Goal: Task Accomplishment & Management: Use online tool/utility

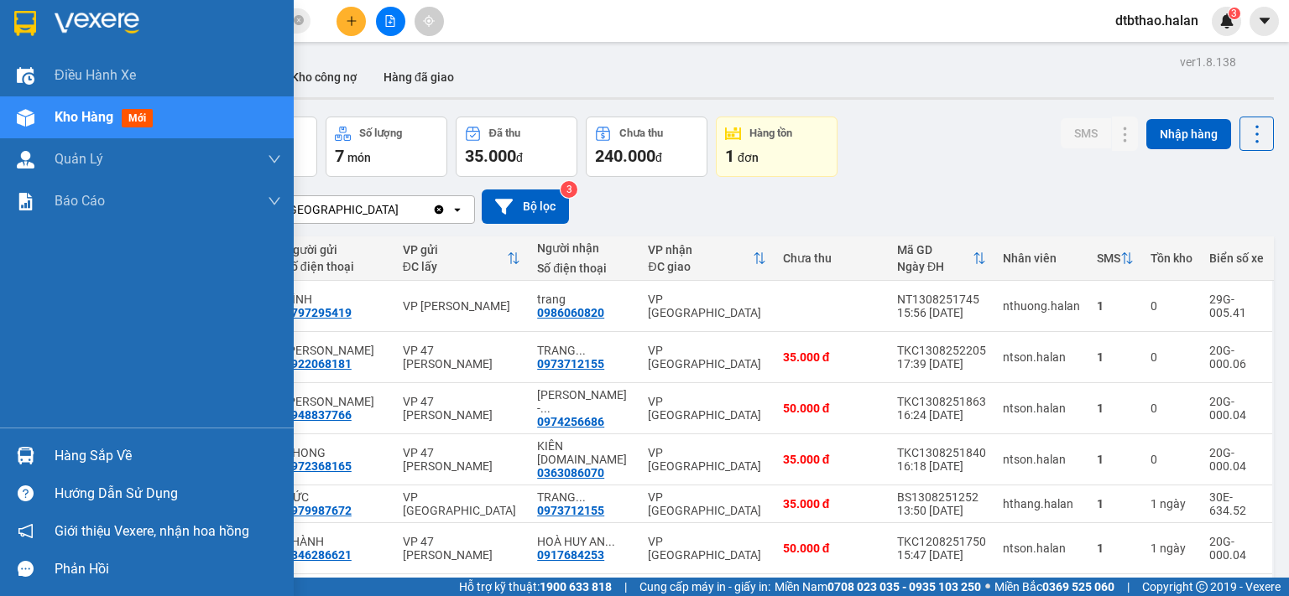
click at [112, 465] on div "Hàng sắp về" at bounding box center [168, 456] width 227 height 25
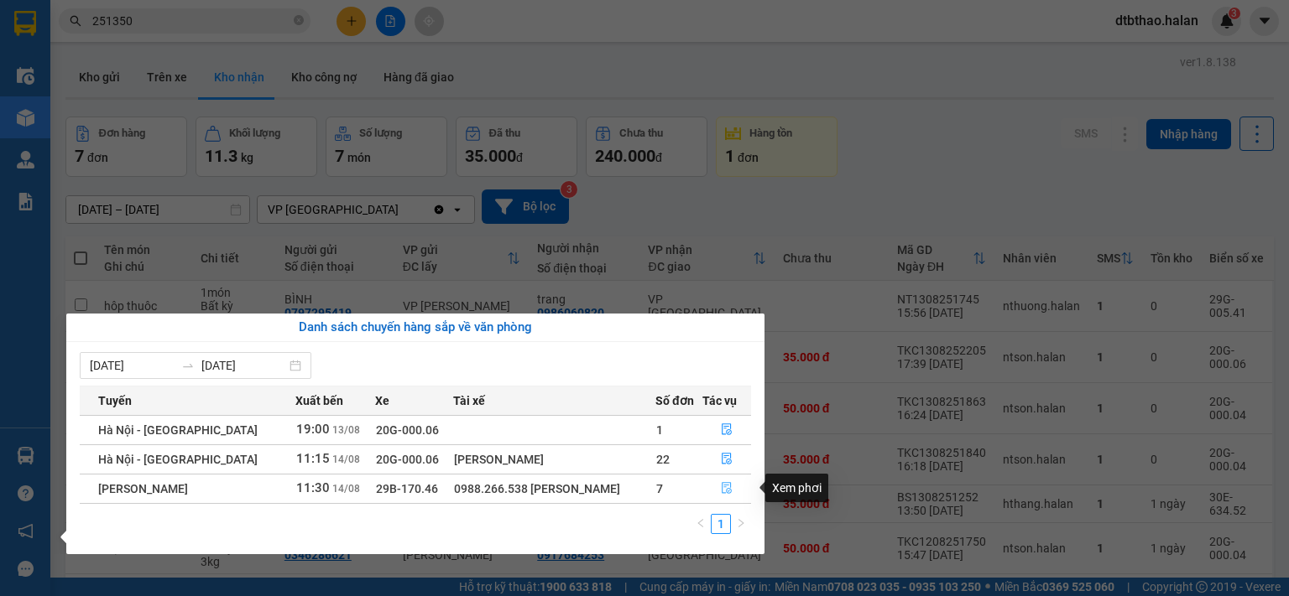
click at [727, 491] on icon "file-done" at bounding box center [727, 488] width 12 height 12
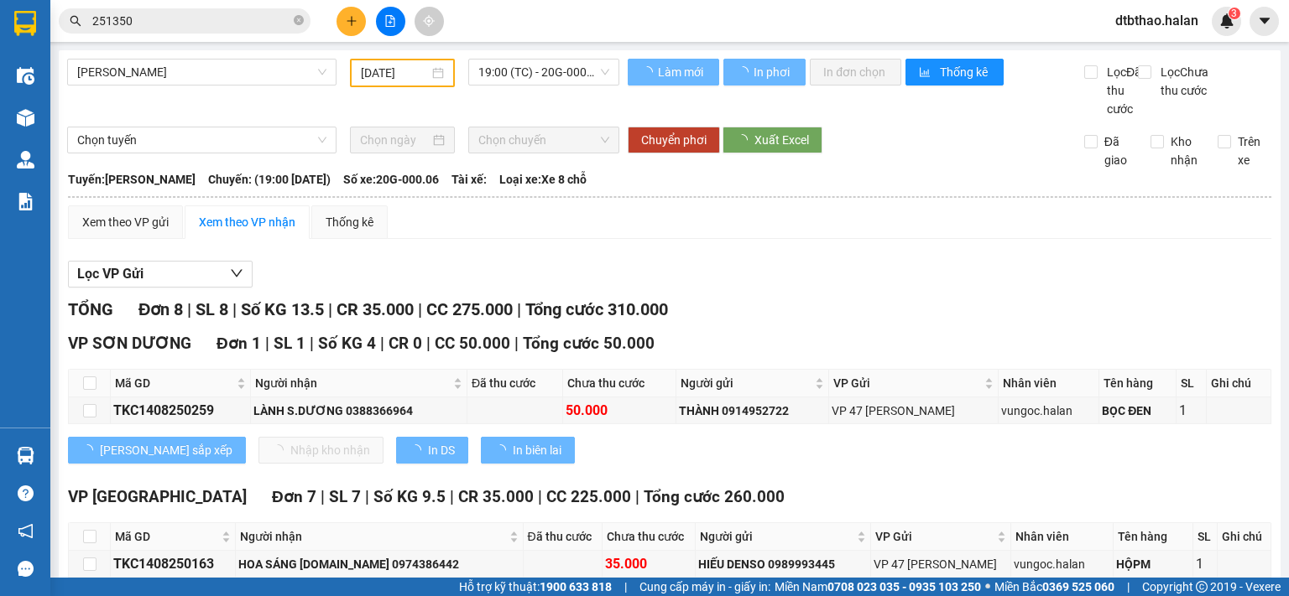
type input "[DATE]"
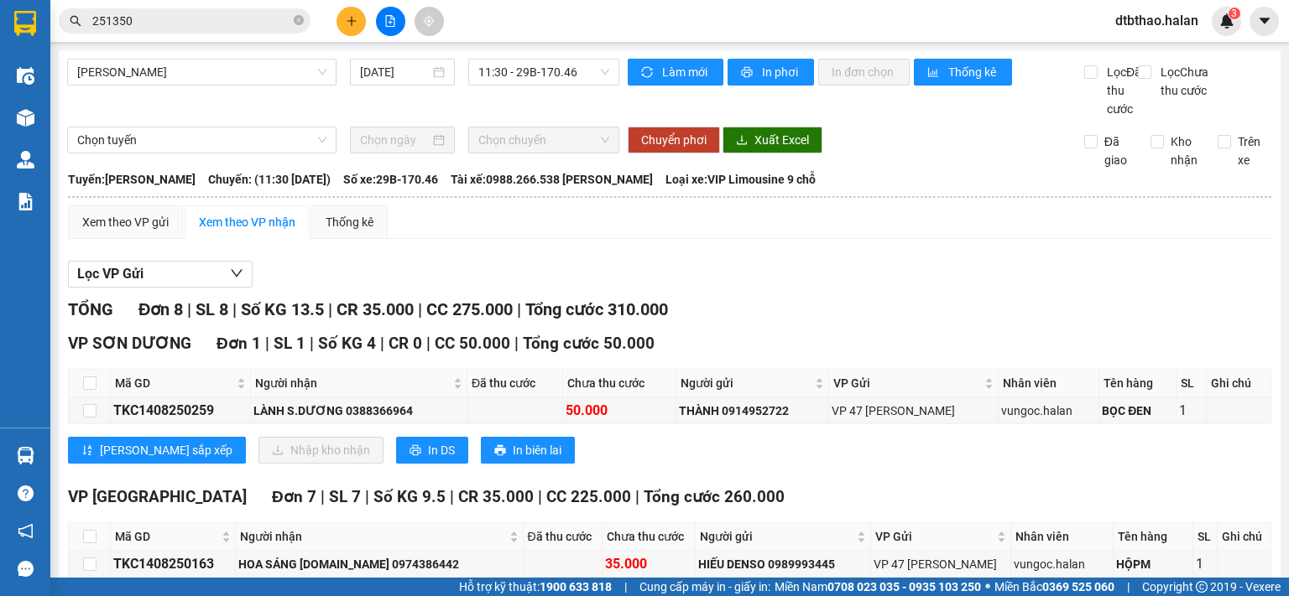
scroll to position [263, 0]
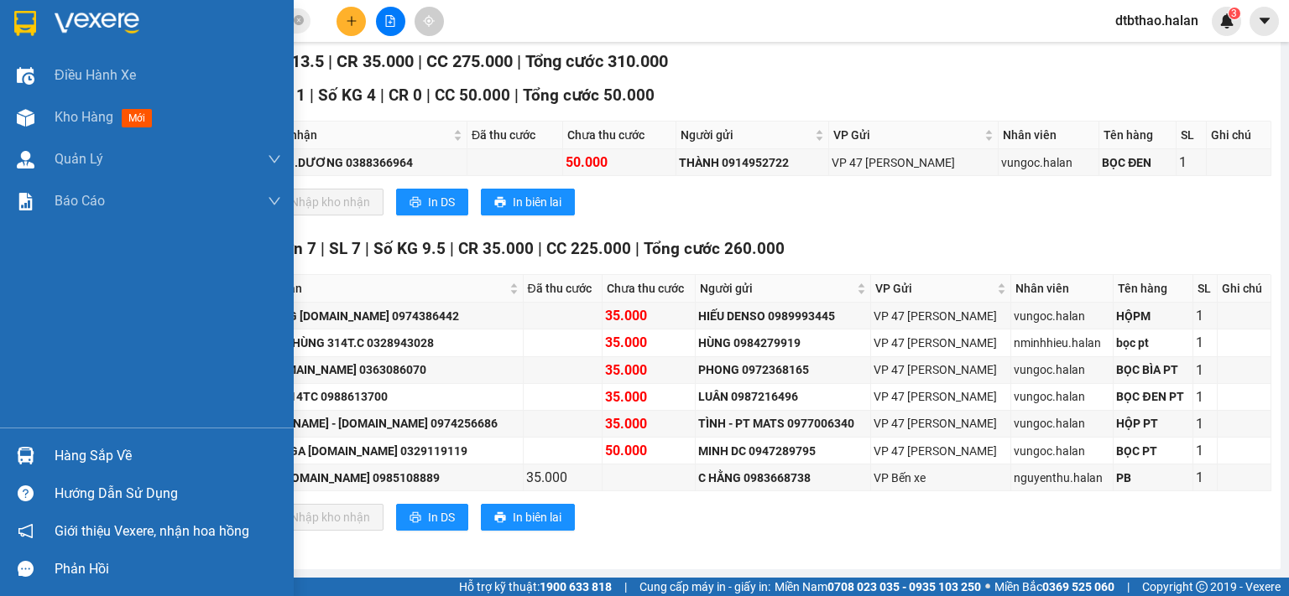
click at [50, 464] on div "Hàng sắp về" at bounding box center [147, 456] width 294 height 38
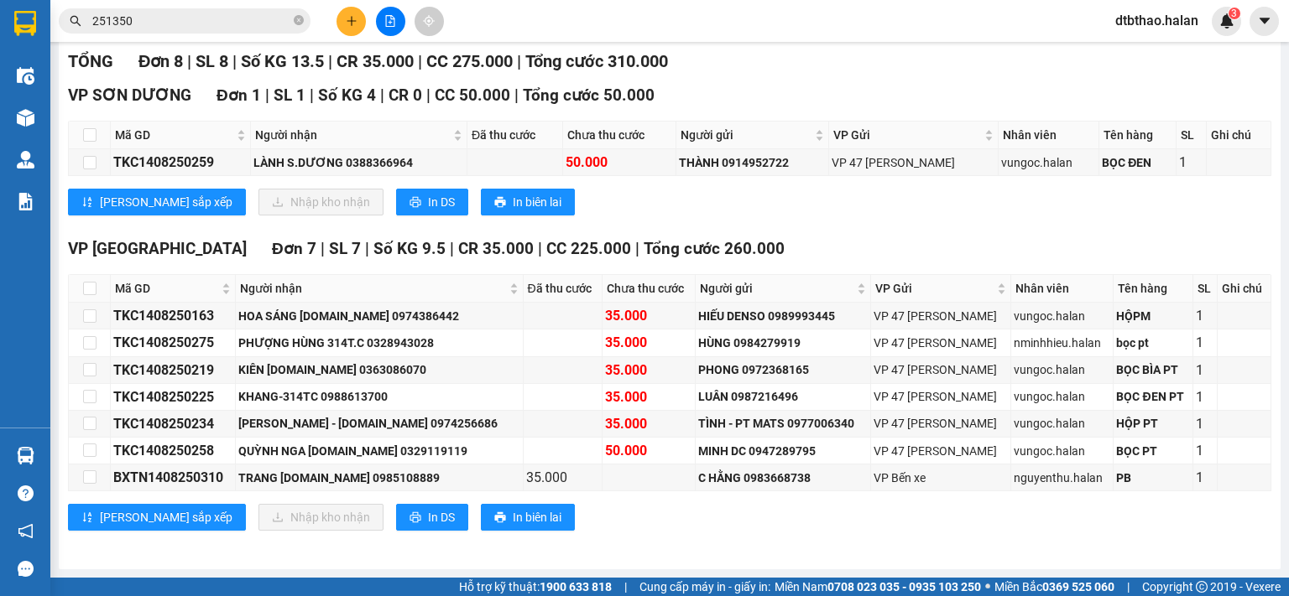
click at [870, 214] on section "Kết quả tìm kiếm ( 248 ) Bộ lọc Mã ĐH Trạng thái Món hàng Thu hộ Tổng cước Chưa…" at bounding box center [644, 298] width 1289 height 596
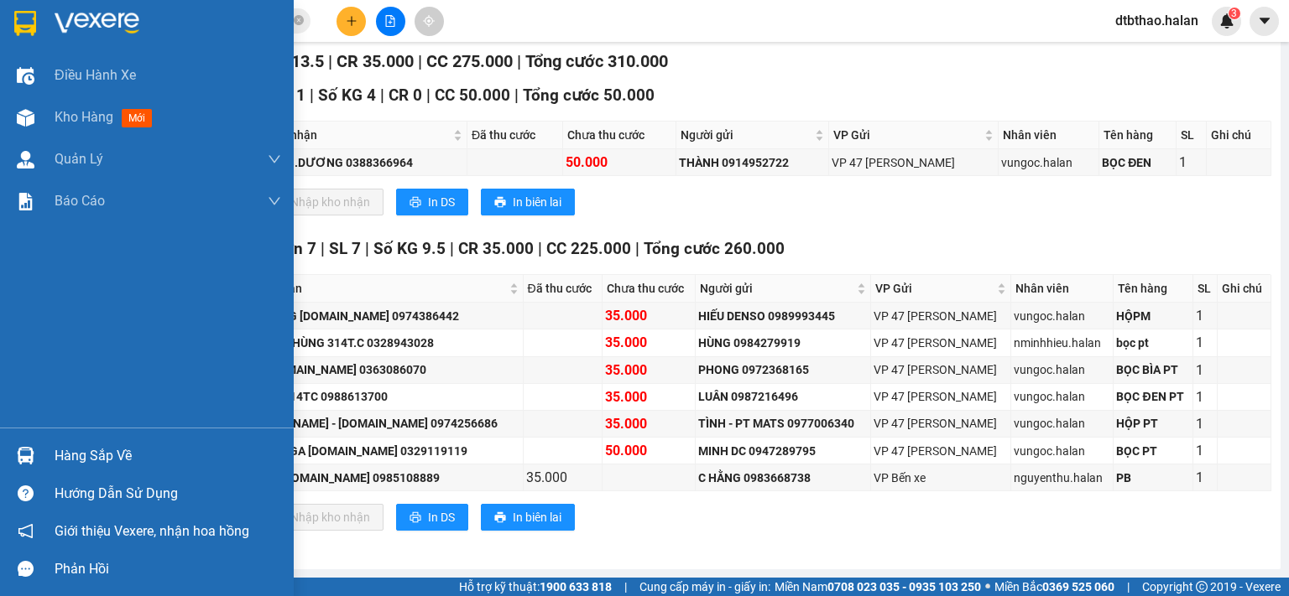
click at [81, 456] on div "Hàng sắp về" at bounding box center [168, 456] width 227 height 25
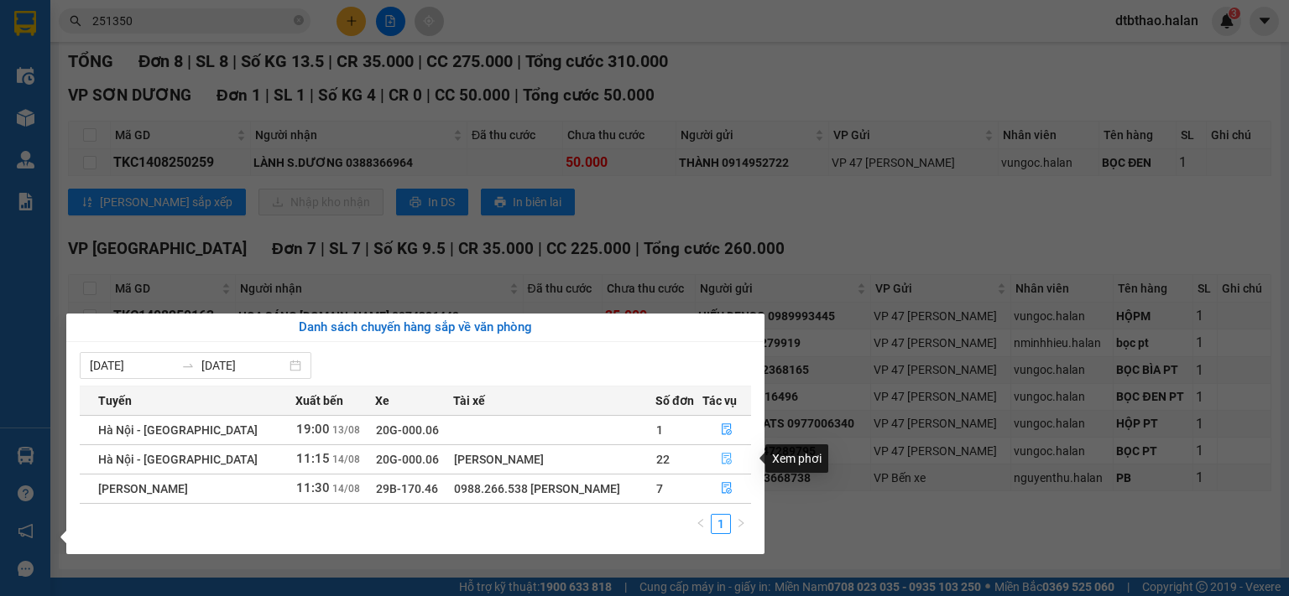
click at [721, 456] on icon "file-done" at bounding box center [727, 459] width 12 height 12
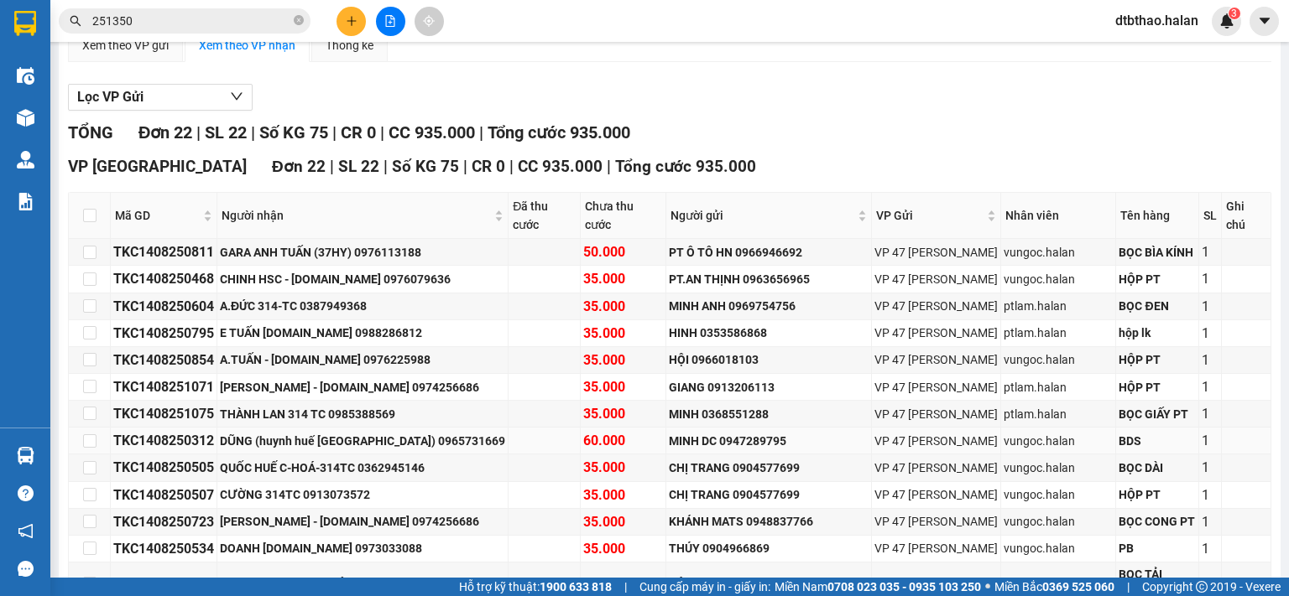
scroll to position [513, 0]
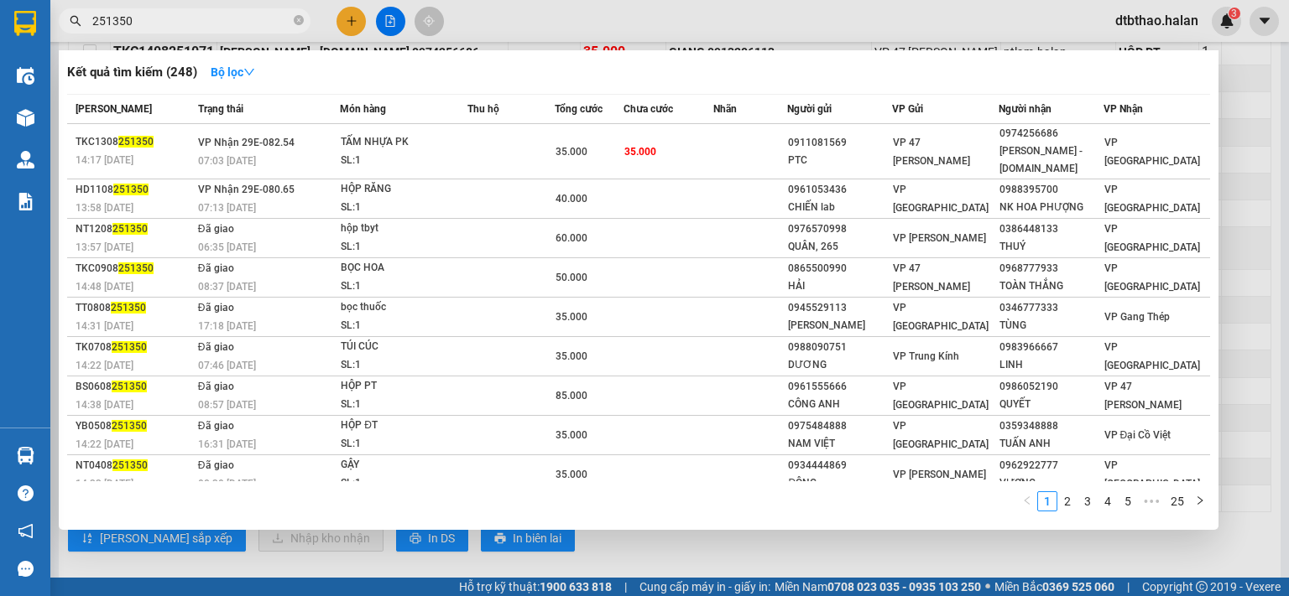
drag, startPoint x: 174, startPoint y: 17, endPoint x: 59, endPoint y: 21, distance: 115.0
click at [59, 21] on span "251350" at bounding box center [185, 20] width 252 height 25
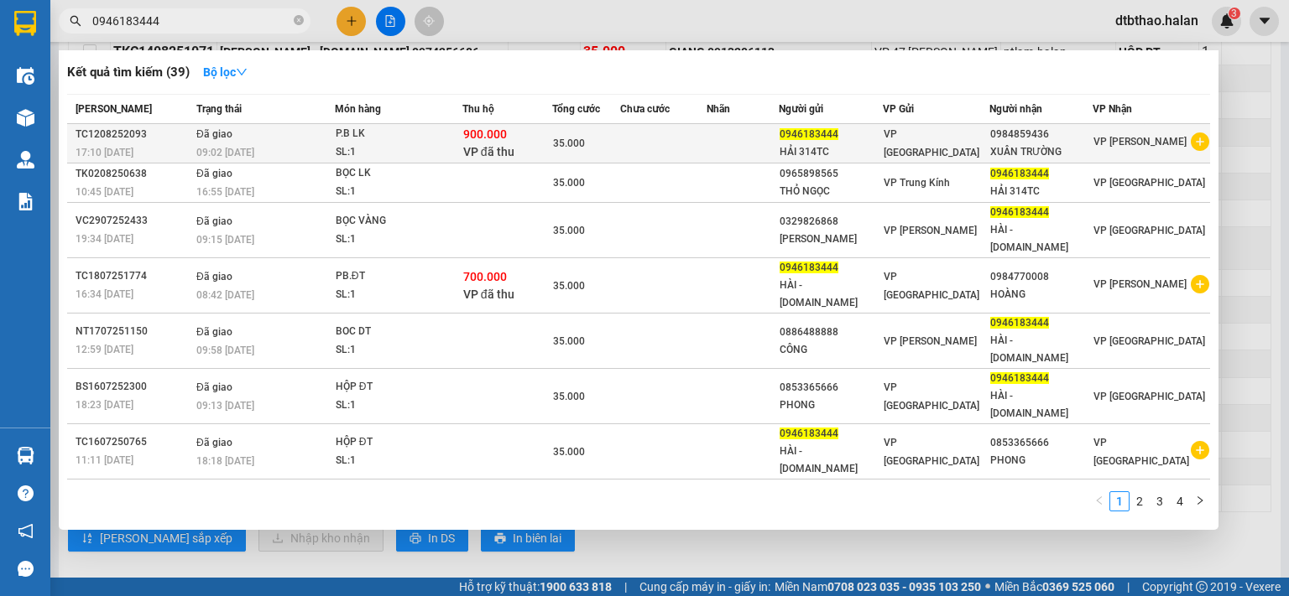
type input "0946183444"
click at [826, 143] on div "HẢI 314TC" at bounding box center [830, 152] width 102 height 18
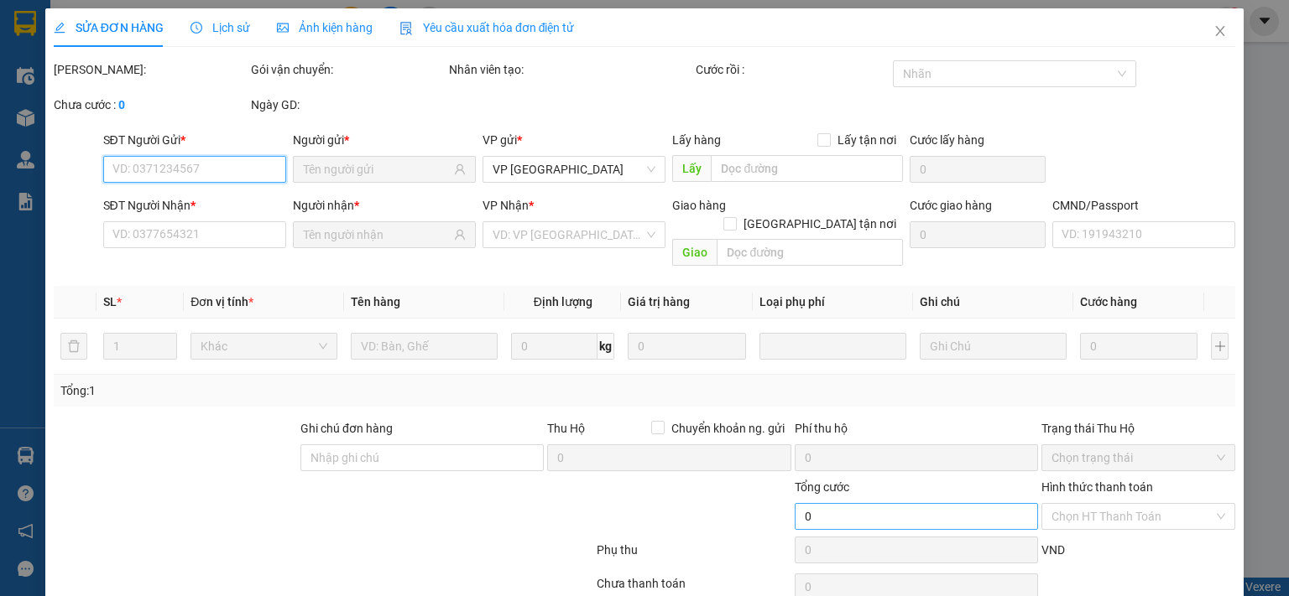
type input "0946183444"
type input "0984859436"
checkbox input "true"
type input "900.000"
type input "30.000"
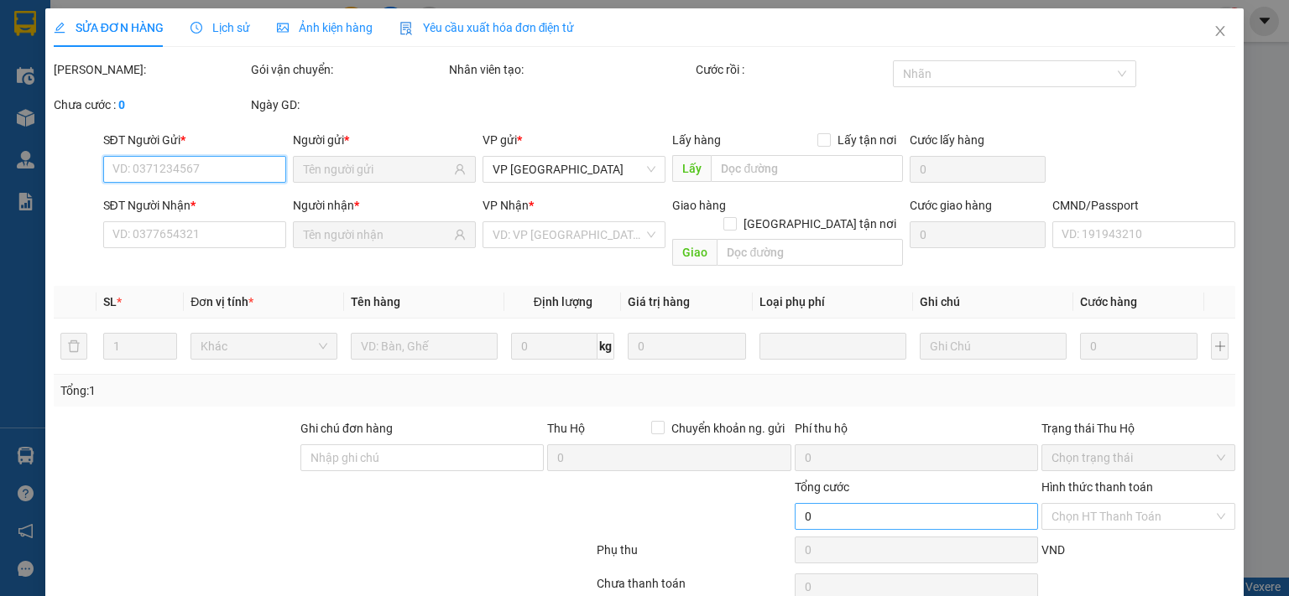
type input "35.000"
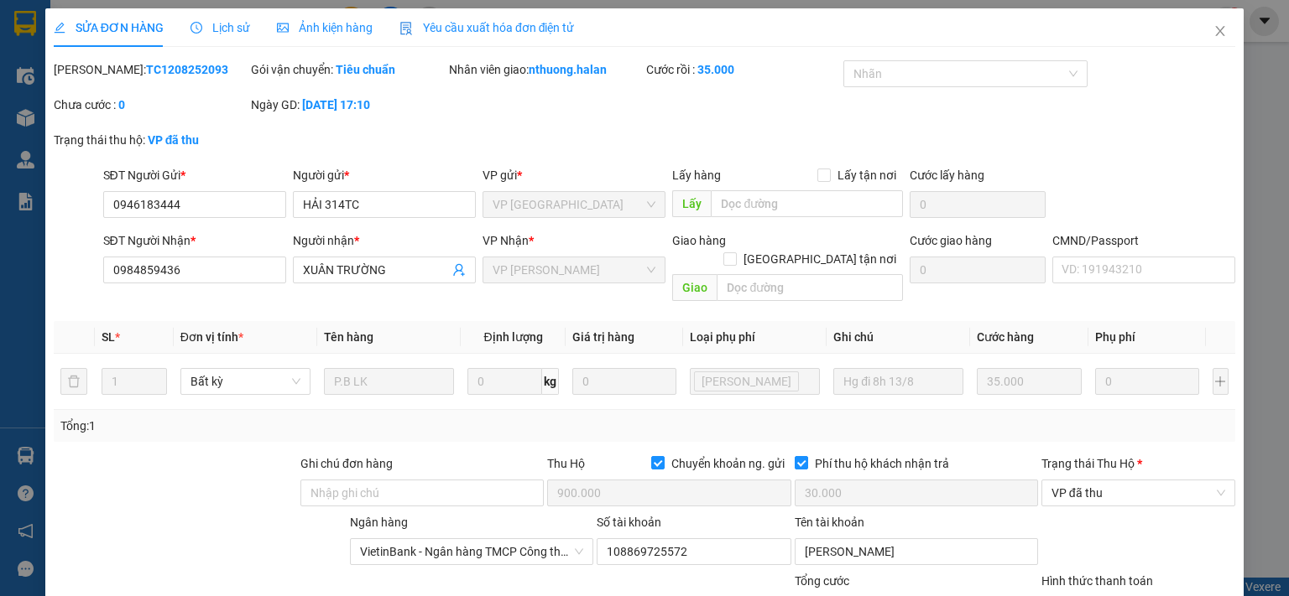
click at [217, 29] on span "Lịch sử" at bounding box center [220, 27] width 60 height 13
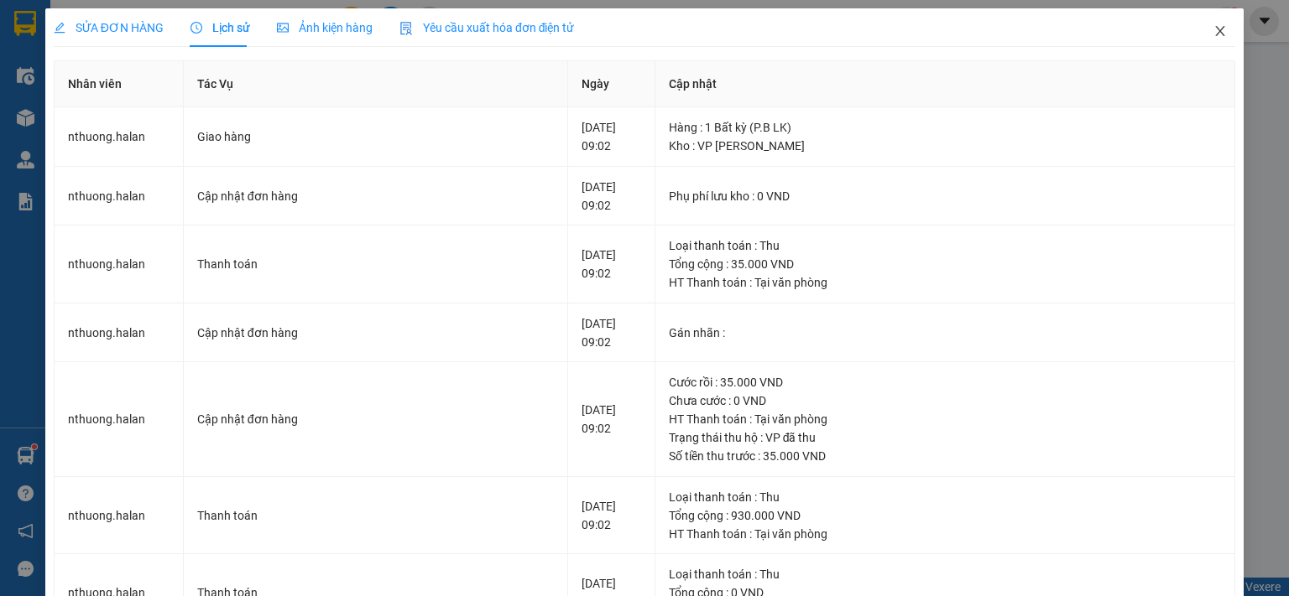
click at [1213, 27] on icon "close" at bounding box center [1219, 30] width 13 height 13
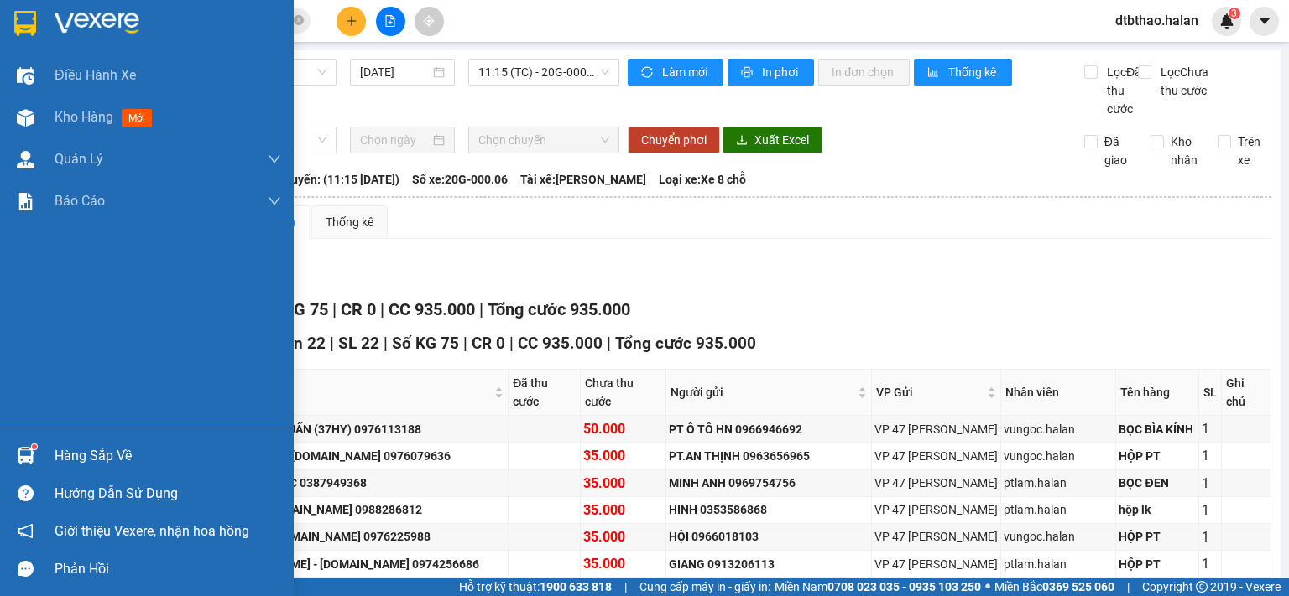
click at [103, 459] on div "Hàng sắp về" at bounding box center [168, 456] width 227 height 25
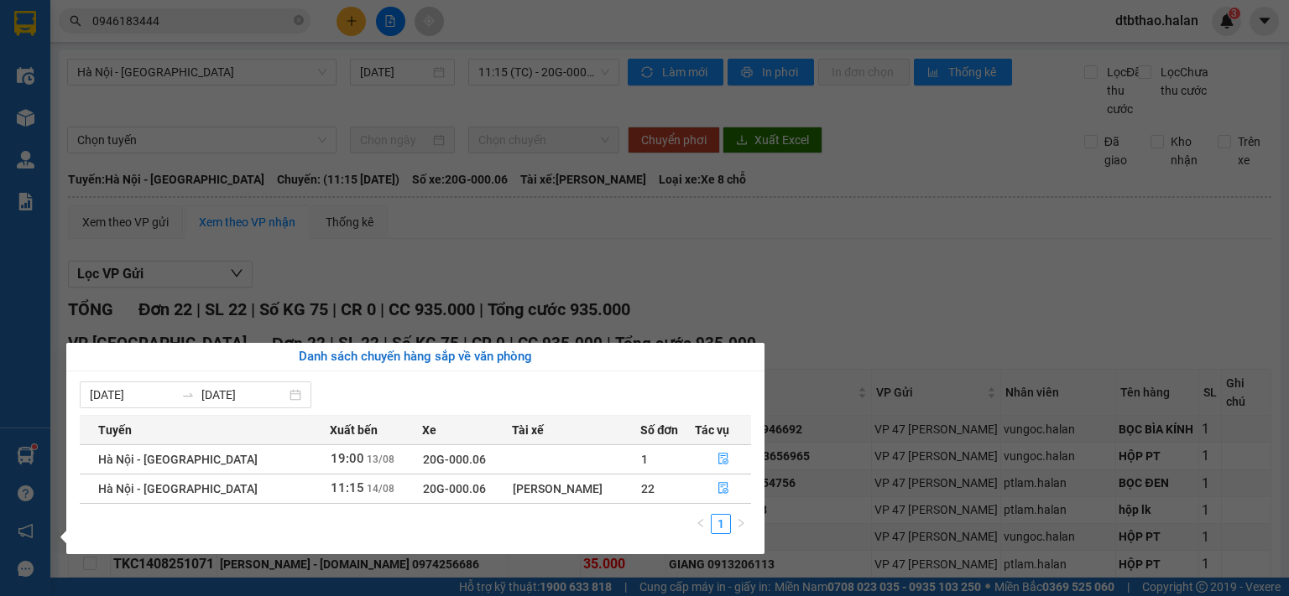
click at [907, 331] on section "Kết quả tìm kiếm ( 39 ) Bộ lọc Mã ĐH Trạng thái Món hàng Thu hộ Tổng cước Chưa …" at bounding box center [644, 298] width 1289 height 596
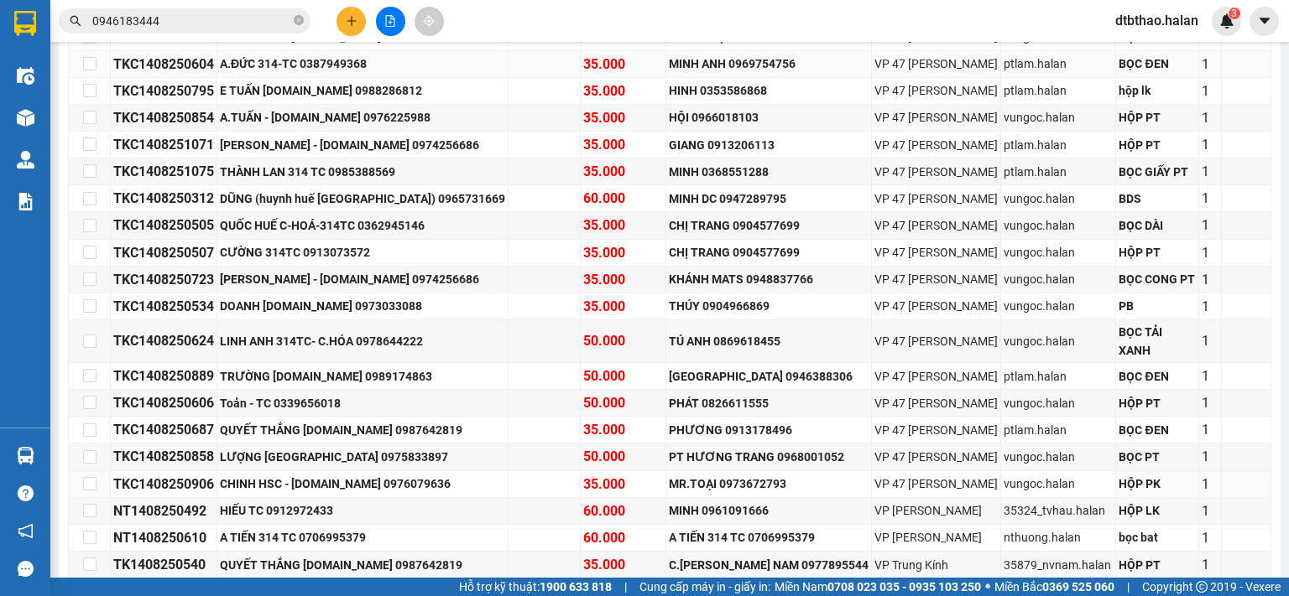
scroll to position [513, 0]
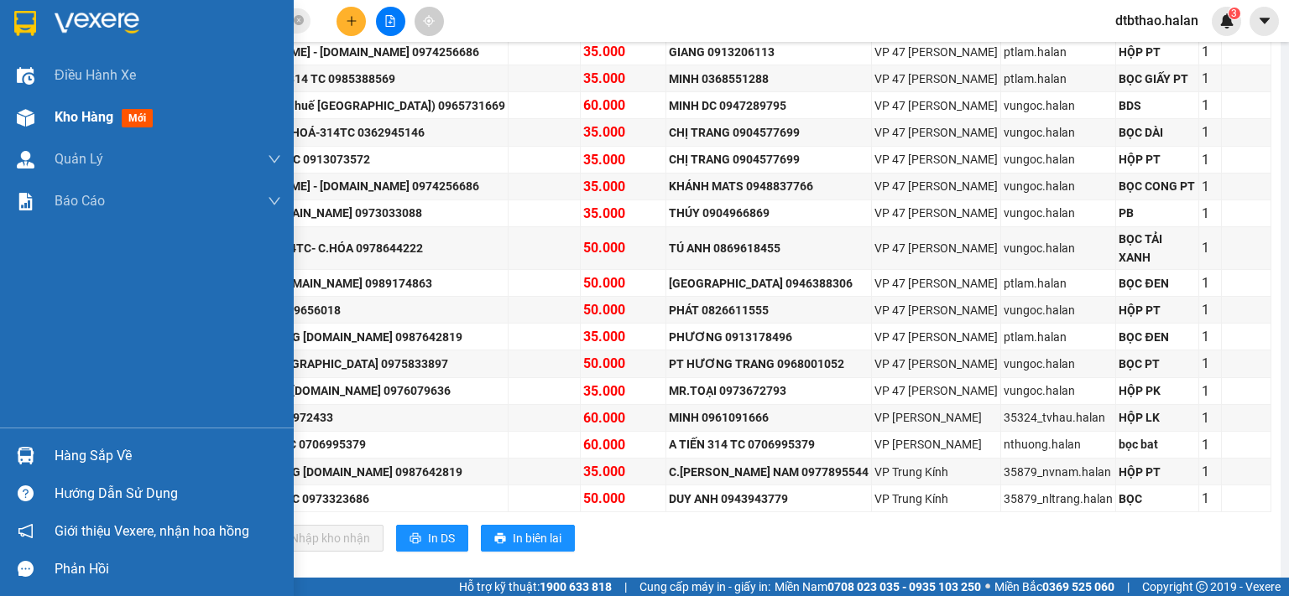
click at [64, 120] on span "Kho hàng" at bounding box center [84, 117] width 59 height 16
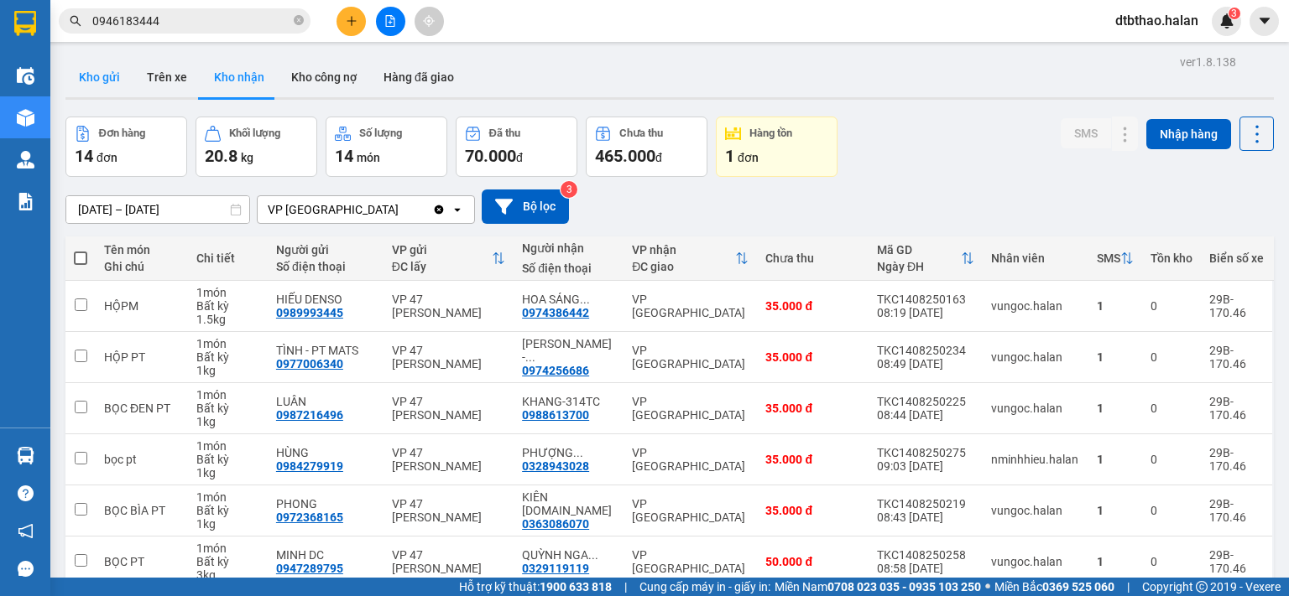
click at [97, 77] on button "Kho gửi" at bounding box center [99, 77] width 68 height 40
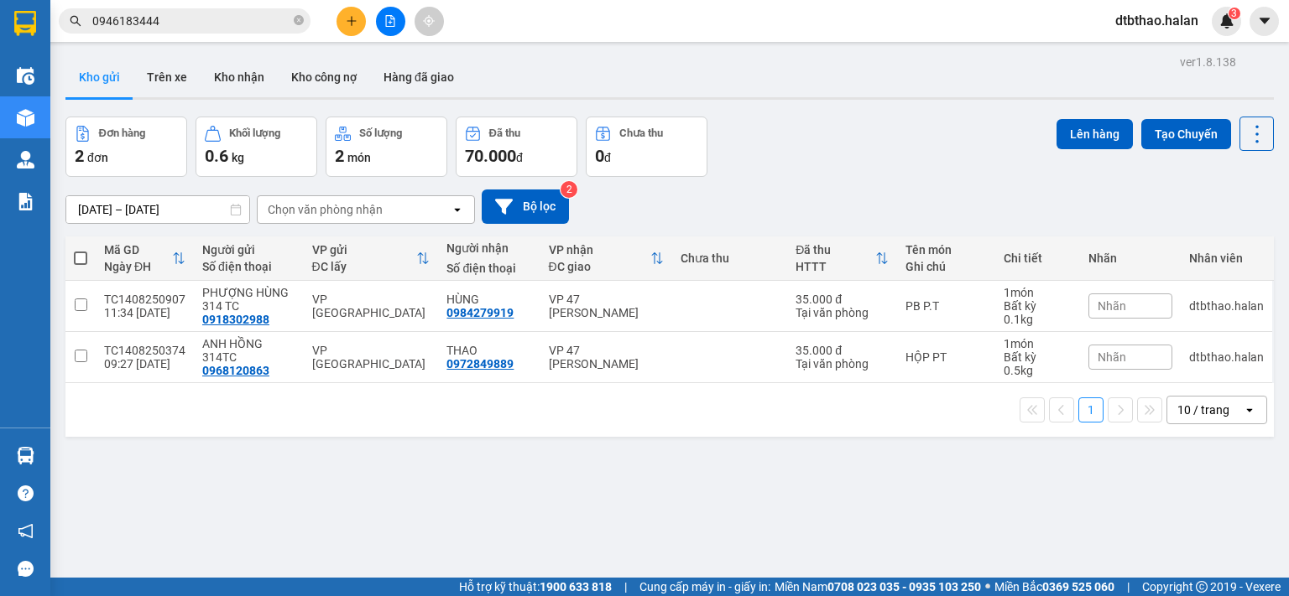
click at [82, 255] on span at bounding box center [80, 258] width 13 height 13
click at [81, 250] on input "checkbox" at bounding box center [81, 250] width 0 height 0
checkbox input "true"
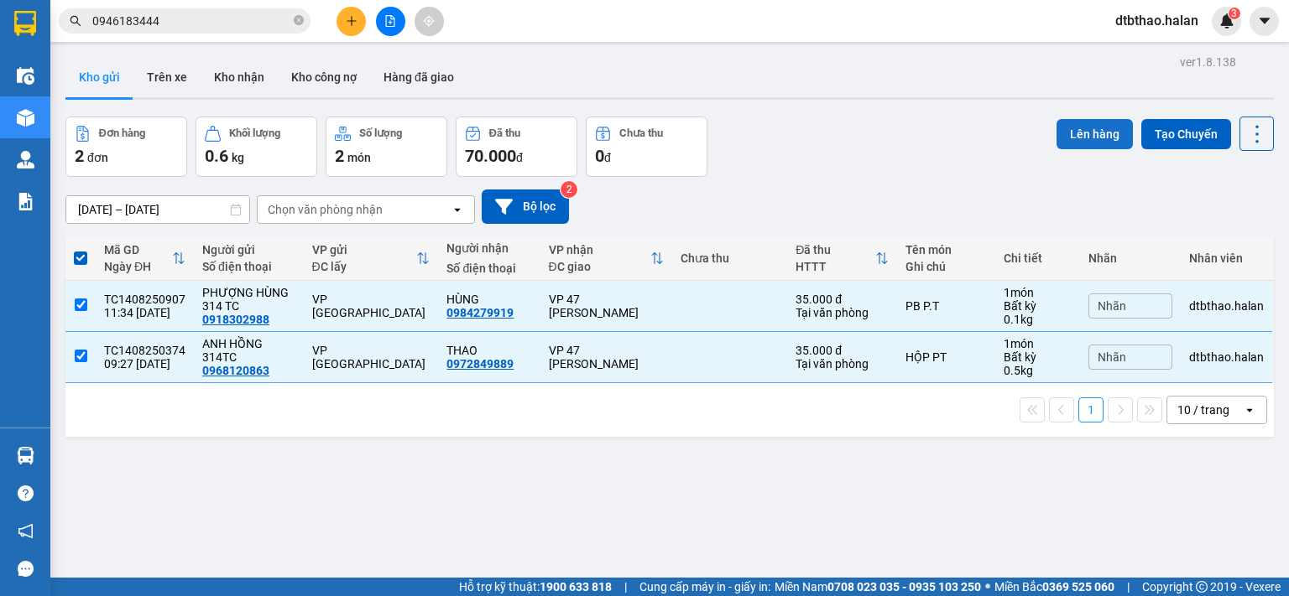
click at [1098, 142] on button "Lên hàng" at bounding box center [1094, 134] width 76 height 30
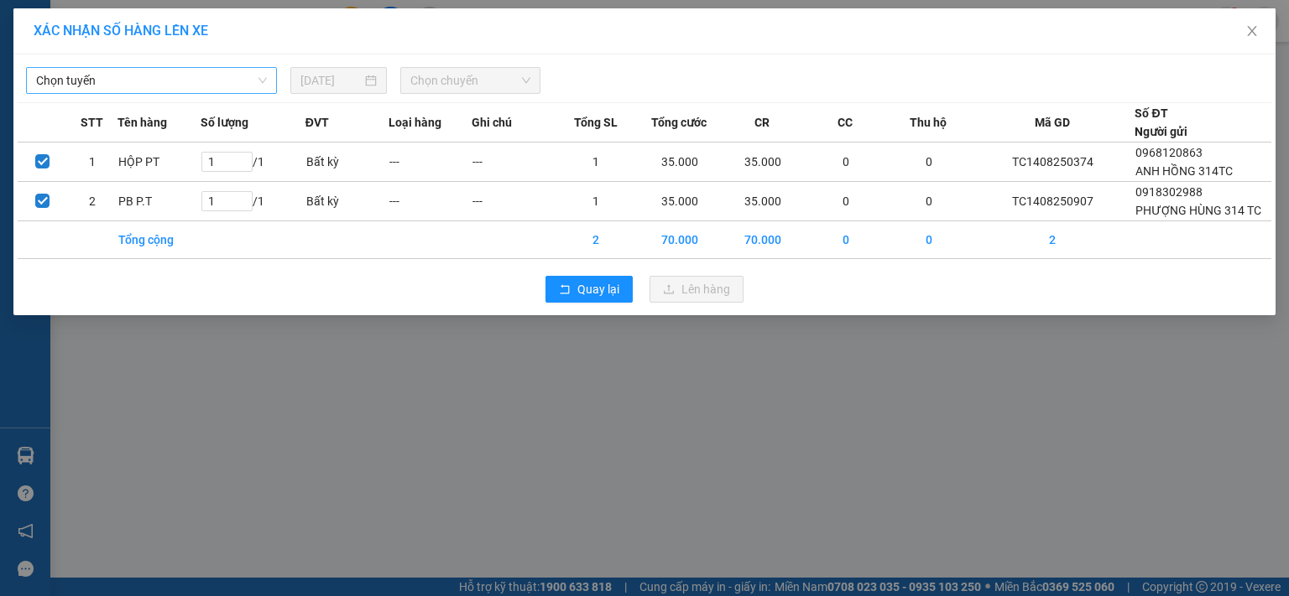
click at [168, 76] on span "Chọn tuyến" at bounding box center [151, 80] width 231 height 25
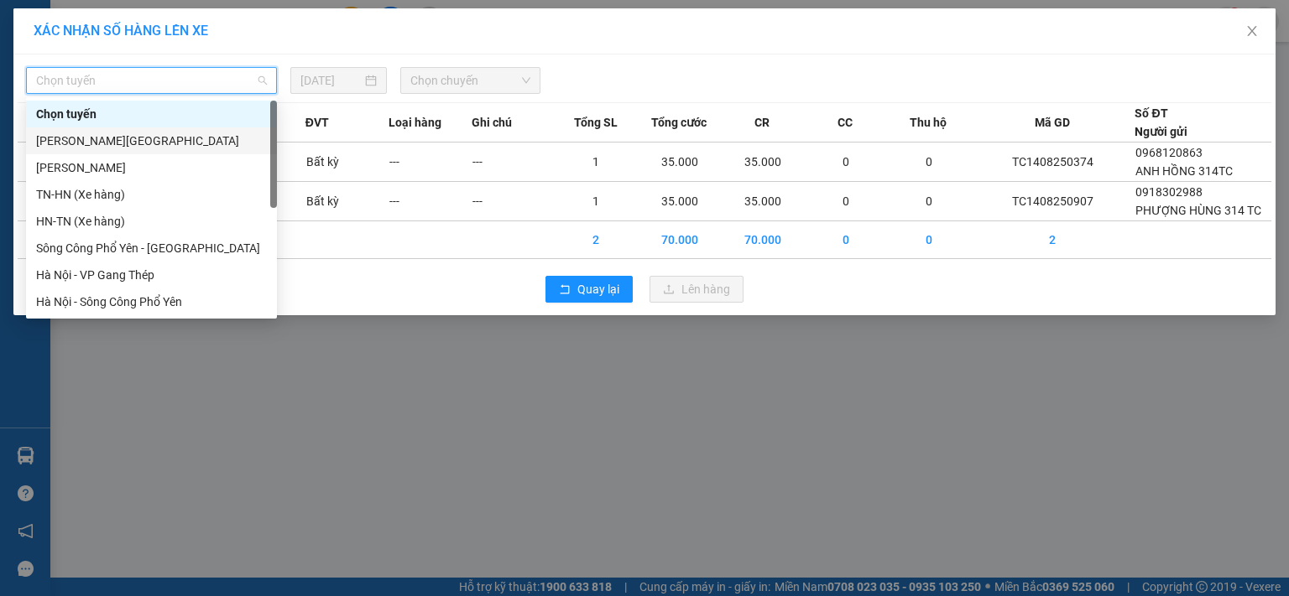
click at [150, 143] on div "Tuyên Quang - Thái Nguyên" at bounding box center [151, 141] width 231 height 18
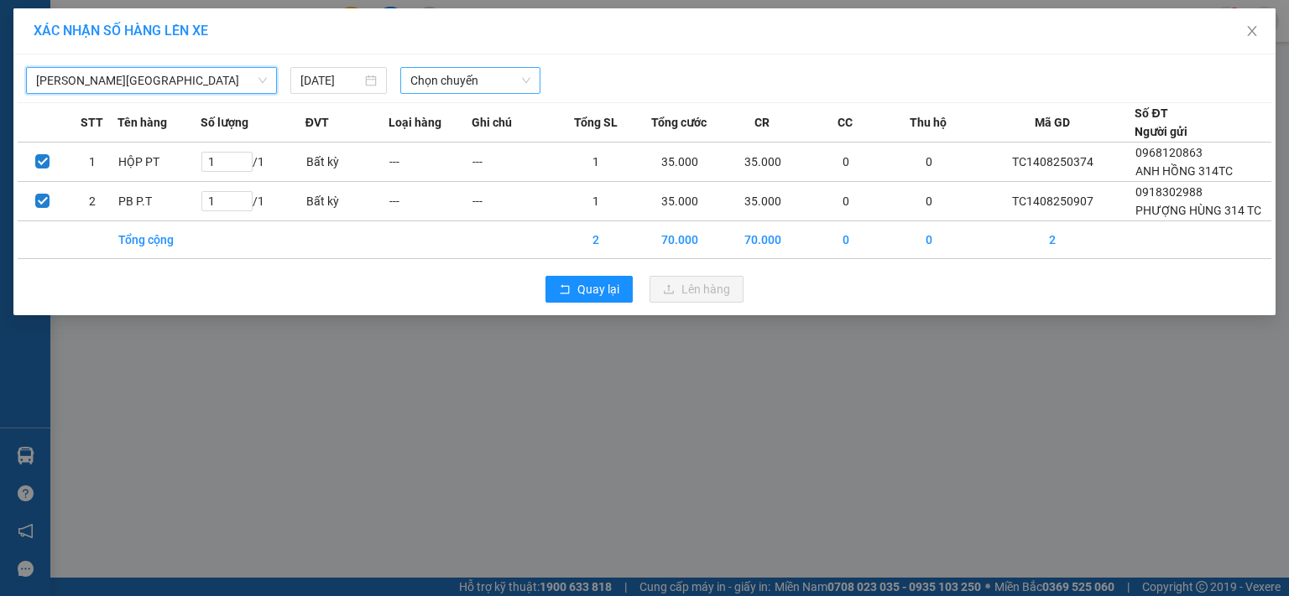
click at [440, 80] on span "Chọn chuyến" at bounding box center [470, 80] width 121 height 25
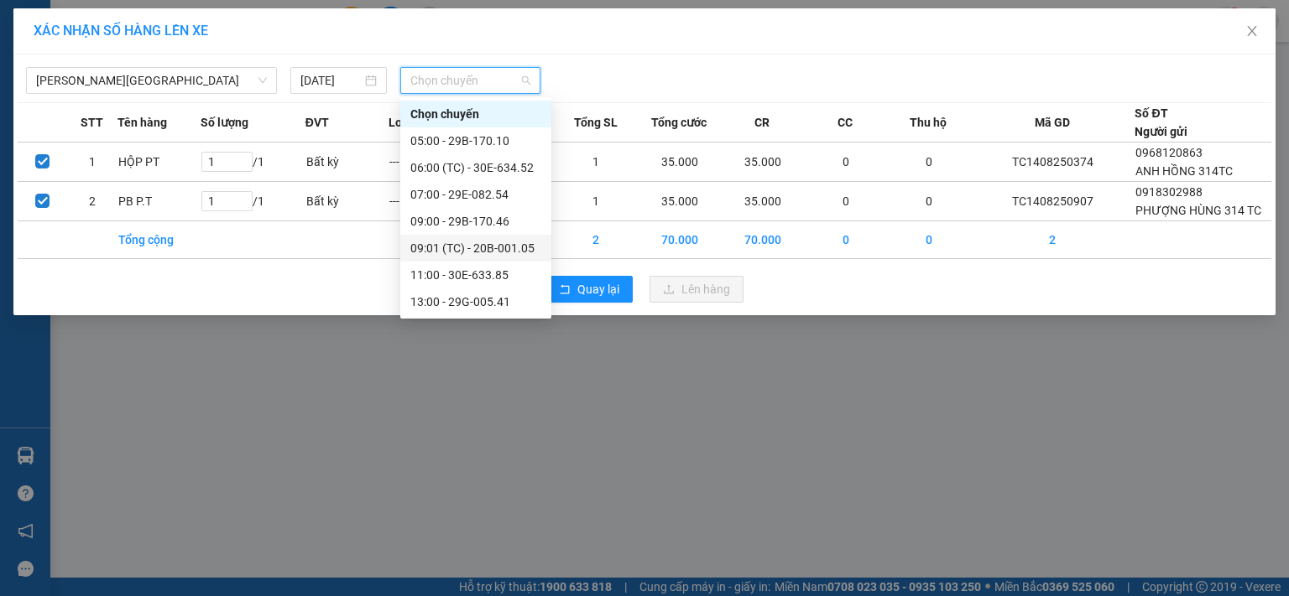
scroll to position [81, 0]
click at [474, 247] on div "15:00 - 30E-634.52" at bounding box center [475, 248] width 131 height 18
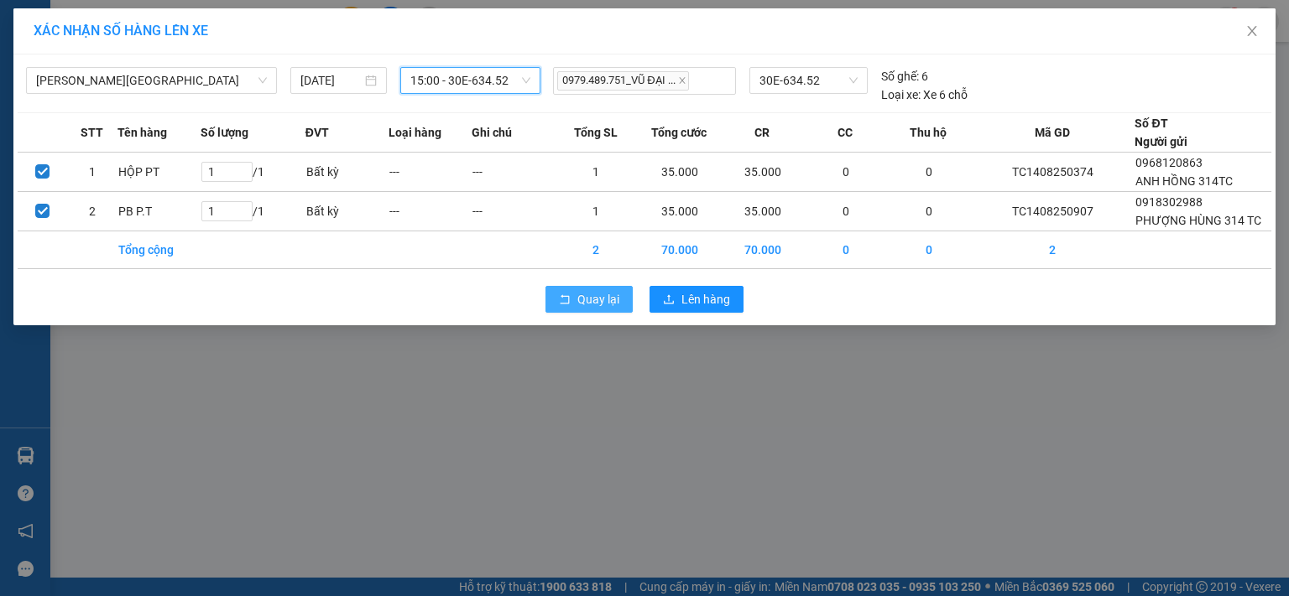
click at [591, 299] on span "Quay lại" at bounding box center [598, 299] width 42 height 18
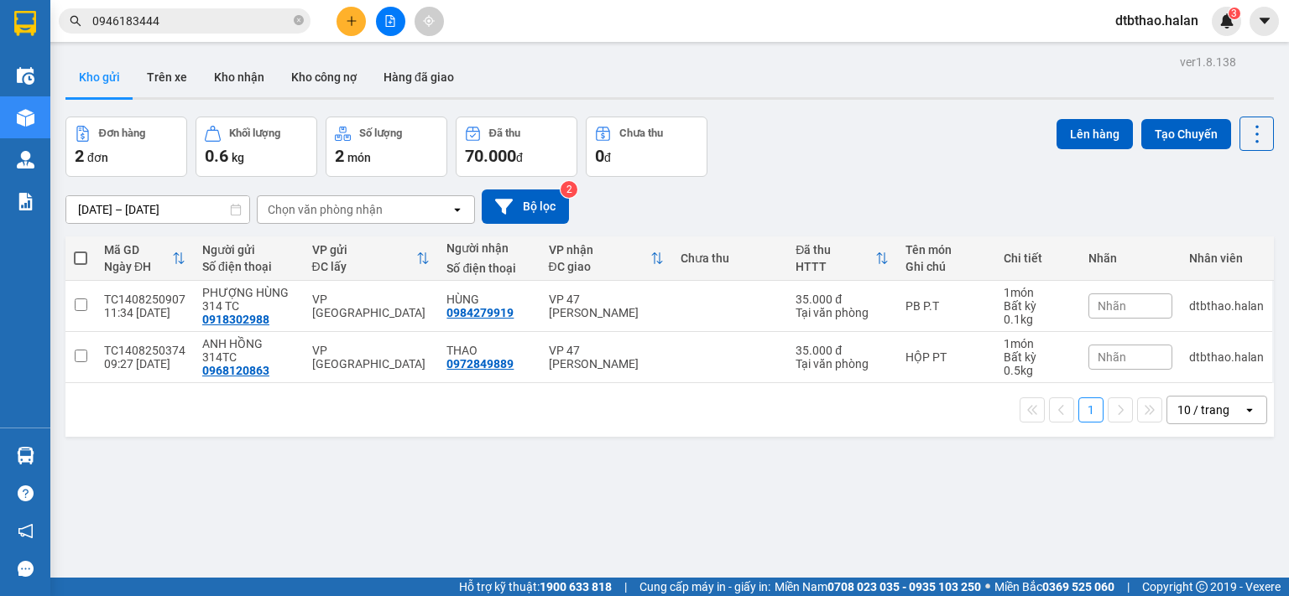
click at [81, 256] on span at bounding box center [80, 258] width 13 height 13
click at [81, 250] on input "checkbox" at bounding box center [81, 250] width 0 height 0
checkbox input "true"
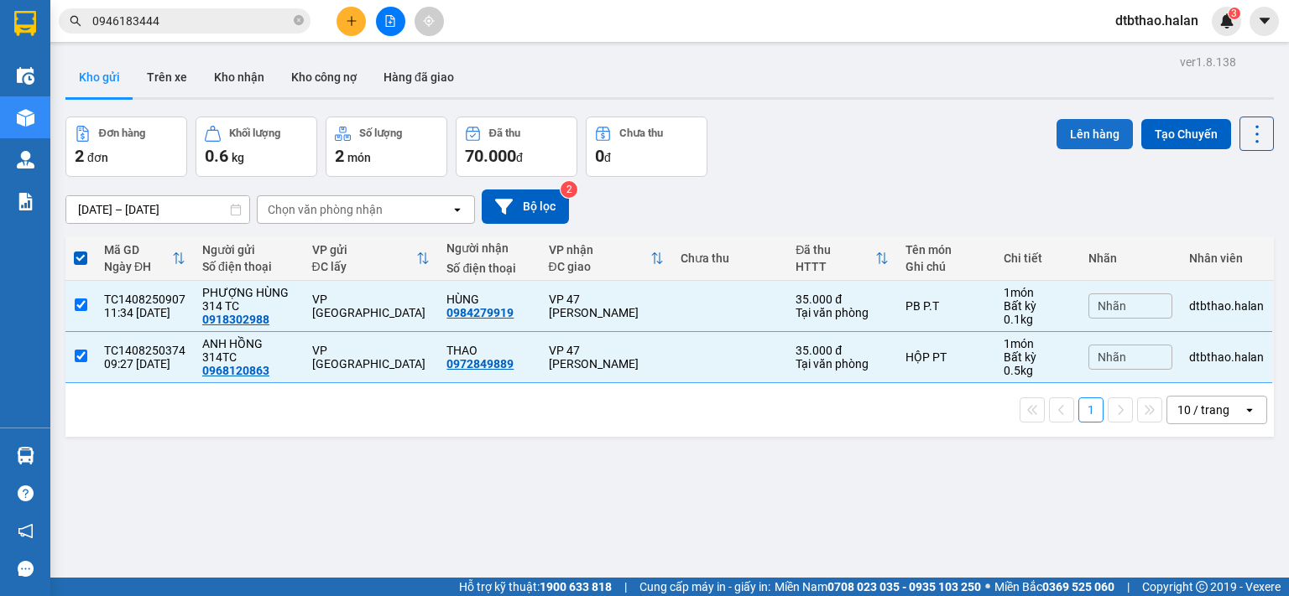
click at [1090, 133] on button "Lên hàng" at bounding box center [1094, 134] width 76 height 30
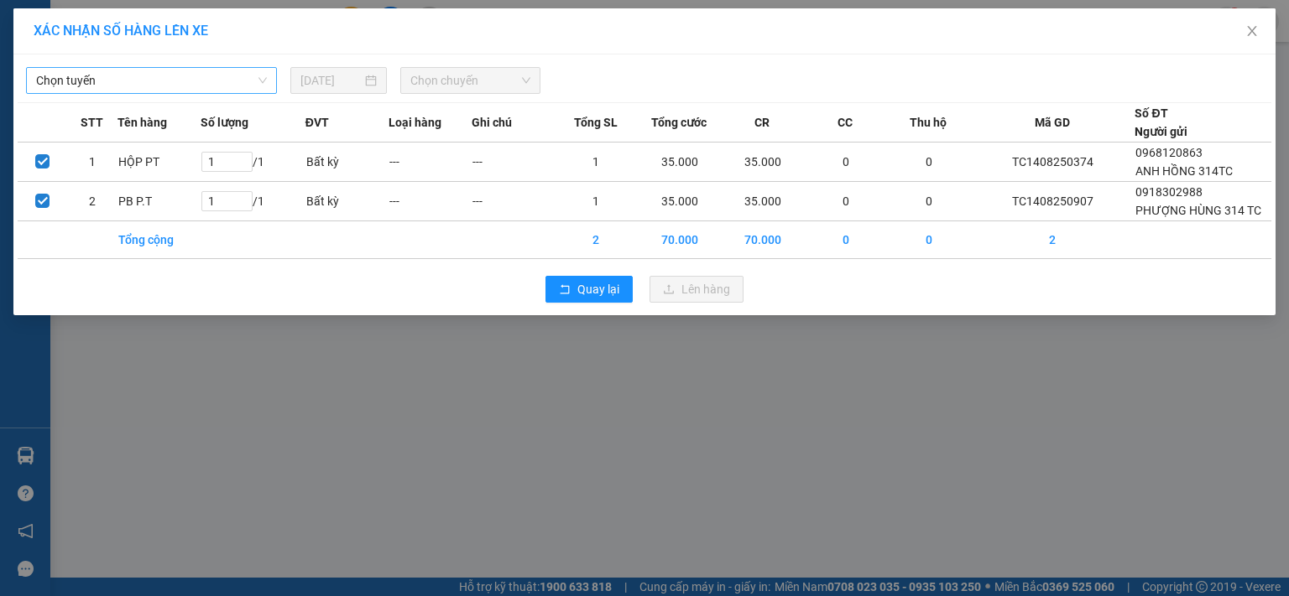
click at [206, 73] on span "Chọn tuyến" at bounding box center [151, 80] width 231 height 25
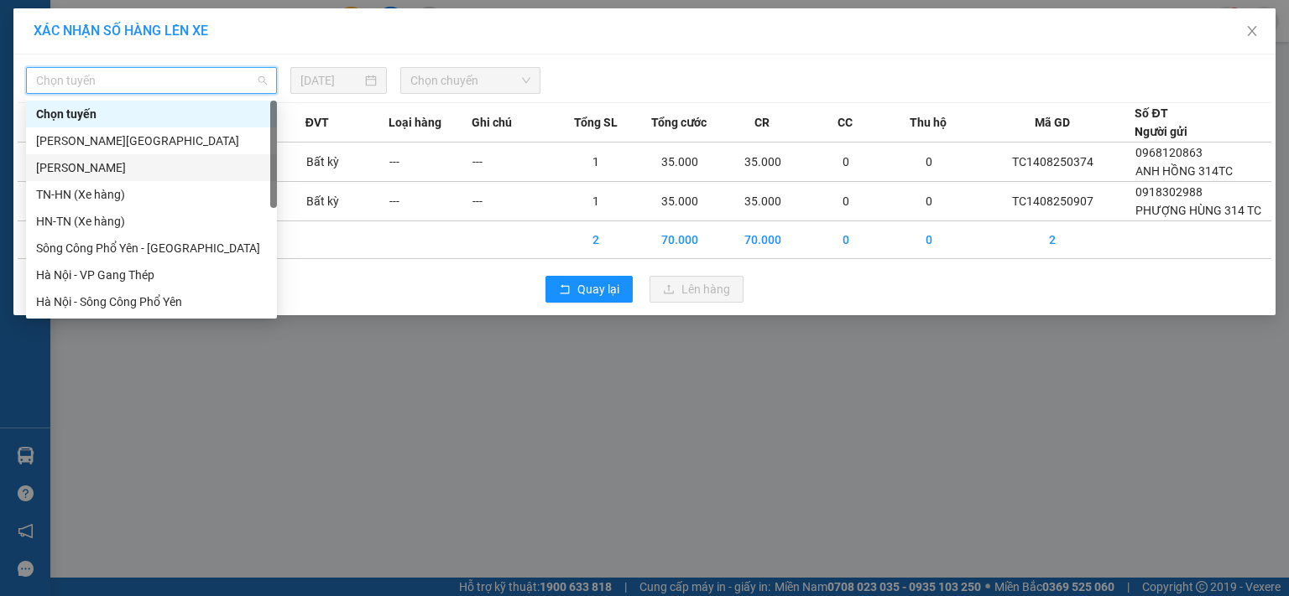
scroll to position [295, 0]
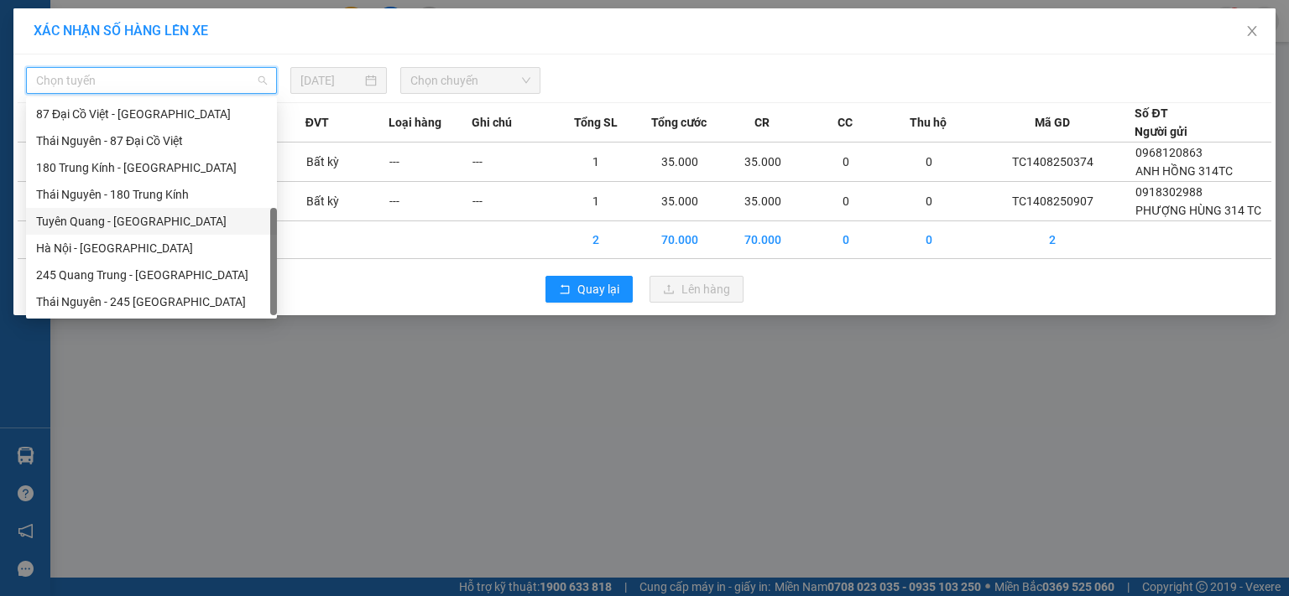
click at [133, 226] on div "Tuyên Quang - Hà Nội" at bounding box center [151, 221] width 231 height 18
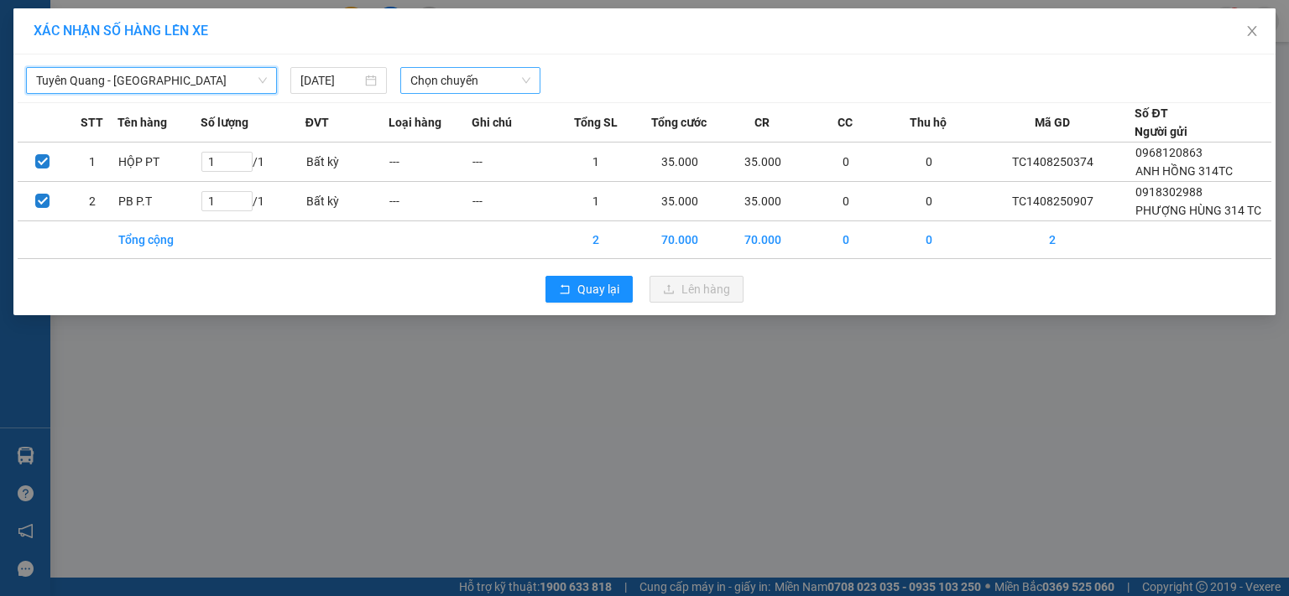
click at [463, 85] on span "Chọn chuyến" at bounding box center [470, 80] width 121 height 25
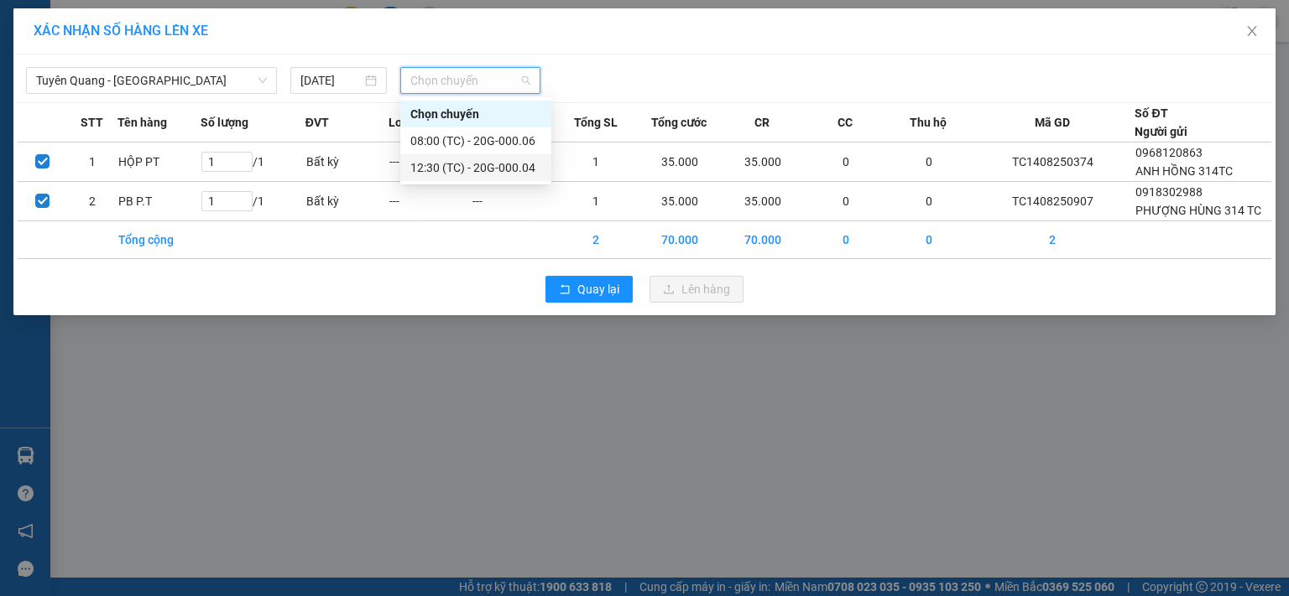
click at [507, 169] on div "12:30 (TC) - 20G-000.04" at bounding box center [475, 168] width 131 height 18
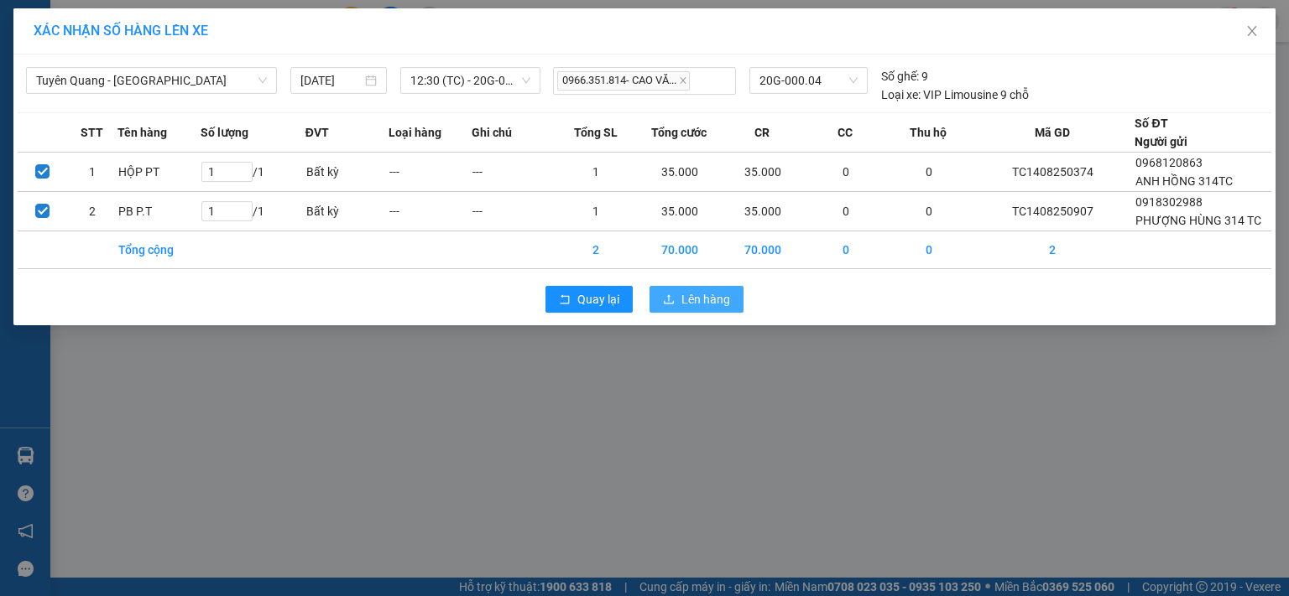
click at [670, 301] on icon "upload" at bounding box center [669, 300] width 12 height 12
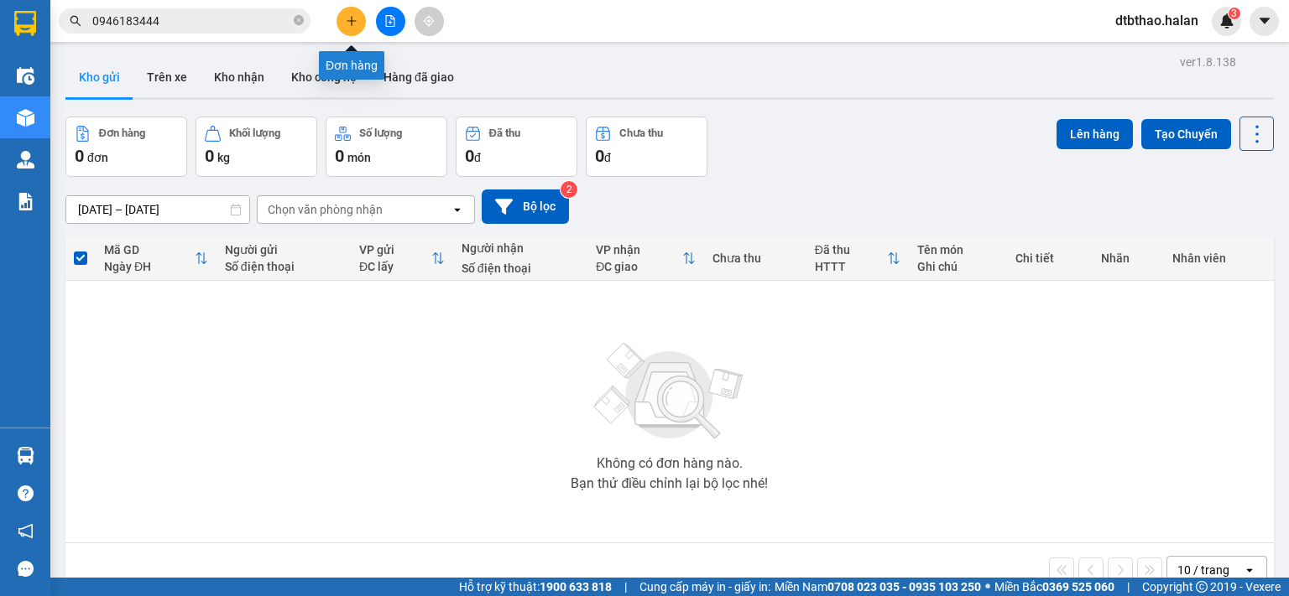
click at [349, 19] on icon "plus" at bounding box center [352, 21] width 12 height 12
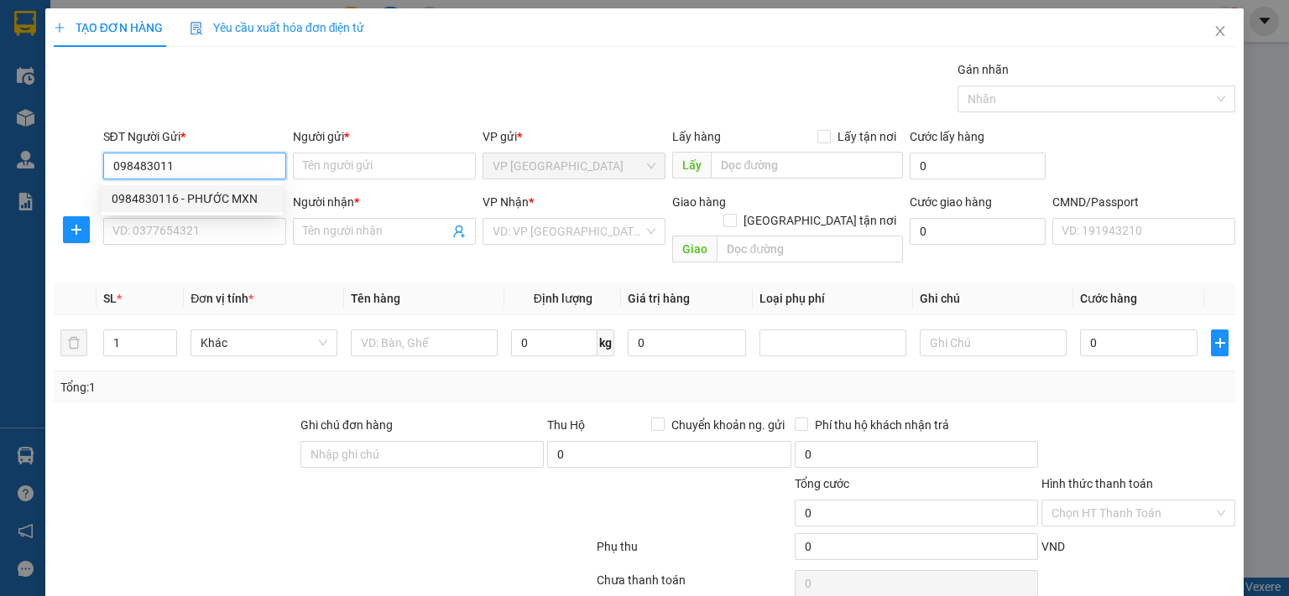
click at [216, 196] on div "0984830116 - PHƯỚC MXN" at bounding box center [192, 199] width 161 height 18
type input "0984830116"
type input "PHƯỚC MXN"
type input "0984830116"
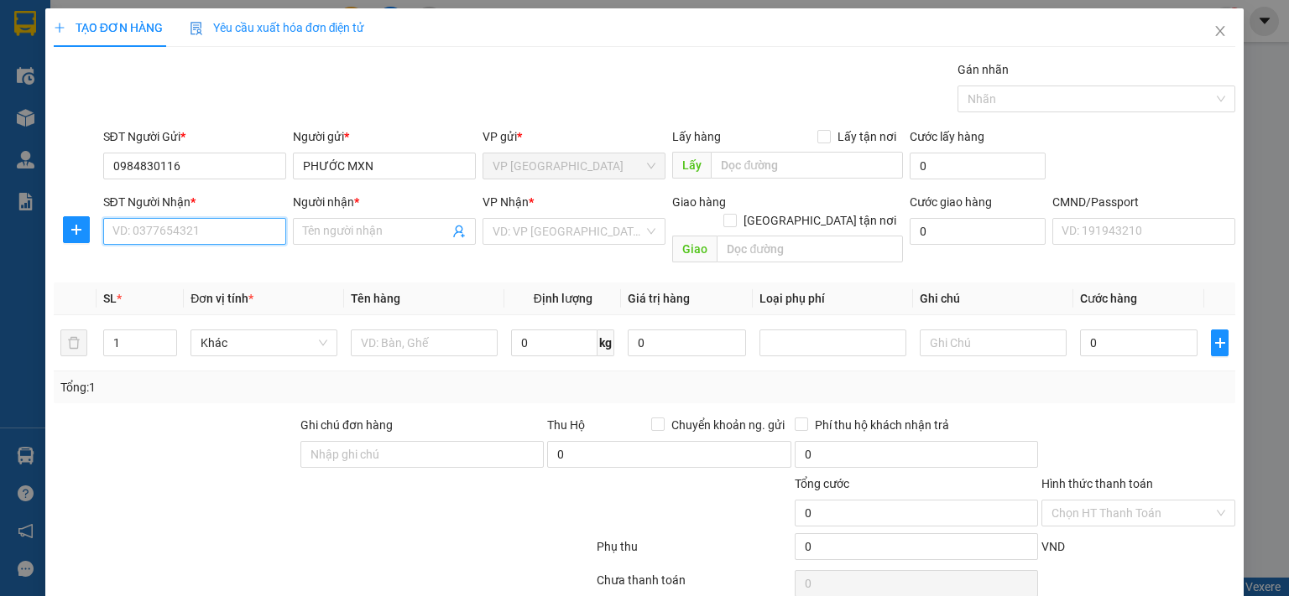
click at [216, 233] on input "SĐT Người Nhận *" at bounding box center [194, 231] width 183 height 27
click at [192, 258] on div "0968883556 - TUẤN" at bounding box center [192, 264] width 161 height 18
type input "0968883556"
type input "TUẤN"
click at [70, 225] on icon "plus" at bounding box center [76, 229] width 13 height 13
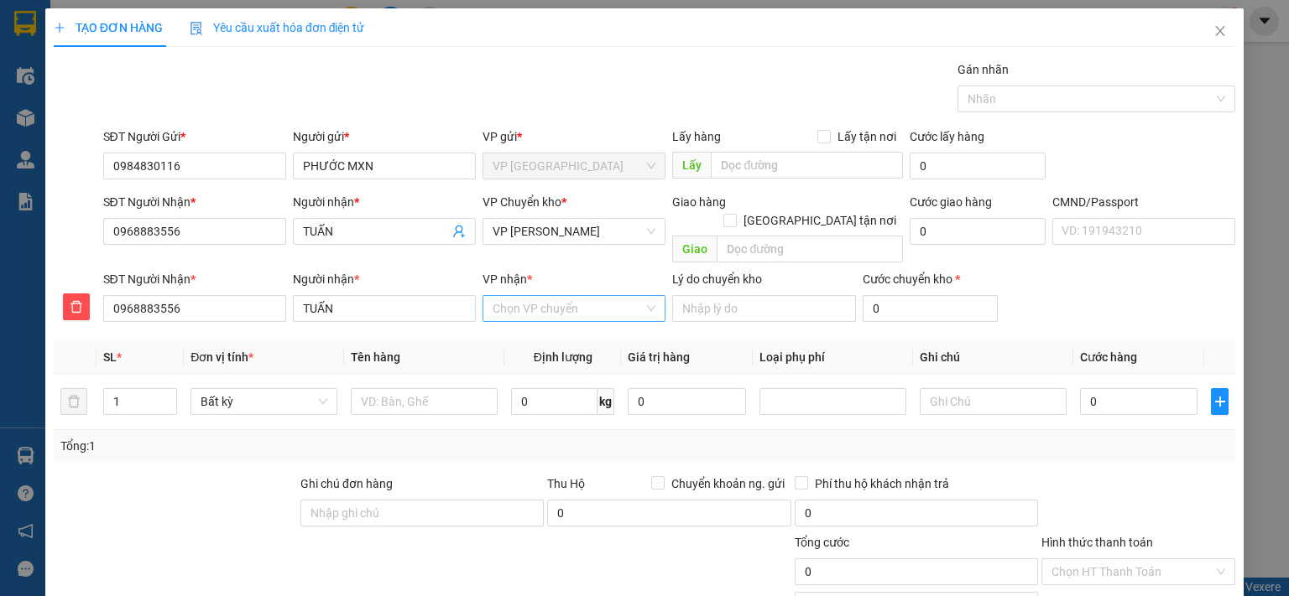
click at [492, 297] on input "VP nhận *" at bounding box center [567, 308] width 151 height 25
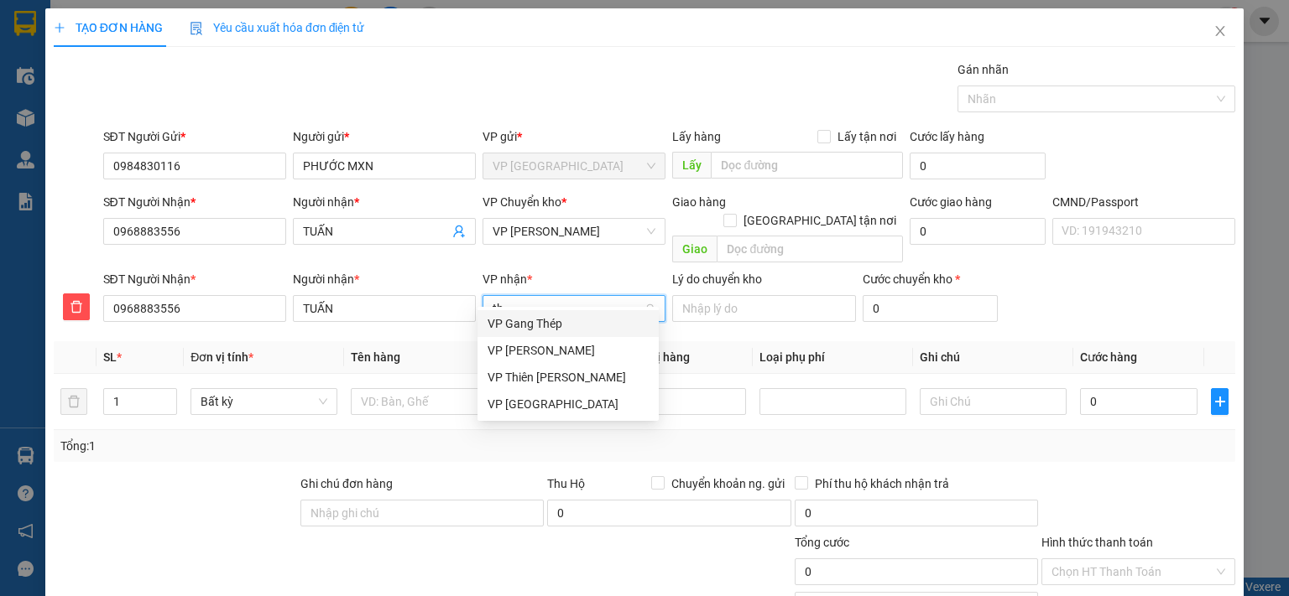
type input "thụ"
click at [513, 324] on div "VP Hoàng Văn Thụ" at bounding box center [567, 324] width 161 height 18
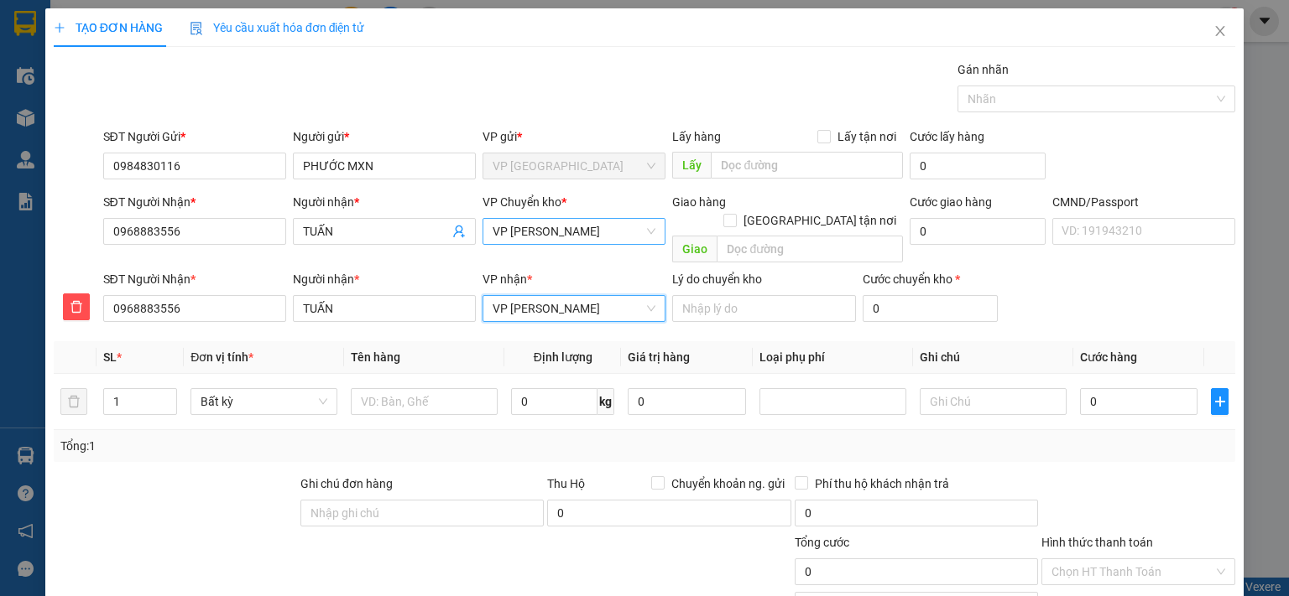
click at [554, 223] on span "VP Hoàng Văn Thụ" at bounding box center [573, 231] width 163 height 25
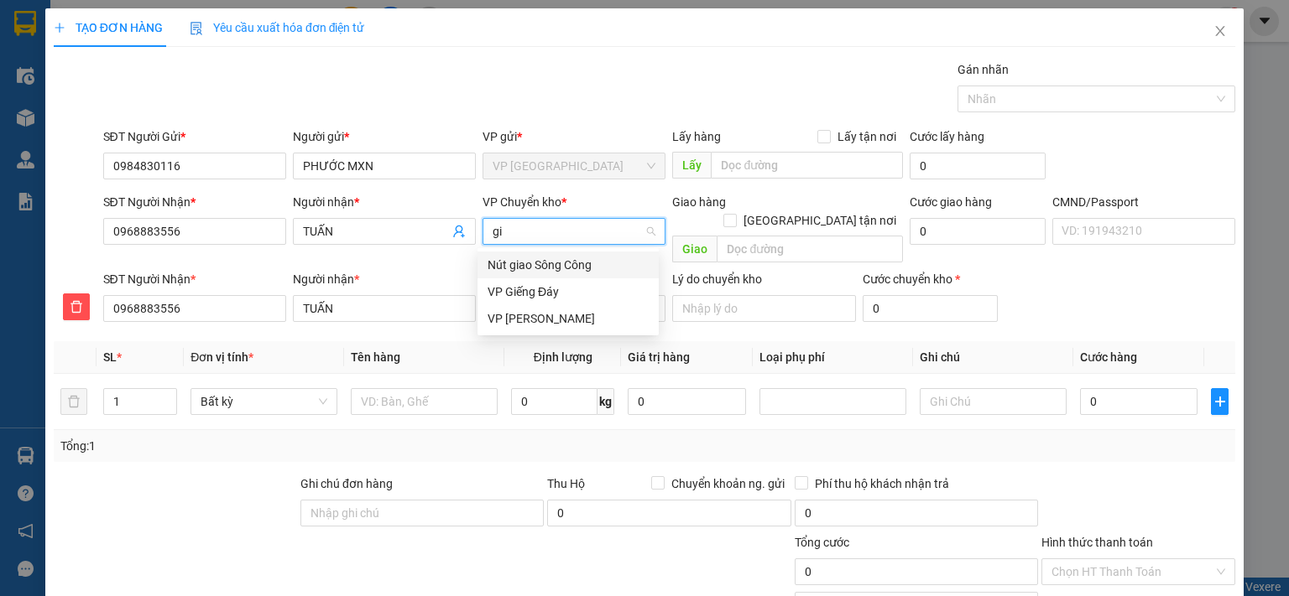
type input "gia"
click at [539, 294] on div "VP [PERSON_NAME]" at bounding box center [567, 292] width 161 height 18
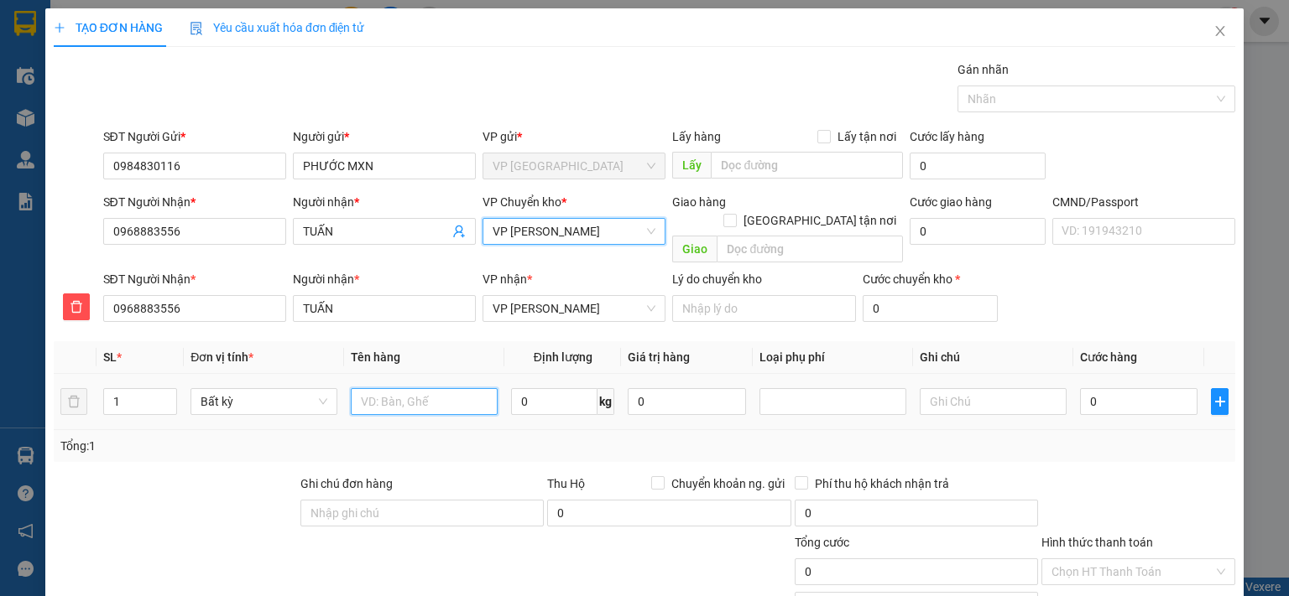
click at [397, 388] on input "text" at bounding box center [424, 401] width 147 height 27
type input "BỌC MẪU XN"
click at [1154, 388] on input "0" at bounding box center [1138, 401] width 117 height 27
type input "3"
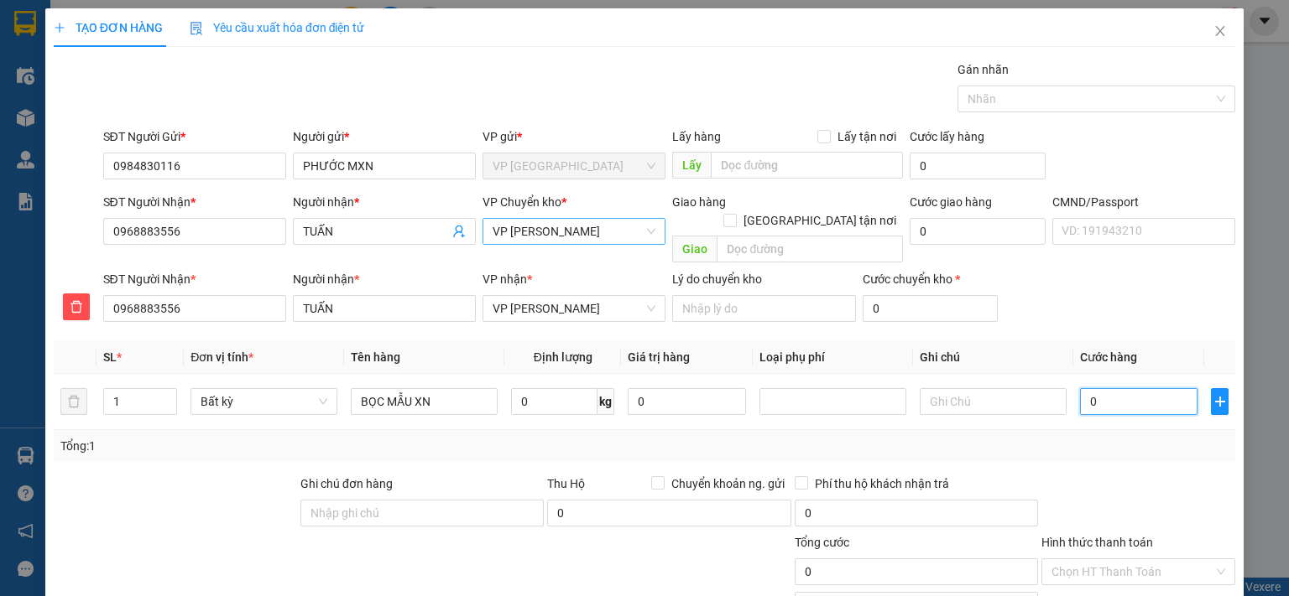
type input "3"
type input "35"
type input "350"
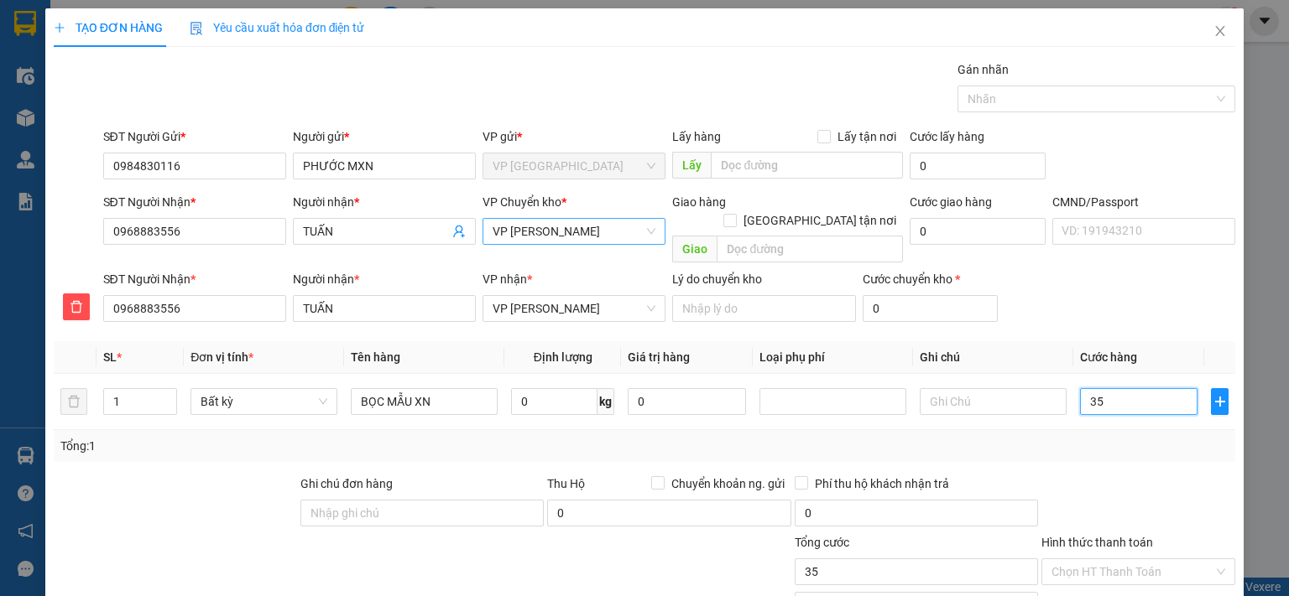
type input "350"
type input "3.500"
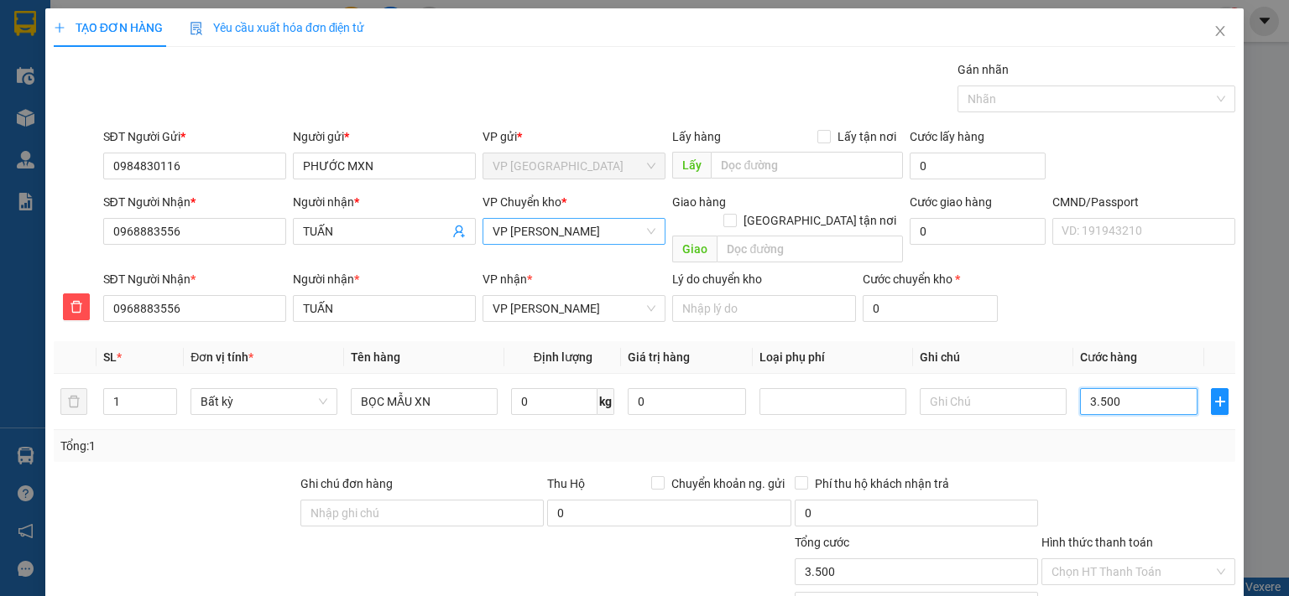
type input "35.000"
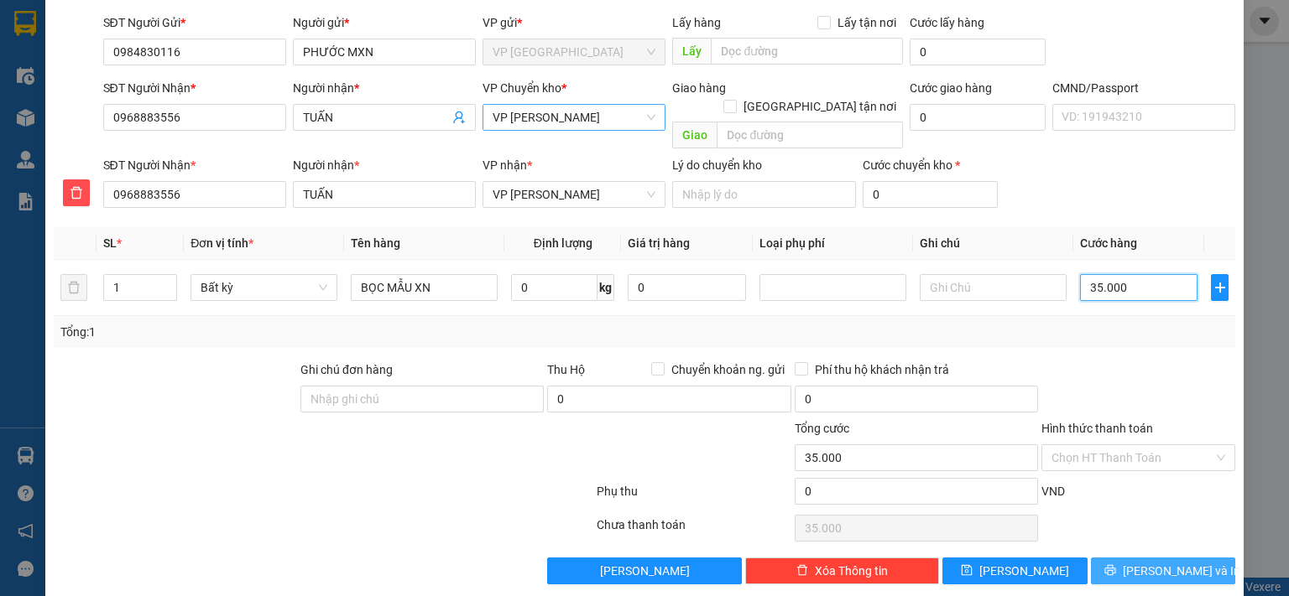
type input "35.000"
click at [1162, 562] on span "Lưu và In" at bounding box center [1180, 571] width 117 height 18
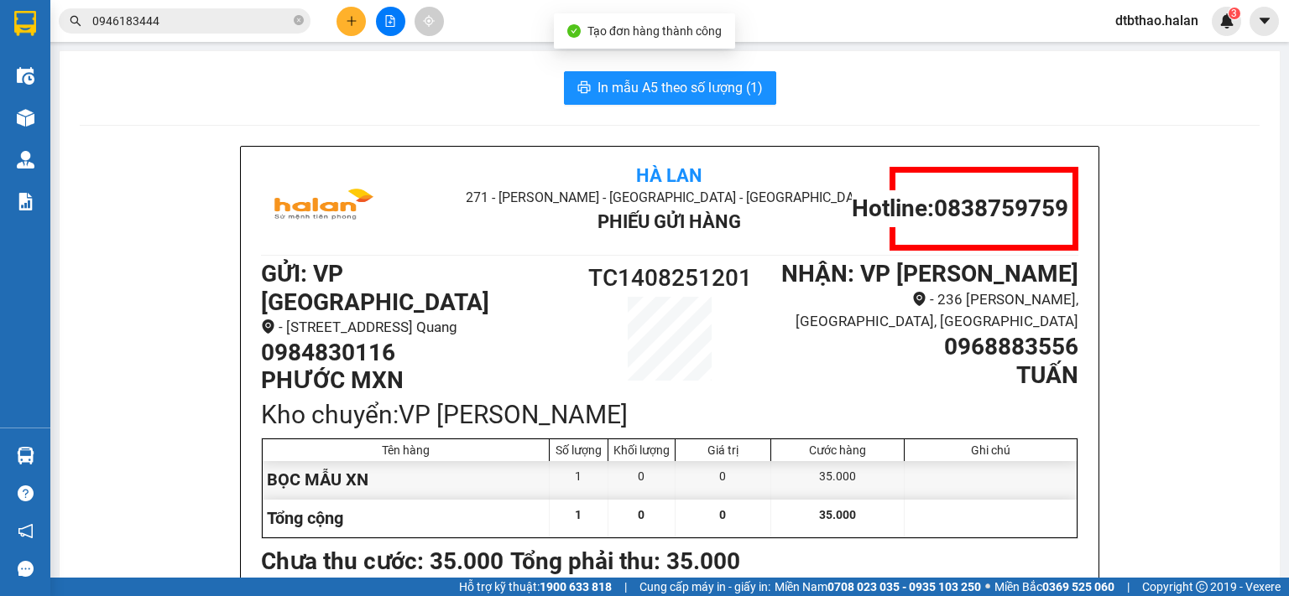
scroll to position [84, 0]
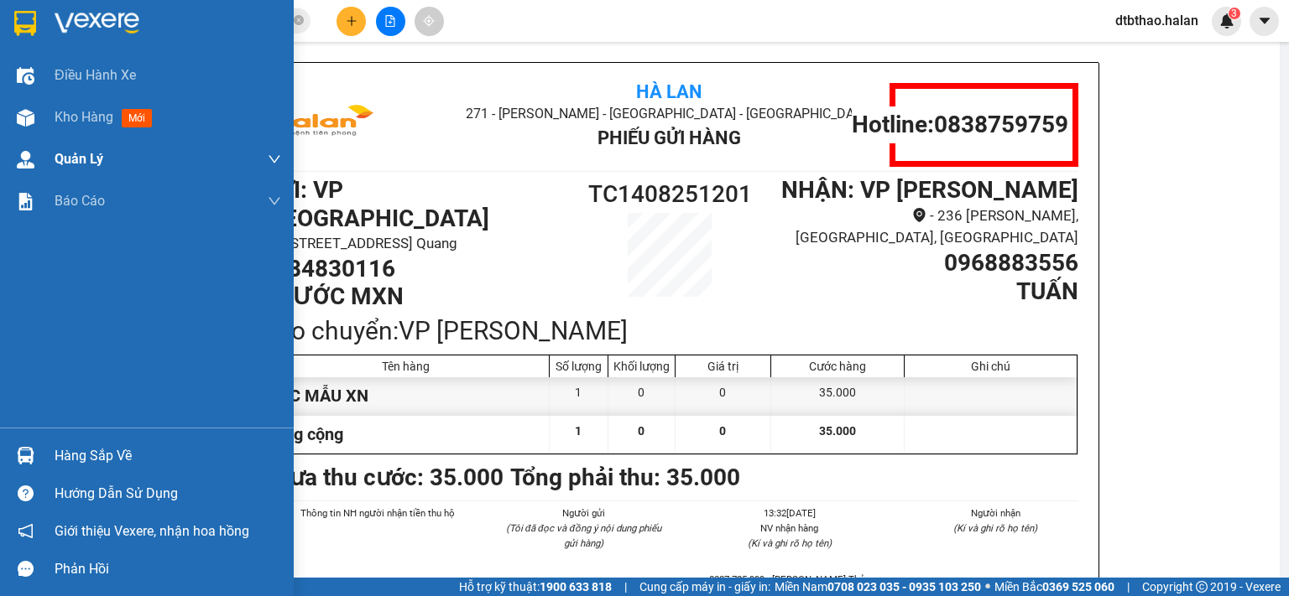
drag, startPoint x: 104, startPoint y: 117, endPoint x: 85, endPoint y: 162, distance: 49.2
click at [104, 117] on span "Kho hàng" at bounding box center [84, 117] width 59 height 16
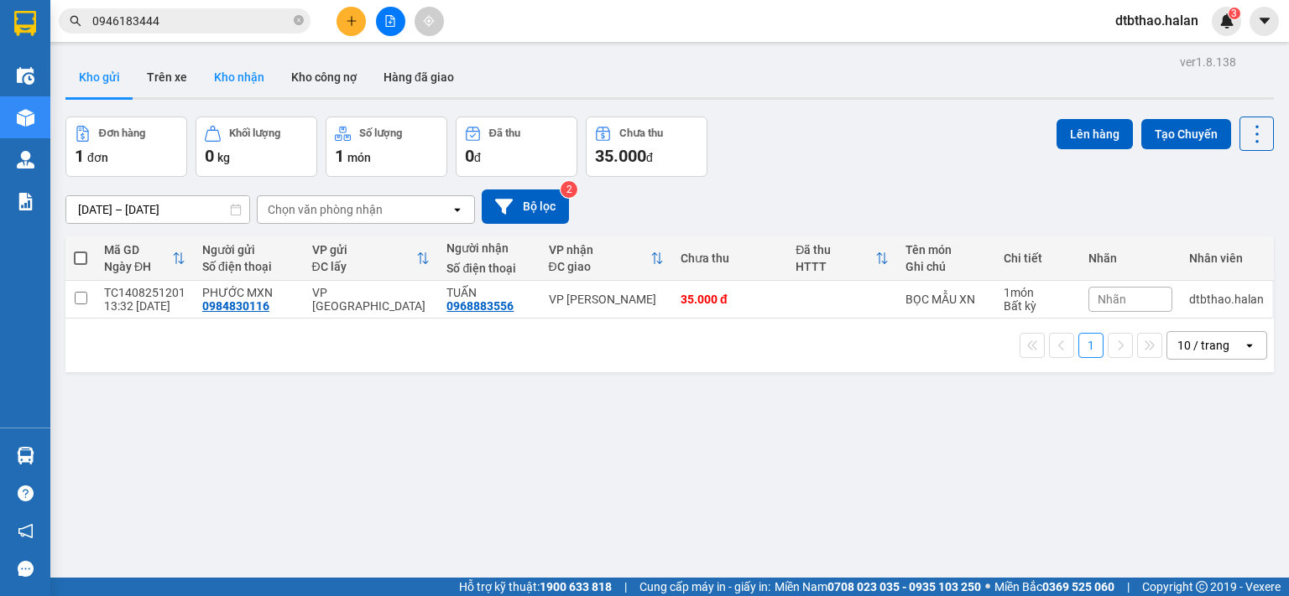
click at [225, 75] on button "Kho nhận" at bounding box center [239, 77] width 77 height 40
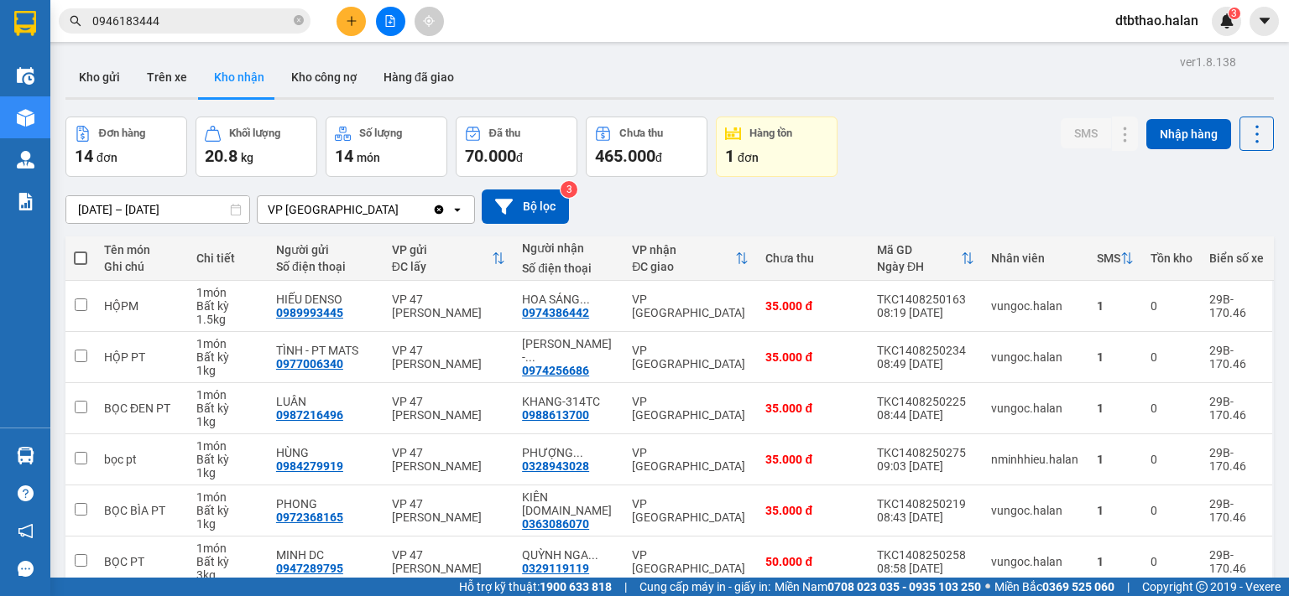
scroll to position [280, 0]
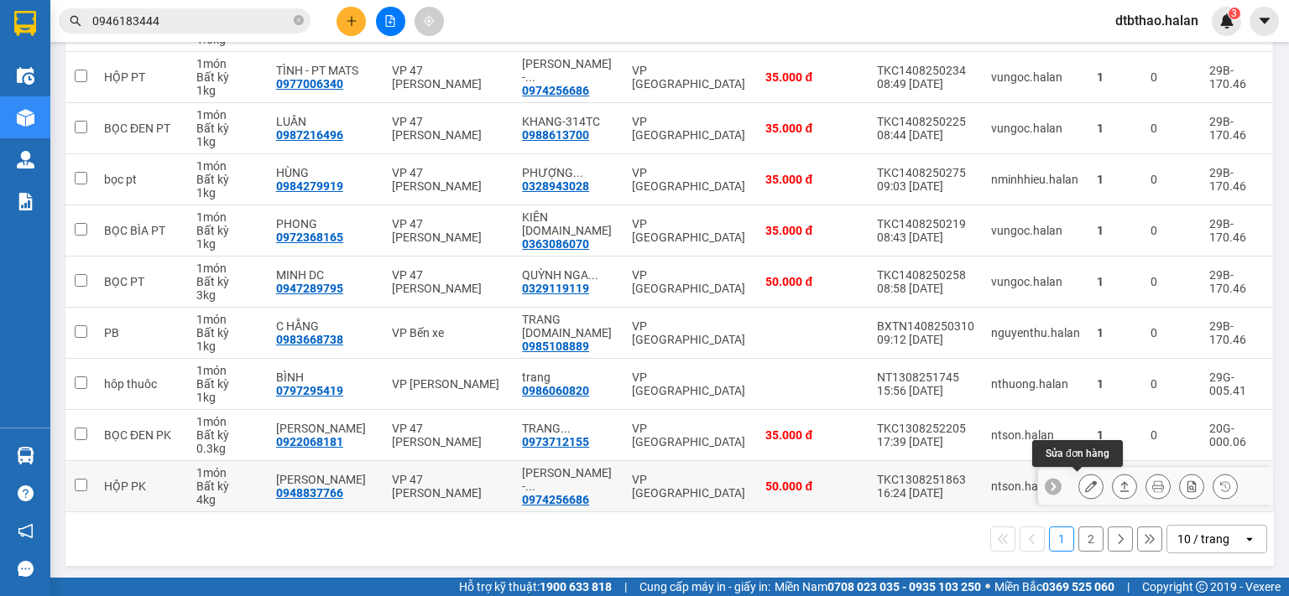
click at [1085, 485] on icon at bounding box center [1091, 487] width 12 height 12
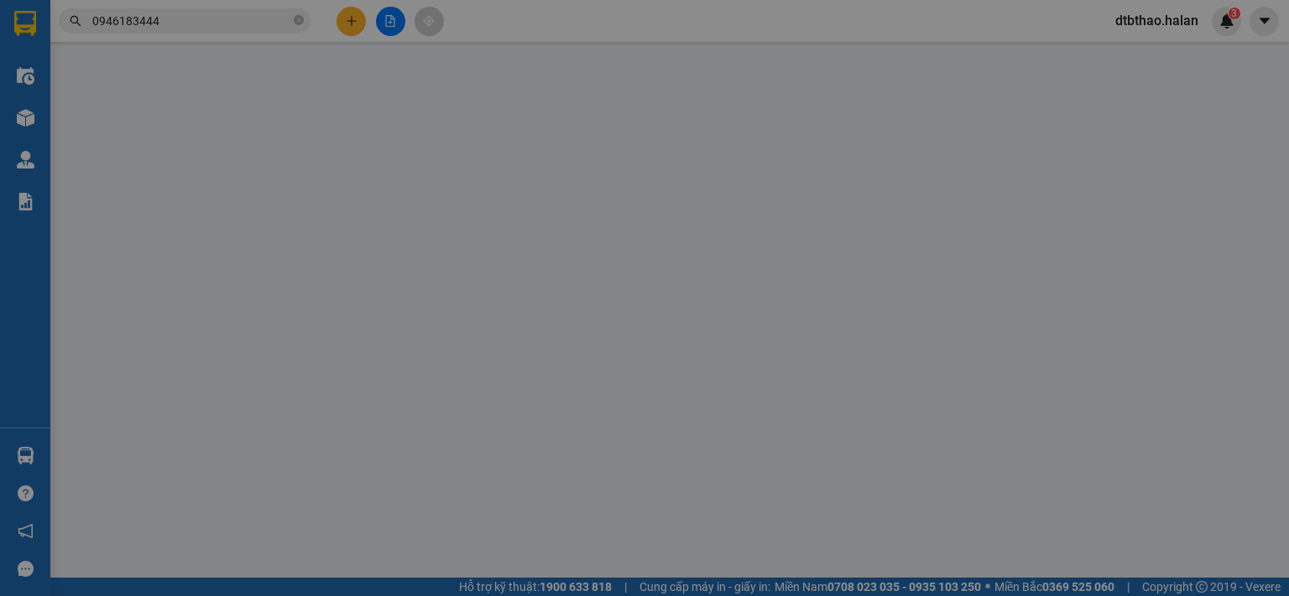
type input "0948837766"
type input "[PERSON_NAME]"
type input "0974256686"
type input "NGỌC ÁNH - 314.TC"
type input "50.000"
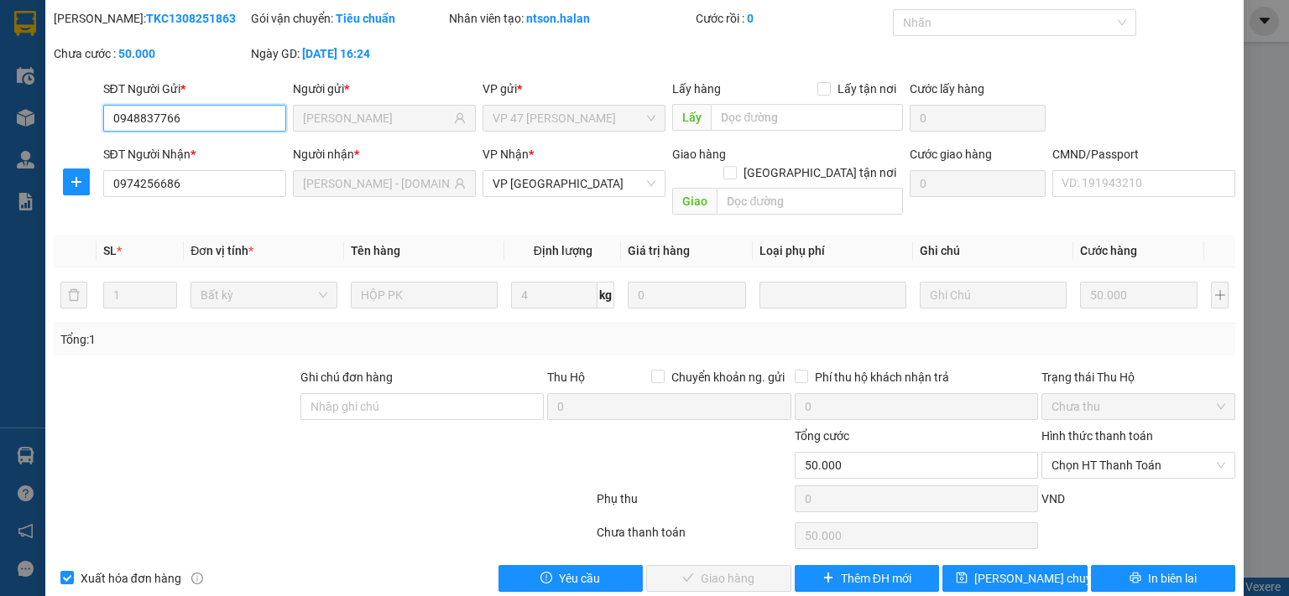
scroll to position [60, 0]
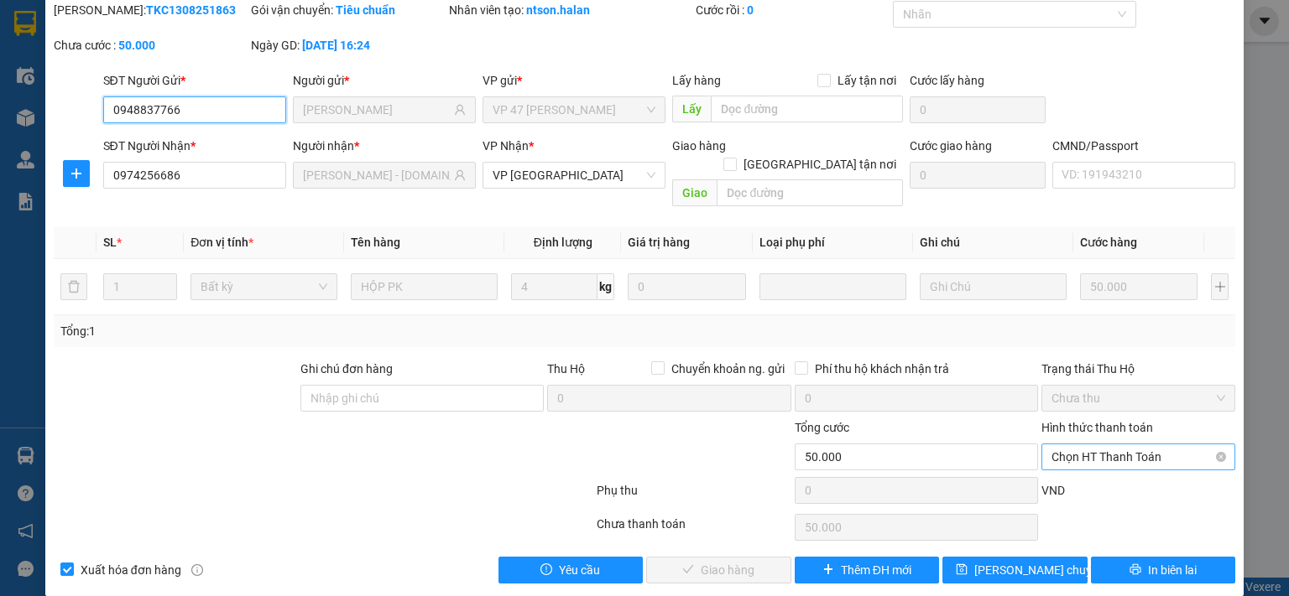
click at [1101, 445] on span "Chọn HT Thanh Toán" at bounding box center [1138, 457] width 174 height 25
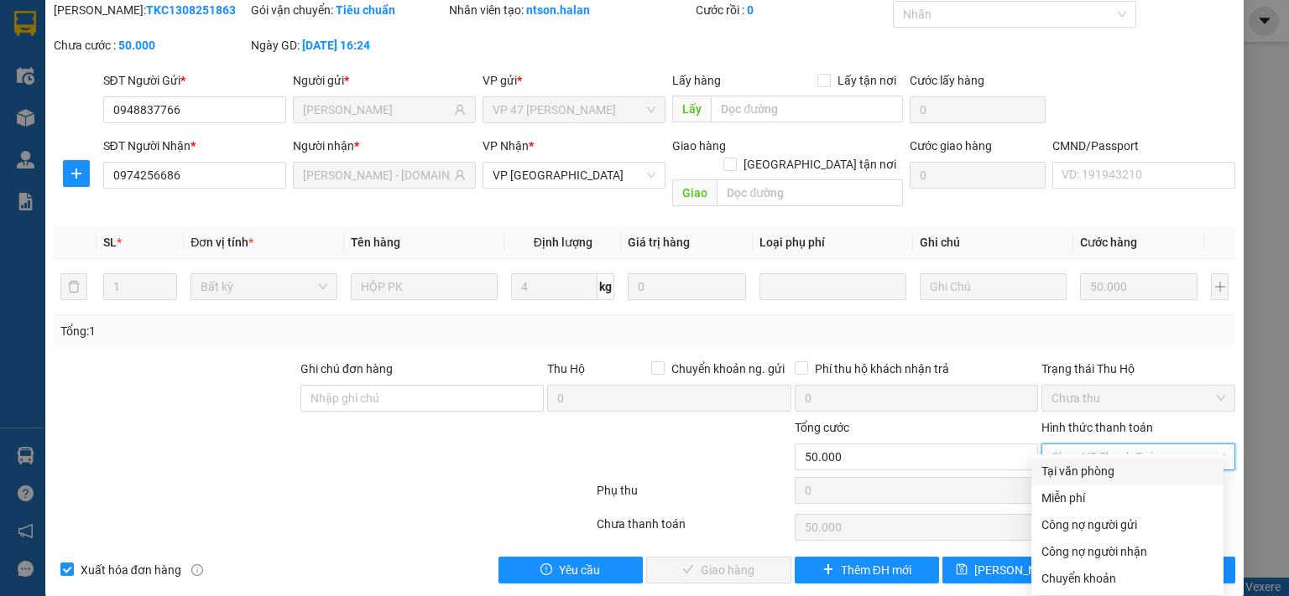
drag, startPoint x: 1074, startPoint y: 479, endPoint x: 1020, endPoint y: 503, distance: 58.6
click at [1070, 480] on div "Tại văn phòng" at bounding box center [1127, 471] width 172 height 18
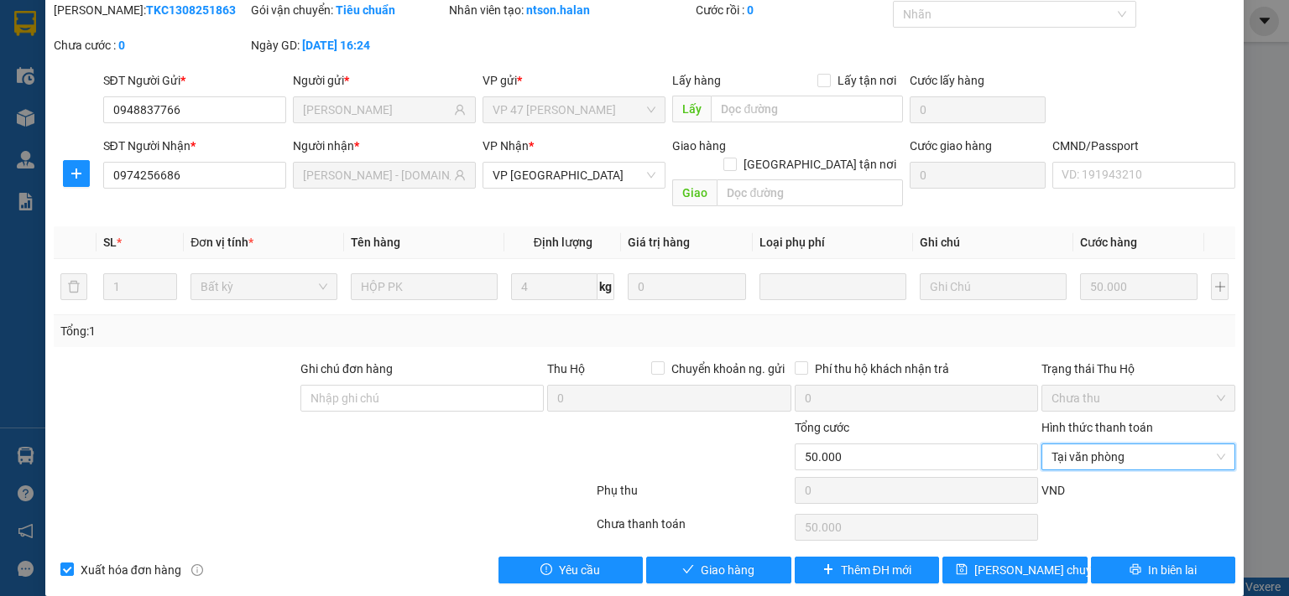
type input "0"
click at [743, 561] on span "Giao hàng" at bounding box center [727, 570] width 54 height 18
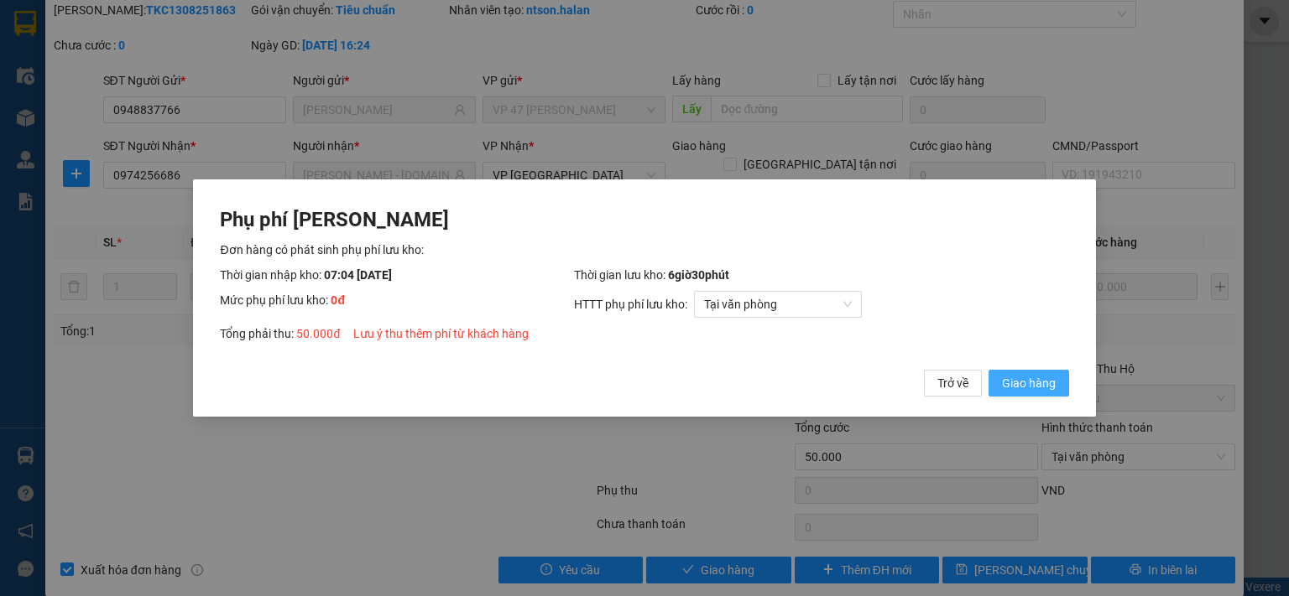
click at [1054, 388] on span "Giao hàng" at bounding box center [1029, 383] width 54 height 18
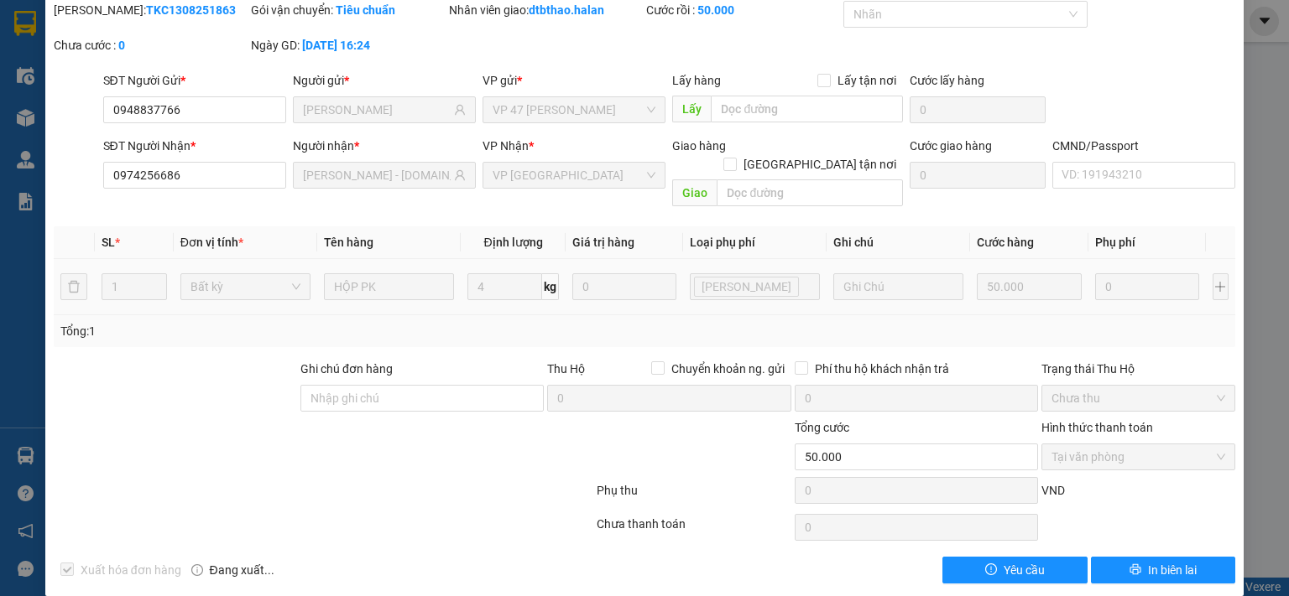
scroll to position [0, 0]
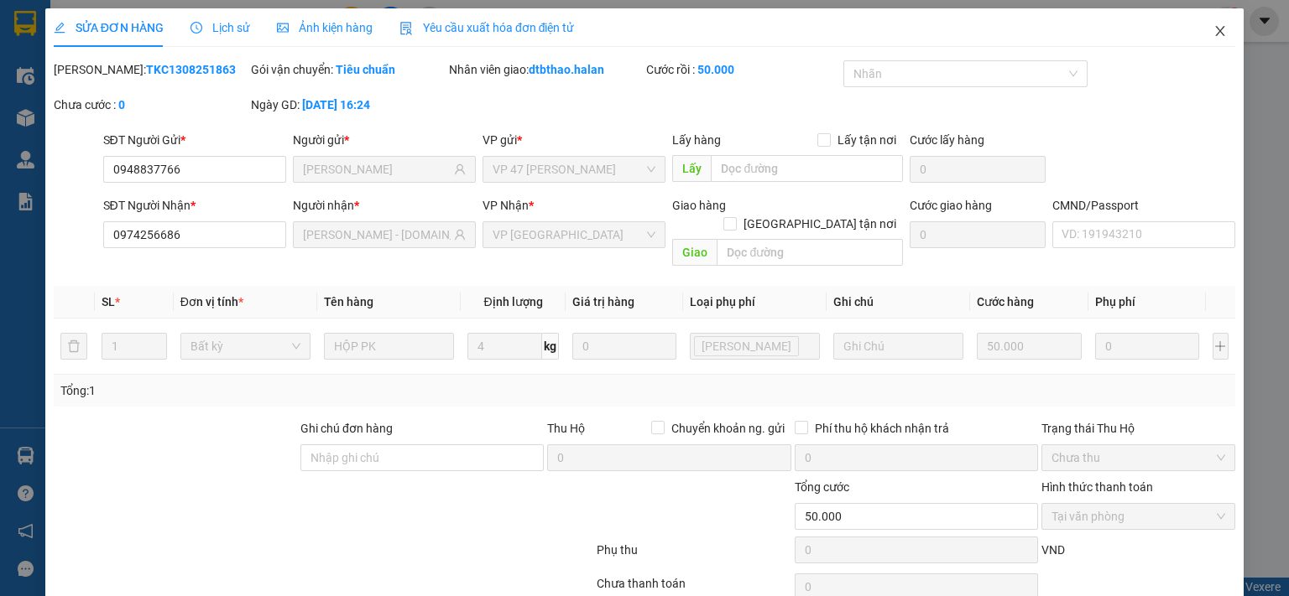
click at [1213, 34] on icon "close" at bounding box center [1219, 30] width 13 height 13
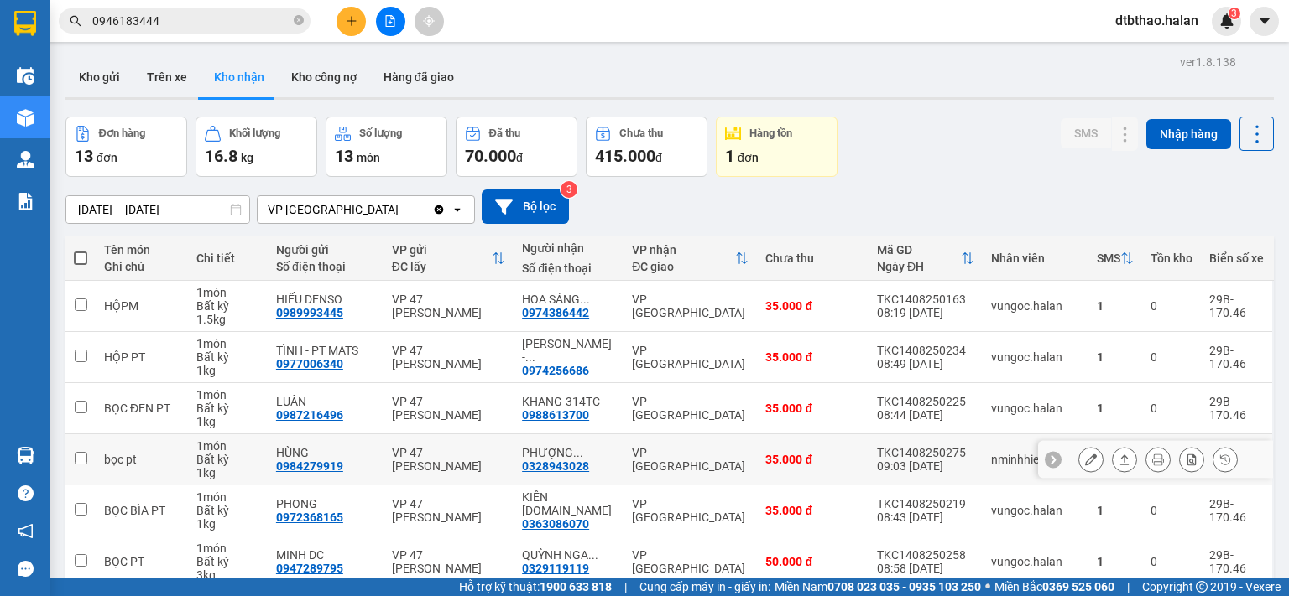
click at [81, 452] on input "checkbox" at bounding box center [81, 458] width 13 height 13
checkbox input "true"
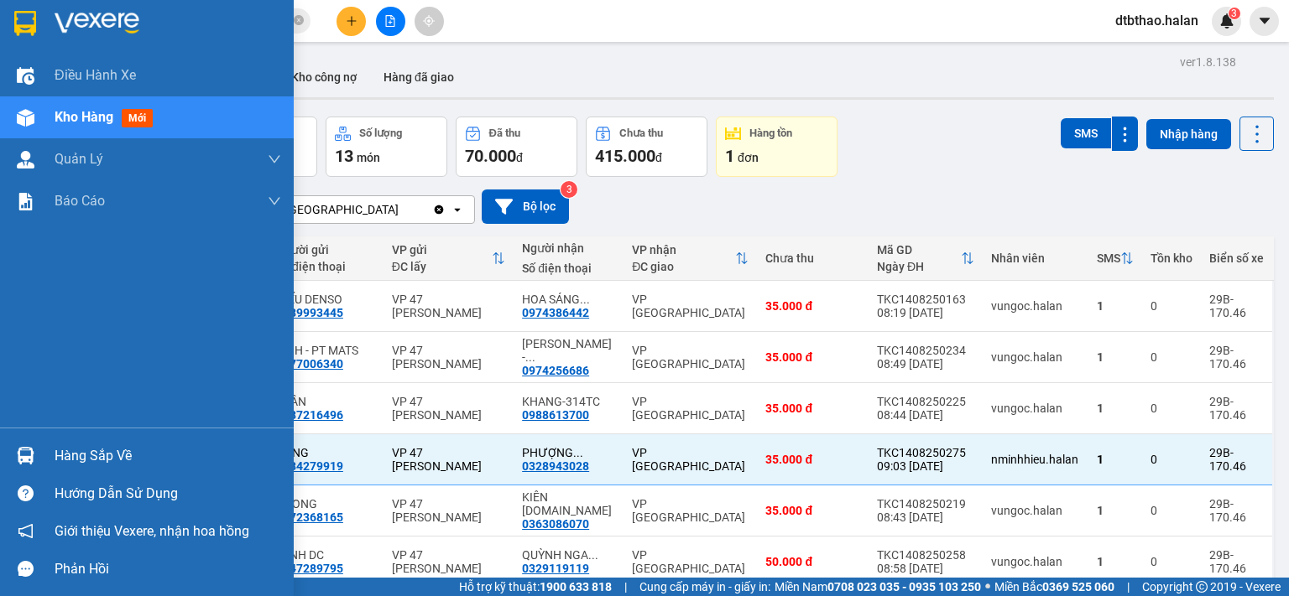
click at [44, 455] on div "Hàng sắp về" at bounding box center [147, 456] width 294 height 38
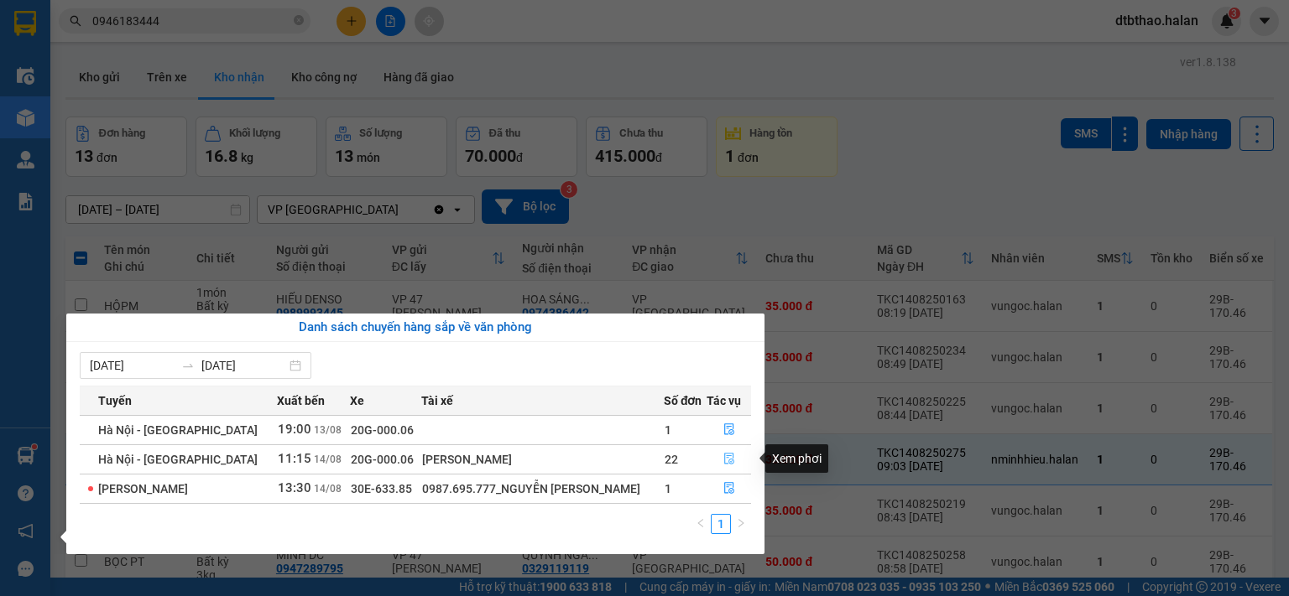
click at [723, 461] on icon "file-done" at bounding box center [729, 459] width 12 height 12
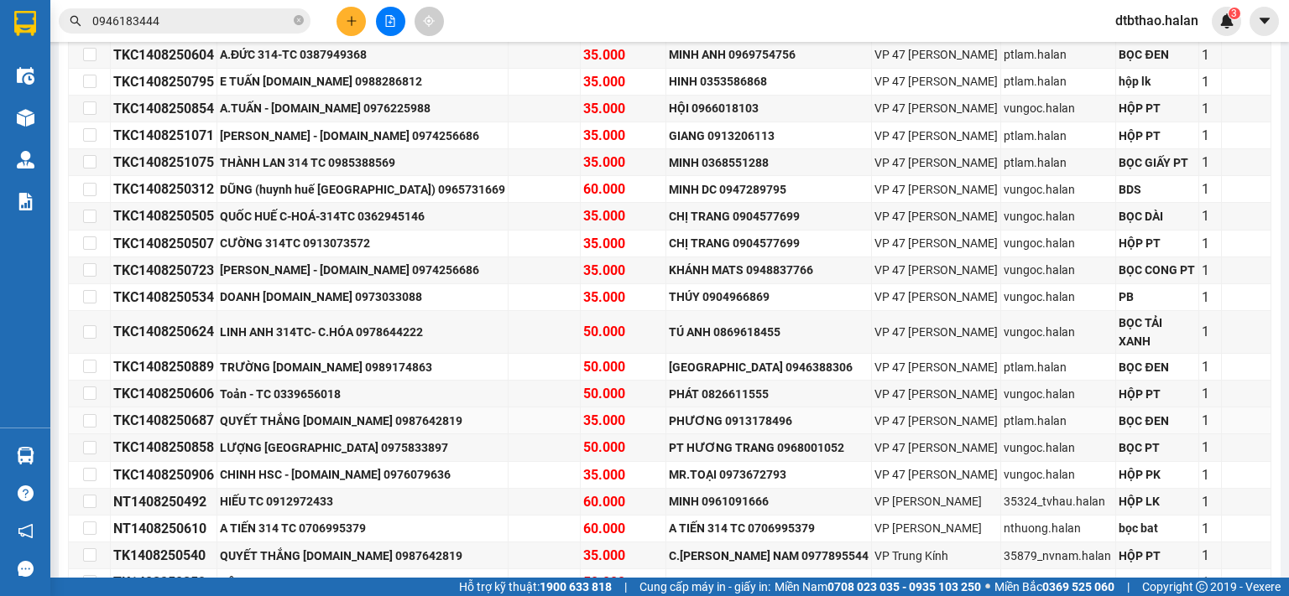
scroll to position [513, 0]
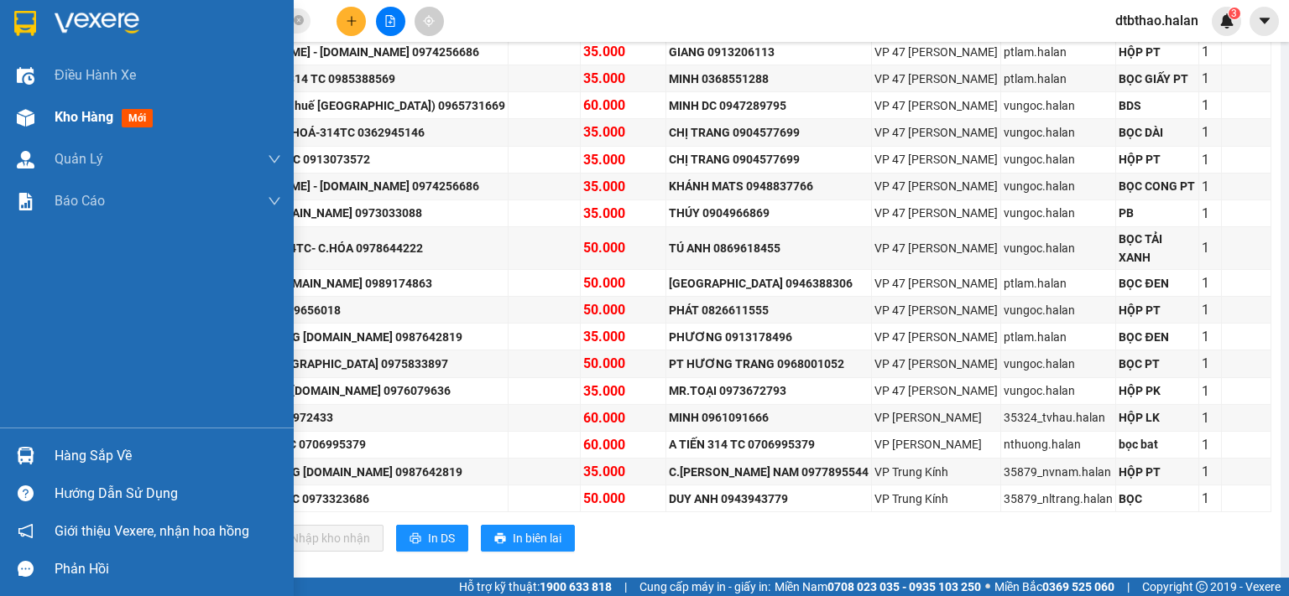
click at [91, 114] on span "Kho hàng" at bounding box center [84, 117] width 59 height 16
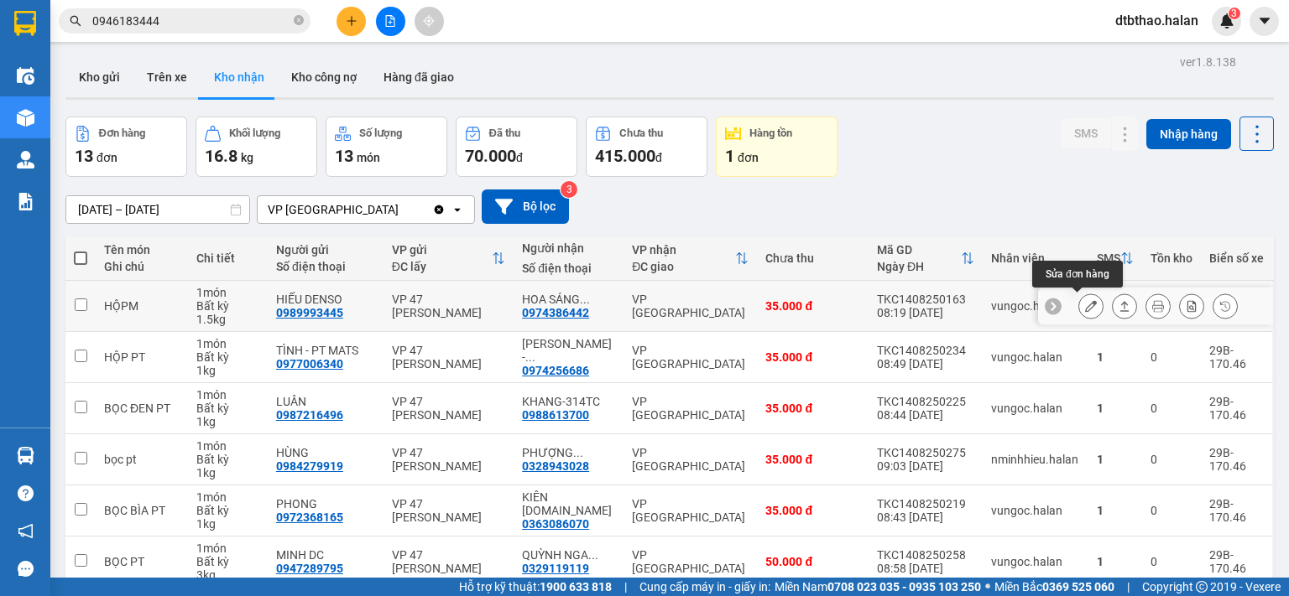
click at [1085, 305] on icon at bounding box center [1091, 306] width 12 height 12
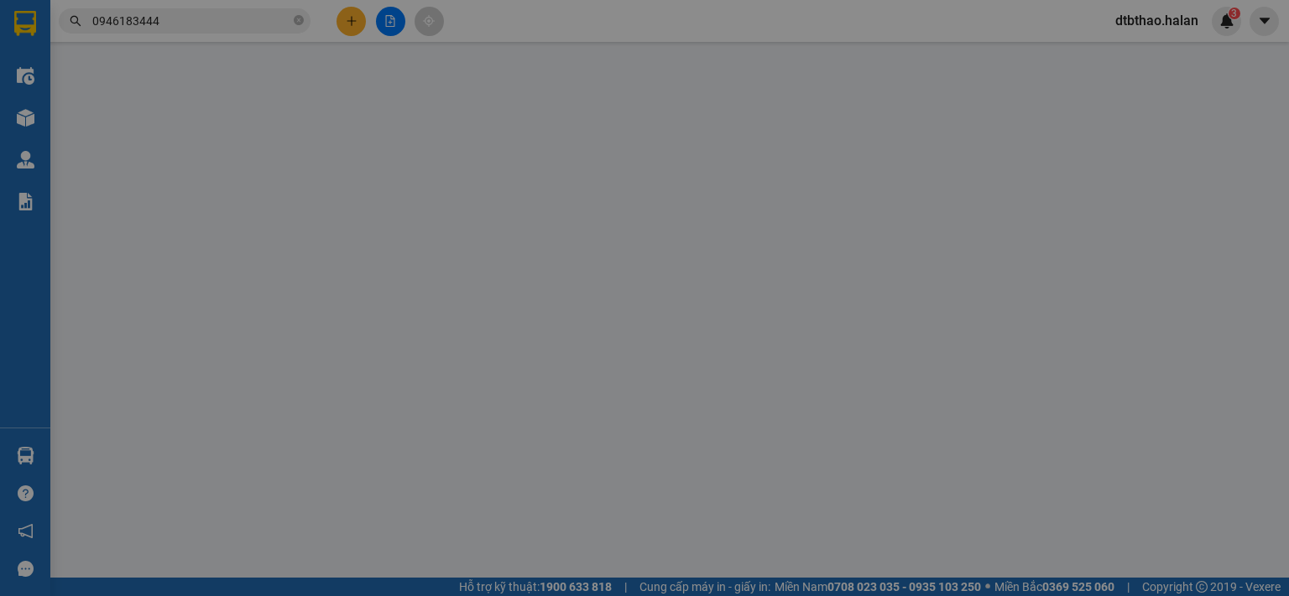
type input "0989993445"
type input "HIẾU DENSO"
type input "0974386442"
type input "HOA SÁNG 314.TC"
type input "35.000"
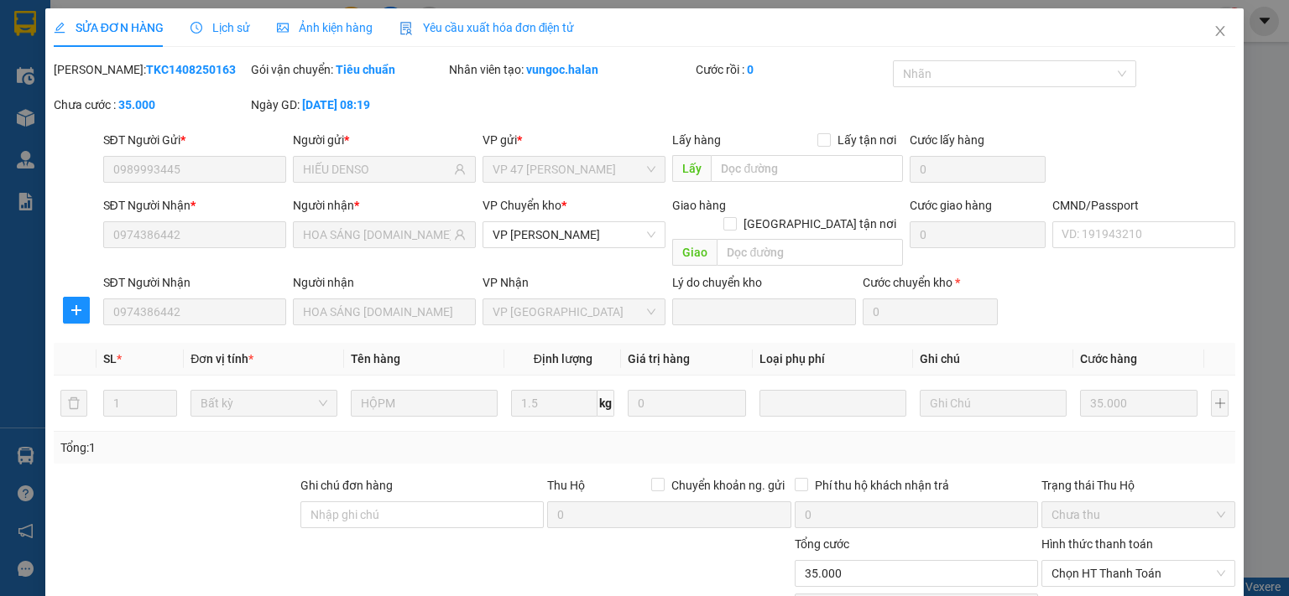
scroll to position [117, 0]
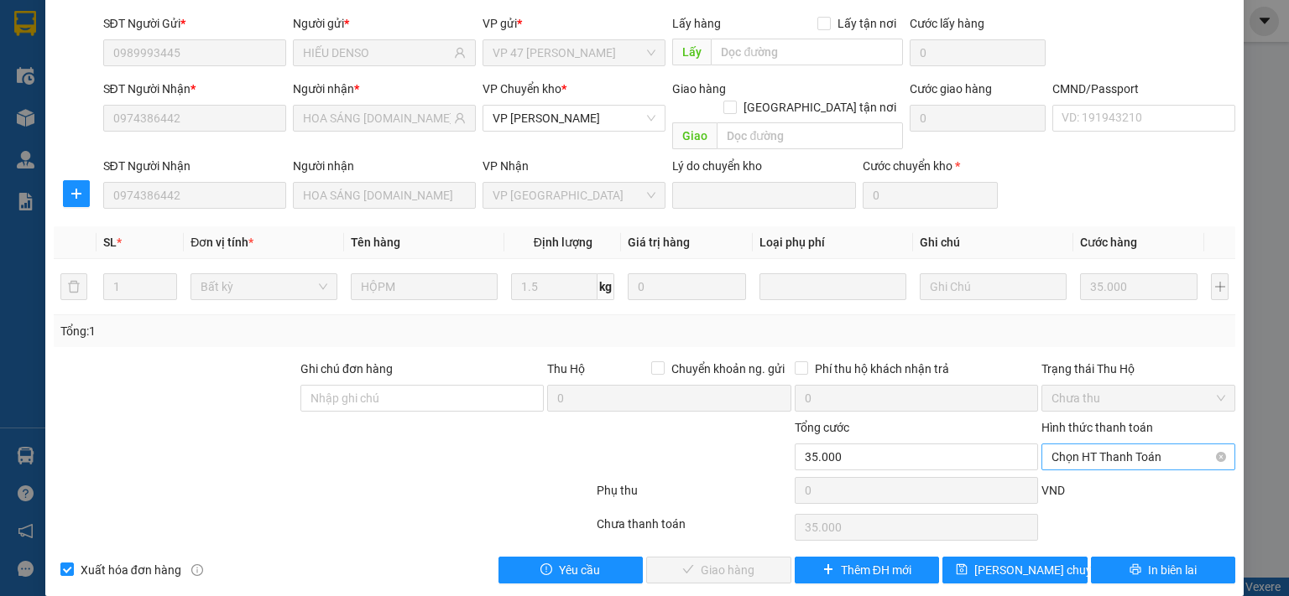
click at [1098, 445] on span "Chọn HT Thanh Toán" at bounding box center [1138, 457] width 174 height 25
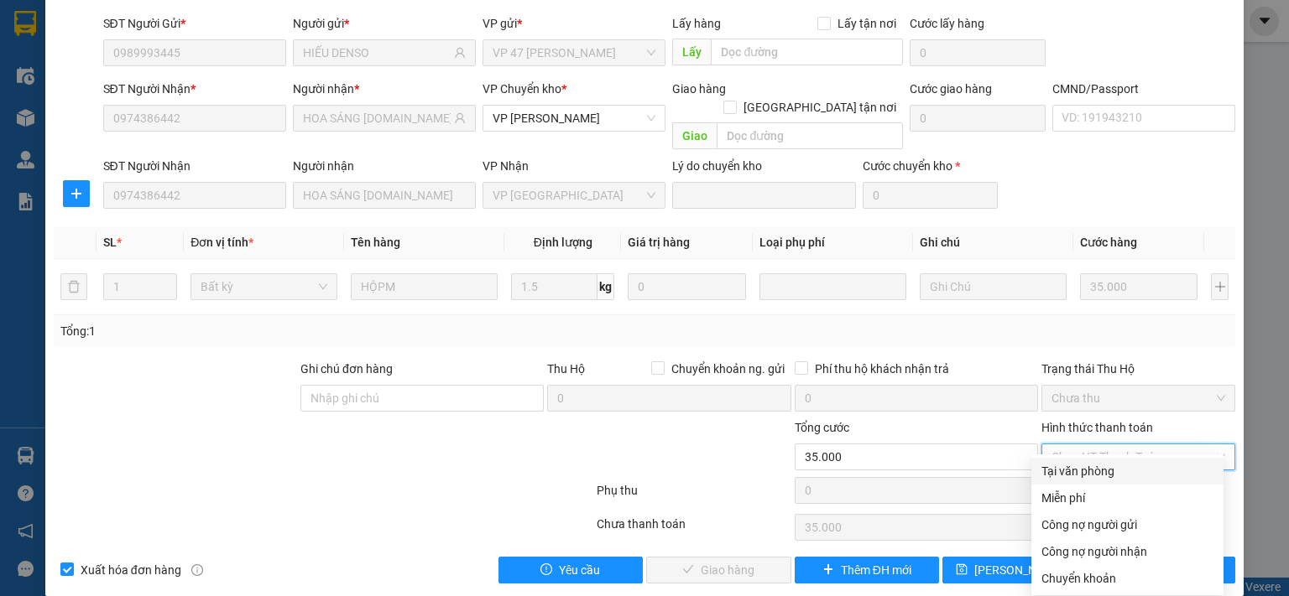
drag, startPoint x: 1087, startPoint y: 468, endPoint x: 1024, endPoint y: 478, distance: 63.7
click at [1083, 469] on div "Tại văn phòng" at bounding box center [1127, 471] width 172 height 18
type input "0"
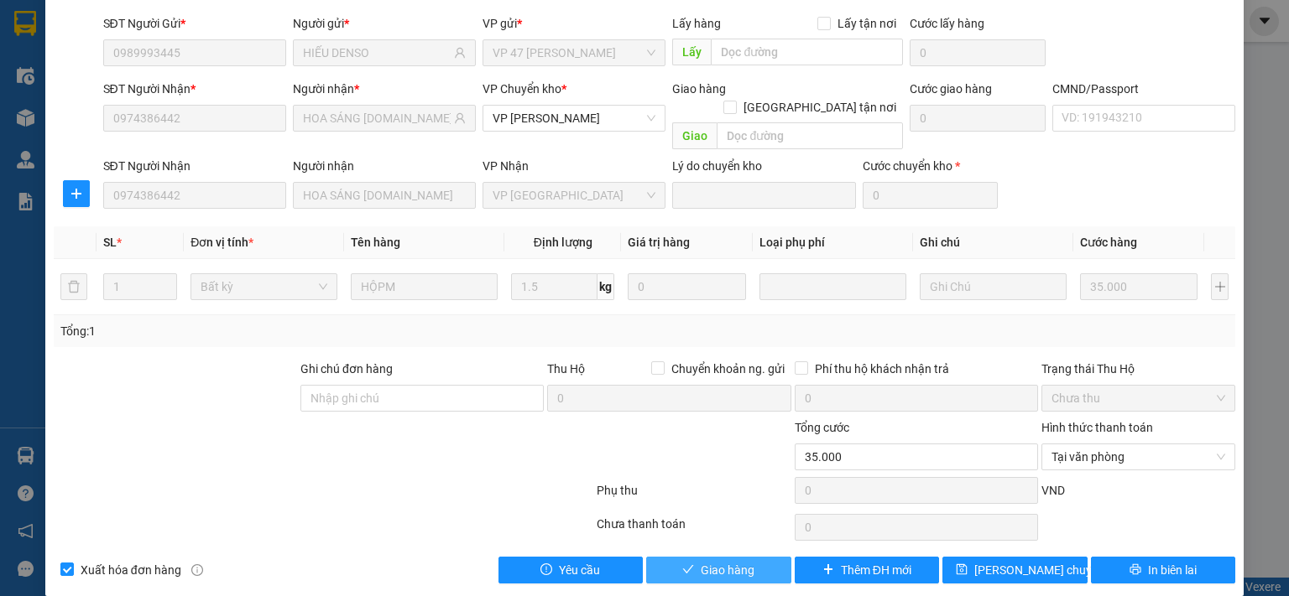
drag, startPoint x: 741, startPoint y: 546, endPoint x: 723, endPoint y: 547, distance: 17.6
click at [741, 561] on span "Giao hàng" at bounding box center [727, 570] width 54 height 18
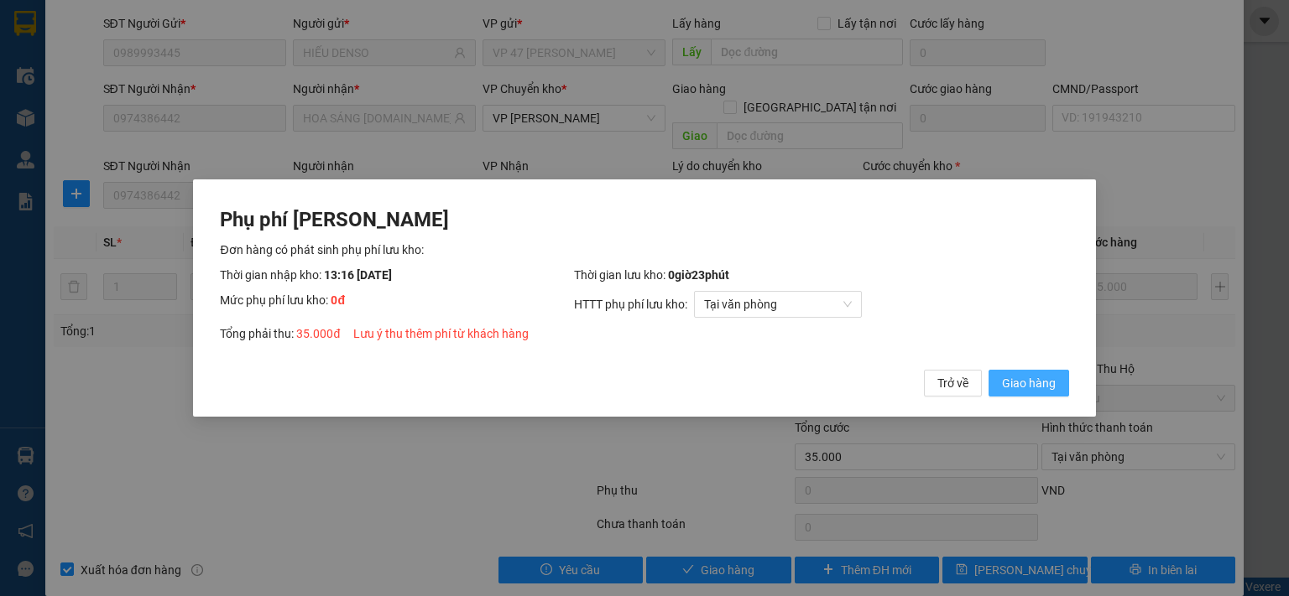
click at [1037, 390] on span "Giao hàng" at bounding box center [1029, 383] width 54 height 18
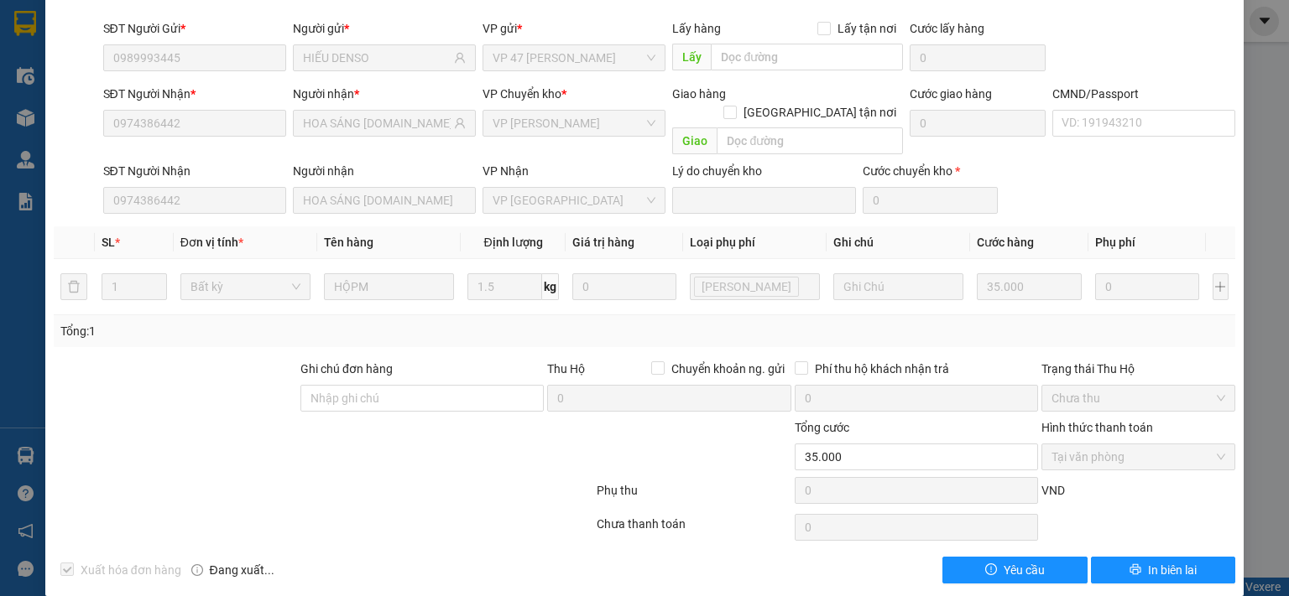
scroll to position [0, 0]
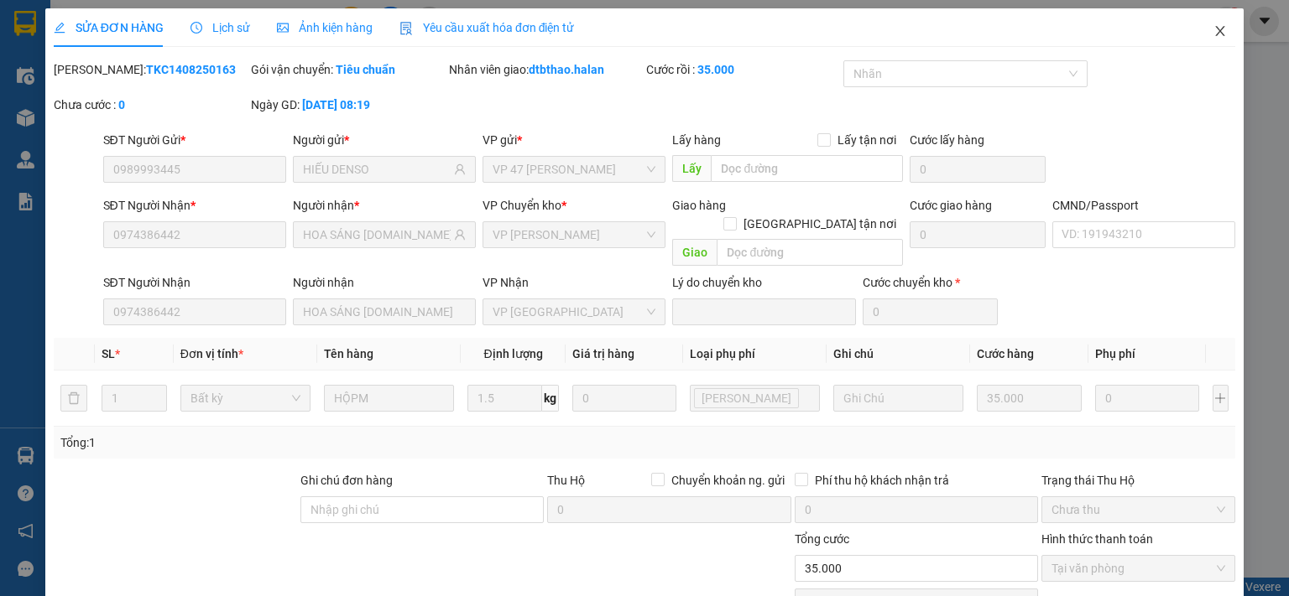
click at [1213, 33] on icon "close" at bounding box center [1219, 30] width 13 height 13
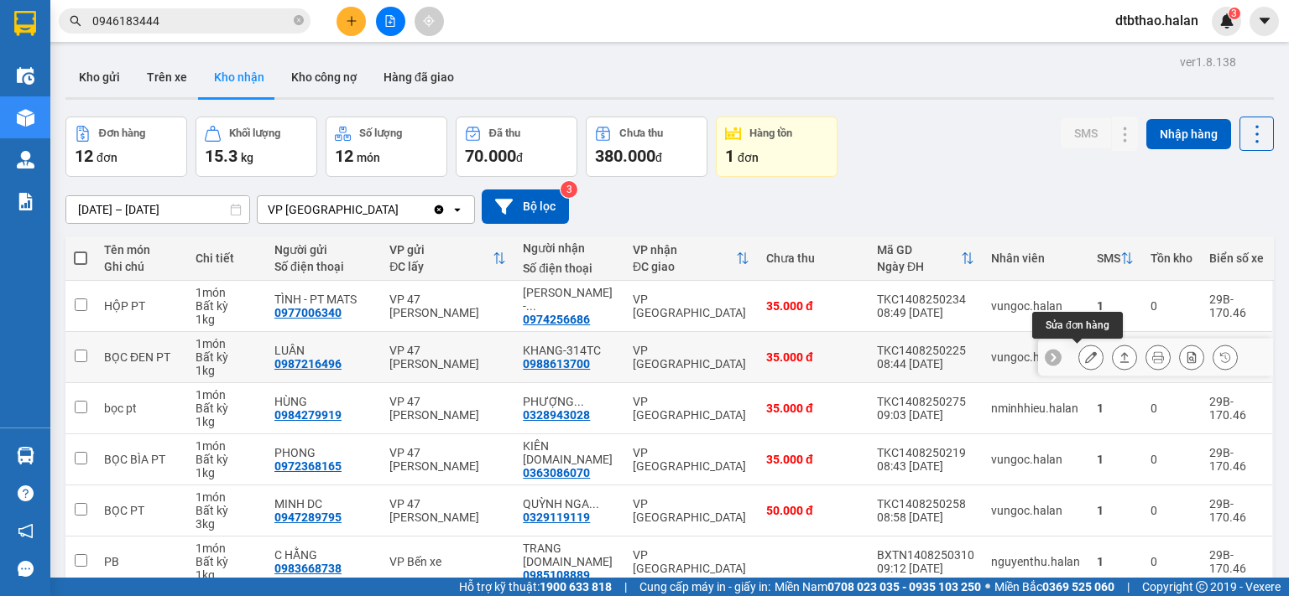
click at [1079, 356] on button at bounding box center [1090, 357] width 23 height 29
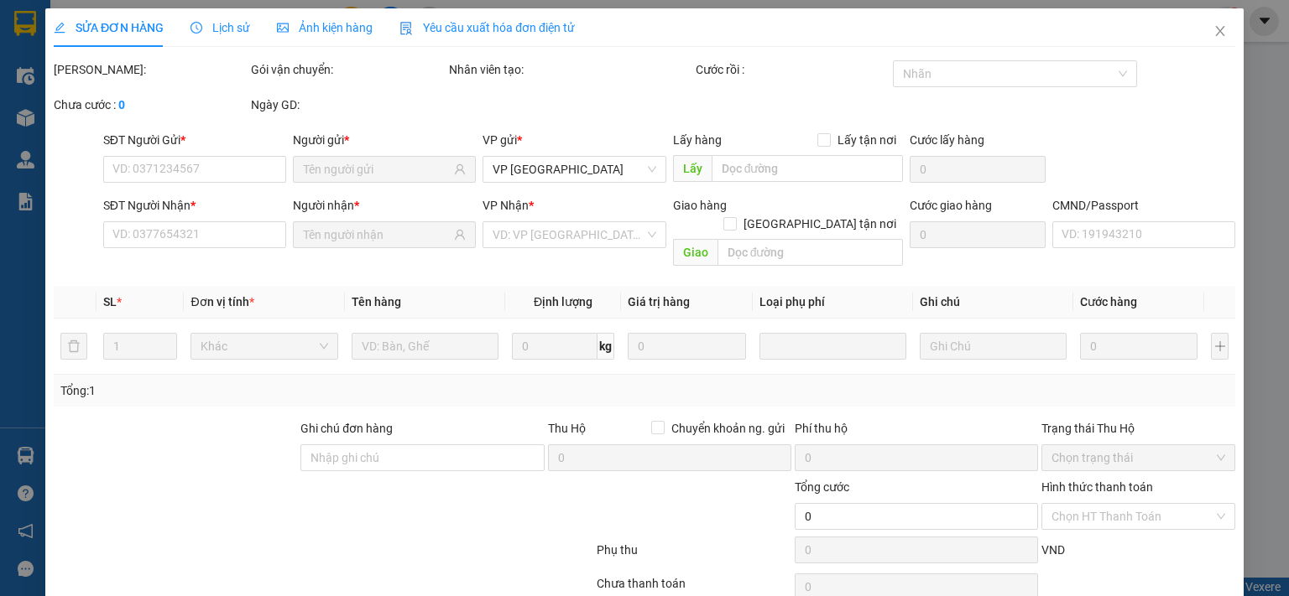
type input "0987216496"
type input "LUÂN"
type input "0988613700"
type input "KHANG-314TC"
type input "35.000"
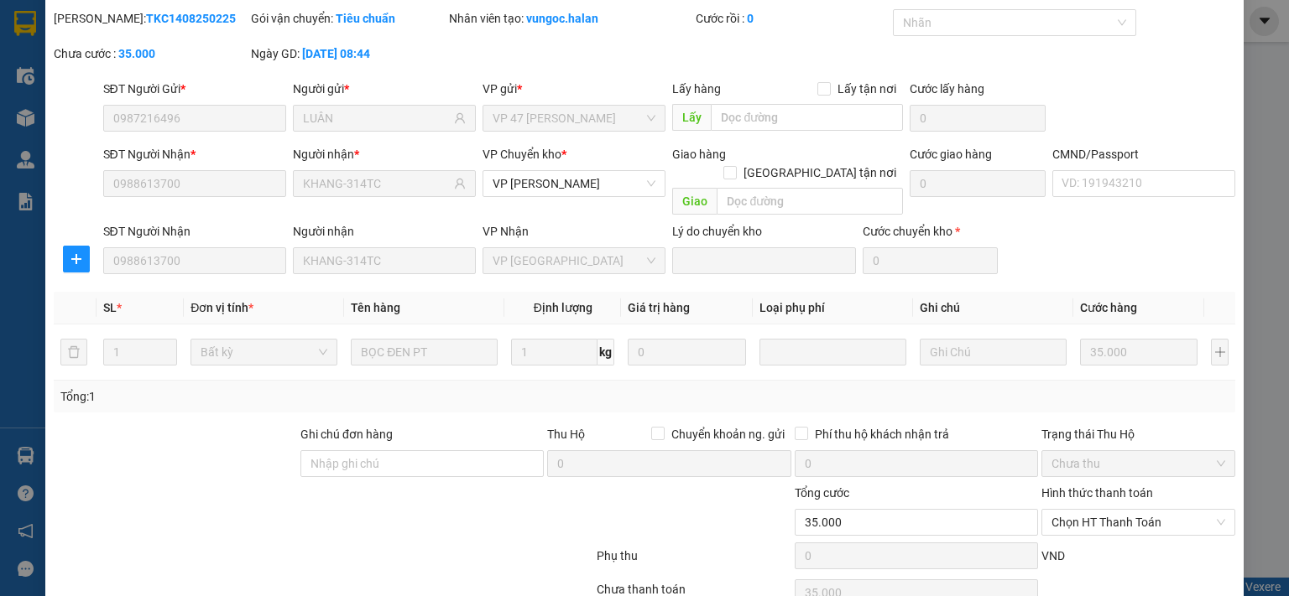
scroll to position [117, 0]
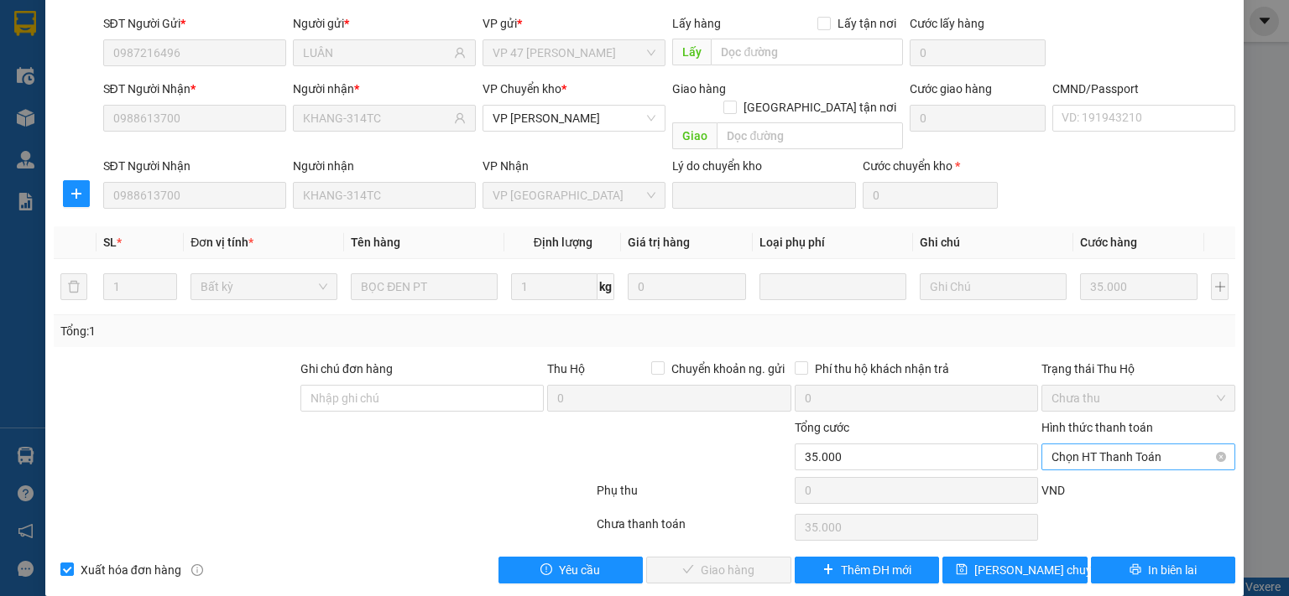
click at [1075, 445] on span "Chọn HT Thanh Toán" at bounding box center [1138, 457] width 174 height 25
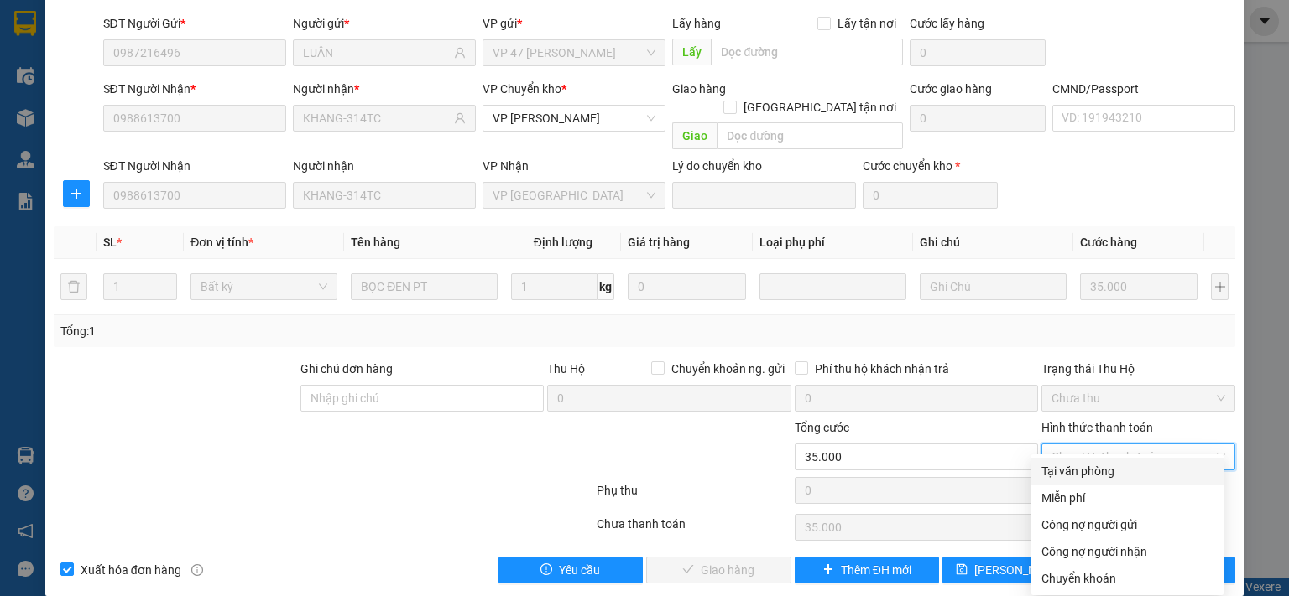
click at [1075, 479] on div "Tại văn phòng" at bounding box center [1127, 471] width 172 height 18
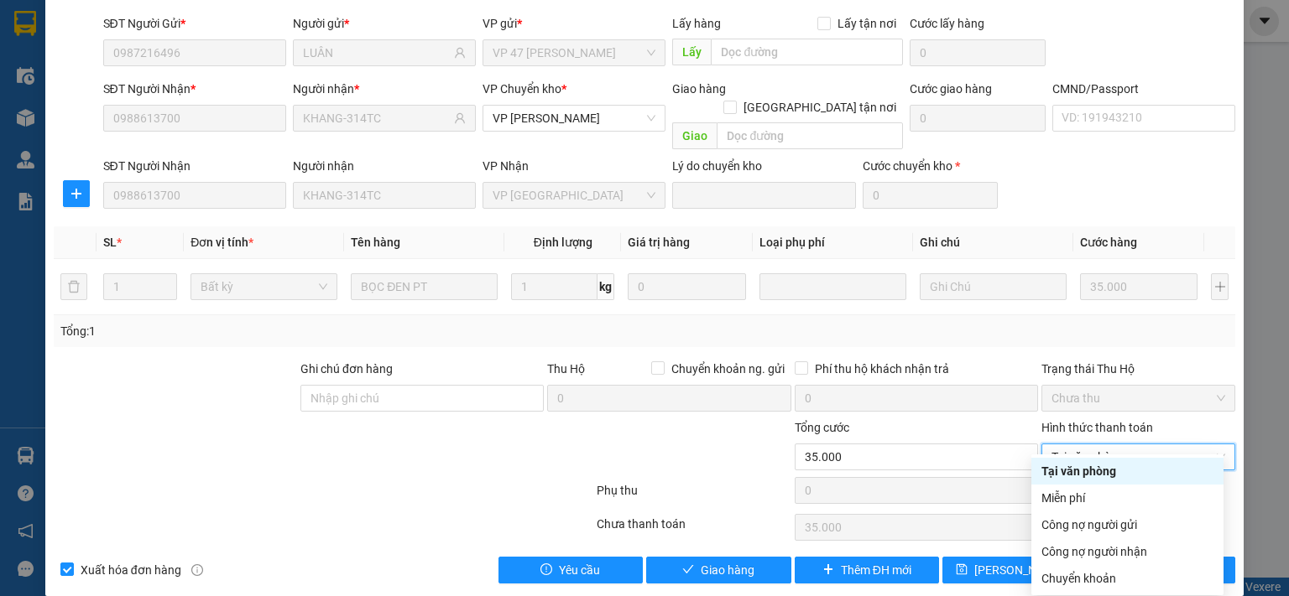
type input "0"
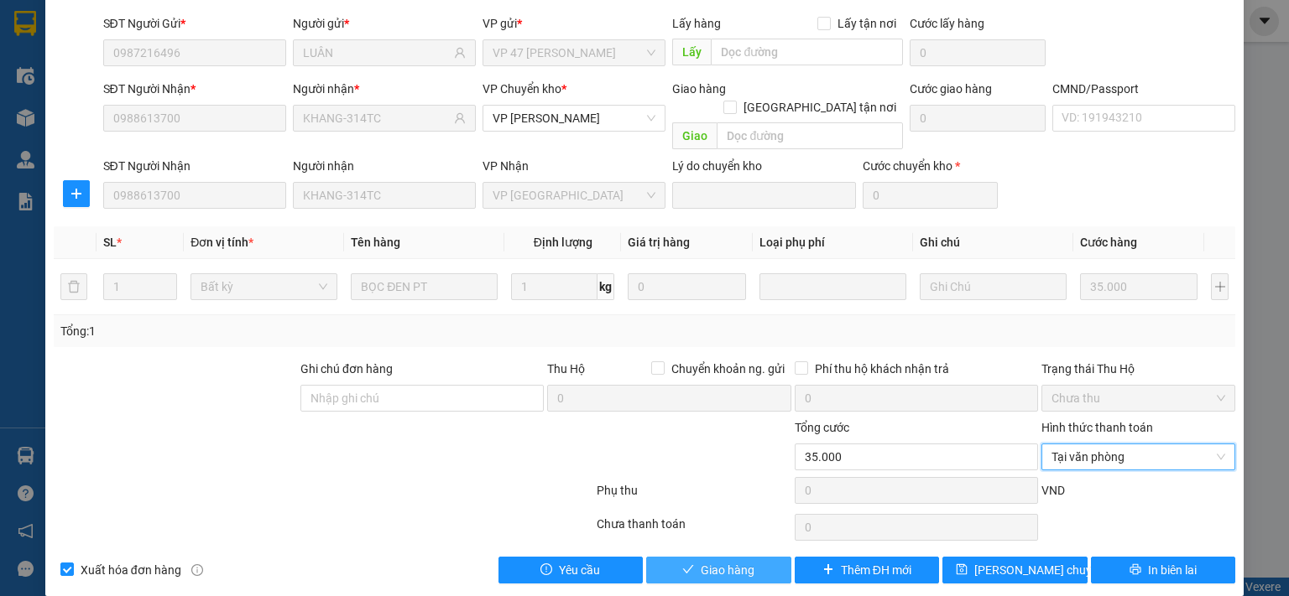
click at [743, 561] on span "Giao hàng" at bounding box center [727, 570] width 54 height 18
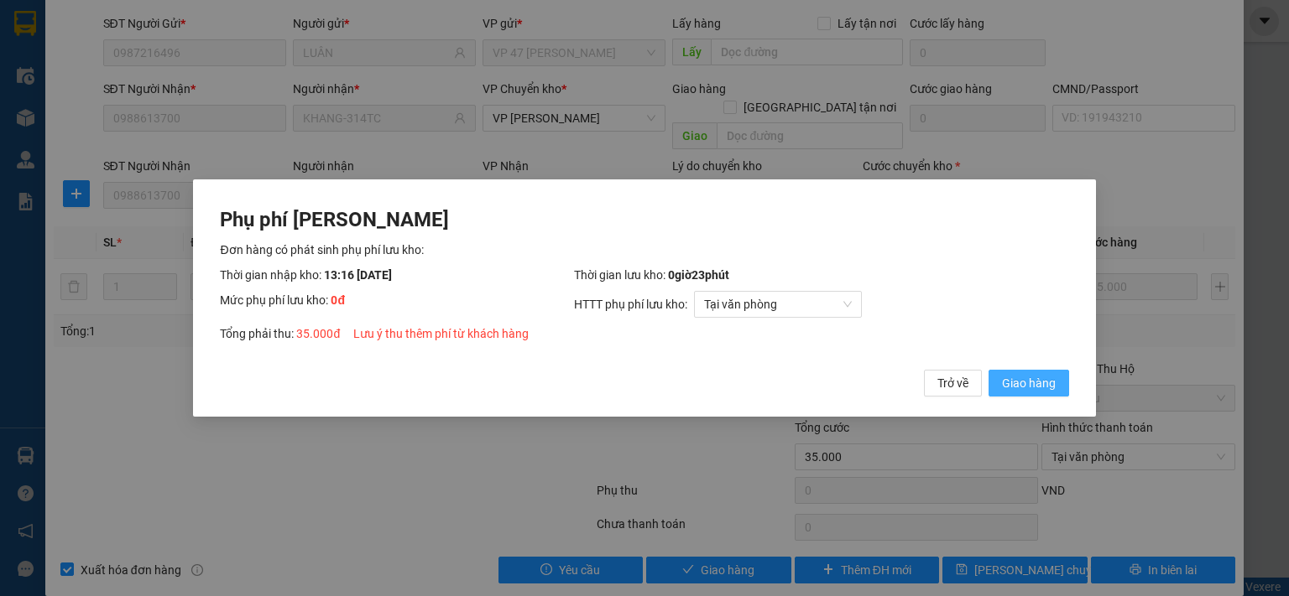
click at [1040, 388] on span "Giao hàng" at bounding box center [1029, 383] width 54 height 18
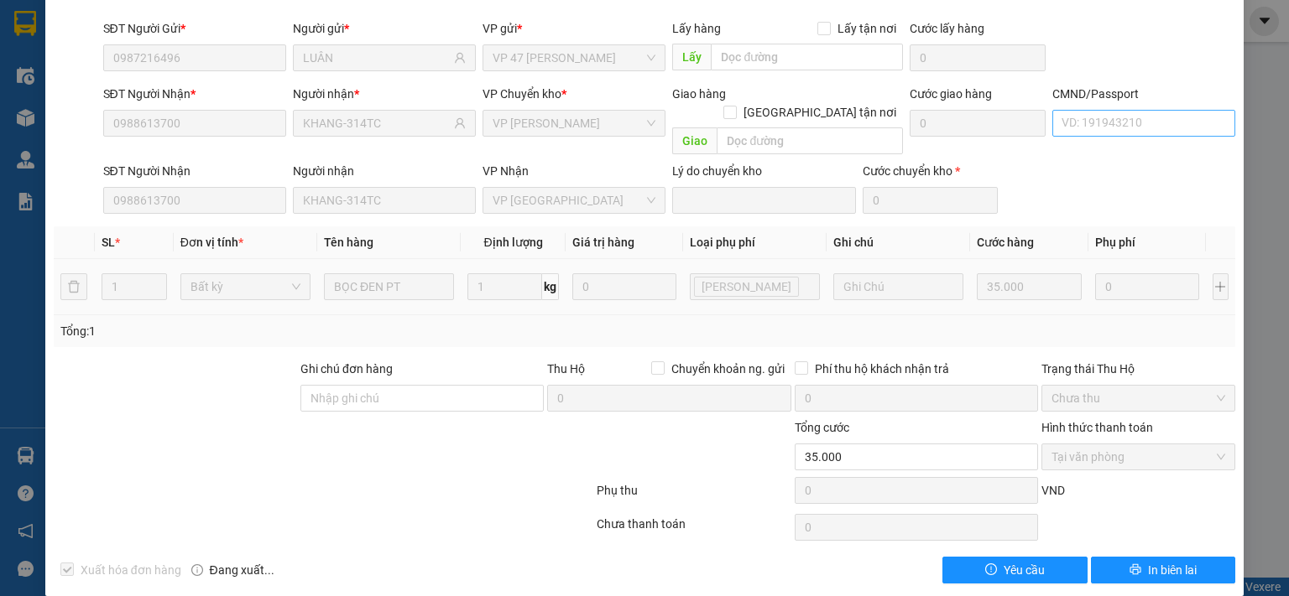
scroll to position [0, 0]
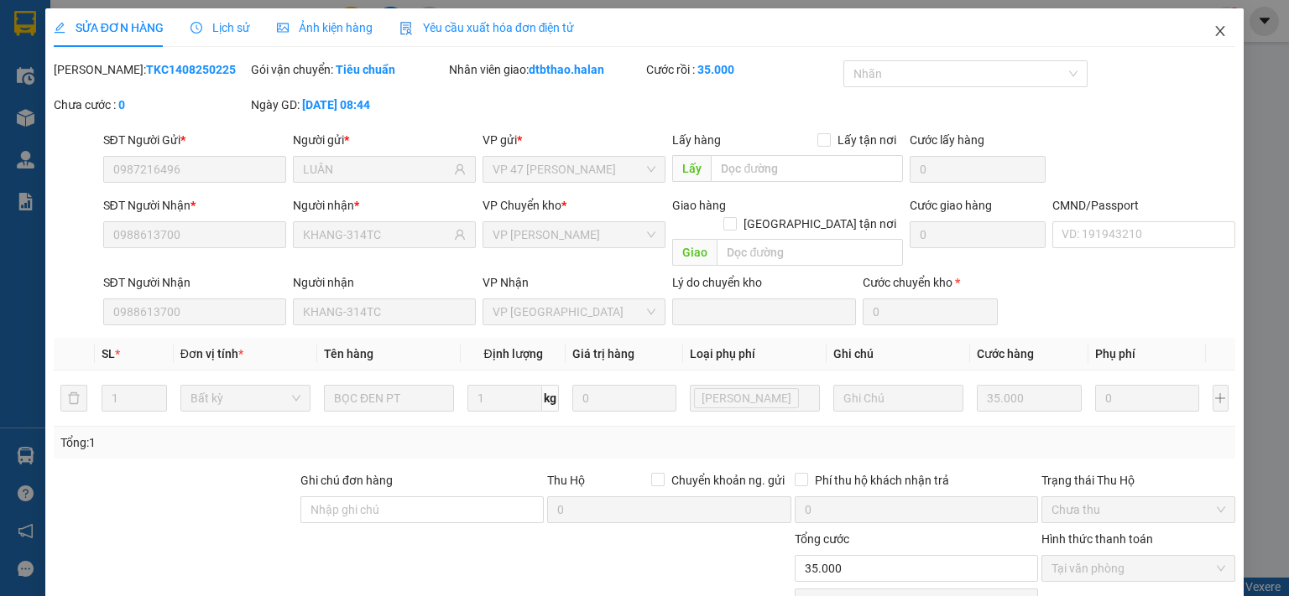
click at [1216, 34] on icon "close" at bounding box center [1220, 31] width 9 height 10
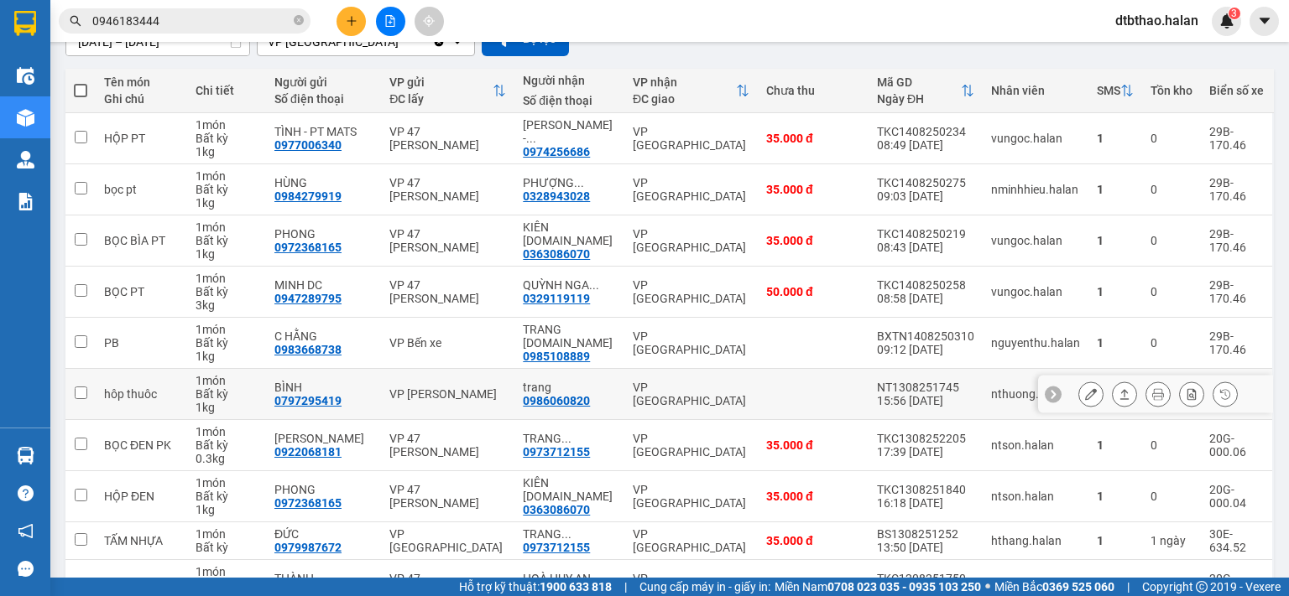
scroll to position [267, 0]
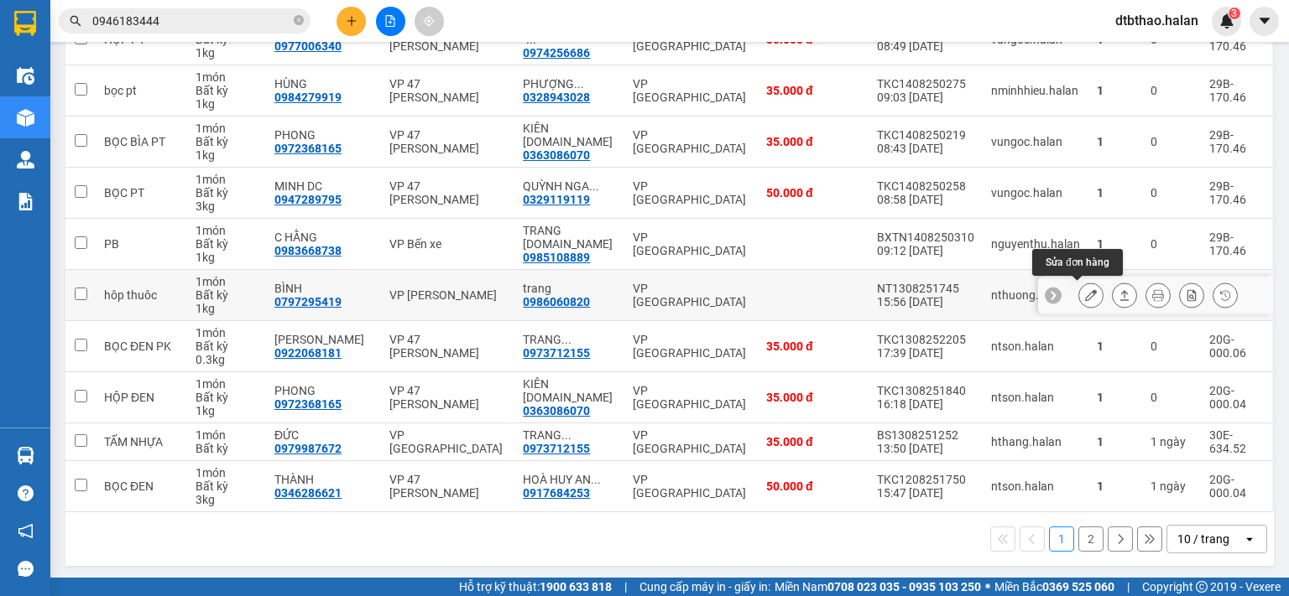
click at [1085, 294] on icon at bounding box center [1091, 295] width 12 height 12
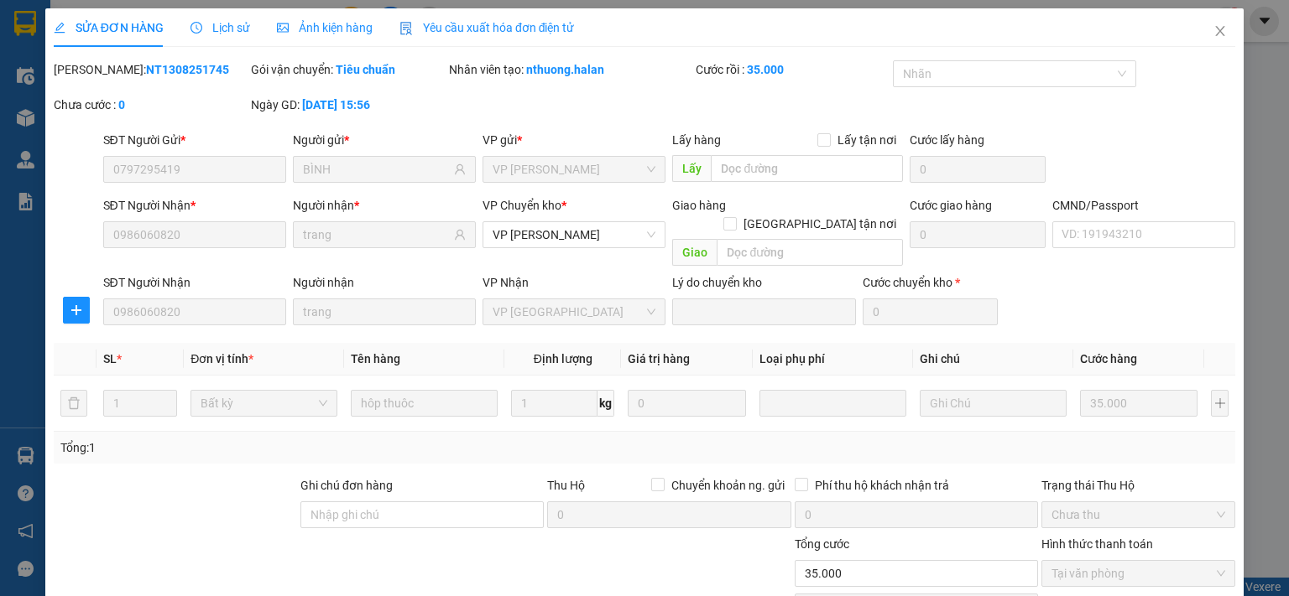
type input "0797295419"
type input "BÌNH"
type input "0986060820"
type input "trang"
type input "35.000"
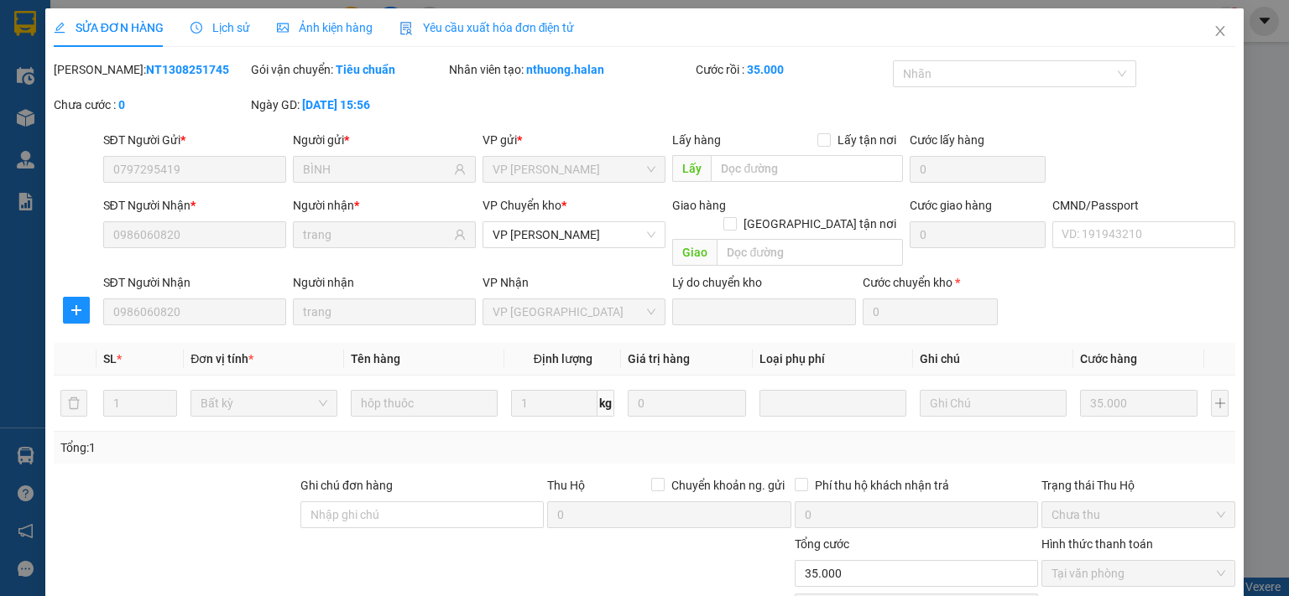
scroll to position [117, 0]
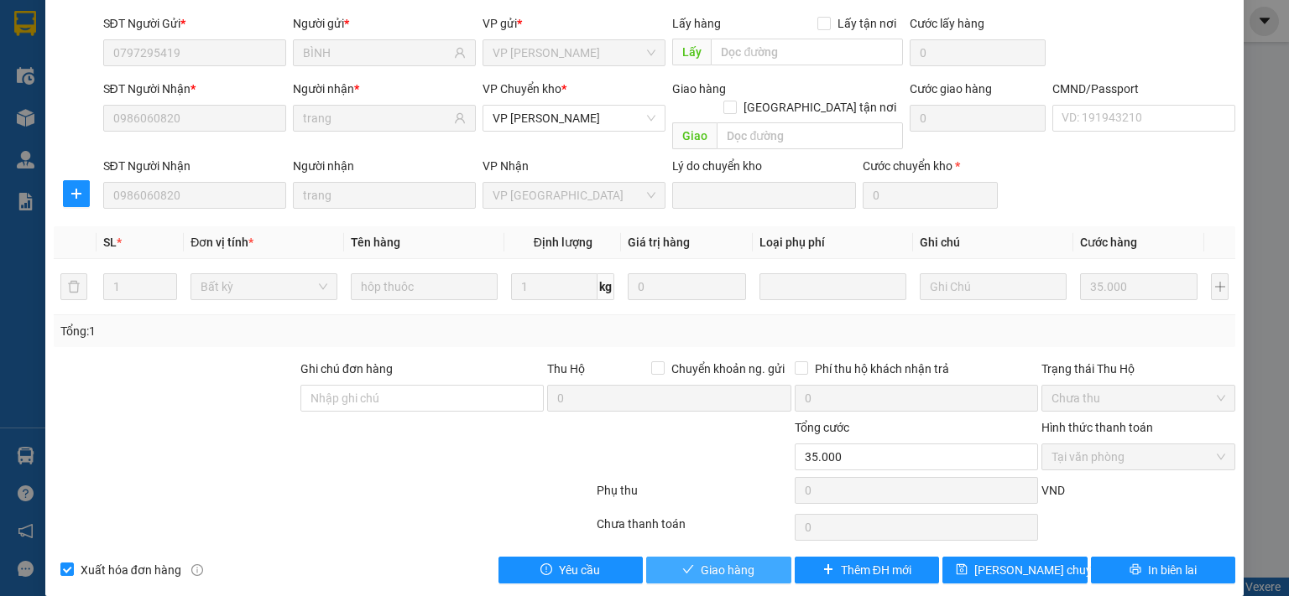
click at [740, 561] on span "Giao hàng" at bounding box center [727, 570] width 54 height 18
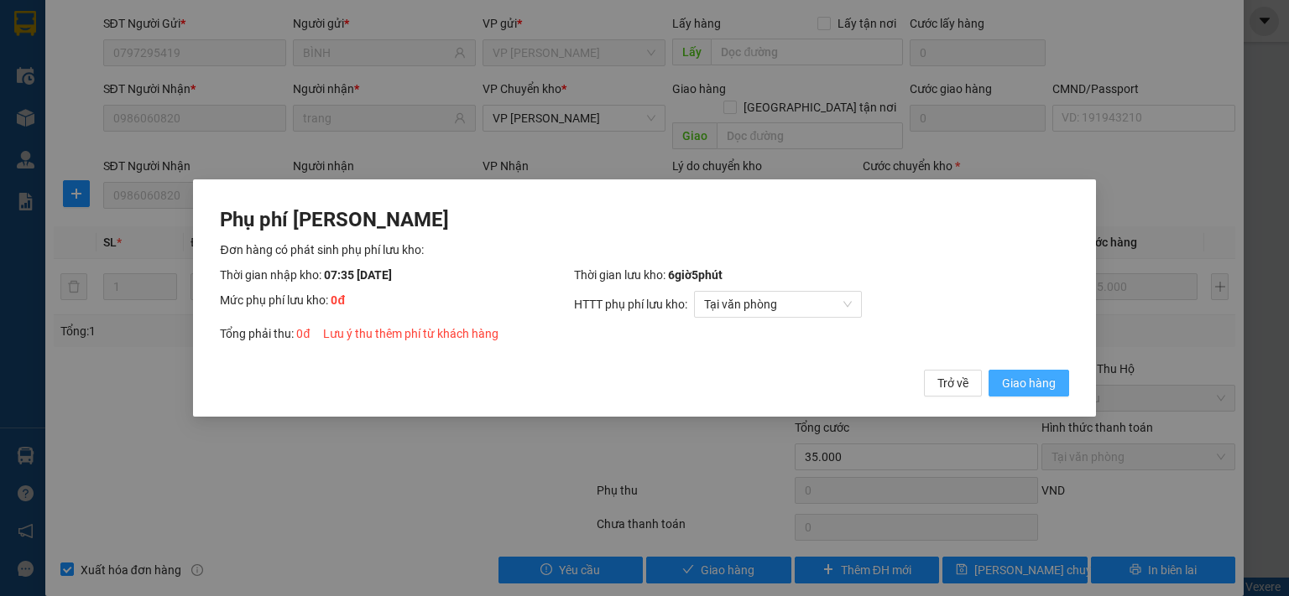
click at [1052, 380] on span "Giao hàng" at bounding box center [1029, 383] width 54 height 18
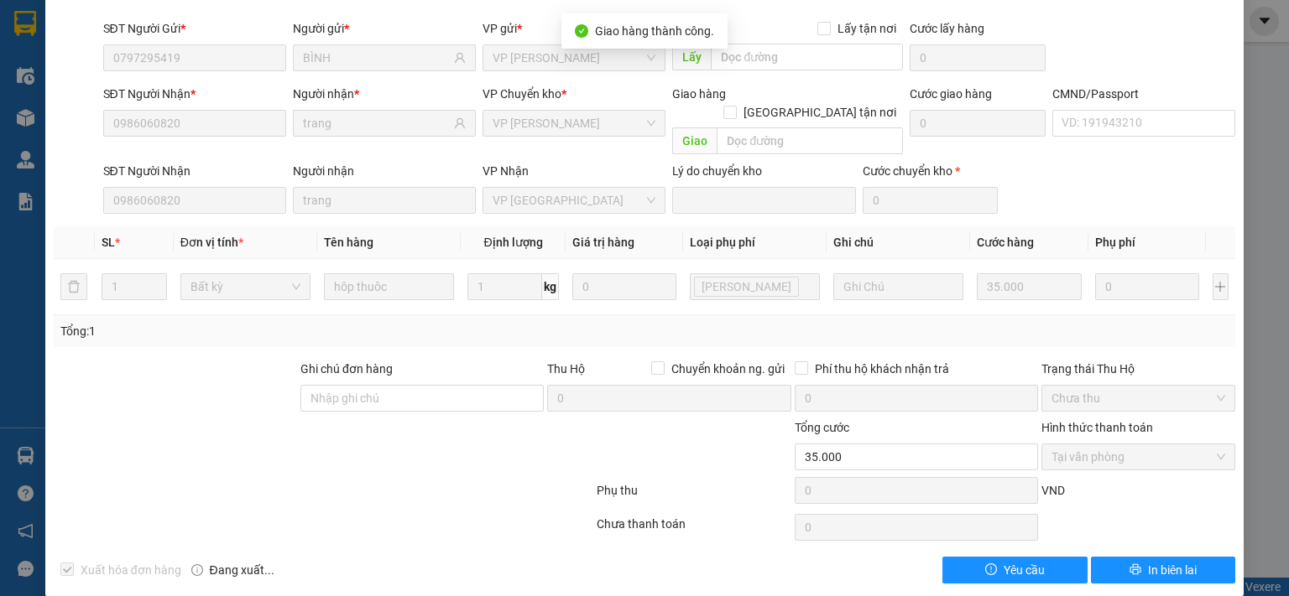
scroll to position [0, 0]
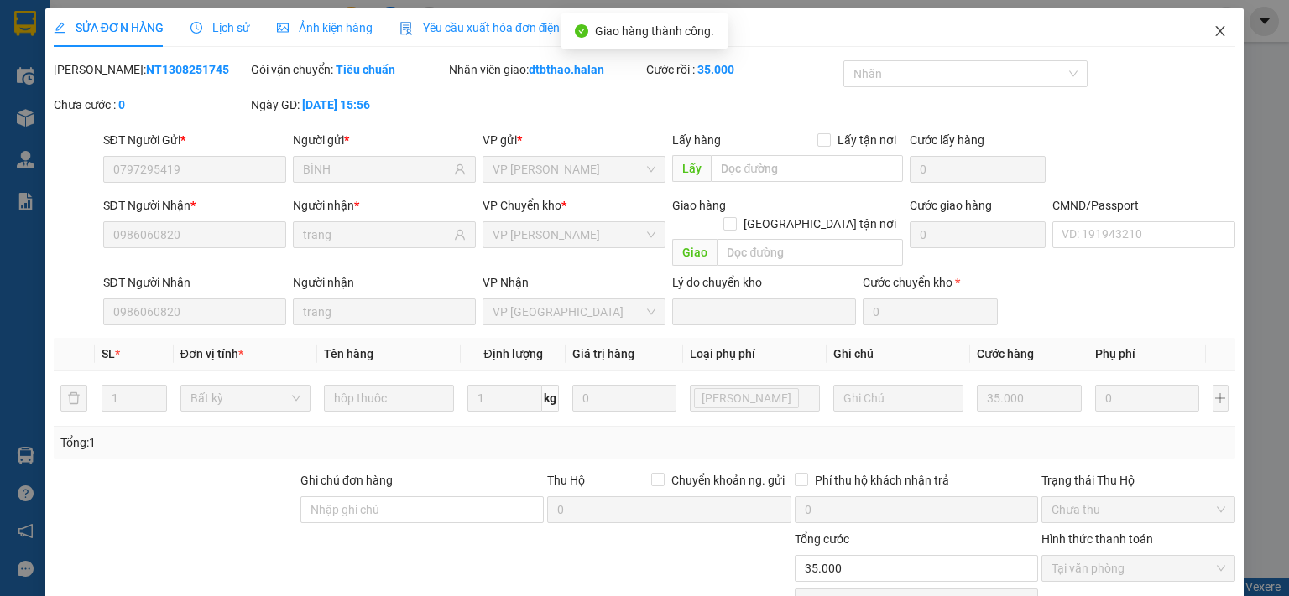
click at [1213, 27] on icon "close" at bounding box center [1219, 30] width 13 height 13
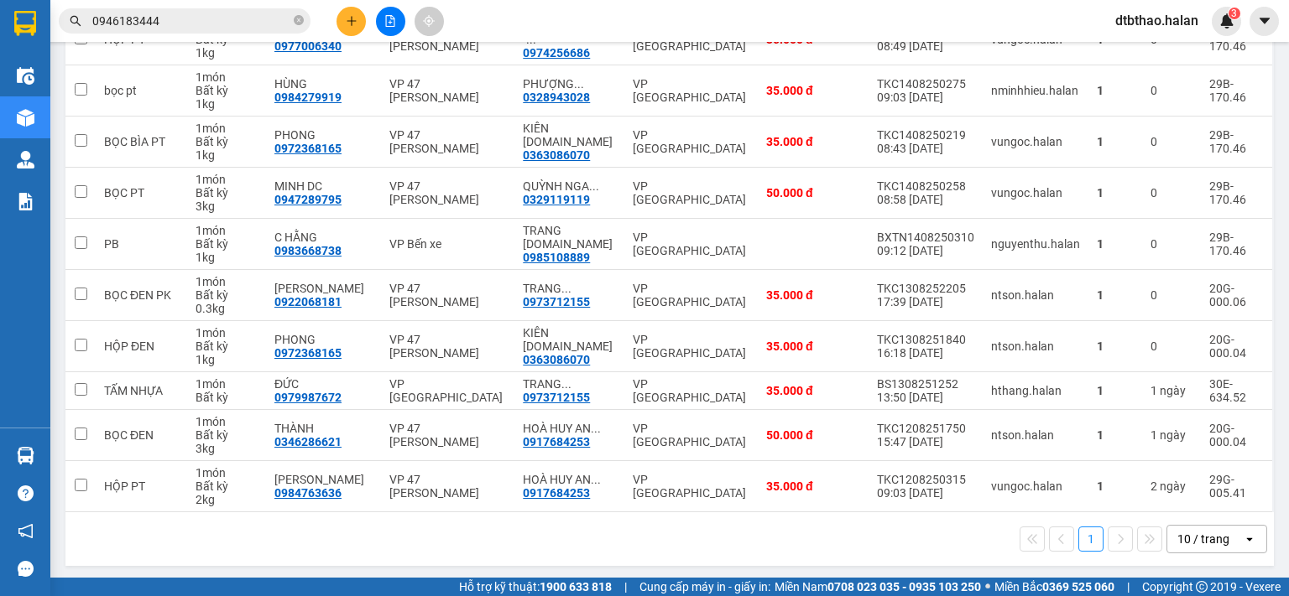
scroll to position [15, 0]
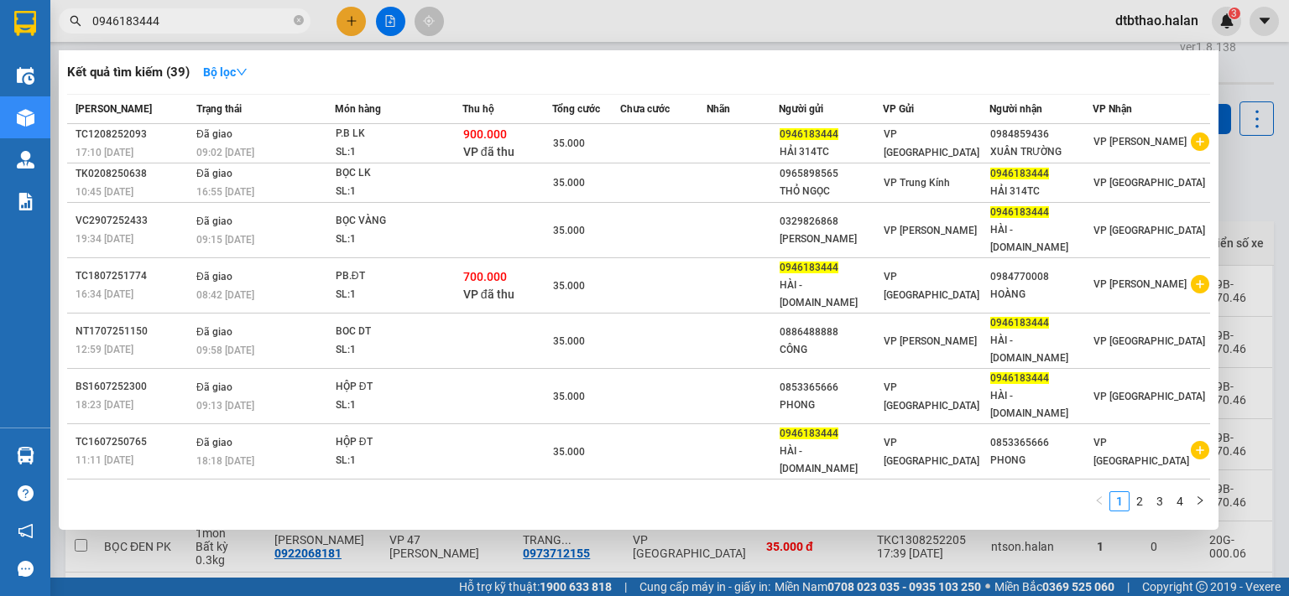
drag, startPoint x: 163, startPoint y: 24, endPoint x: 50, endPoint y: 37, distance: 113.1
click at [50, 36] on div "Kết quả tìm kiếm ( 39 ) Bộ lọc Mã ĐH Trạng thái Món hàng Thu hộ Tổng cước Chưa …" at bounding box center [163, 21] width 327 height 29
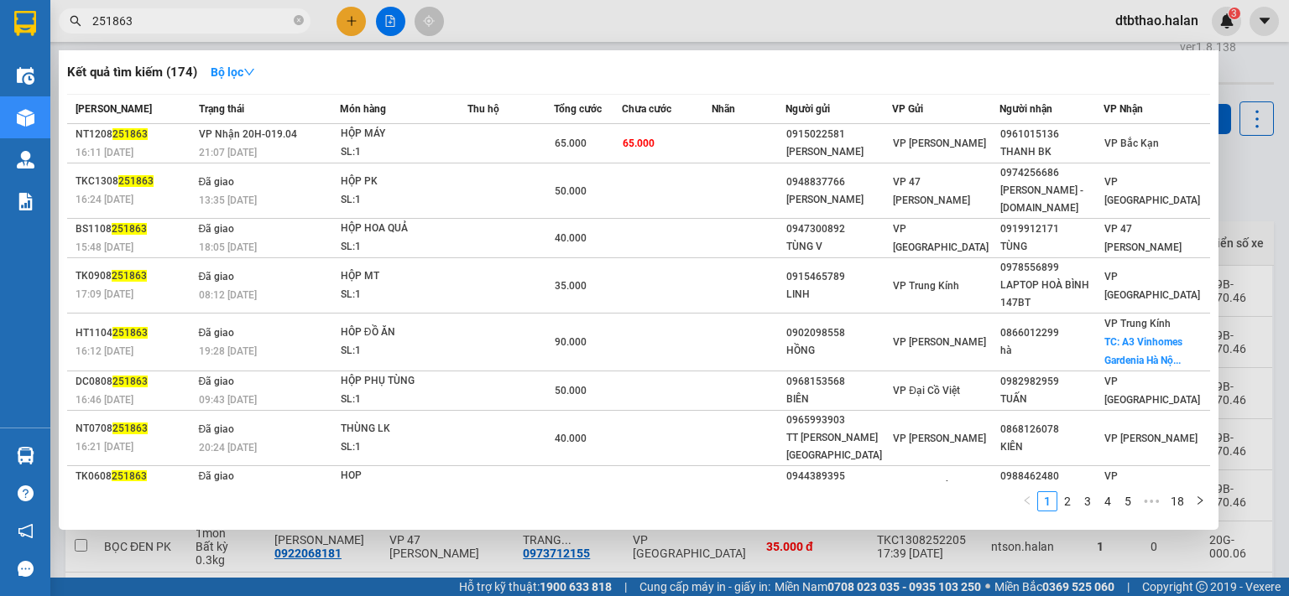
type input "251863"
click at [714, 555] on div at bounding box center [644, 298] width 1289 height 596
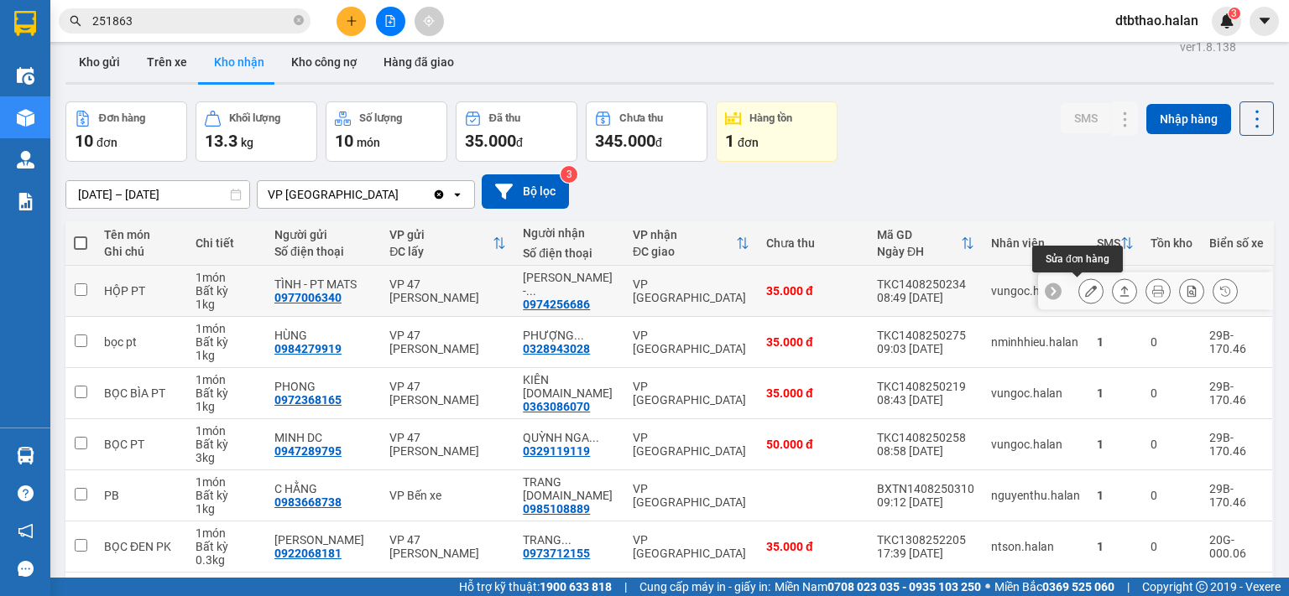
click at [1085, 294] on icon at bounding box center [1091, 291] width 12 height 12
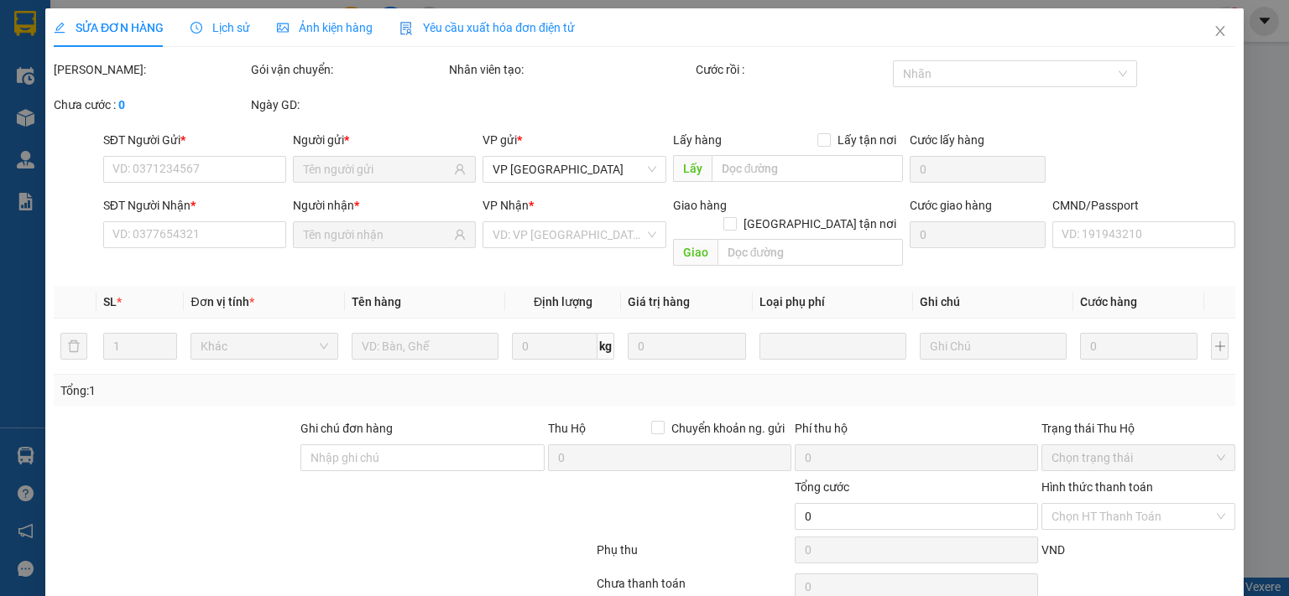
type input "0977006340"
type input "TÌNH - PT MATS"
type input "0974256686"
type input "NGỌC ÁNH - 314.TC"
type input "35.000"
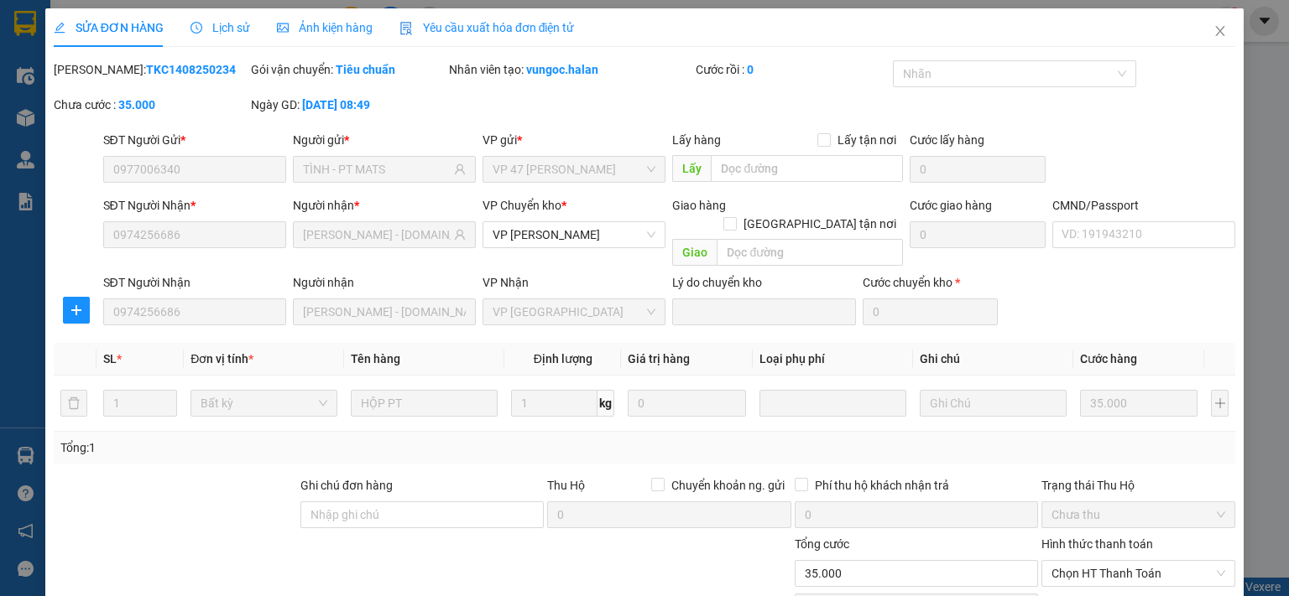
scroll to position [117, 0]
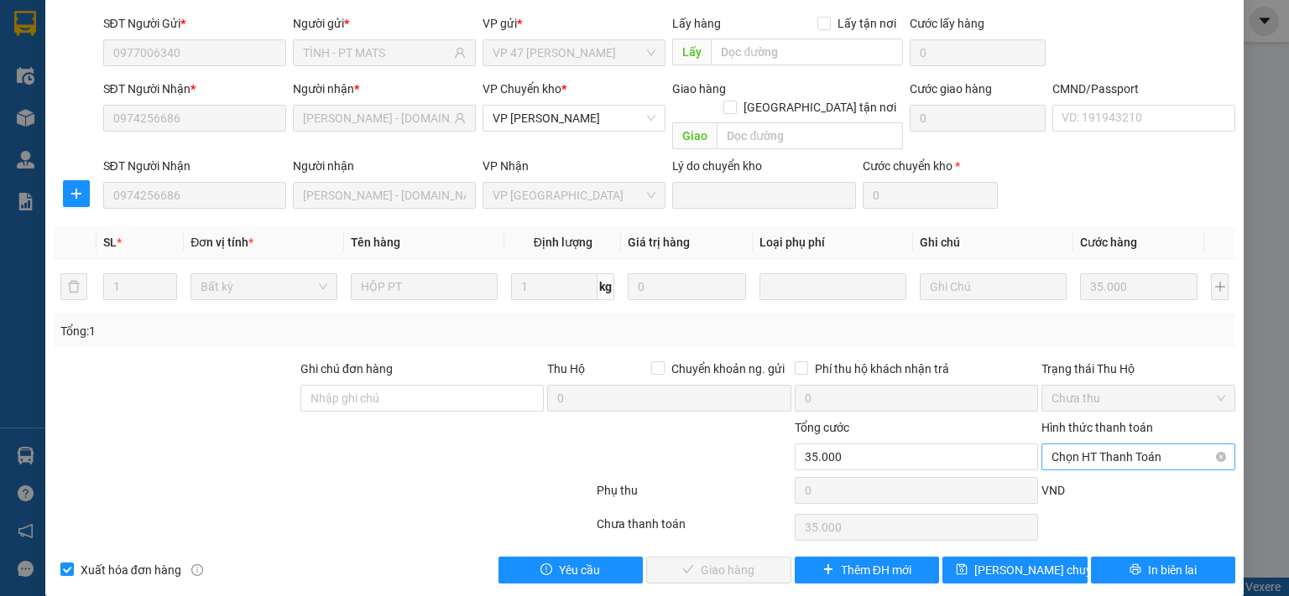
click at [1111, 445] on span "Chọn HT Thanh Toán" at bounding box center [1138, 457] width 174 height 25
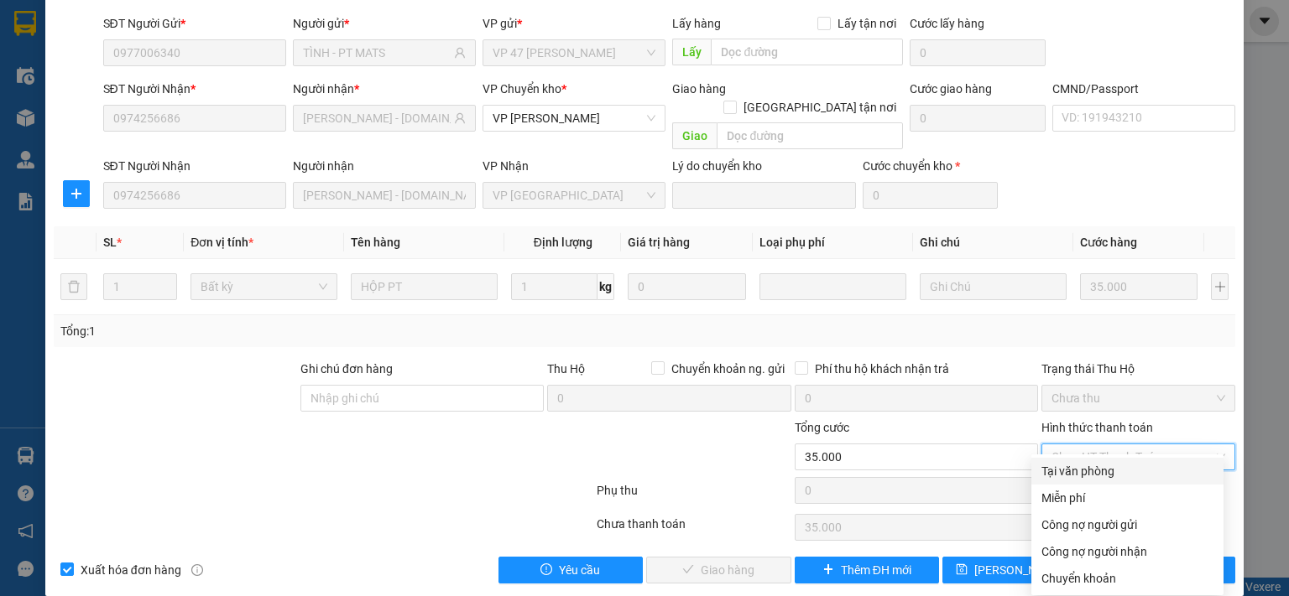
drag, startPoint x: 1114, startPoint y: 466, endPoint x: 789, endPoint y: 521, distance: 329.3
click at [1113, 466] on div "Tại văn phòng" at bounding box center [1127, 471] width 172 height 18
type input "0"
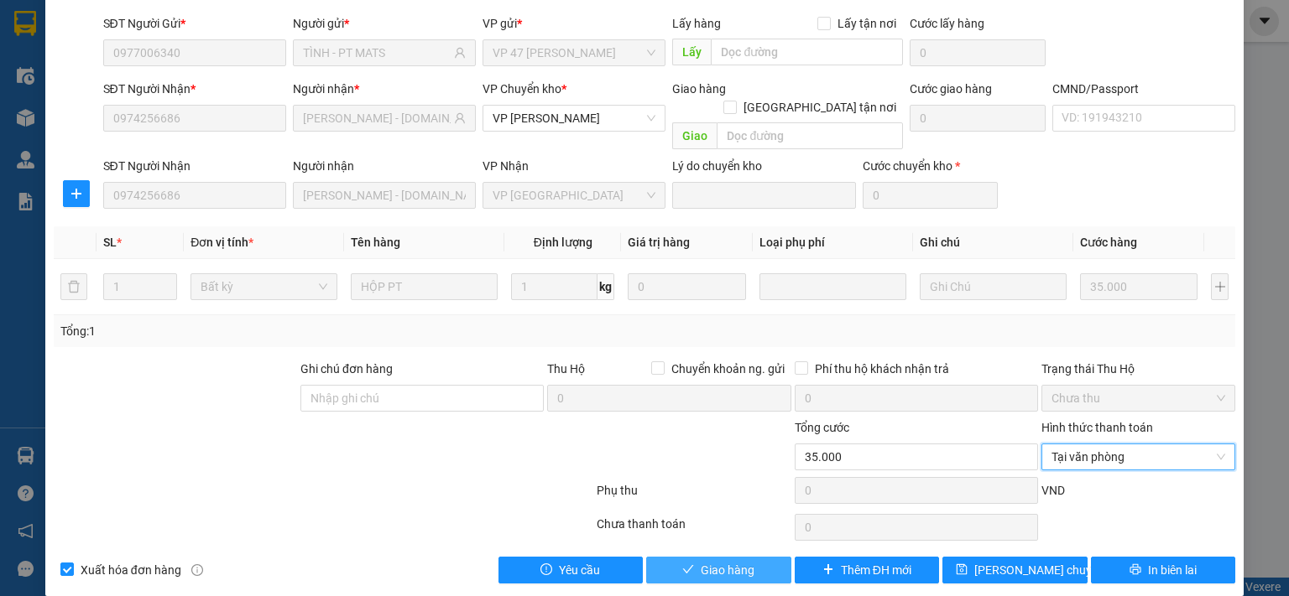
click at [682, 564] on icon "check" at bounding box center [688, 570] width 12 height 12
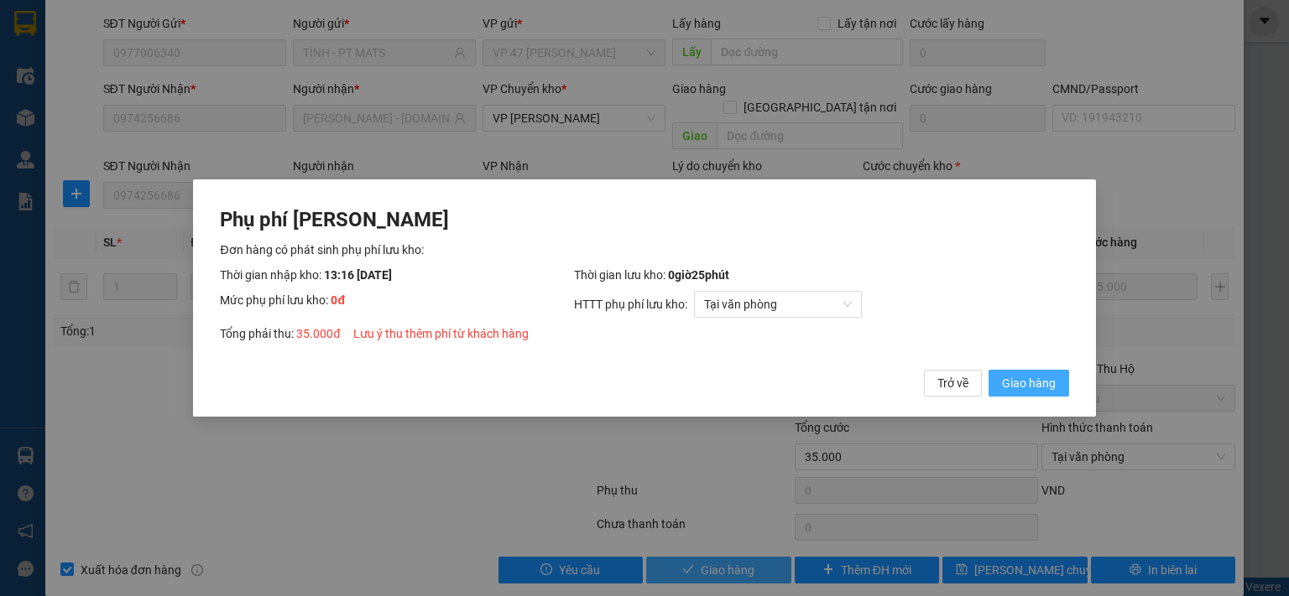
click at [1032, 378] on span "Giao hàng" at bounding box center [1029, 383] width 54 height 18
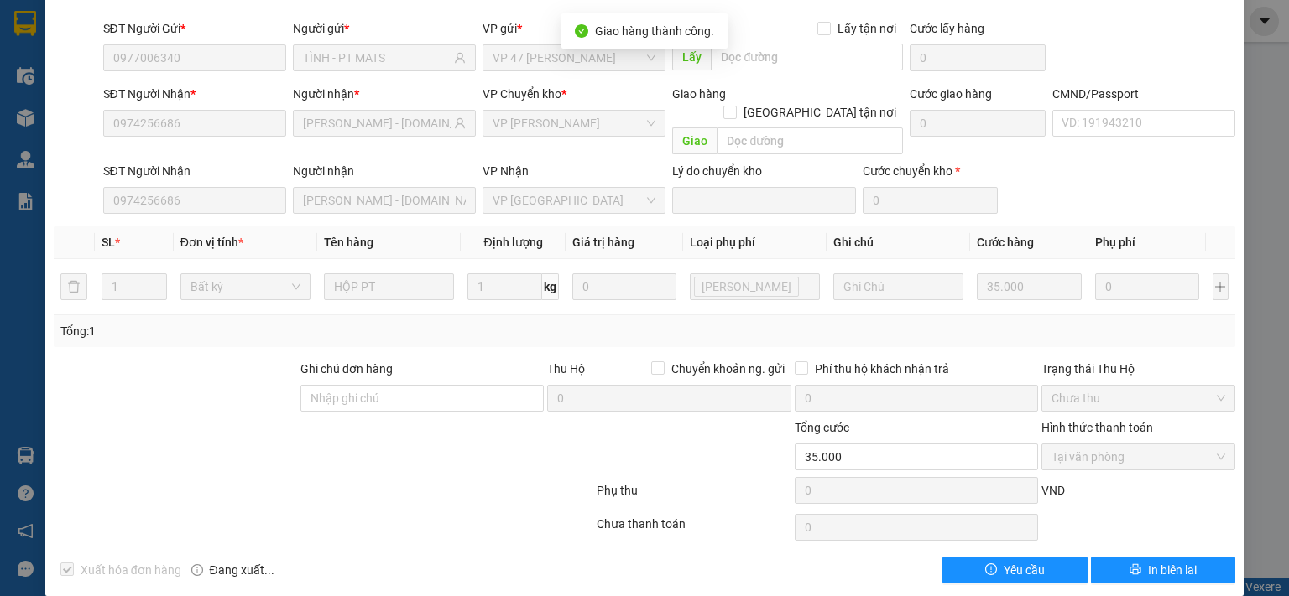
scroll to position [0, 0]
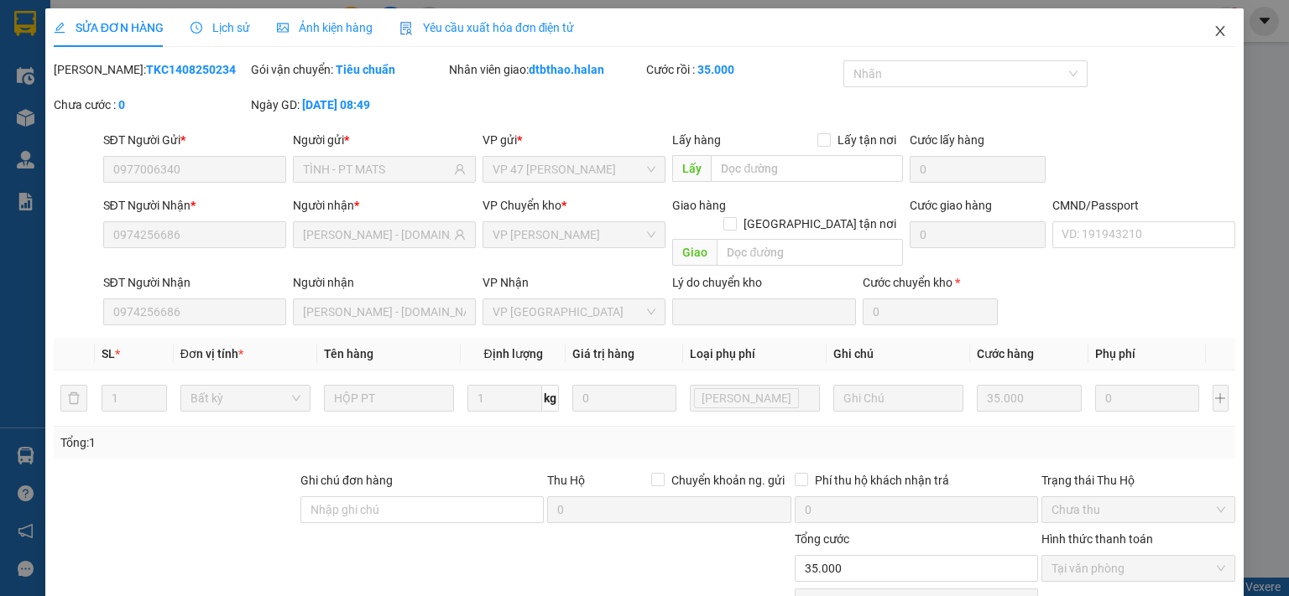
drag, startPoint x: 1206, startPoint y: 24, endPoint x: 331, endPoint y: 590, distance: 1041.1
click at [1206, 25] on span "Close" at bounding box center [1219, 31] width 47 height 47
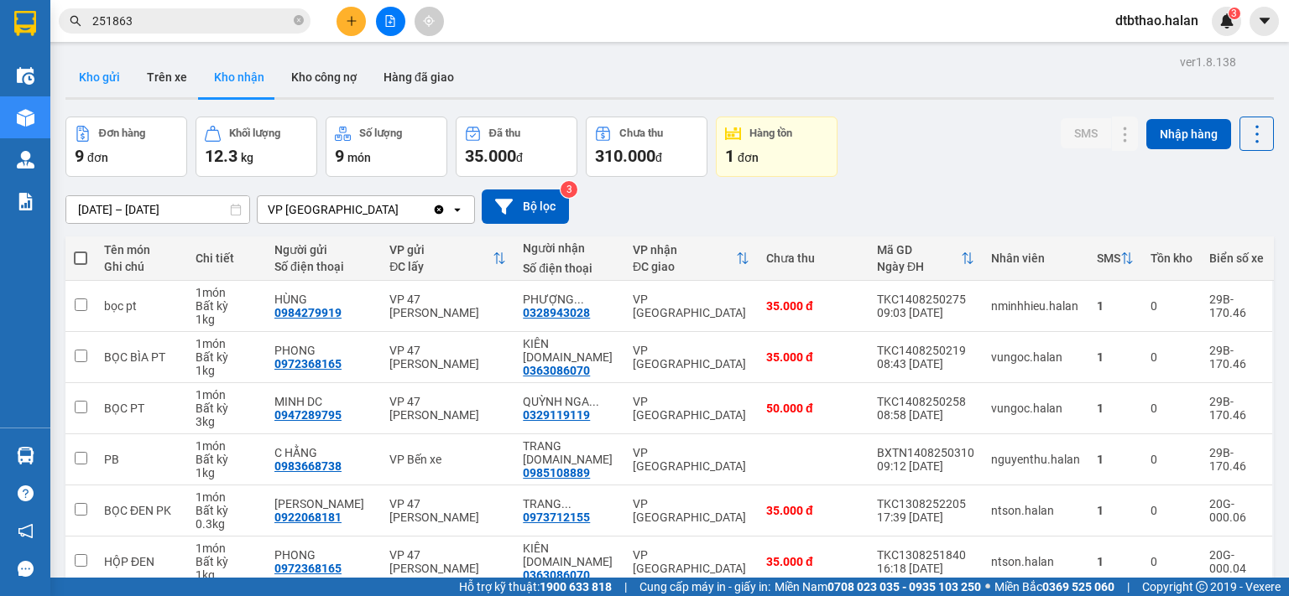
click at [96, 73] on button "Kho gửi" at bounding box center [99, 77] width 68 height 40
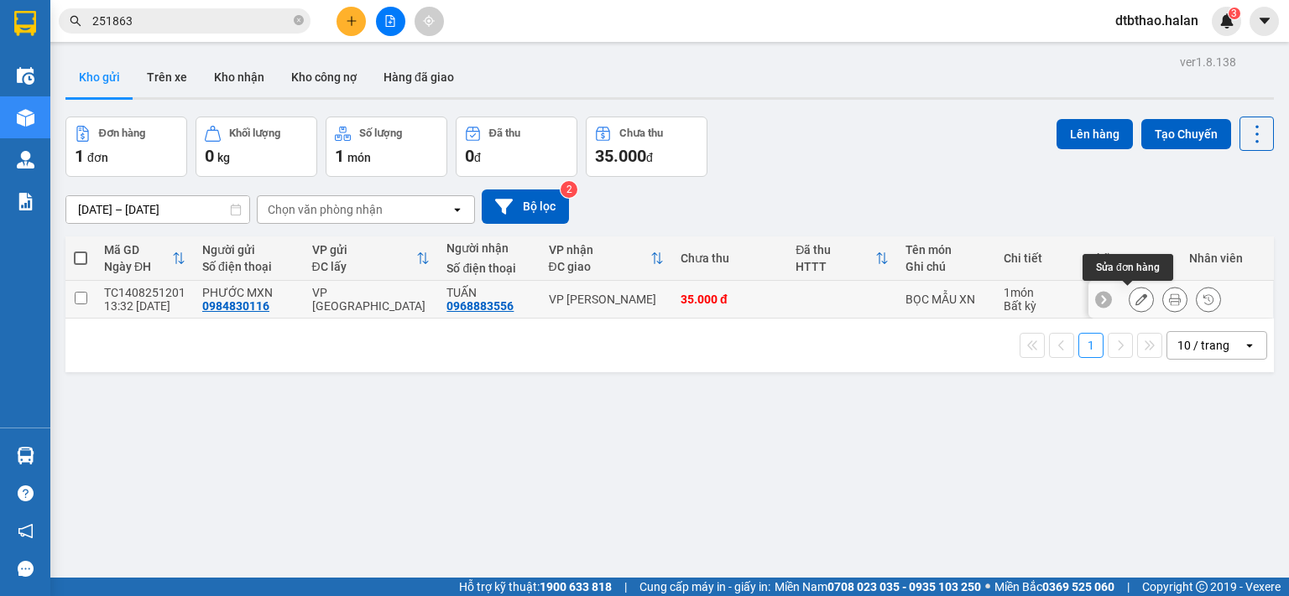
click at [1135, 301] on icon at bounding box center [1141, 300] width 12 height 12
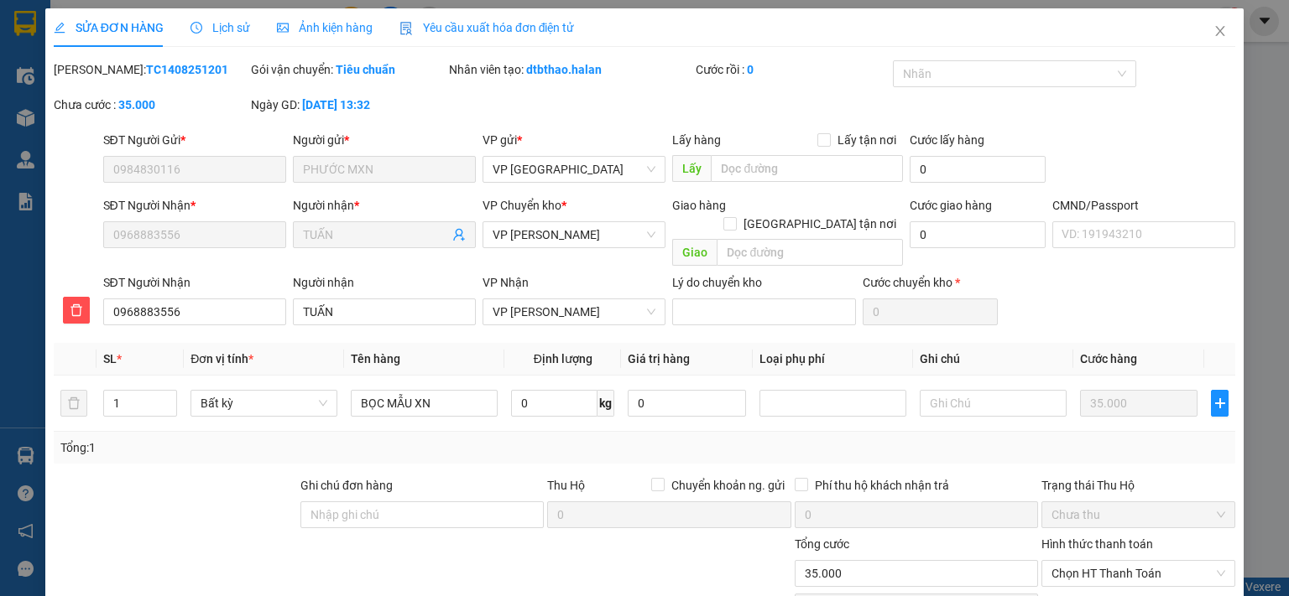
type input "0984830116"
type input "0968883556"
type input "35.000"
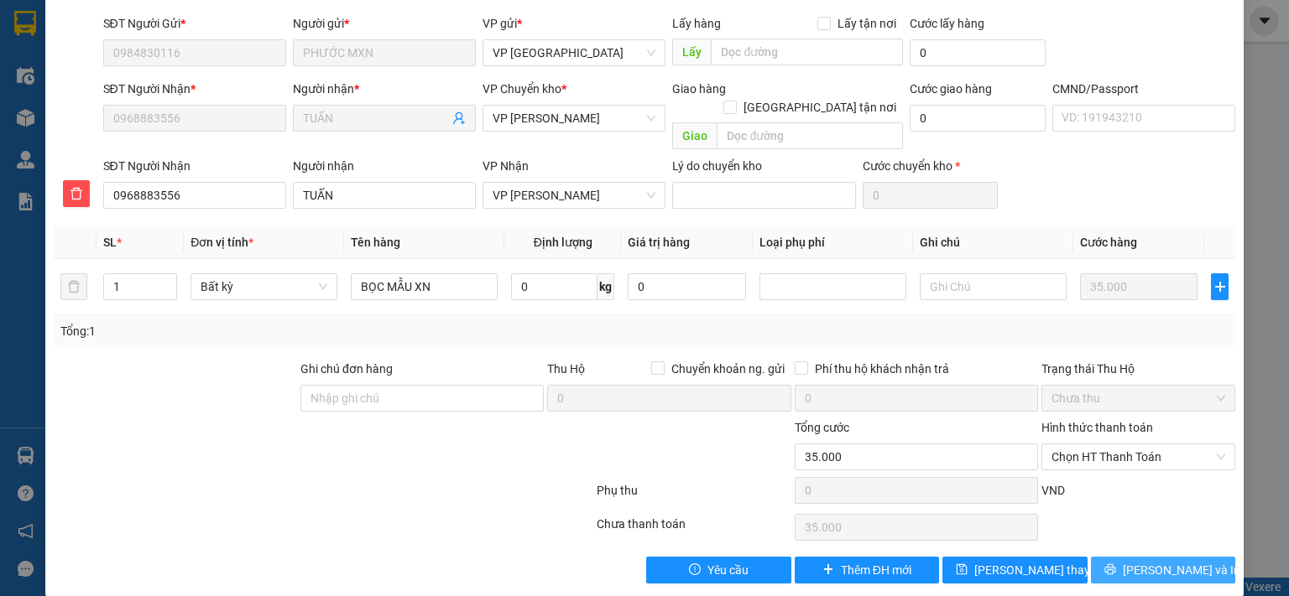
click at [1116, 564] on icon "printer" at bounding box center [1110, 570] width 12 height 12
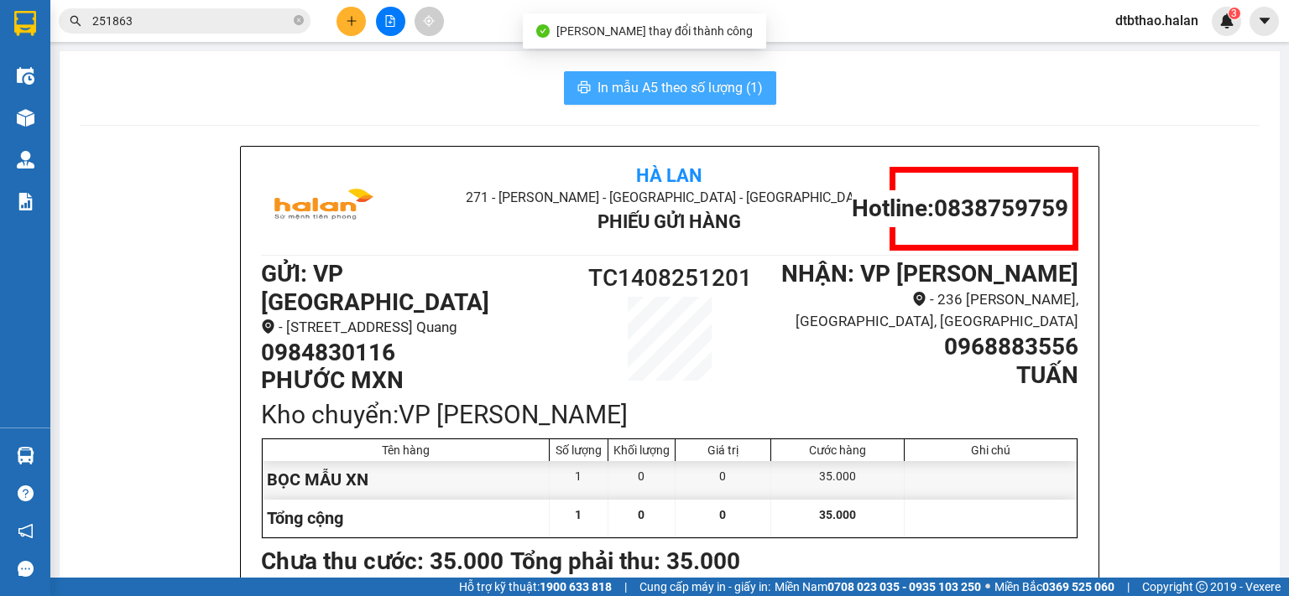
click at [688, 88] on span "In mẫu A5 theo số lượng (1)" at bounding box center [679, 87] width 165 height 21
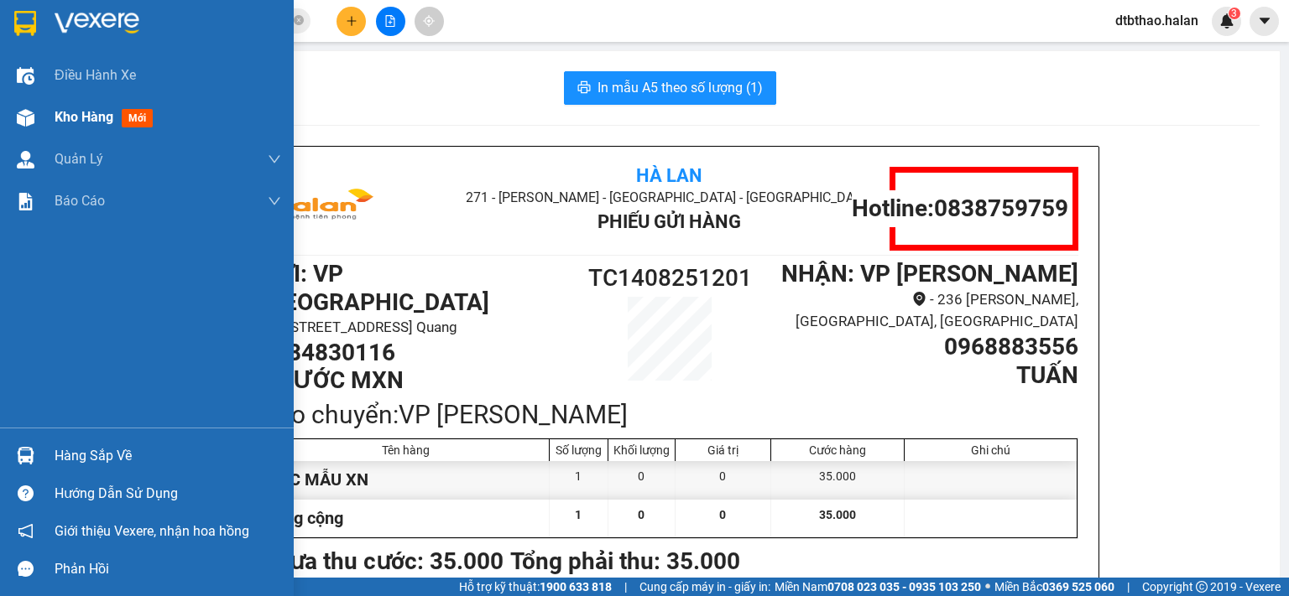
click at [76, 117] on span "Kho hàng" at bounding box center [84, 117] width 59 height 16
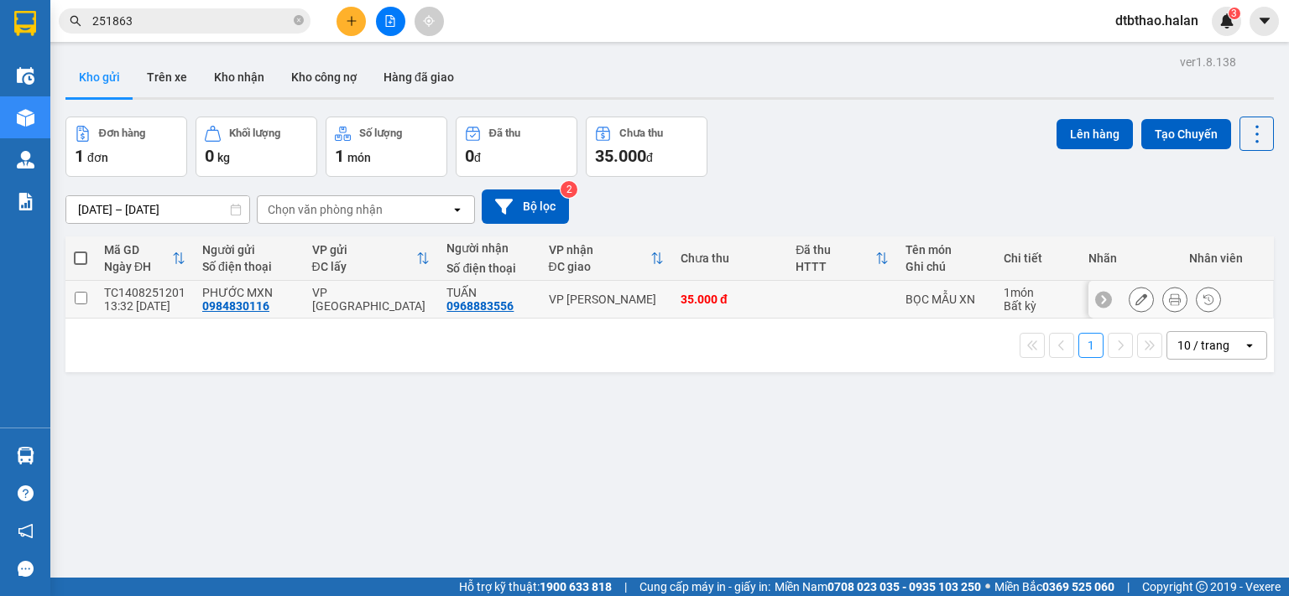
click at [82, 299] on input "checkbox" at bounding box center [81, 298] width 13 height 13
checkbox input "true"
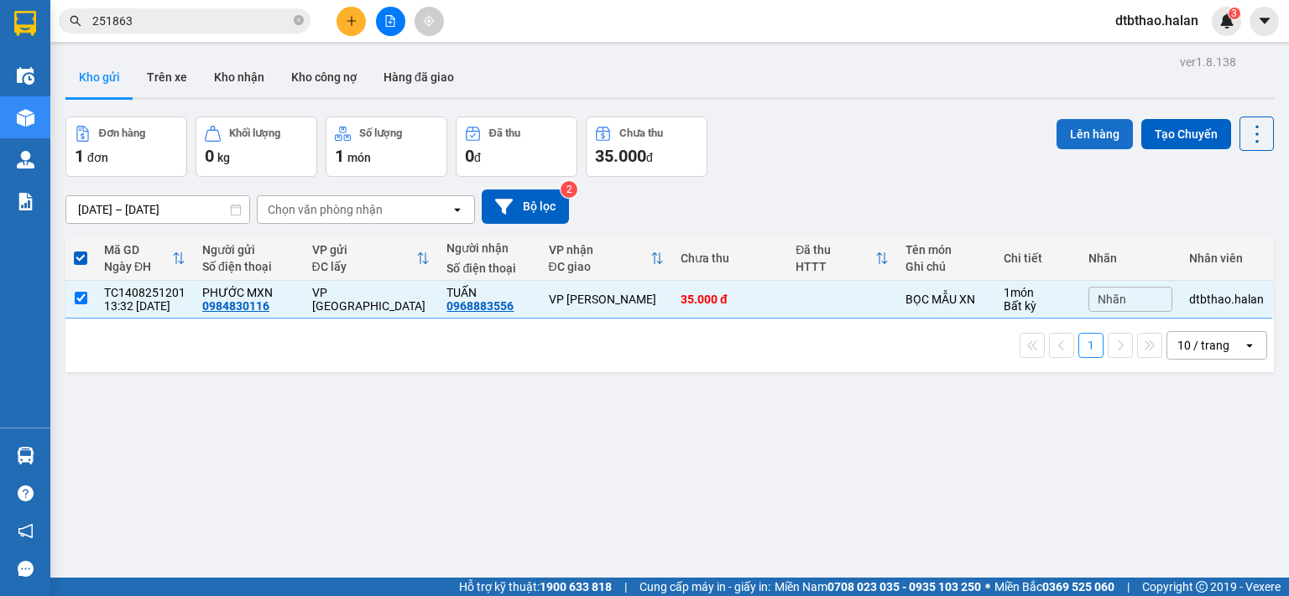
click at [1092, 136] on button "Lên hàng" at bounding box center [1094, 134] width 76 height 30
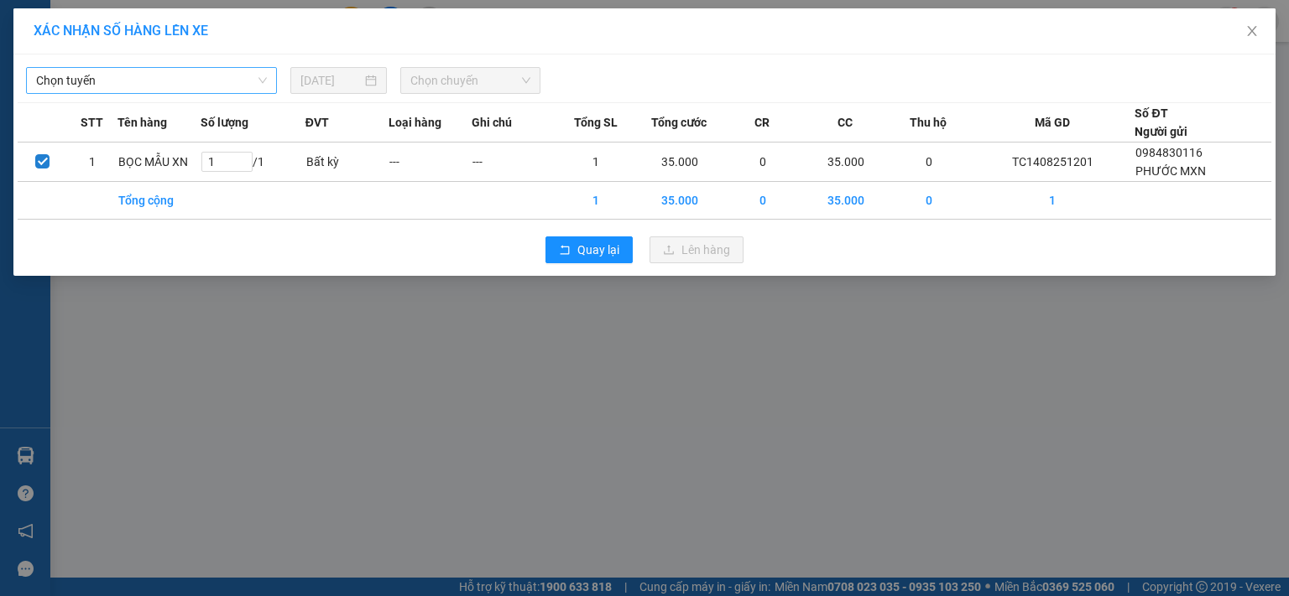
click at [225, 79] on span "Chọn tuyến" at bounding box center [151, 80] width 231 height 25
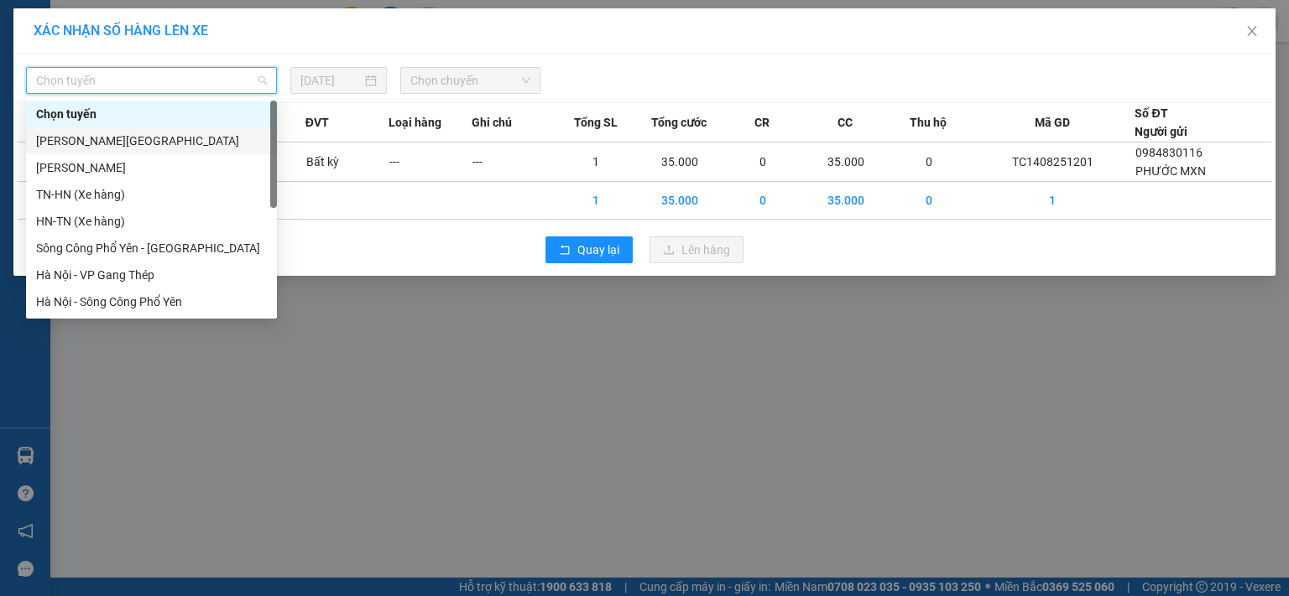
click at [149, 140] on div "[PERSON_NAME][GEOGRAPHIC_DATA]" at bounding box center [151, 141] width 231 height 18
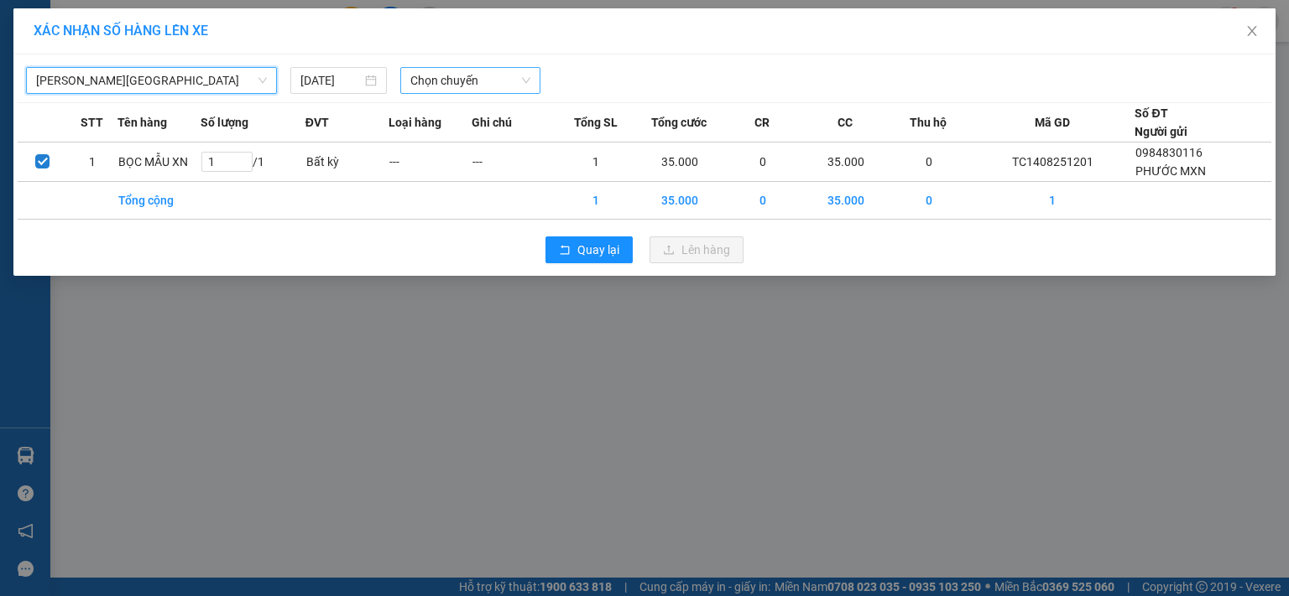
click at [453, 77] on span "Chọn chuyến" at bounding box center [470, 80] width 121 height 25
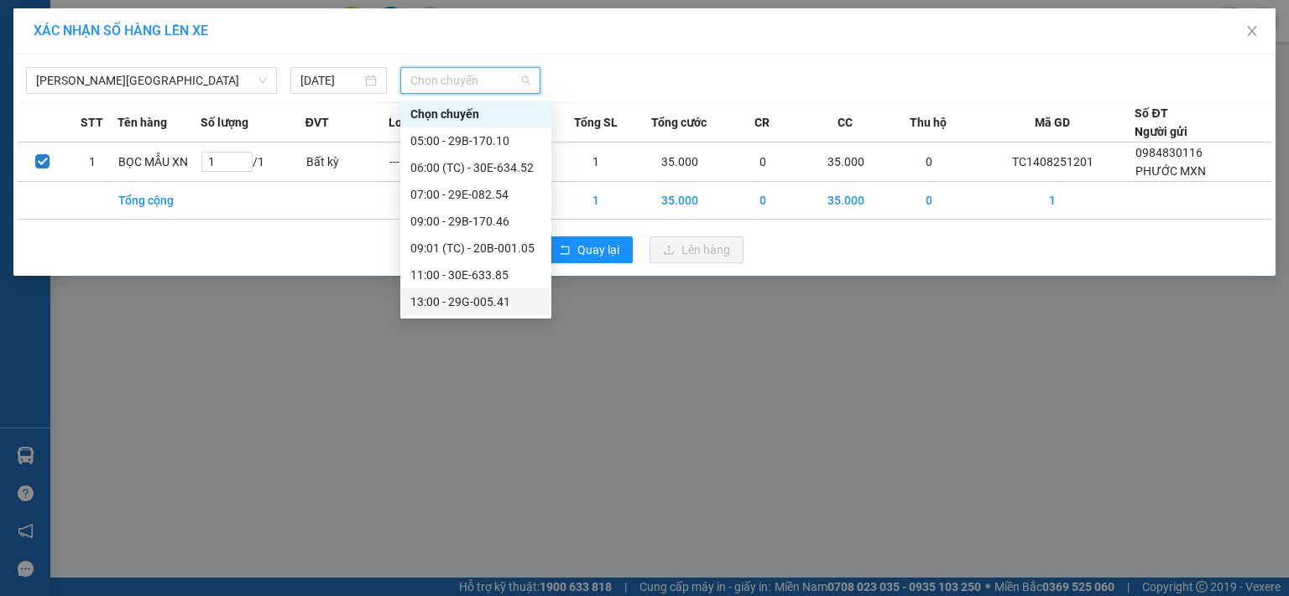
scroll to position [81, 0]
click at [488, 249] on div "15:00 - 30E-634.52" at bounding box center [475, 248] width 131 height 18
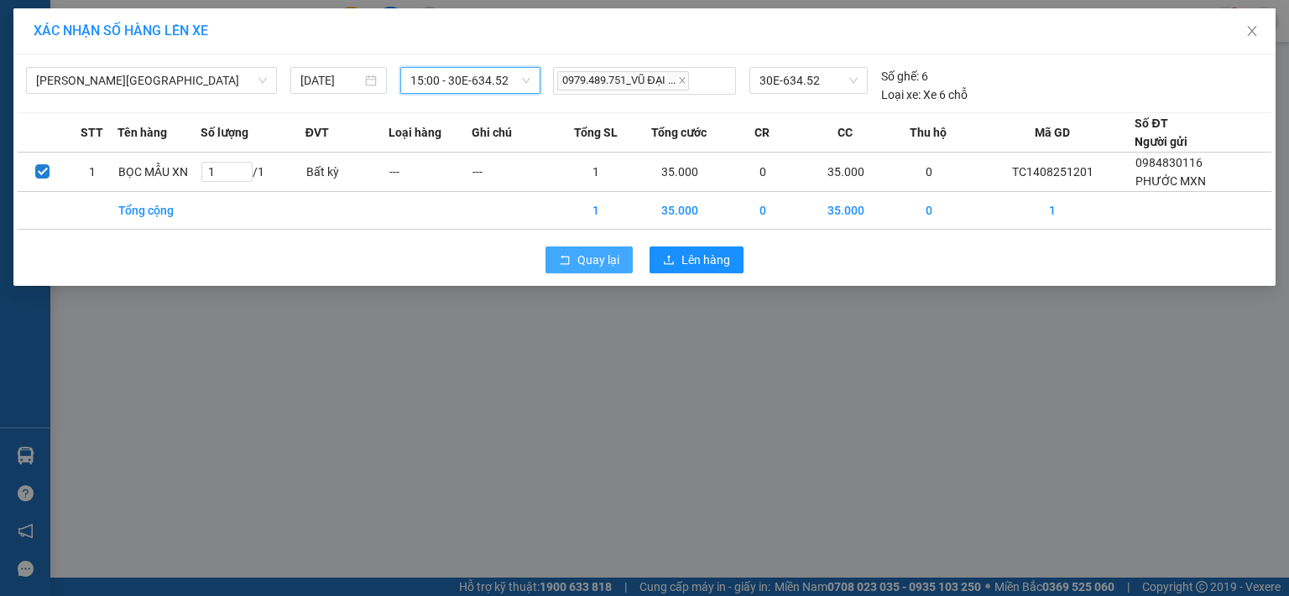
click at [610, 262] on span "Quay lại" at bounding box center [598, 260] width 42 height 18
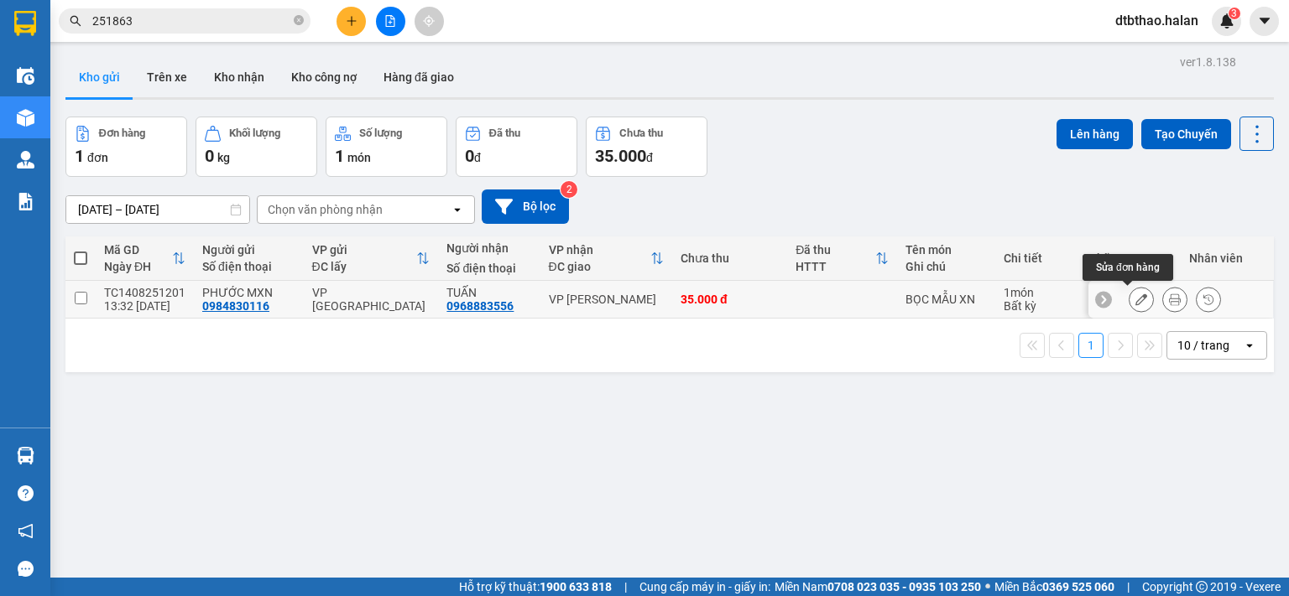
click at [1135, 297] on icon at bounding box center [1141, 300] width 12 height 12
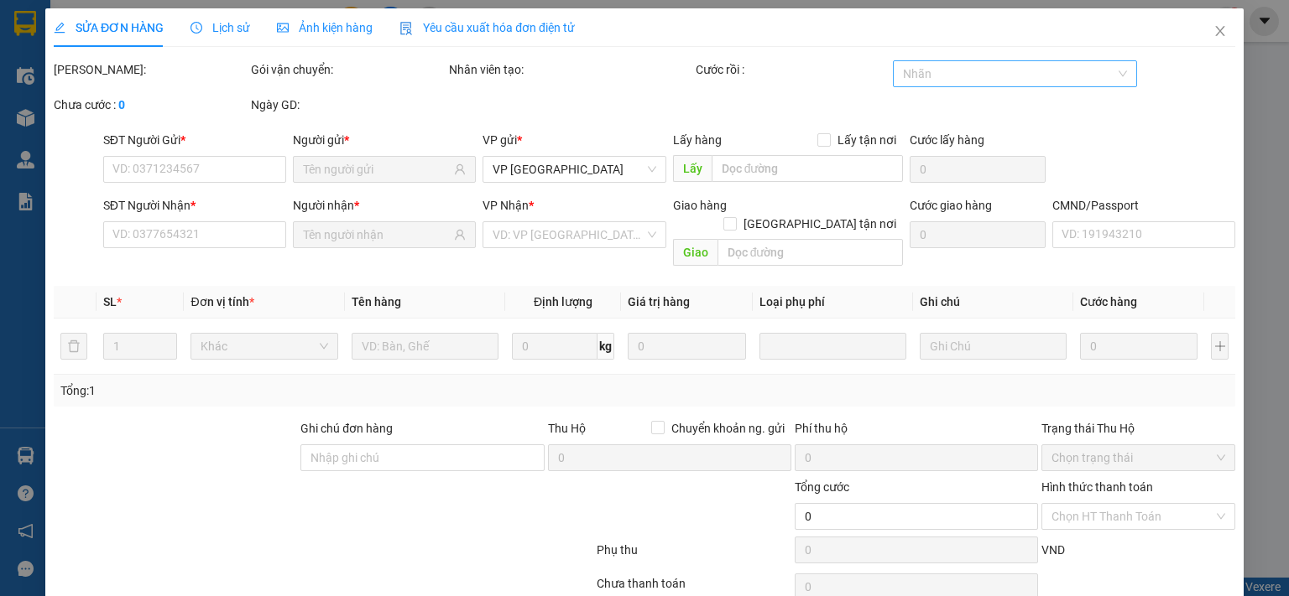
type input "0984830116"
type input "0968883556"
type input "35.000"
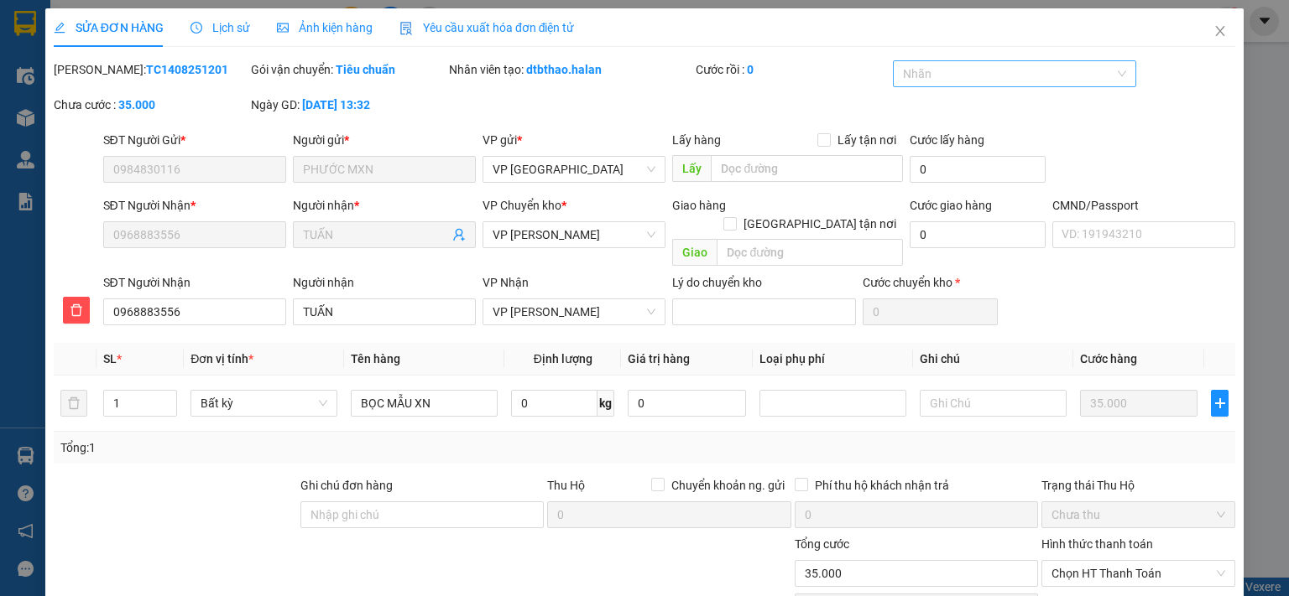
click at [962, 66] on div at bounding box center [1006, 74] width 218 height 20
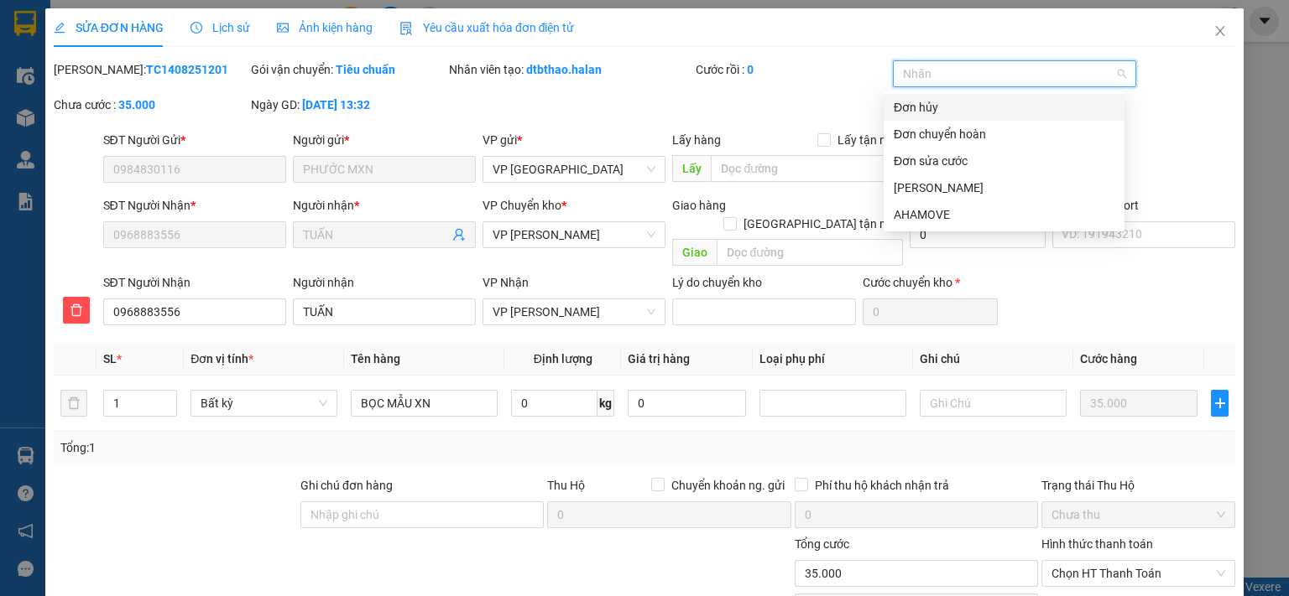
click at [924, 102] on div "Đơn hủy" at bounding box center [1003, 107] width 221 height 18
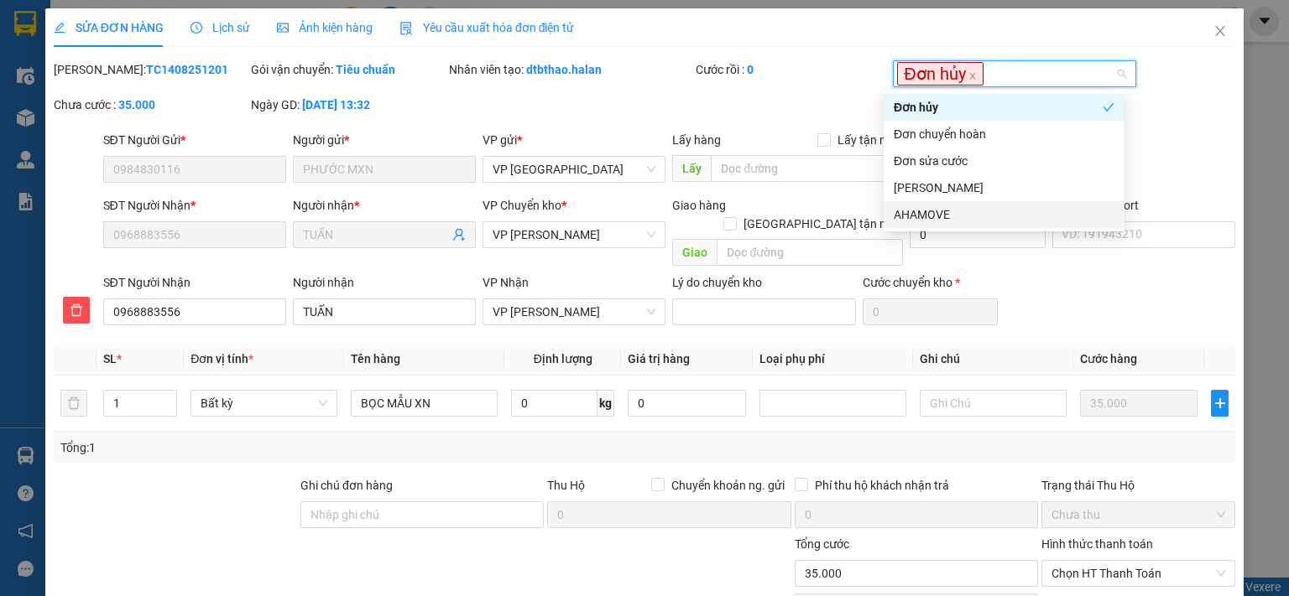
scroll to position [117, 0]
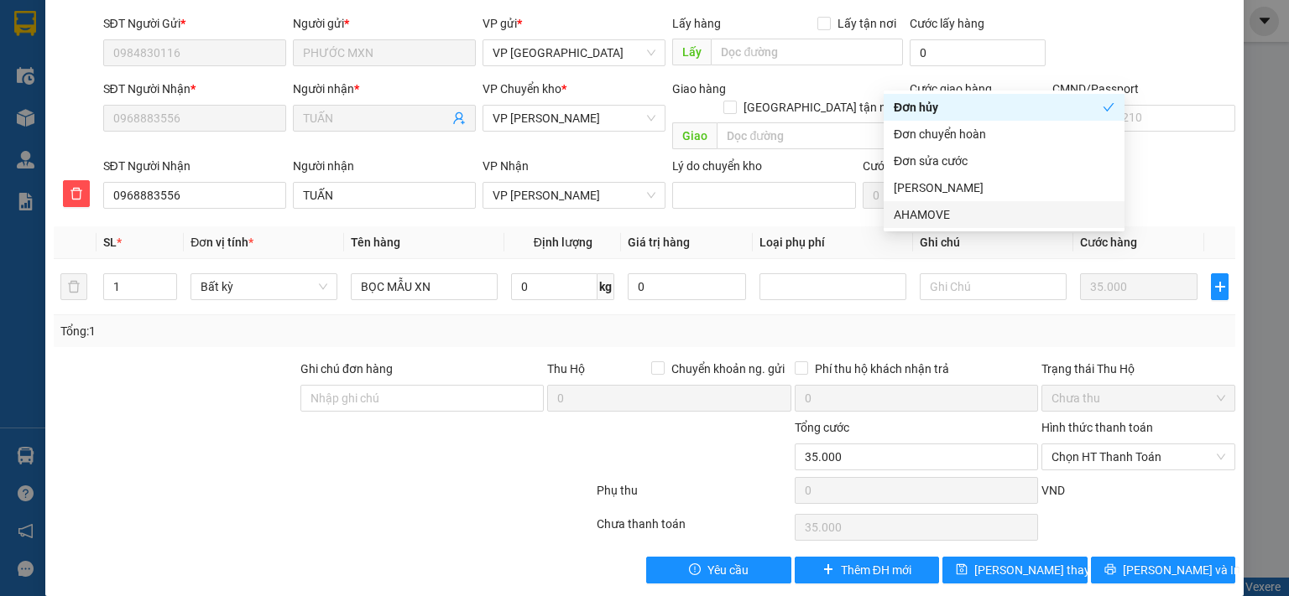
click at [461, 477] on div at bounding box center [323, 494] width 543 height 34
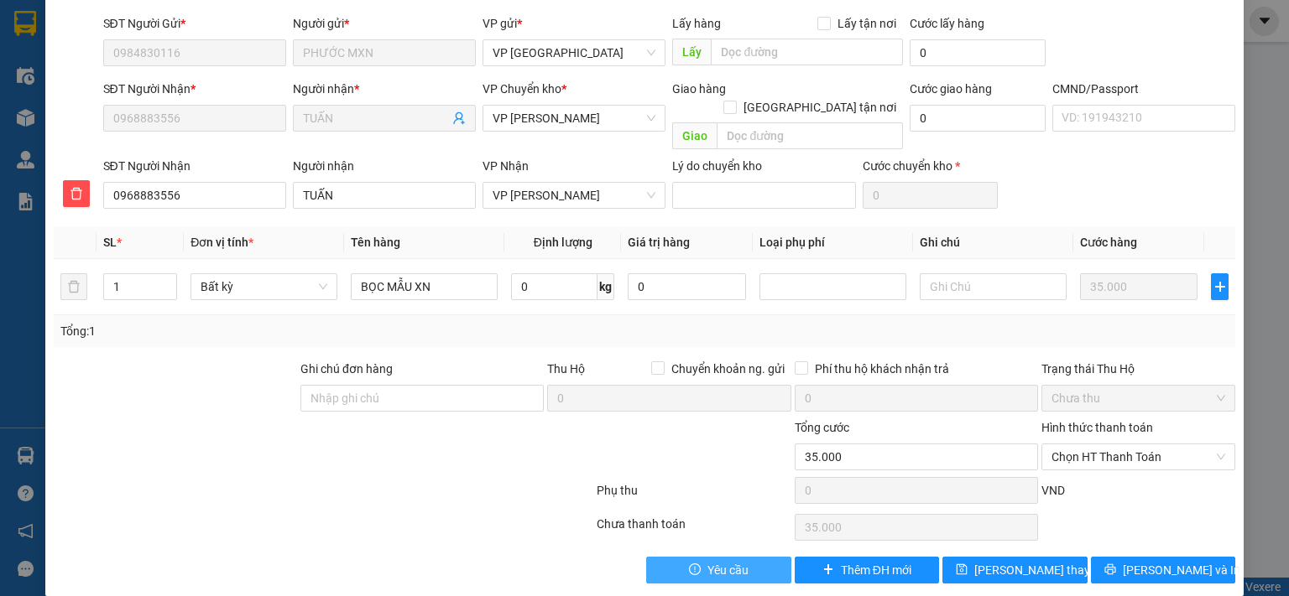
click at [733, 561] on span "Yêu cầu" at bounding box center [727, 570] width 41 height 18
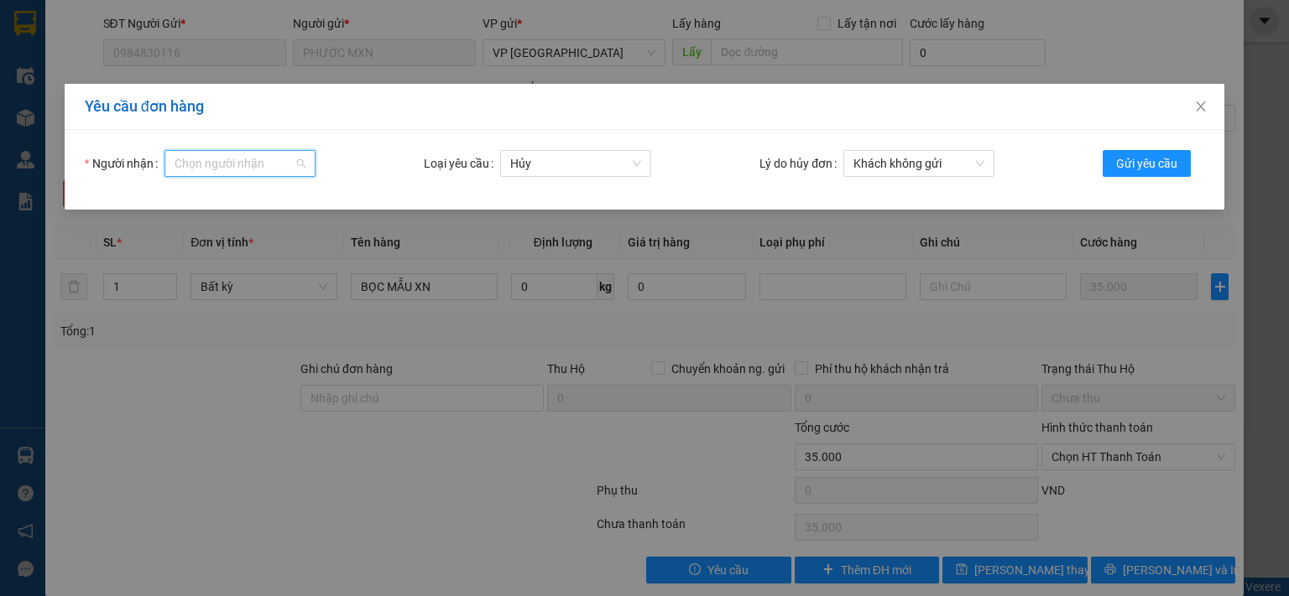
click at [283, 160] on input "Người nhận" at bounding box center [233, 163] width 119 height 25
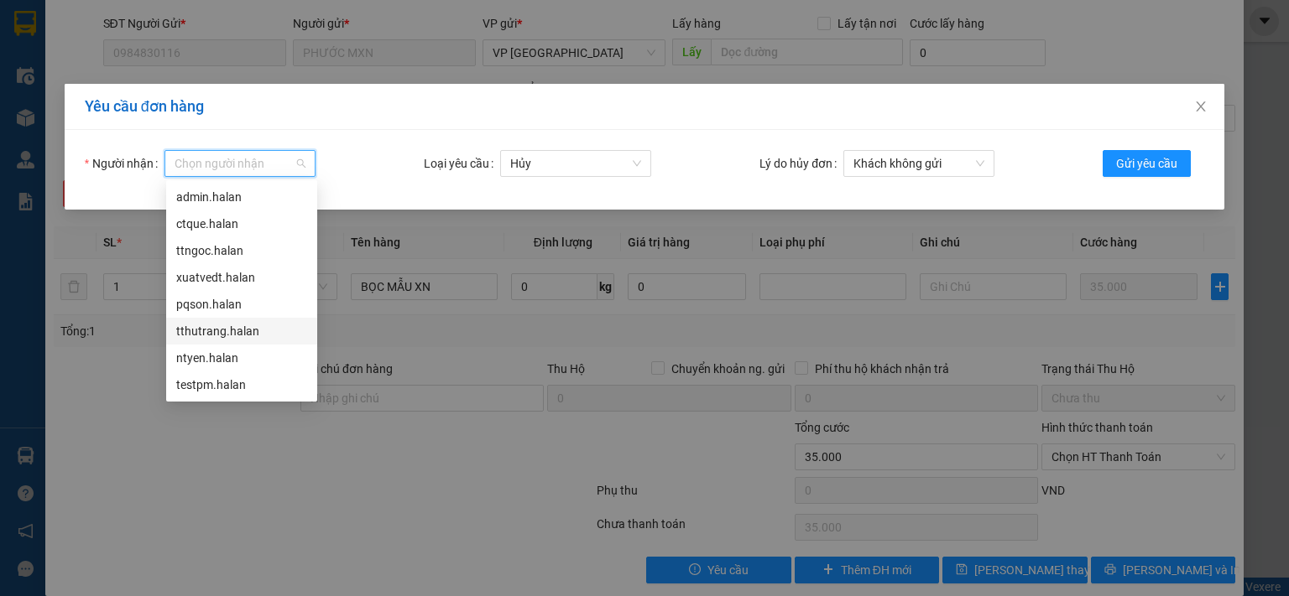
click at [228, 331] on div "tthutrang.halan" at bounding box center [241, 331] width 131 height 18
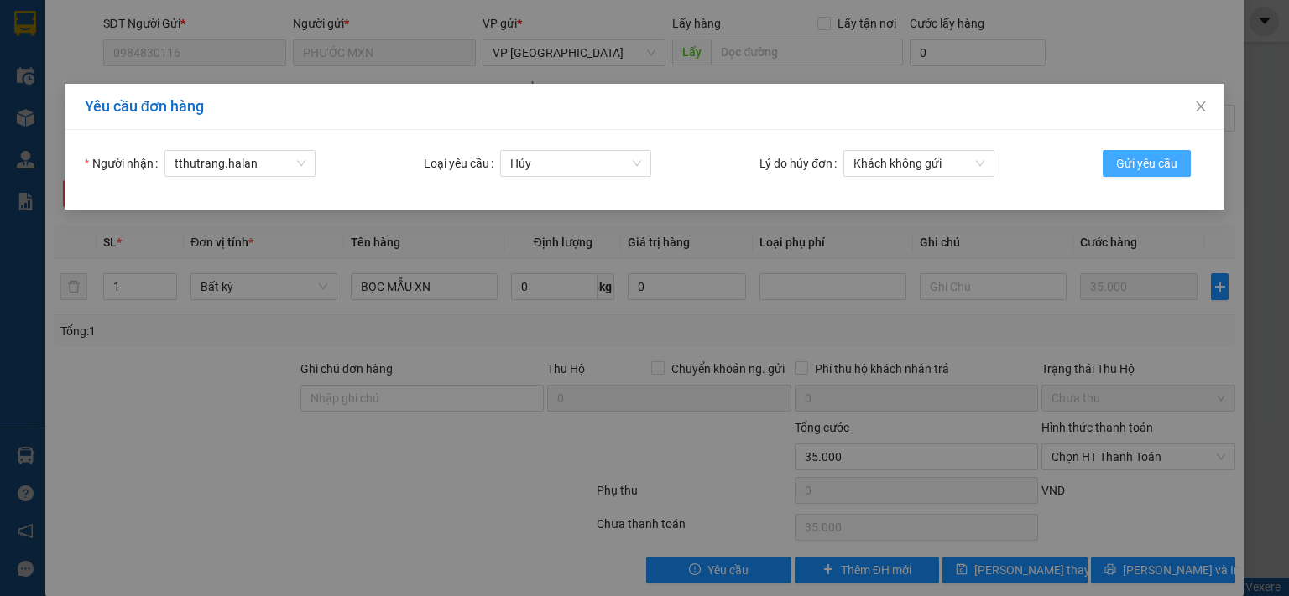
click at [1161, 159] on span "Gửi yêu cầu" at bounding box center [1146, 163] width 61 height 18
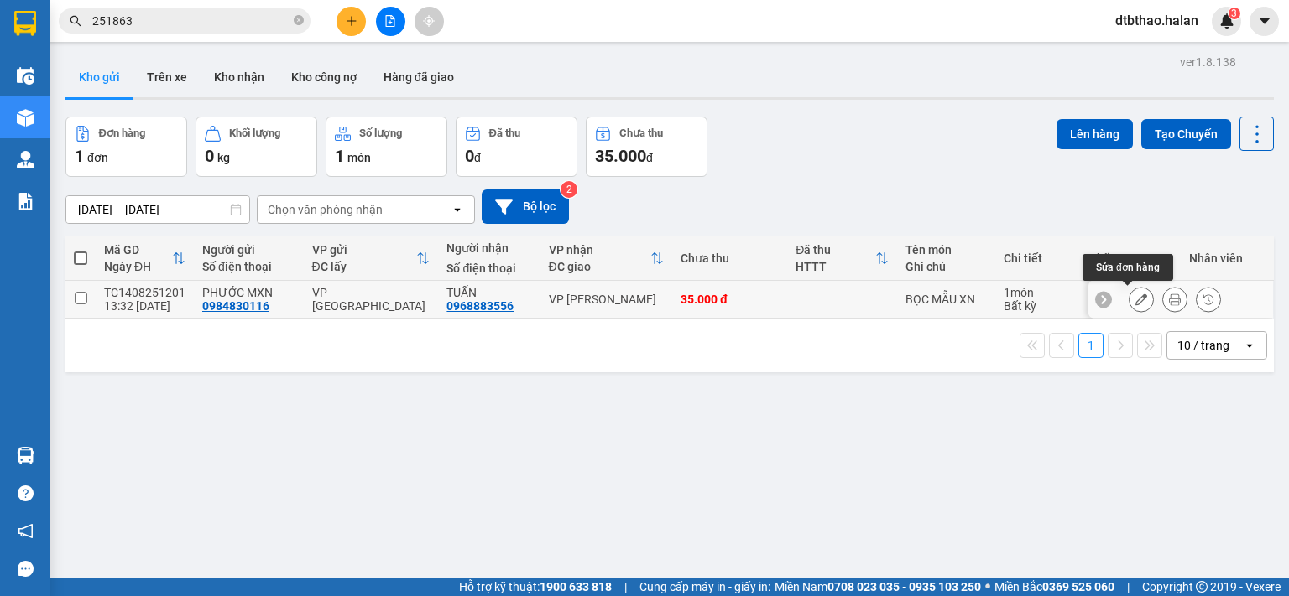
click at [1135, 301] on icon at bounding box center [1141, 300] width 12 height 12
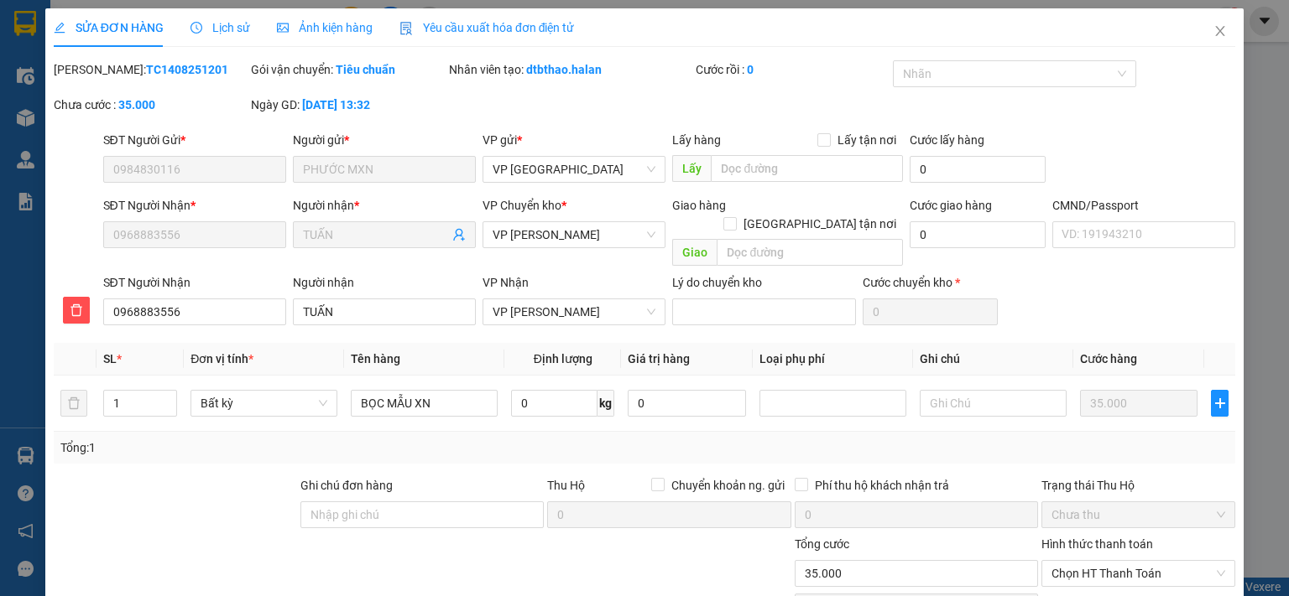
scroll to position [84, 0]
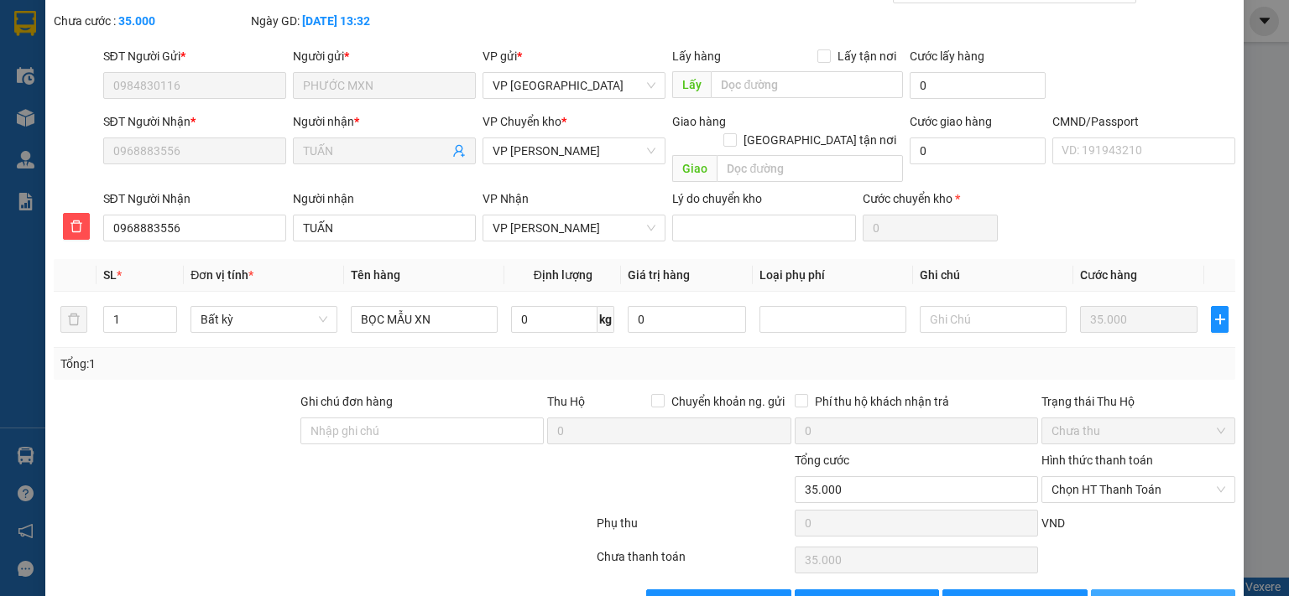
click at [1144, 594] on span "Lưu và In" at bounding box center [1180, 603] width 117 height 18
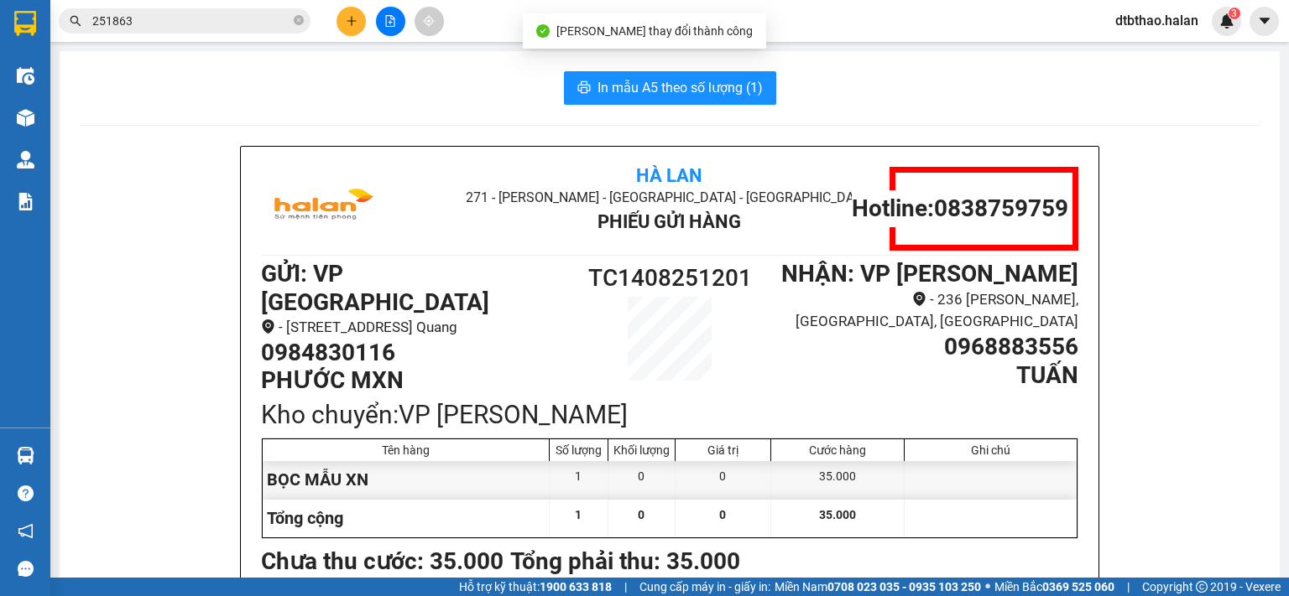
scroll to position [84, 0]
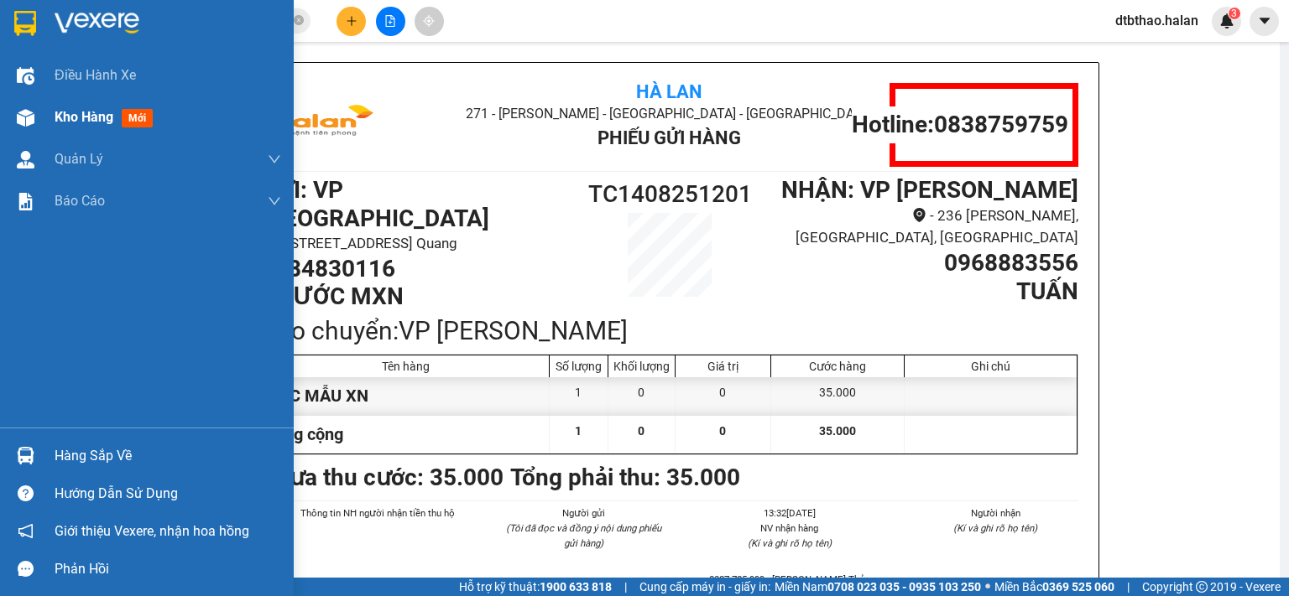
click at [76, 113] on span "Kho hàng" at bounding box center [84, 117] width 59 height 16
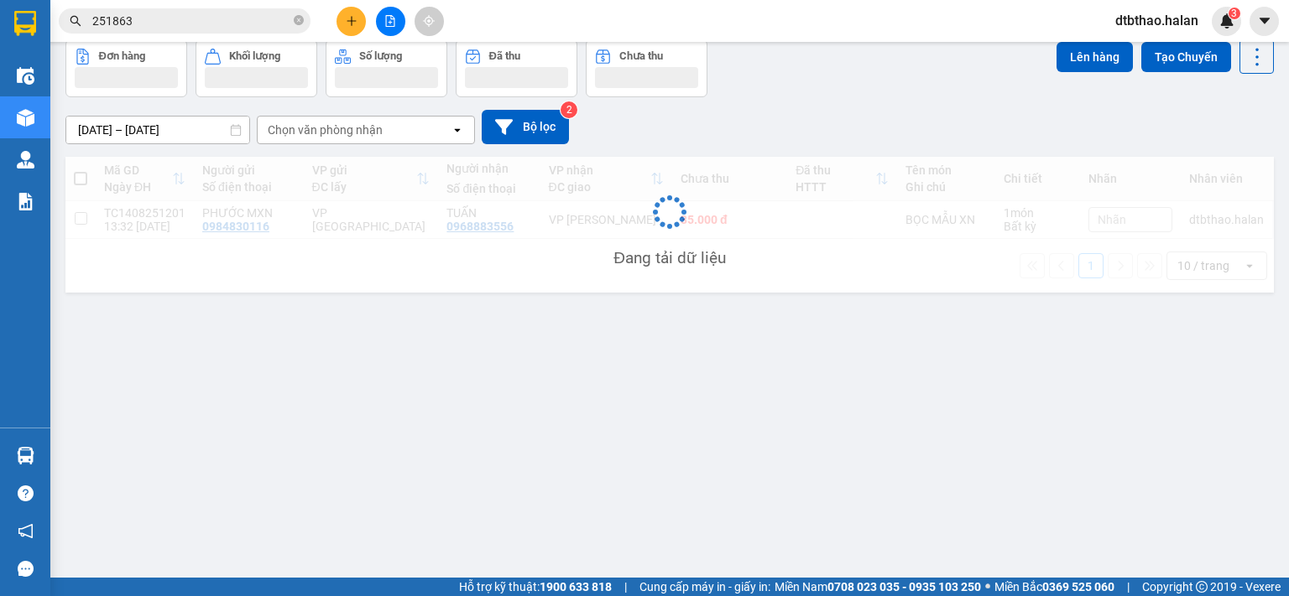
scroll to position [77, 0]
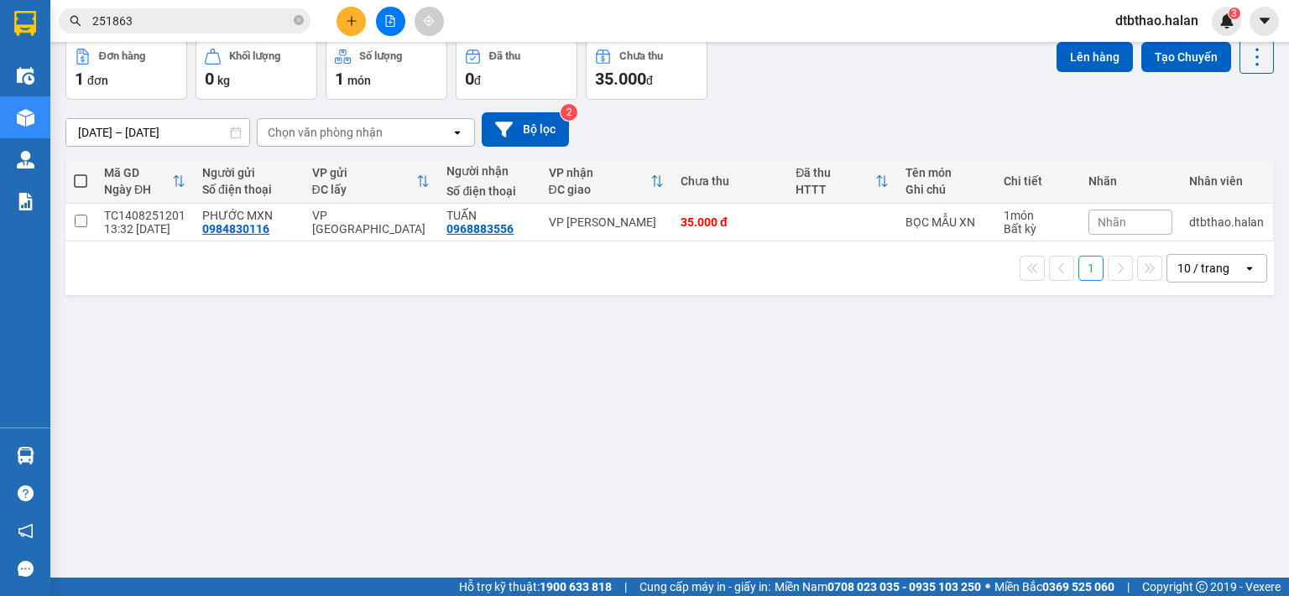
click at [1109, 221] on span "Nhãn" at bounding box center [1111, 222] width 29 height 13
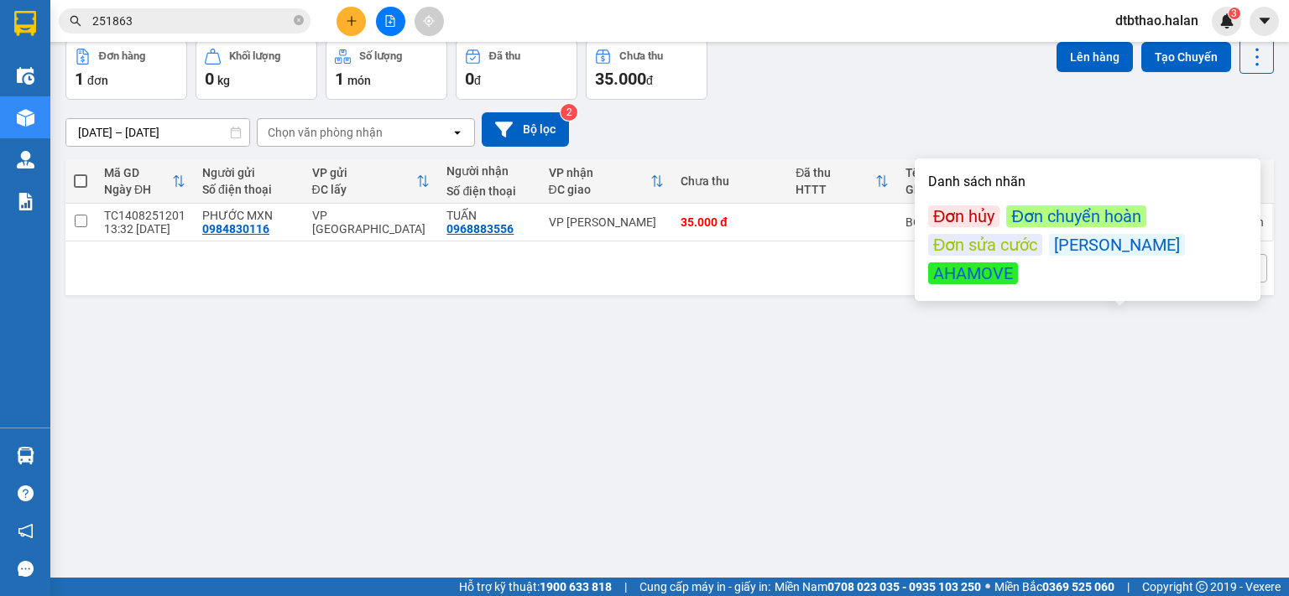
click at [940, 214] on div "Đơn hủy" at bounding box center [963, 217] width 71 height 22
click at [959, 415] on div "ver 1.8.138 Kho gửi Trên xe Kho nhận Kho công nợ Hàng đã giao Đơn hàng 1 đơn Kh…" at bounding box center [669, 271] width 1221 height 596
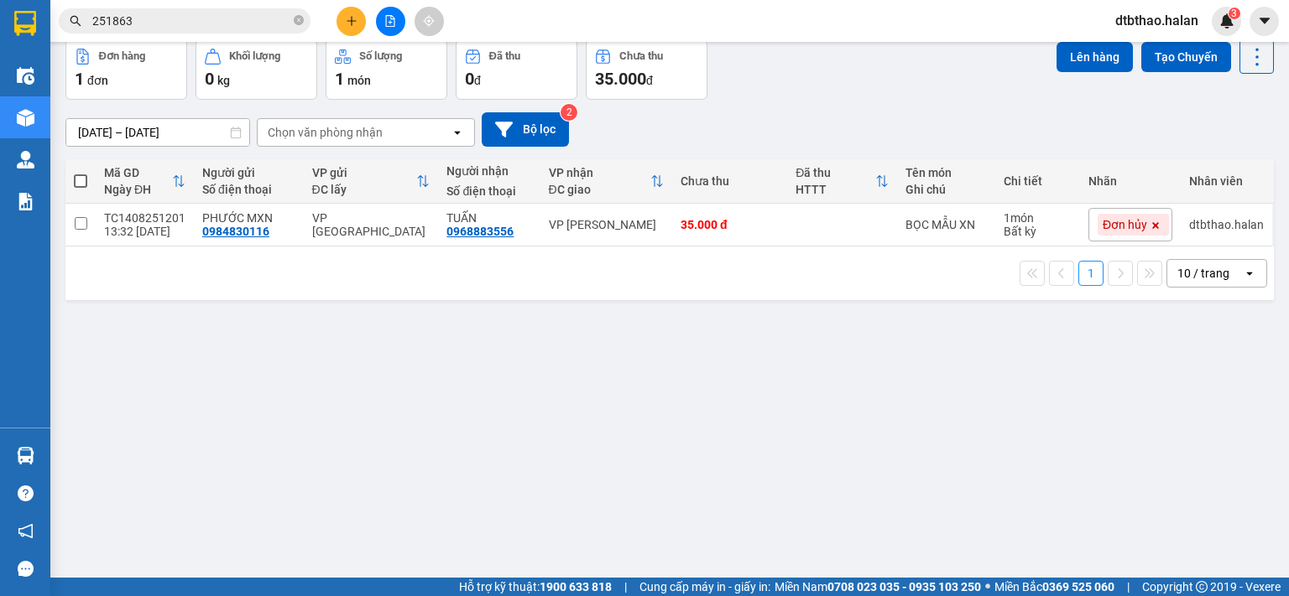
scroll to position [0, 0]
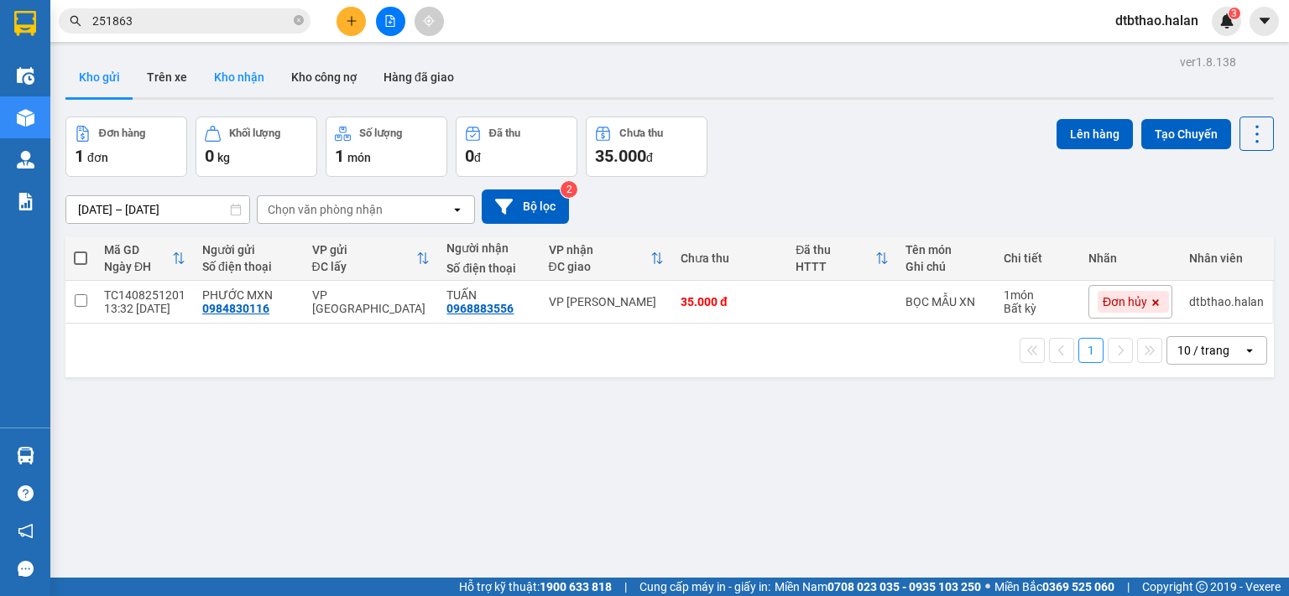
click at [231, 73] on button "Kho nhận" at bounding box center [239, 77] width 77 height 40
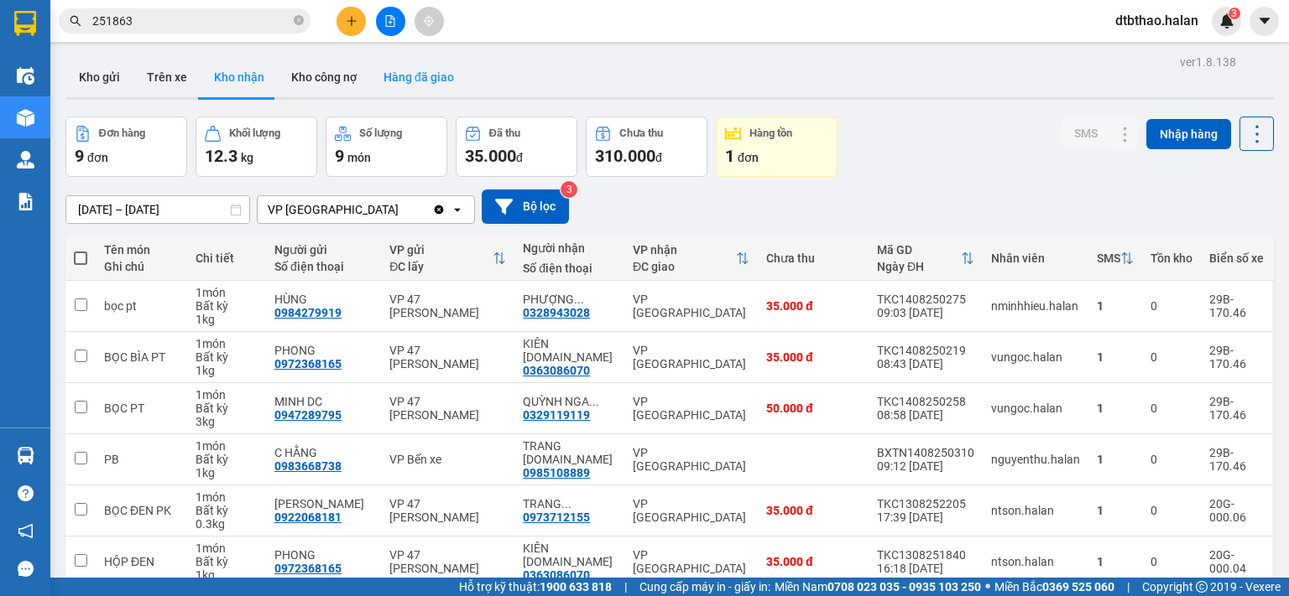
click at [405, 72] on button "Hàng đã giao" at bounding box center [418, 77] width 97 height 40
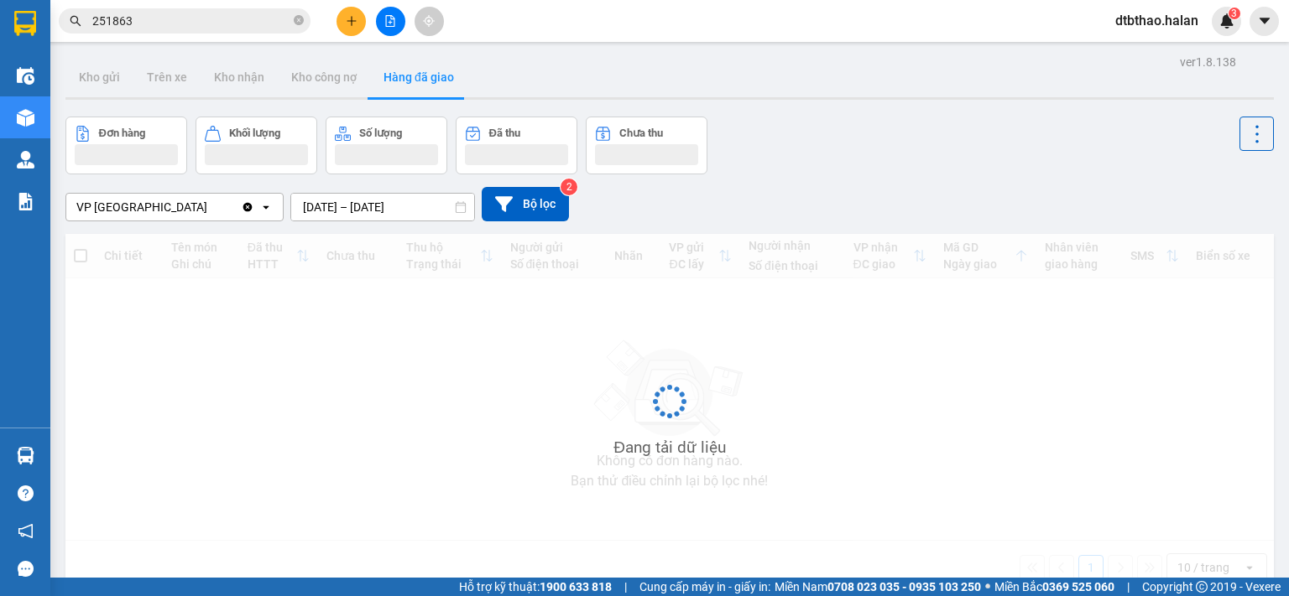
click at [396, 211] on input "12/08/2025 – 14/08/2025" at bounding box center [382, 207] width 183 height 27
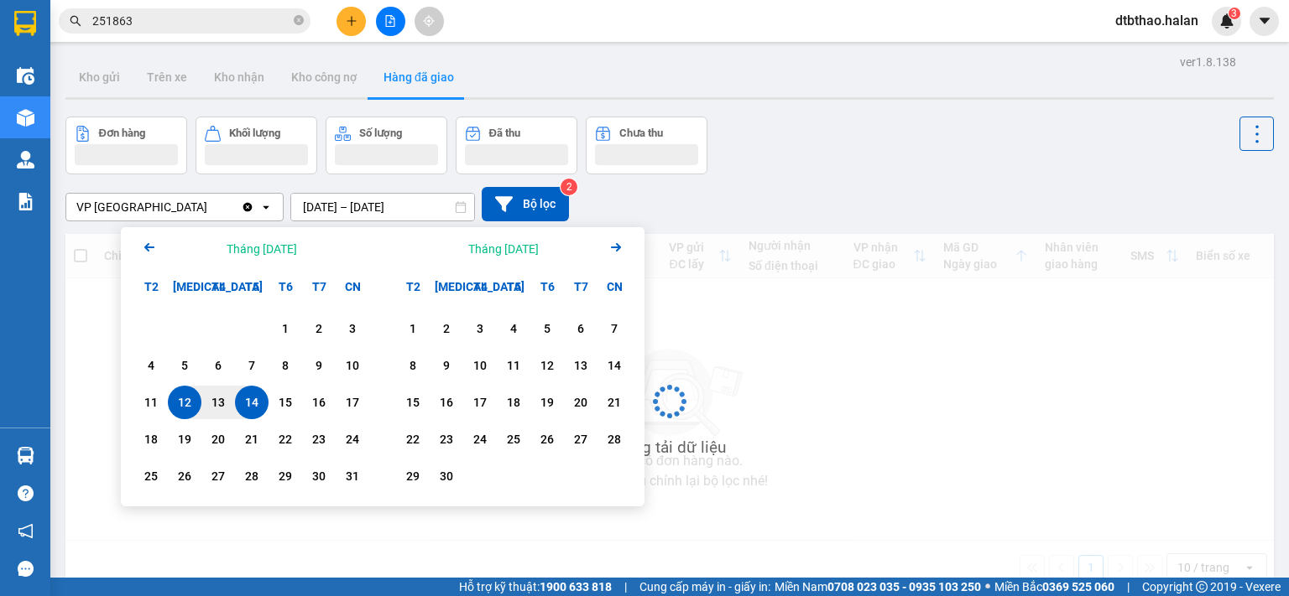
click at [253, 409] on div "14" at bounding box center [251, 403] width 23 height 20
type input "14/08/2025 – 14/08/2025"
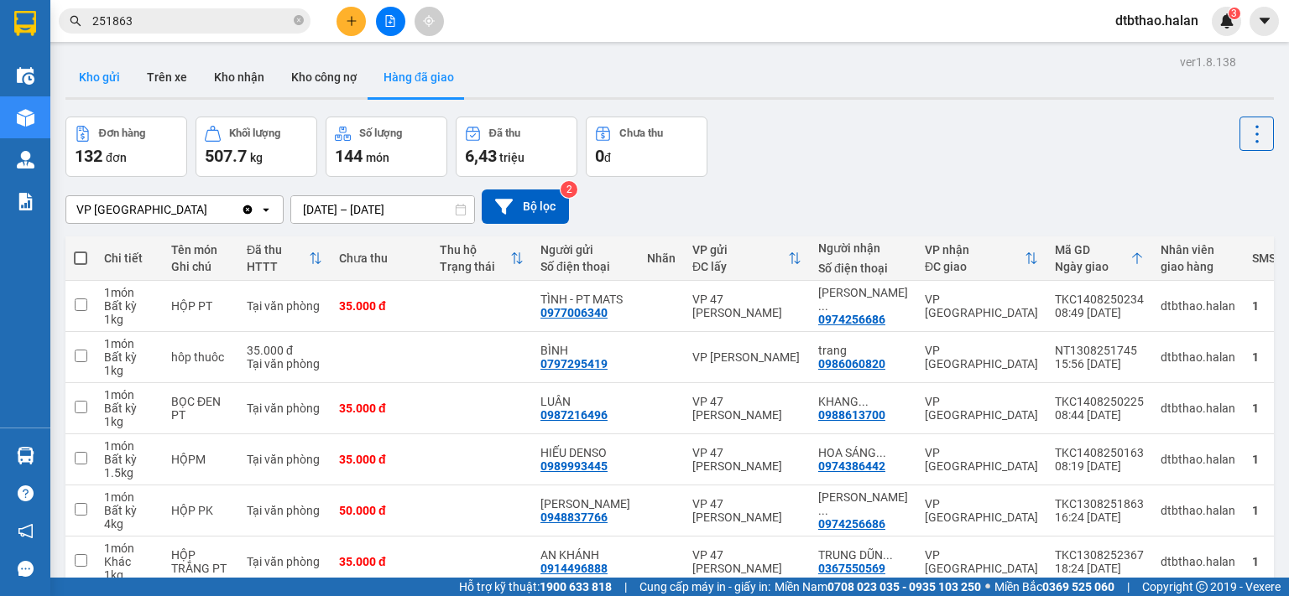
click at [107, 70] on button "Kho gửi" at bounding box center [99, 77] width 68 height 40
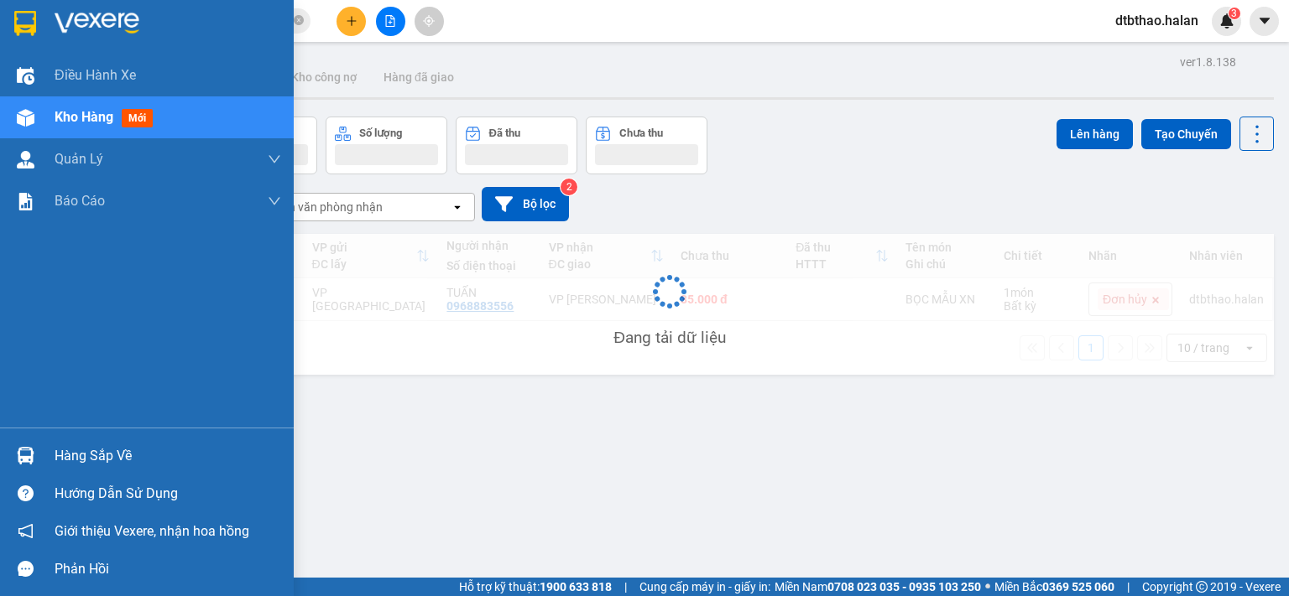
click at [121, 461] on div "Hàng sắp về" at bounding box center [168, 456] width 227 height 25
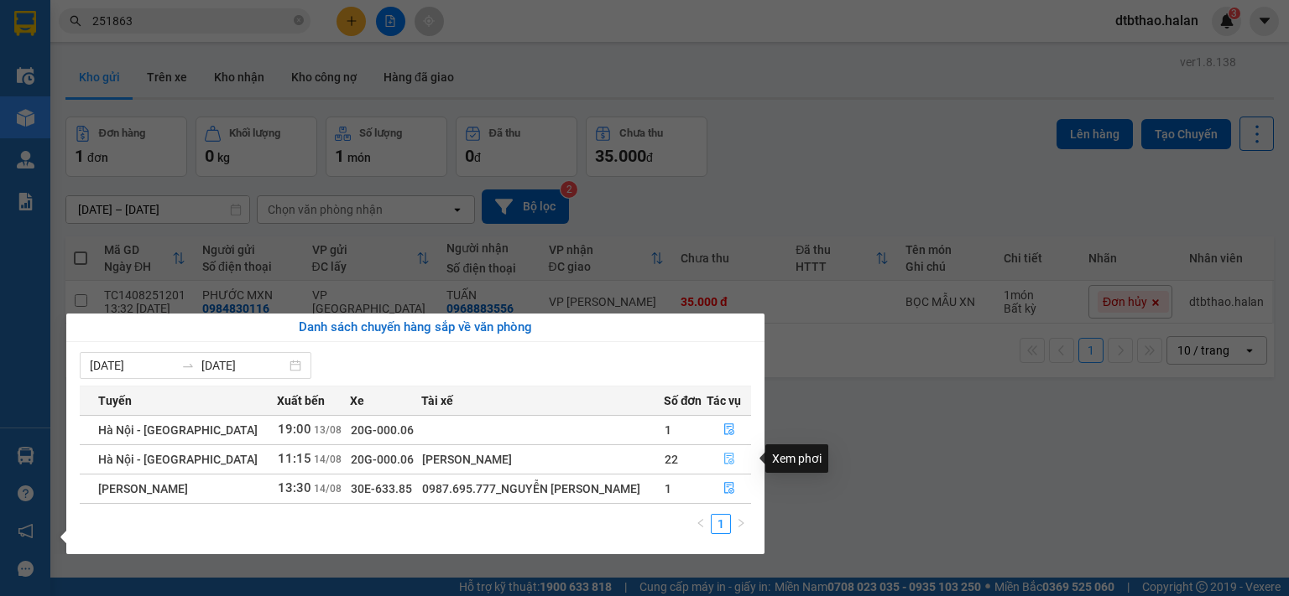
click at [726, 462] on icon "file-done" at bounding box center [729, 459] width 12 height 12
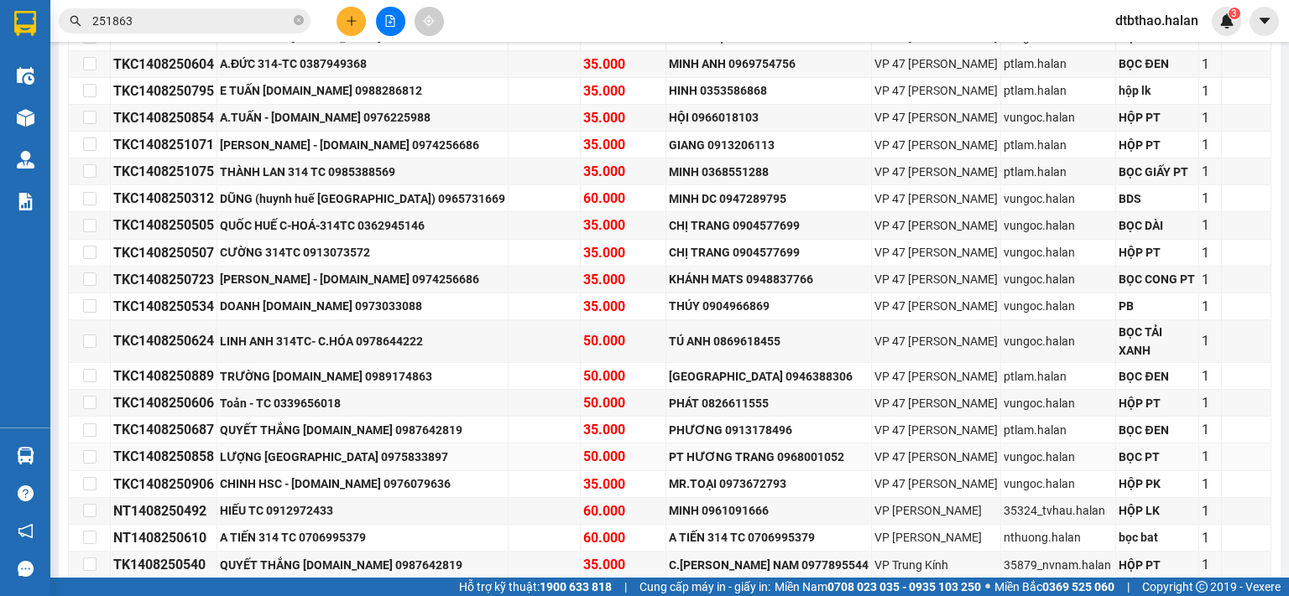
scroll to position [513, 0]
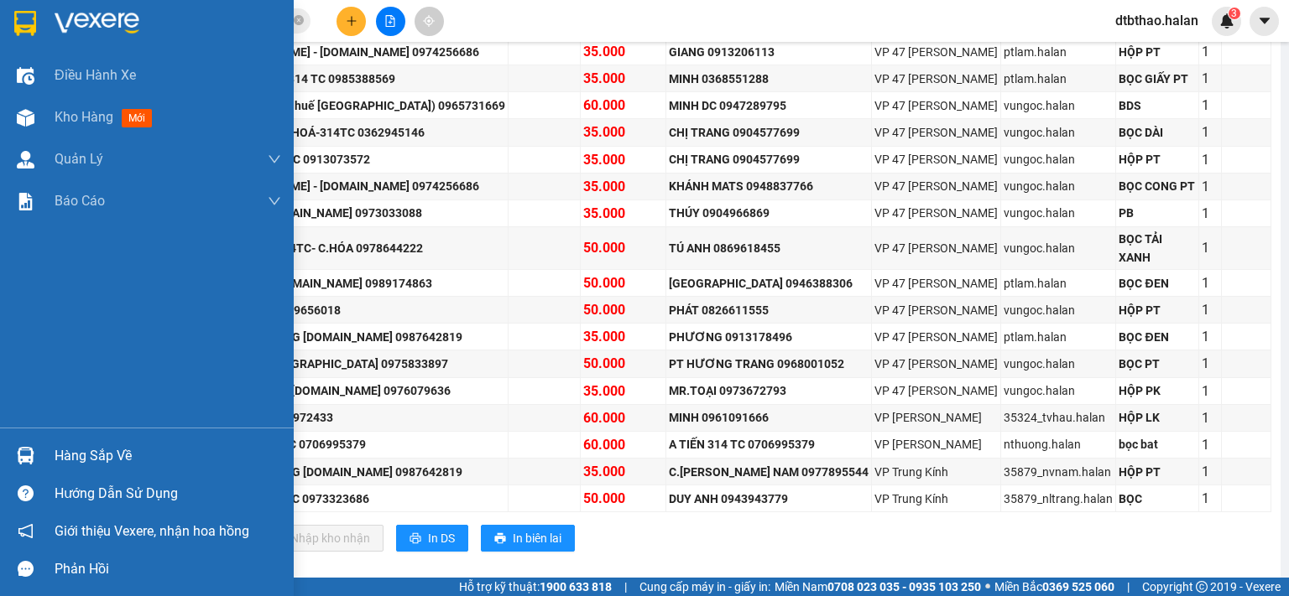
click at [67, 459] on div "Hàng sắp về" at bounding box center [168, 456] width 227 height 25
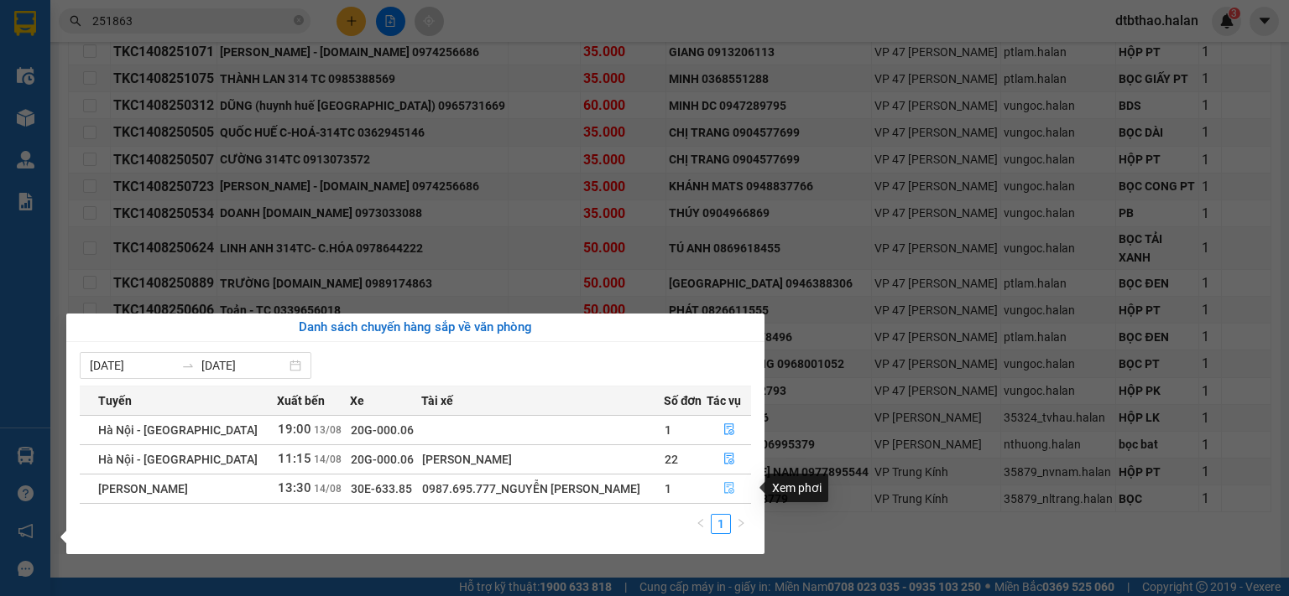
click at [724, 492] on icon "file-done" at bounding box center [729, 489] width 10 height 12
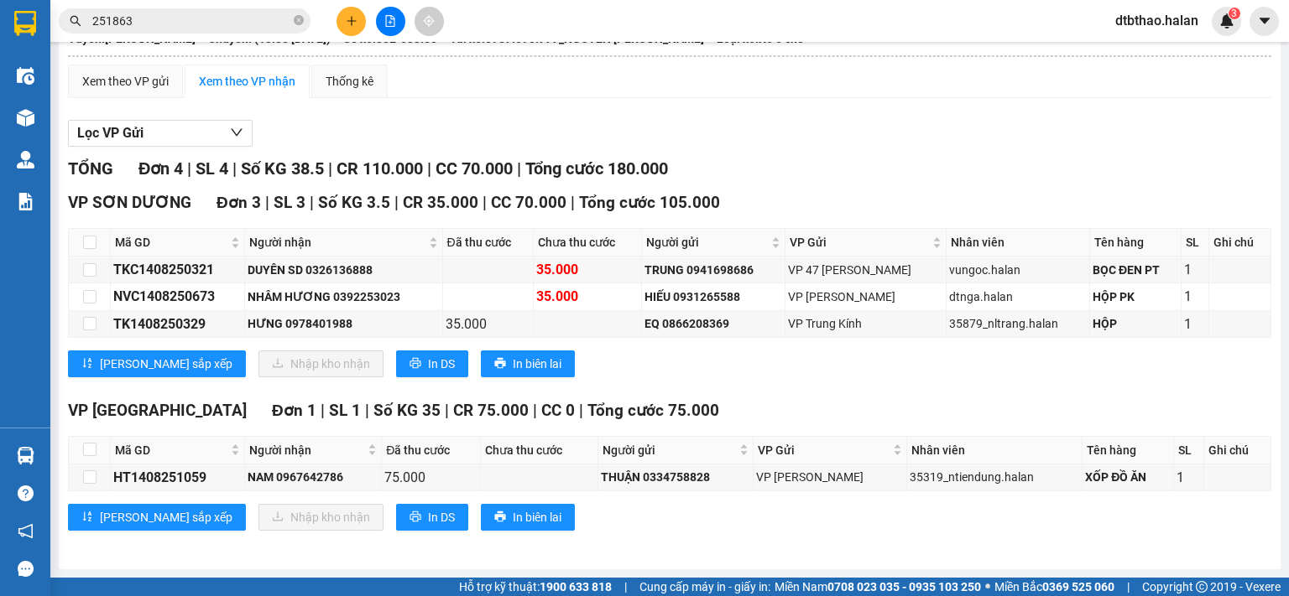
scroll to position [156, 0]
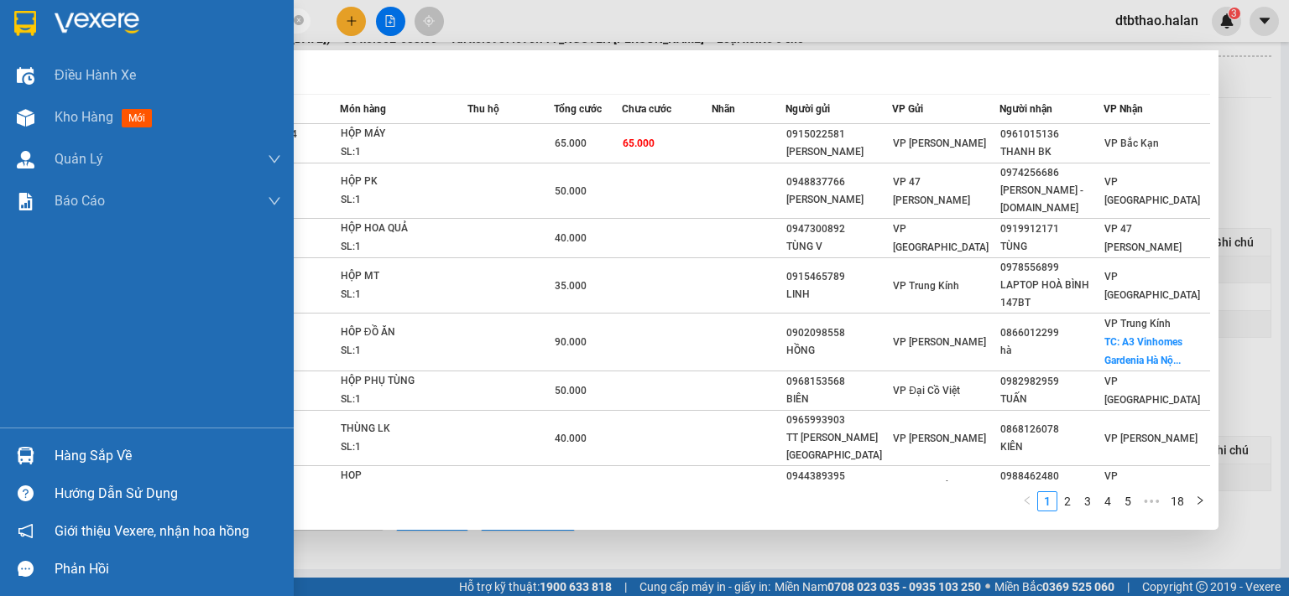
drag, startPoint x: 220, startPoint y: 26, endPoint x: 31, endPoint y: 19, distance: 188.9
click at [31, 19] on section "Kết quả tìm kiếm ( 174 ) Bộ lọc Mã ĐH Trạng thái Món hàng Thu hộ Tổng cước Chưa…" at bounding box center [644, 298] width 1289 height 596
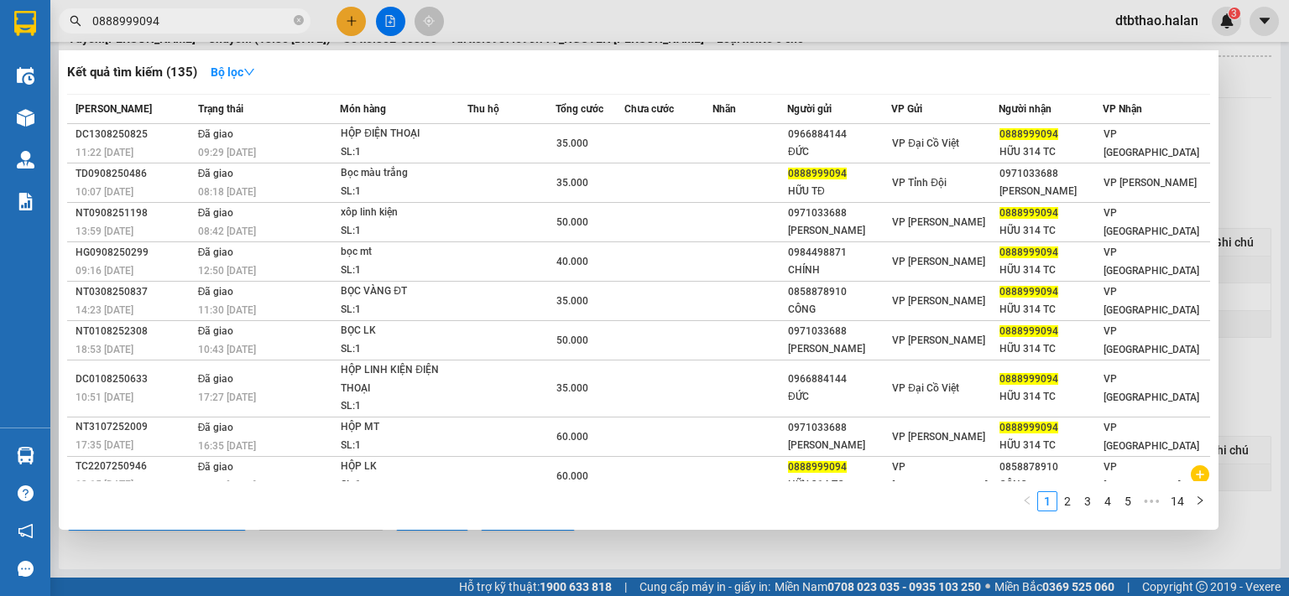
type input "0888999094"
click at [309, 563] on div at bounding box center [644, 298] width 1289 height 596
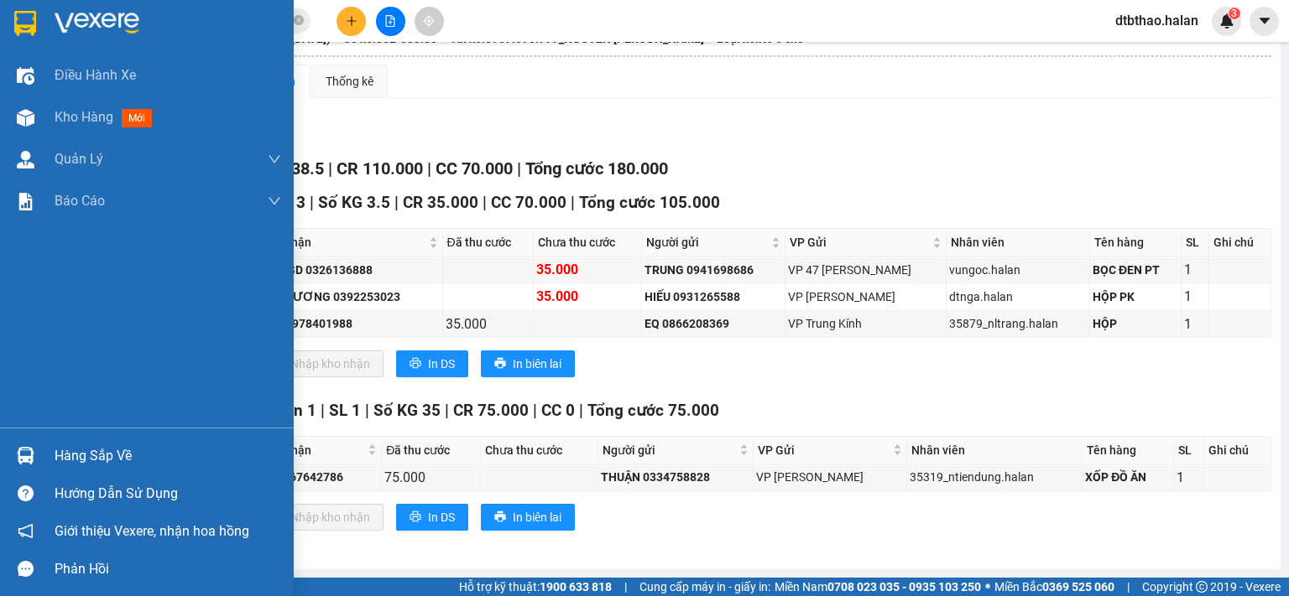
click at [77, 462] on div "Hàng sắp về" at bounding box center [168, 456] width 227 height 25
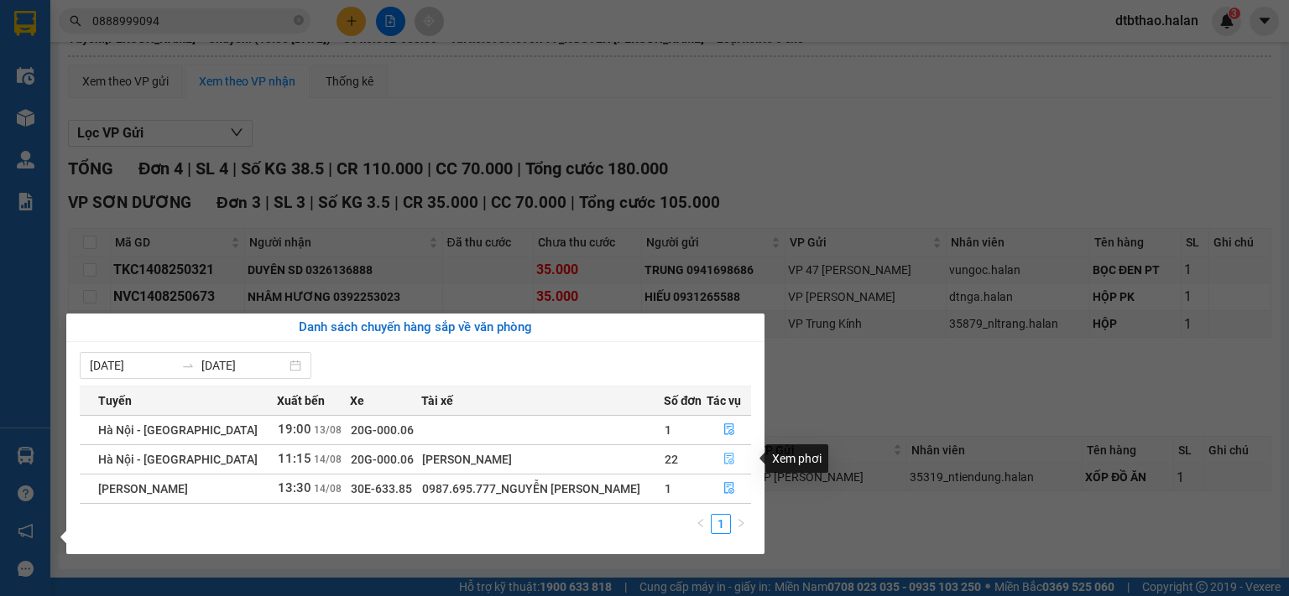
click at [732, 464] on icon "file-done" at bounding box center [729, 459] width 12 height 12
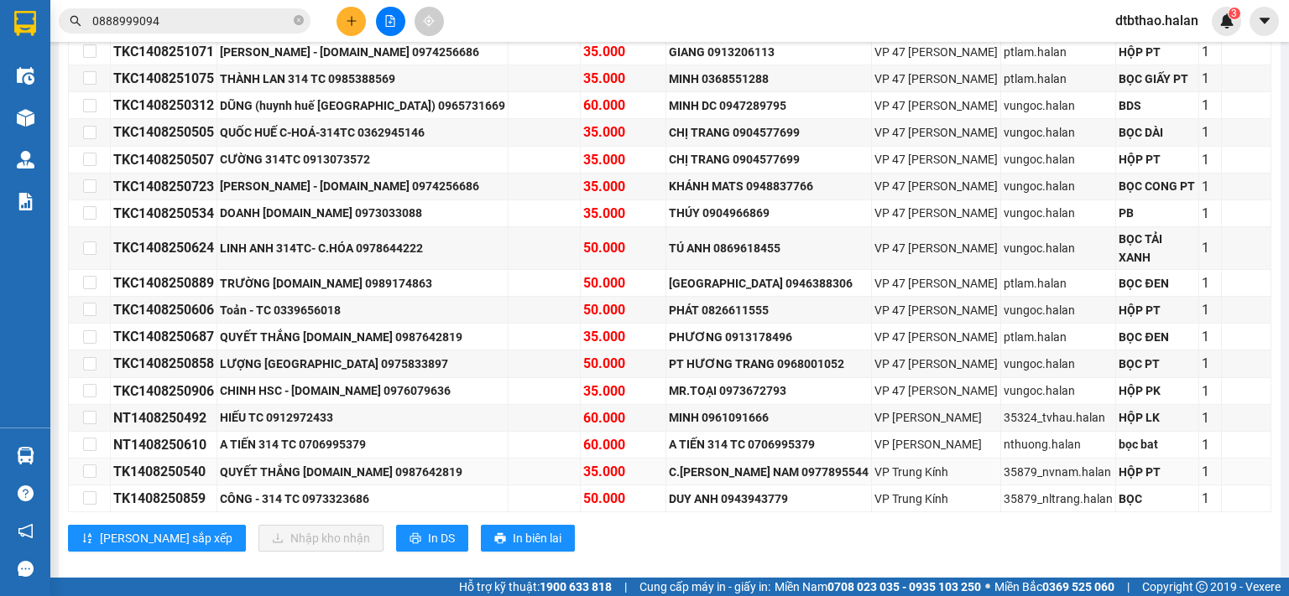
scroll to position [93, 0]
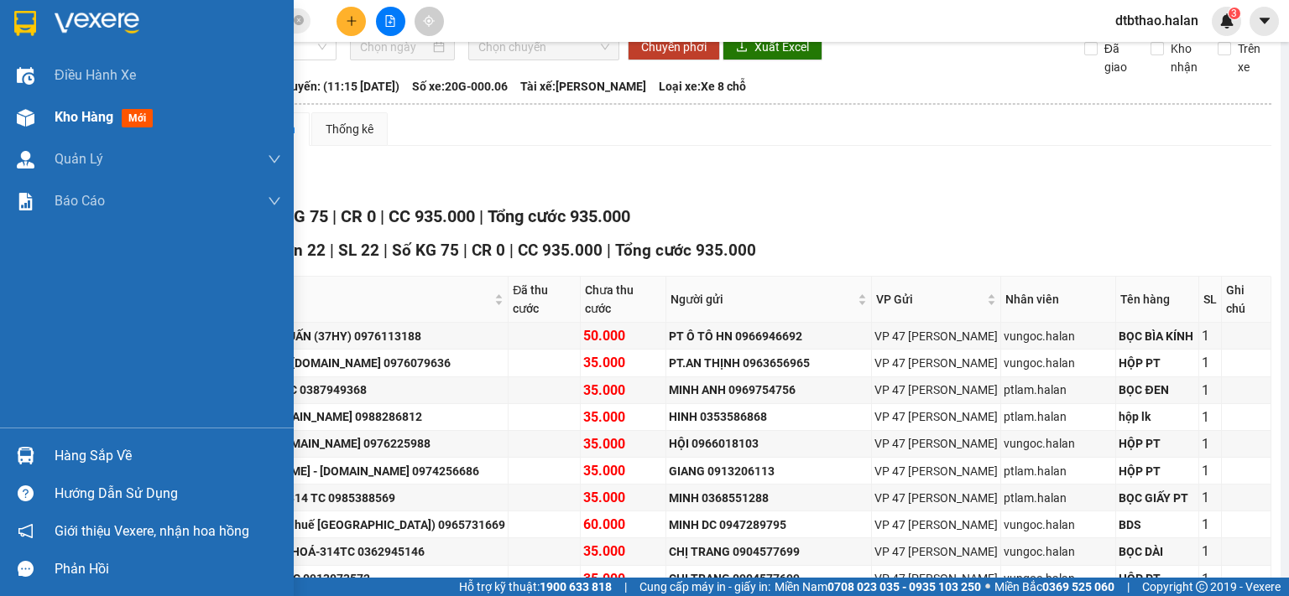
click at [87, 127] on div "Kho hàng mới" at bounding box center [107, 117] width 105 height 21
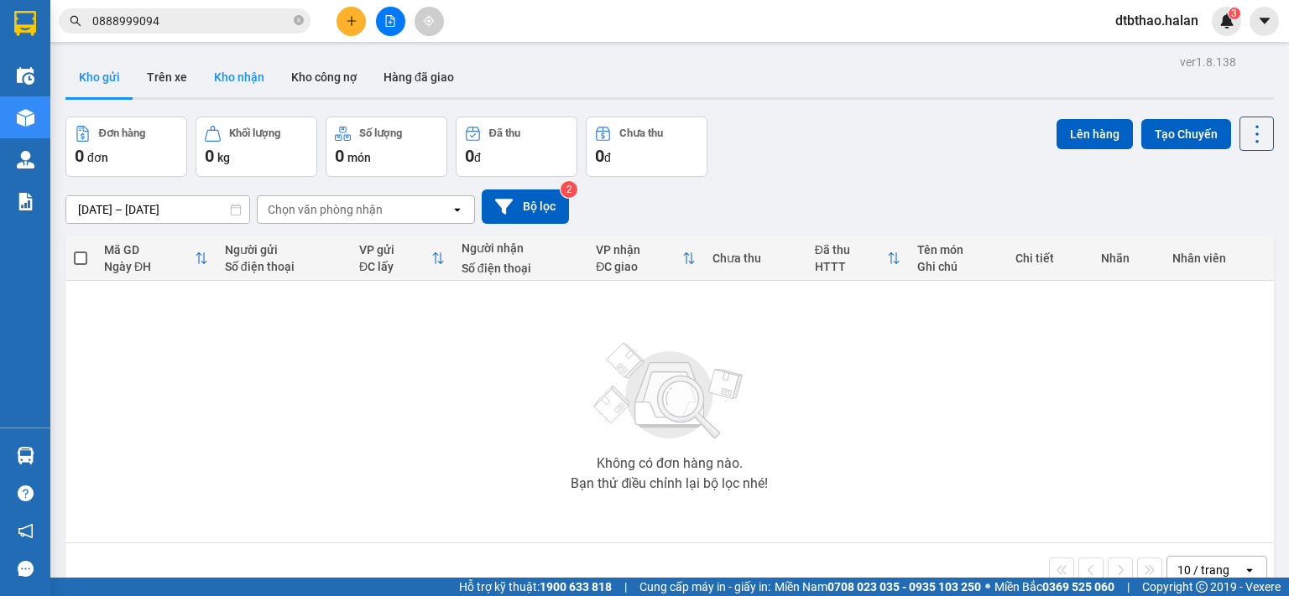
click at [243, 70] on button "Kho nhận" at bounding box center [239, 77] width 77 height 40
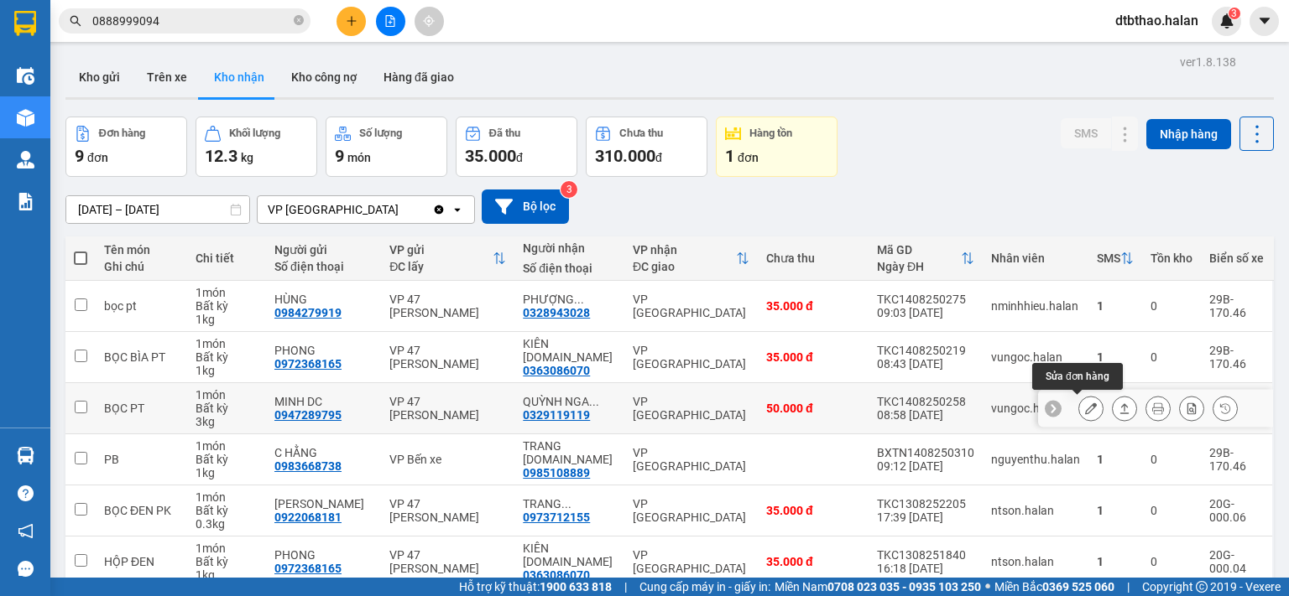
click at [1085, 412] on icon at bounding box center [1091, 409] width 12 height 12
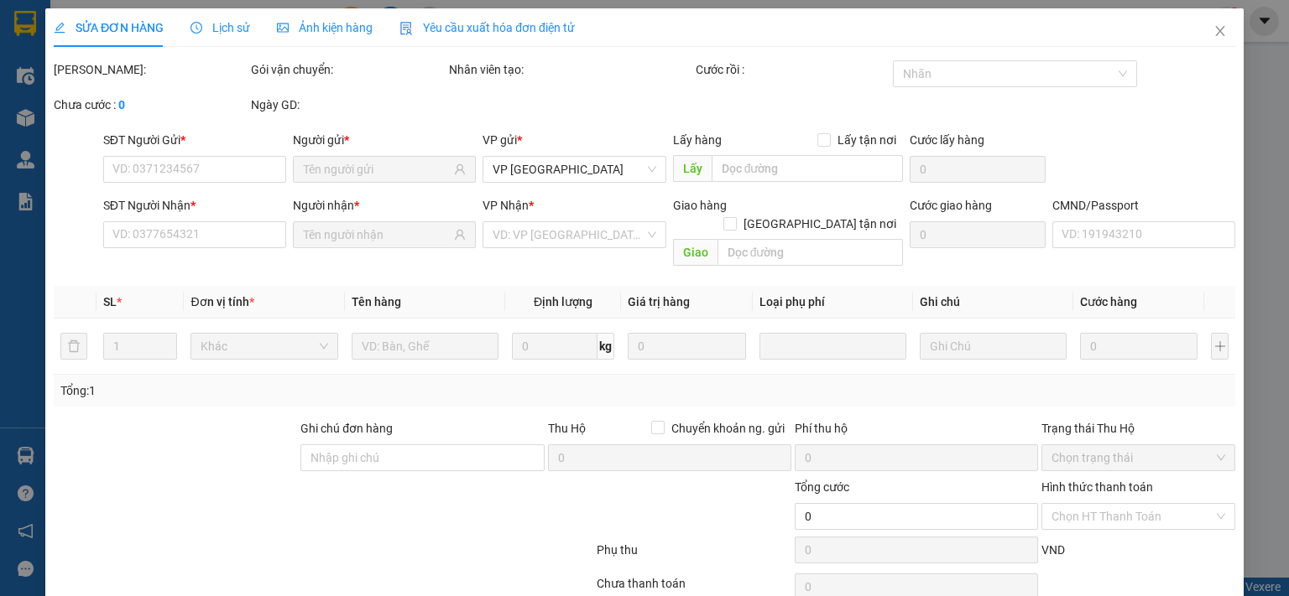
type input "0947289795"
type input "MINH DC"
type input "0329119119"
type input "QUỲNH NGA 314.TC"
type input "50.000"
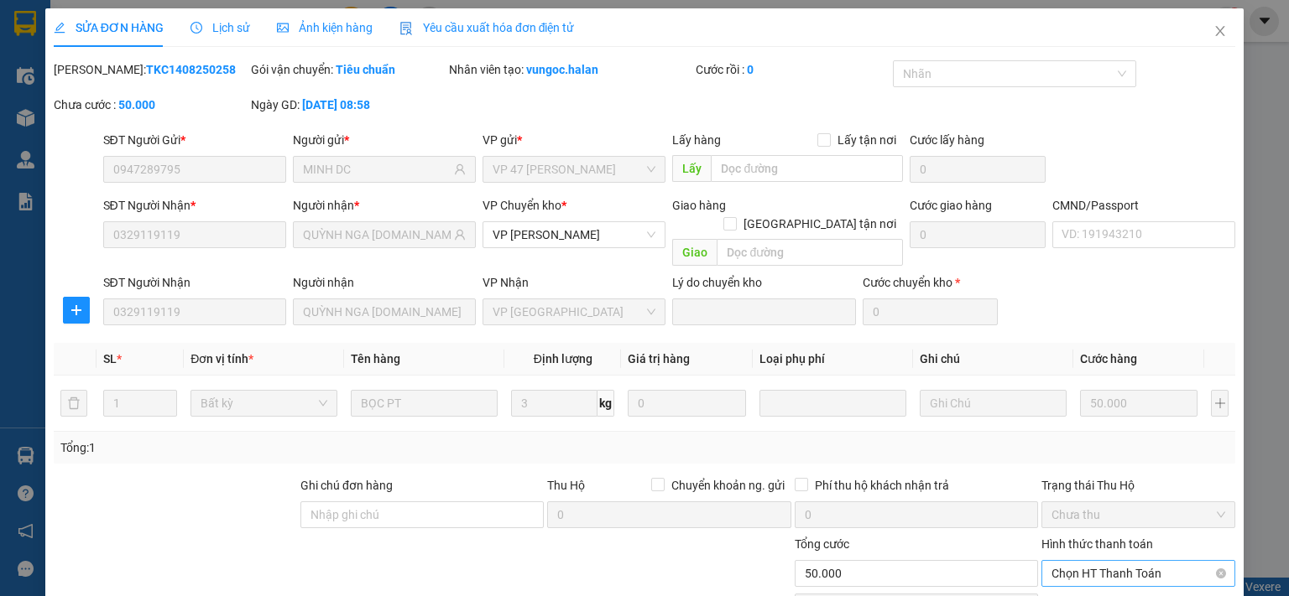
scroll to position [117, 0]
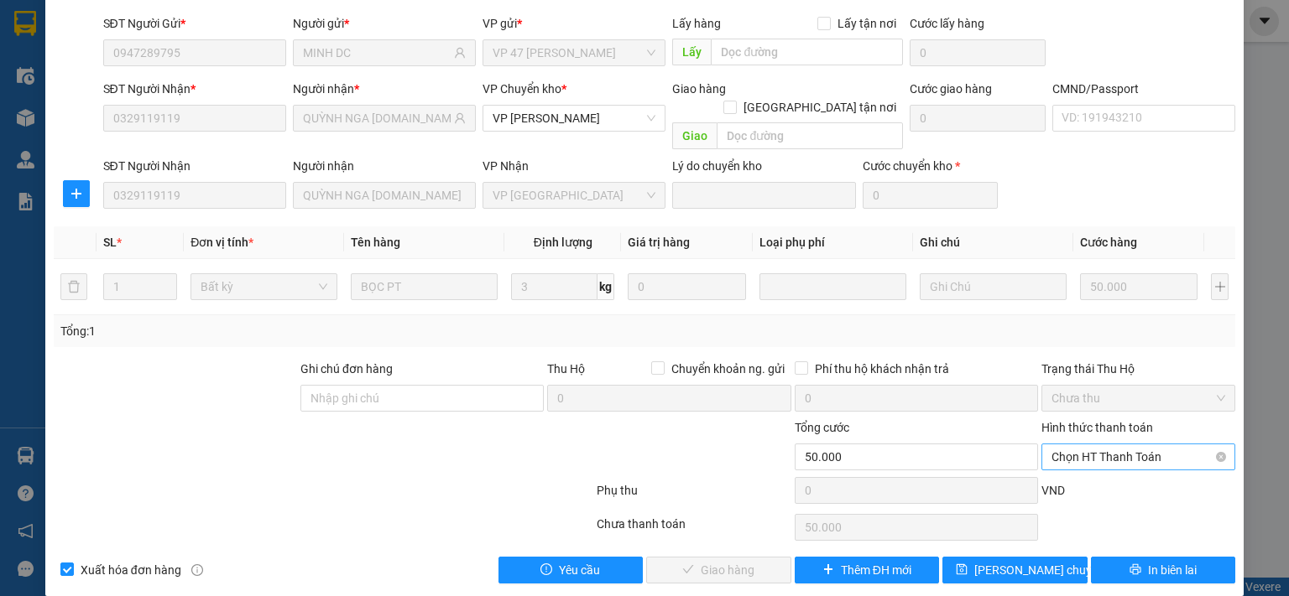
click at [1107, 445] on span "Chọn HT Thanh Toán" at bounding box center [1138, 457] width 174 height 25
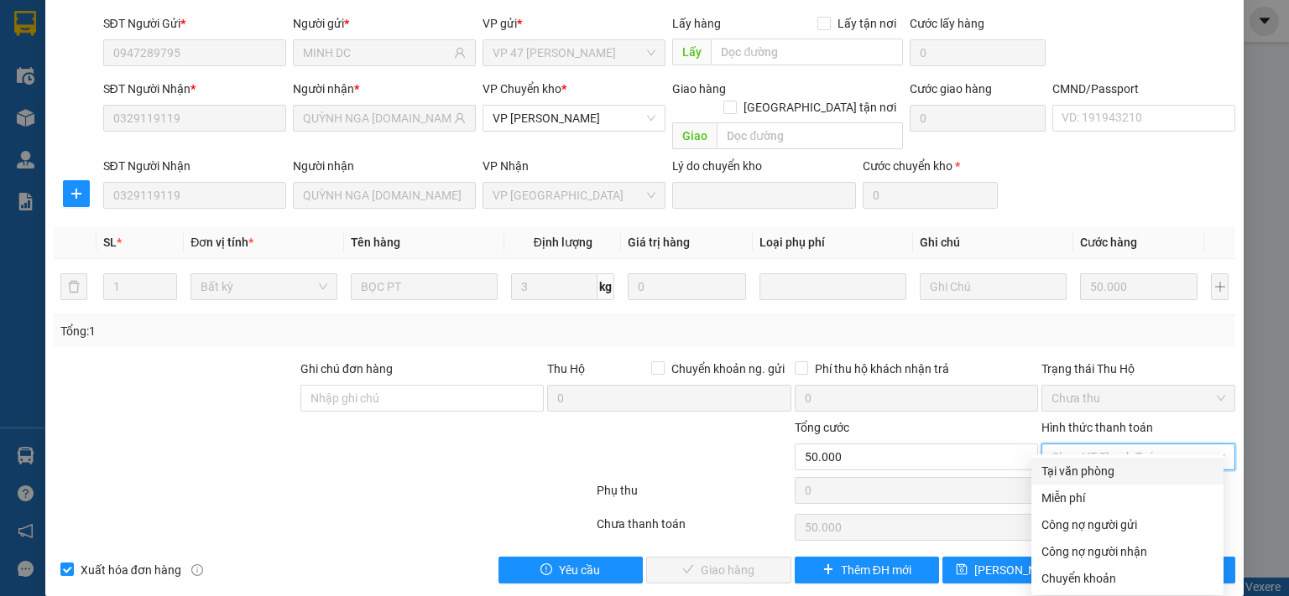
click at [1101, 475] on div "Tại văn phòng" at bounding box center [1127, 471] width 172 height 18
type input "0"
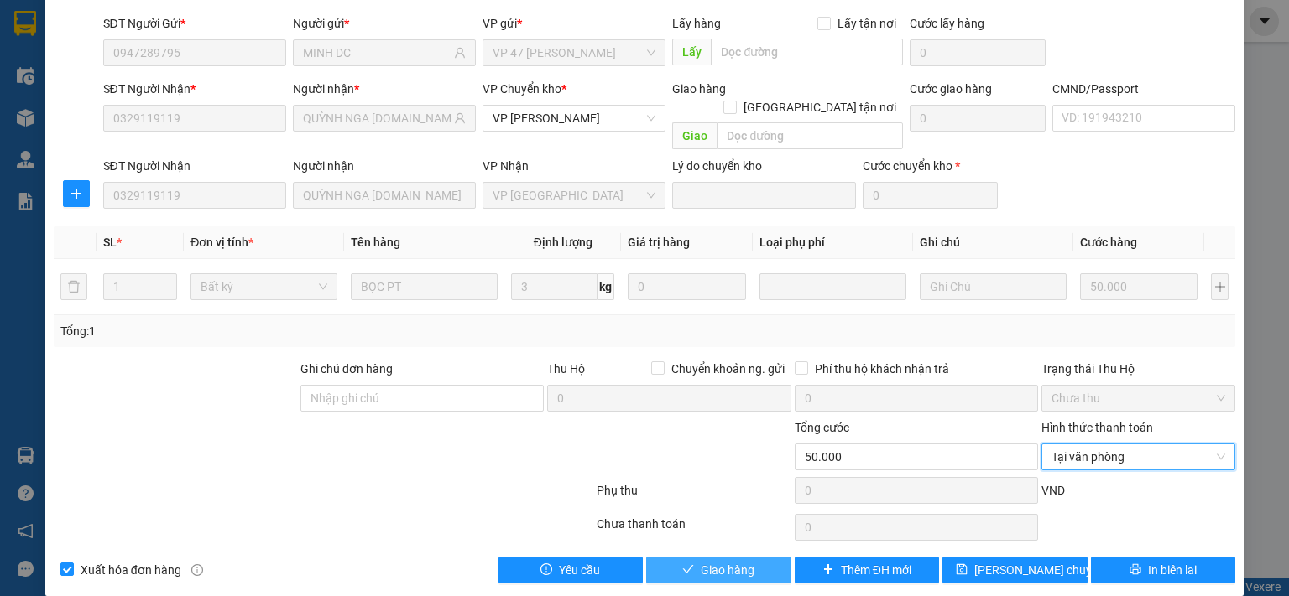
click at [753, 557] on button "Giao hàng" at bounding box center [718, 570] width 145 height 27
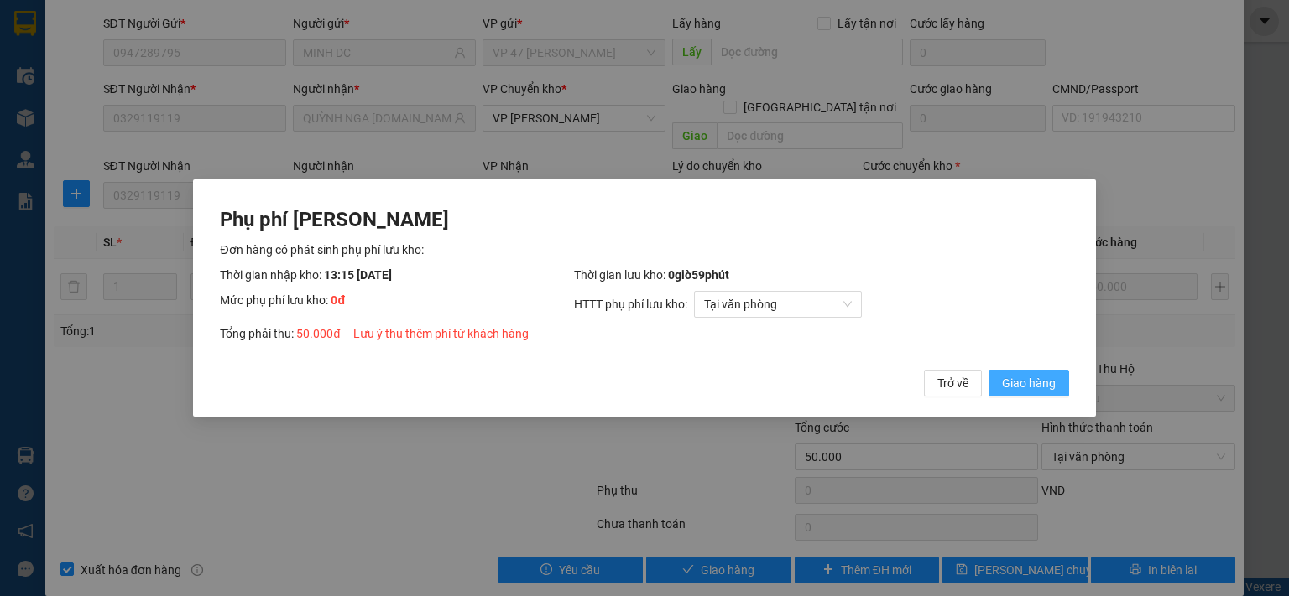
click at [1039, 385] on span "Giao hàng" at bounding box center [1029, 383] width 54 height 18
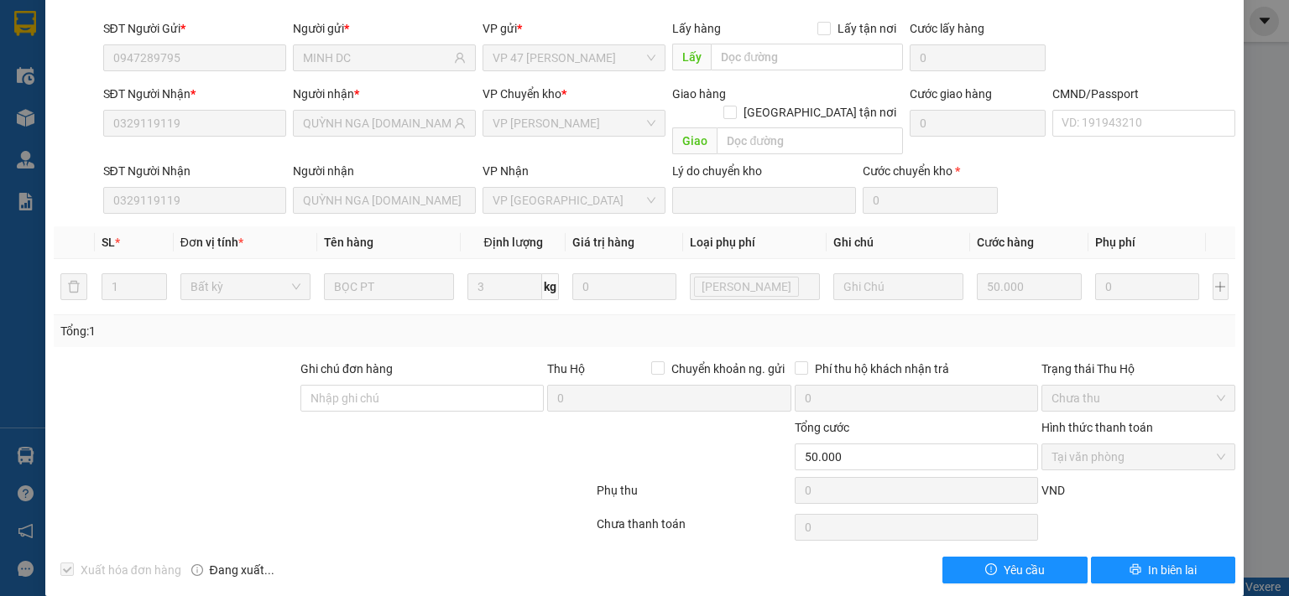
scroll to position [0, 0]
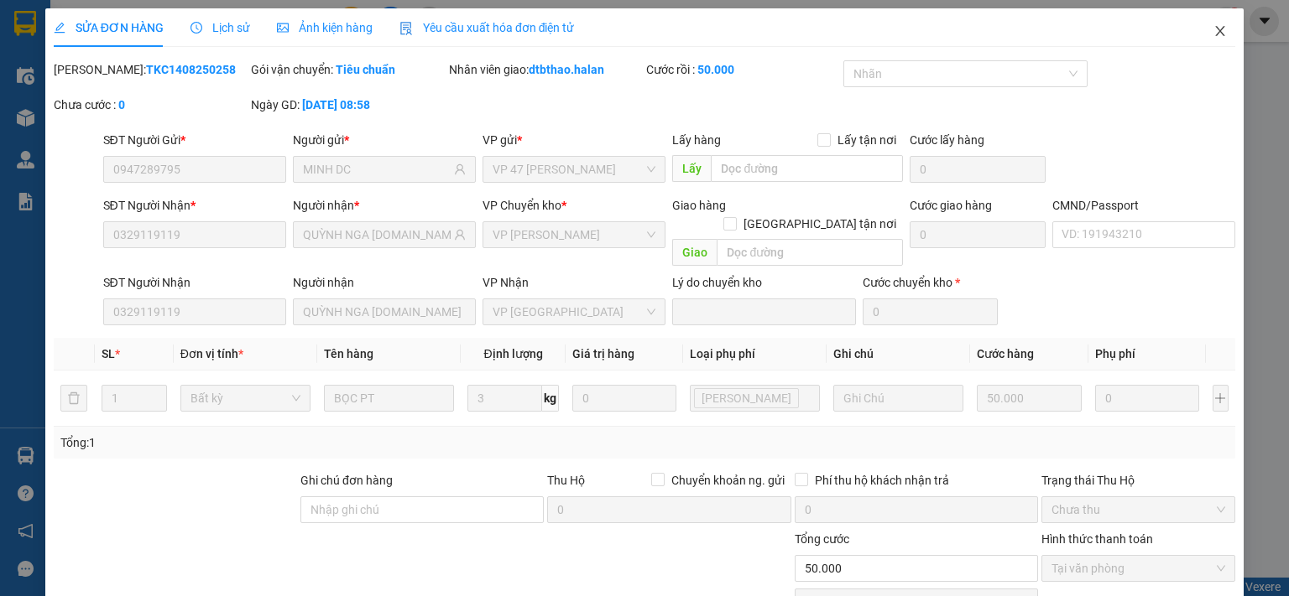
click at [1213, 32] on icon "close" at bounding box center [1219, 30] width 13 height 13
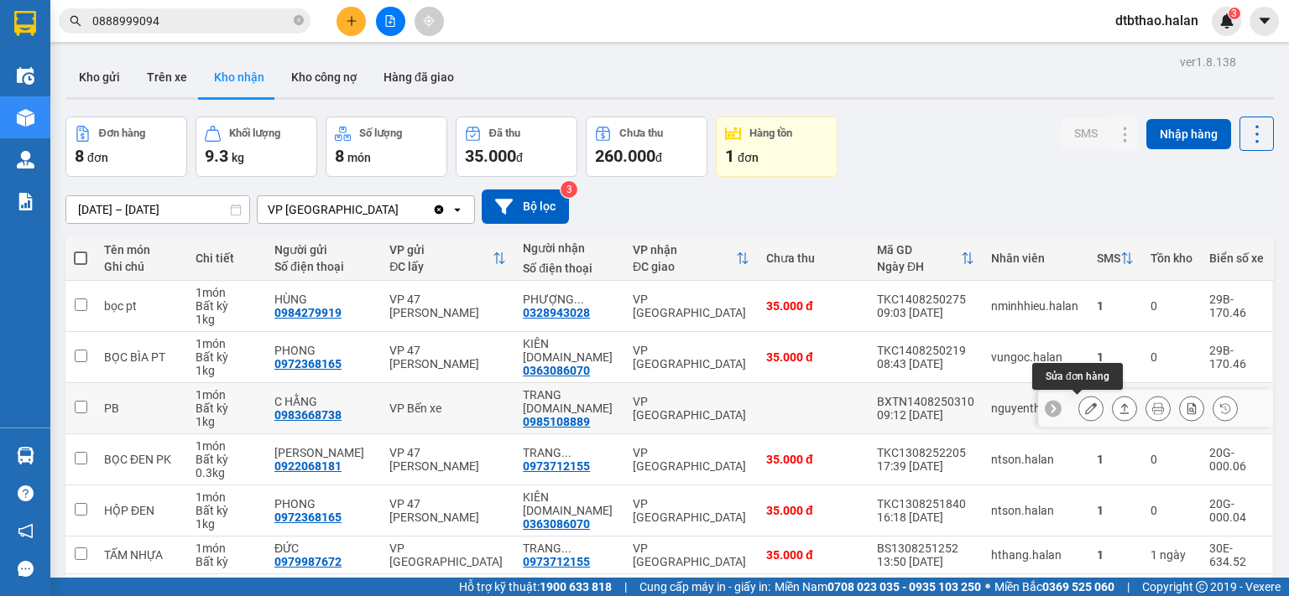
click at [1085, 408] on icon at bounding box center [1091, 409] width 12 height 12
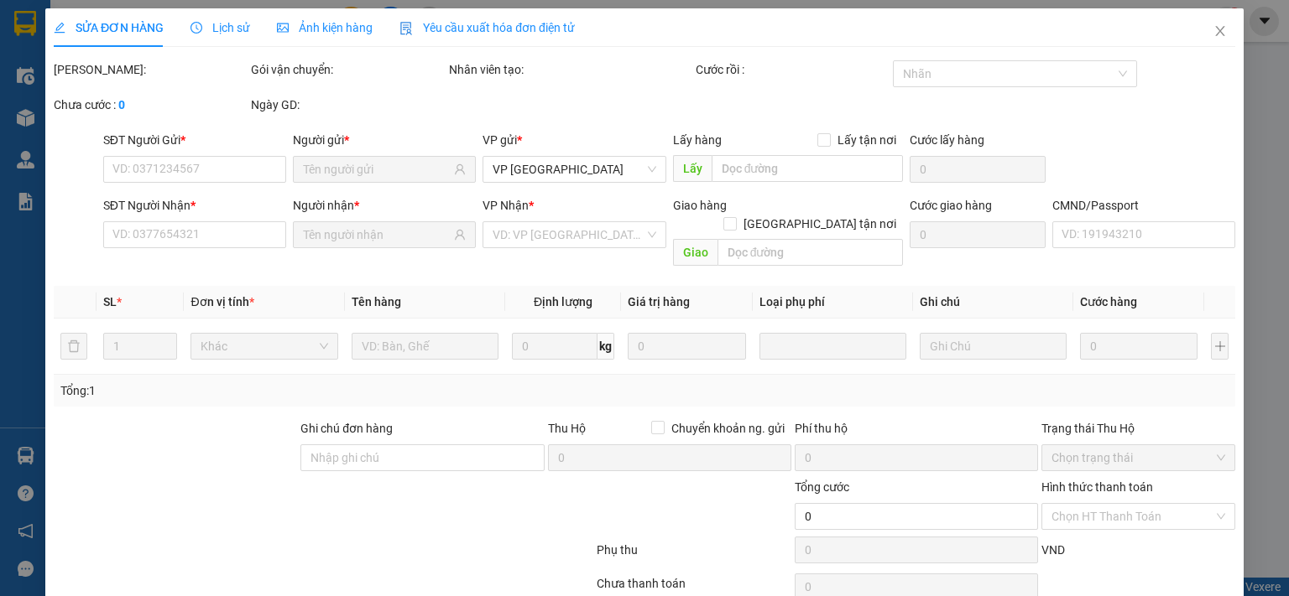
type input "0983668738"
type input "C HẰNG"
type input "0985108889"
type input "TRANG 314.TC"
type input "35.000"
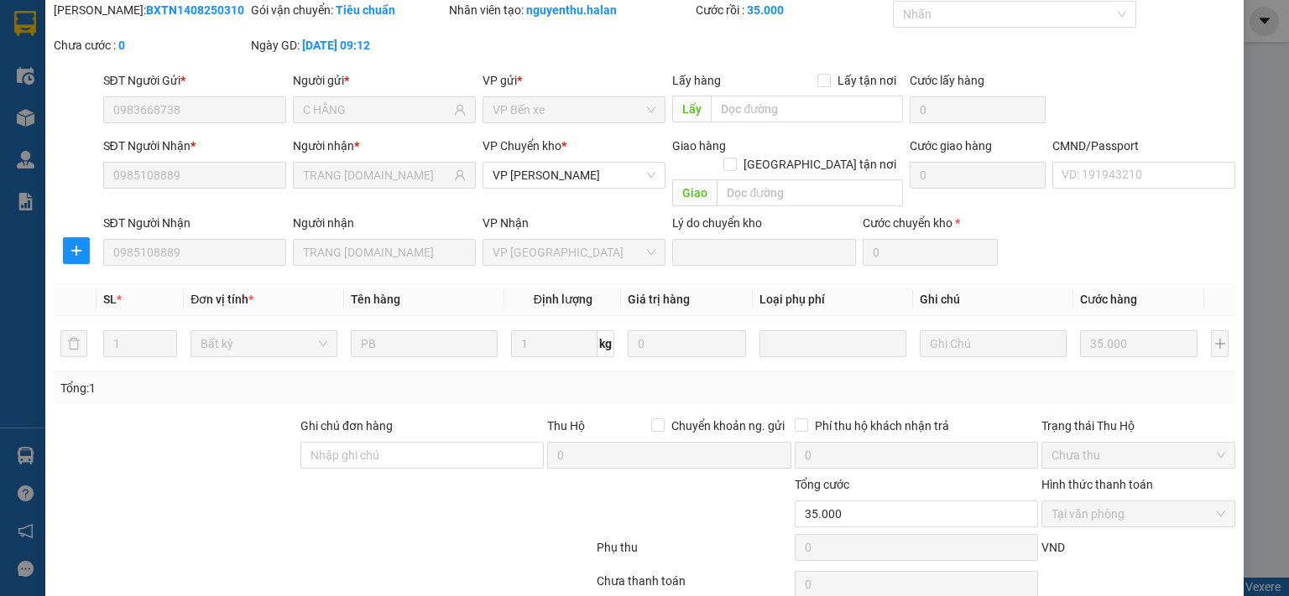
scroll to position [117, 0]
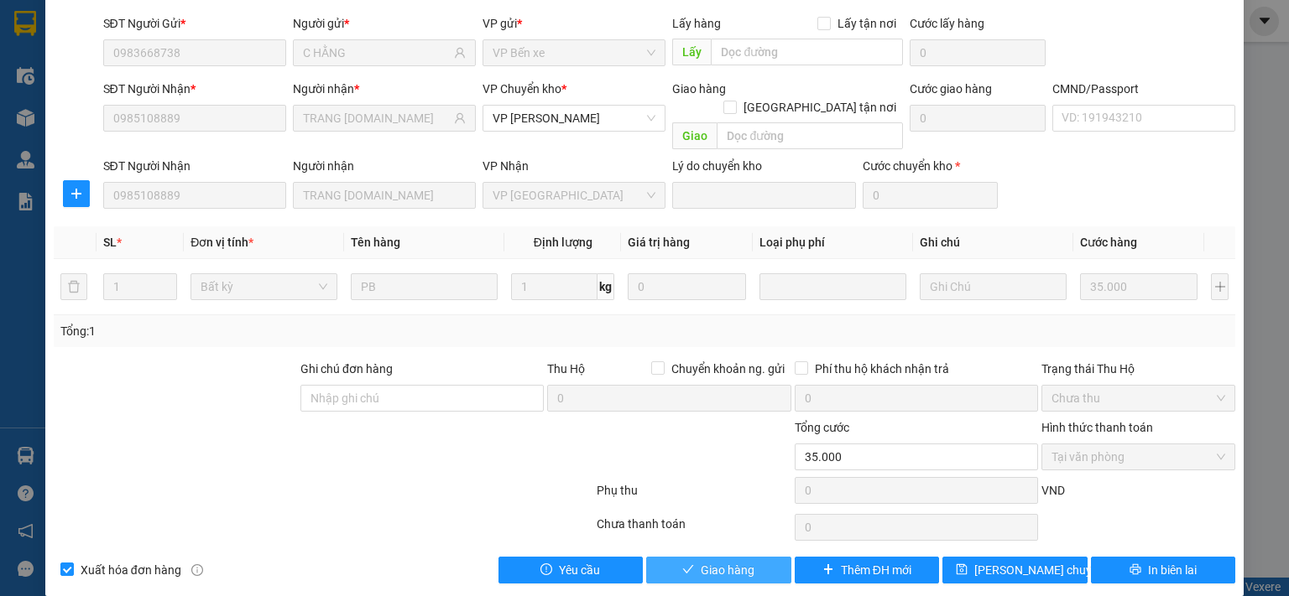
click at [735, 561] on span "Giao hàng" at bounding box center [727, 570] width 54 height 18
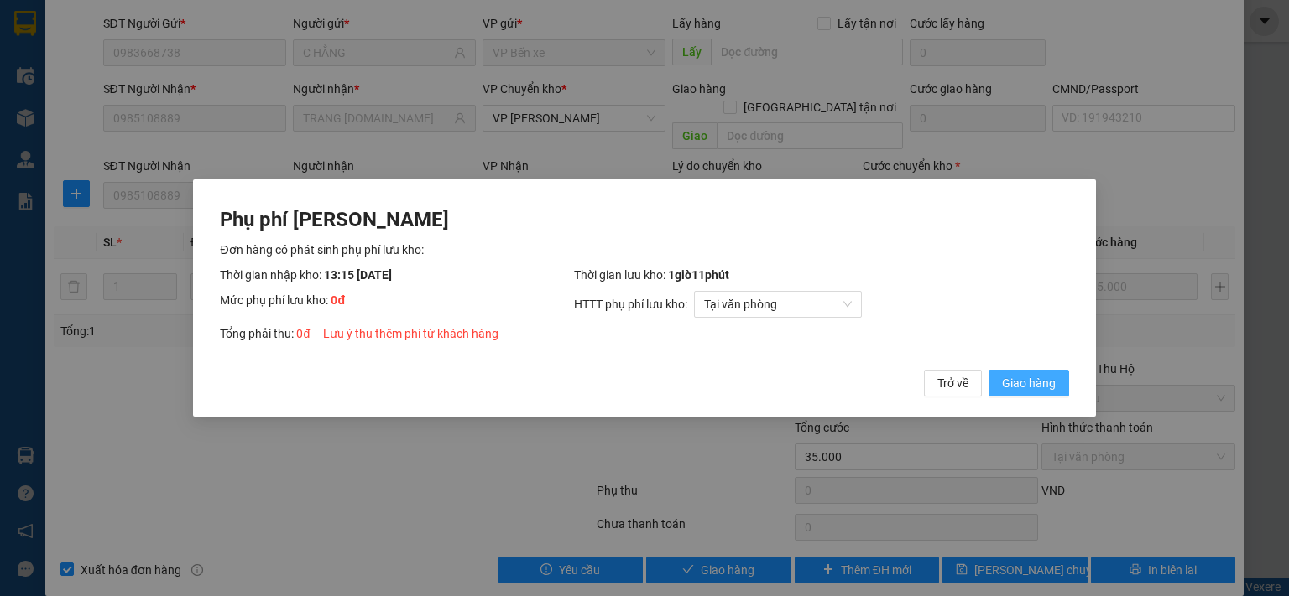
click at [1044, 388] on span "Giao hàng" at bounding box center [1029, 383] width 54 height 18
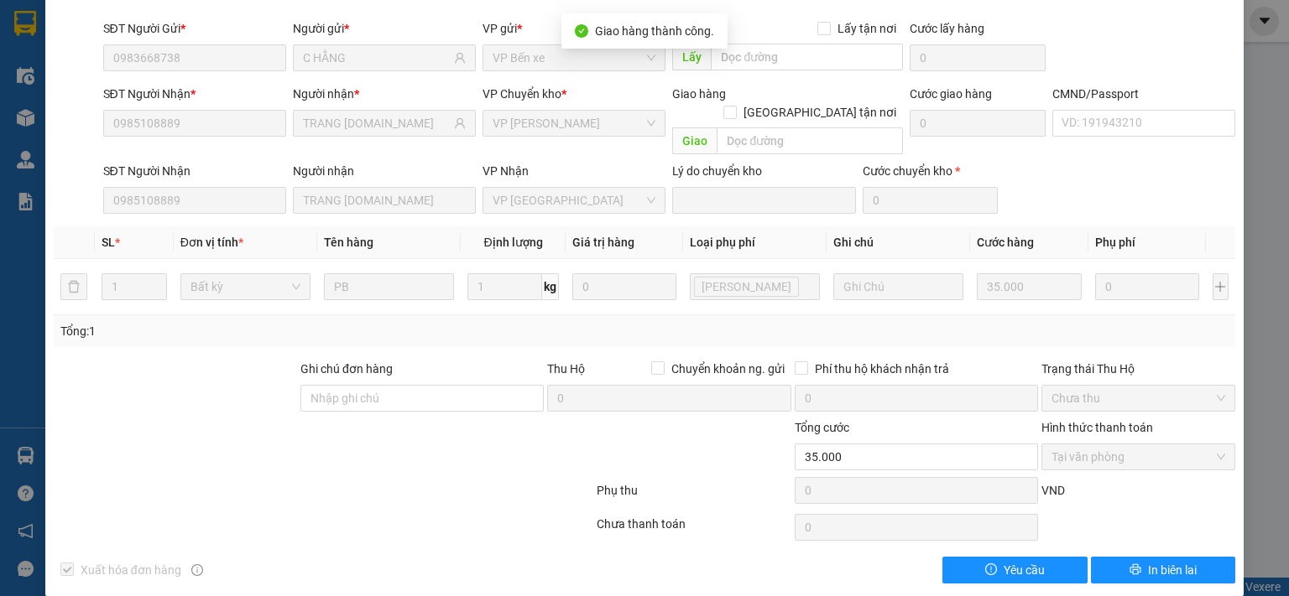
scroll to position [0, 0]
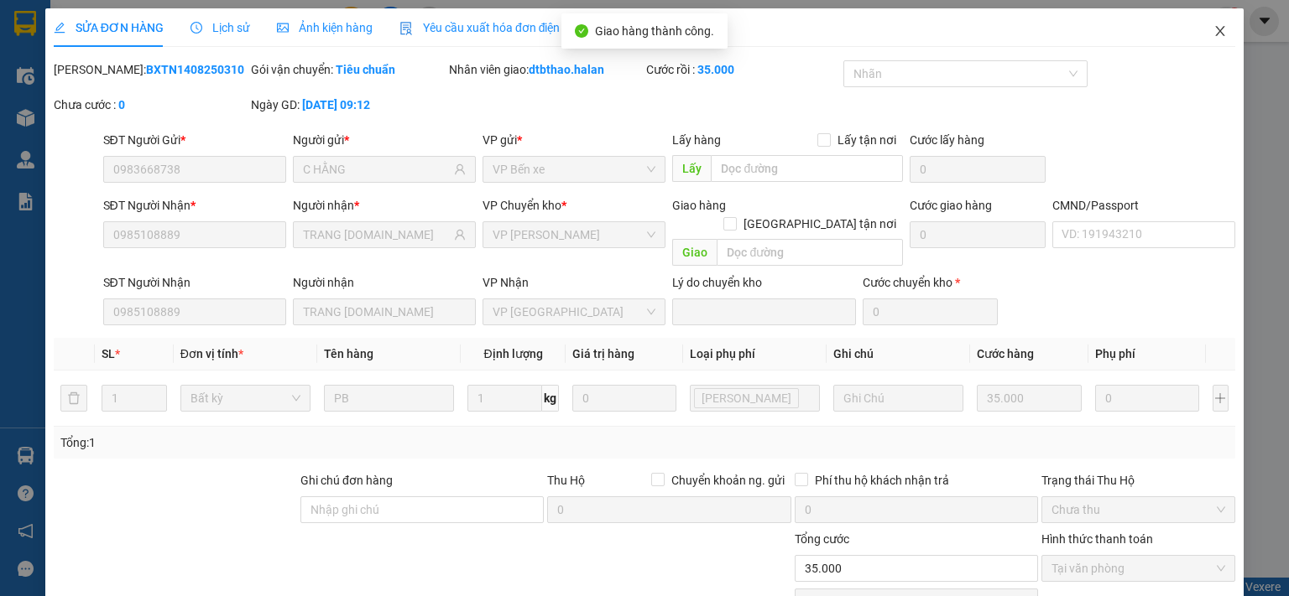
drag, startPoint x: 1207, startPoint y: 26, endPoint x: 1206, endPoint y: 40, distance: 14.3
click at [1206, 40] on span "Close" at bounding box center [1219, 31] width 47 height 47
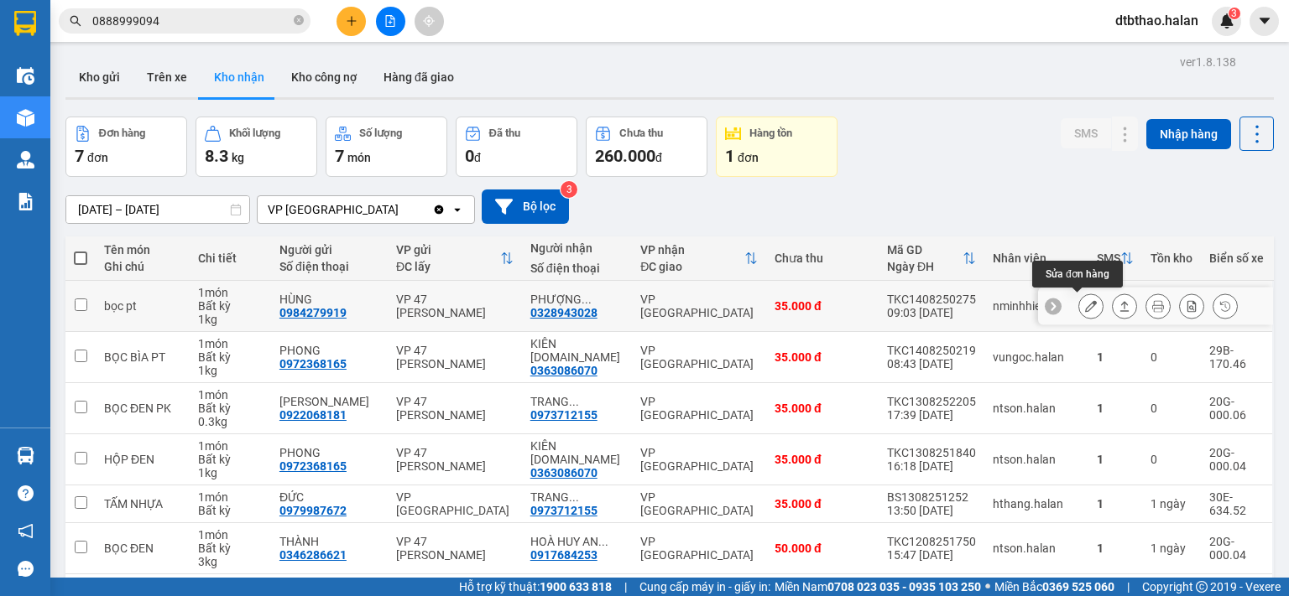
click at [1085, 309] on icon at bounding box center [1091, 306] width 12 height 12
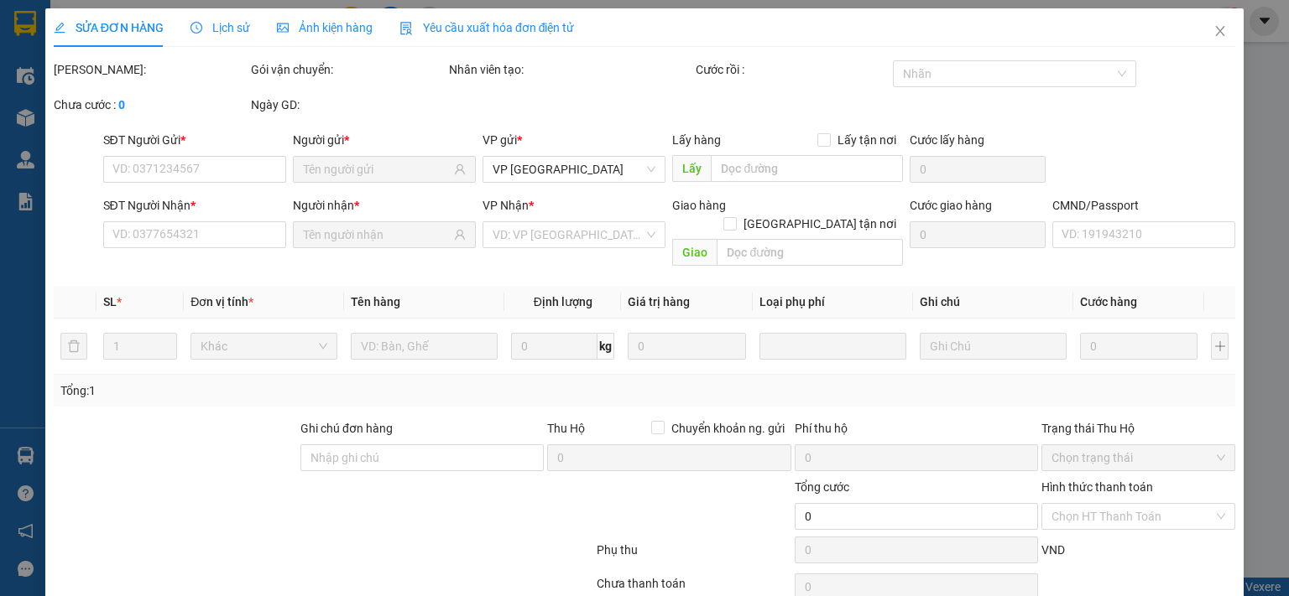
type input "0984279919"
type input "HÙNG"
type input "0328943028"
type input "PHƯỢNG HÙNG 314T.C"
type input "35.000"
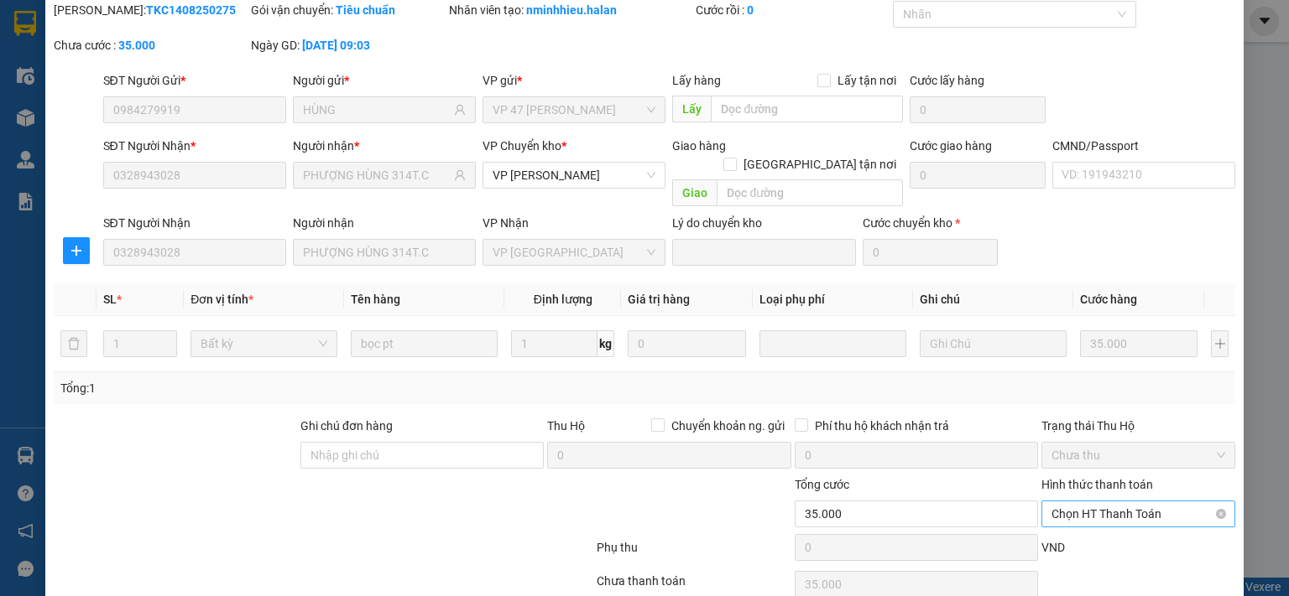
scroll to position [117, 0]
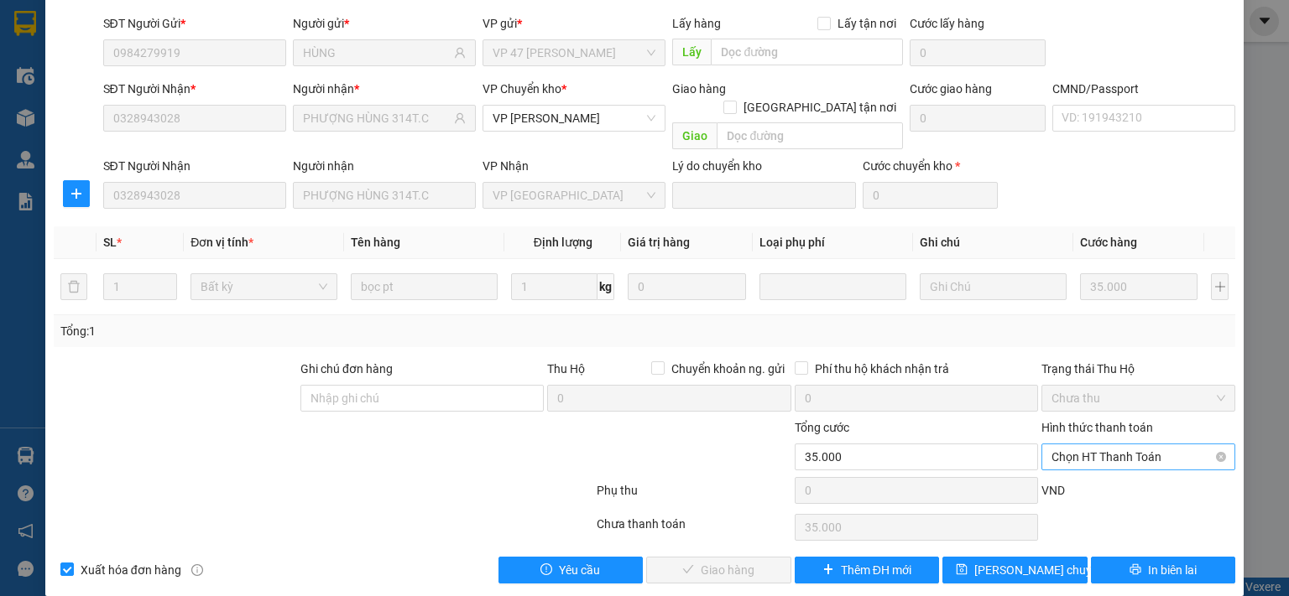
click at [1096, 445] on span "Chọn HT Thanh Toán" at bounding box center [1138, 457] width 174 height 25
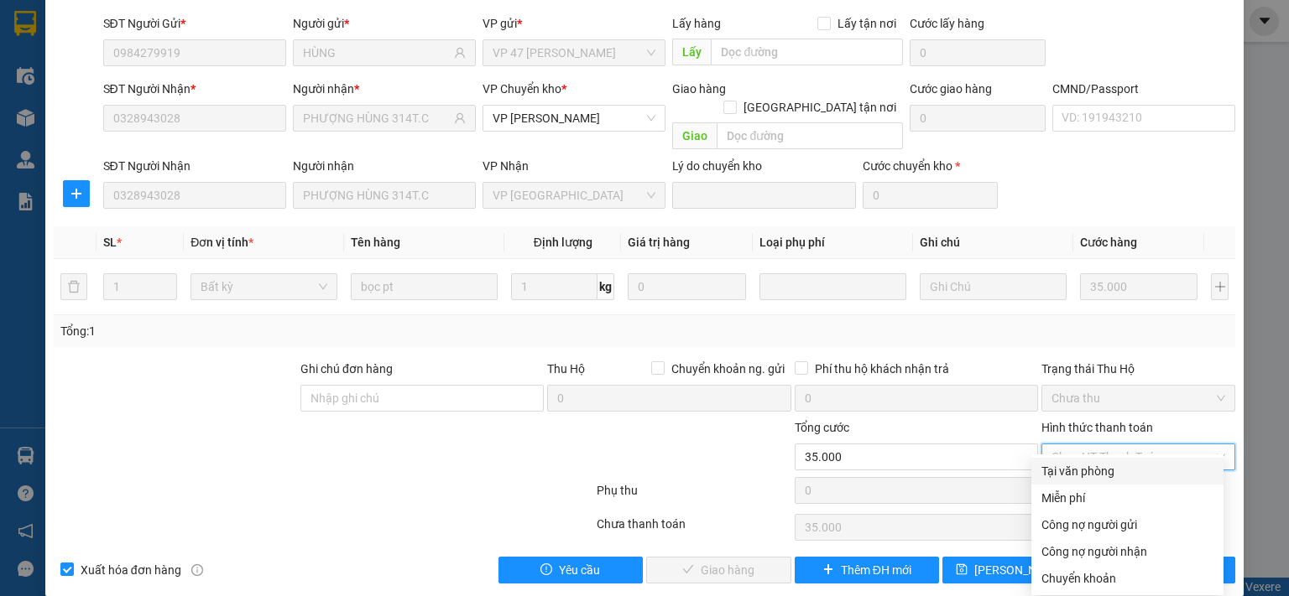
drag, startPoint x: 1069, startPoint y: 474, endPoint x: 881, endPoint y: 546, distance: 201.3
click at [1067, 475] on div "Tại văn phòng" at bounding box center [1127, 471] width 172 height 18
type input "0"
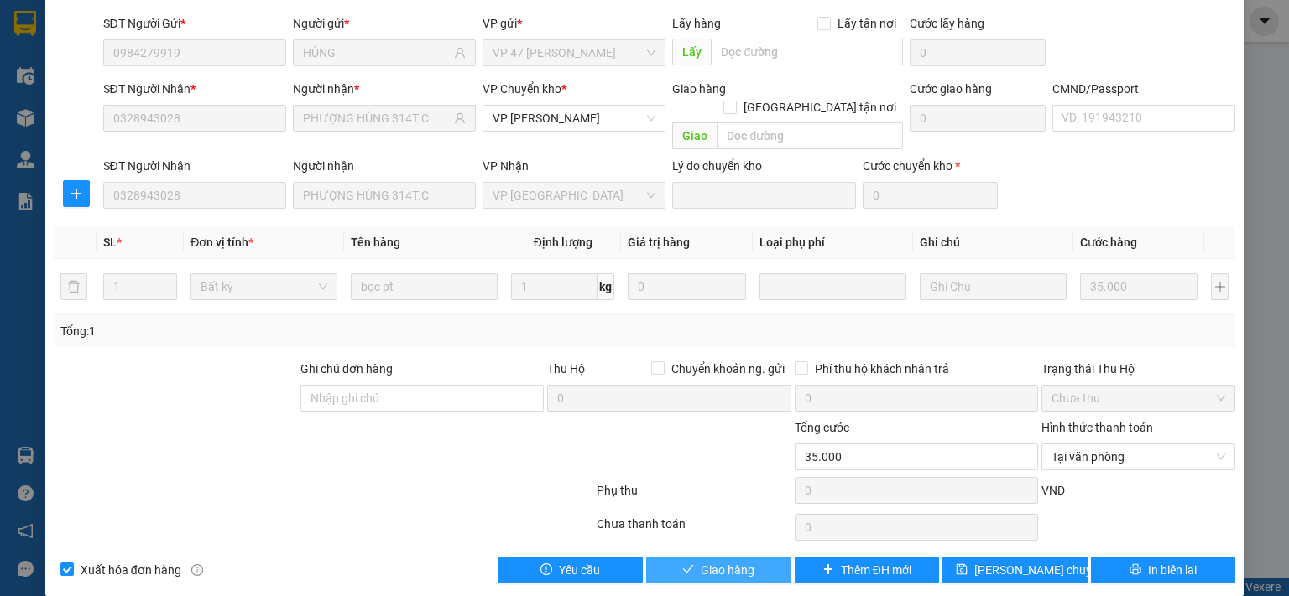
click at [733, 561] on span "Giao hàng" at bounding box center [727, 570] width 54 height 18
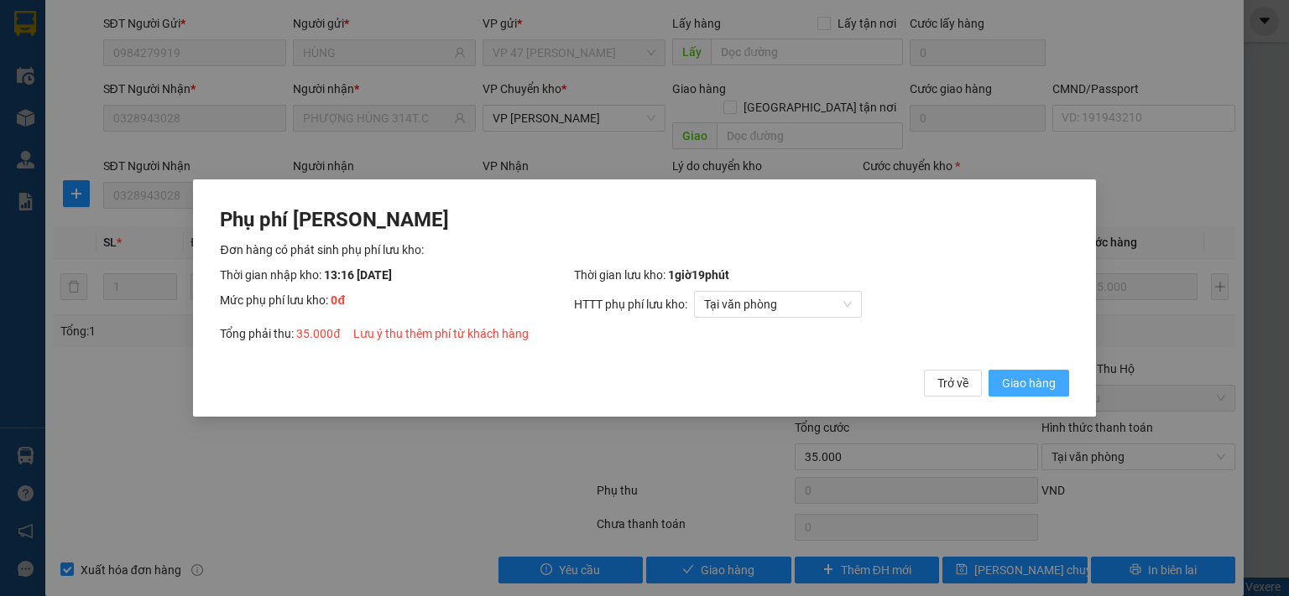
click at [1037, 383] on span "Giao hàng" at bounding box center [1029, 383] width 54 height 18
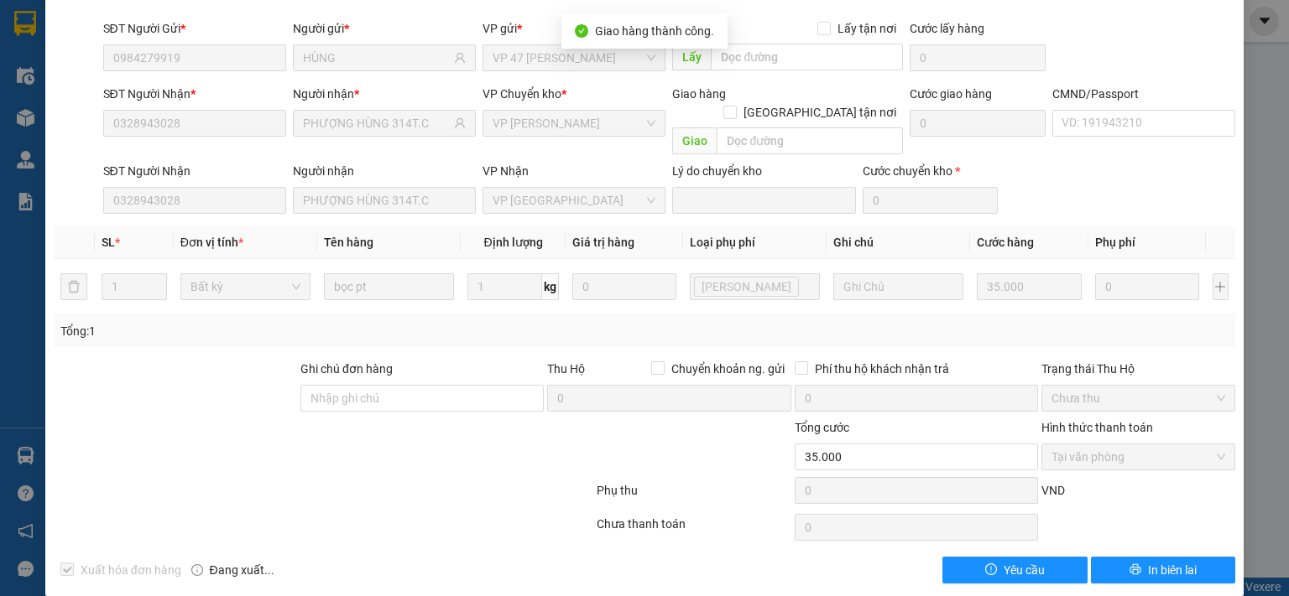
scroll to position [0, 0]
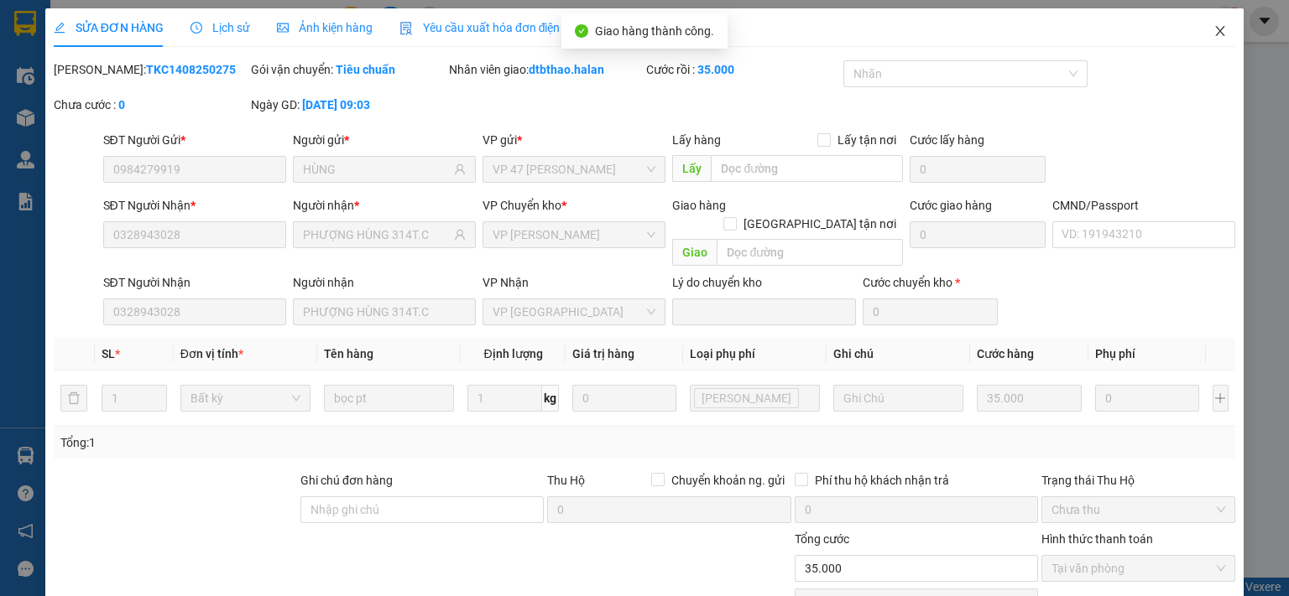
click at [1216, 33] on icon "close" at bounding box center [1220, 31] width 9 height 10
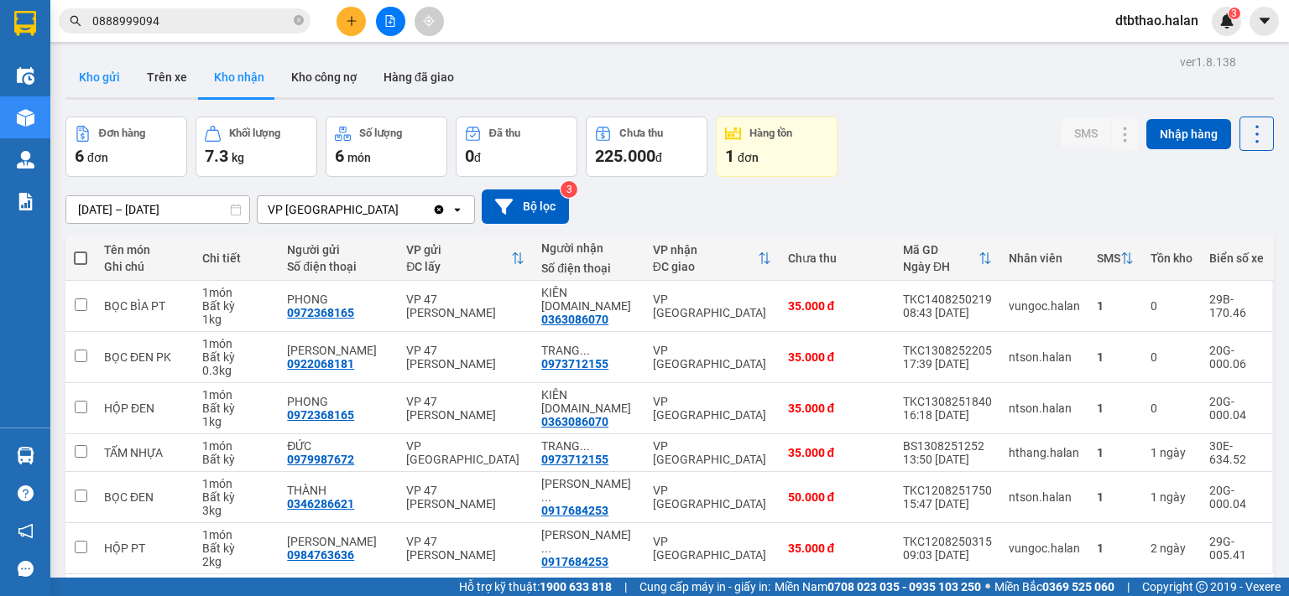
click at [102, 75] on button "Kho gửi" at bounding box center [99, 77] width 68 height 40
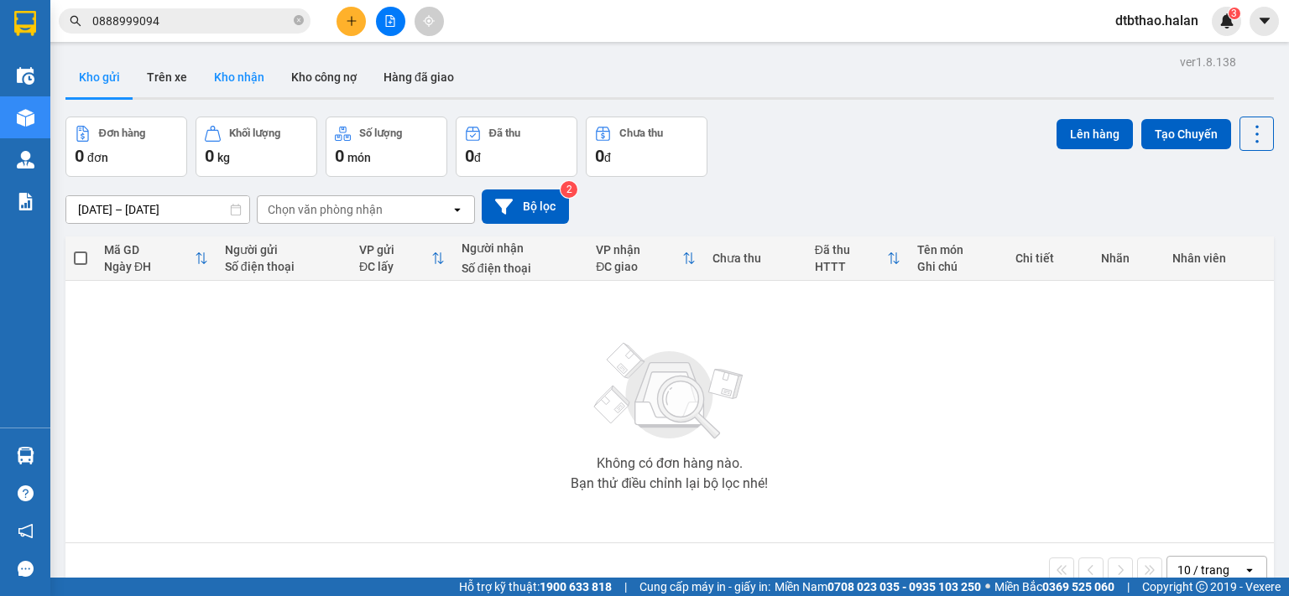
click at [242, 81] on button "Kho nhận" at bounding box center [239, 77] width 77 height 40
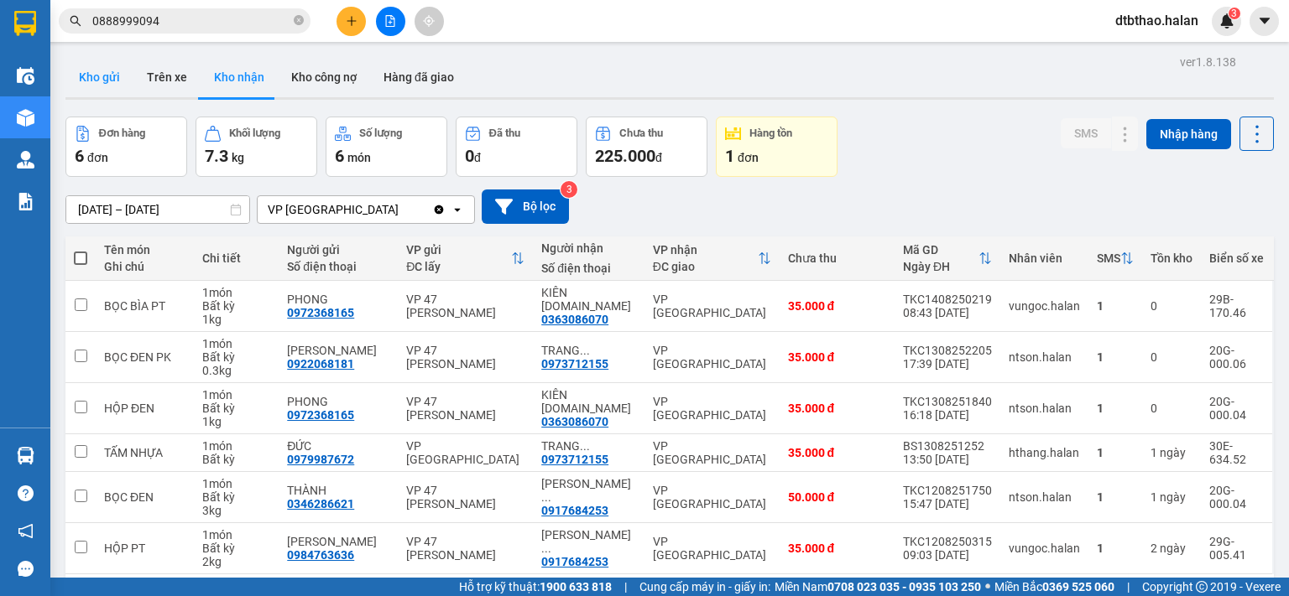
click at [104, 75] on button "Kho gửi" at bounding box center [99, 77] width 68 height 40
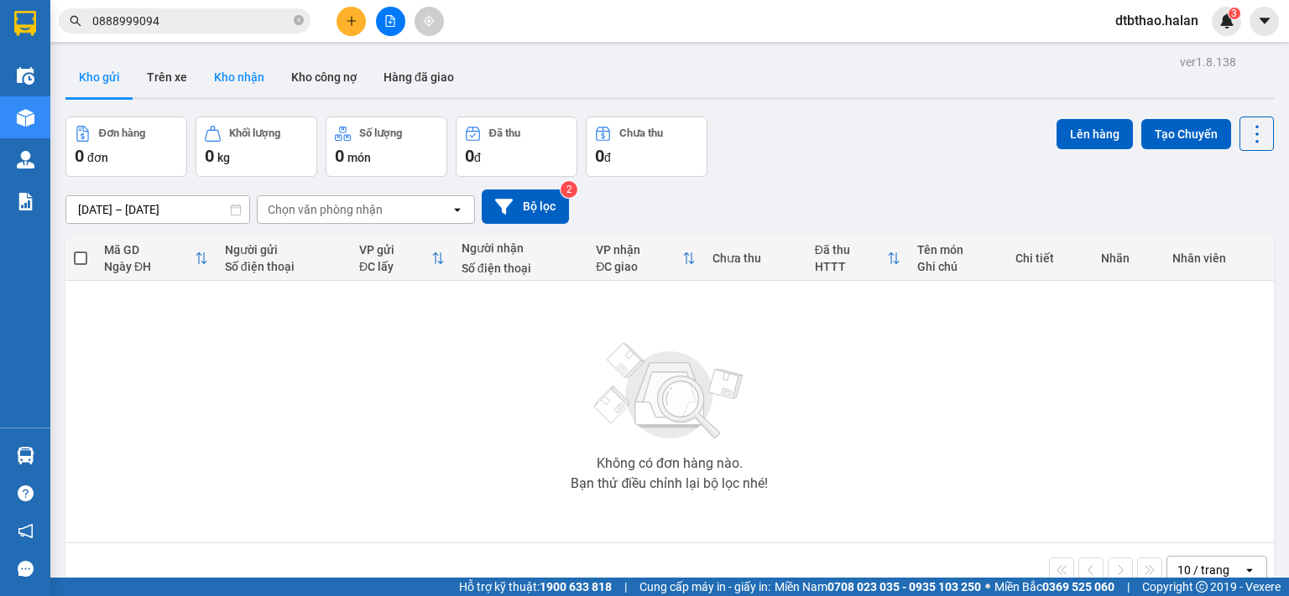
click at [246, 76] on button "Kho nhận" at bounding box center [239, 77] width 77 height 40
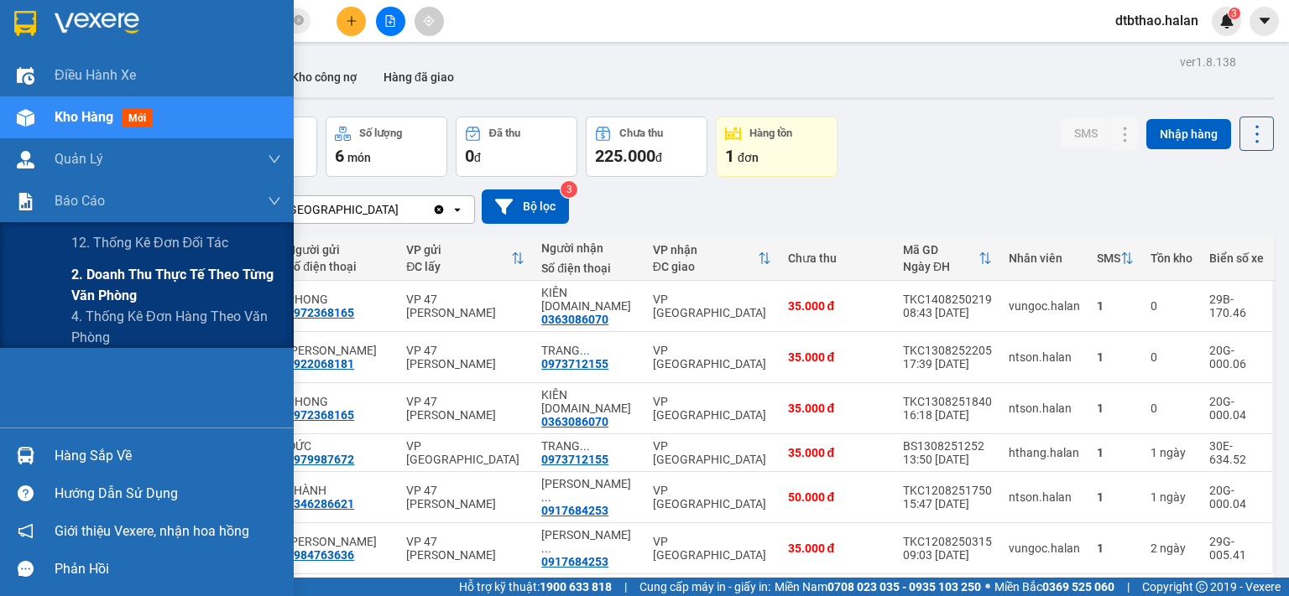
click at [108, 278] on span "2. Doanh thu thực tế theo từng văn phòng" at bounding box center [176, 285] width 210 height 42
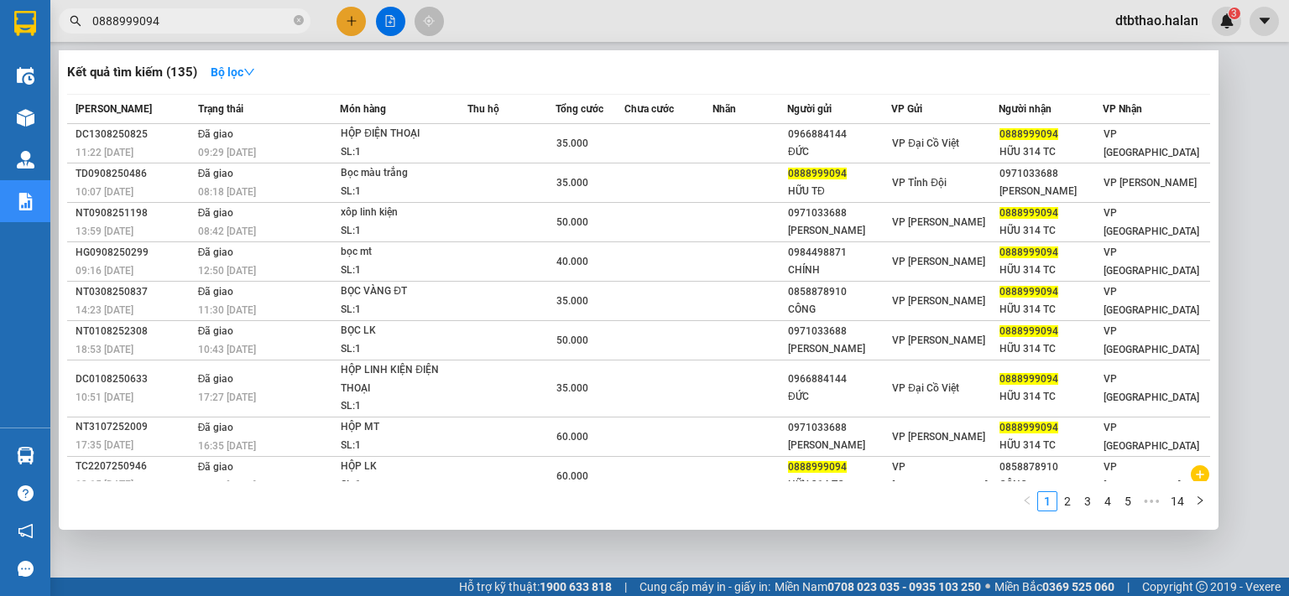
drag, startPoint x: 161, startPoint y: 23, endPoint x: 64, endPoint y: 23, distance: 97.3
click at [64, 23] on span "0888999094" at bounding box center [185, 20] width 252 height 25
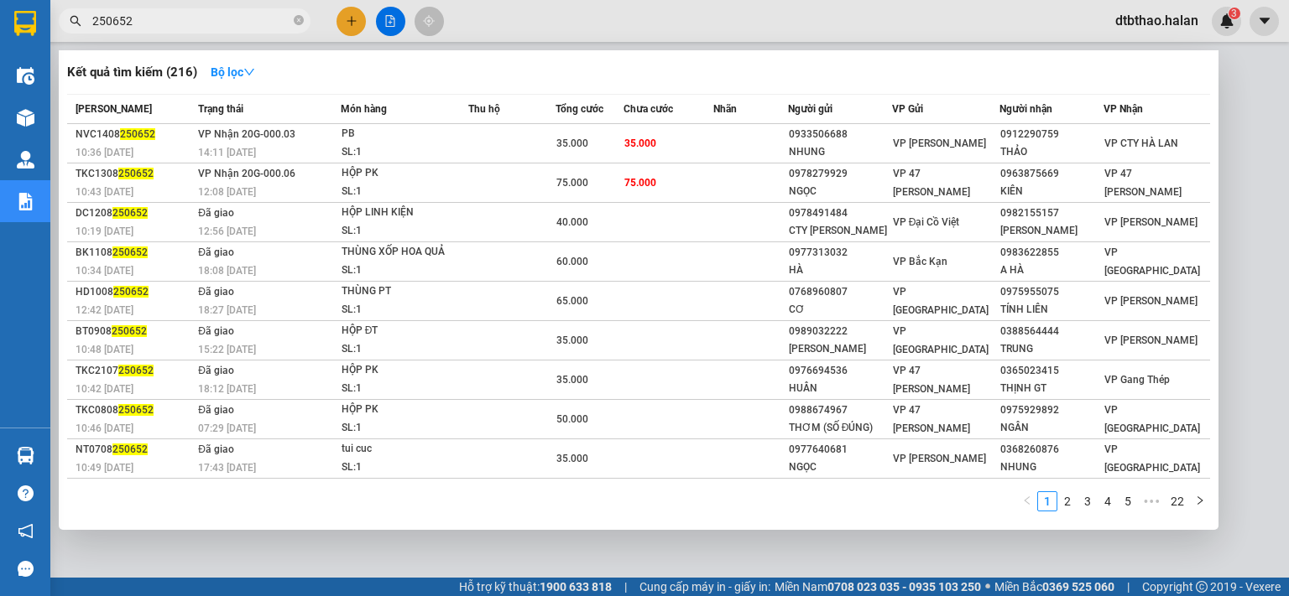
click at [770, 552] on div at bounding box center [644, 298] width 1289 height 596
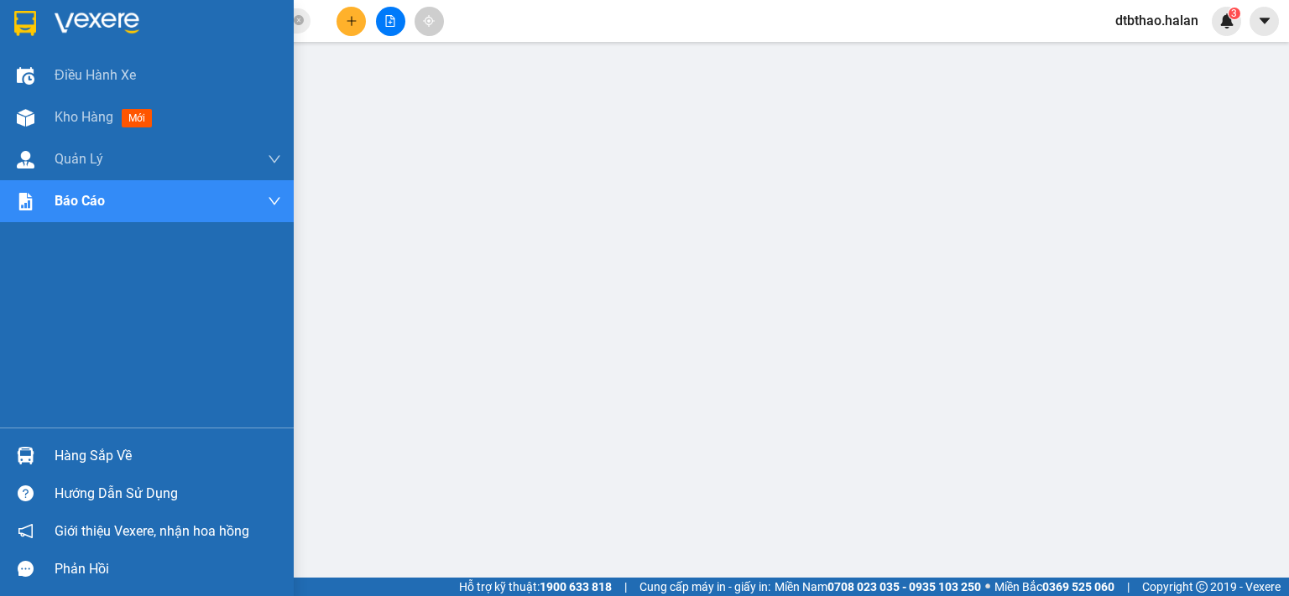
drag, startPoint x: 46, startPoint y: 452, endPoint x: 67, endPoint y: 489, distance: 42.5
click at [48, 455] on div "Hàng sắp về" at bounding box center [147, 456] width 294 height 38
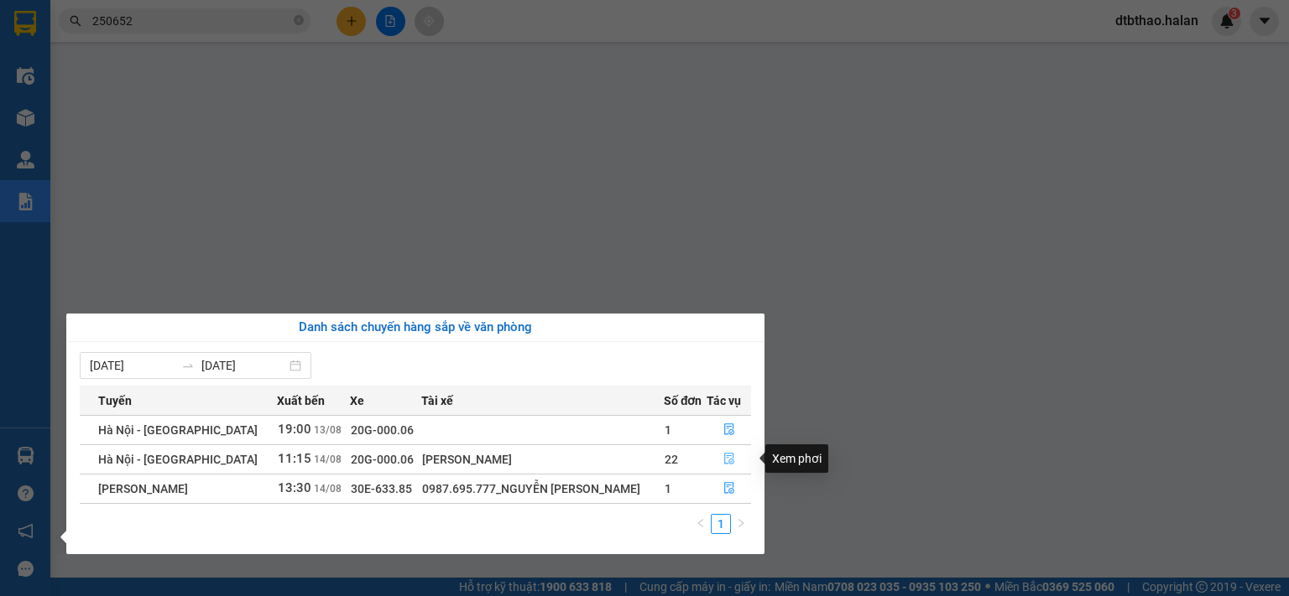
click at [724, 460] on icon "file-done" at bounding box center [729, 459] width 12 height 12
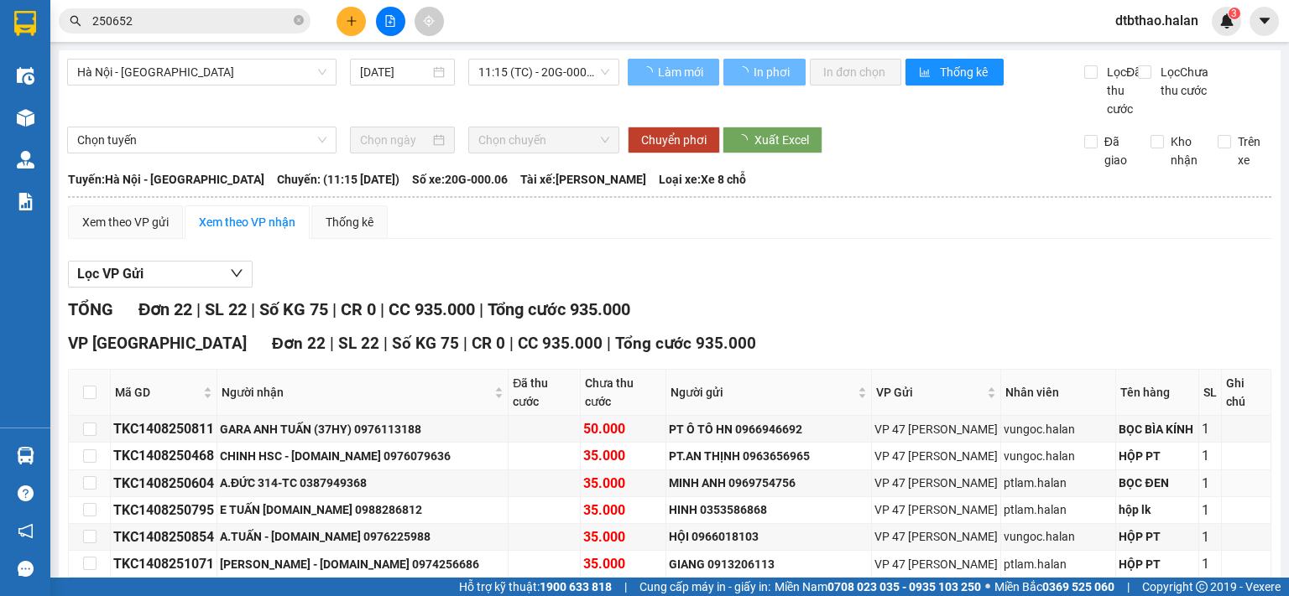
scroll to position [252, 0]
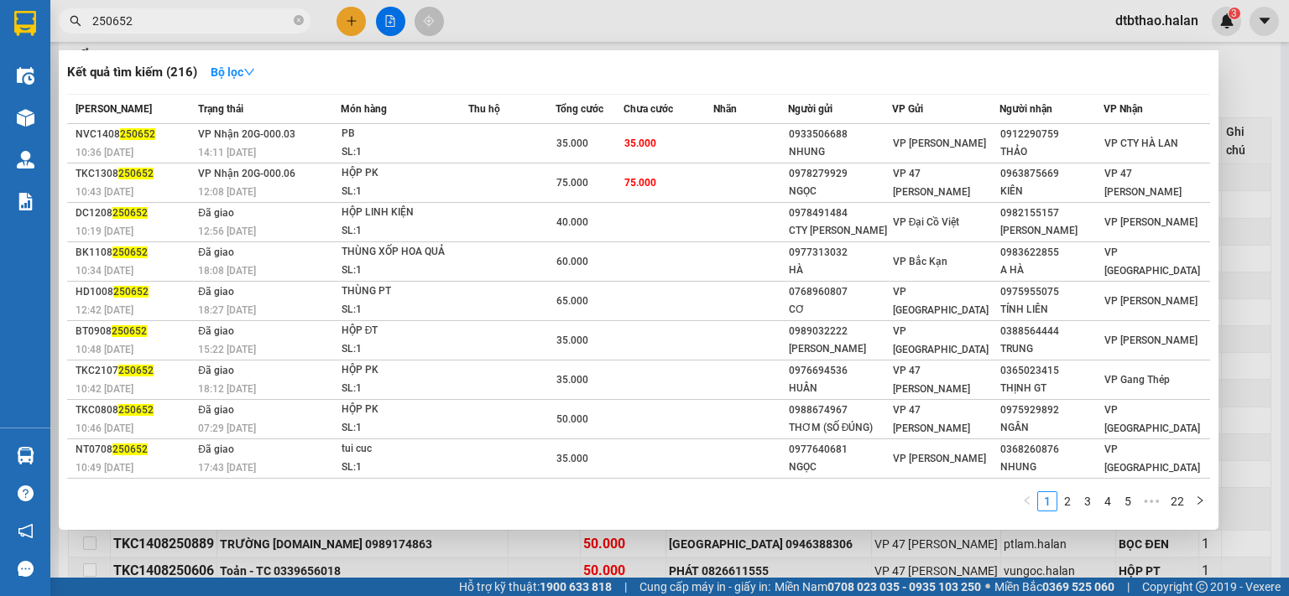
drag, startPoint x: 131, startPoint y: 21, endPoint x: 78, endPoint y: 27, distance: 53.2
click at [78, 27] on span "250652" at bounding box center [185, 20] width 252 height 25
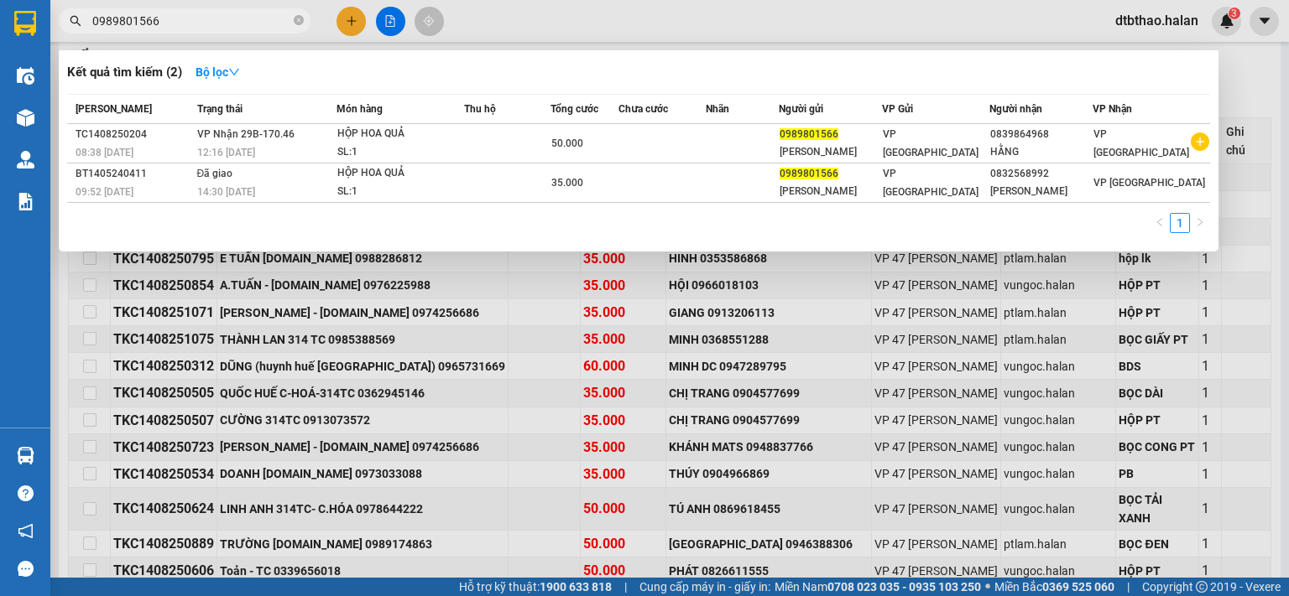
click at [1244, 244] on div at bounding box center [644, 298] width 1289 height 596
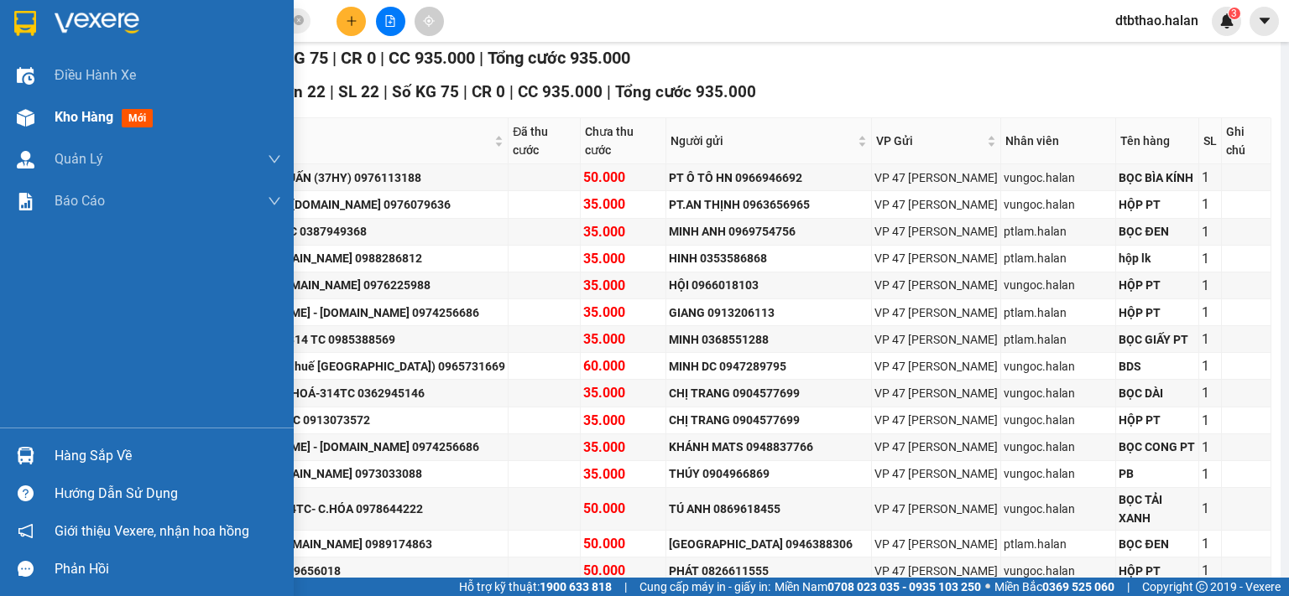
click at [72, 117] on span "Kho hàng" at bounding box center [84, 117] width 59 height 16
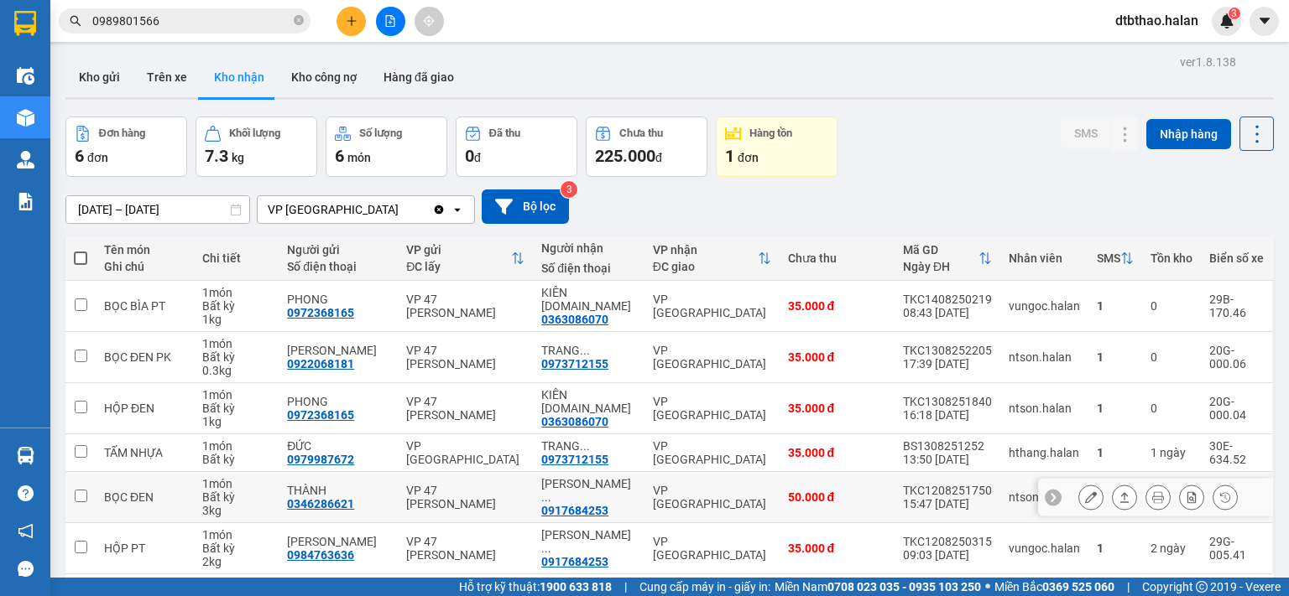
scroll to position [77, 0]
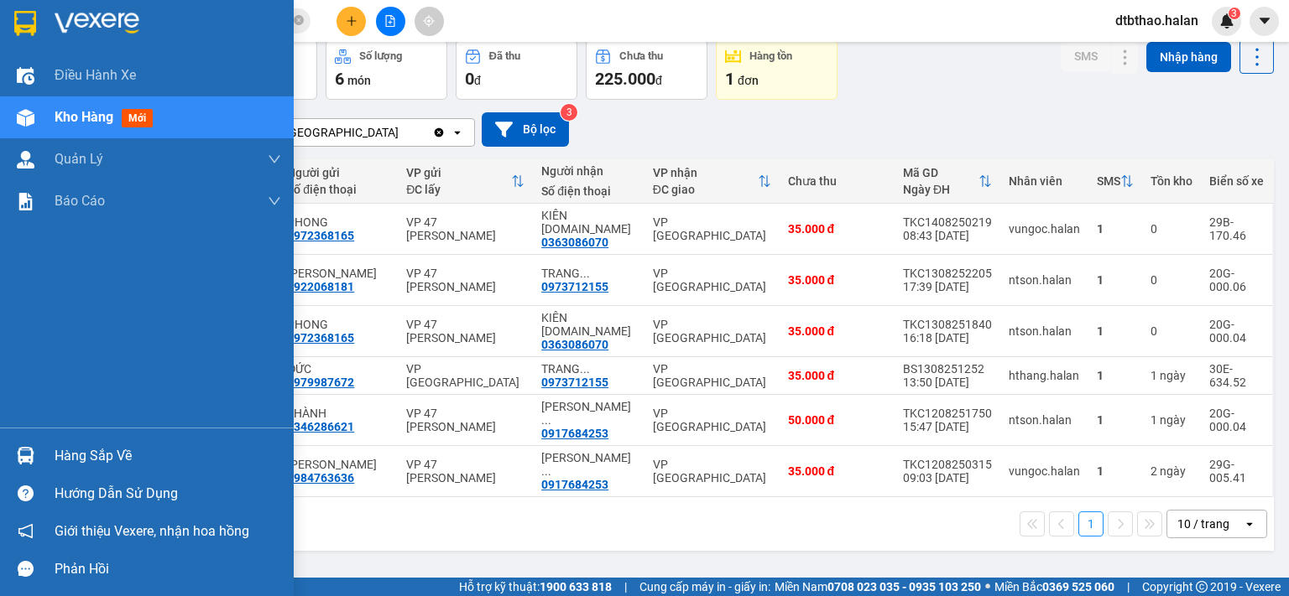
click at [91, 118] on span "Kho hàng" at bounding box center [84, 117] width 59 height 16
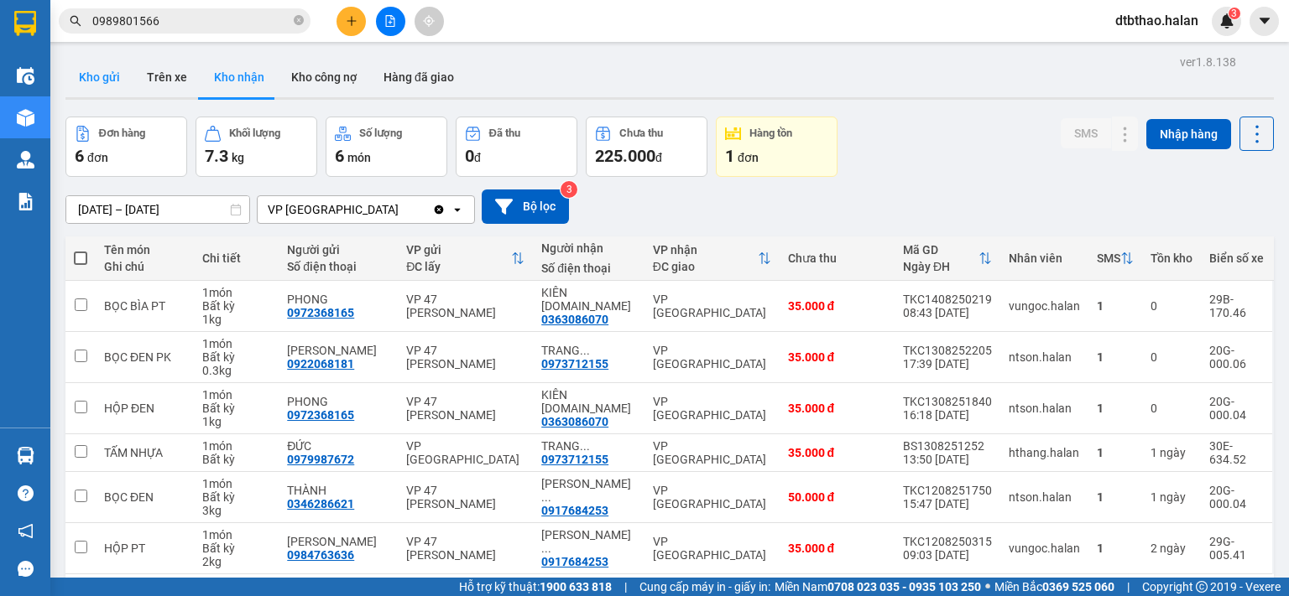
click at [87, 86] on button "Kho gửi" at bounding box center [99, 77] width 68 height 40
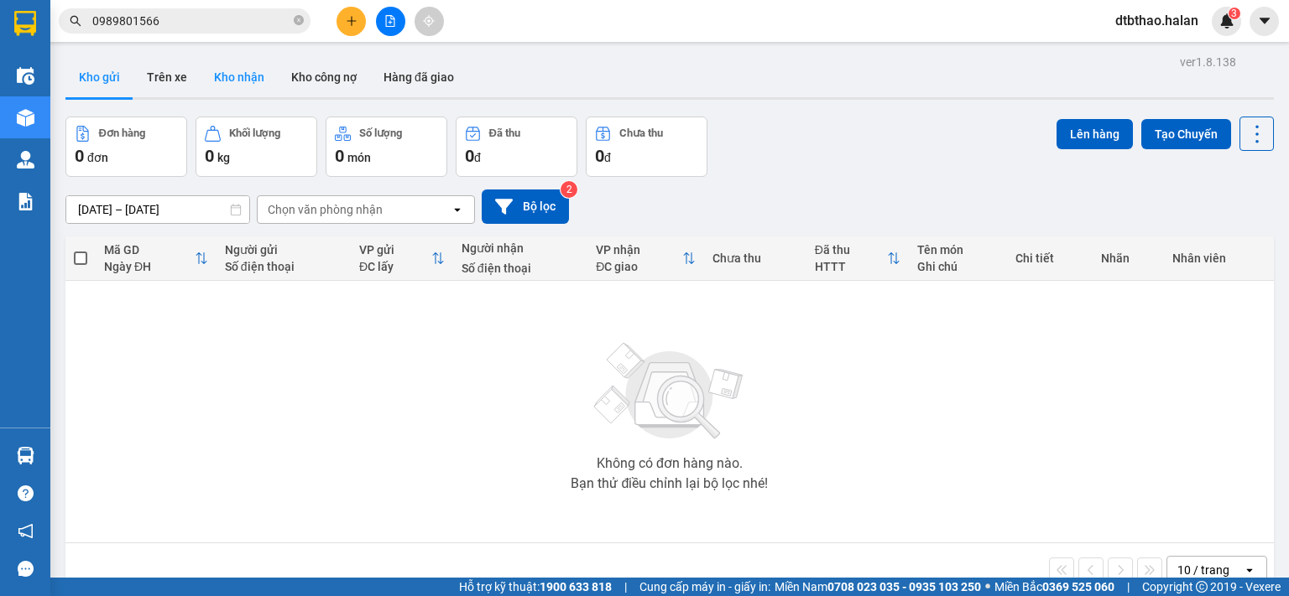
click at [245, 86] on button "Kho nhận" at bounding box center [239, 77] width 77 height 40
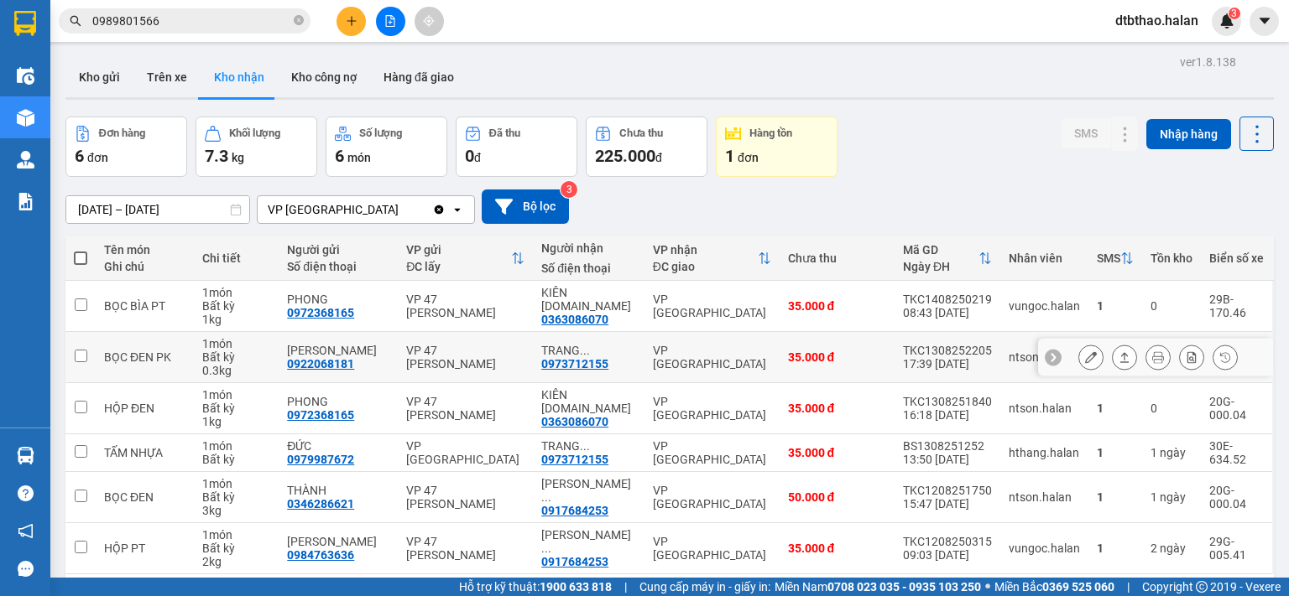
scroll to position [77, 0]
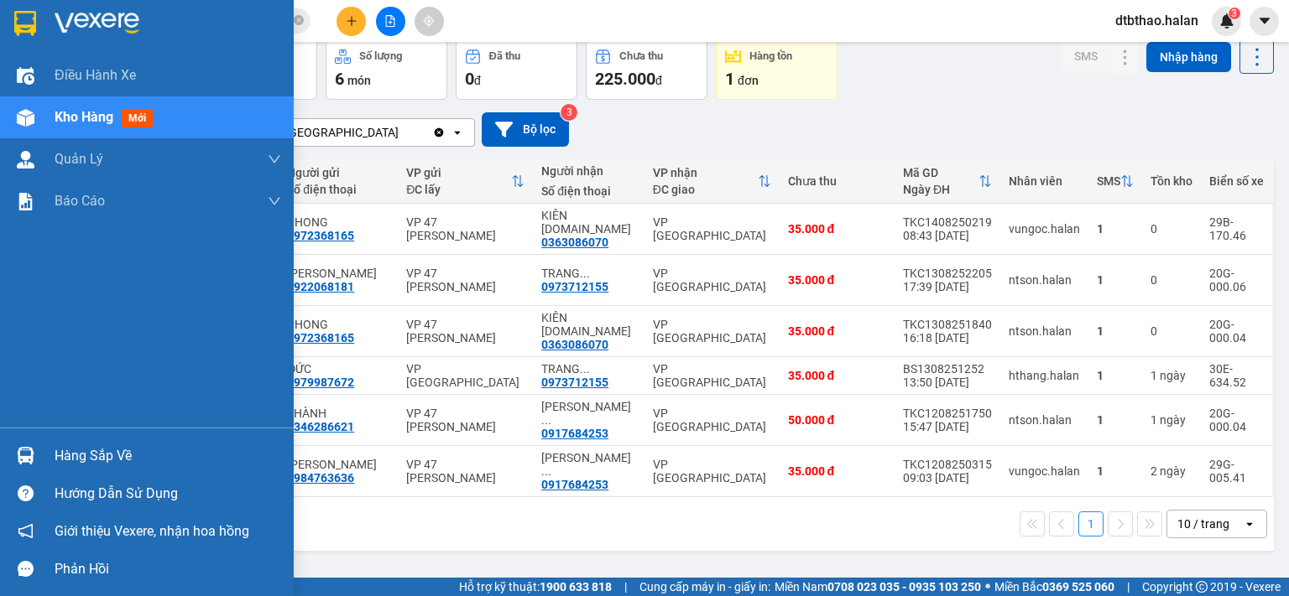
click at [76, 461] on div "Hàng sắp về" at bounding box center [168, 456] width 227 height 25
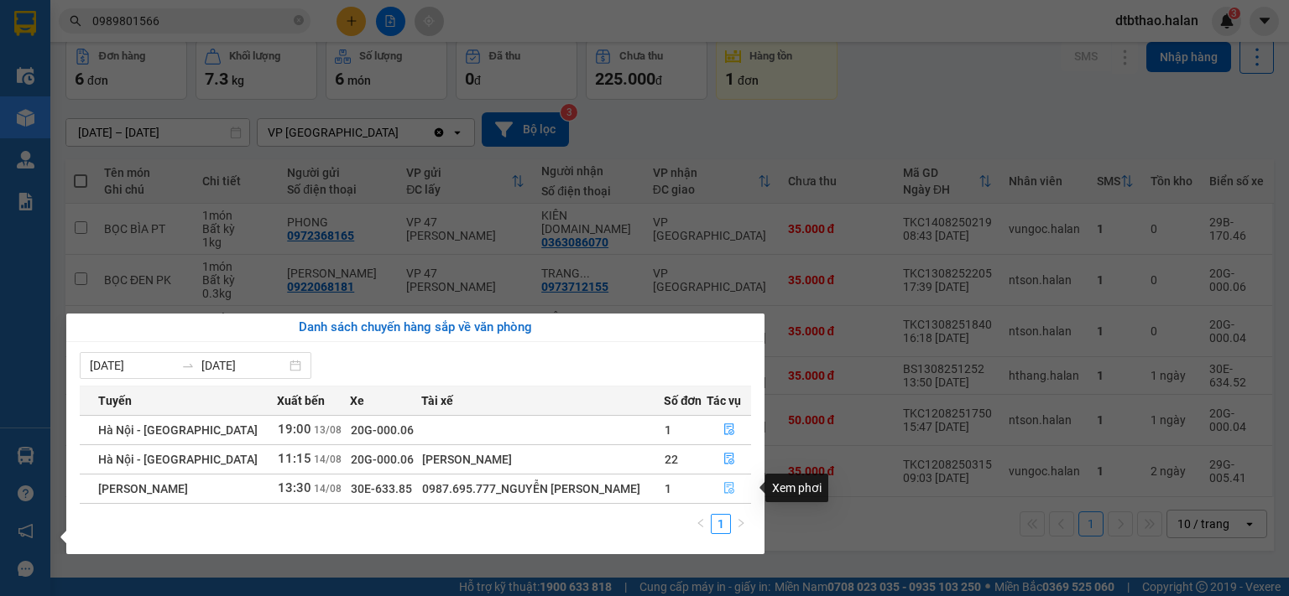
click at [732, 489] on icon "file-done" at bounding box center [729, 488] width 12 height 12
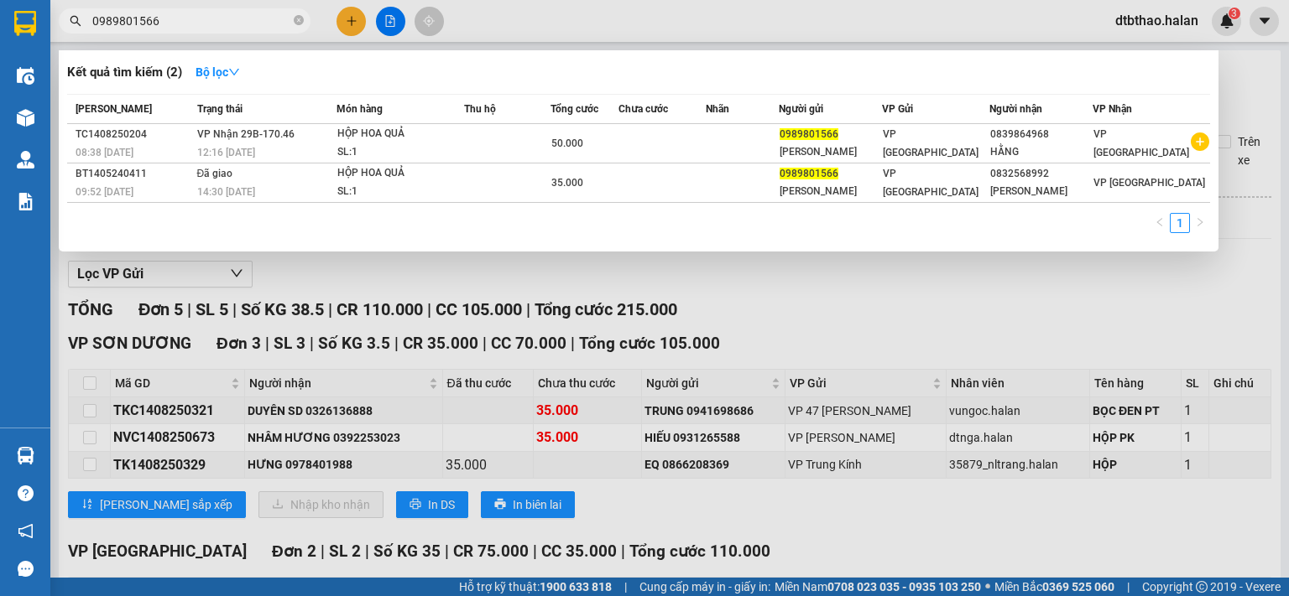
drag, startPoint x: 180, startPoint y: 21, endPoint x: 450, endPoint y: 233, distance: 342.9
click at [70, 27] on span "0989801566" at bounding box center [185, 20] width 252 height 25
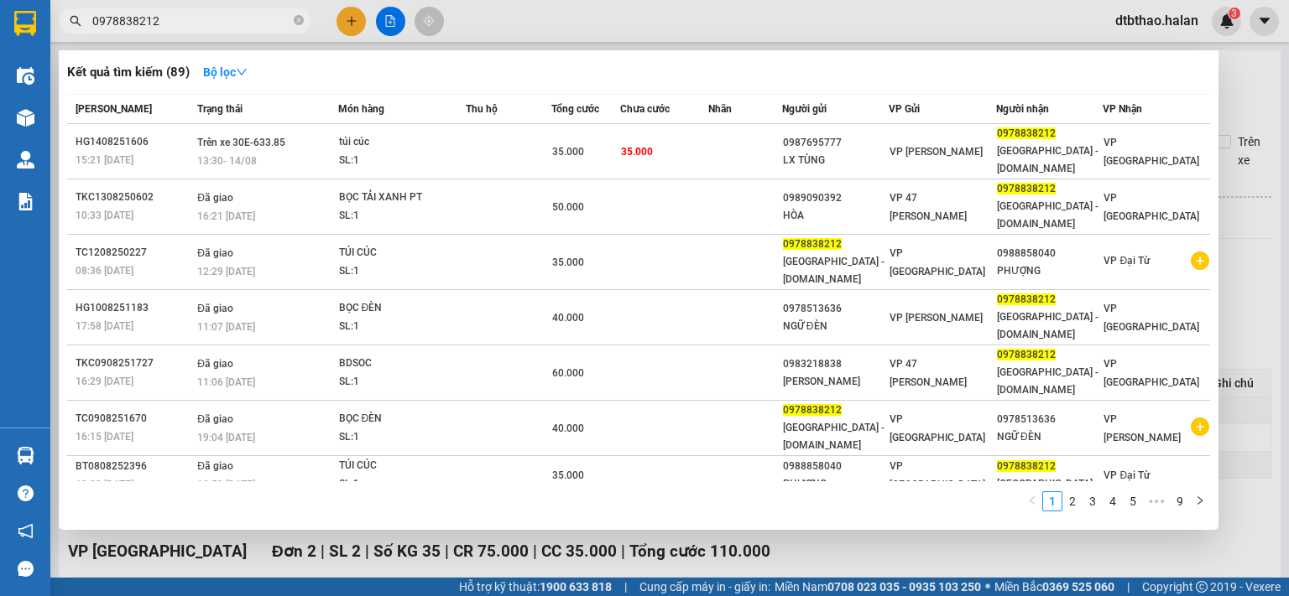
type input "0978838212"
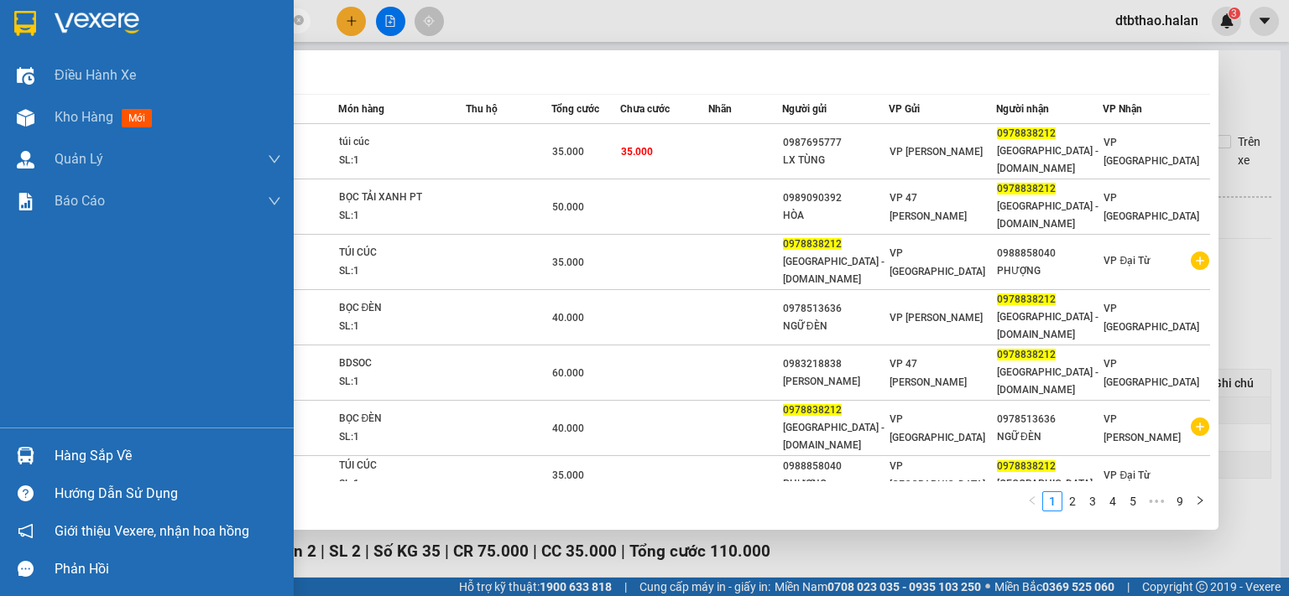
drag, startPoint x: 80, startPoint y: 380, endPoint x: 82, endPoint y: 388, distance: 8.8
click at [81, 384] on div "Điều hành xe Kho hàng mới Quản Lý Quản lý chuyến Quản lý kiểm kho Báo cáo 12. T…" at bounding box center [147, 241] width 294 height 373
click at [94, 459] on div "Hàng sắp về" at bounding box center [168, 456] width 227 height 25
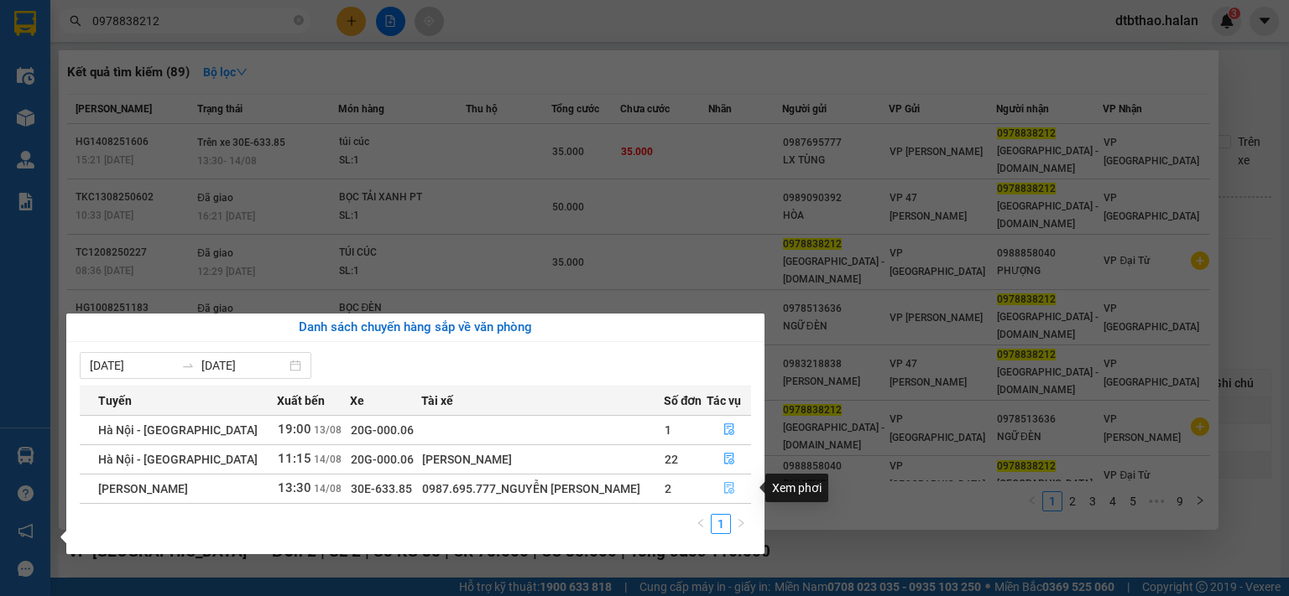
click at [727, 491] on icon "file-done" at bounding box center [729, 488] width 12 height 12
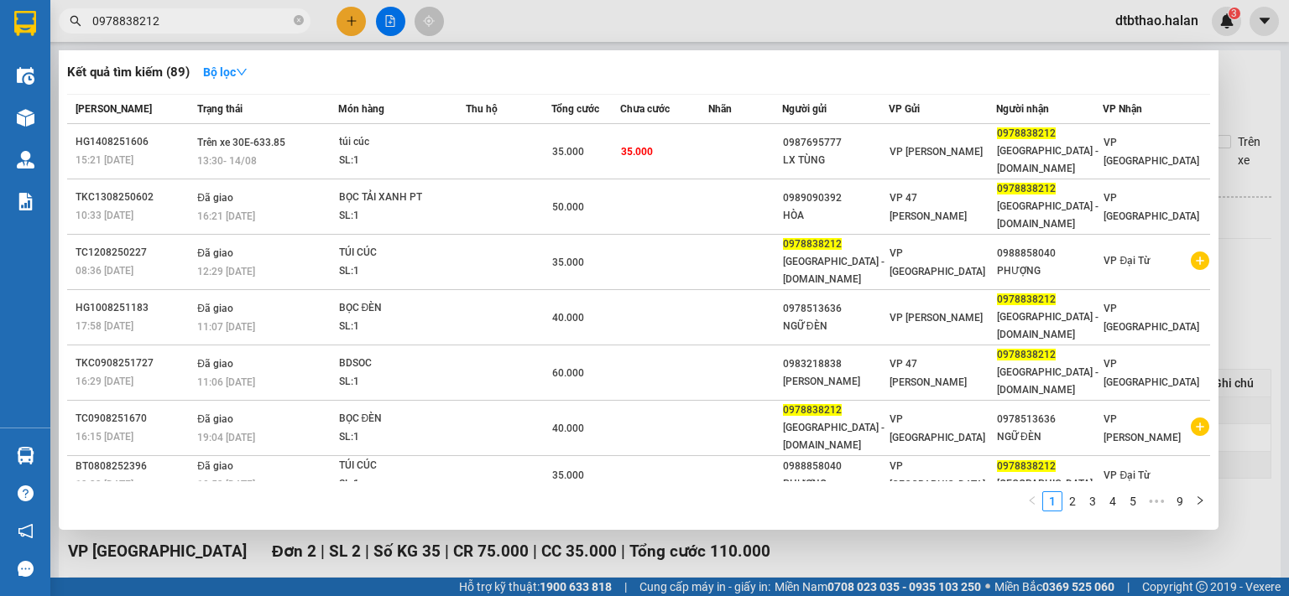
click at [585, 552] on div at bounding box center [644, 298] width 1289 height 596
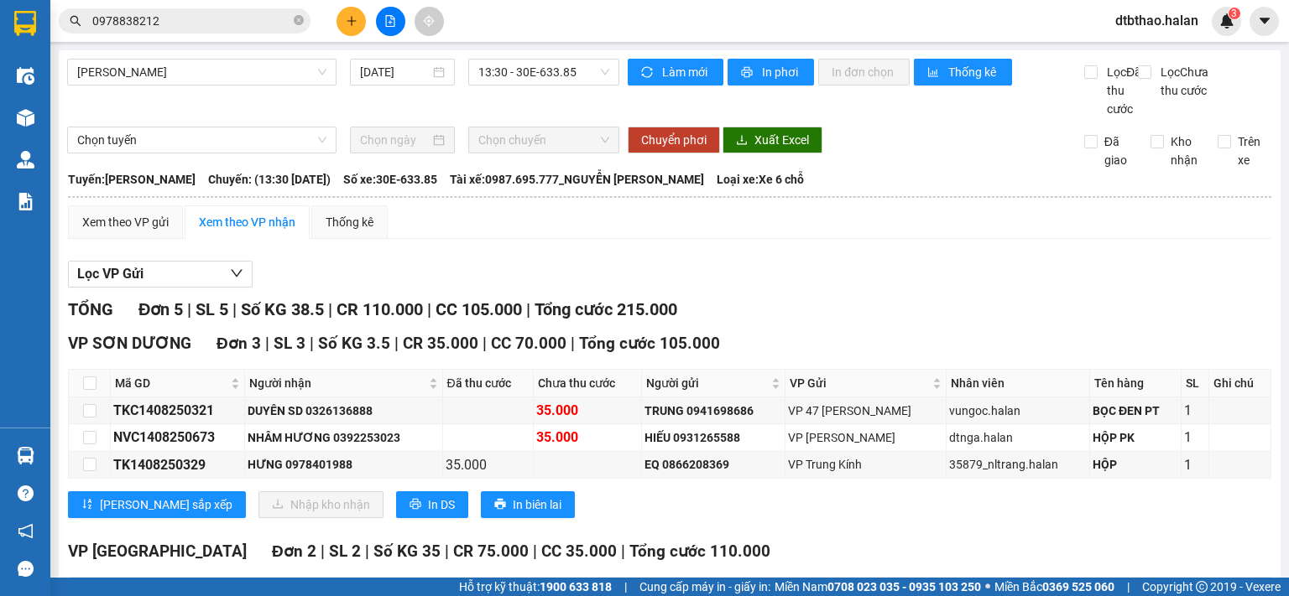
scroll to position [183, 0]
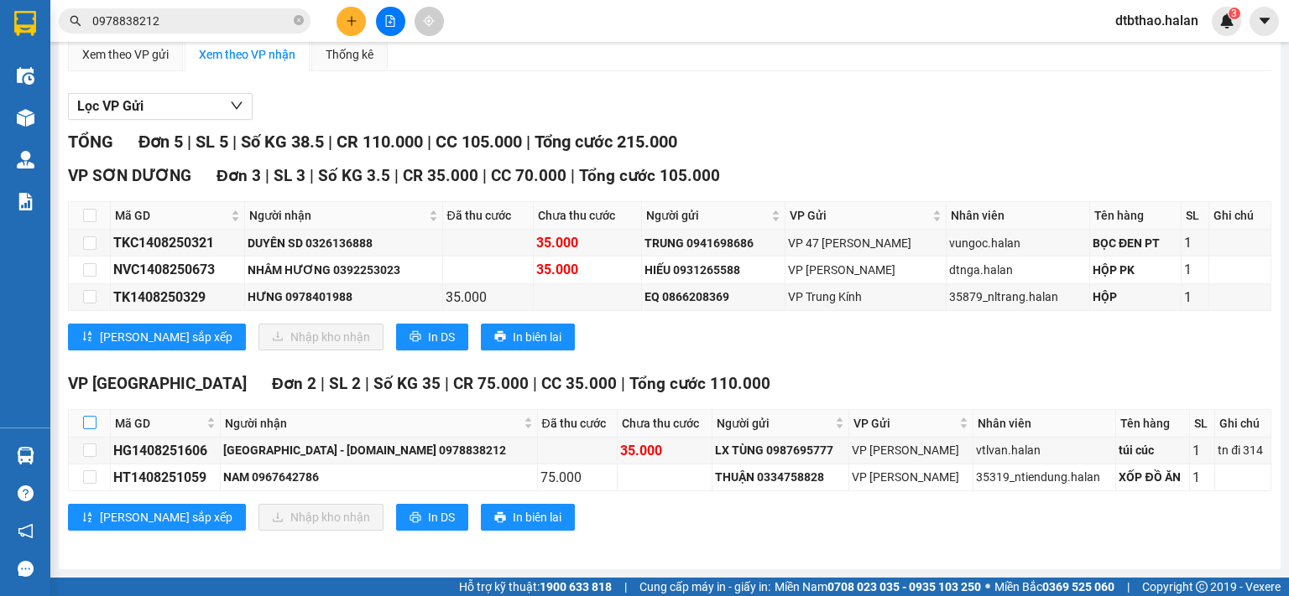
click at [85, 421] on input "checkbox" at bounding box center [89, 422] width 13 height 13
checkbox input "true"
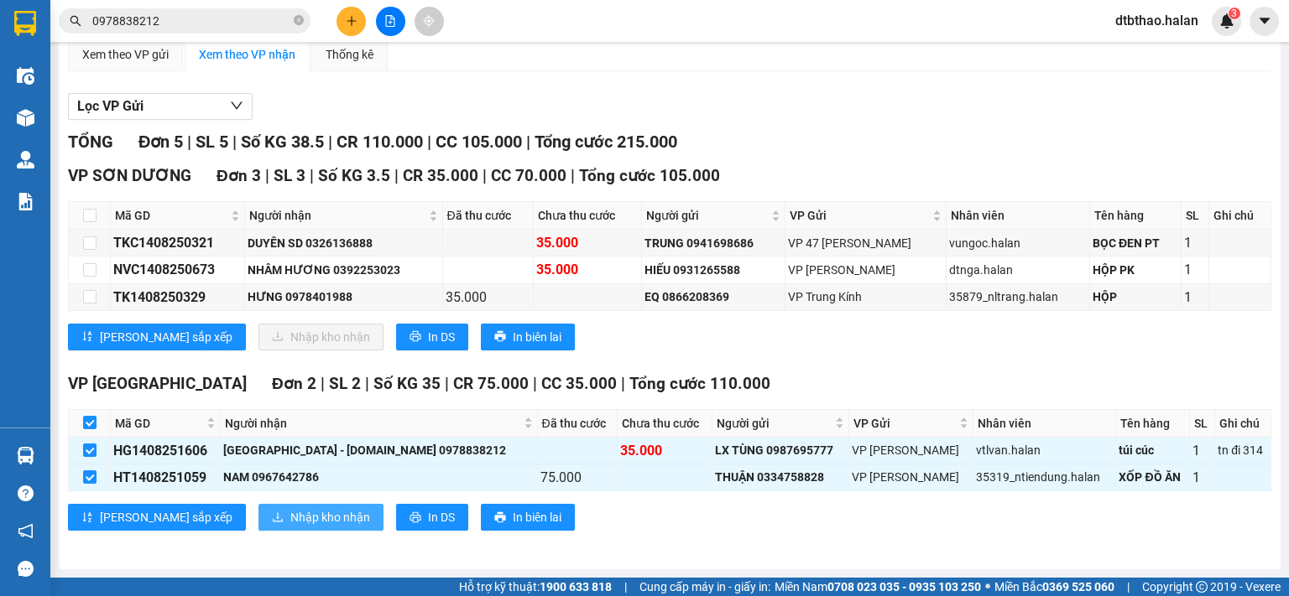
click at [290, 519] on span "Nhập kho nhận" at bounding box center [330, 517] width 80 height 18
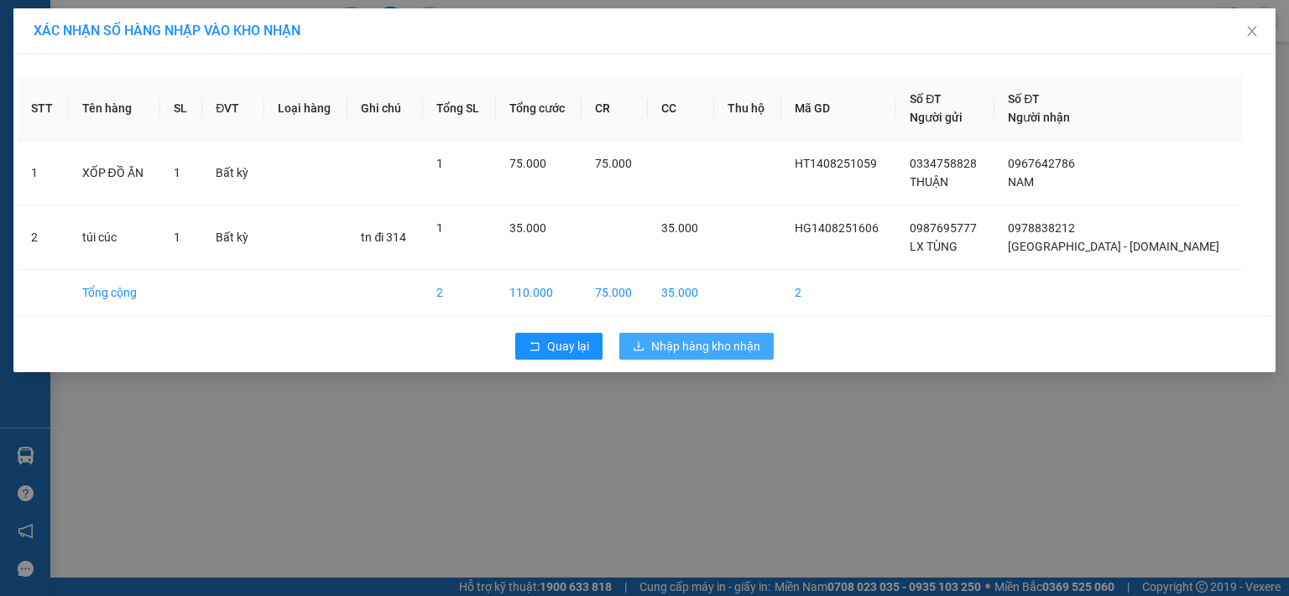
click at [654, 346] on span "Nhập hàng kho nhận" at bounding box center [705, 346] width 109 height 18
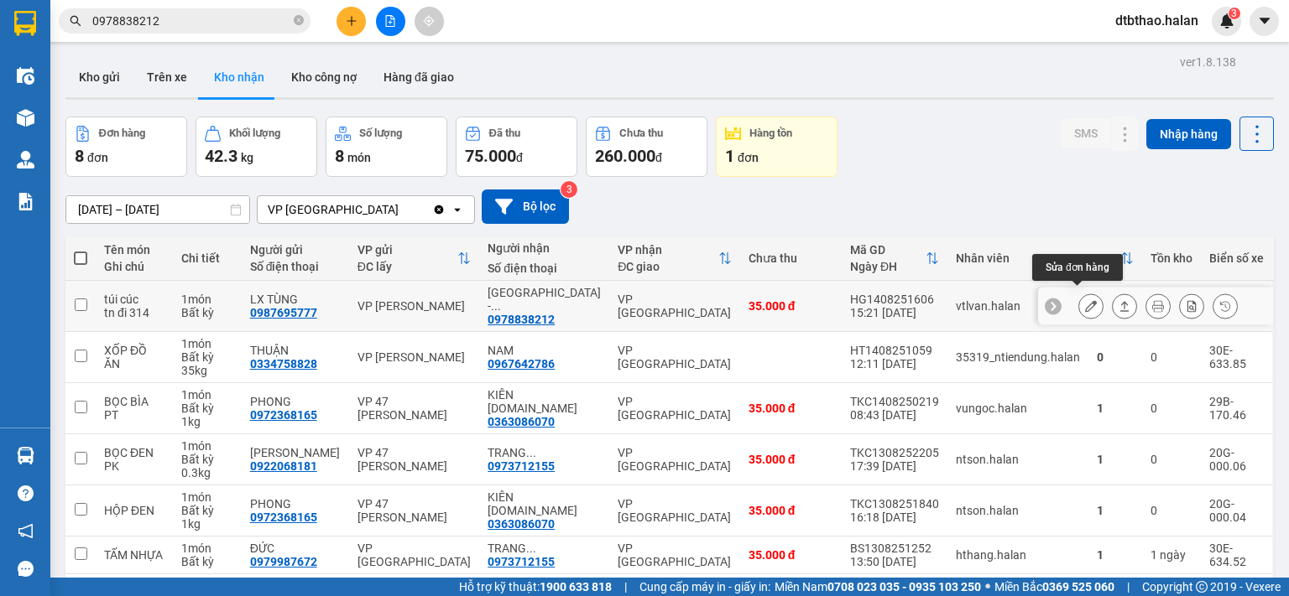
click at [1079, 301] on button at bounding box center [1090, 306] width 23 height 29
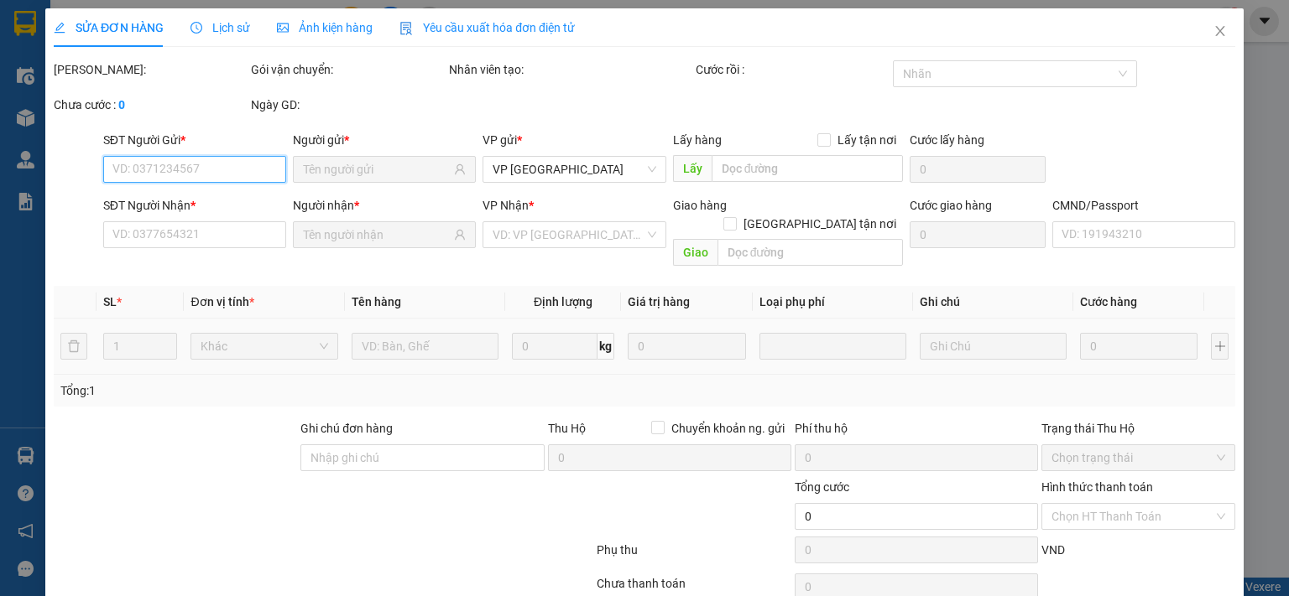
type input "0987695777"
type input "LX TÙNG"
type input "0978838212"
type input "NHẬT HẢI - 314.TC"
type input "35.000"
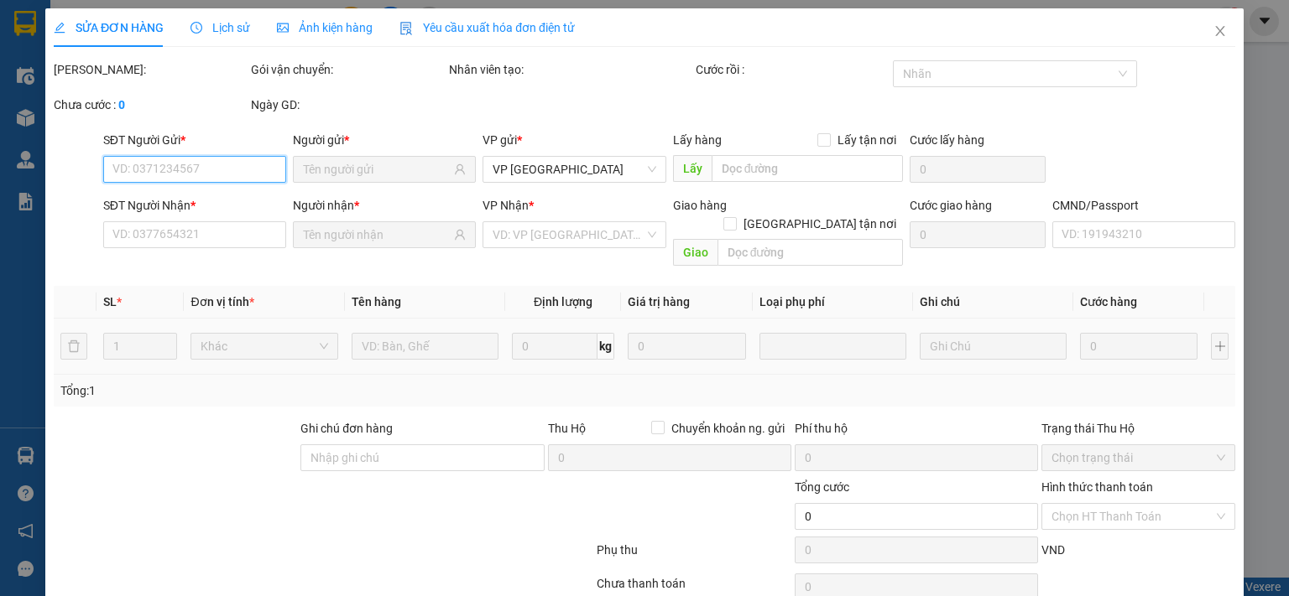
type input "35.000"
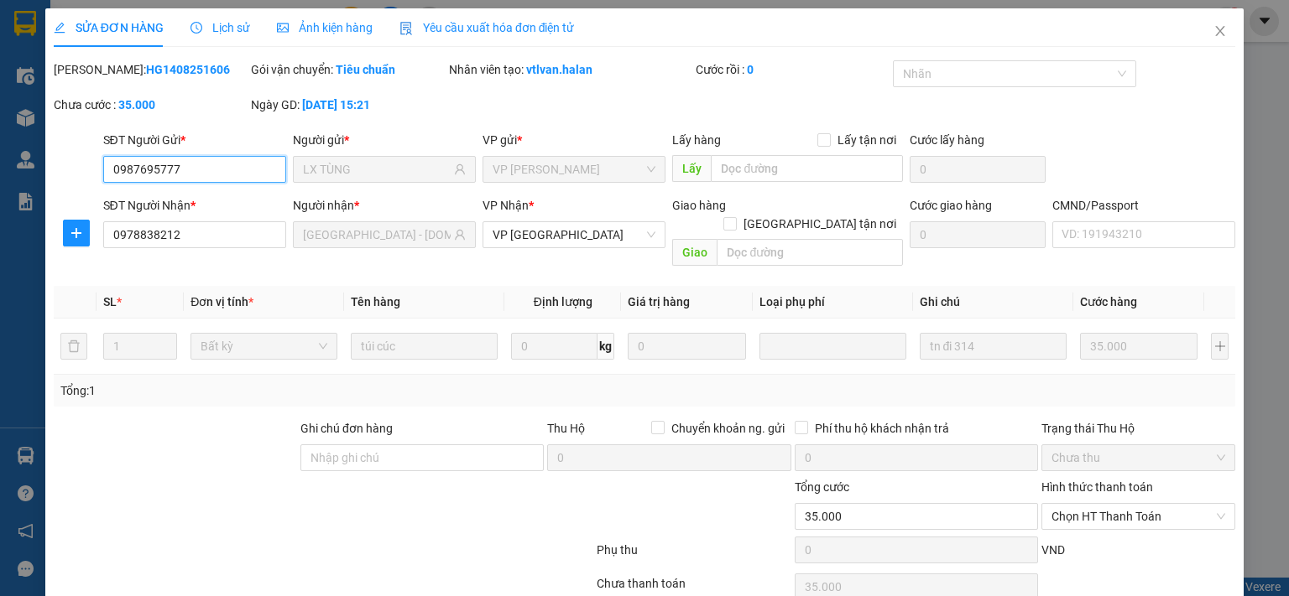
scroll to position [60, 0]
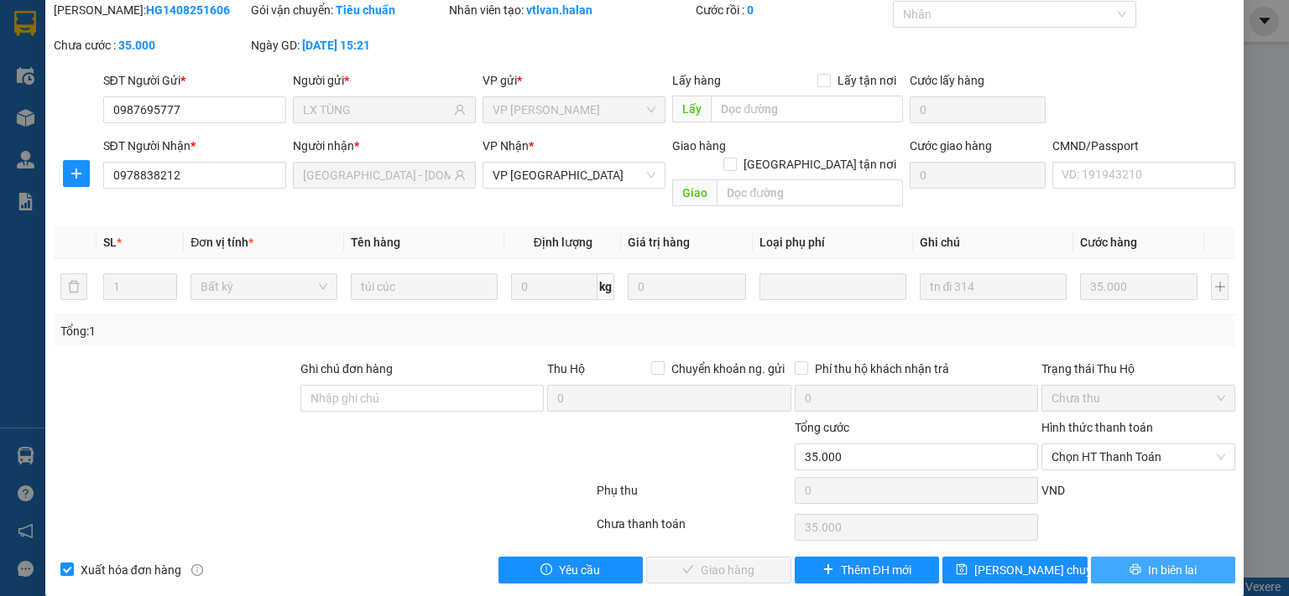
click at [1103, 557] on button "In biên lai" at bounding box center [1163, 570] width 145 height 27
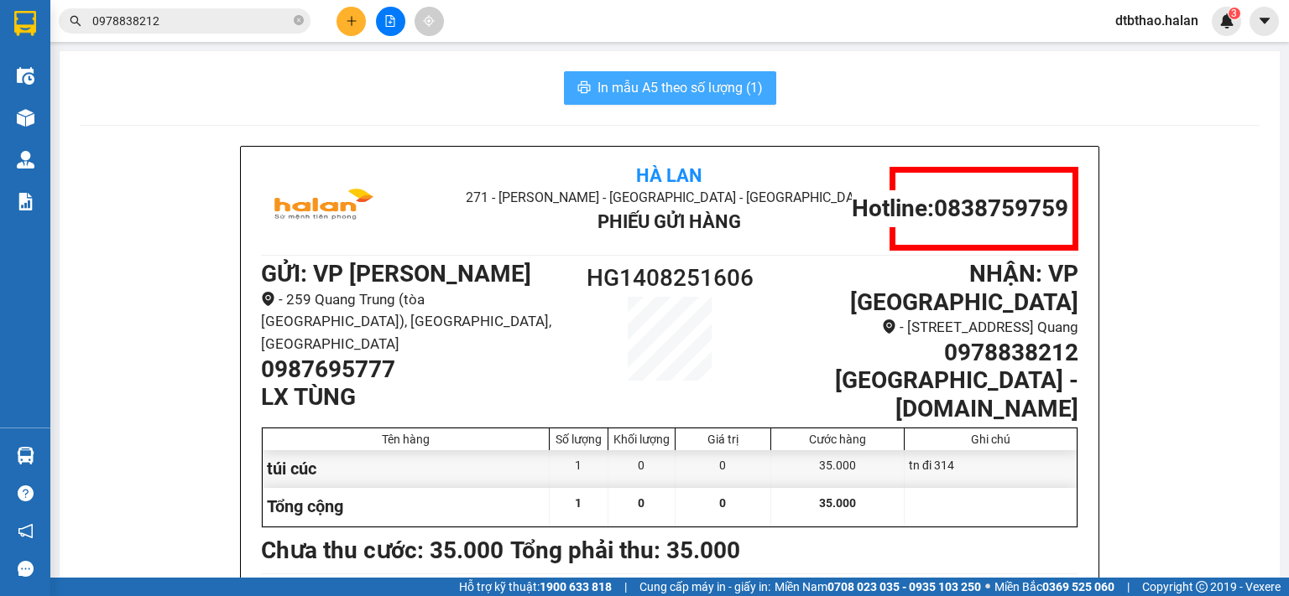
click at [615, 81] on span "In mẫu A5 theo số lượng (1)" at bounding box center [679, 87] width 165 height 21
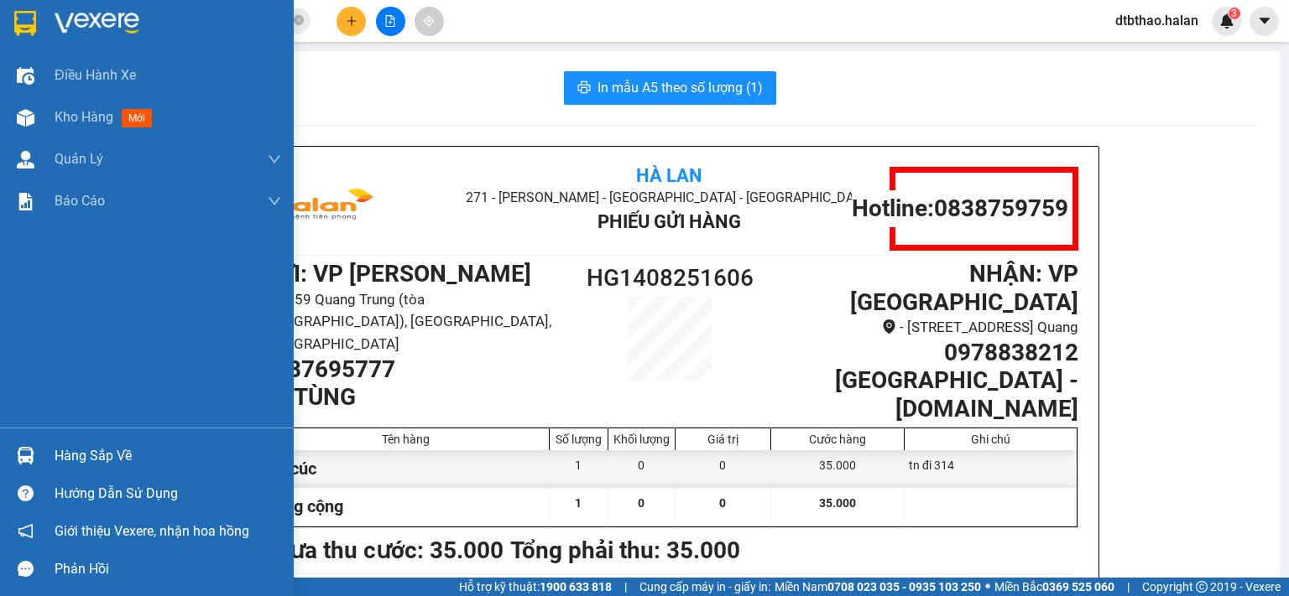
click at [55, 459] on div "Hàng sắp về" at bounding box center [168, 456] width 227 height 25
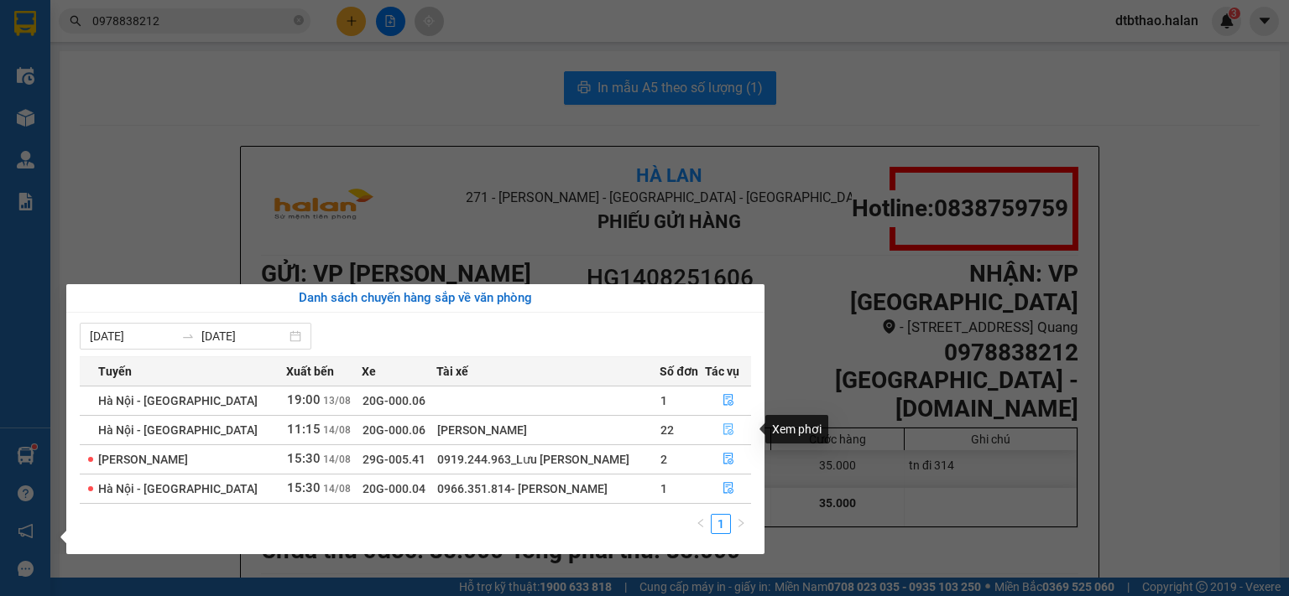
click at [725, 427] on icon "file-done" at bounding box center [728, 430] width 10 height 12
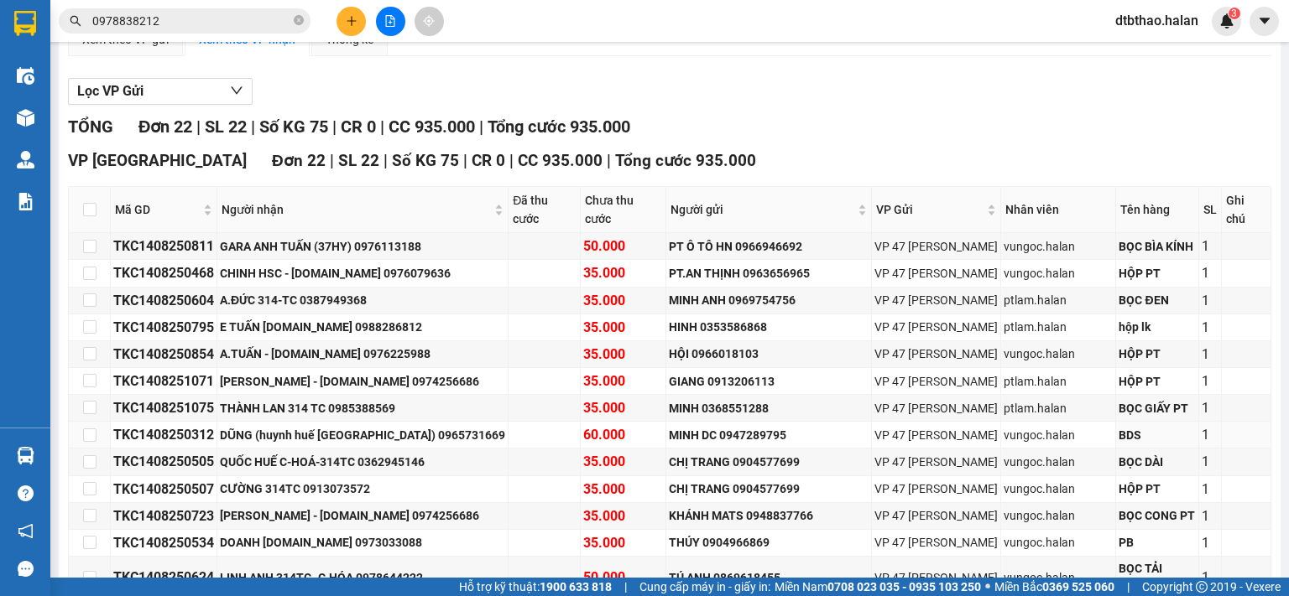
scroll to position [435, 0]
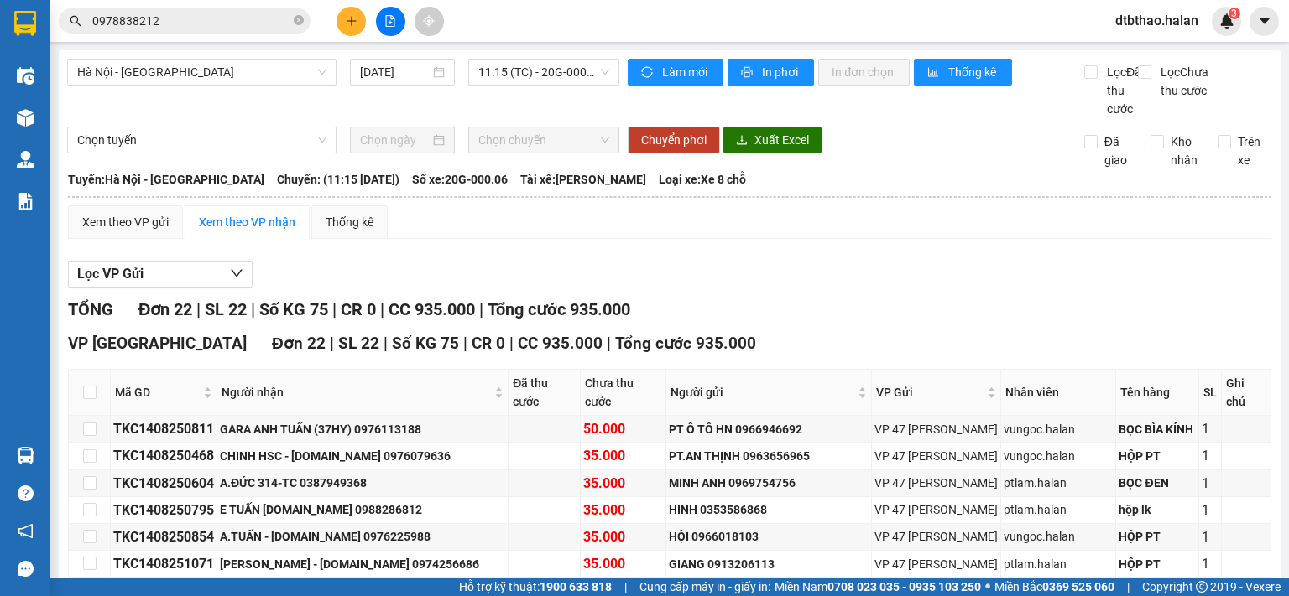
scroll to position [435, 0]
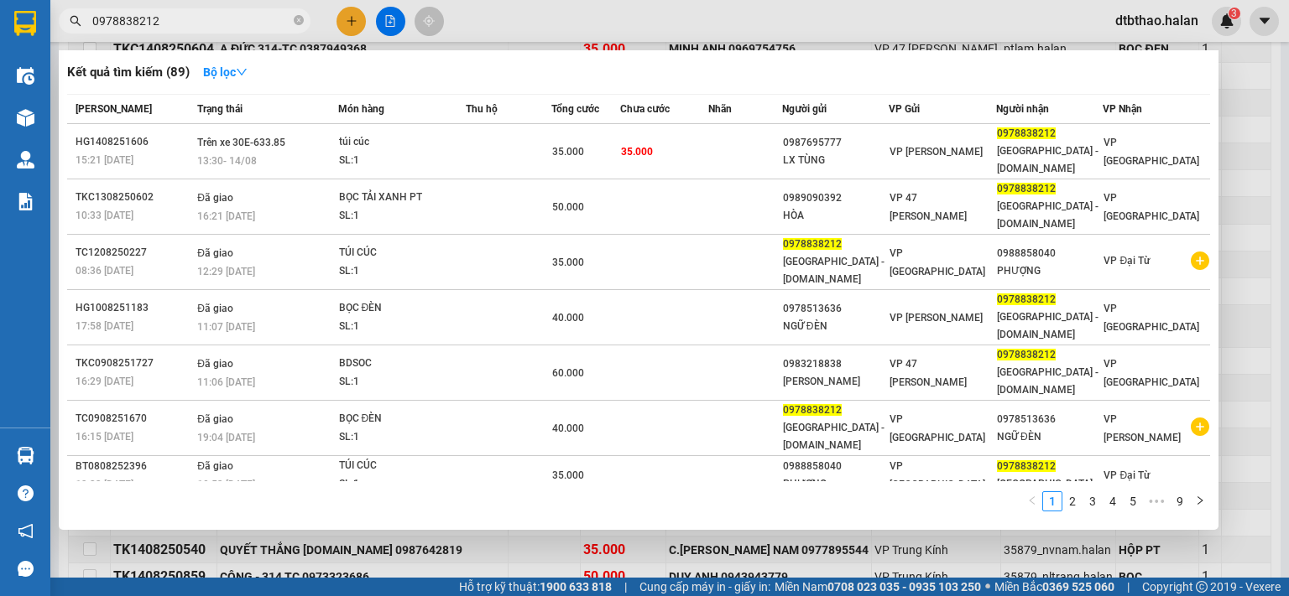
drag, startPoint x: 185, startPoint y: 17, endPoint x: 66, endPoint y: 29, distance: 118.9
click at [66, 29] on span "0978838212" at bounding box center [185, 20] width 252 height 25
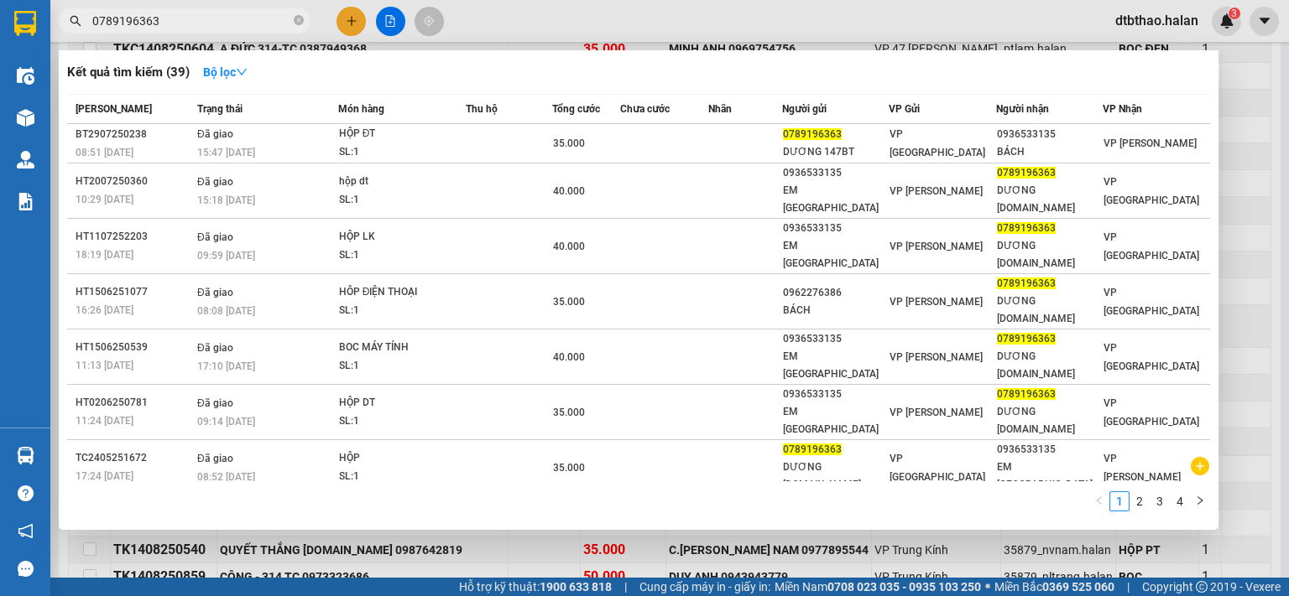
type input "0789196363"
click at [494, 557] on div at bounding box center [644, 298] width 1289 height 596
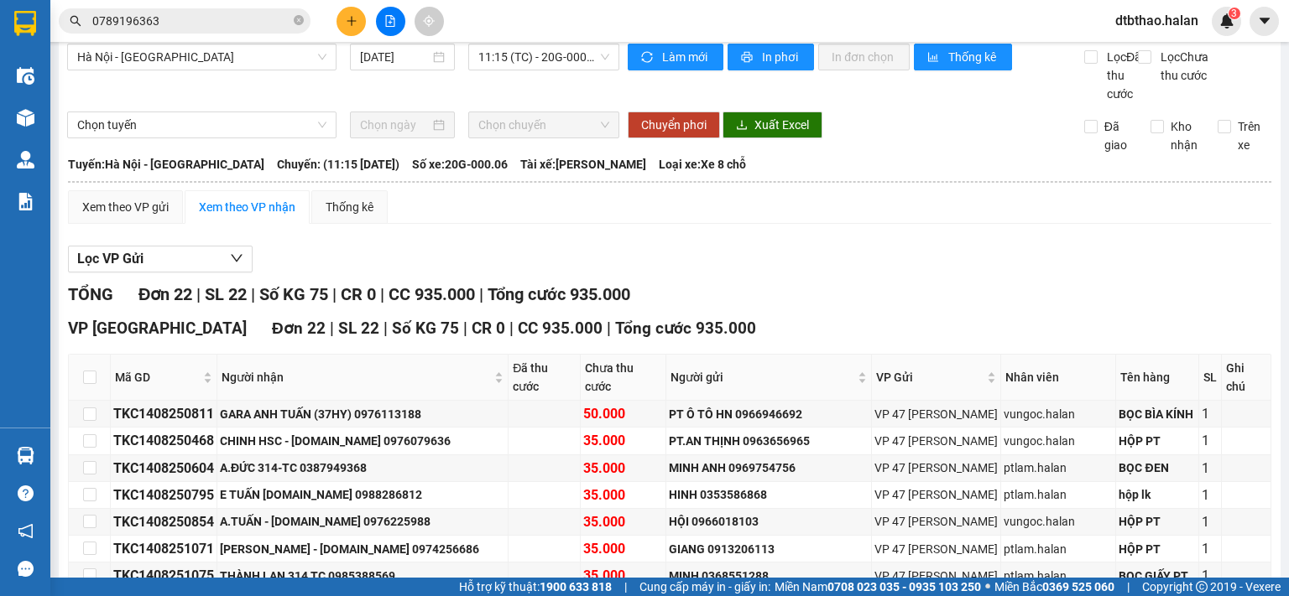
scroll to position [0, 0]
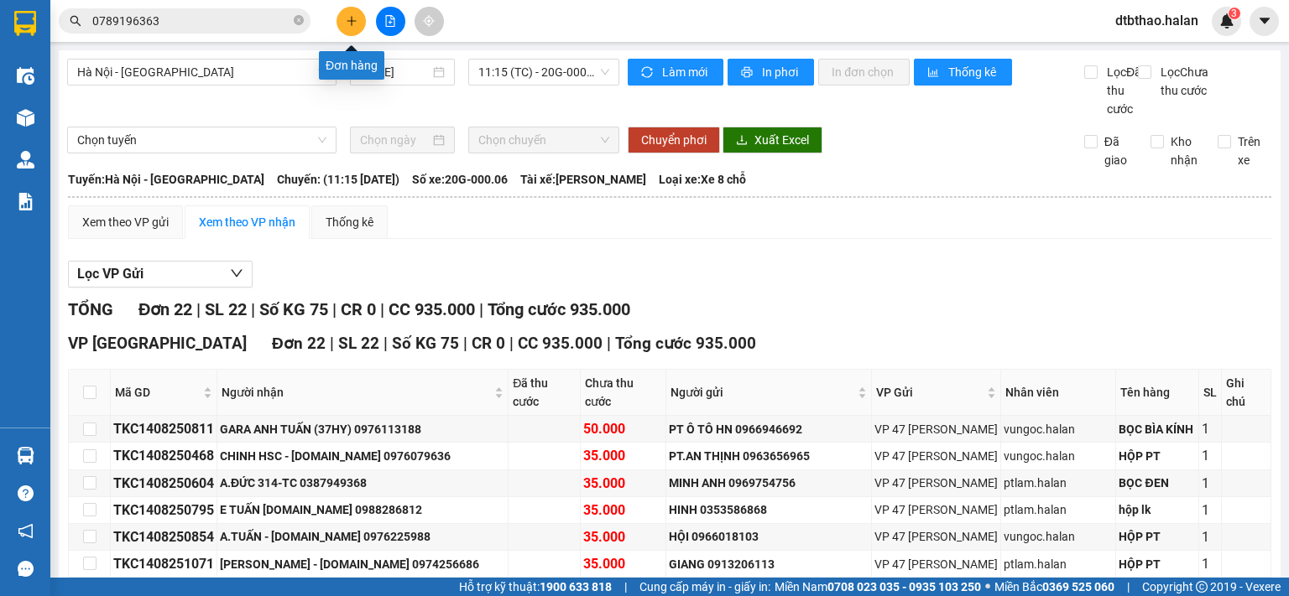
click at [346, 26] on icon "plus" at bounding box center [352, 21] width 12 height 12
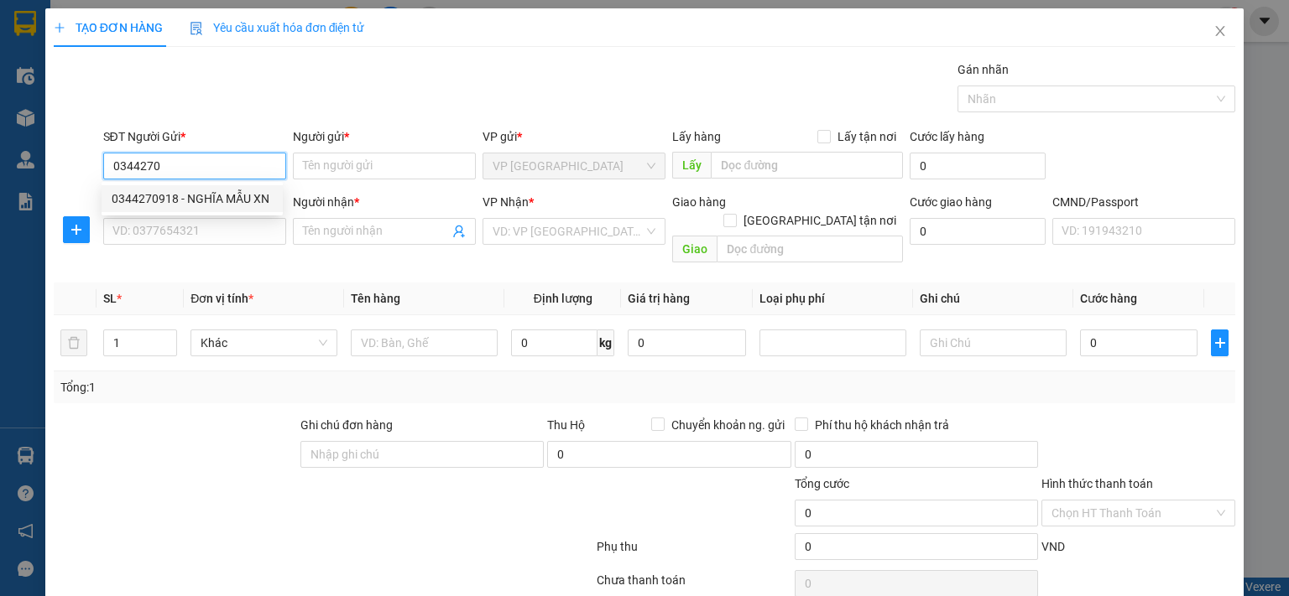
click at [201, 197] on div "0344270918 - NGHĨA MẪU XN" at bounding box center [192, 199] width 161 height 18
type input "0344270918"
type input "NGHĨA MẪU XN"
type input "0344270918"
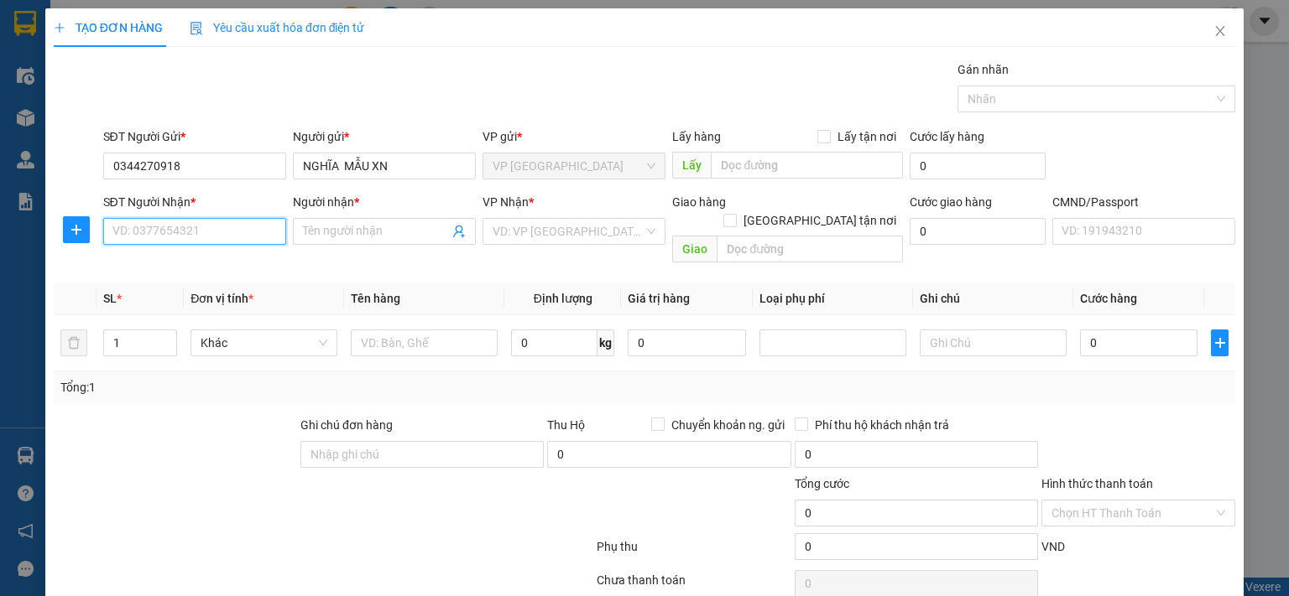
click at [211, 234] on input "SĐT Người Nhận *" at bounding box center [194, 231] width 183 height 27
click at [189, 293] on div "0339823199 - HÀ" at bounding box center [206, 291] width 189 height 18
type input "0339823199"
type input "HÀ"
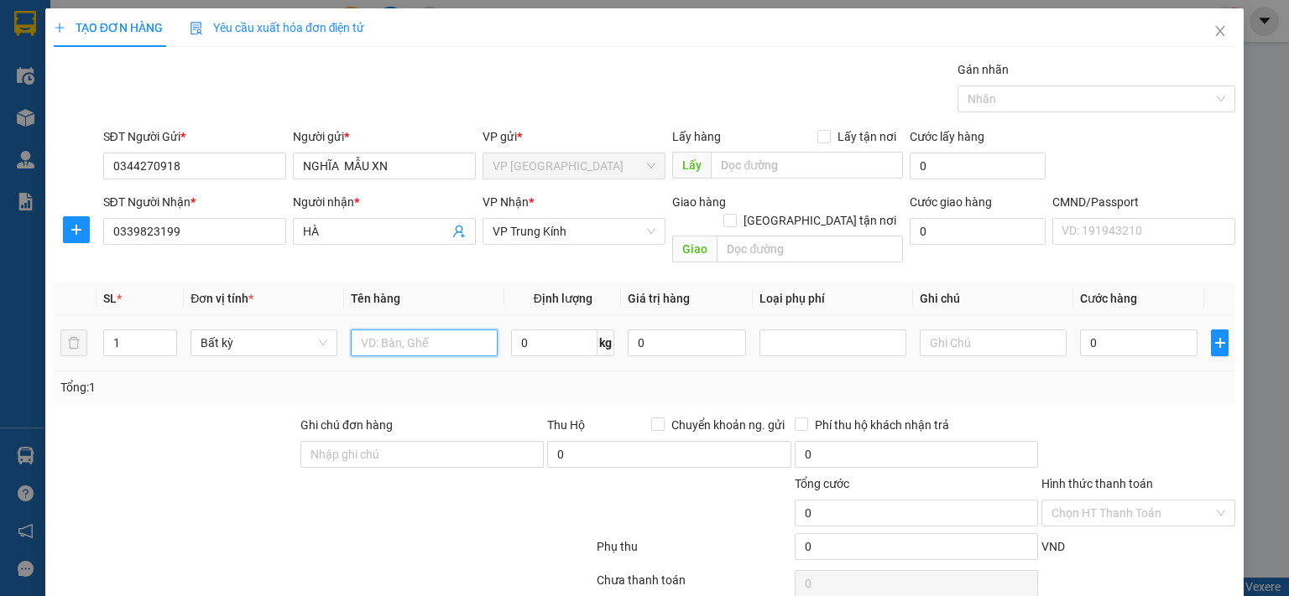
click at [404, 330] on input "text" at bounding box center [424, 343] width 147 height 27
type input "HỘP MẪU XN"
click at [1096, 330] on input "0" at bounding box center [1138, 343] width 117 height 27
type input "3"
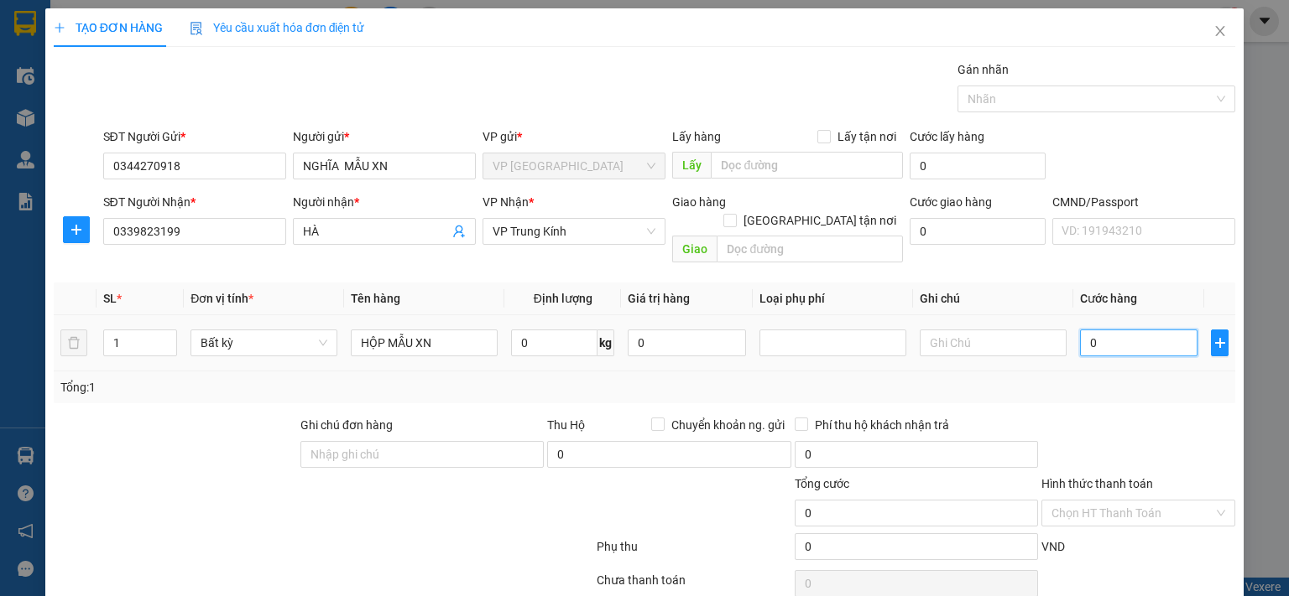
type input "3"
type input "35"
type input "350"
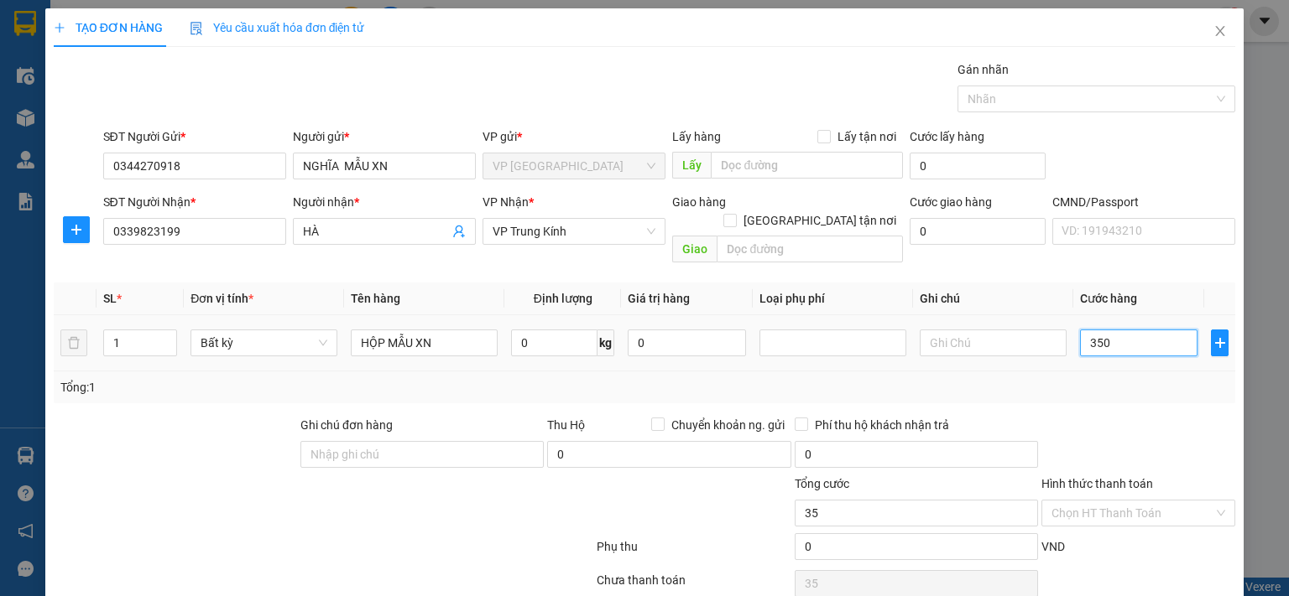
type input "350"
type input "3.500"
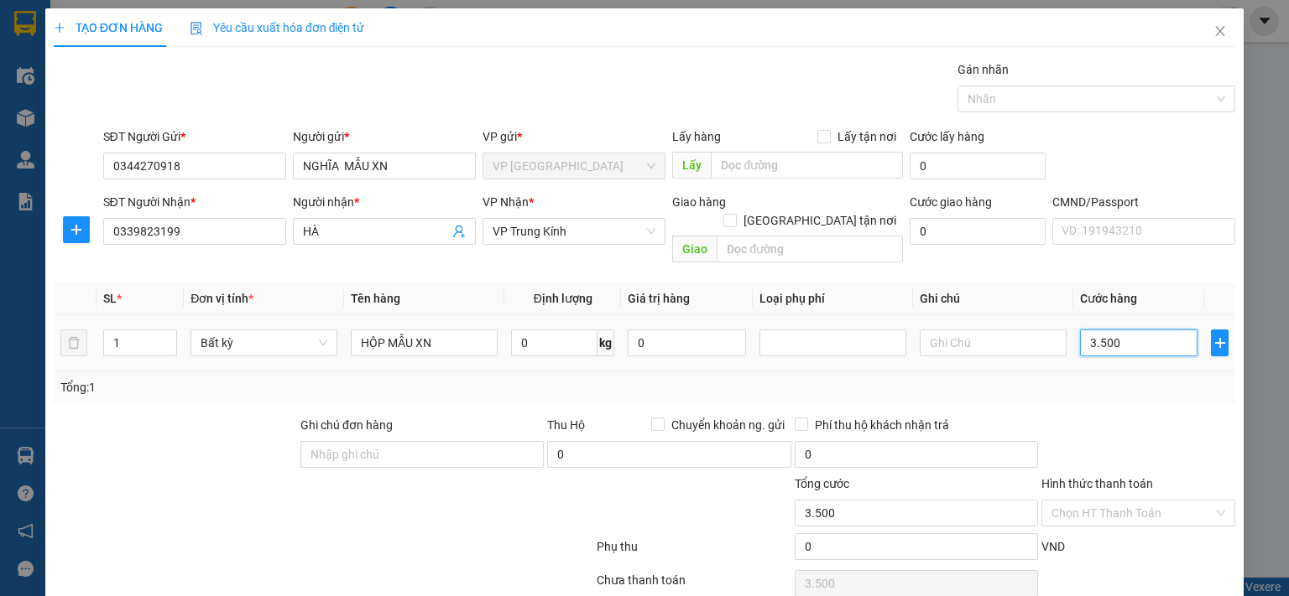
type input "35.000"
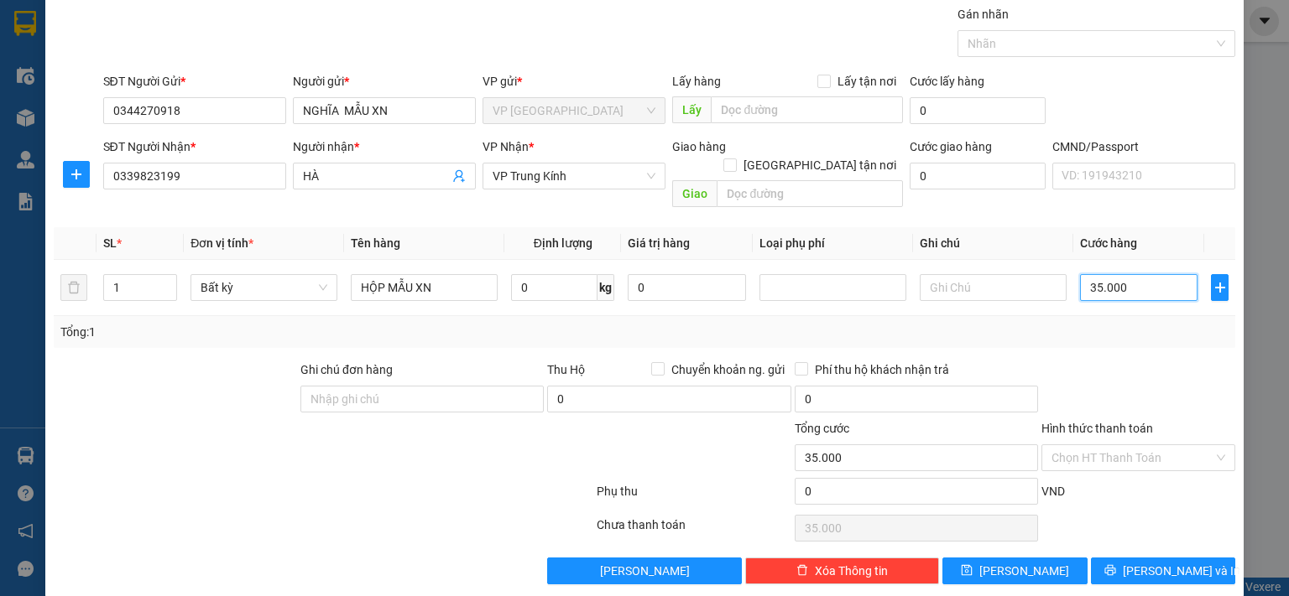
type input "35.000"
click at [1161, 445] on input "Hình thức thanh toán" at bounding box center [1132, 457] width 162 height 25
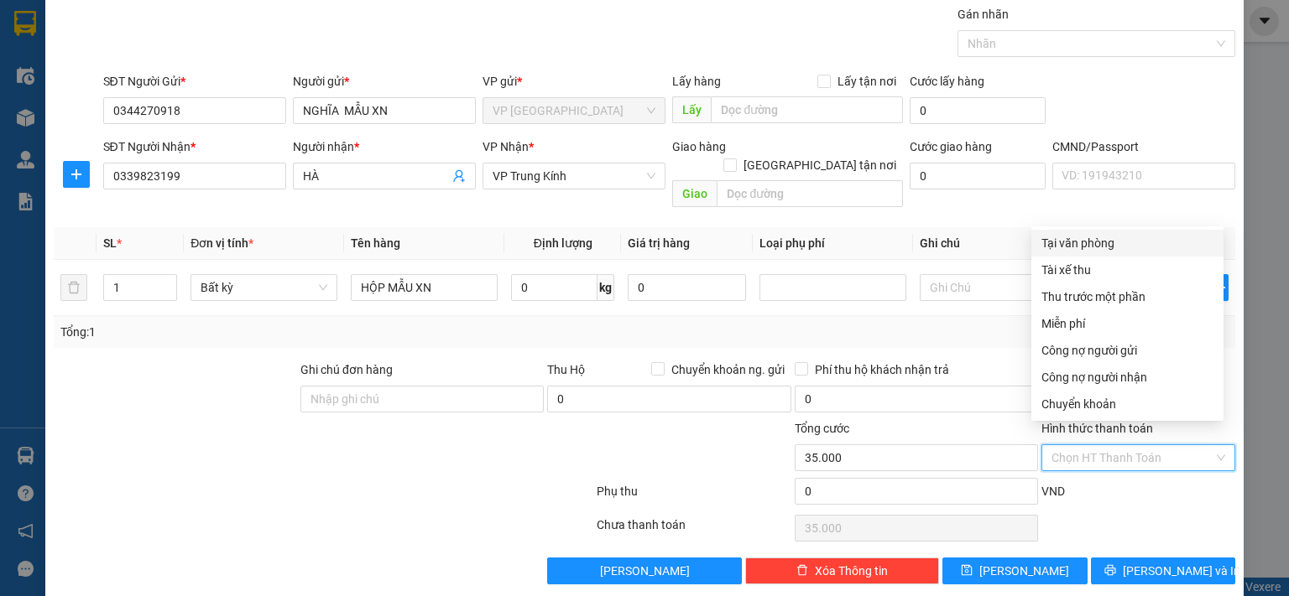
click at [1098, 244] on div "Tại văn phòng" at bounding box center [1127, 243] width 172 height 18
type input "0"
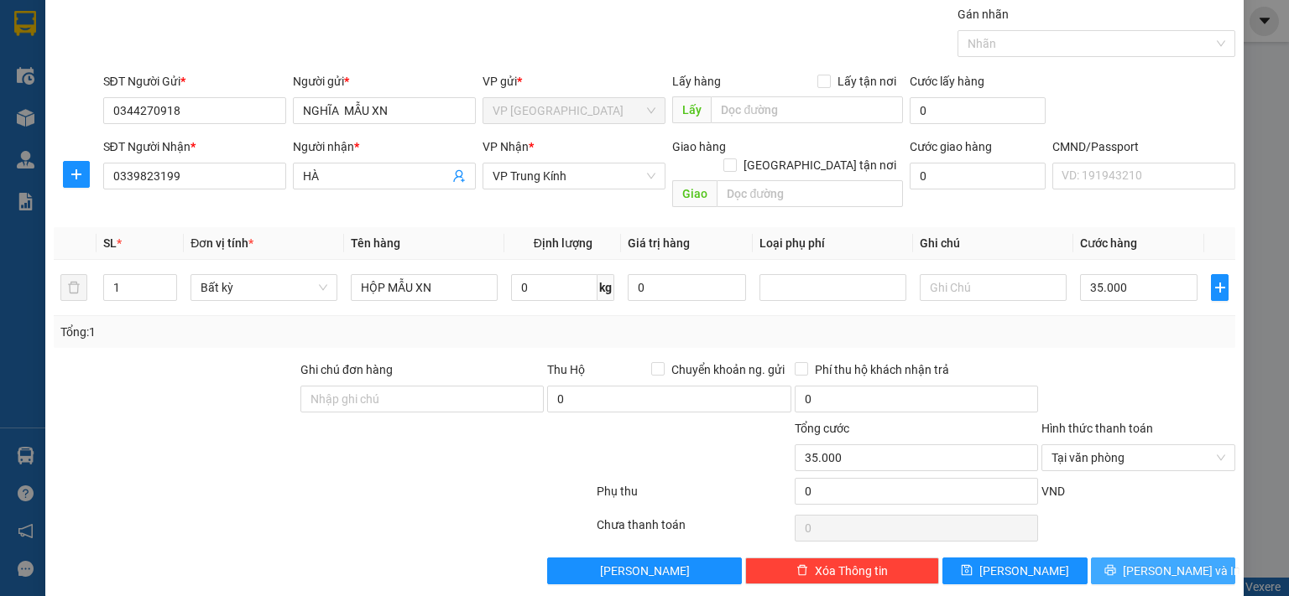
click at [1145, 562] on span "[PERSON_NAME] và In" at bounding box center [1180, 571] width 117 height 18
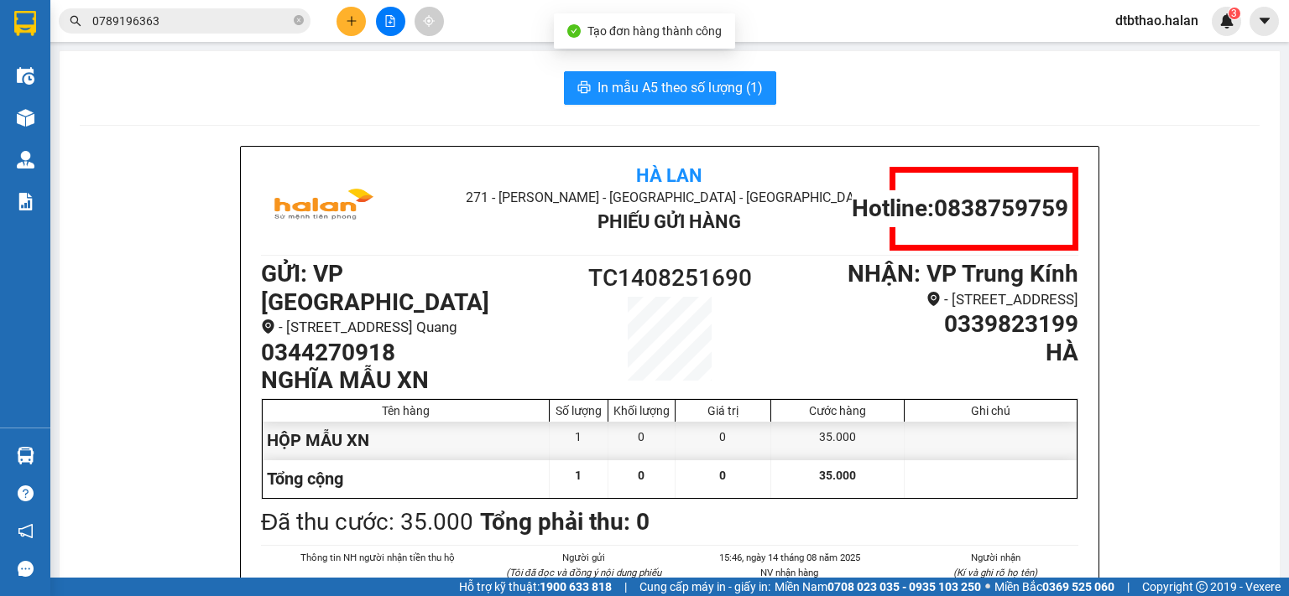
scroll to position [84, 0]
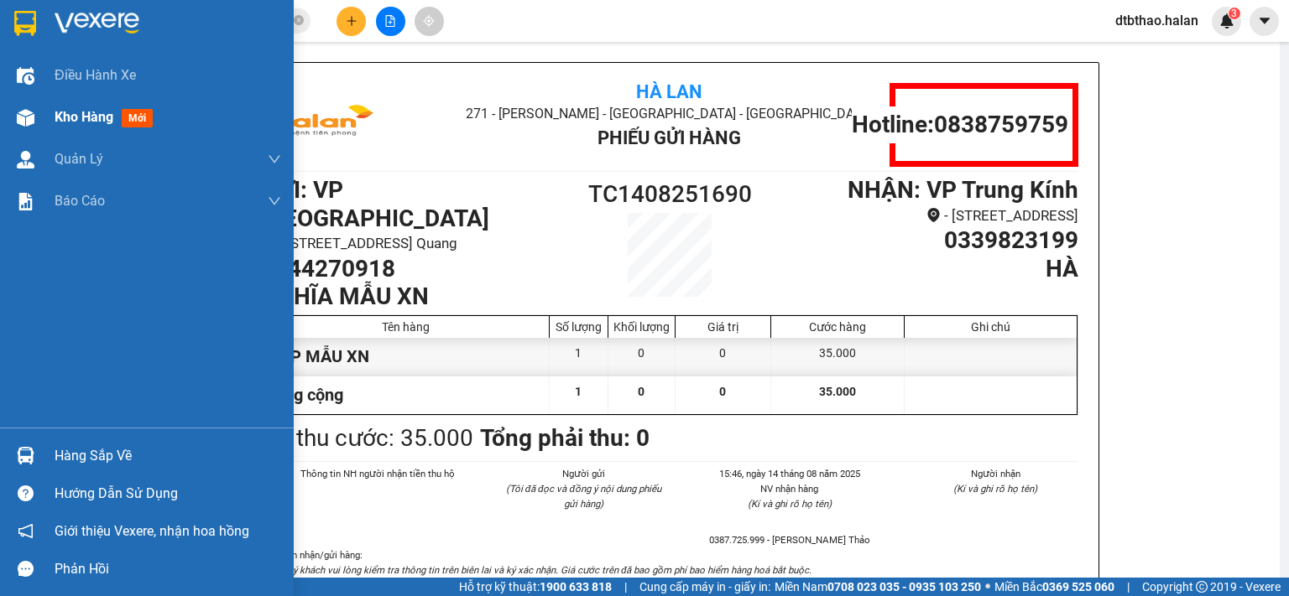
click at [76, 109] on span "Kho hàng" at bounding box center [84, 117] width 59 height 16
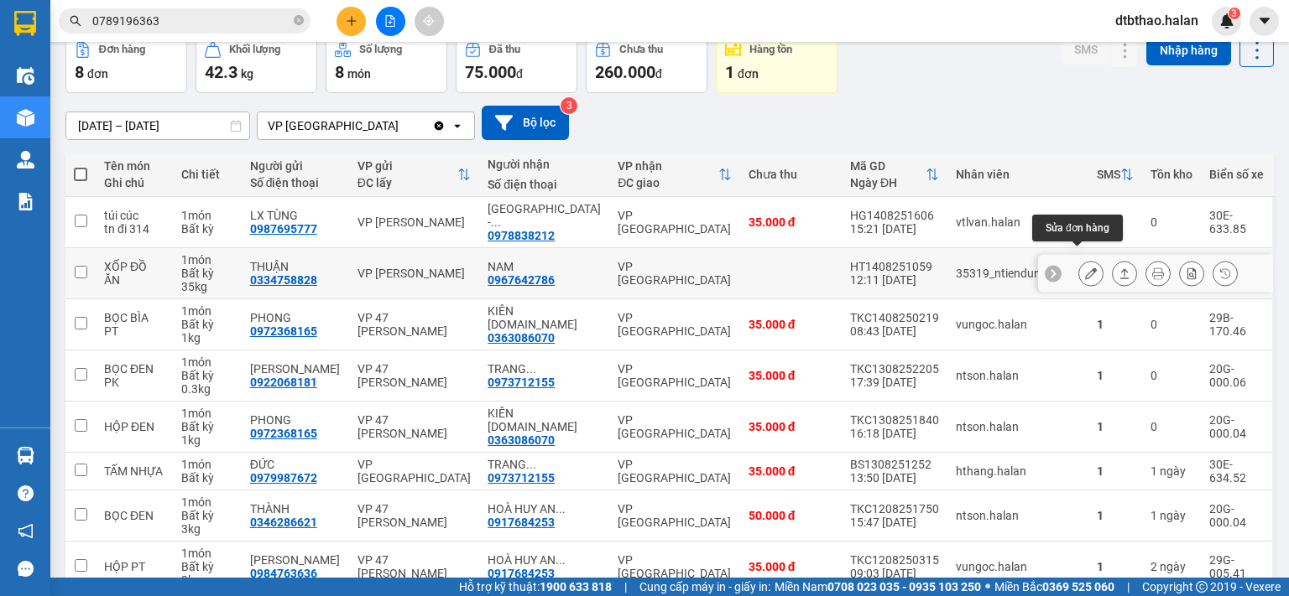
click at [1085, 268] on icon at bounding box center [1091, 274] width 12 height 12
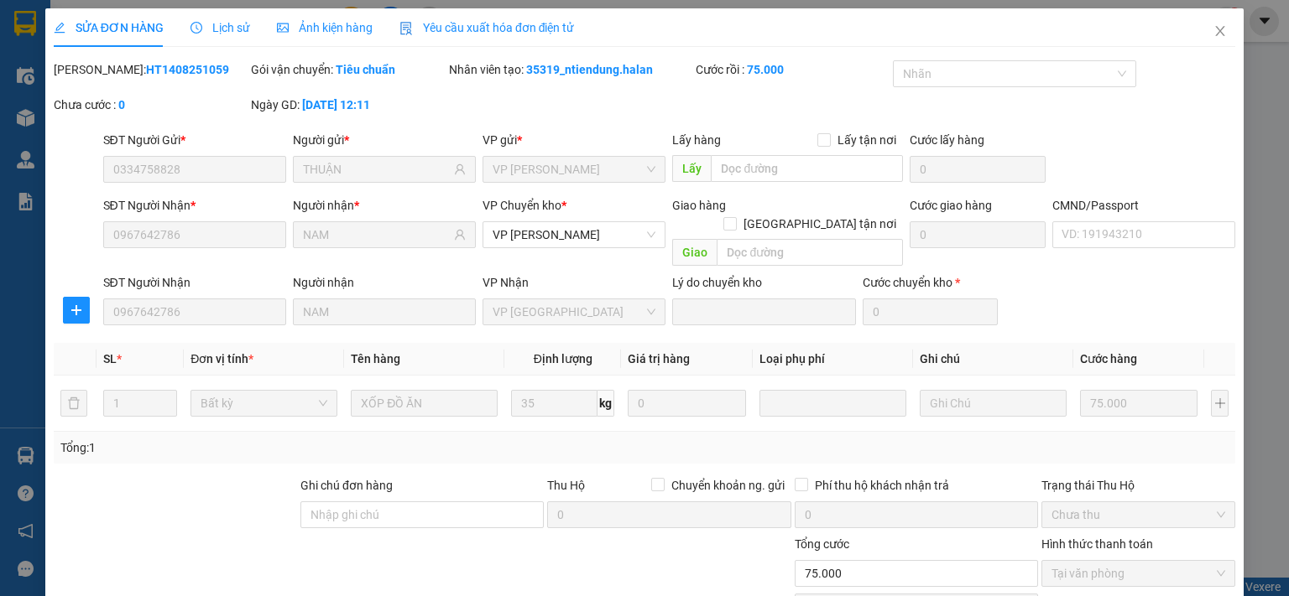
type input "0334758828"
type input "THUẬN"
type input "0967642786"
type input "NAM"
type input "75.000"
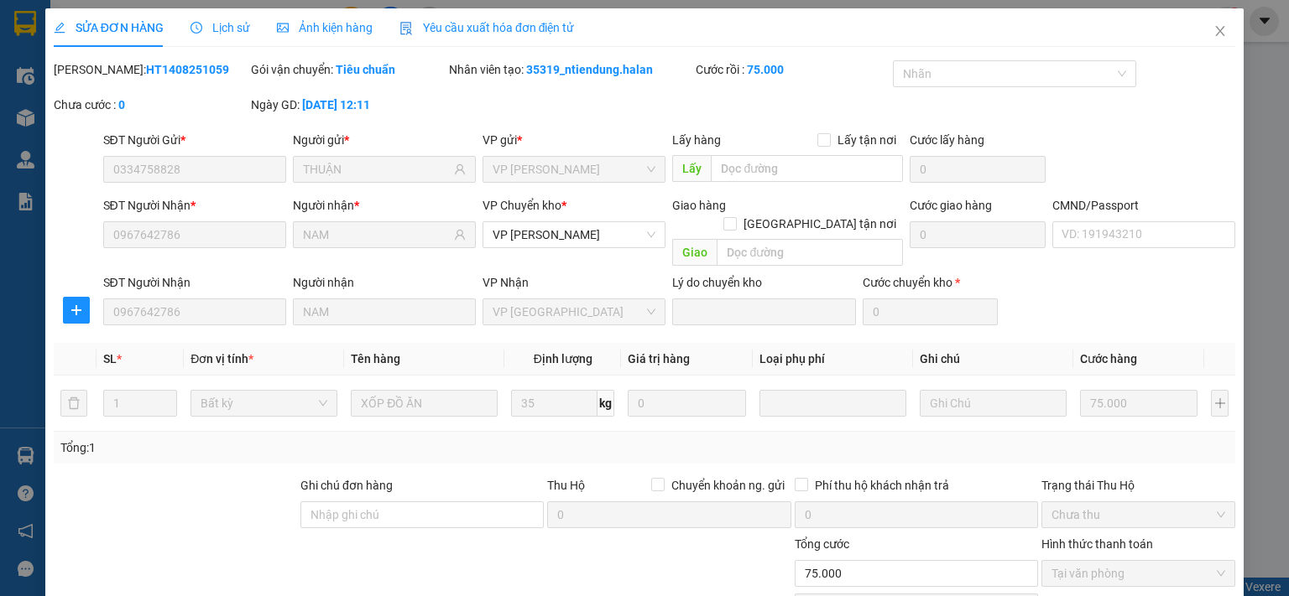
scroll to position [117, 0]
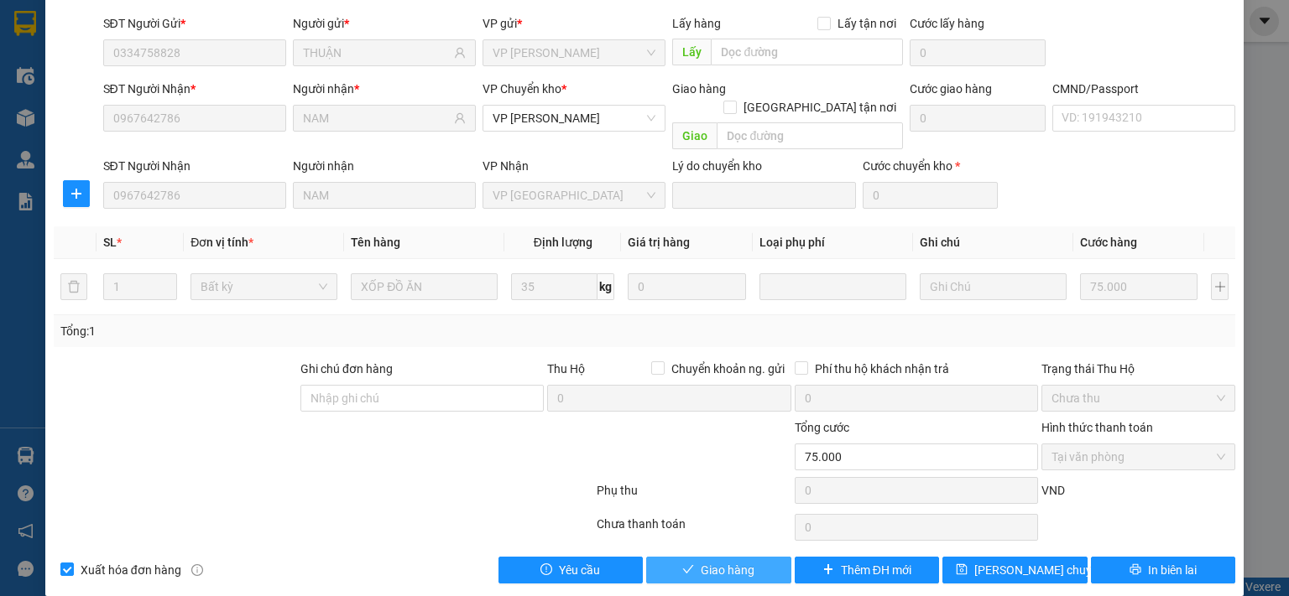
click at [717, 561] on span "Giao hàng" at bounding box center [727, 570] width 54 height 18
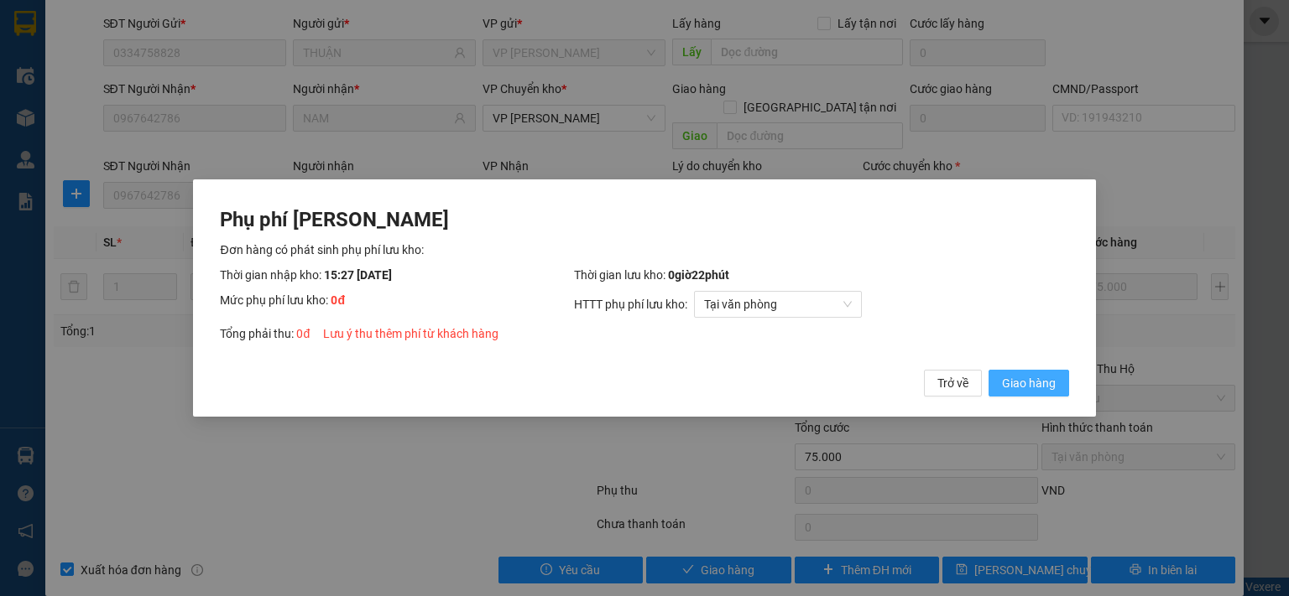
click at [1007, 384] on span "Giao hàng" at bounding box center [1029, 383] width 54 height 18
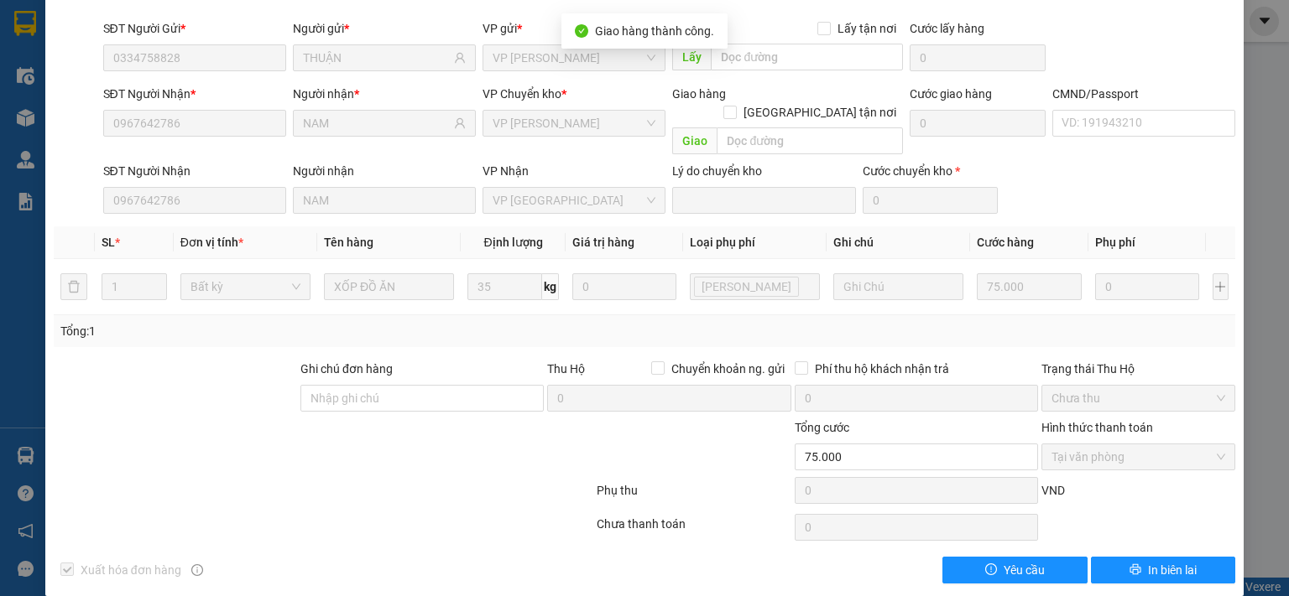
scroll to position [0, 0]
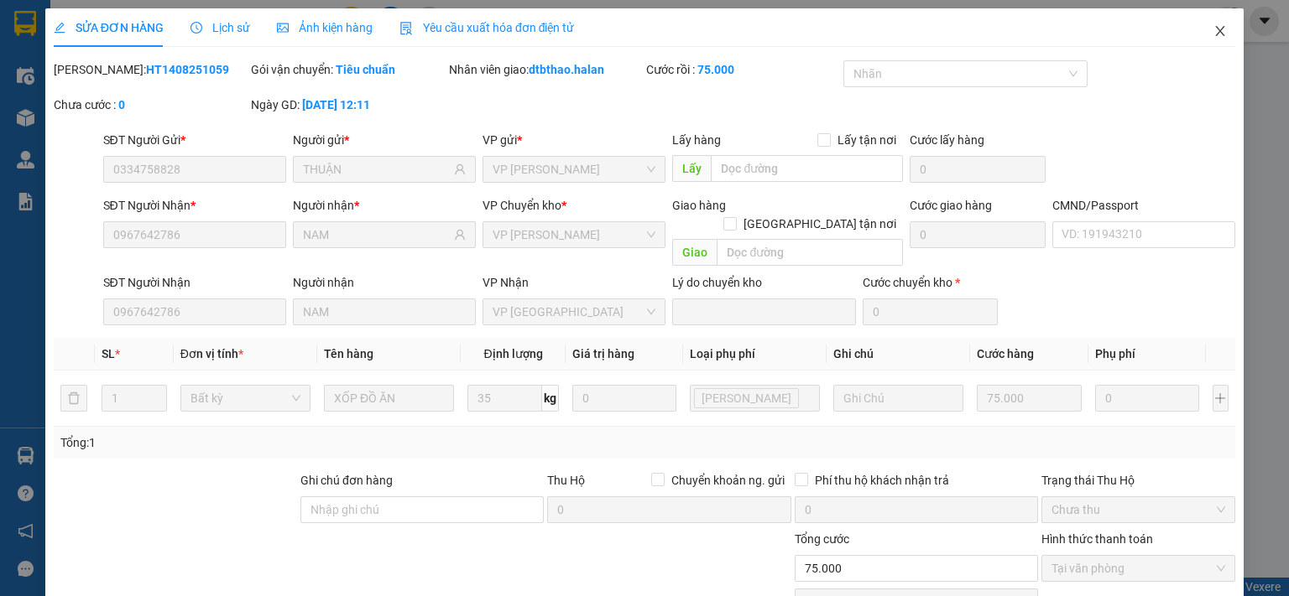
click at [1216, 29] on icon "close" at bounding box center [1220, 31] width 9 height 10
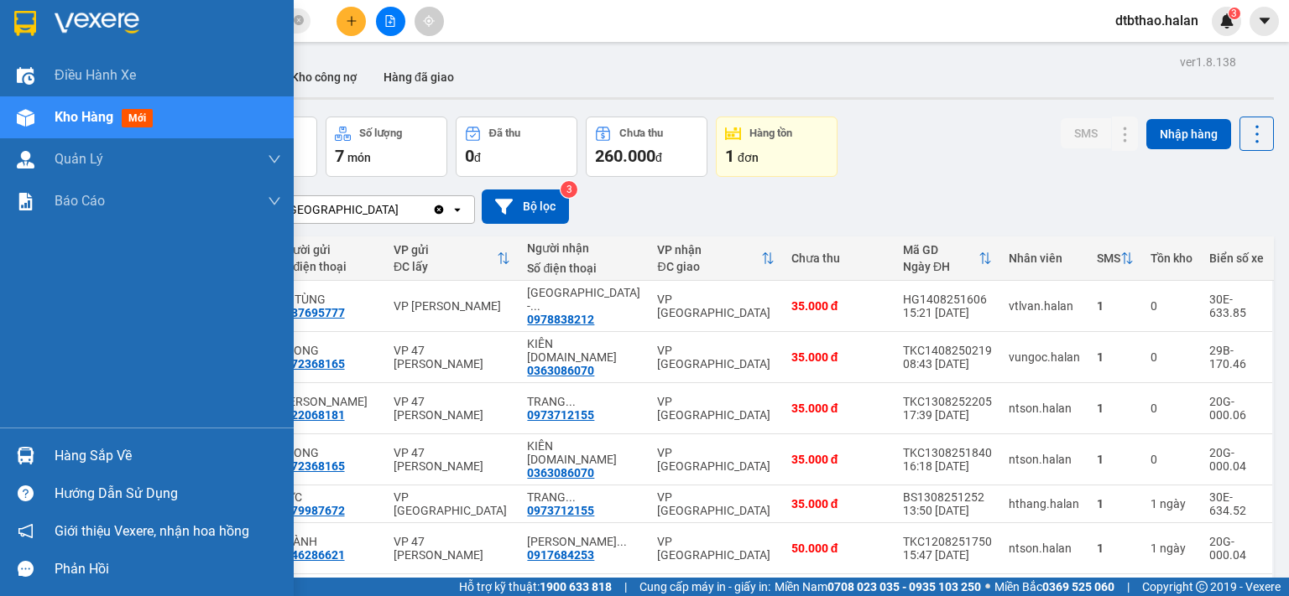
click at [60, 452] on div "Hàng sắp về" at bounding box center [168, 456] width 227 height 25
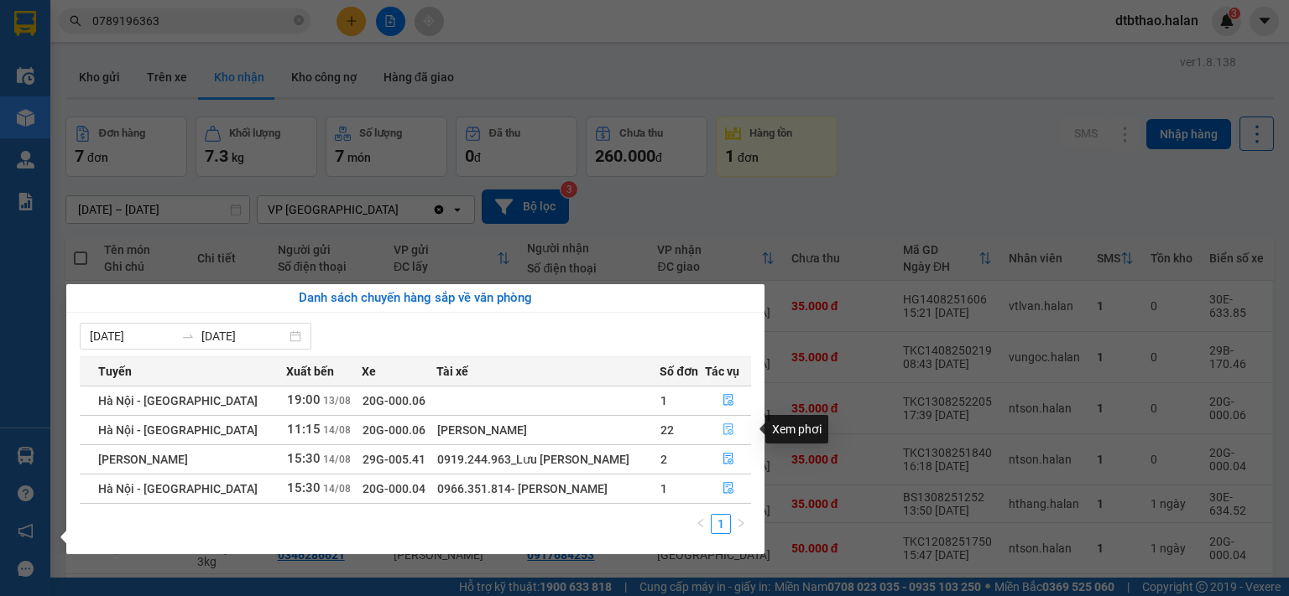
click at [723, 426] on icon "file-done" at bounding box center [728, 430] width 10 height 12
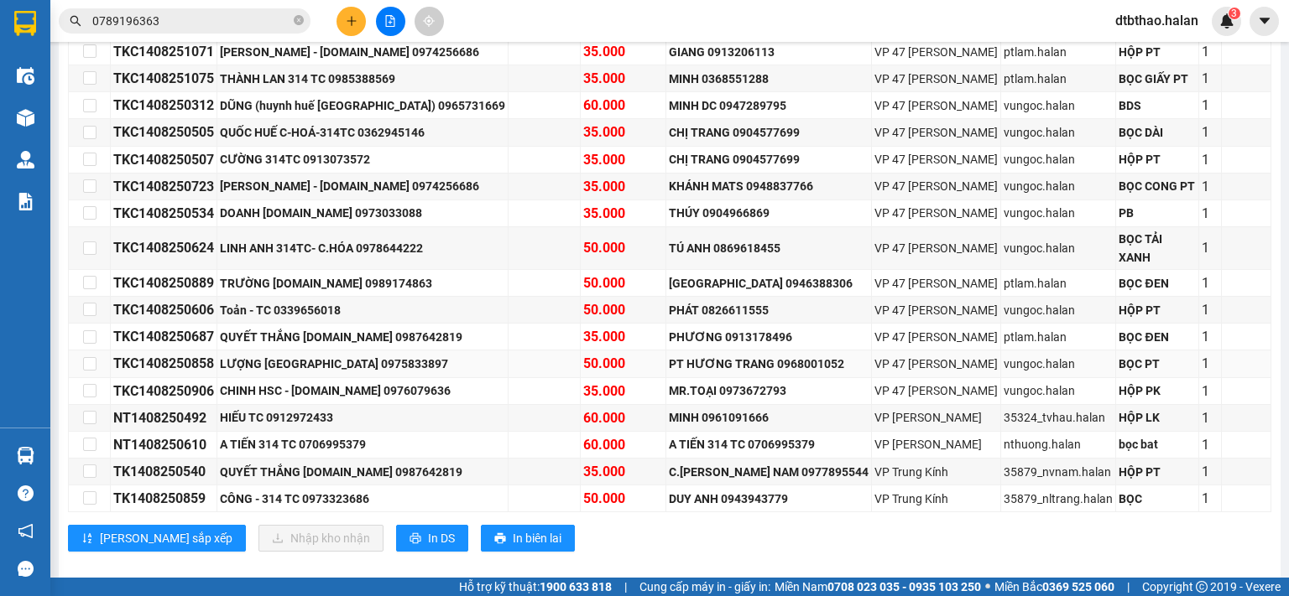
scroll to position [177, 0]
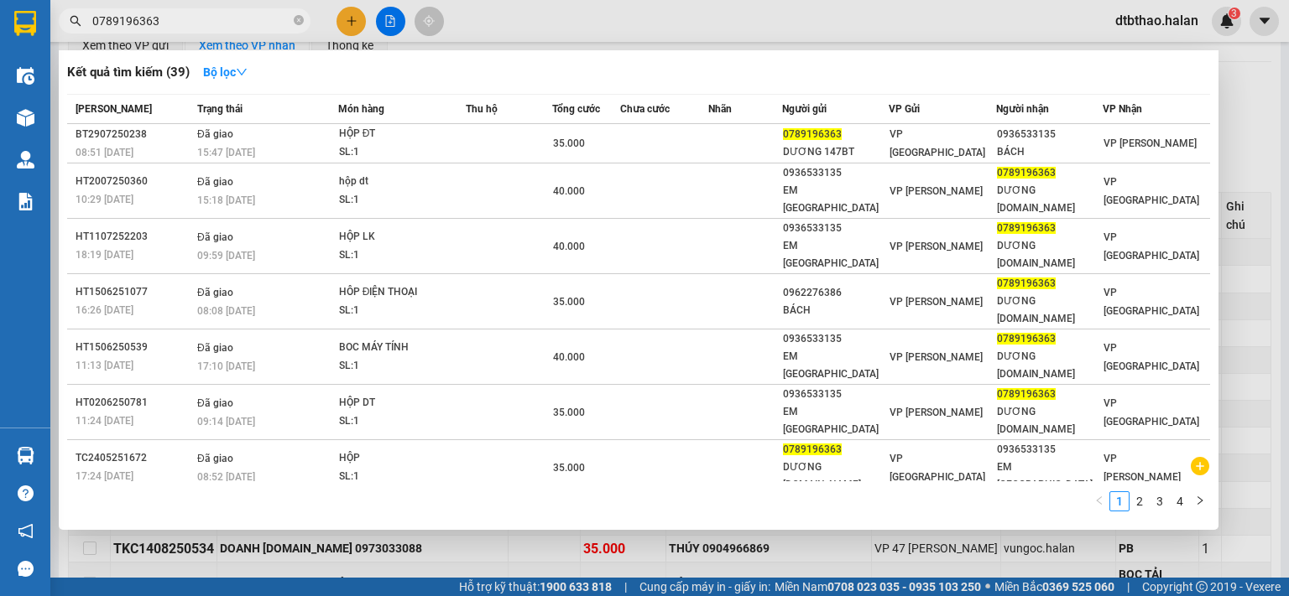
drag, startPoint x: 154, startPoint y: 23, endPoint x: 55, endPoint y: 40, distance: 101.4
click at [55, 36] on div "Kết quả tìm kiếm ( 39 ) Bộ lọc Mã ĐH Trạng thái Món hàng Thu hộ Tổng cước Chưa …" at bounding box center [163, 21] width 327 height 29
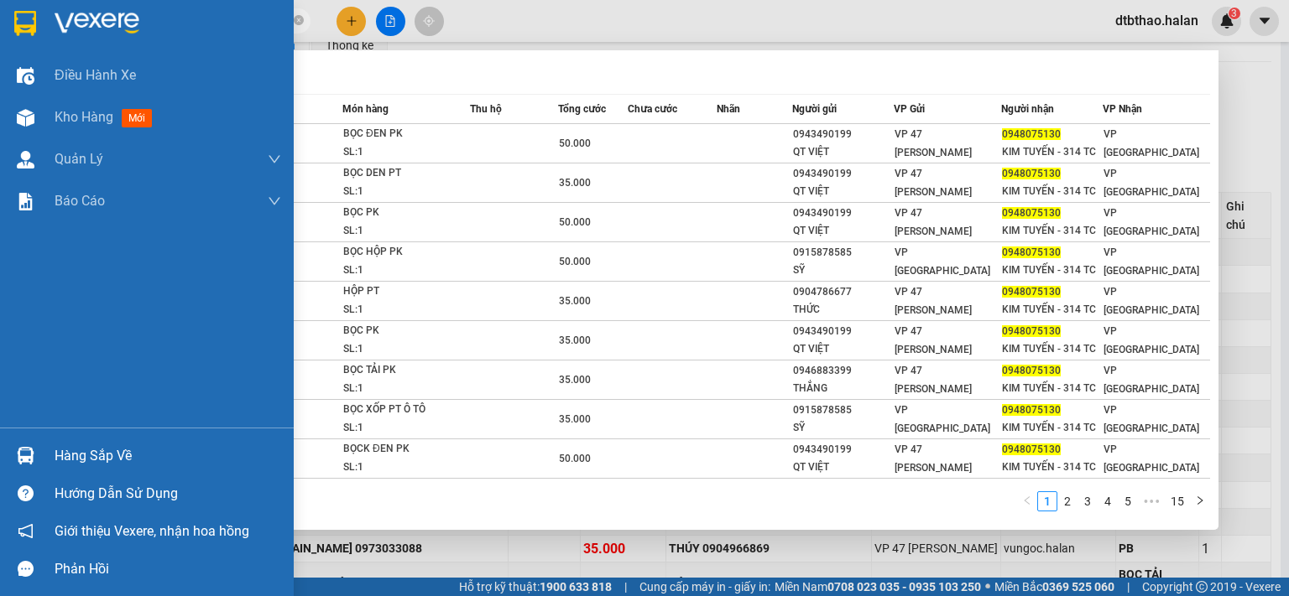
click at [19, 373] on div "Điều hành xe Kho hàng mới Quản Lý Quản lý chuyến Quản lý kiểm kho Báo cáo 12. T…" at bounding box center [147, 241] width 294 height 373
click at [76, 463] on div "Hàng sắp về" at bounding box center [168, 456] width 227 height 25
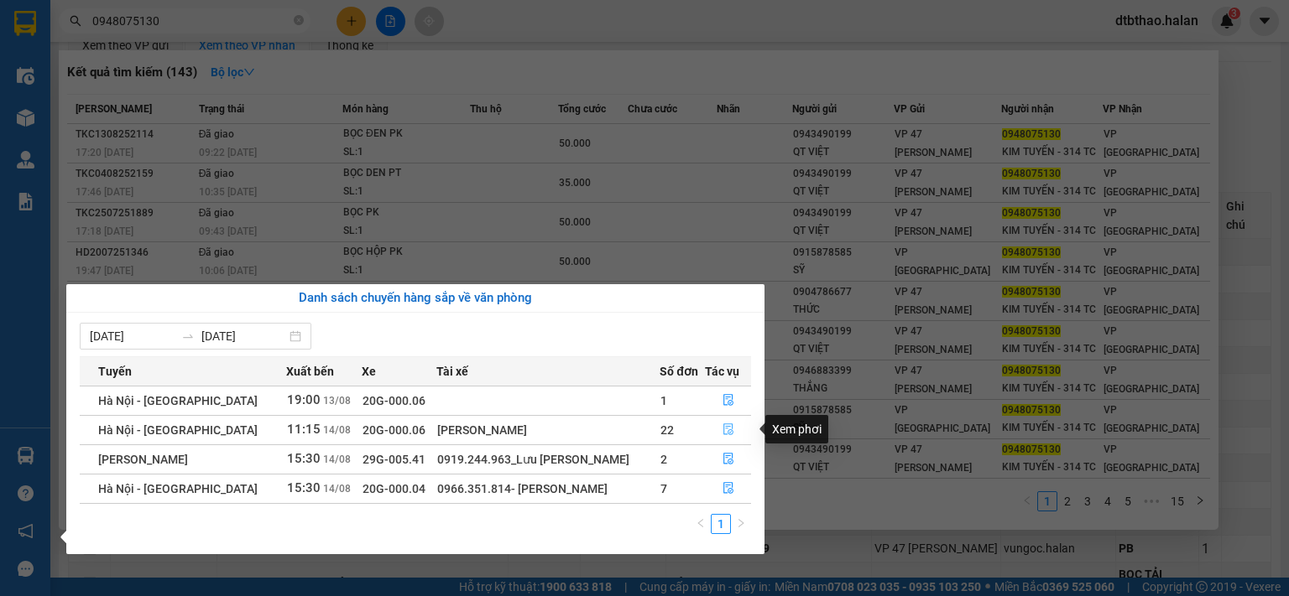
click at [722, 425] on icon "file-done" at bounding box center [728, 430] width 12 height 12
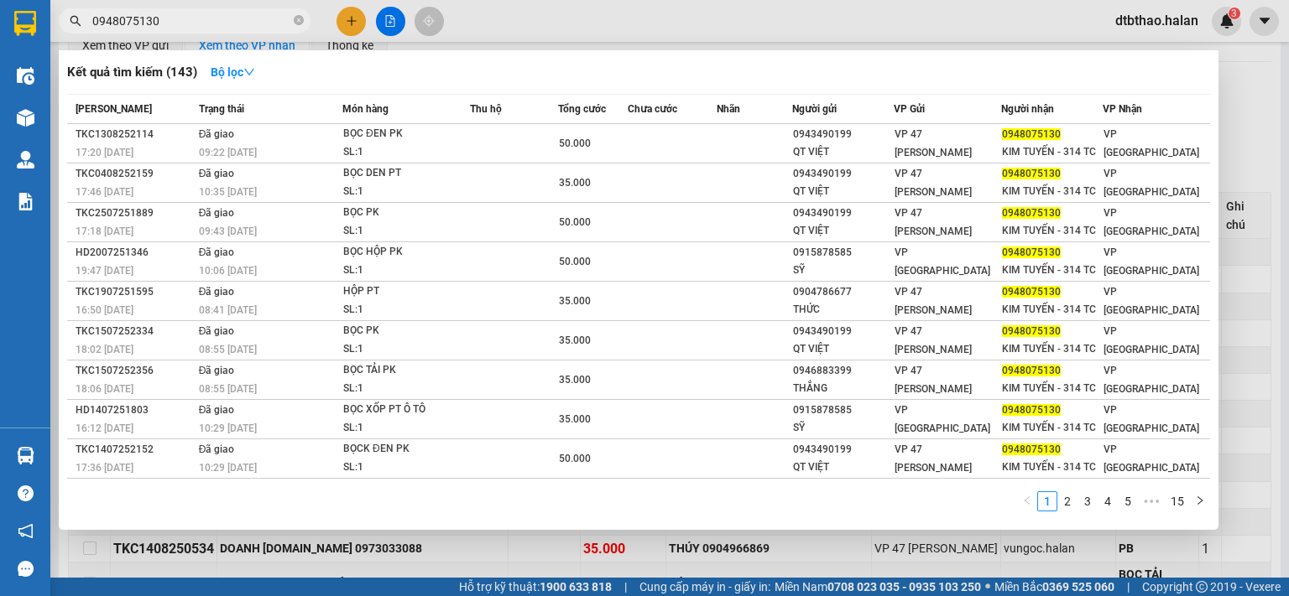
click at [472, 561] on div at bounding box center [644, 298] width 1289 height 596
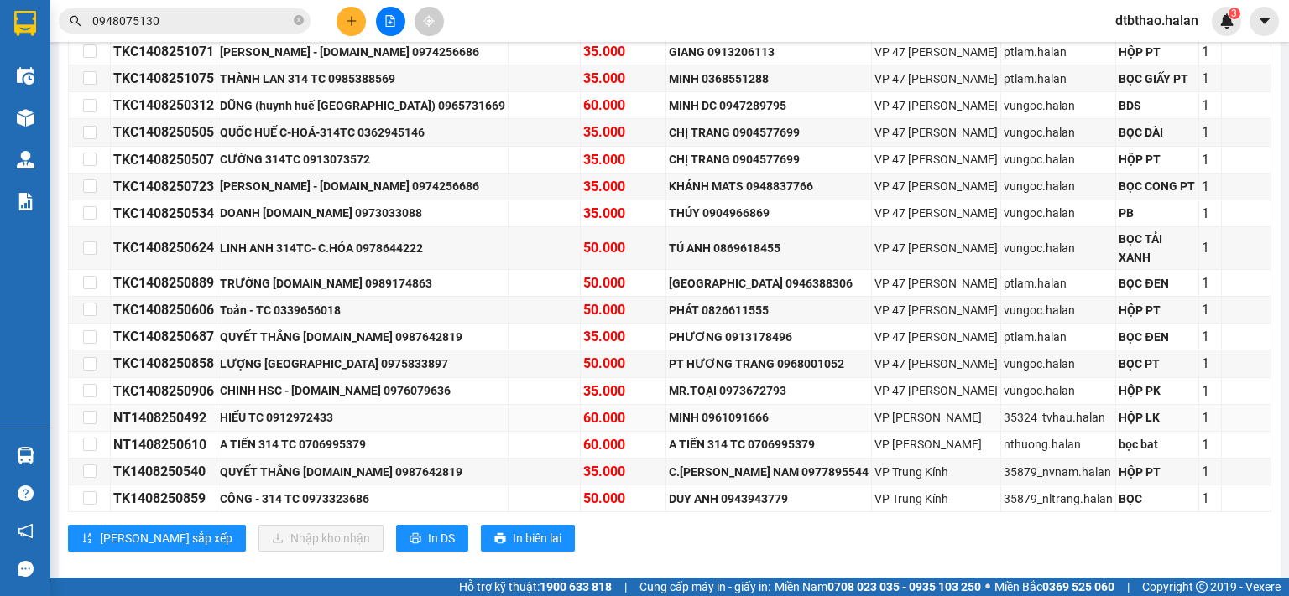
scroll to position [345, 0]
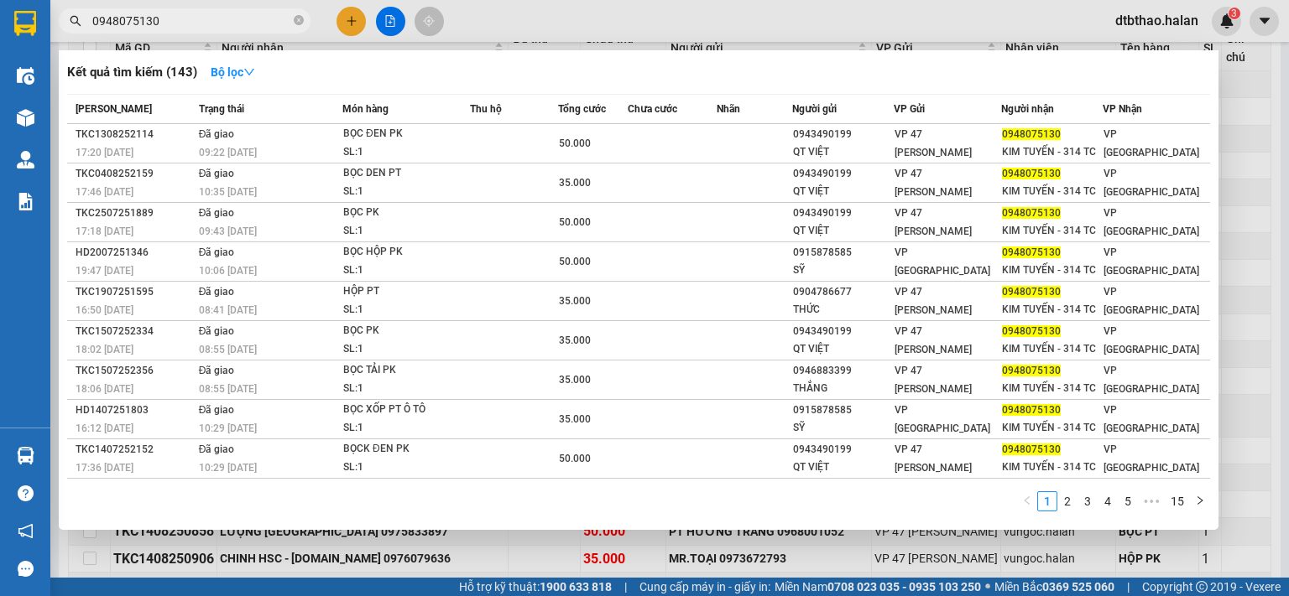
drag, startPoint x: 182, startPoint y: 26, endPoint x: 72, endPoint y: 32, distance: 110.1
click at [72, 32] on span "0948075130" at bounding box center [185, 20] width 252 height 25
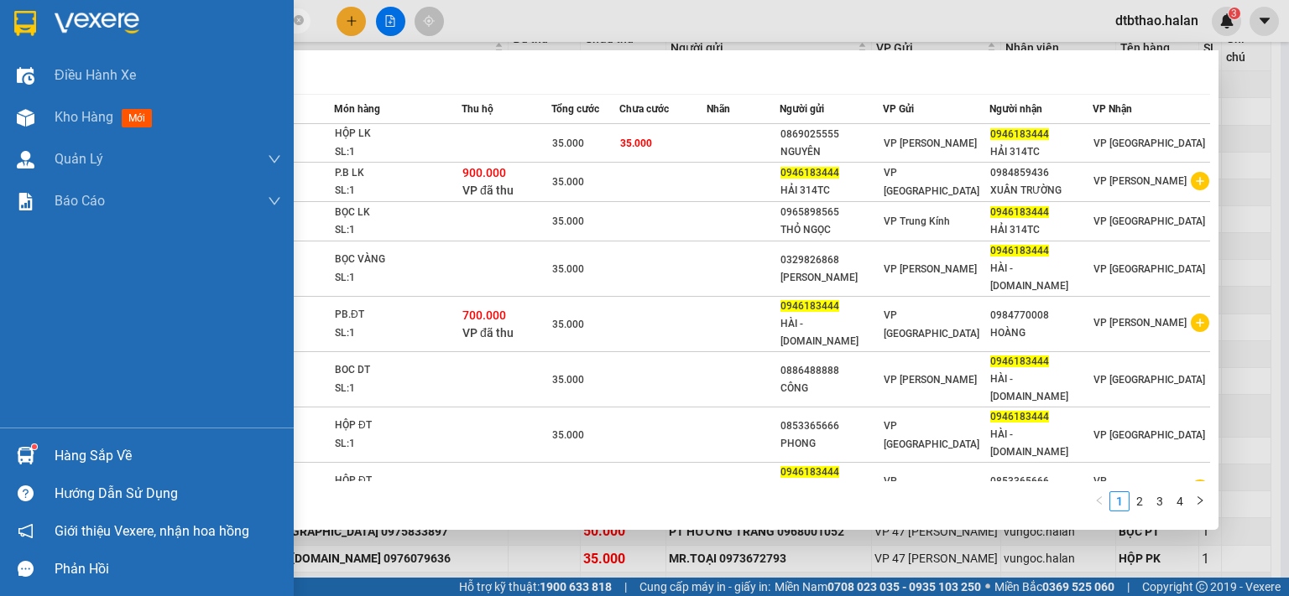
type input "0946183444"
click at [59, 459] on div "Hàng sắp về" at bounding box center [168, 456] width 227 height 25
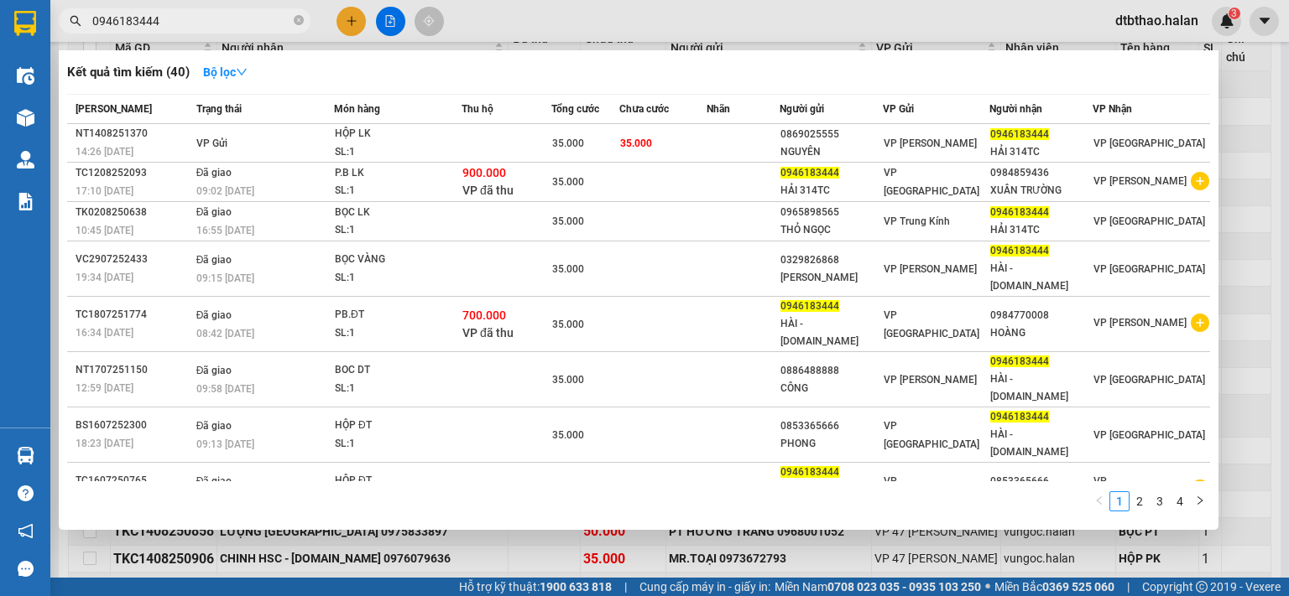
click at [821, 548] on section "Kết quả tìm kiếm ( 40 ) Bộ lọc Mã ĐH Trạng thái Món hàng Thu hộ Tổng cước Chưa …" at bounding box center [644, 298] width 1289 height 596
click at [463, 549] on div at bounding box center [644, 298] width 1289 height 596
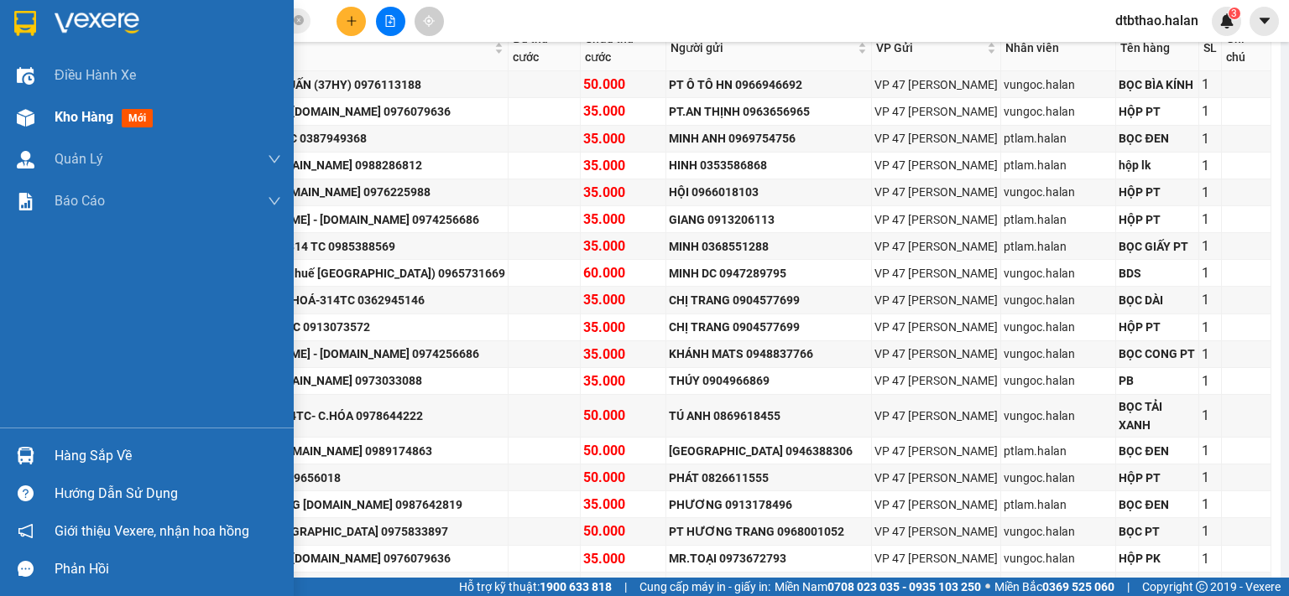
click at [68, 117] on span "Kho hàng" at bounding box center [84, 117] width 59 height 16
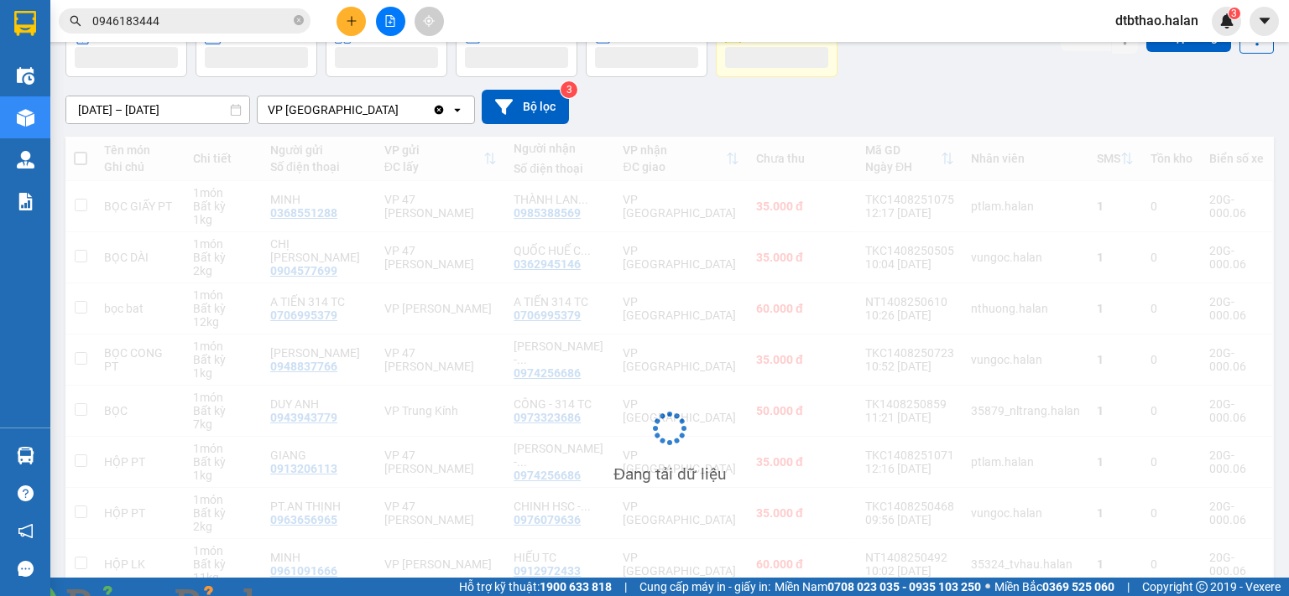
scroll to position [128, 0]
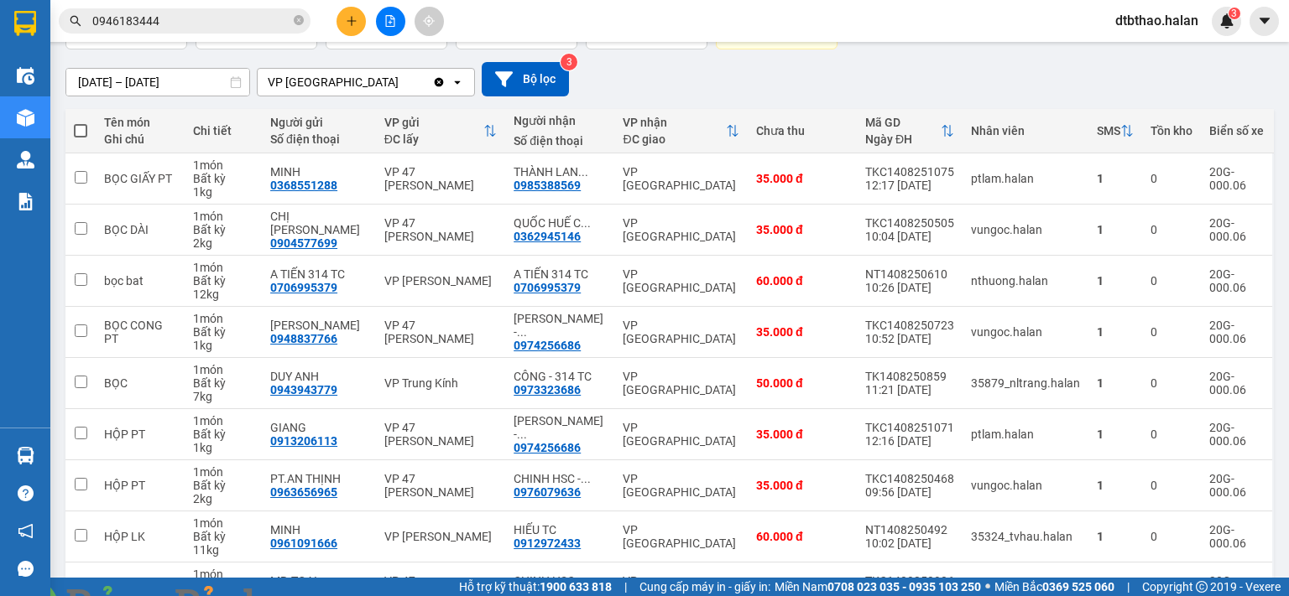
click at [309, 596] on span at bounding box center [288, 606] width 40 height 17
click at [309, 596] on img at bounding box center [304, 607] width 10 height 10
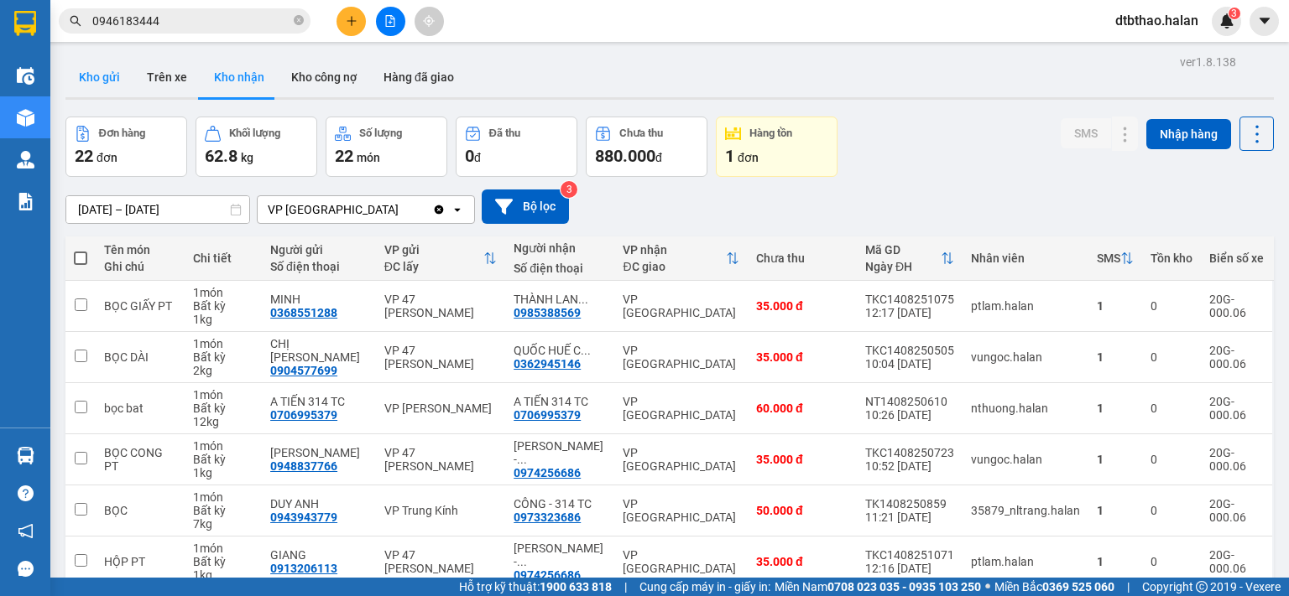
click at [90, 70] on button "Kho gửi" at bounding box center [99, 77] width 68 height 40
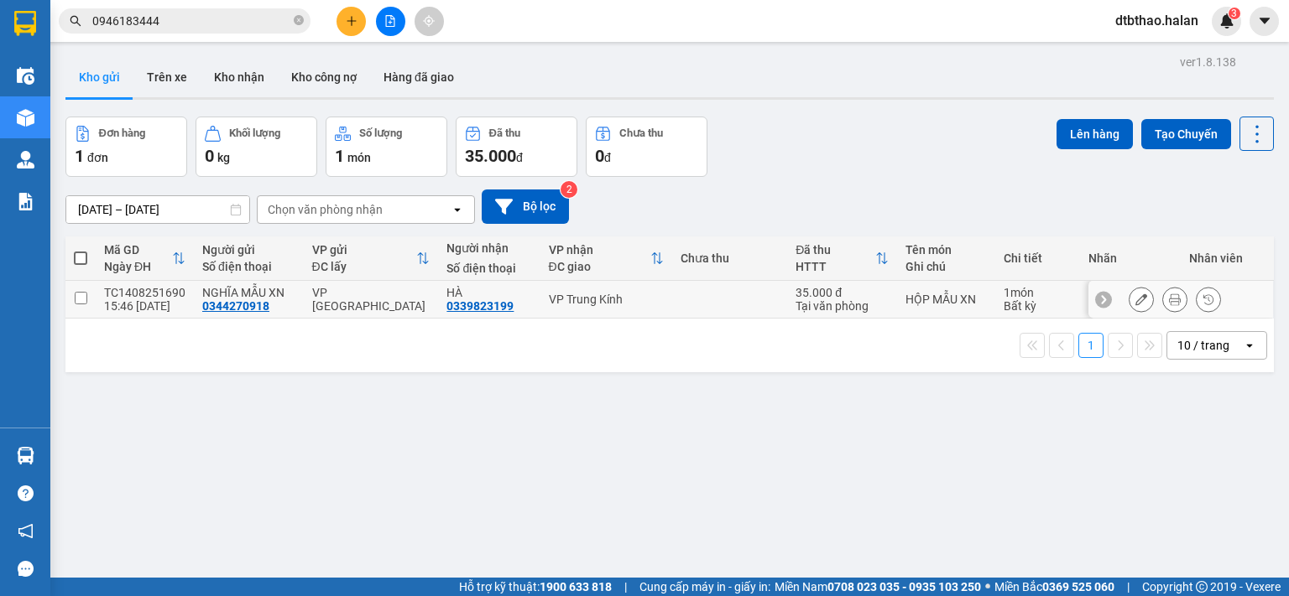
click at [78, 299] on input "checkbox" at bounding box center [81, 298] width 13 height 13
checkbox input "true"
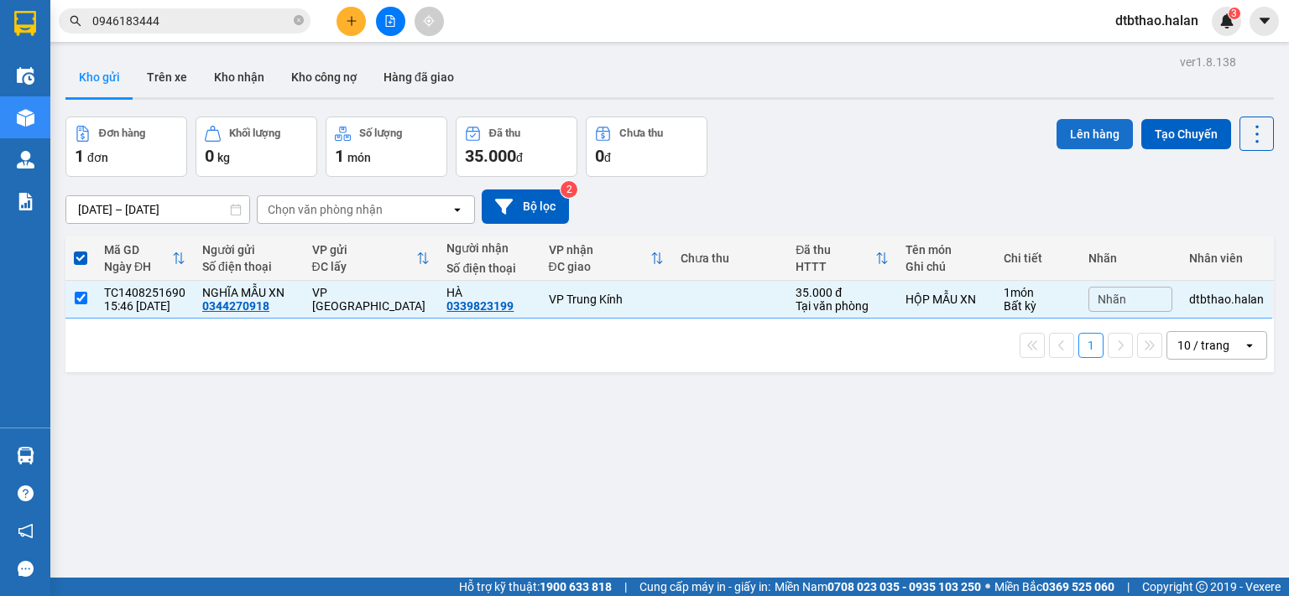
click at [1090, 131] on button "Lên hàng" at bounding box center [1094, 134] width 76 height 30
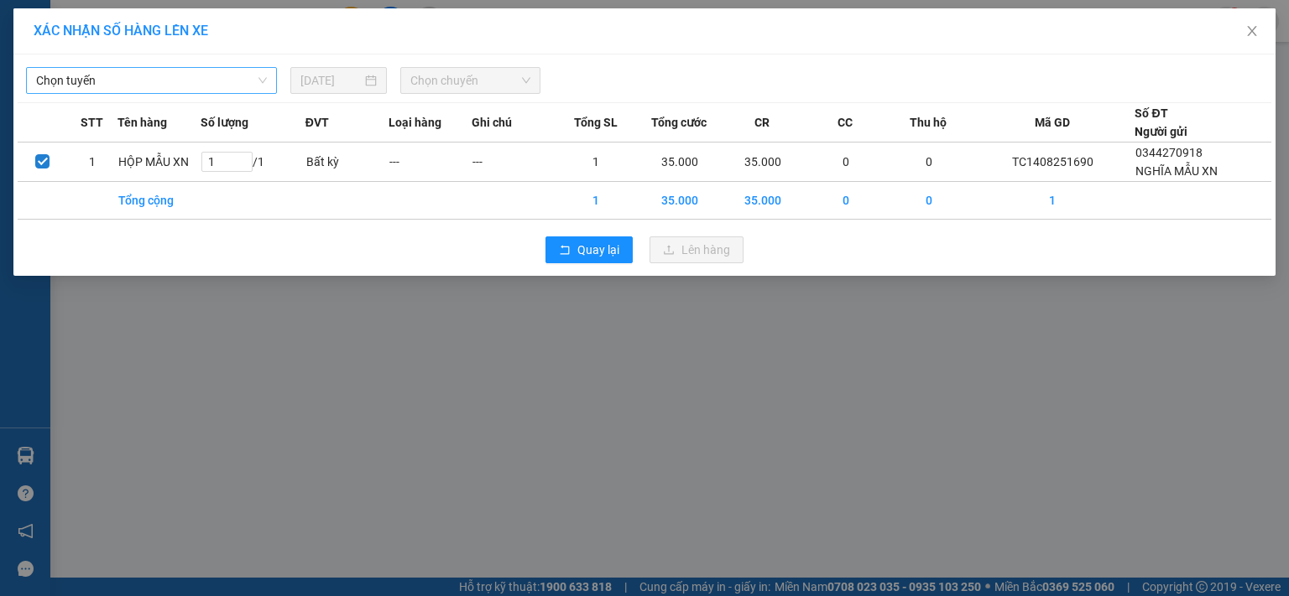
click at [190, 81] on span "Chọn tuyến" at bounding box center [151, 80] width 231 height 25
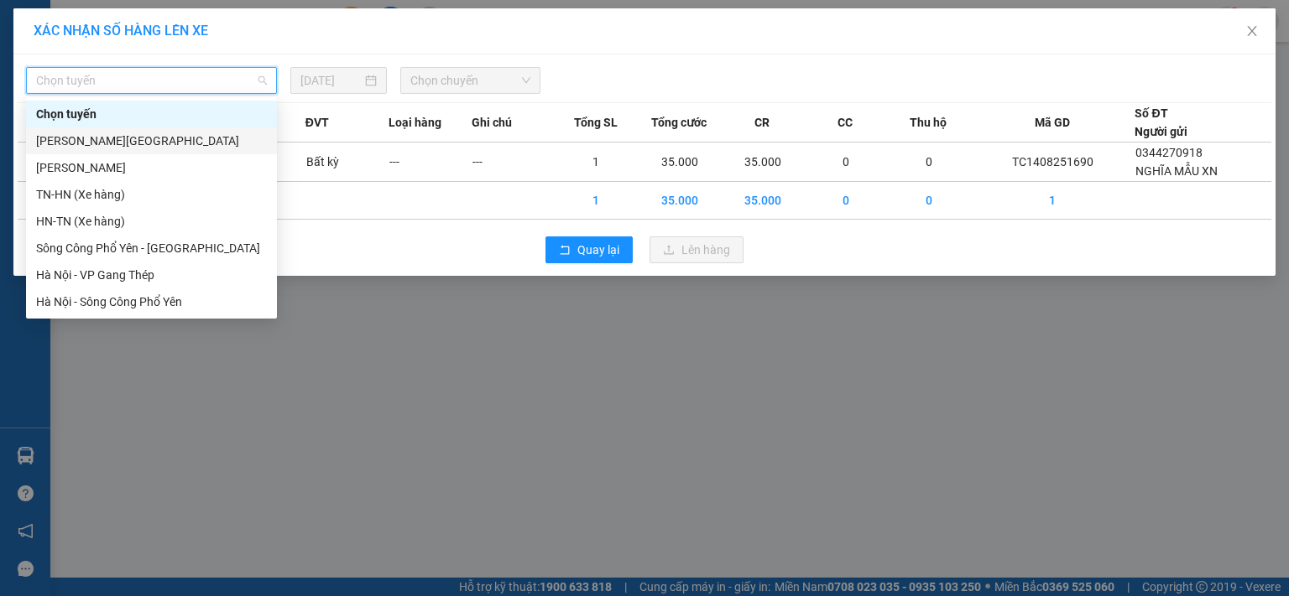
click at [178, 143] on div "[PERSON_NAME][GEOGRAPHIC_DATA]" at bounding box center [151, 141] width 231 height 18
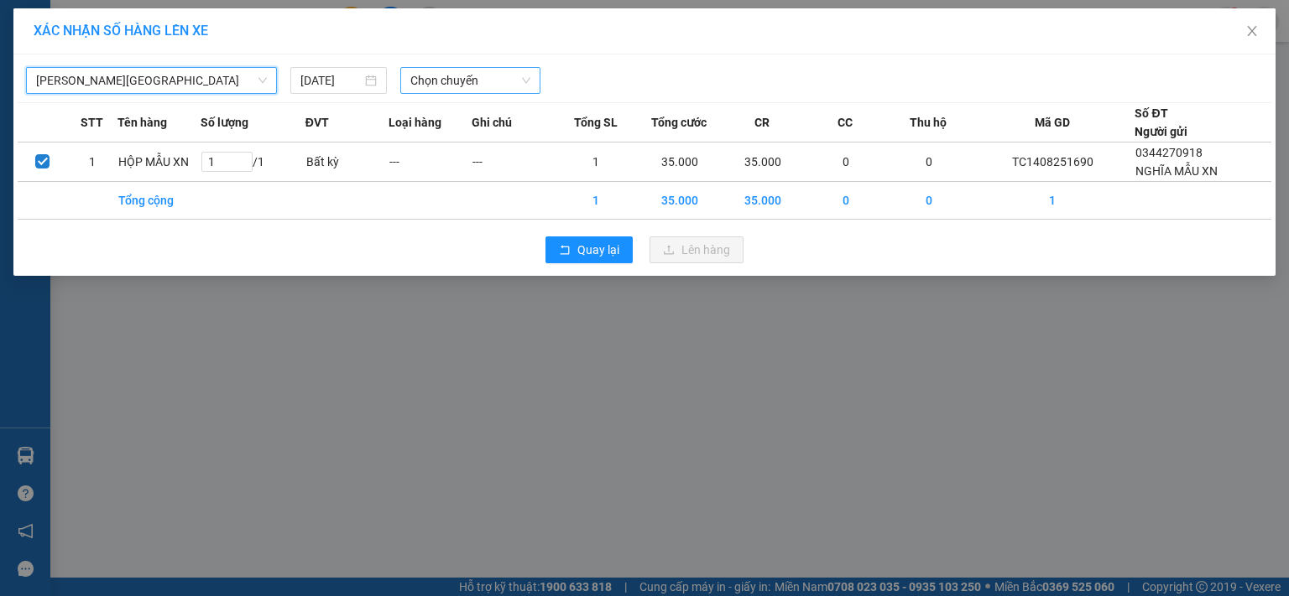
click at [482, 74] on span "Chọn chuyến" at bounding box center [470, 80] width 121 height 25
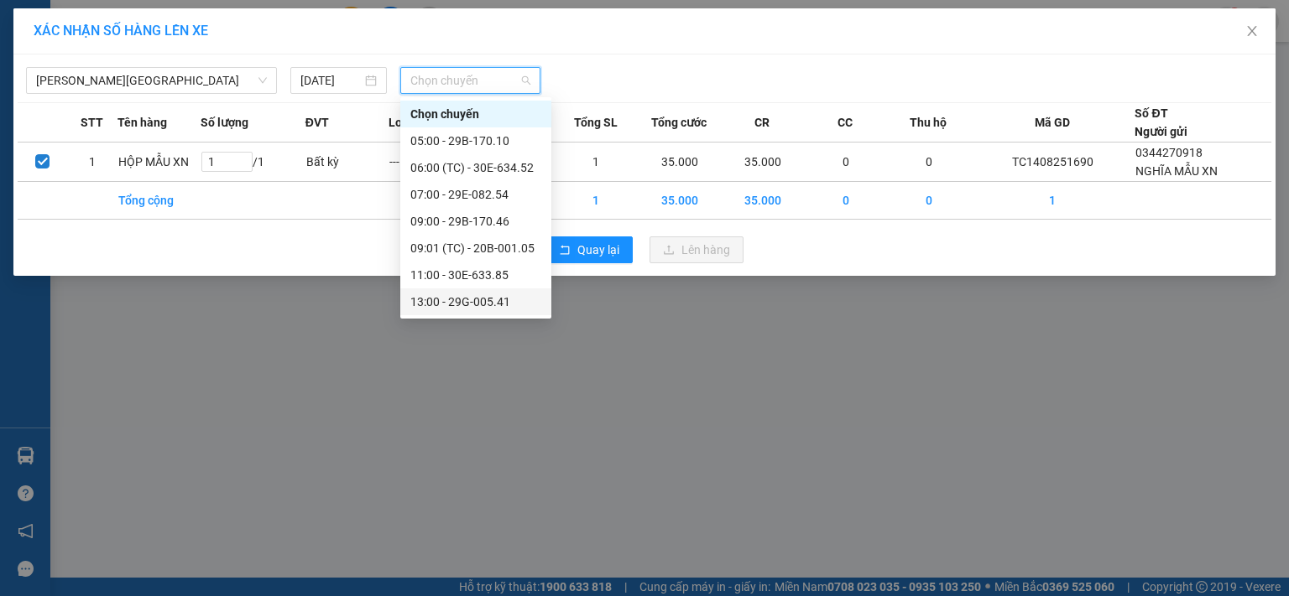
scroll to position [107, 0]
click at [503, 304] on div "19:00 - 29B-170.46" at bounding box center [475, 302] width 131 height 18
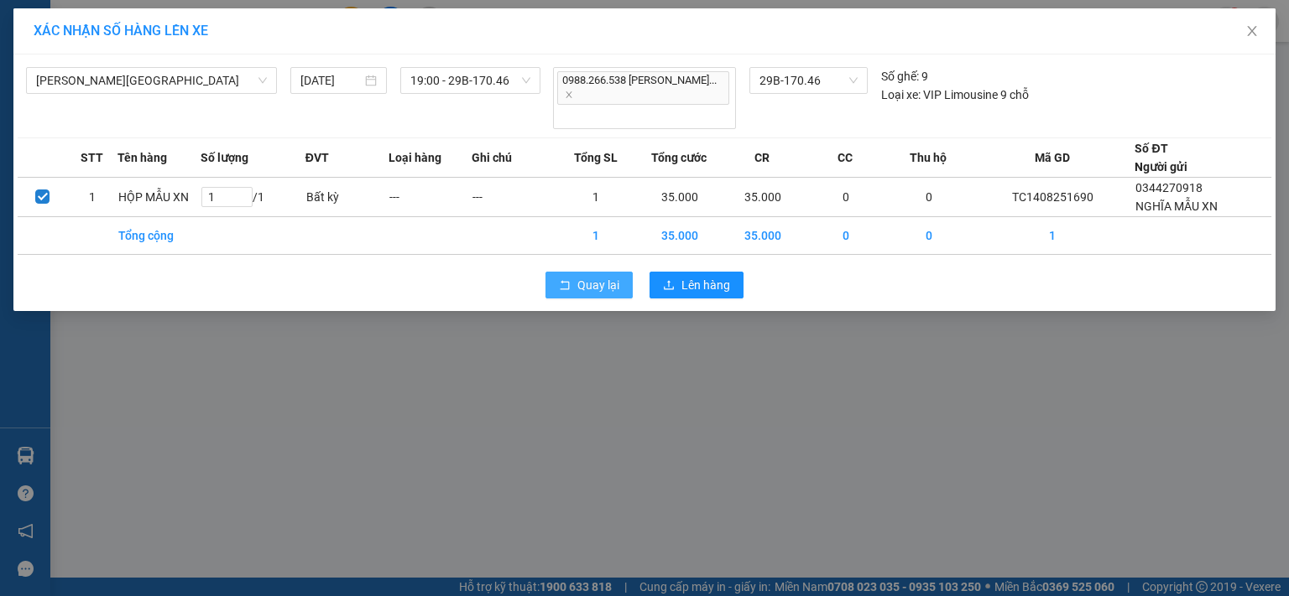
click at [584, 276] on span "Quay lại" at bounding box center [598, 285] width 42 height 18
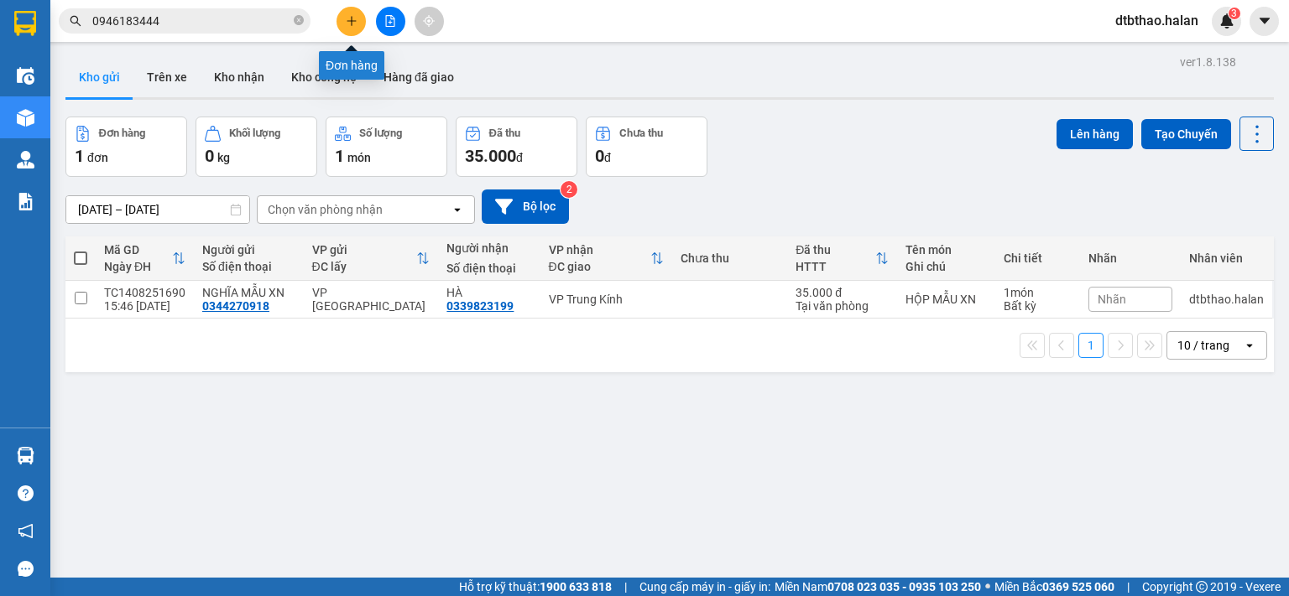
click at [352, 23] on icon "plus" at bounding box center [352, 21] width 12 height 12
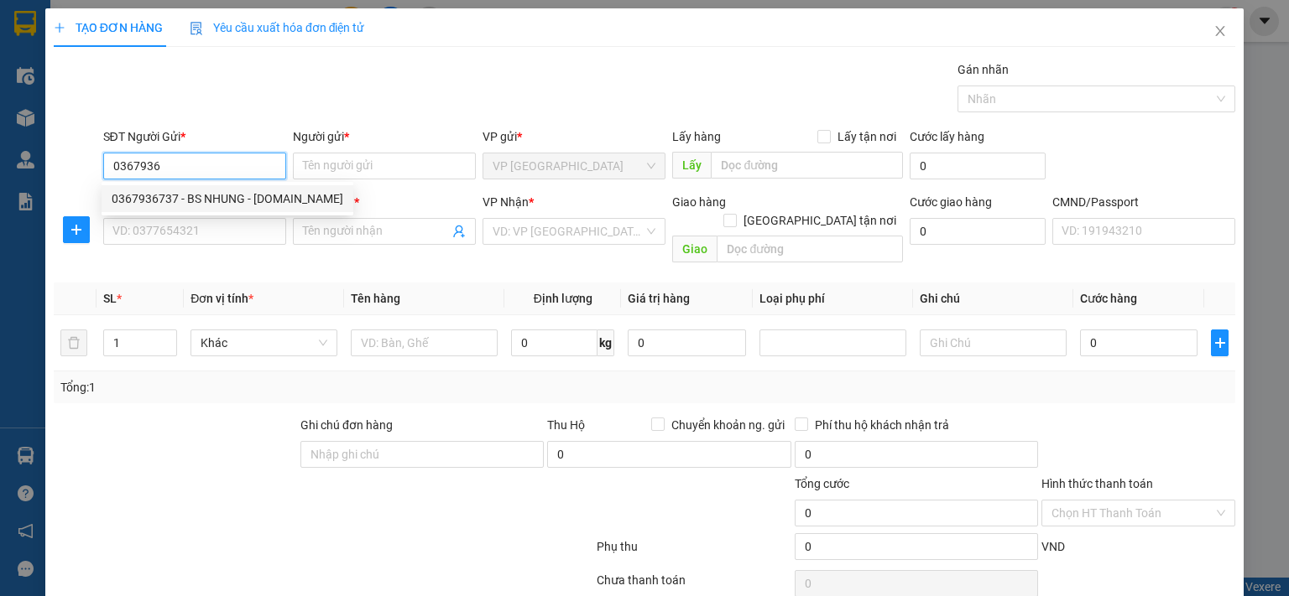
click at [168, 201] on div "0367936737 - BS NHUNG - 314.TC" at bounding box center [228, 199] width 232 height 18
type input "0367936737"
type input "BS NHUNG - [DOMAIN_NAME]"
type input "0367936737"
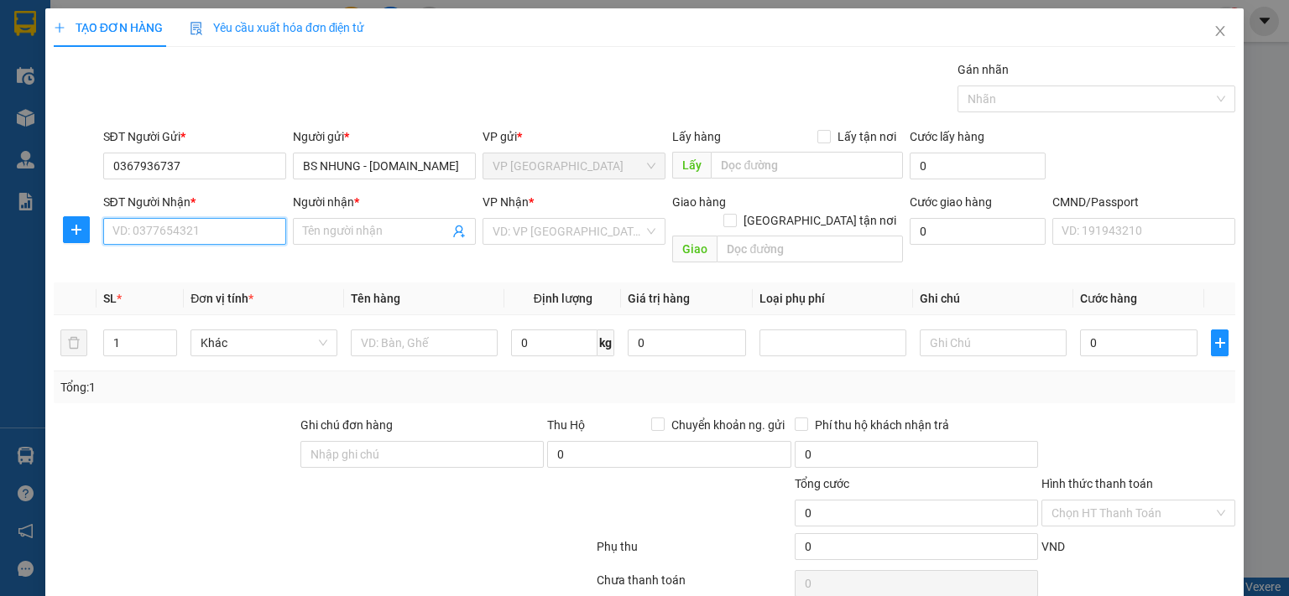
click at [172, 234] on input "SĐT Người Nhận *" at bounding box center [194, 231] width 183 height 27
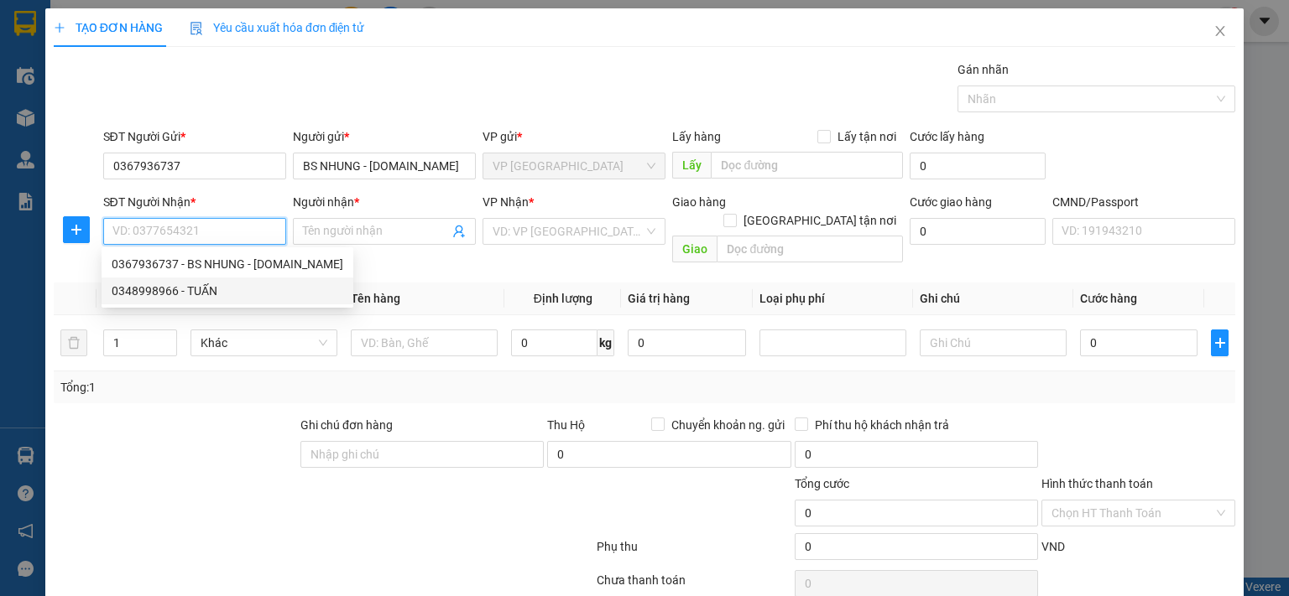
click at [186, 291] on div "0348998966 - TUẤN" at bounding box center [228, 291] width 232 height 18
type input "0348998966"
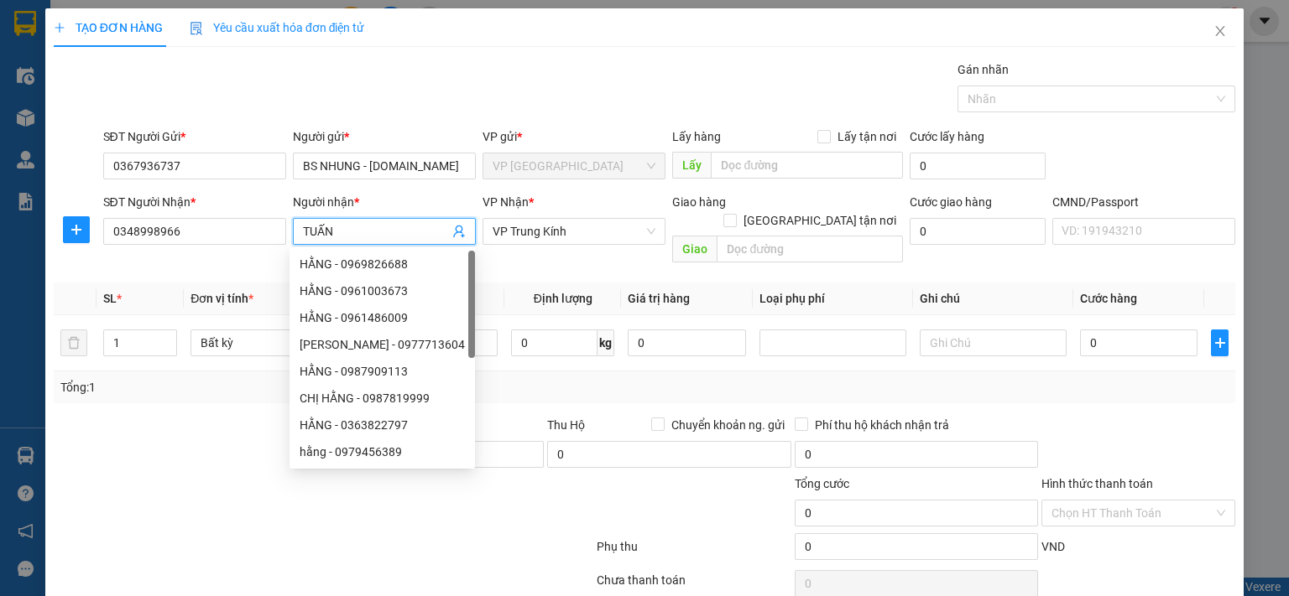
drag, startPoint x: 300, startPoint y: 227, endPoint x: 341, endPoint y: 227, distance: 41.1
click at [341, 227] on input "TUẤN" at bounding box center [376, 231] width 146 height 18
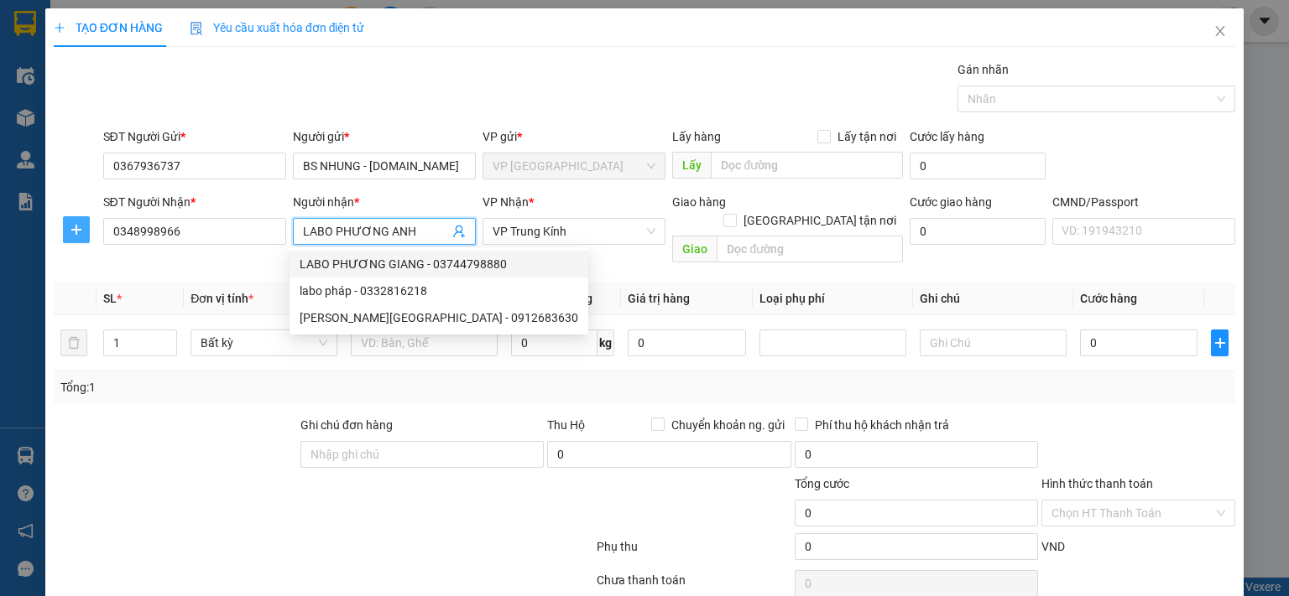
type input "LABO PHƯƠNG ANH"
click at [73, 234] on icon "plus" at bounding box center [76, 229] width 13 height 13
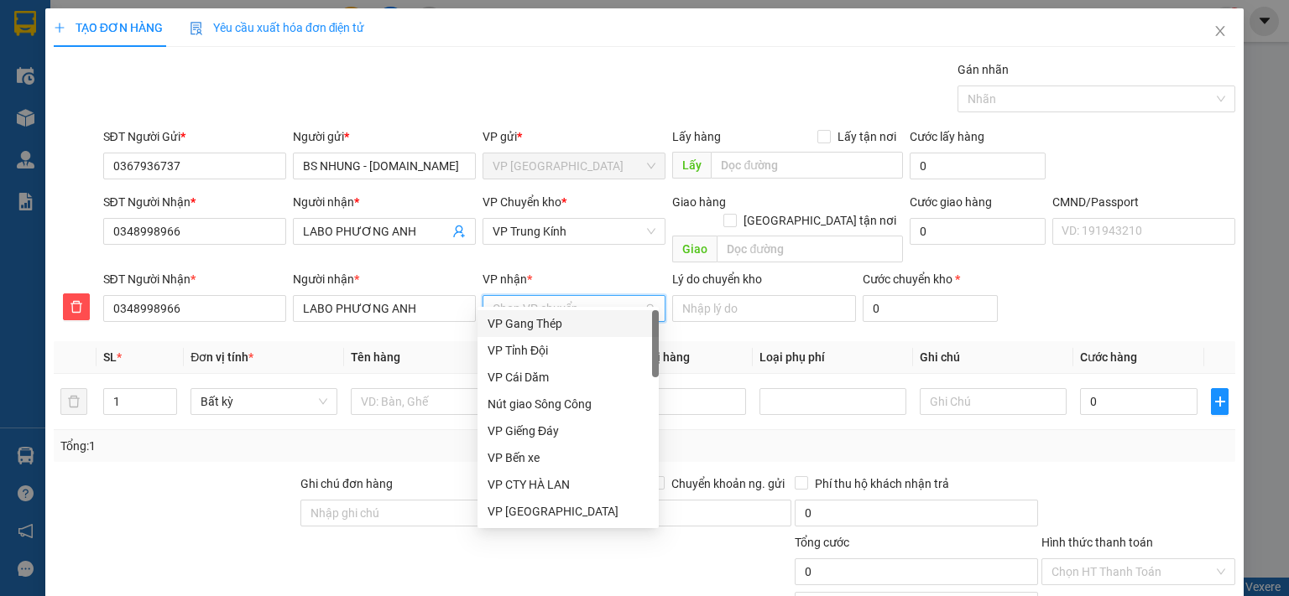
click at [555, 296] on input "VP nhận *" at bounding box center [567, 308] width 151 height 25
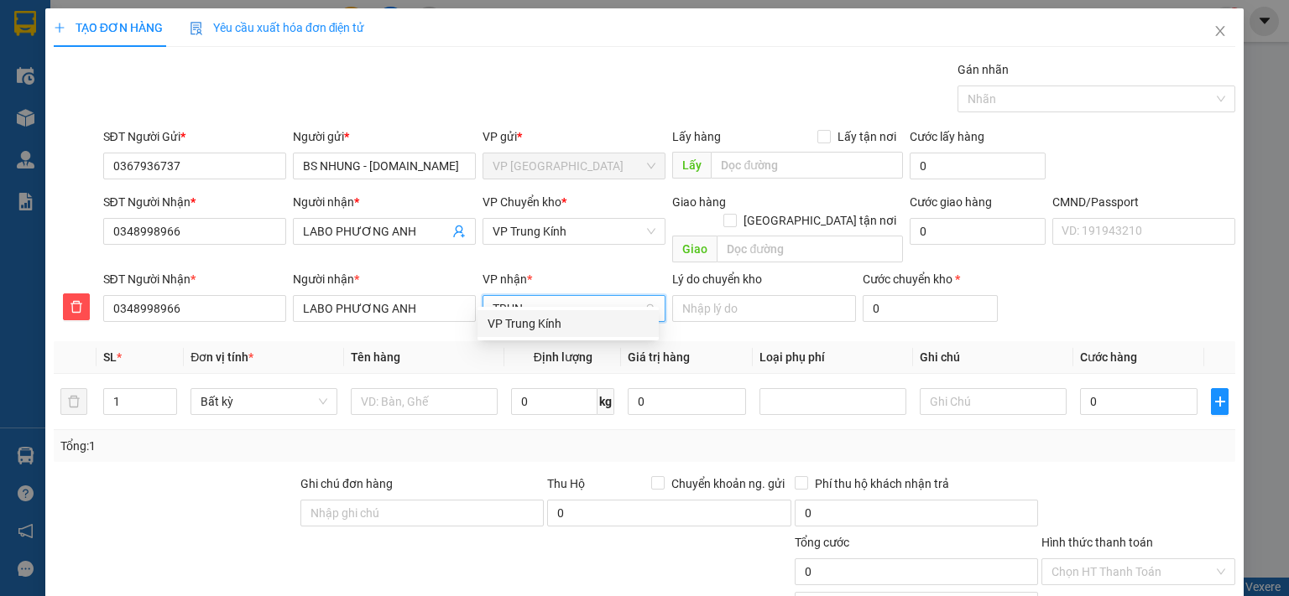
type input "TRUNG"
click at [550, 327] on div "VP Trung Kính" at bounding box center [567, 324] width 161 height 18
click at [543, 231] on span "VP Trung Kính" at bounding box center [573, 231] width 163 height 25
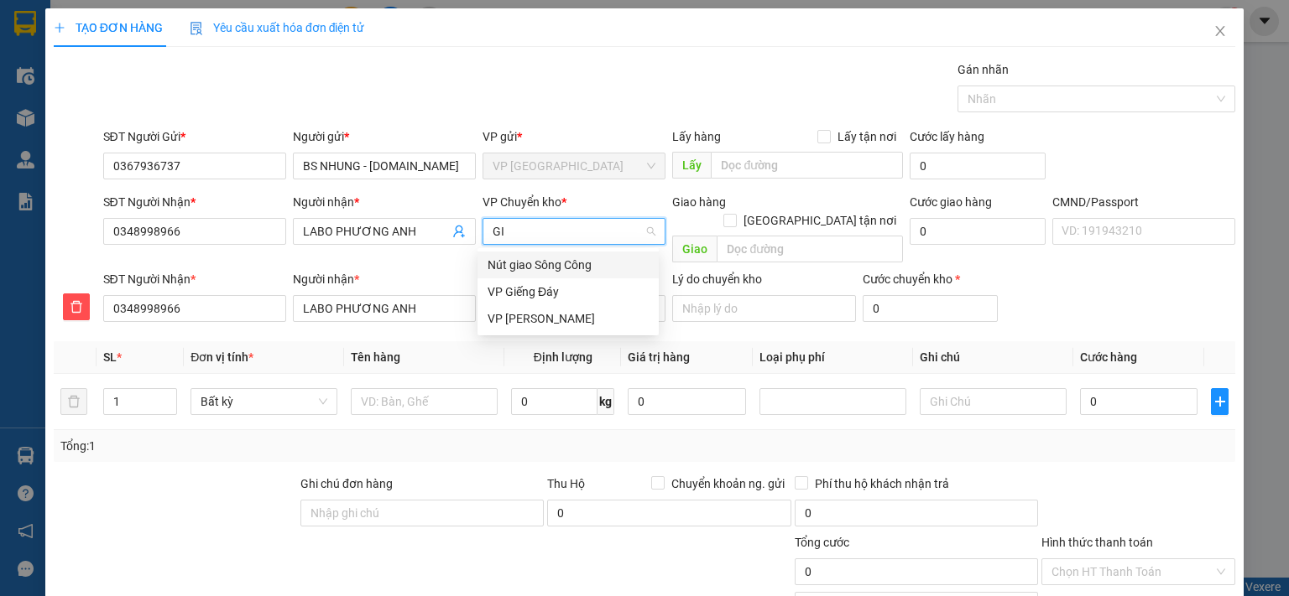
type input "GIA"
click at [541, 294] on div "VP [PERSON_NAME]" at bounding box center [567, 292] width 161 height 18
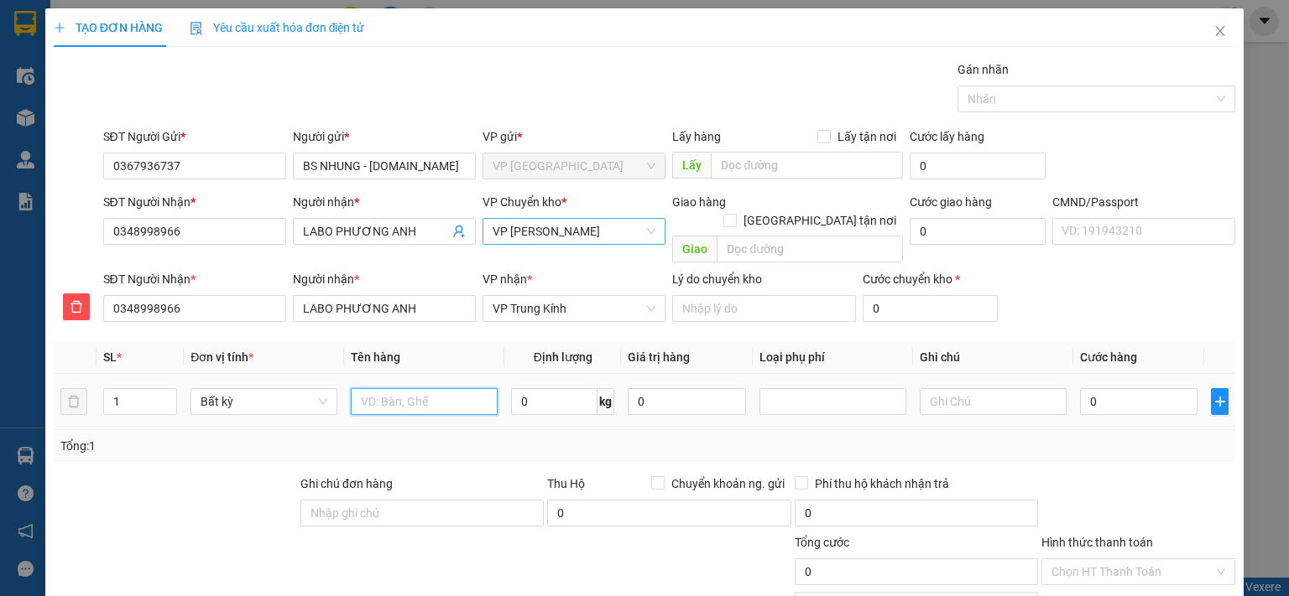
click at [439, 388] on input "text" at bounding box center [424, 401] width 147 height 27
type input "HỘP THUỐC"
click at [1118, 388] on input "0" at bounding box center [1138, 401] width 117 height 27
type input "3"
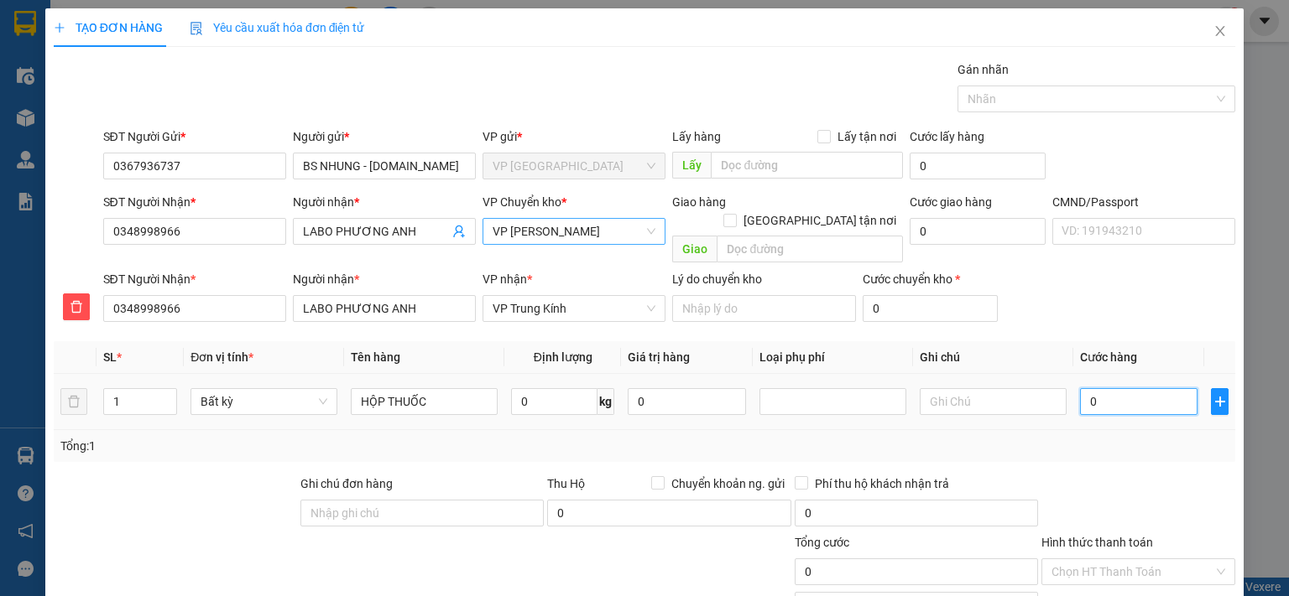
type input "3"
type input "35"
type input "350"
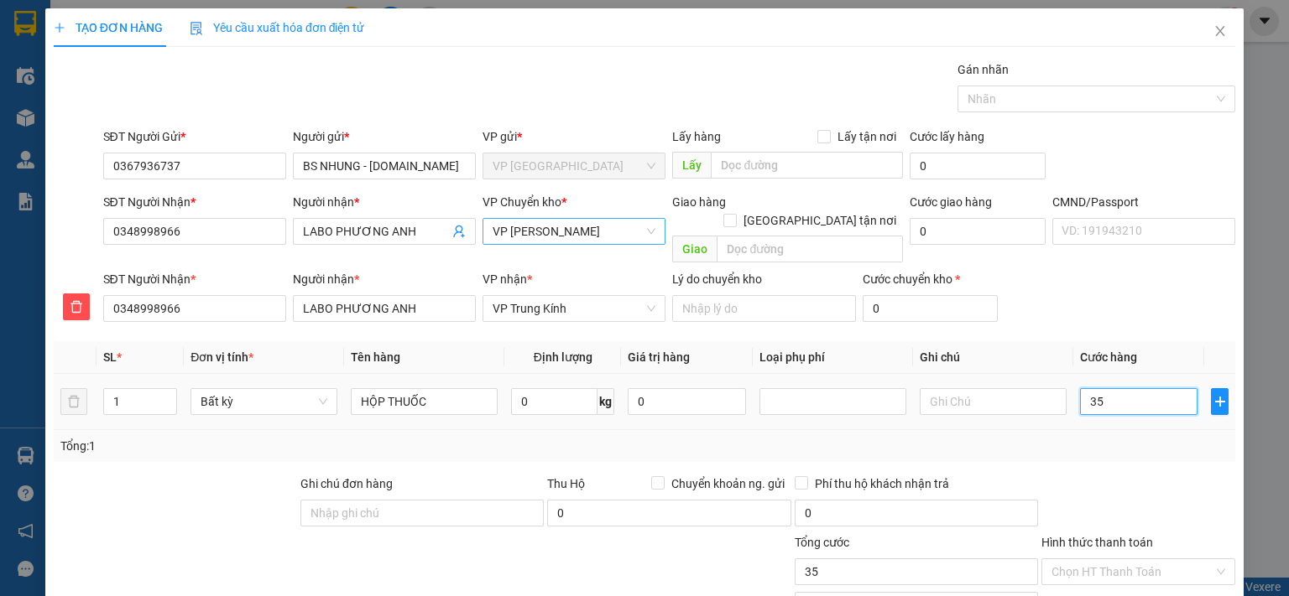
type input "350"
type input "3.500"
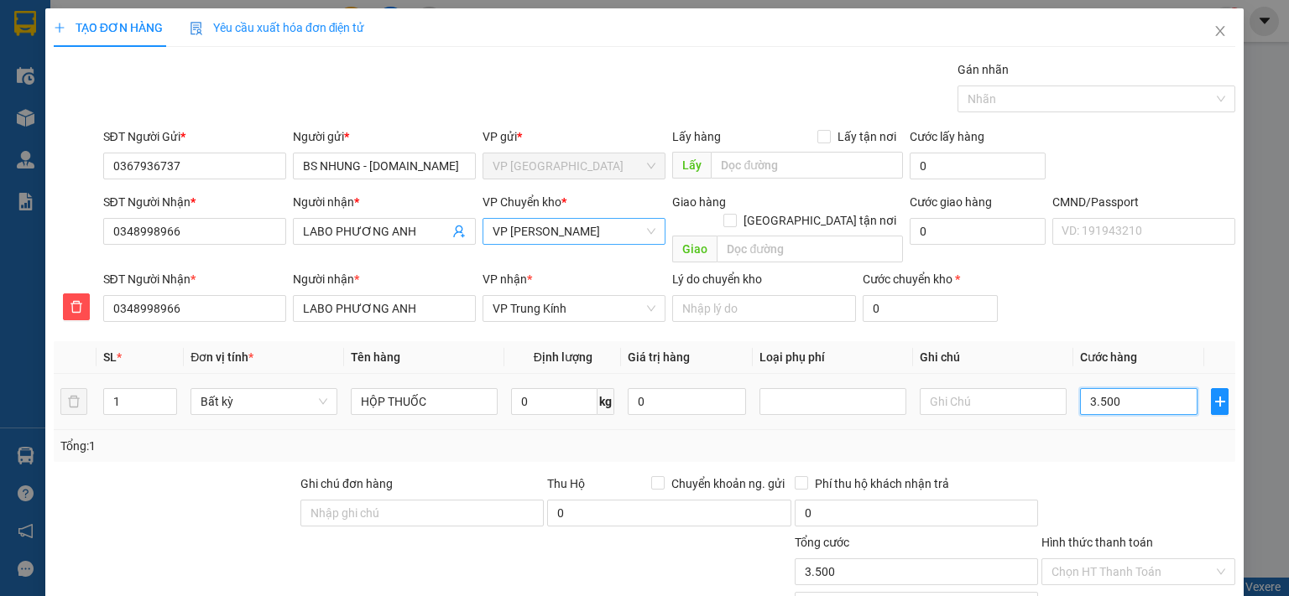
type input "35.000"
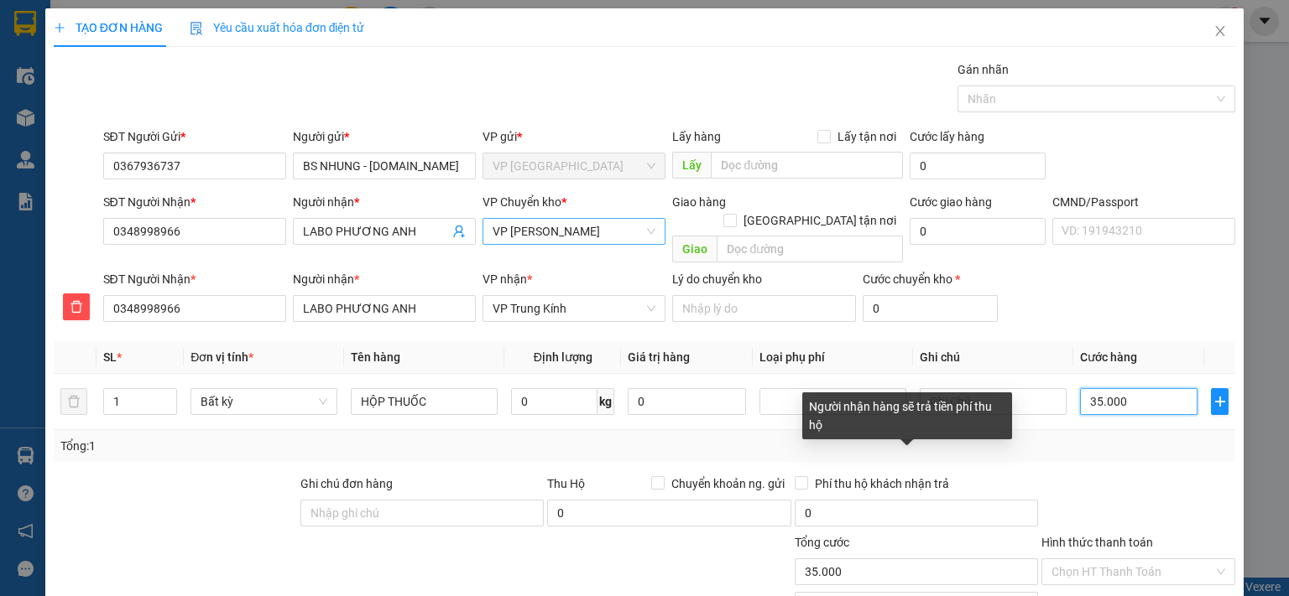
scroll to position [84, 0]
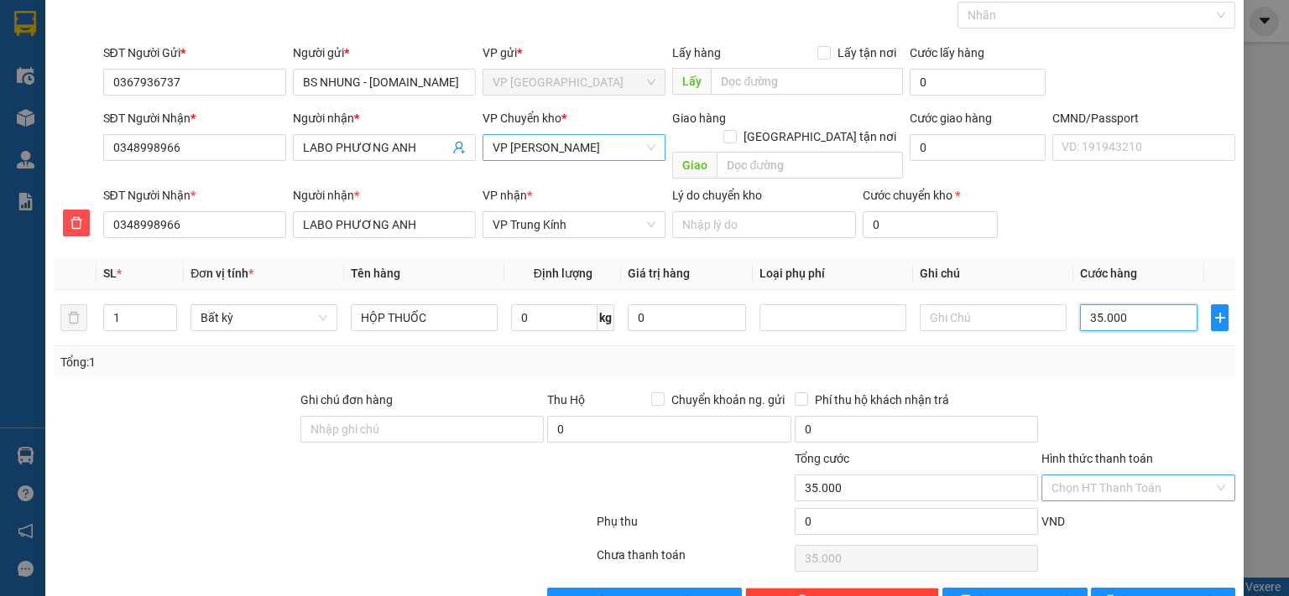
type input "35.000"
click at [1111, 476] on input "Hình thức thanh toán" at bounding box center [1132, 488] width 162 height 25
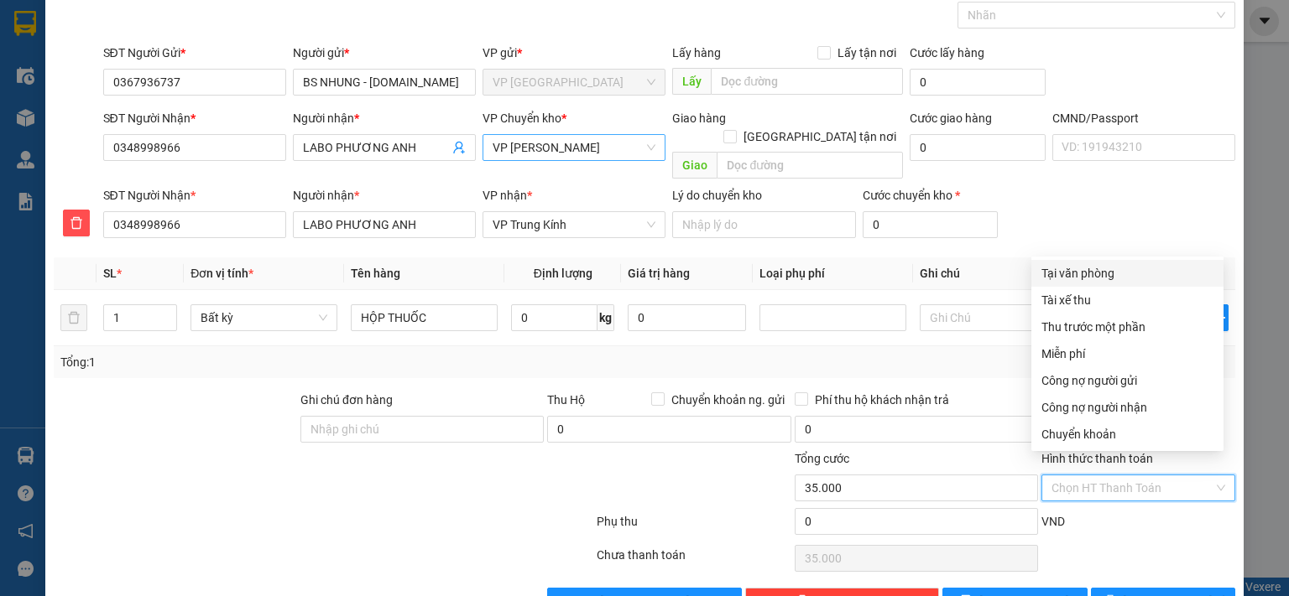
click at [1090, 276] on div "Tại văn phòng" at bounding box center [1127, 273] width 172 height 18
type input "0"
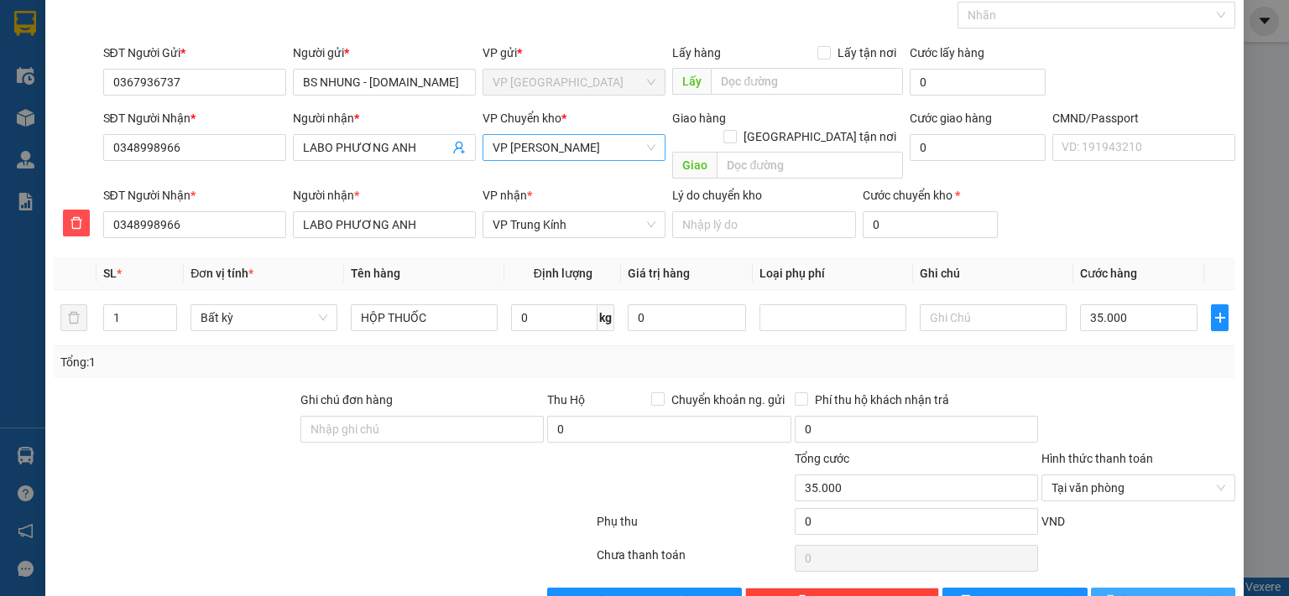
click at [1107, 588] on button "Lưu và In" at bounding box center [1163, 601] width 145 height 27
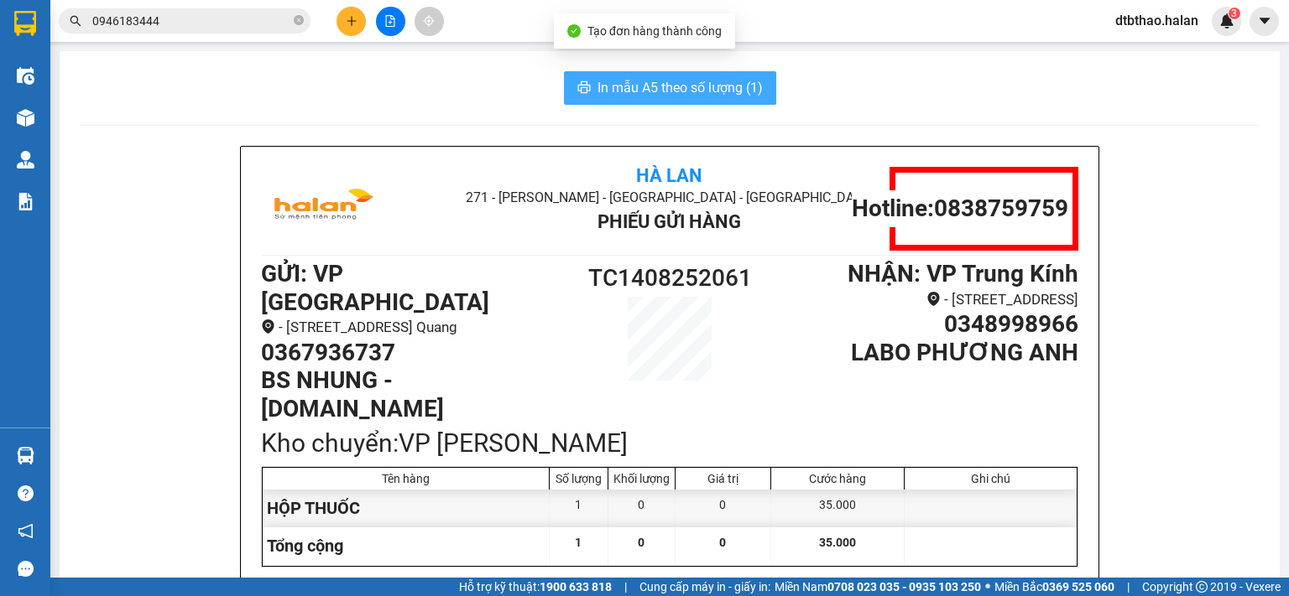
click at [721, 86] on span "In mẫu A5 theo số lượng (1)" at bounding box center [679, 87] width 165 height 21
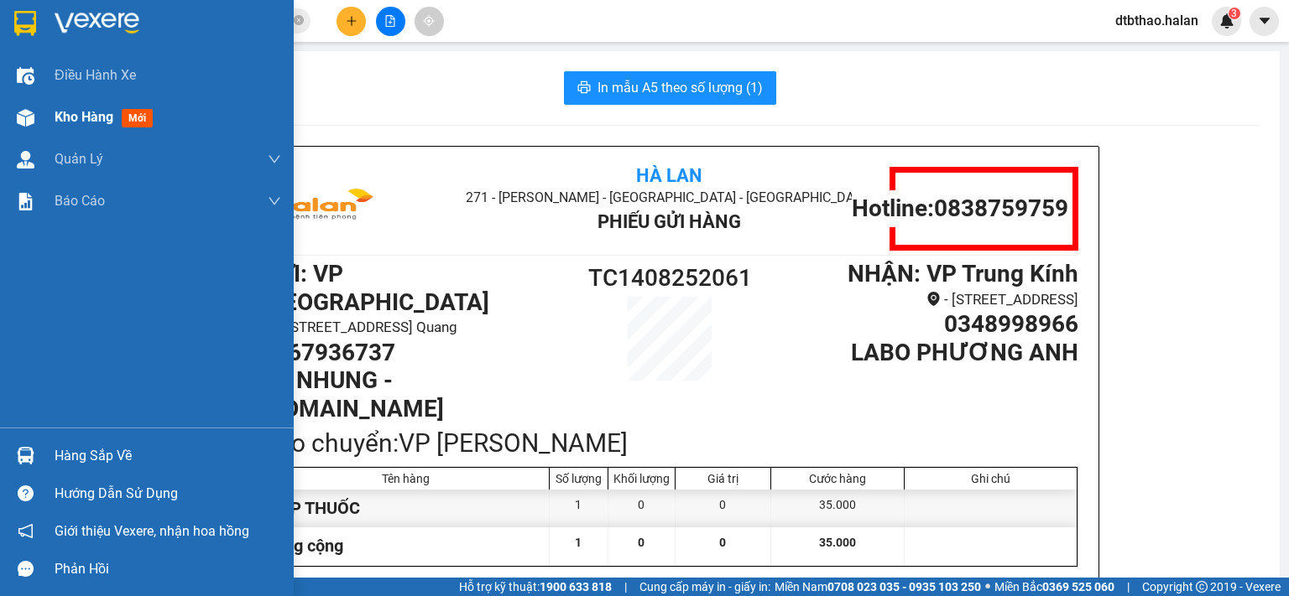
click at [97, 119] on span "Kho hàng" at bounding box center [84, 117] width 59 height 16
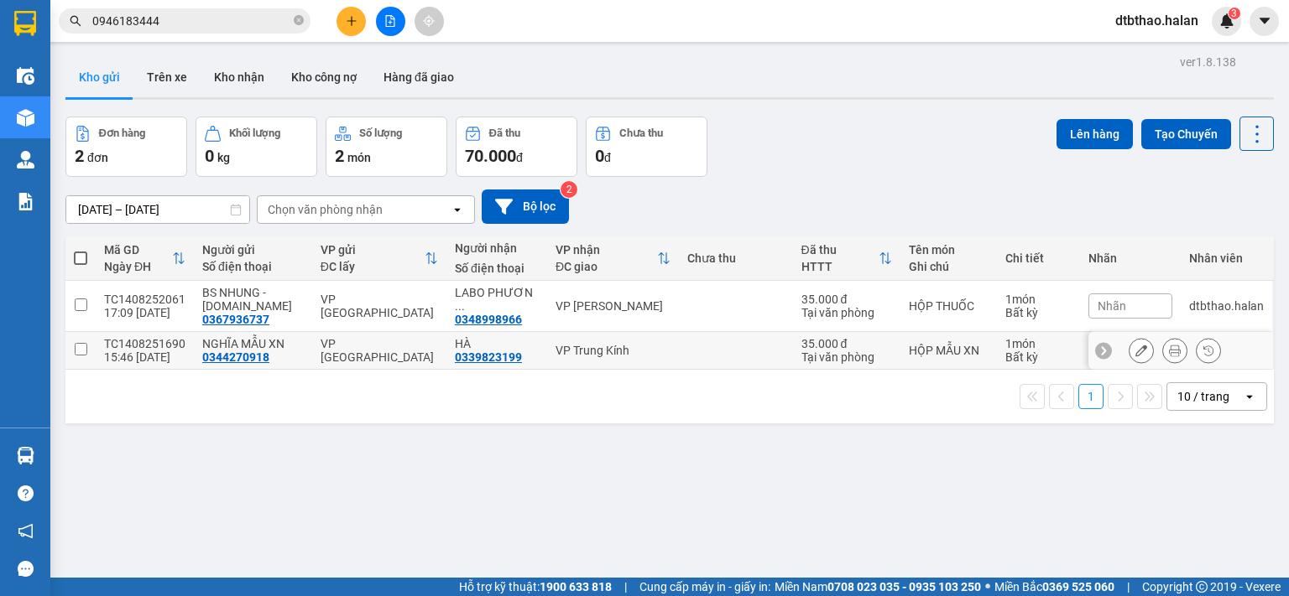
click at [81, 351] on input "checkbox" at bounding box center [81, 349] width 13 height 13
checkbox input "true"
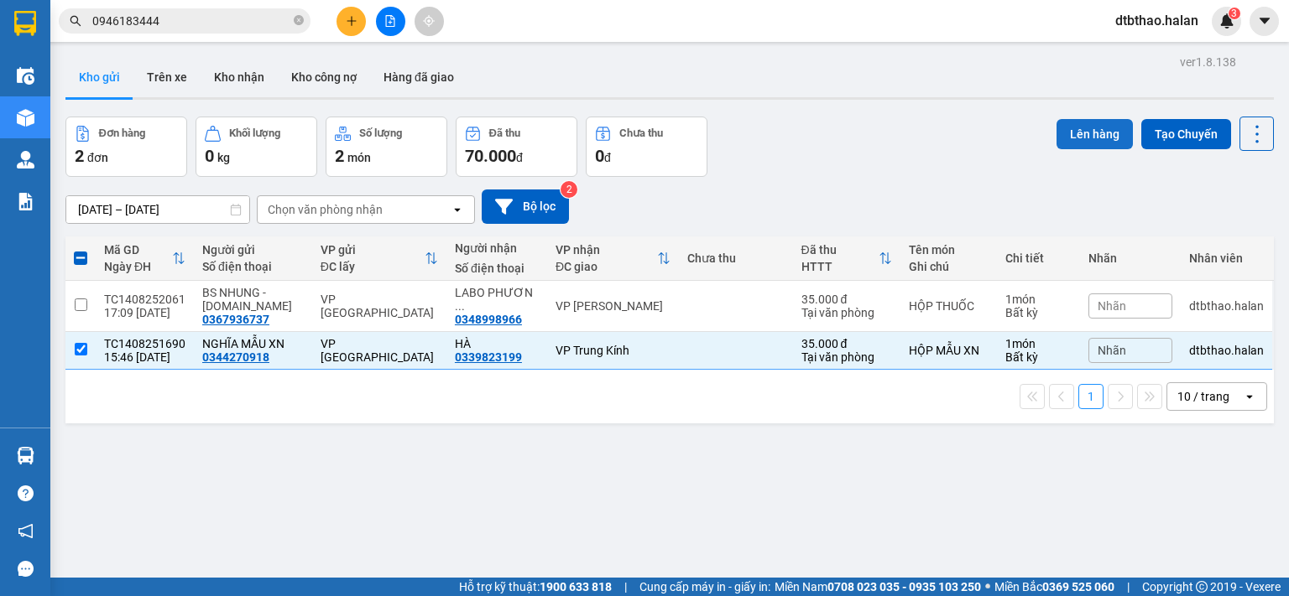
click at [1085, 137] on button "Lên hàng" at bounding box center [1094, 134] width 76 height 30
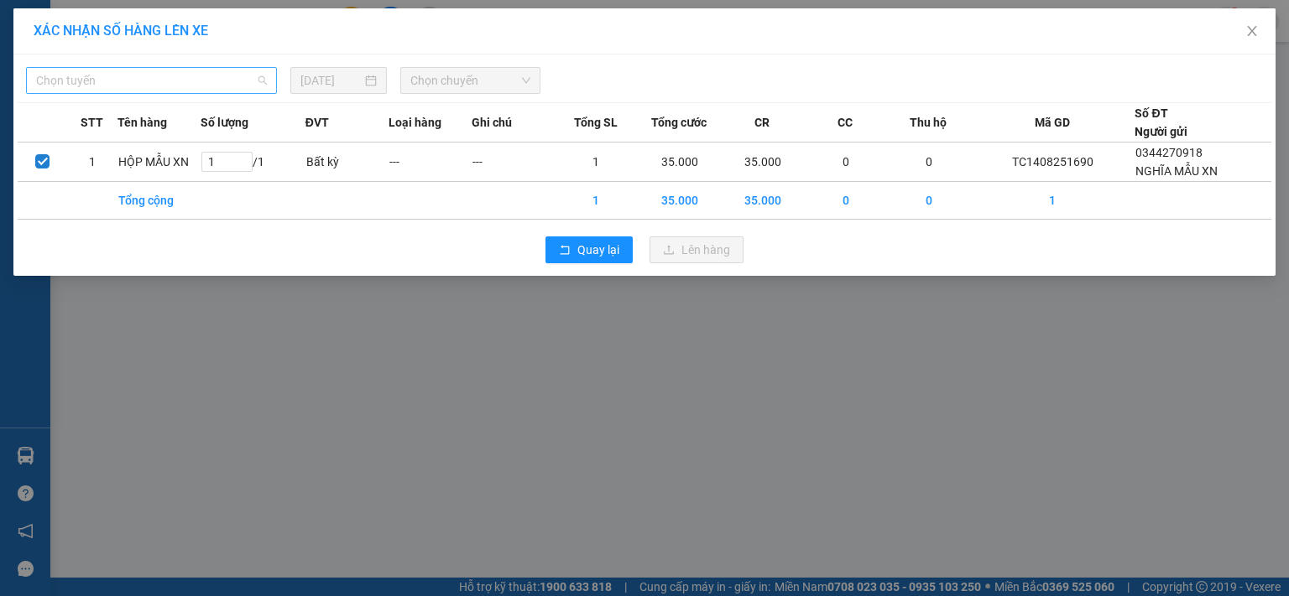
click at [227, 73] on span "Chọn tuyến" at bounding box center [151, 80] width 231 height 25
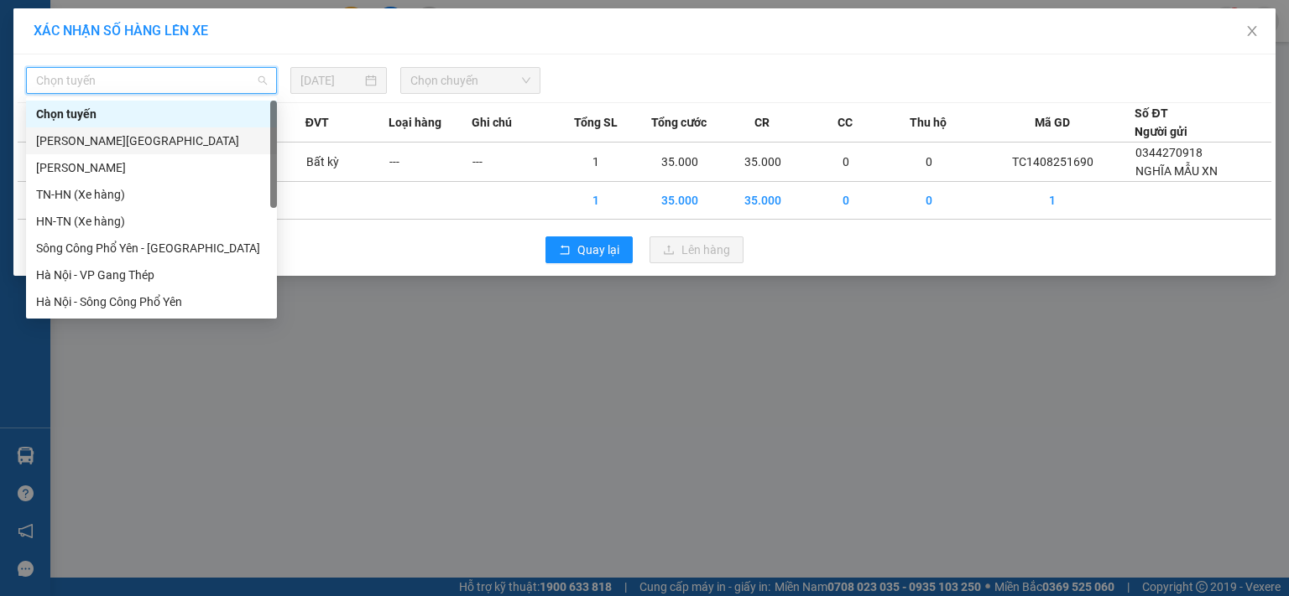
click at [128, 140] on div "[PERSON_NAME][GEOGRAPHIC_DATA]" at bounding box center [151, 141] width 231 height 18
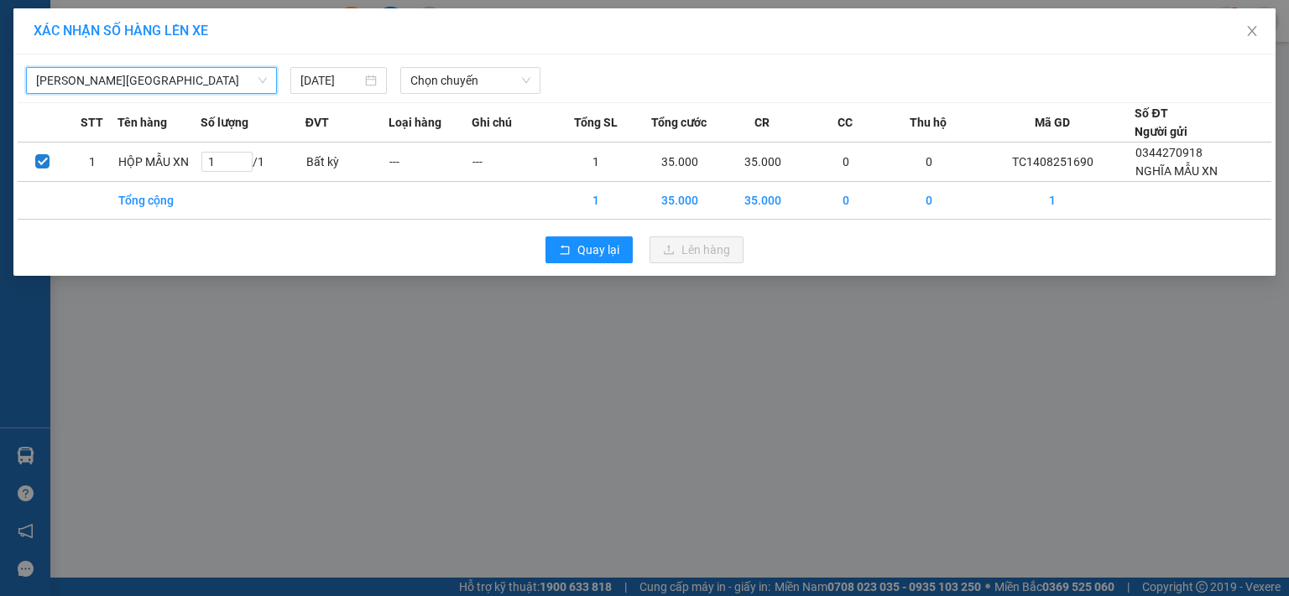
click at [148, 77] on span "[PERSON_NAME][GEOGRAPHIC_DATA]" at bounding box center [151, 80] width 231 height 25
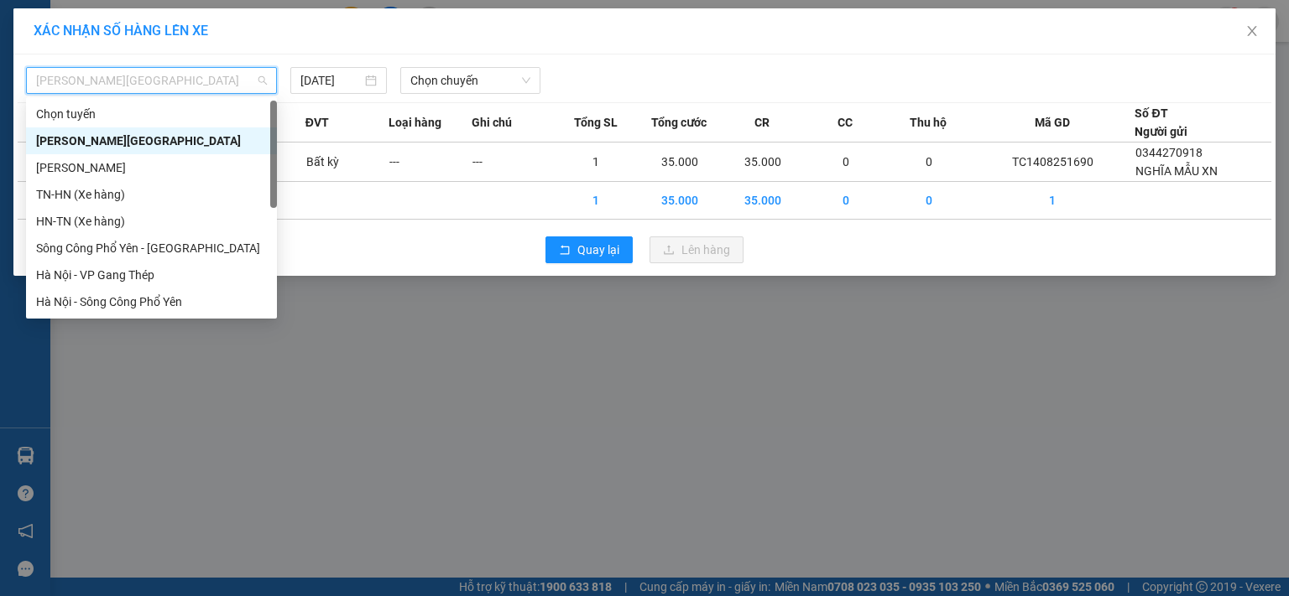
scroll to position [295, 0]
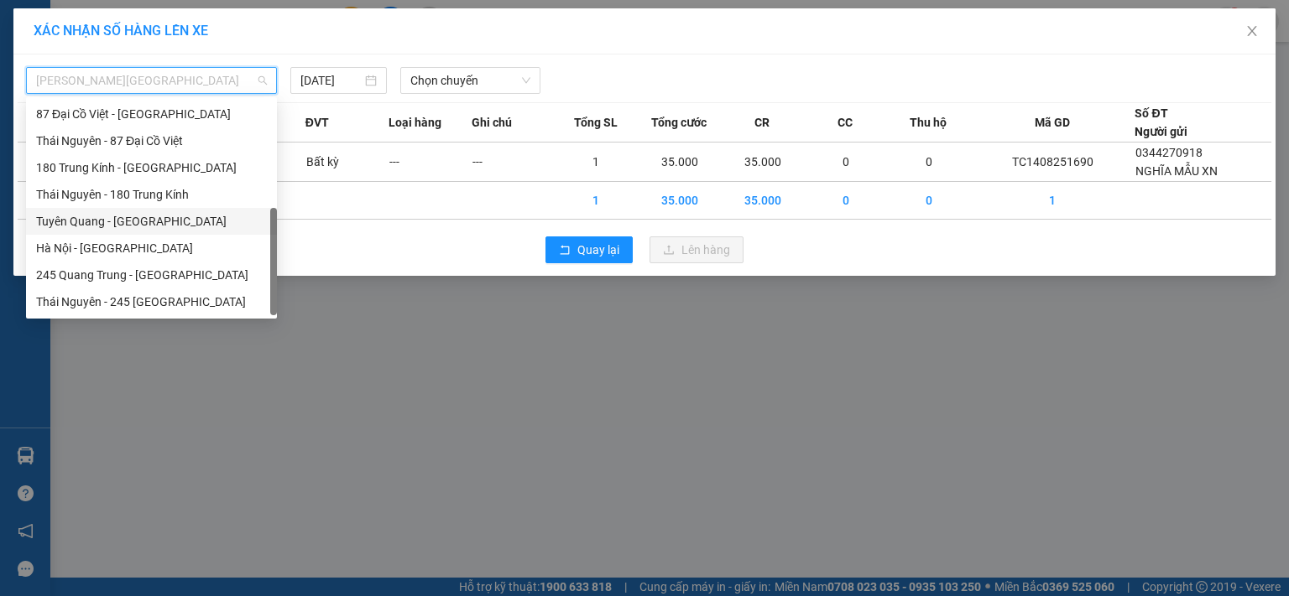
click at [137, 222] on div "Tuyên Quang - Hà Nội" at bounding box center [151, 221] width 231 height 18
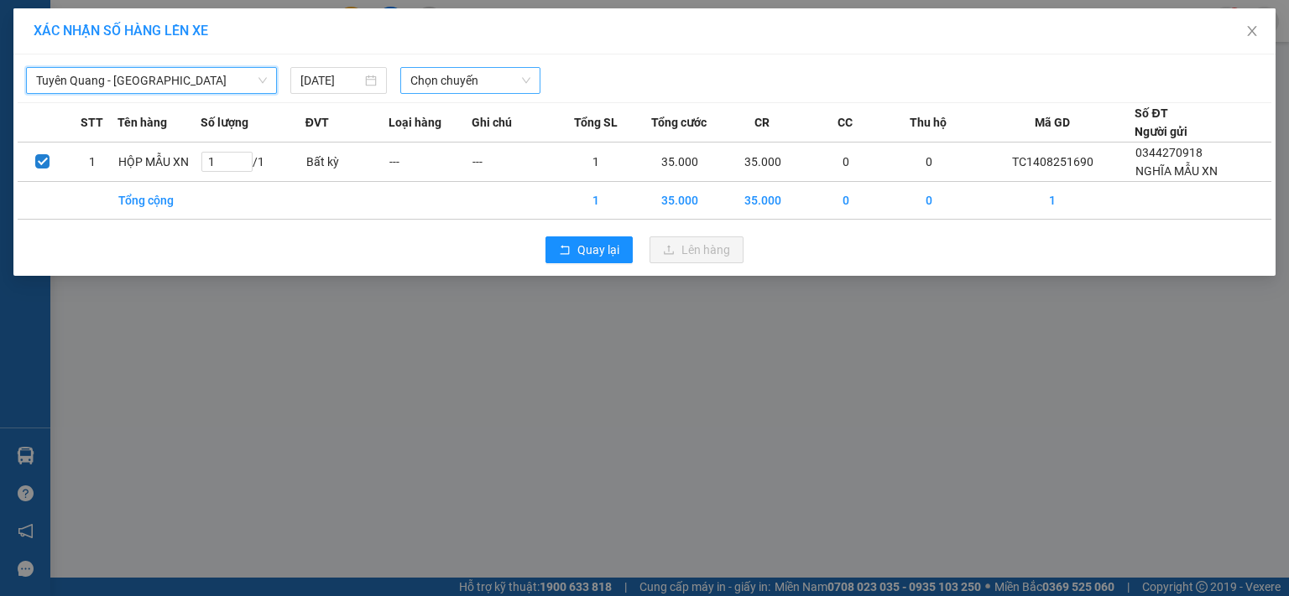
click at [456, 84] on span "Chọn chuyến" at bounding box center [470, 80] width 121 height 25
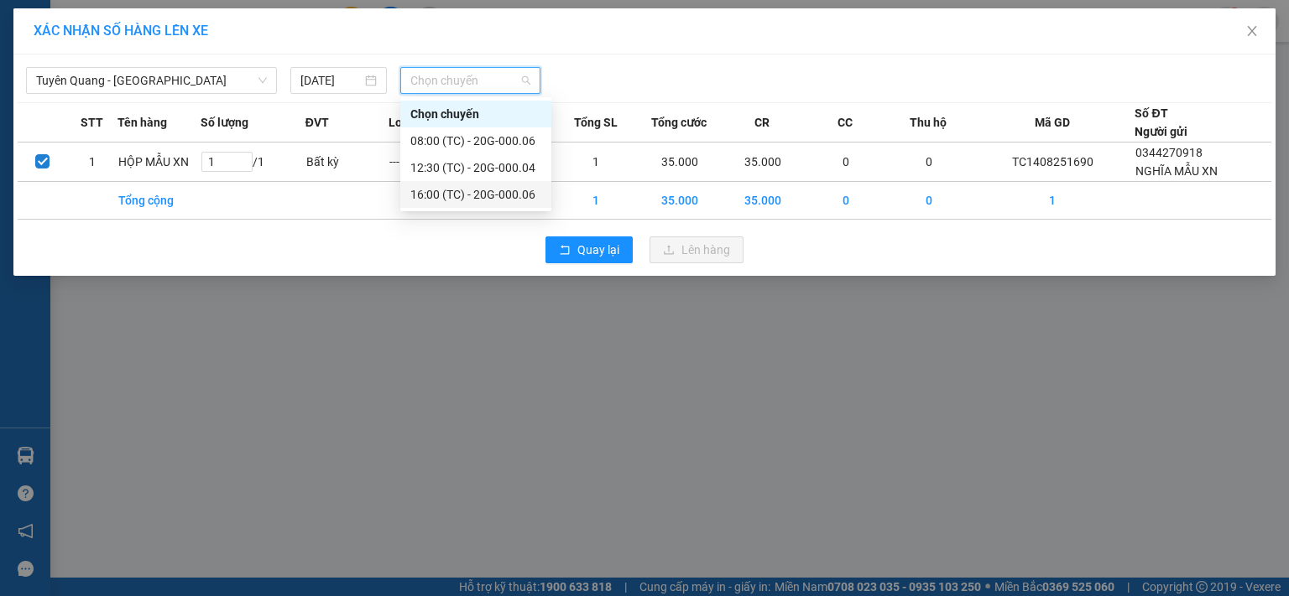
click at [496, 193] on div "16:00 (TC) - 20G-000.06" at bounding box center [475, 194] width 131 height 18
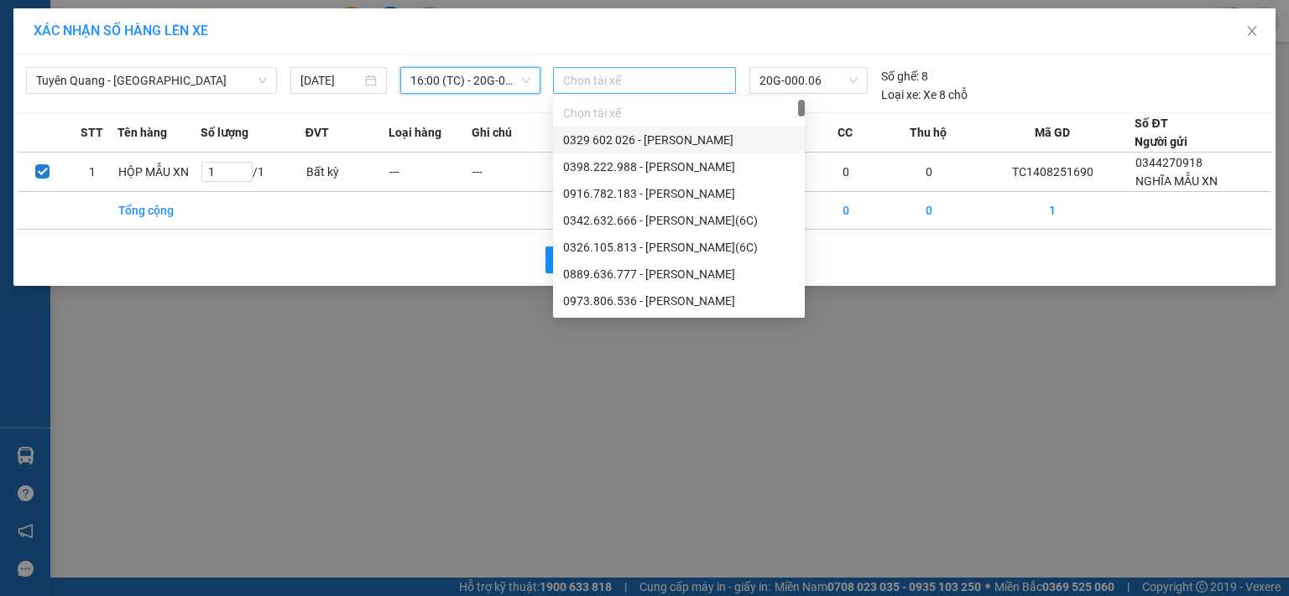
click at [683, 80] on div at bounding box center [644, 80] width 174 height 20
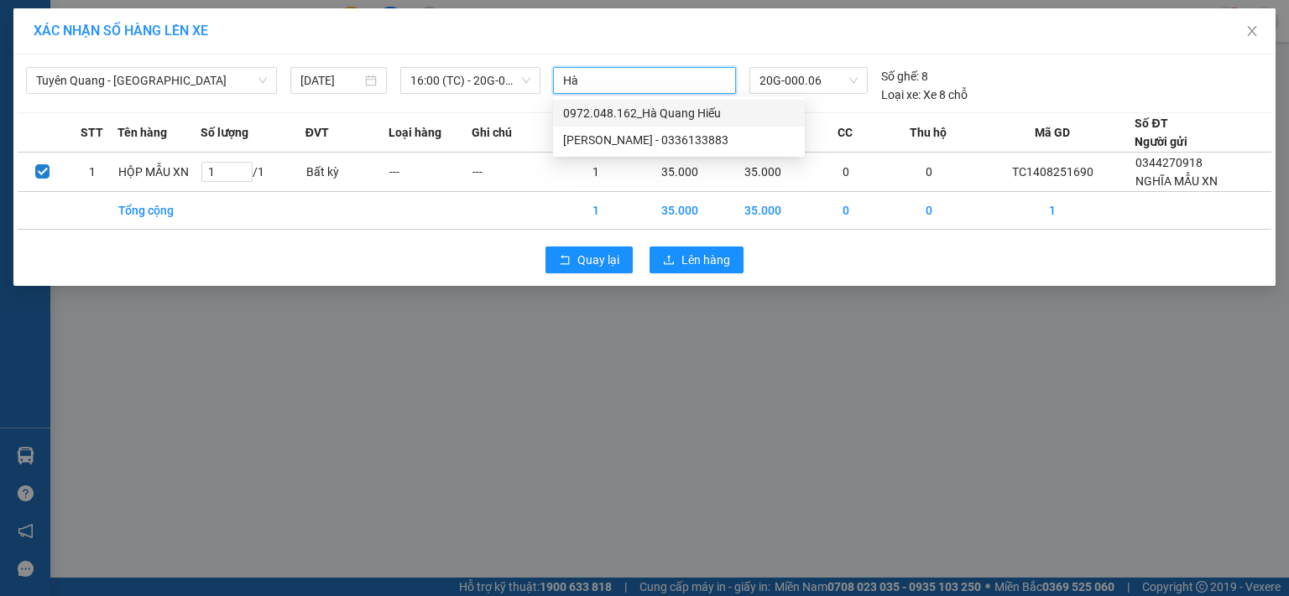
type input "Hà q"
click at [606, 137] on div "Hà Quang Huy - 0336133883" at bounding box center [679, 140] width 232 height 18
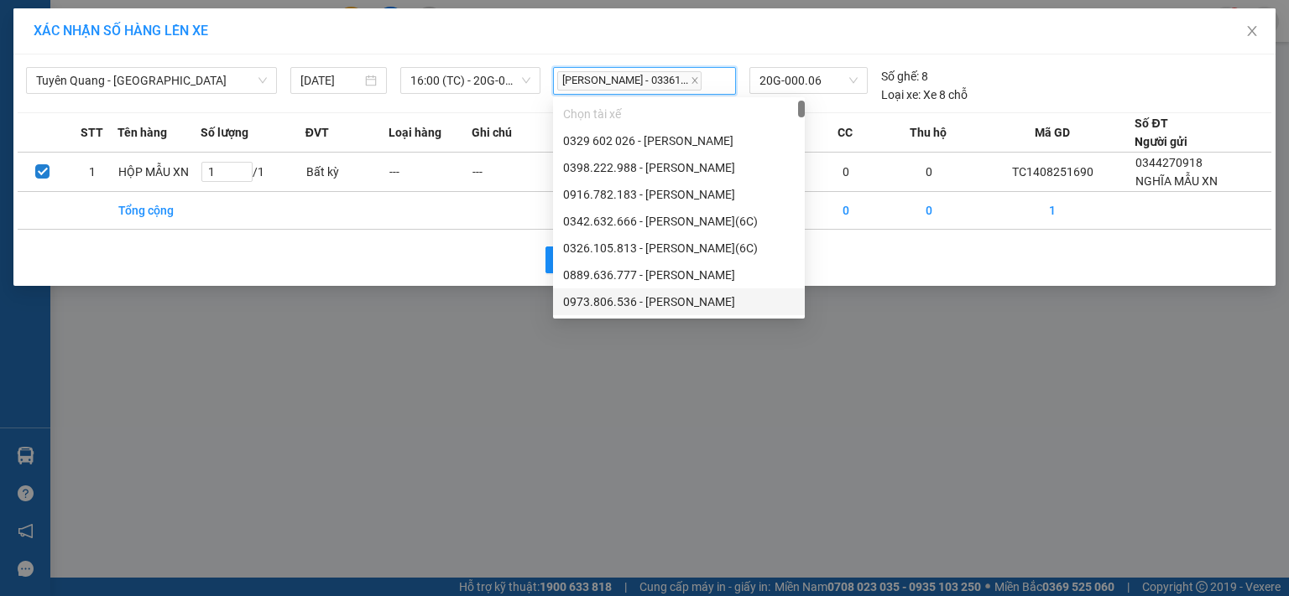
click at [715, 78] on div "Hà Quang Huy - 03361..." at bounding box center [644, 81] width 174 height 24
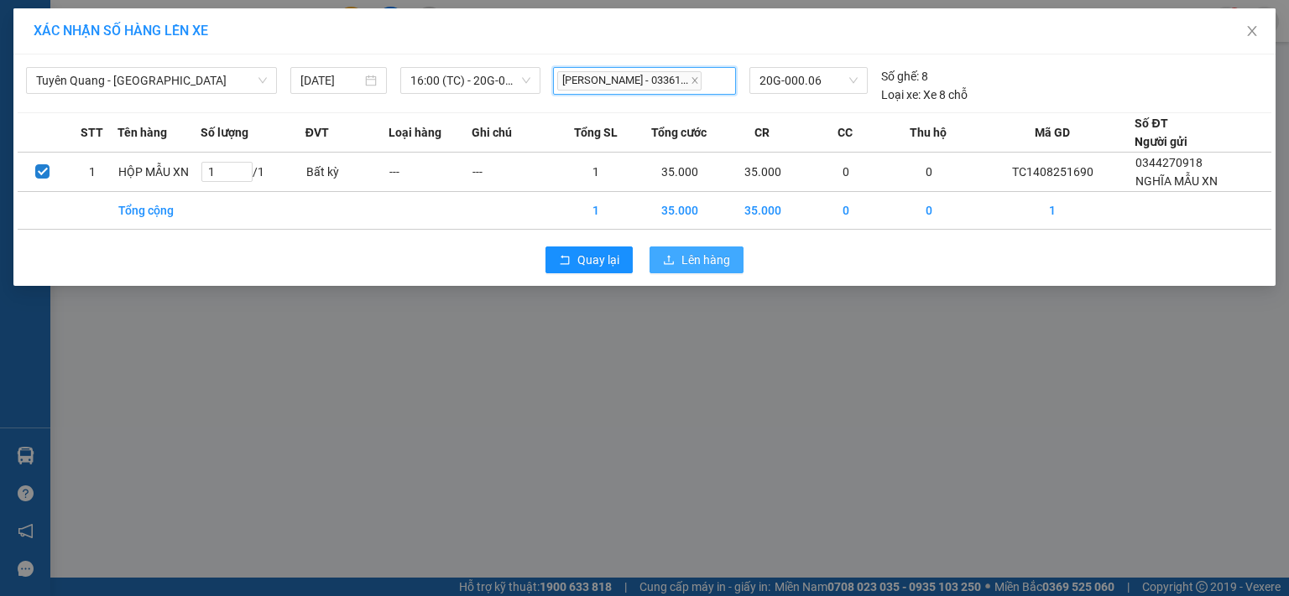
click at [701, 262] on span "Lên hàng" at bounding box center [705, 260] width 49 height 18
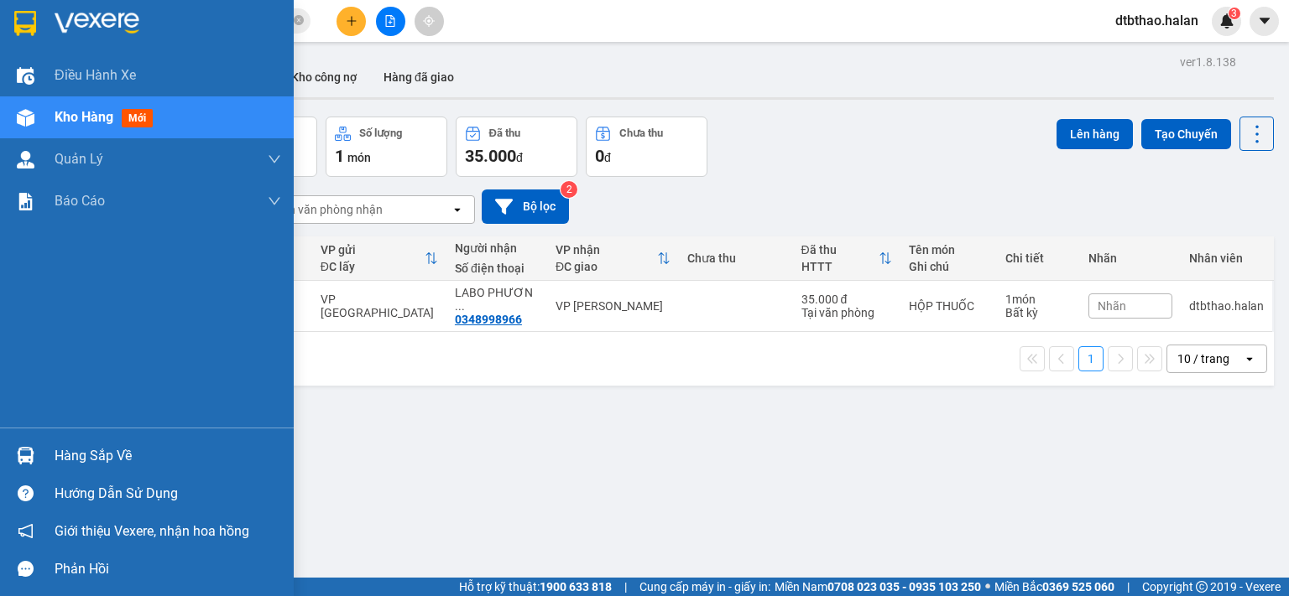
click at [55, 452] on div "Hàng sắp về" at bounding box center [168, 456] width 227 height 25
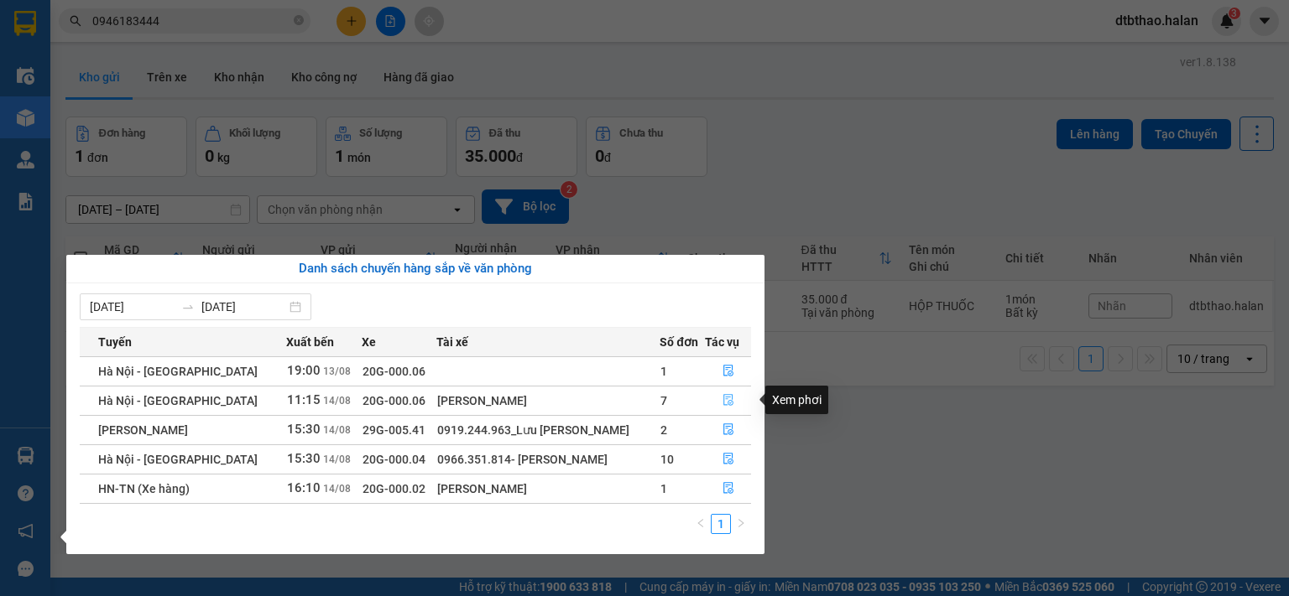
click at [722, 404] on icon "file-done" at bounding box center [728, 400] width 12 height 12
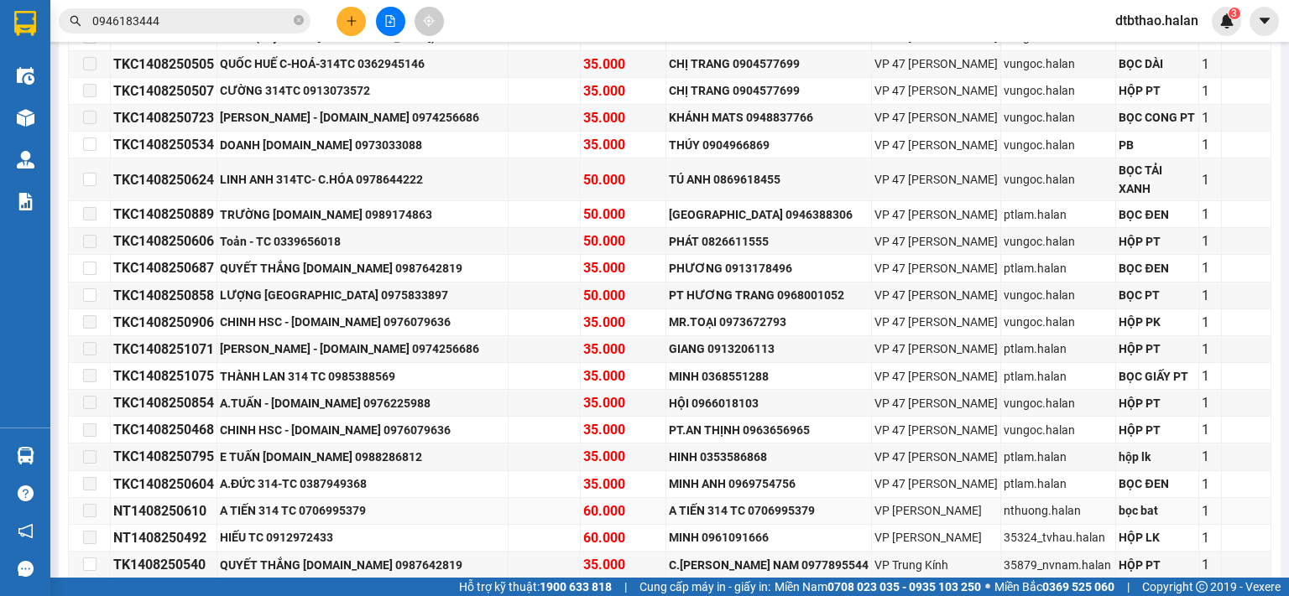
scroll to position [168, 0]
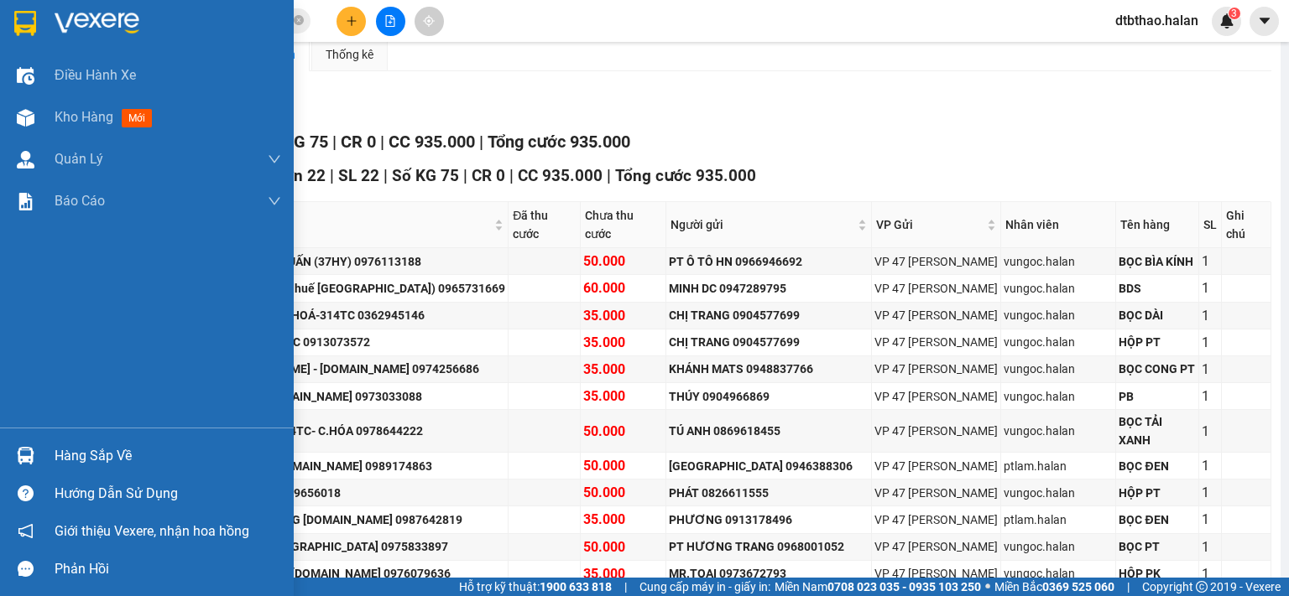
click at [119, 464] on div "Hàng sắp về" at bounding box center [168, 456] width 227 height 25
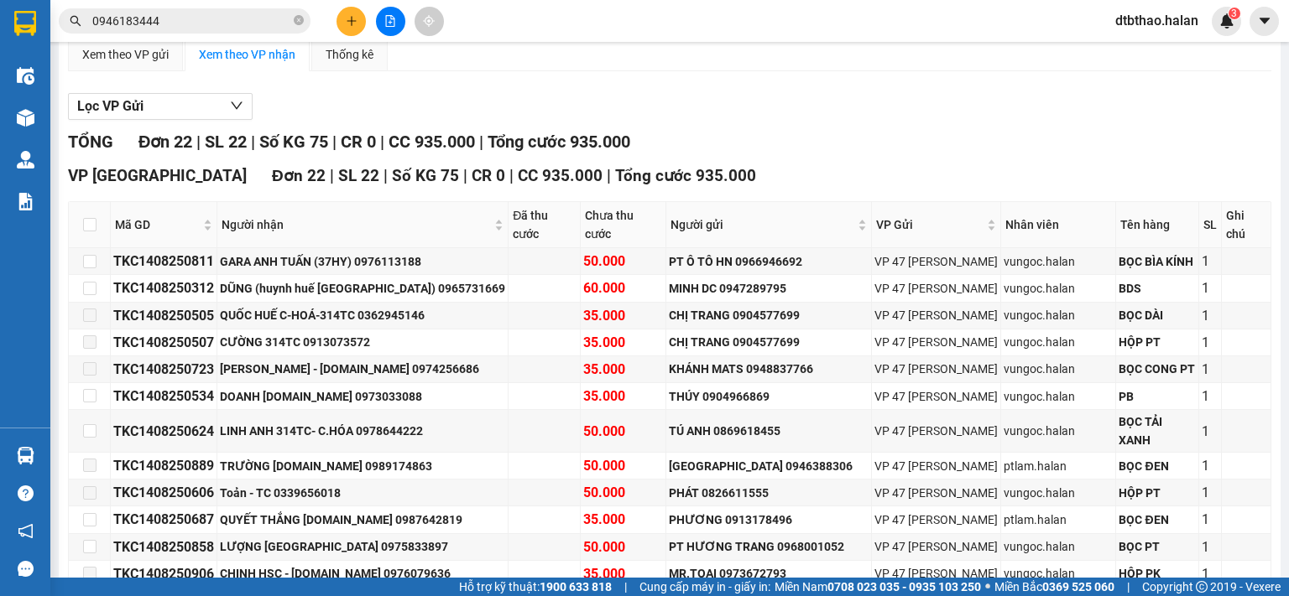
click at [802, 130] on section "Kết quả tìm kiếm ( 40 ) Bộ lọc Mã ĐH Trạng thái Món hàng Thu hộ Tổng cước Chưa …" at bounding box center [644, 298] width 1289 height 596
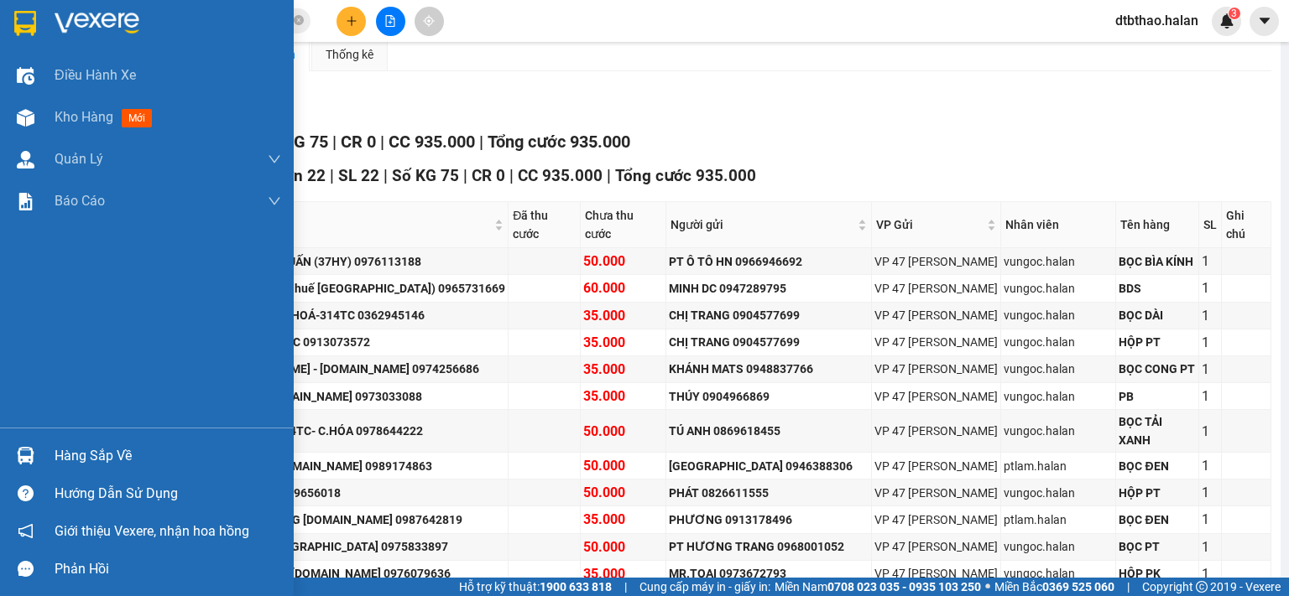
click at [68, 456] on div "Hàng sắp về" at bounding box center [168, 456] width 227 height 25
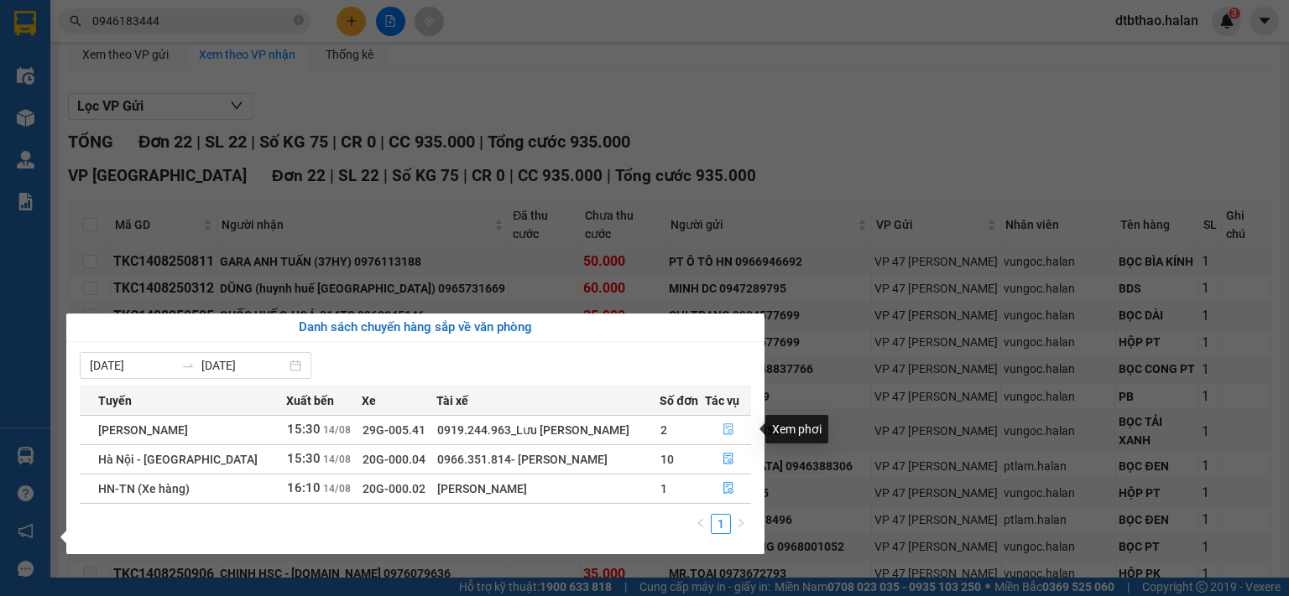
click at [728, 425] on icon "file-done" at bounding box center [728, 430] width 12 height 12
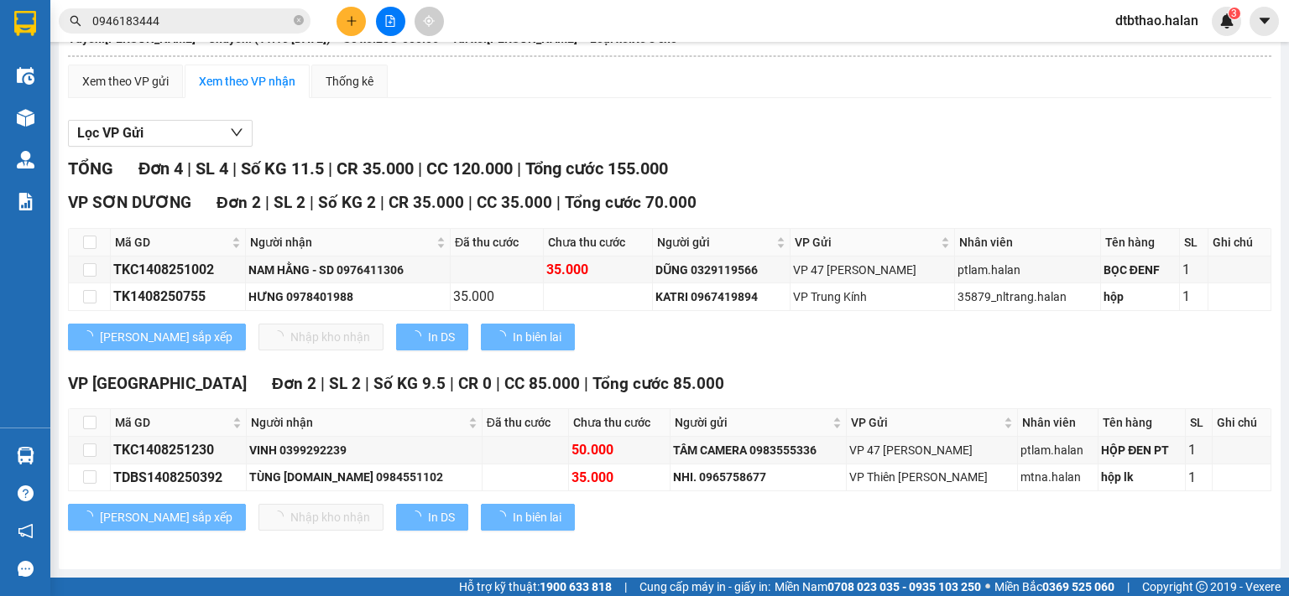
scroll to position [156, 0]
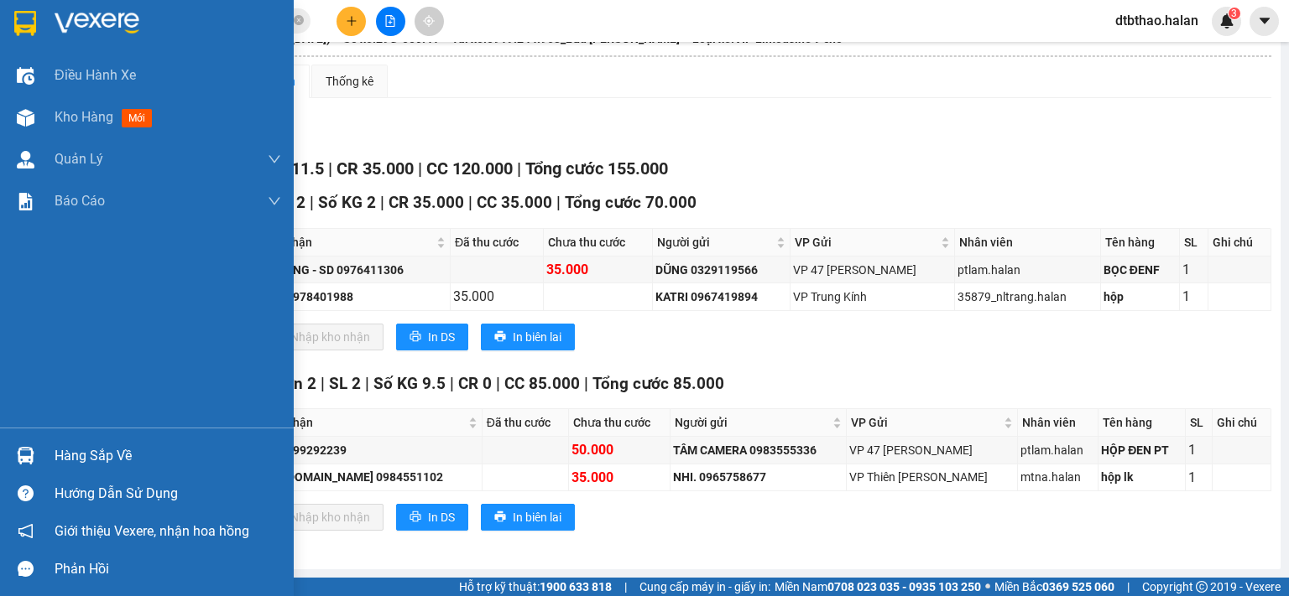
click at [65, 461] on div "Hàng sắp về" at bounding box center [168, 456] width 227 height 25
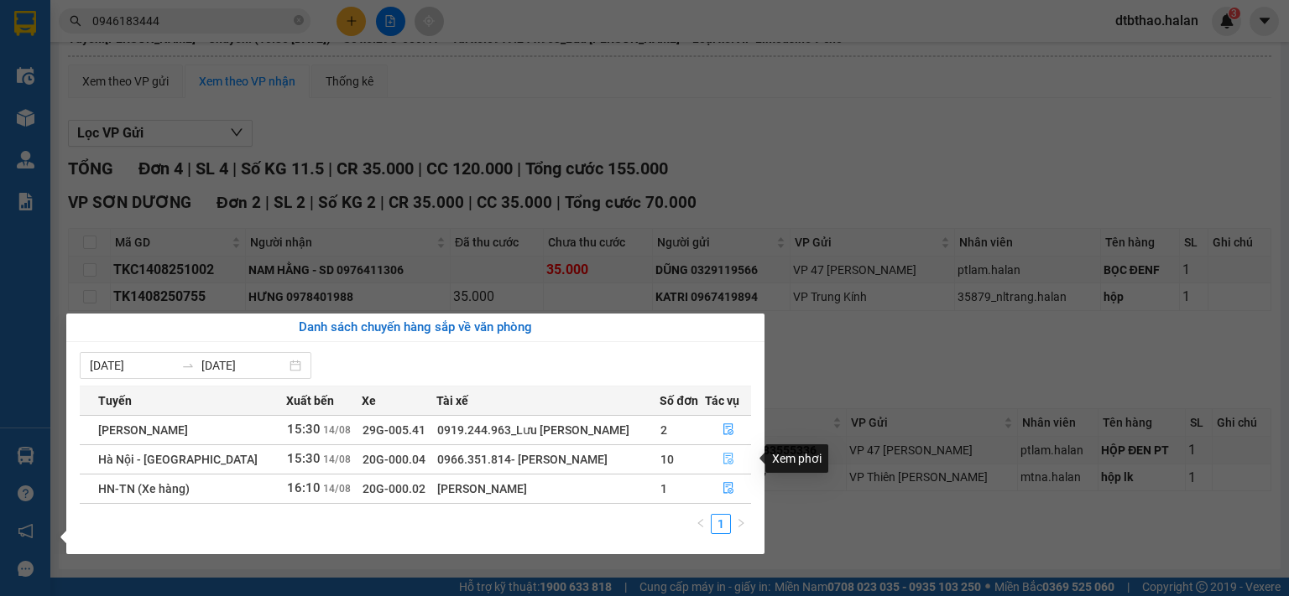
click at [725, 461] on icon "file-done" at bounding box center [728, 459] width 12 height 12
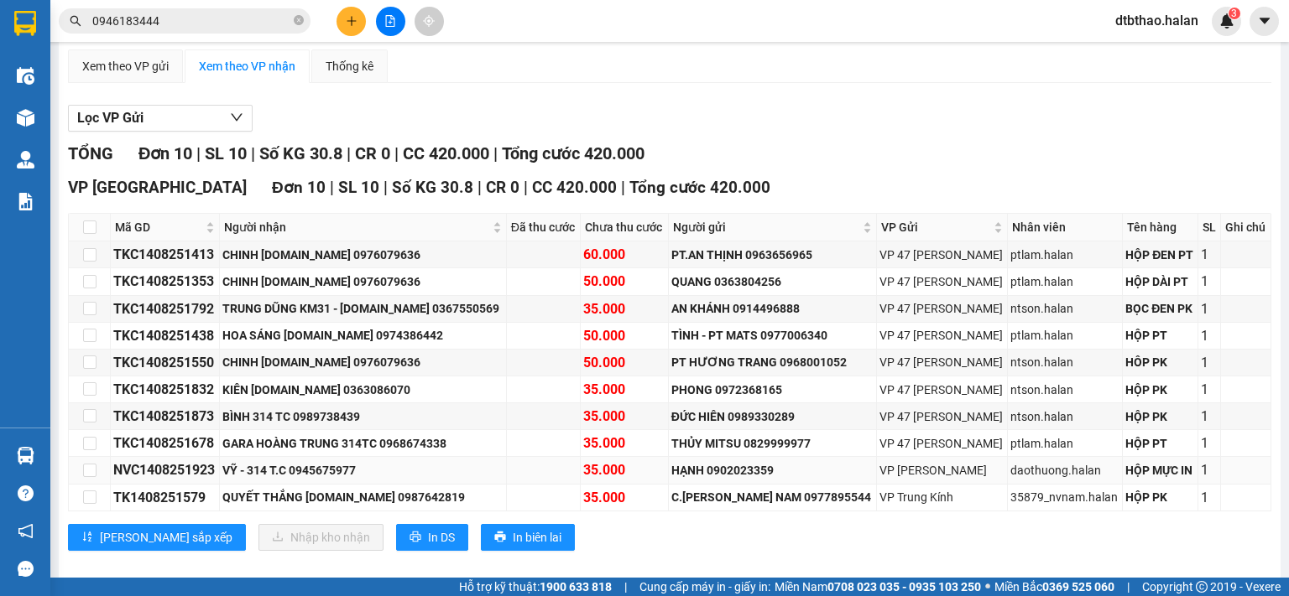
scroll to position [168, 0]
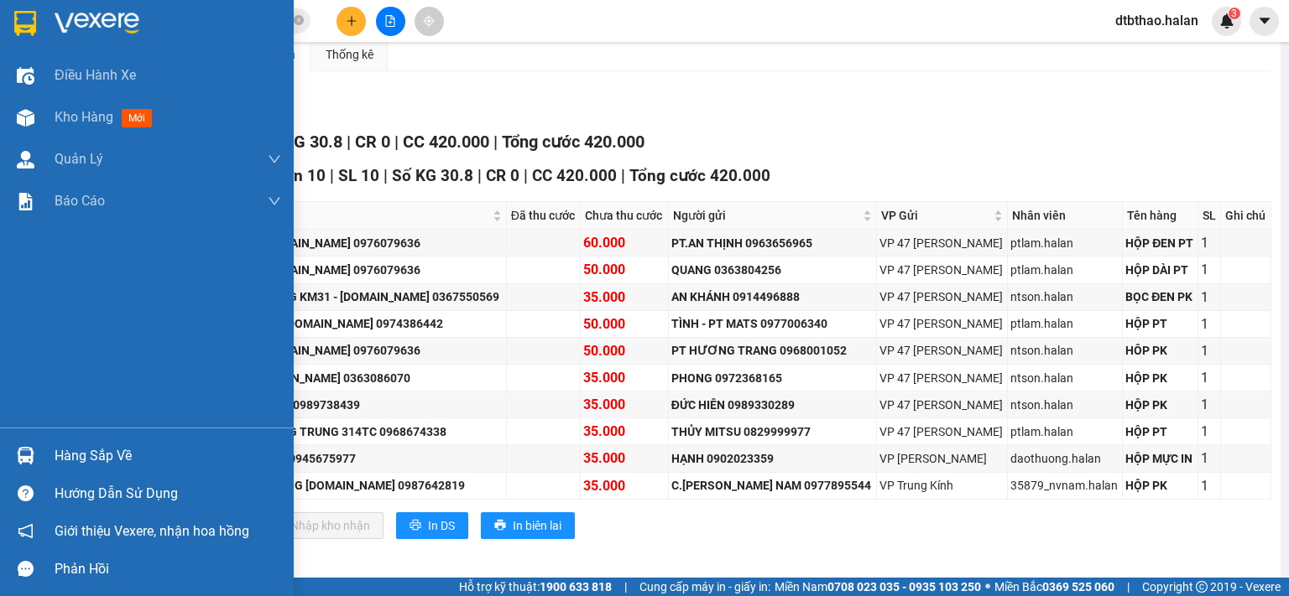
click at [104, 452] on div "Hàng sắp về" at bounding box center [168, 456] width 227 height 25
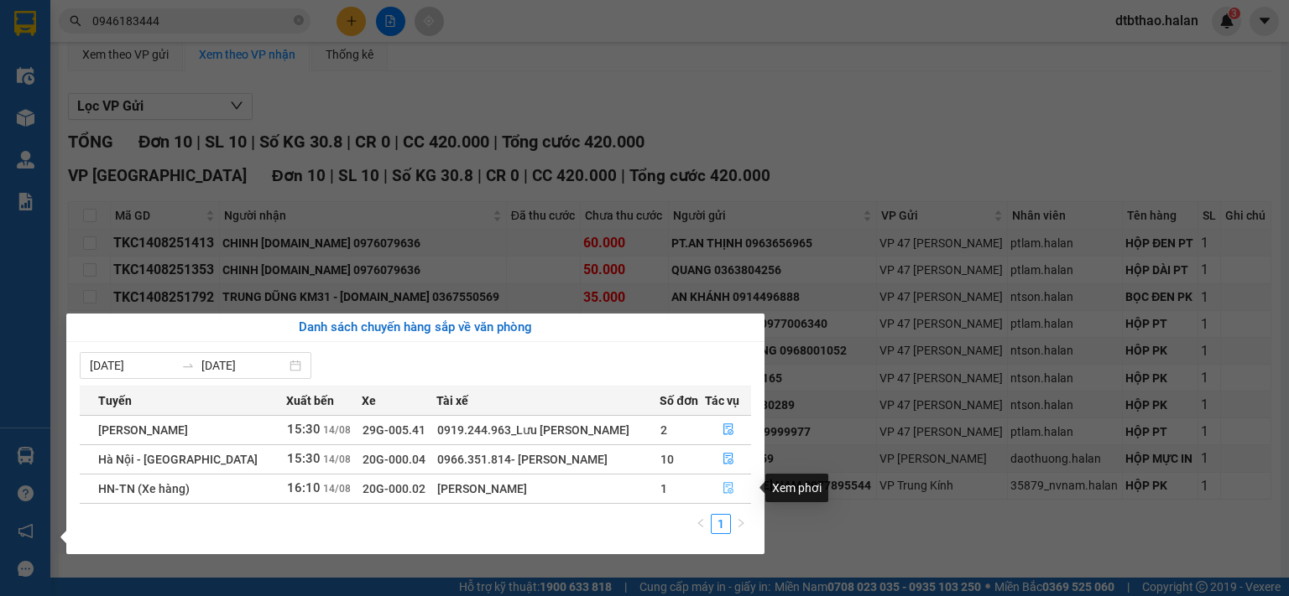
click at [725, 493] on icon "file-done" at bounding box center [728, 488] width 12 height 12
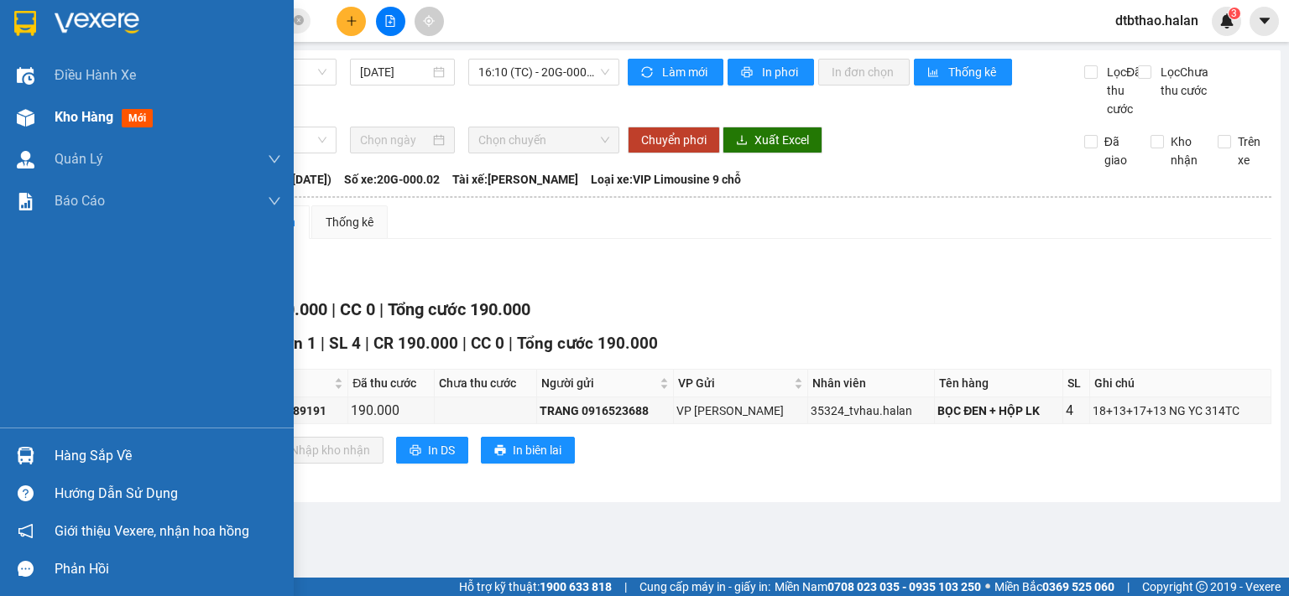
click at [77, 116] on span "Kho hàng" at bounding box center [84, 117] width 59 height 16
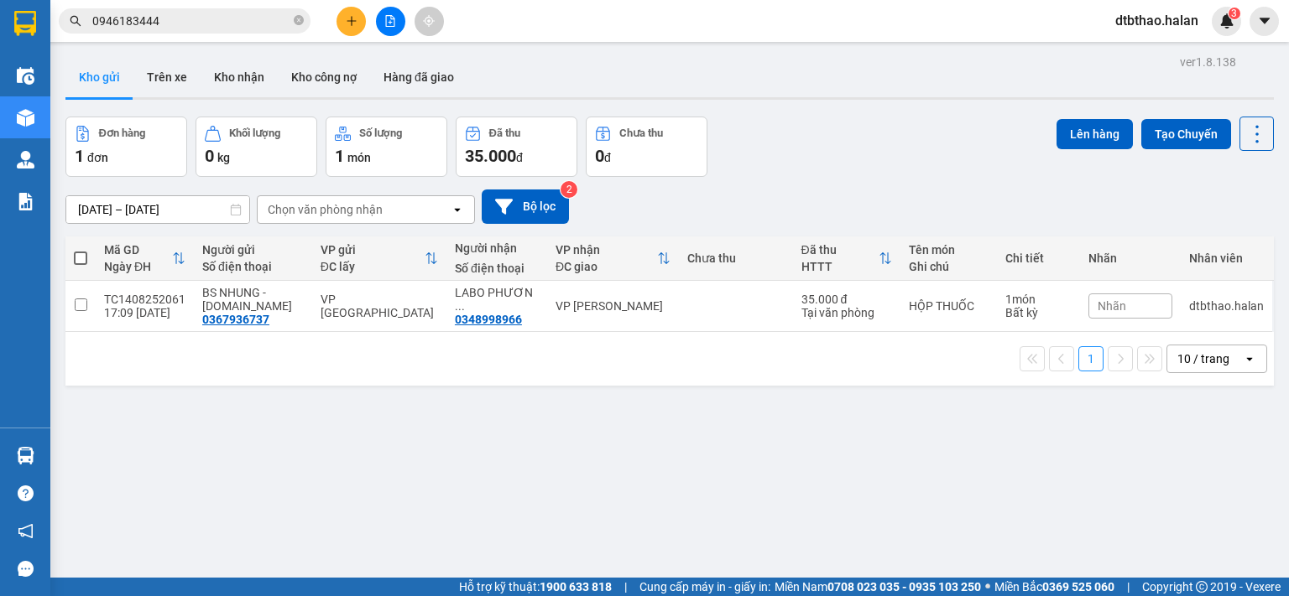
drag, startPoint x: 233, startPoint y: 81, endPoint x: 241, endPoint y: 100, distance: 20.7
click at [234, 81] on button "Kho nhận" at bounding box center [239, 77] width 77 height 40
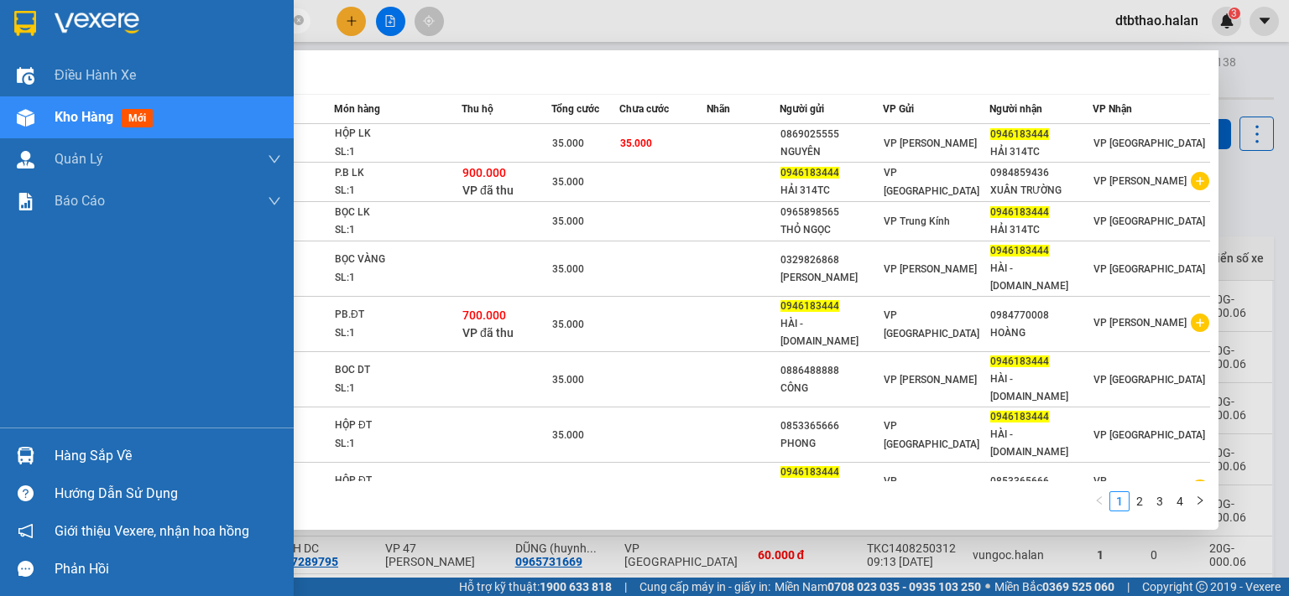
drag, startPoint x: 165, startPoint y: 18, endPoint x: 235, endPoint y: 71, distance: 87.9
click at [48, 23] on section "Kết quả tìm kiếm ( 40 ) Bộ lọc Mã ĐH Trạng thái Món hàng Thu hộ Tổng cước Chưa …" at bounding box center [644, 298] width 1289 height 596
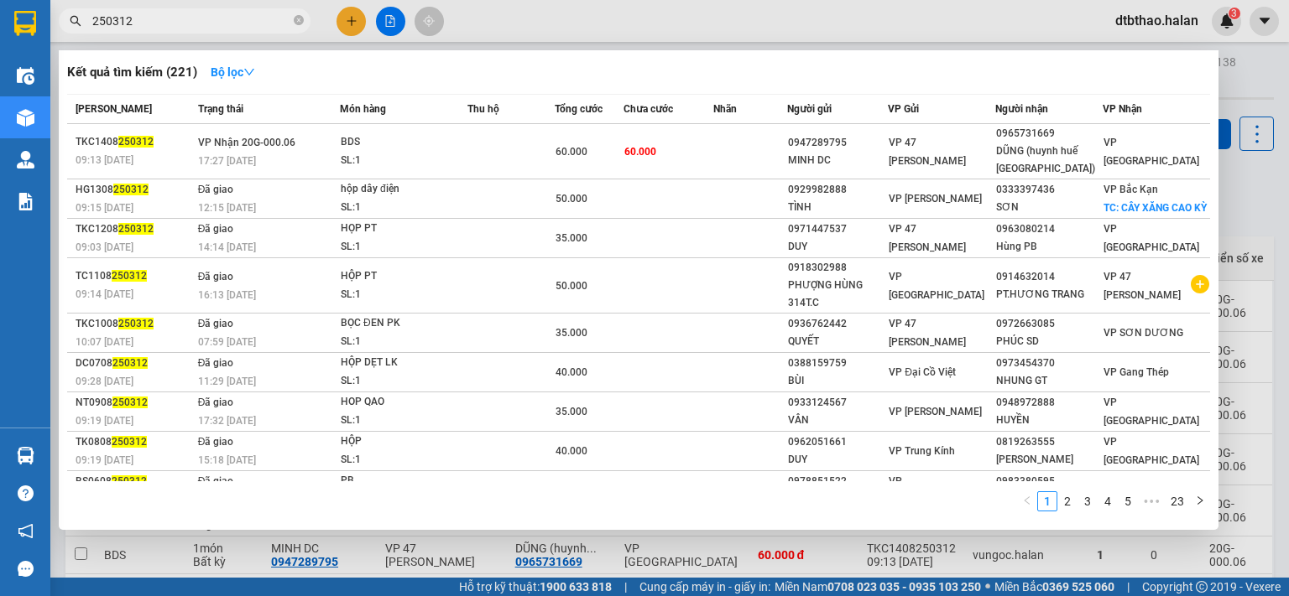
type input "250312"
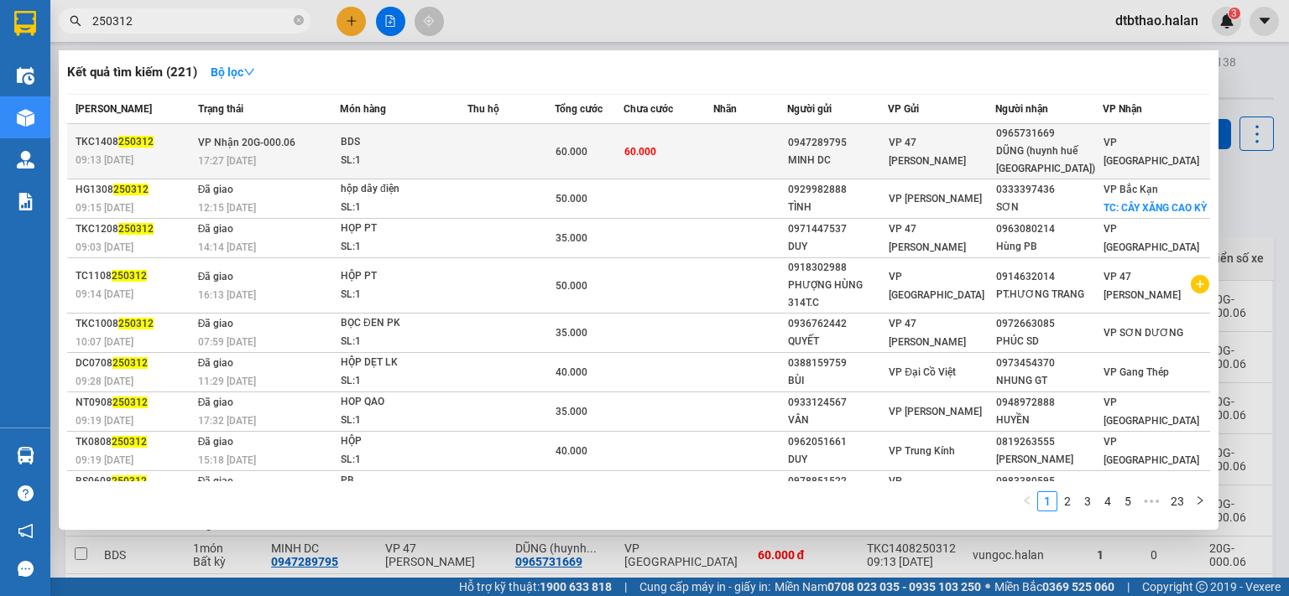
click at [438, 152] on div "SL: 1" at bounding box center [404, 161] width 126 height 18
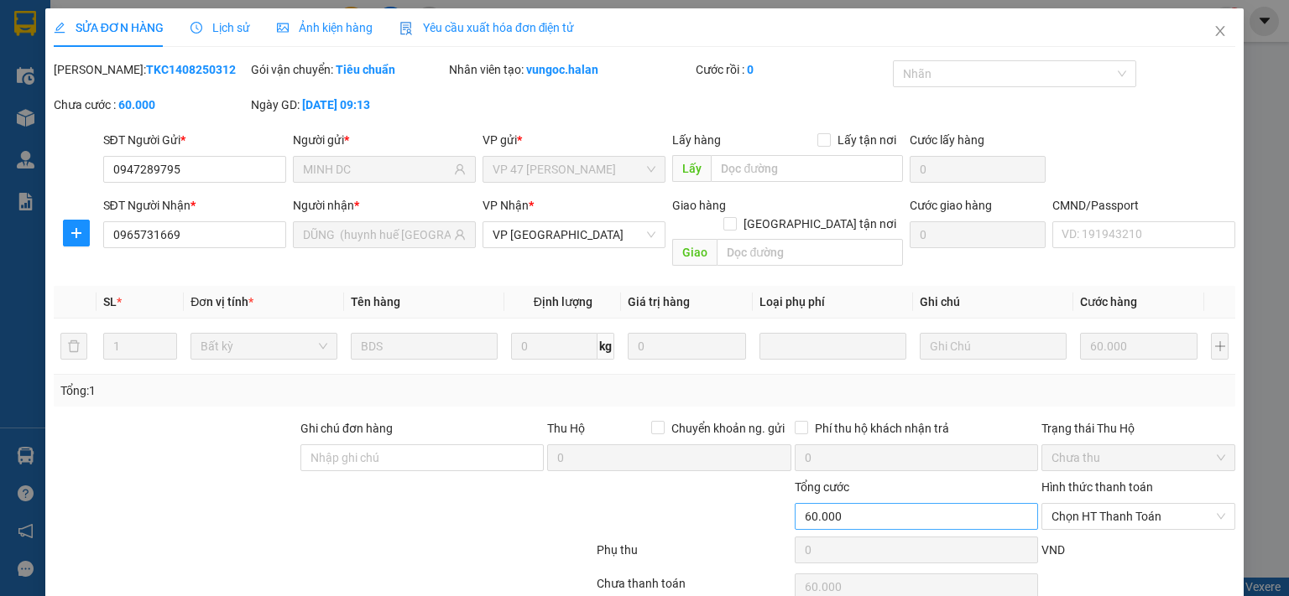
type input "0947289795"
type input "MINH DC"
type input "0965731669"
type input "DŨNG (huynh huế sơn nam)"
type input "60.000"
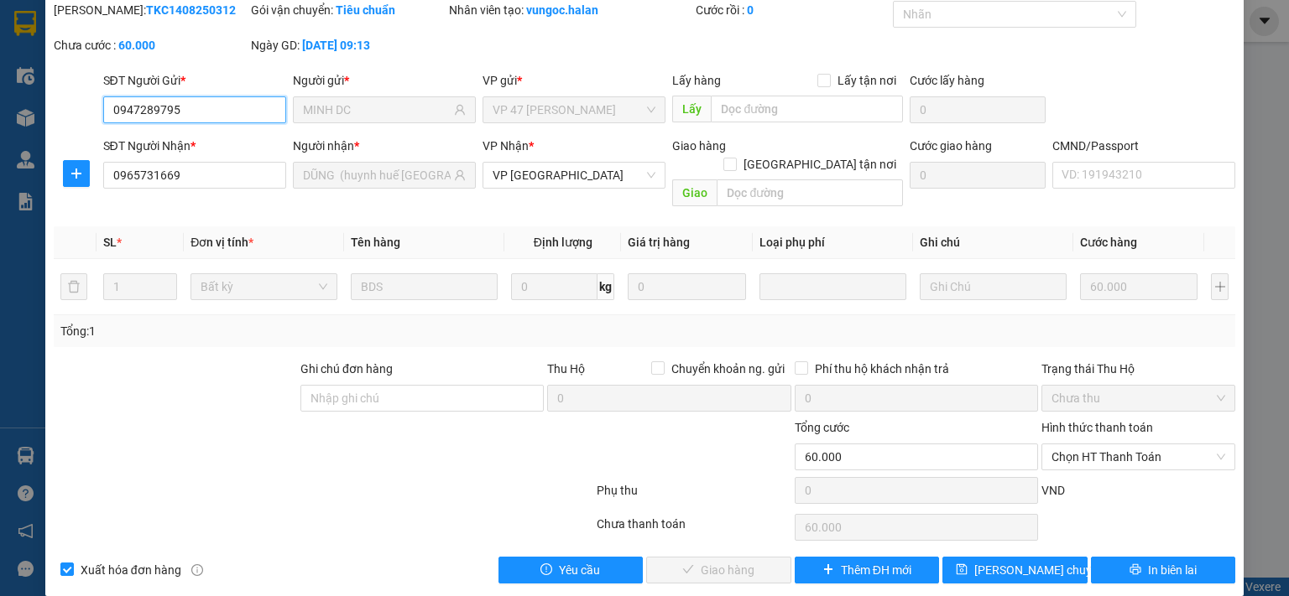
scroll to position [60, 0]
click at [1066, 445] on span "Chọn HT Thanh Toán" at bounding box center [1138, 457] width 174 height 25
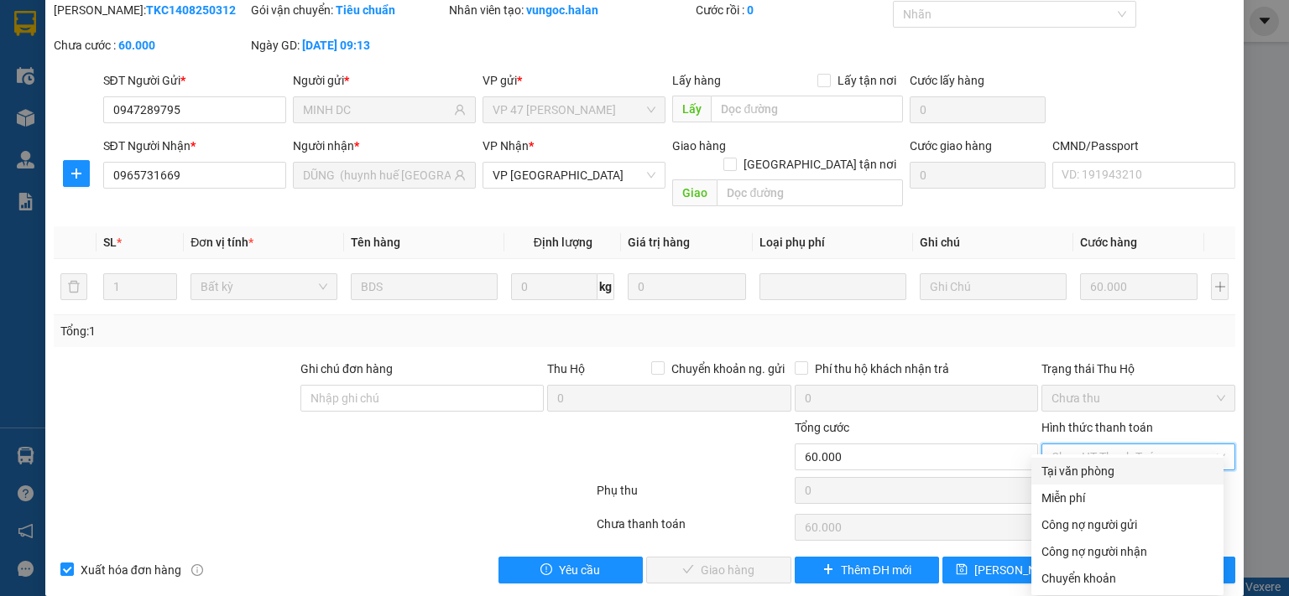
drag, startPoint x: 1077, startPoint y: 468, endPoint x: 950, endPoint y: 523, distance: 138.7
click at [1072, 469] on div "Tại văn phòng" at bounding box center [1127, 471] width 172 height 18
type input "0"
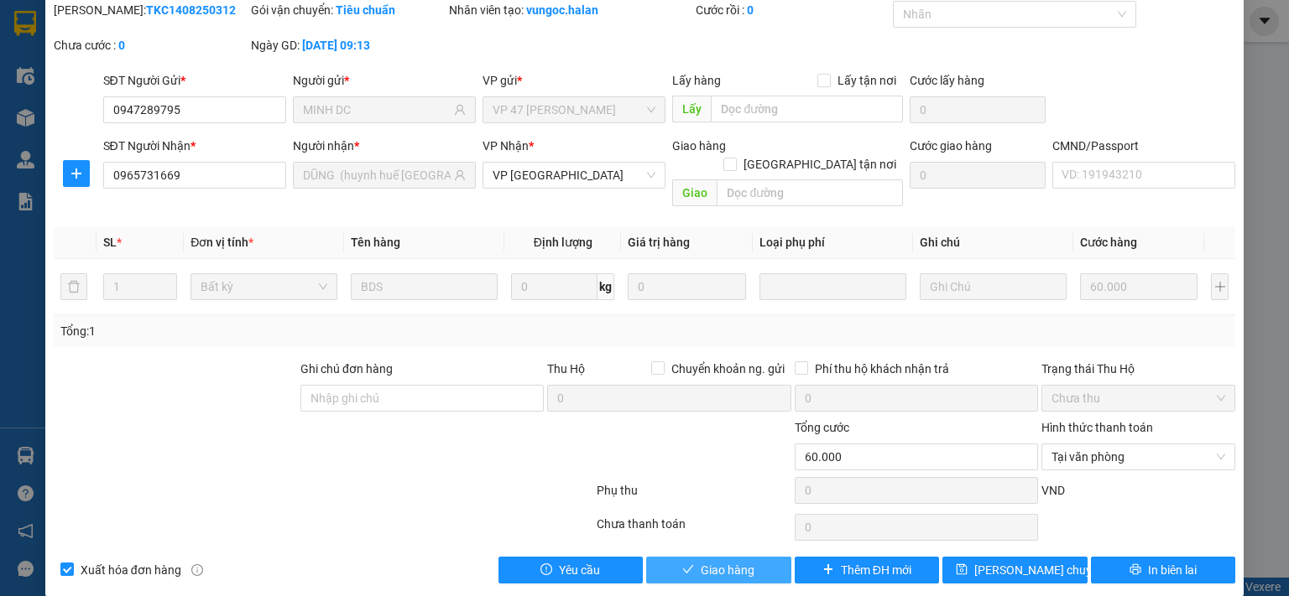
click at [765, 557] on button "Giao hàng" at bounding box center [718, 570] width 145 height 27
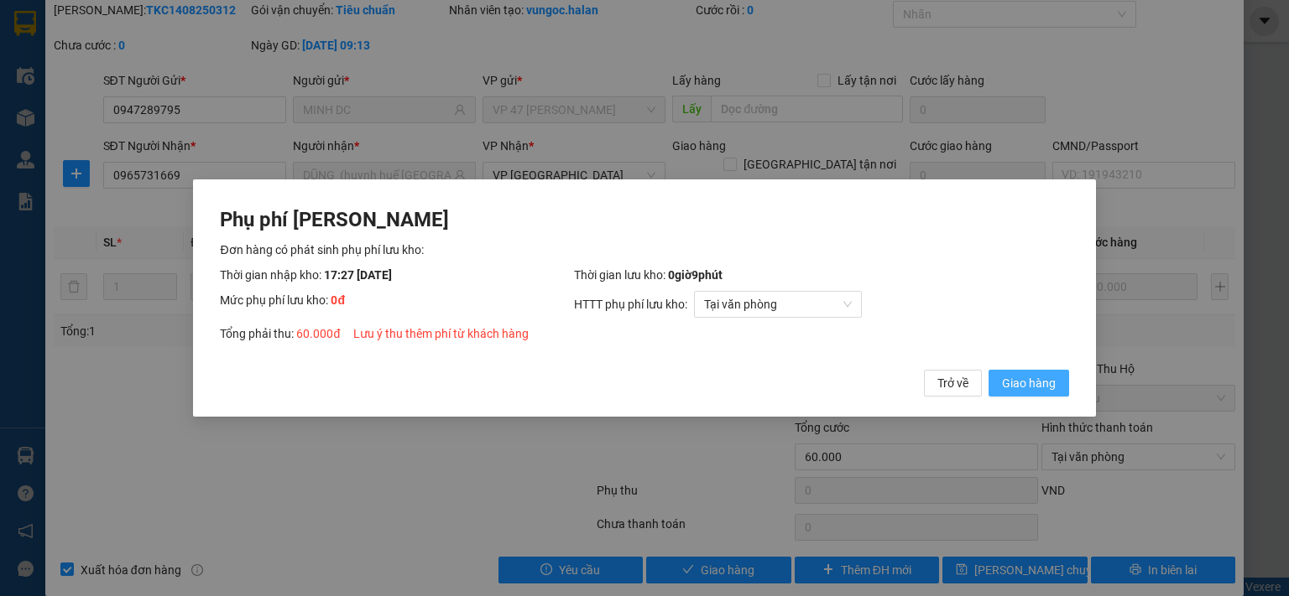
click at [1026, 385] on span "Giao hàng" at bounding box center [1029, 383] width 54 height 18
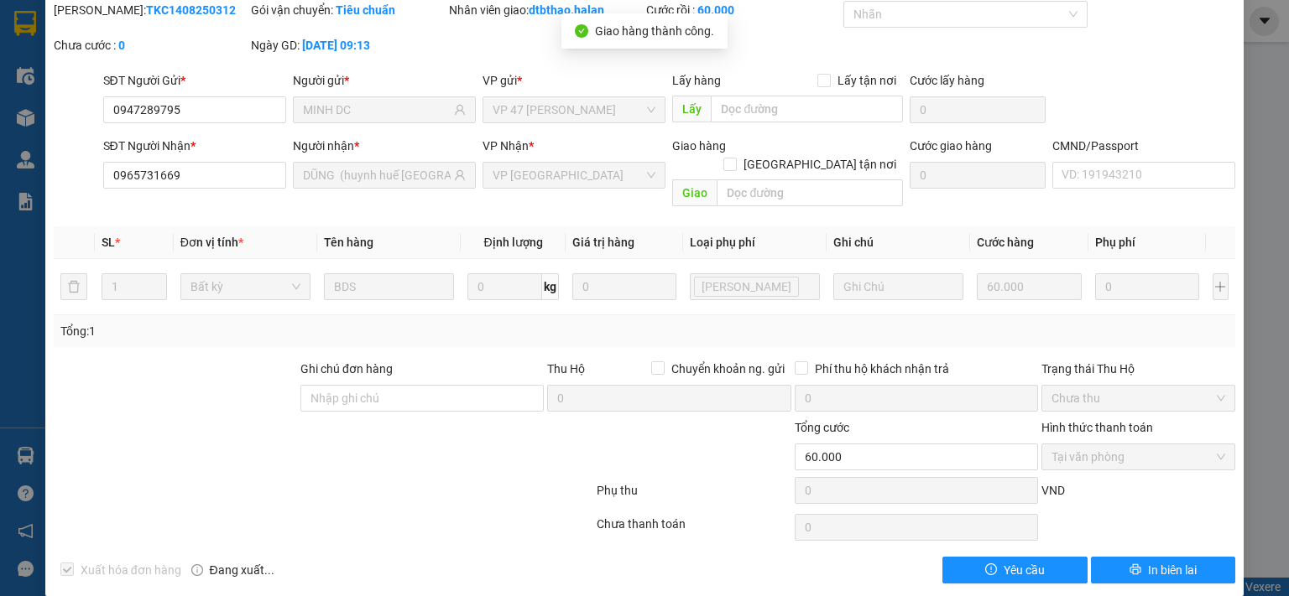
scroll to position [0, 0]
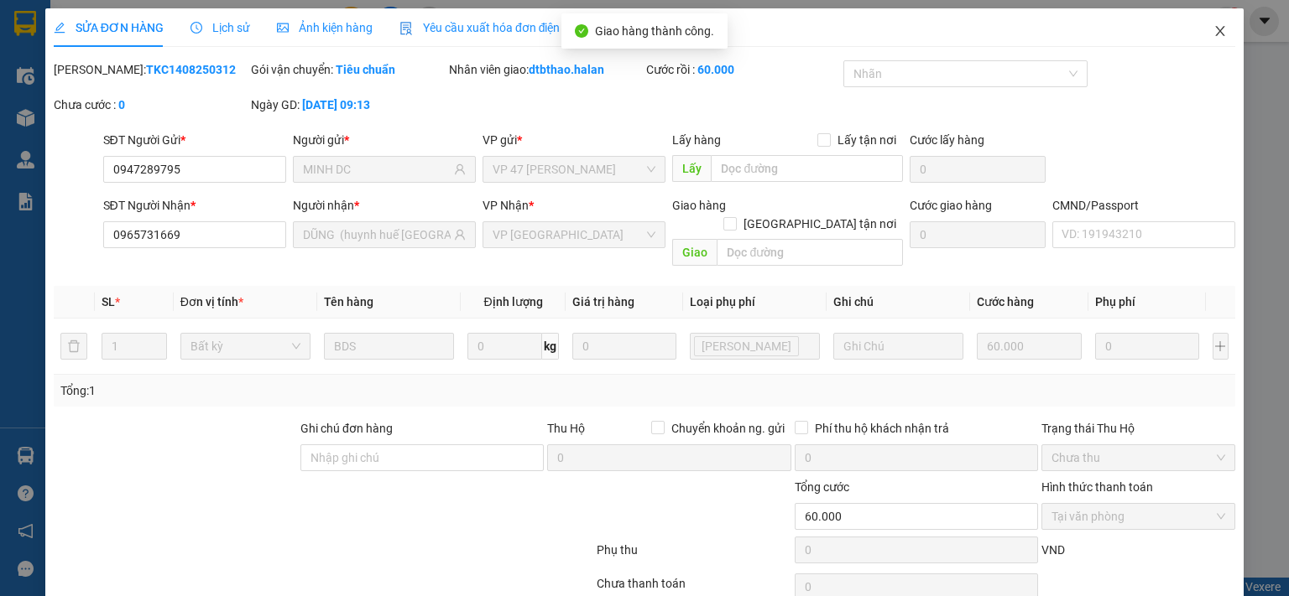
click at [1213, 34] on icon "close" at bounding box center [1219, 30] width 13 height 13
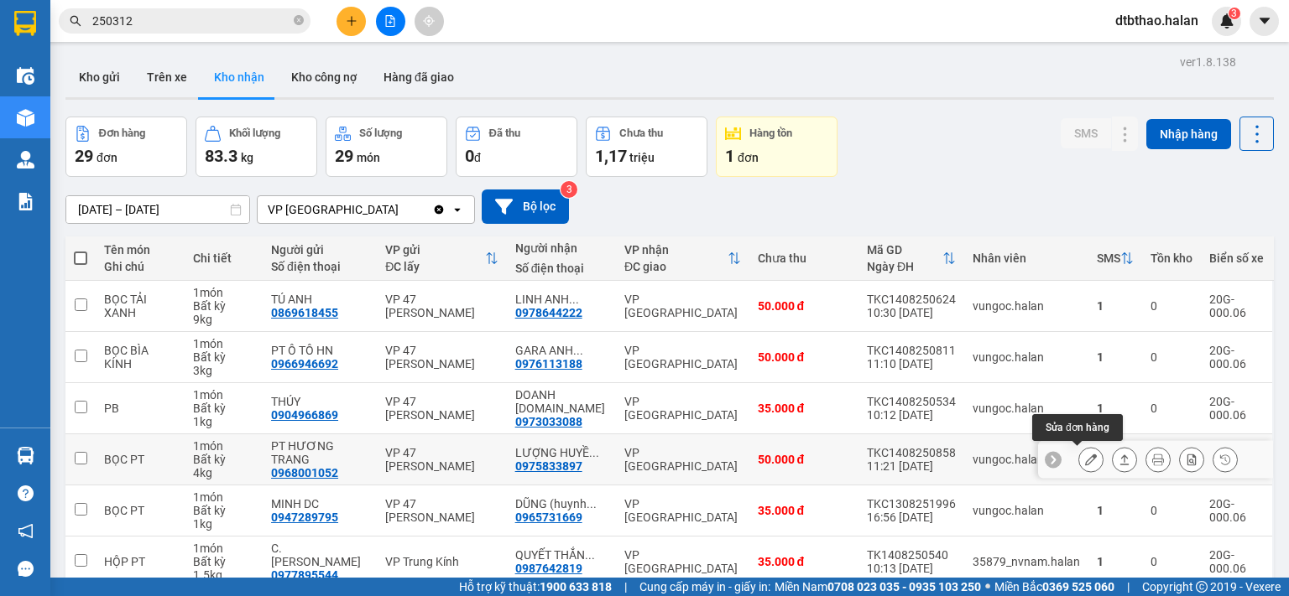
click at [1085, 462] on icon at bounding box center [1091, 460] width 12 height 12
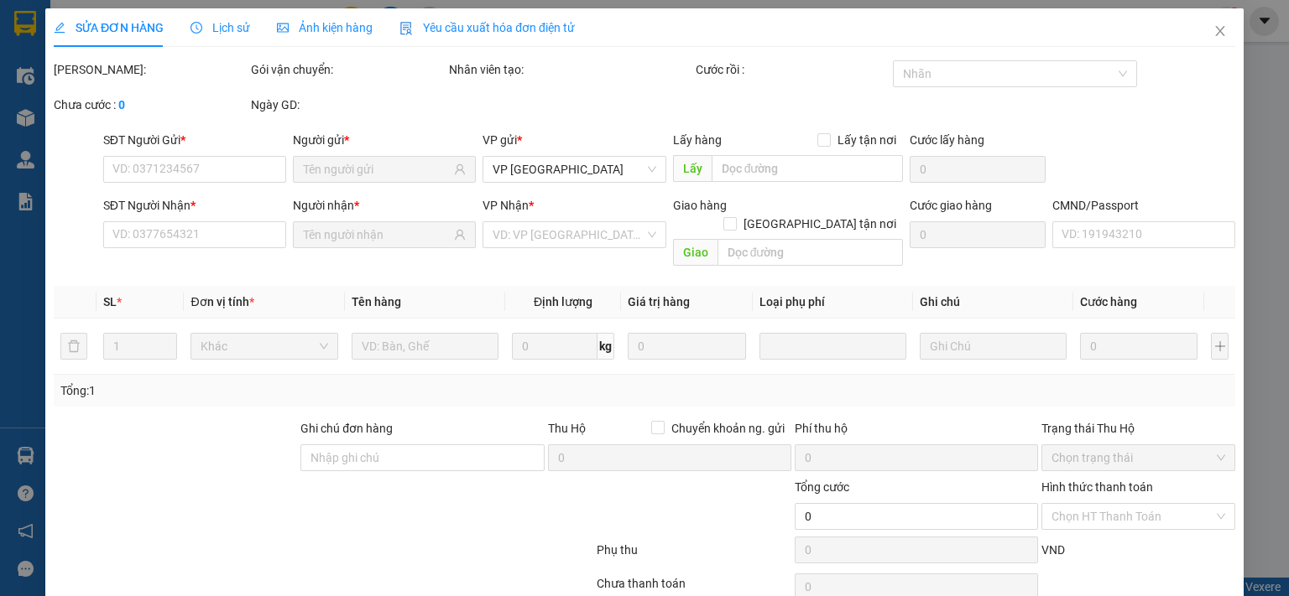
type input "0968001052"
type input "PT HƯƠNG TRANG"
type input "0975833897"
type input "LƯỢNG HUYỀN SƠN NAM"
type input "50.000"
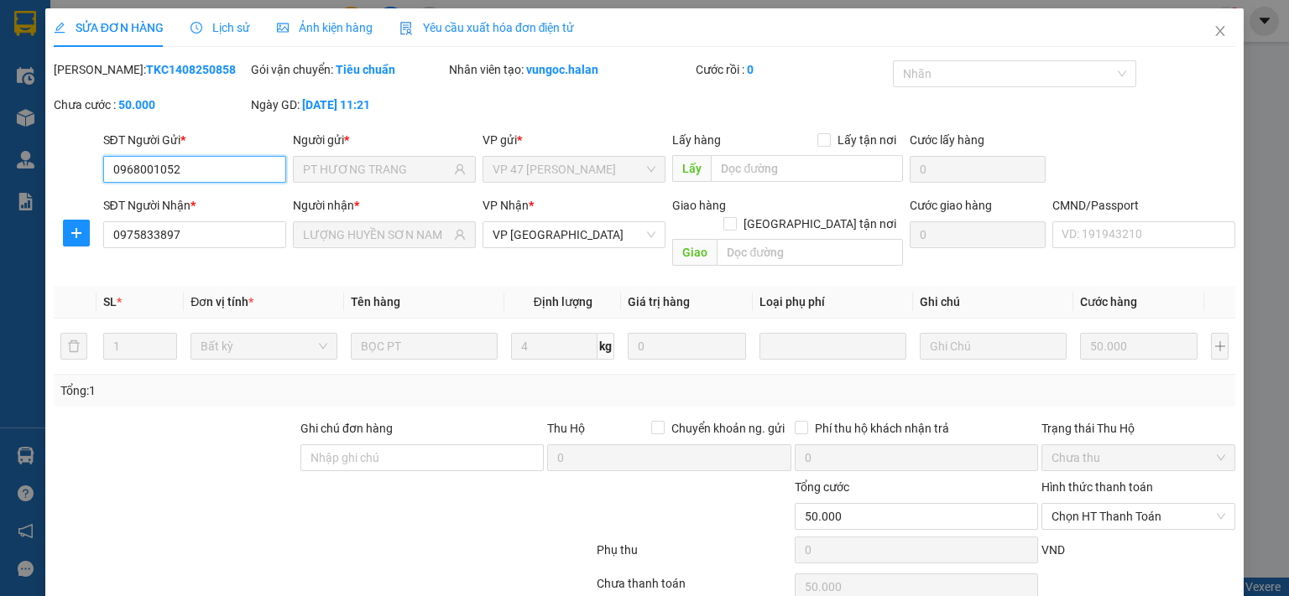
scroll to position [60, 0]
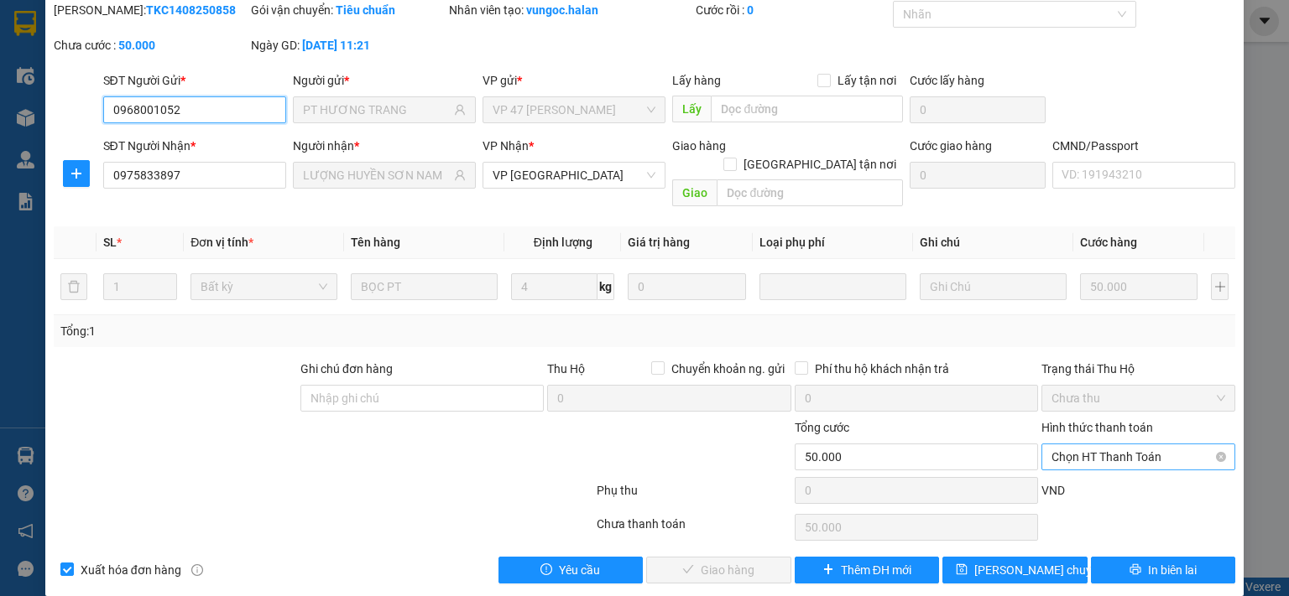
click at [1108, 445] on span "Chọn HT Thanh Toán" at bounding box center [1138, 457] width 174 height 25
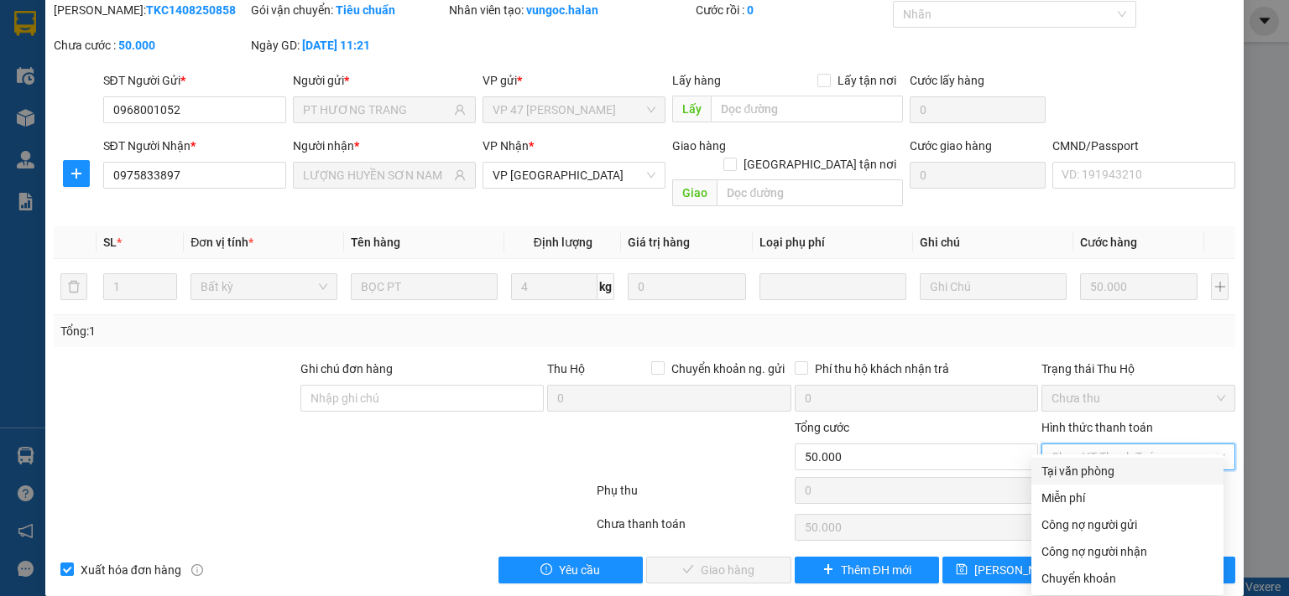
click at [1093, 469] on div "Tại văn phòng" at bounding box center [1127, 471] width 172 height 18
type input "0"
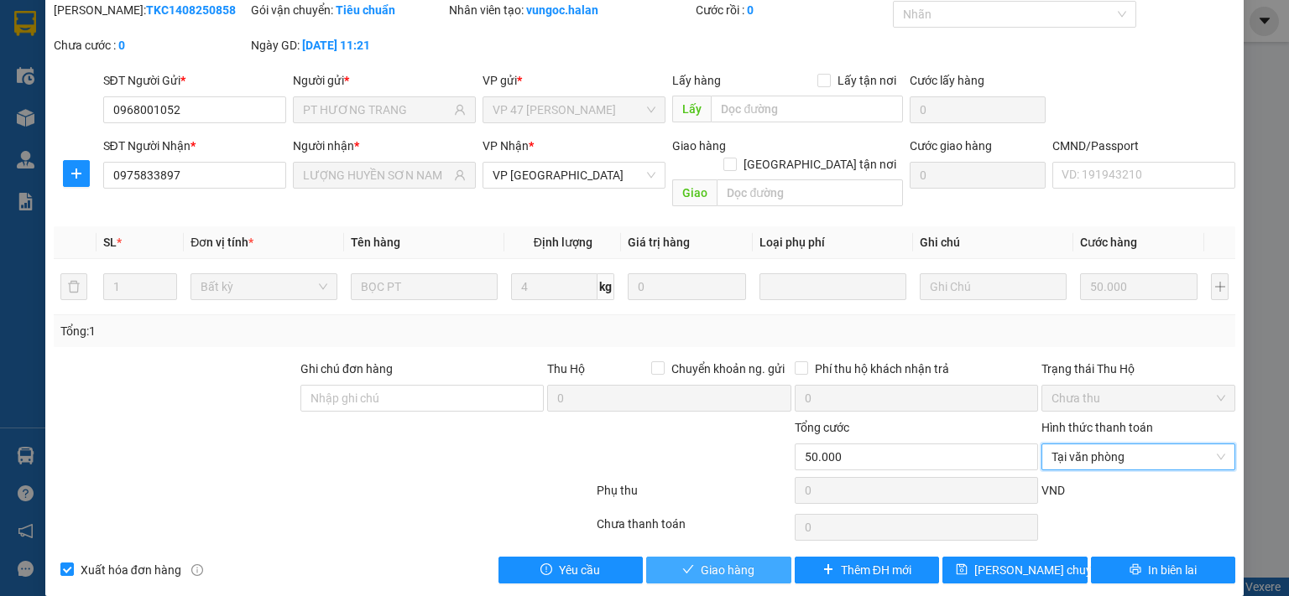
click at [734, 561] on span "Giao hàng" at bounding box center [727, 570] width 54 height 18
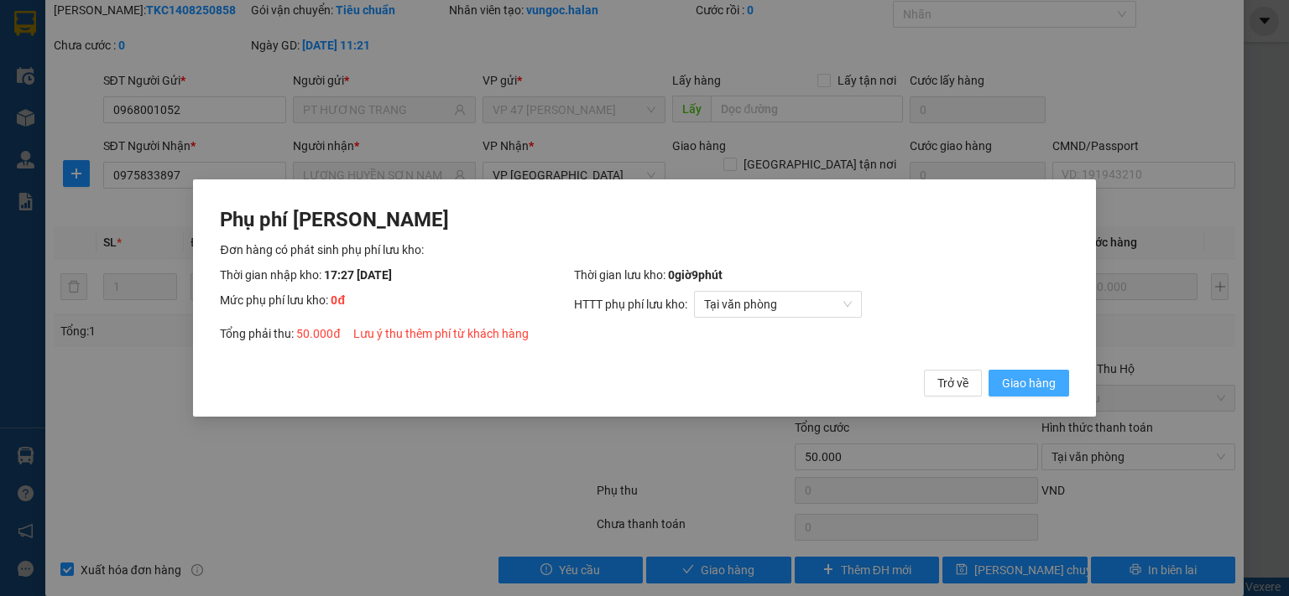
click at [1040, 384] on span "Giao hàng" at bounding box center [1029, 383] width 54 height 18
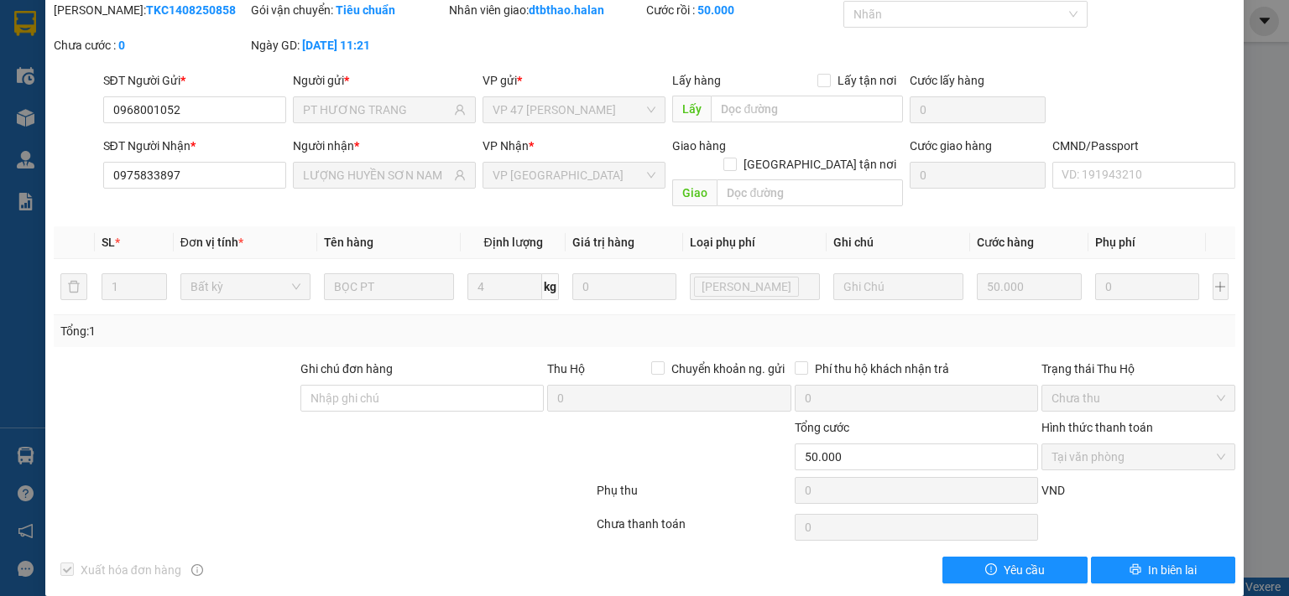
scroll to position [0, 0]
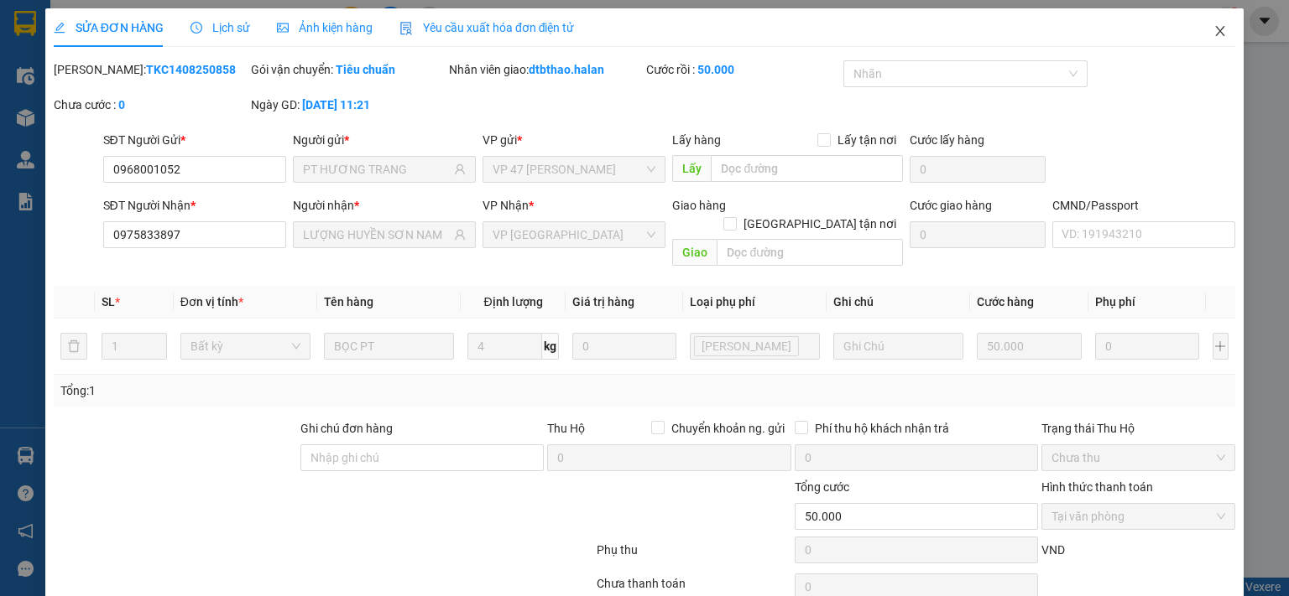
click at [1213, 31] on icon "close" at bounding box center [1219, 30] width 13 height 13
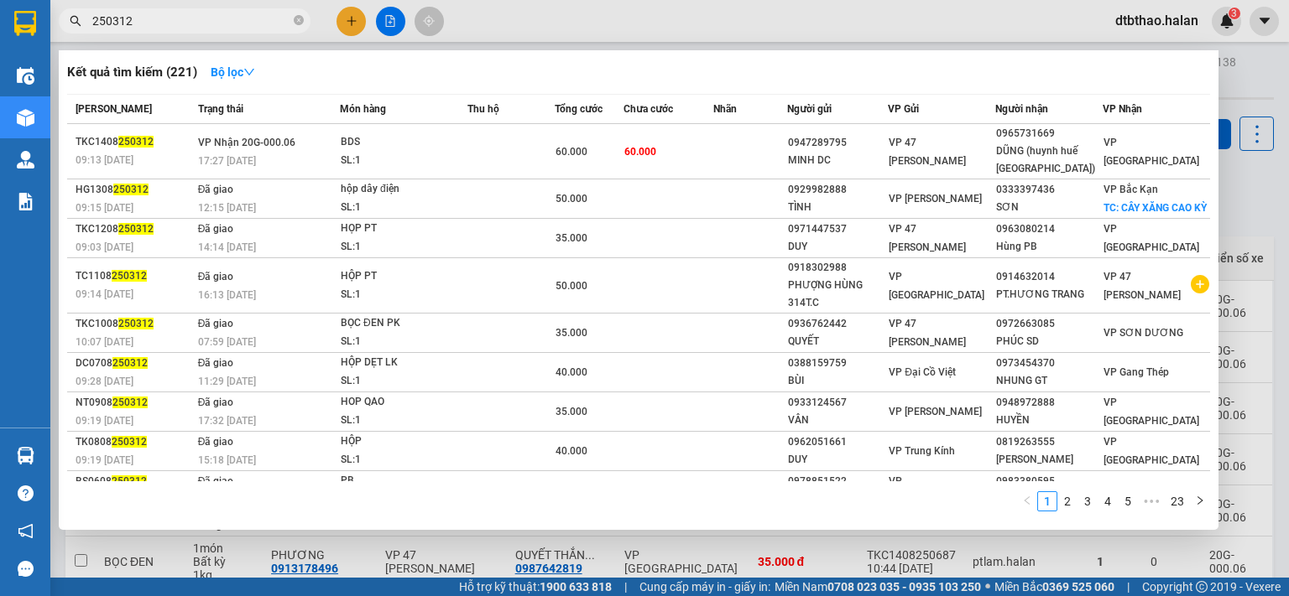
drag, startPoint x: 104, startPoint y: 19, endPoint x: 147, endPoint y: 23, distance: 42.9
click at [147, 23] on input "250312" at bounding box center [191, 21] width 198 height 18
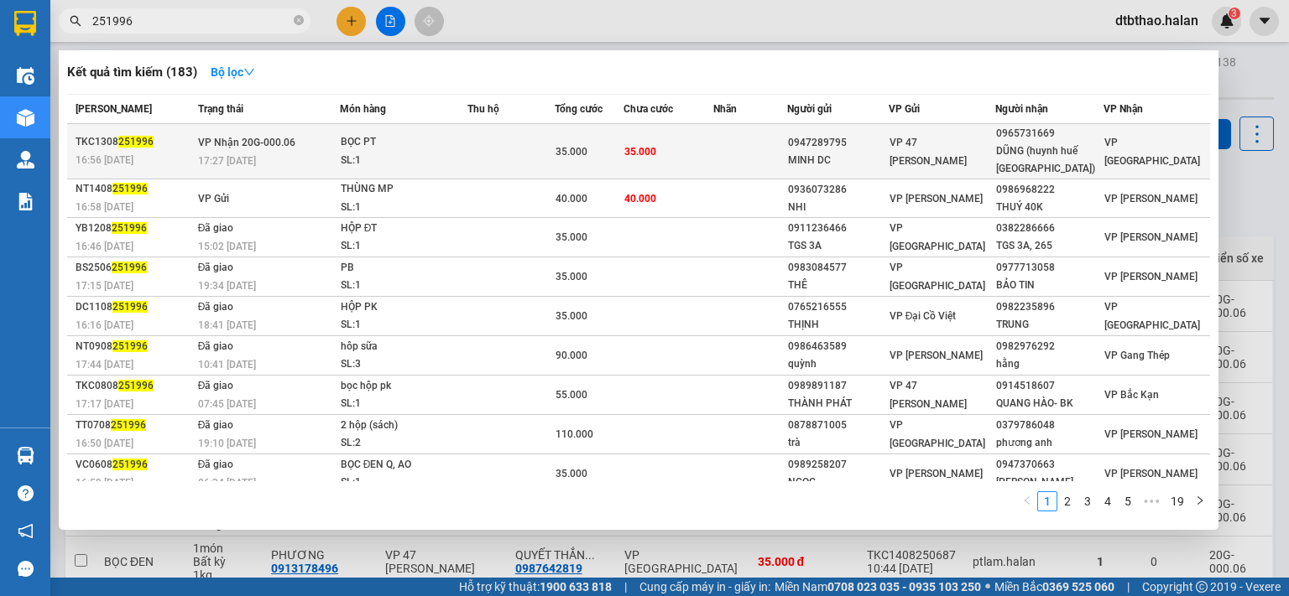
type input "251996"
click at [1004, 152] on div "DŨNG (huynh huế sơn nam)" at bounding box center [1049, 160] width 106 height 35
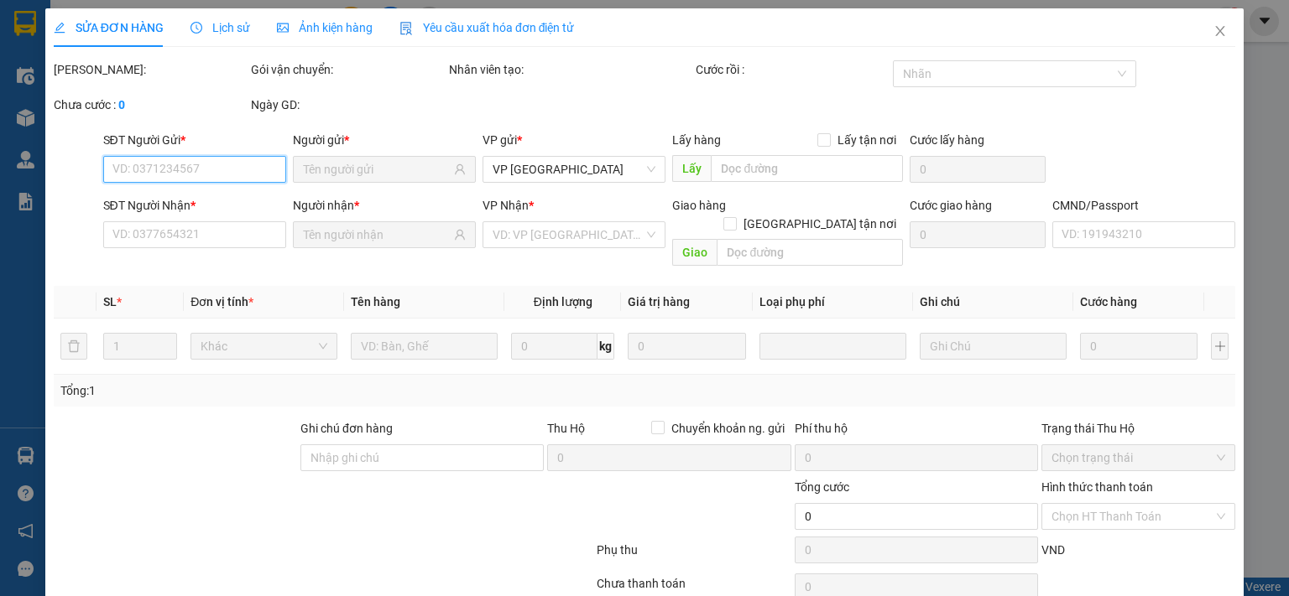
type input "0947289795"
type input "MINH DC"
type input "0965731669"
type input "DŨNG (huynh huế sơn nam)"
type input "35.000"
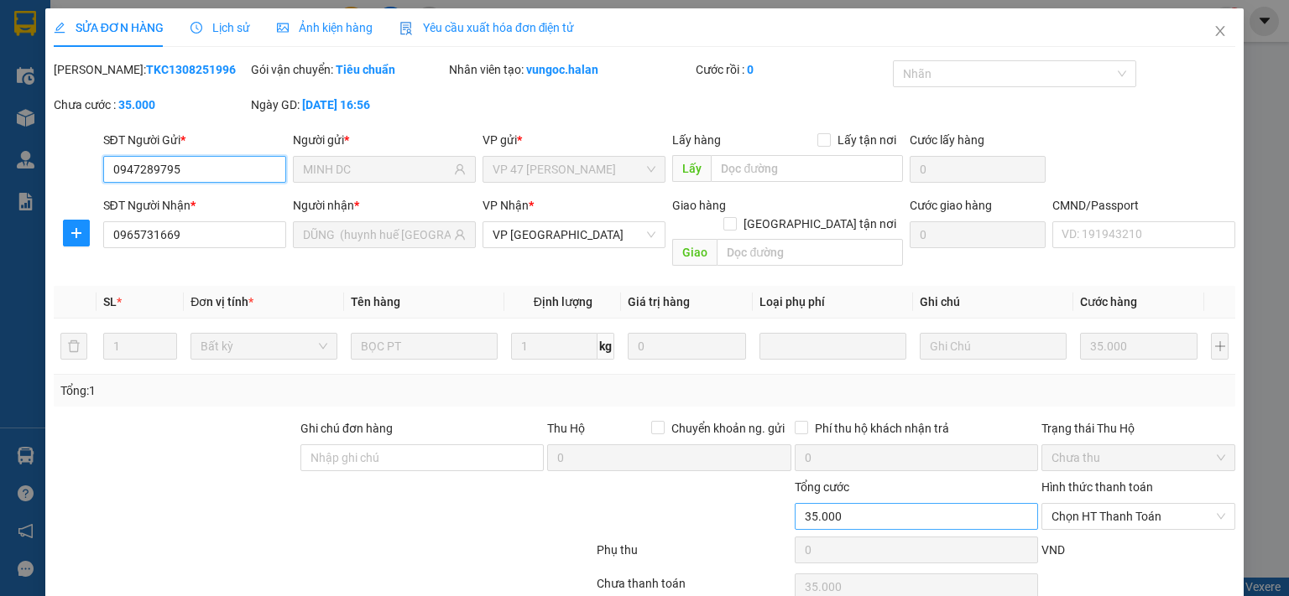
scroll to position [60, 0]
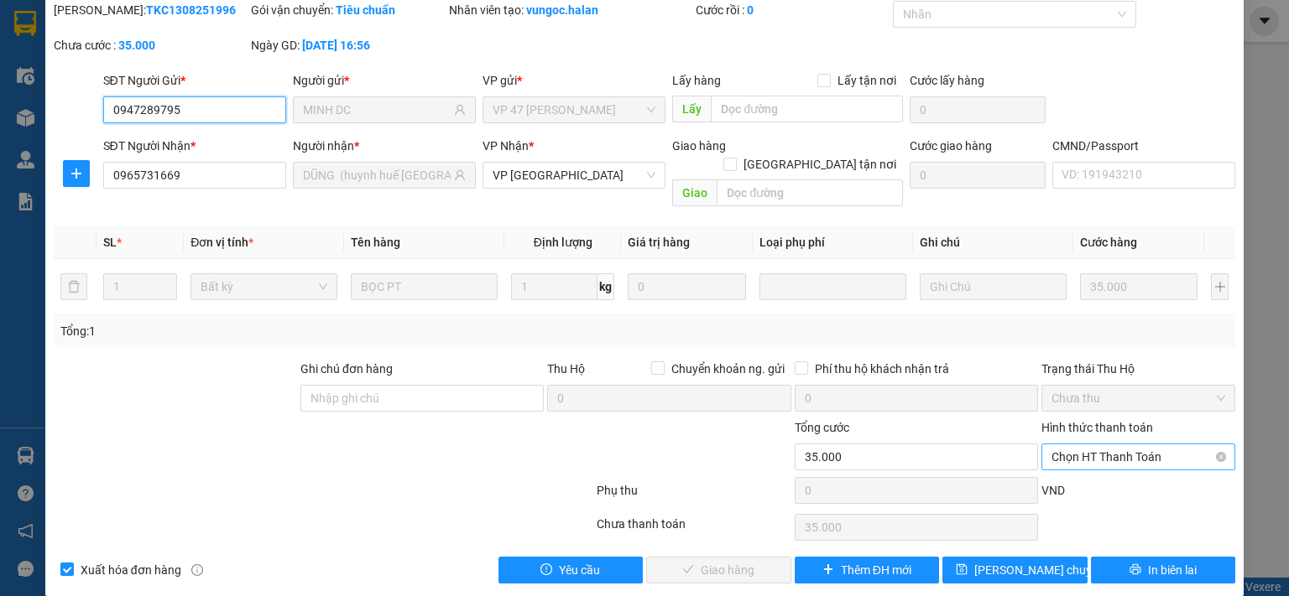
drag, startPoint x: 1137, startPoint y: 440, endPoint x: 1131, endPoint y: 450, distance: 12.4
click at [1136, 445] on span "Chọn HT Thanh Toán" at bounding box center [1138, 457] width 174 height 25
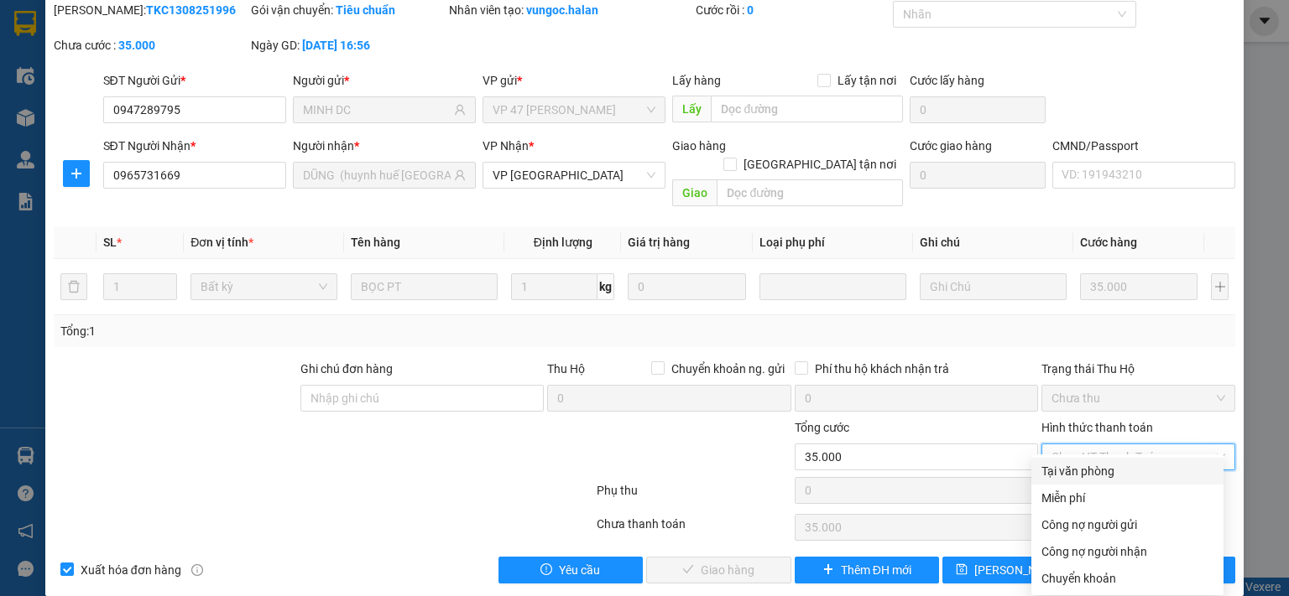
click at [1112, 469] on div "Tại văn phòng" at bounding box center [1127, 471] width 172 height 18
type input "0"
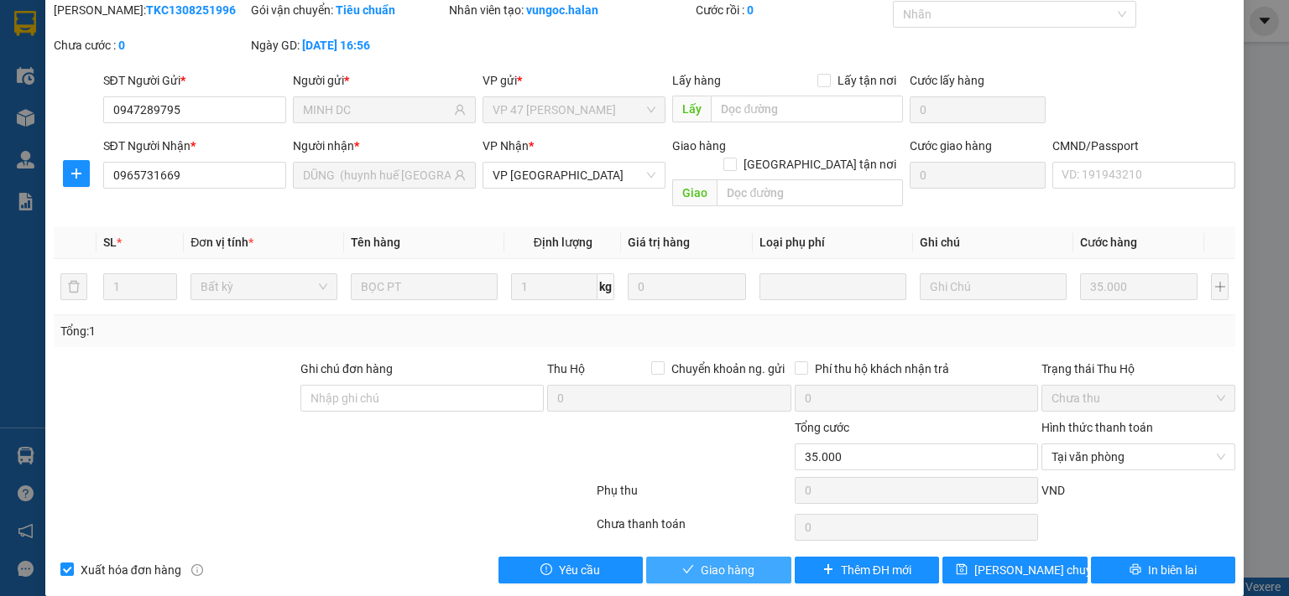
click at [738, 561] on span "Giao hàng" at bounding box center [727, 570] width 54 height 18
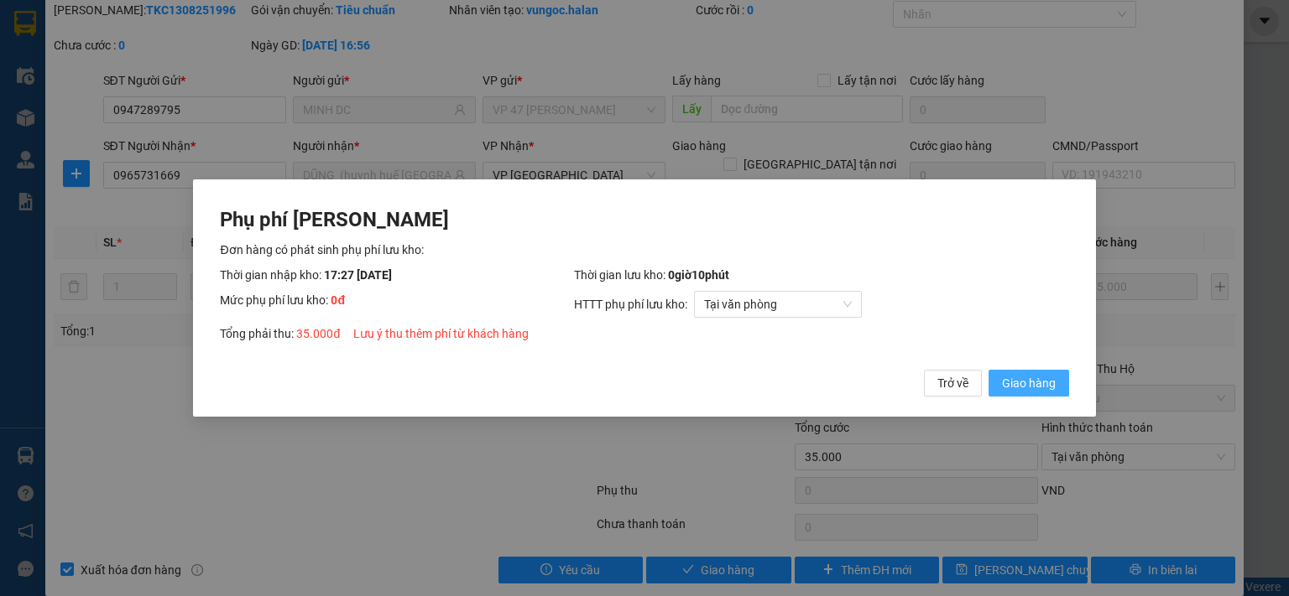
click at [1040, 383] on span "Giao hàng" at bounding box center [1029, 383] width 54 height 18
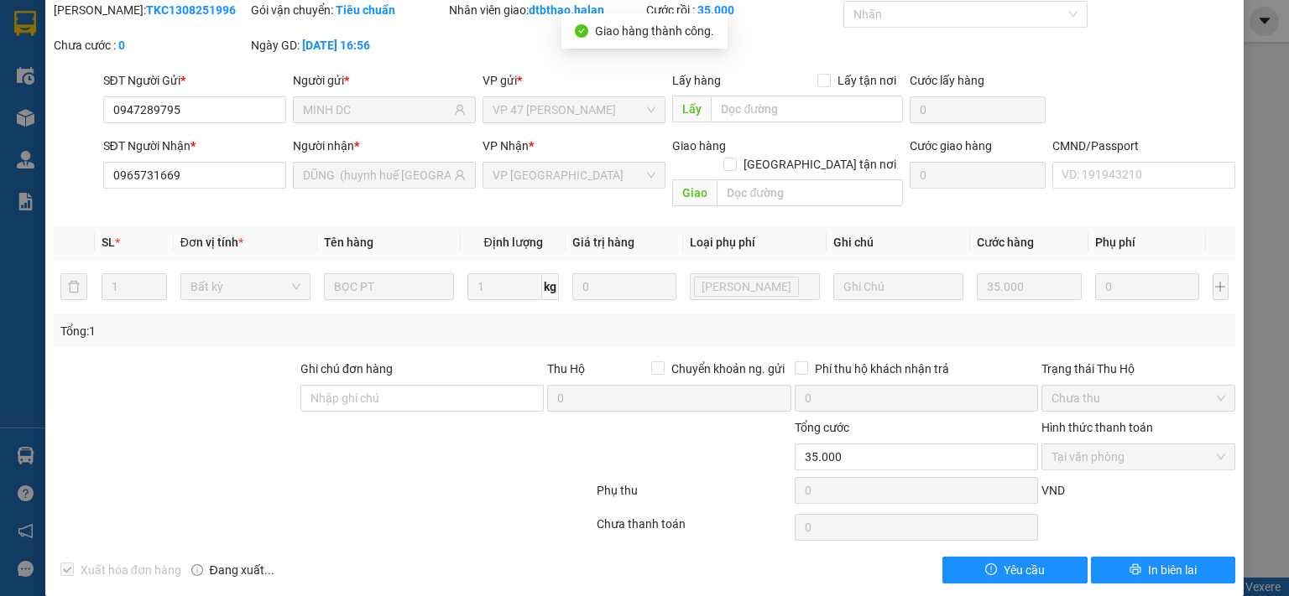
scroll to position [0, 0]
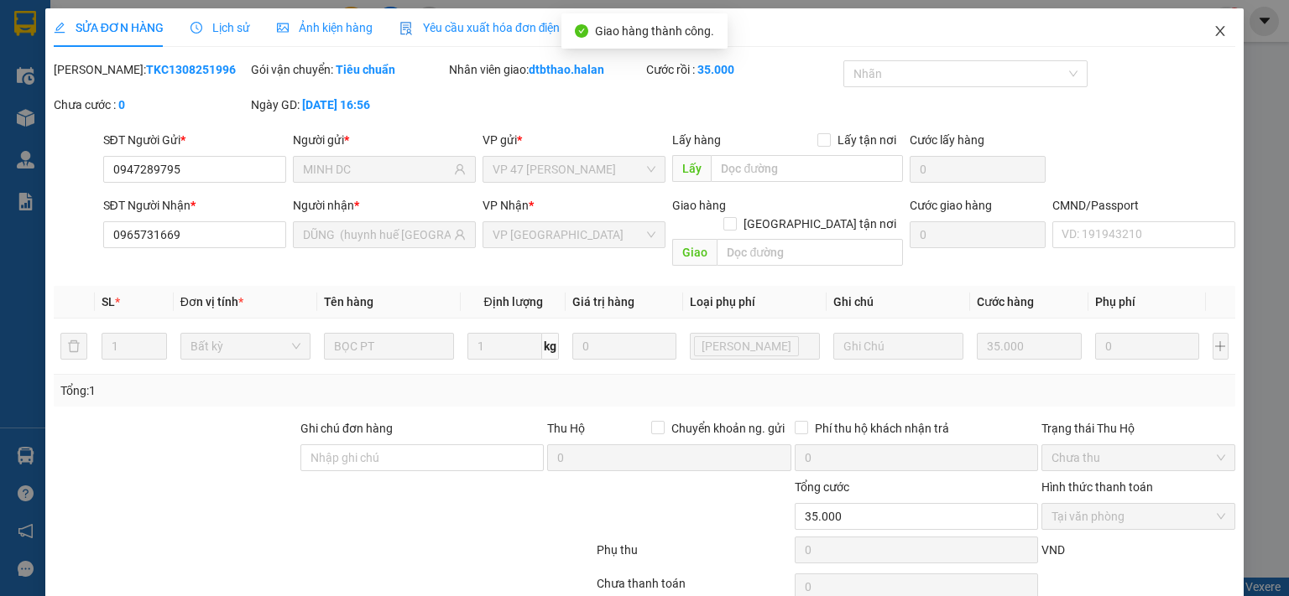
click at [1198, 32] on span "Close" at bounding box center [1219, 31] width 47 height 47
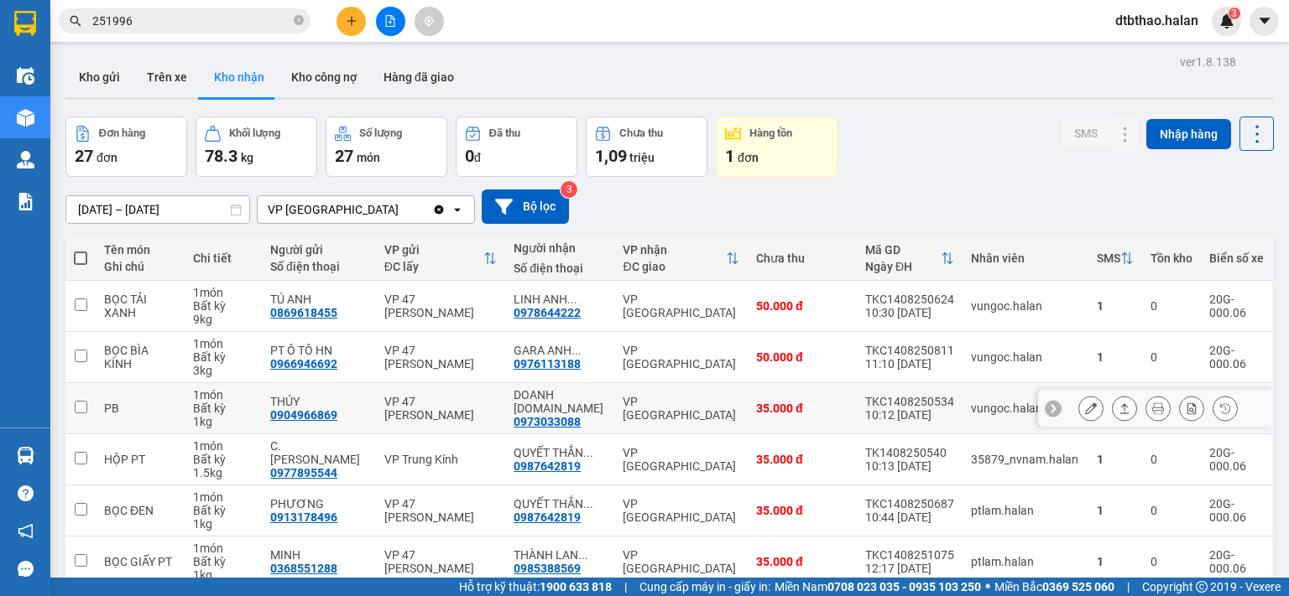
scroll to position [280, 0]
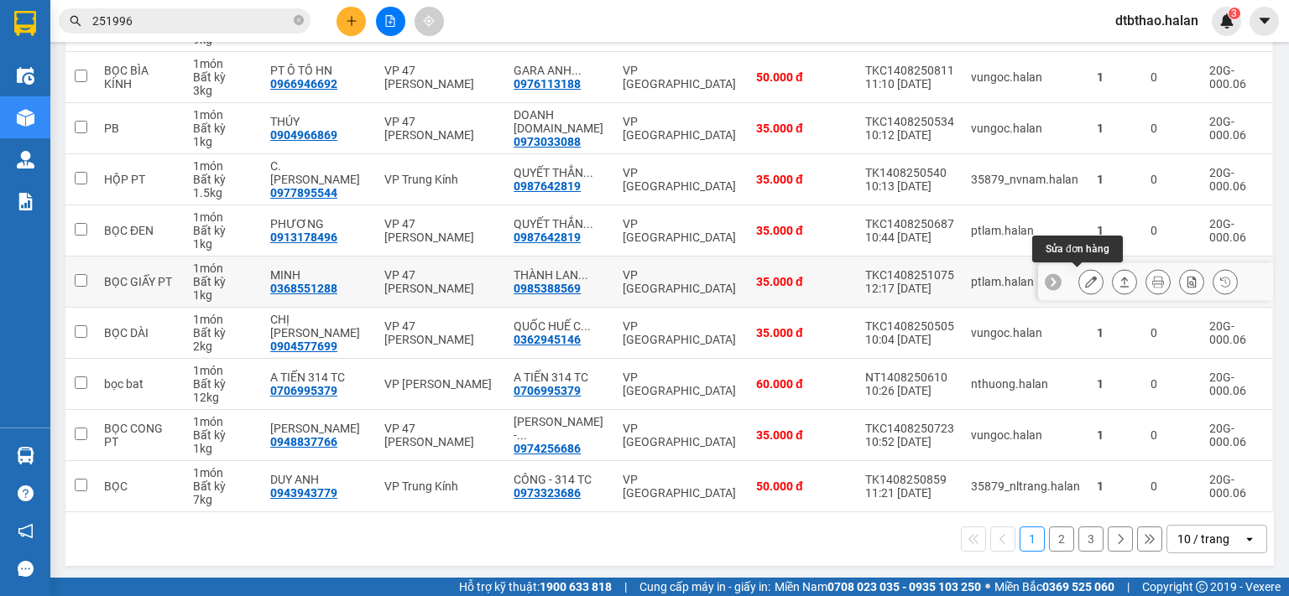
click at [1085, 281] on icon at bounding box center [1091, 282] width 12 height 12
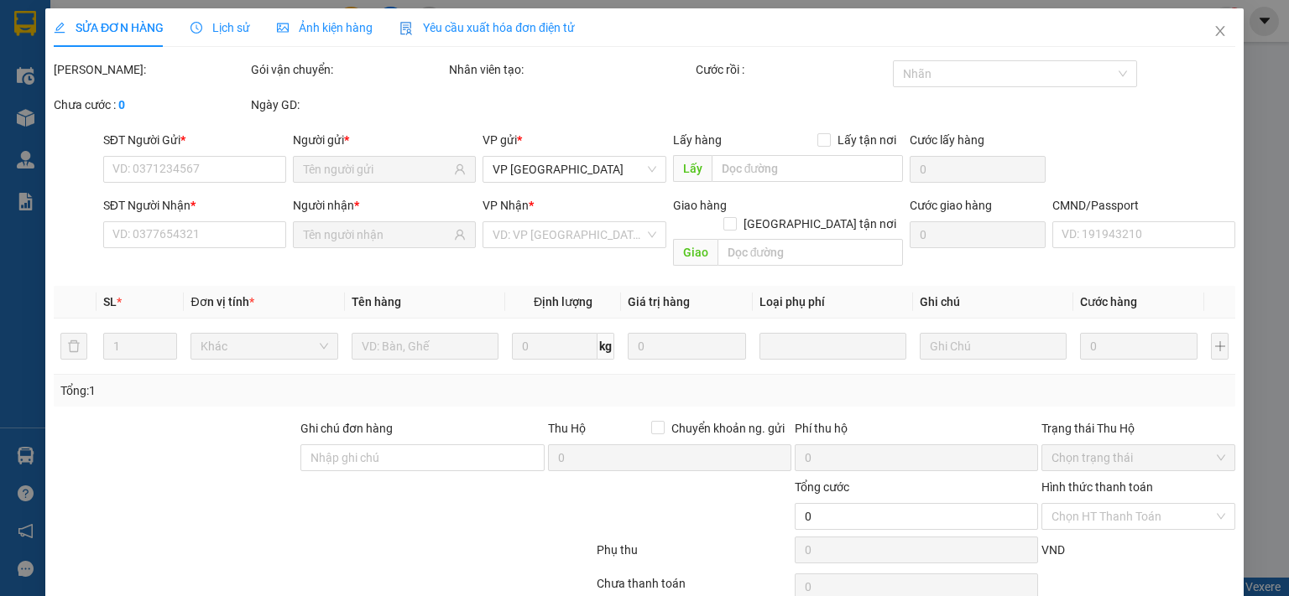
type input "0368551288"
type input "MINH"
type input "0985388569"
type input "THÀNH LAN 314 TC"
type input "35.000"
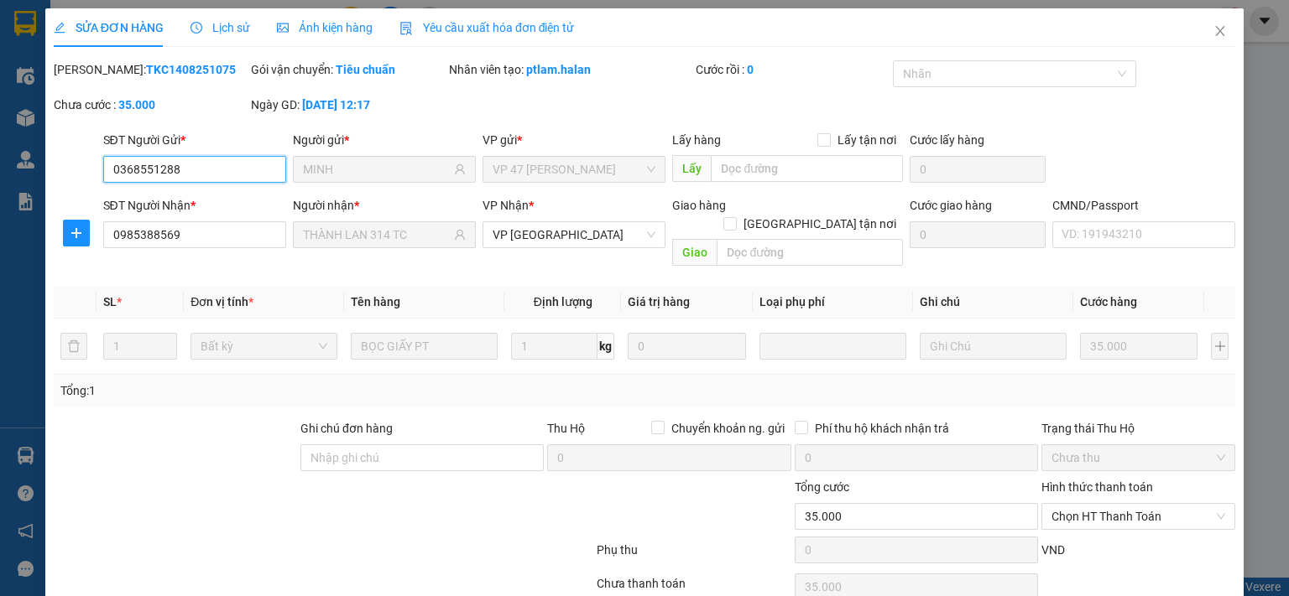
scroll to position [60, 0]
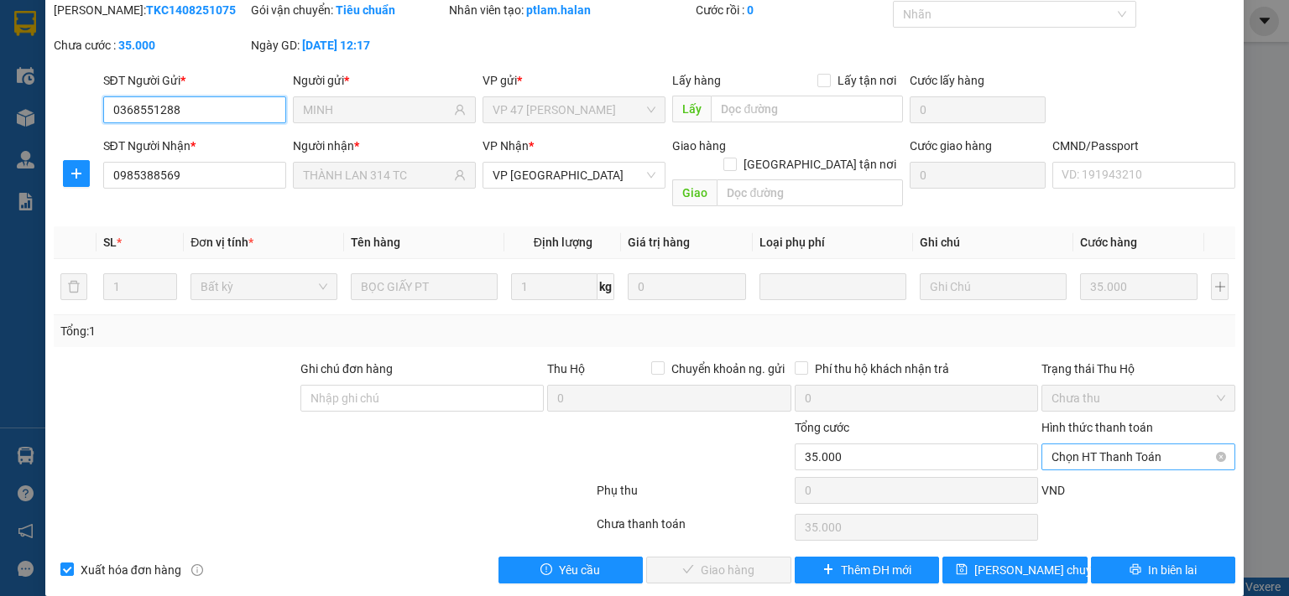
drag, startPoint x: 1088, startPoint y: 440, endPoint x: 1091, endPoint y: 450, distance: 10.6
click at [1088, 445] on span "Chọn HT Thanh Toán" at bounding box center [1138, 457] width 174 height 25
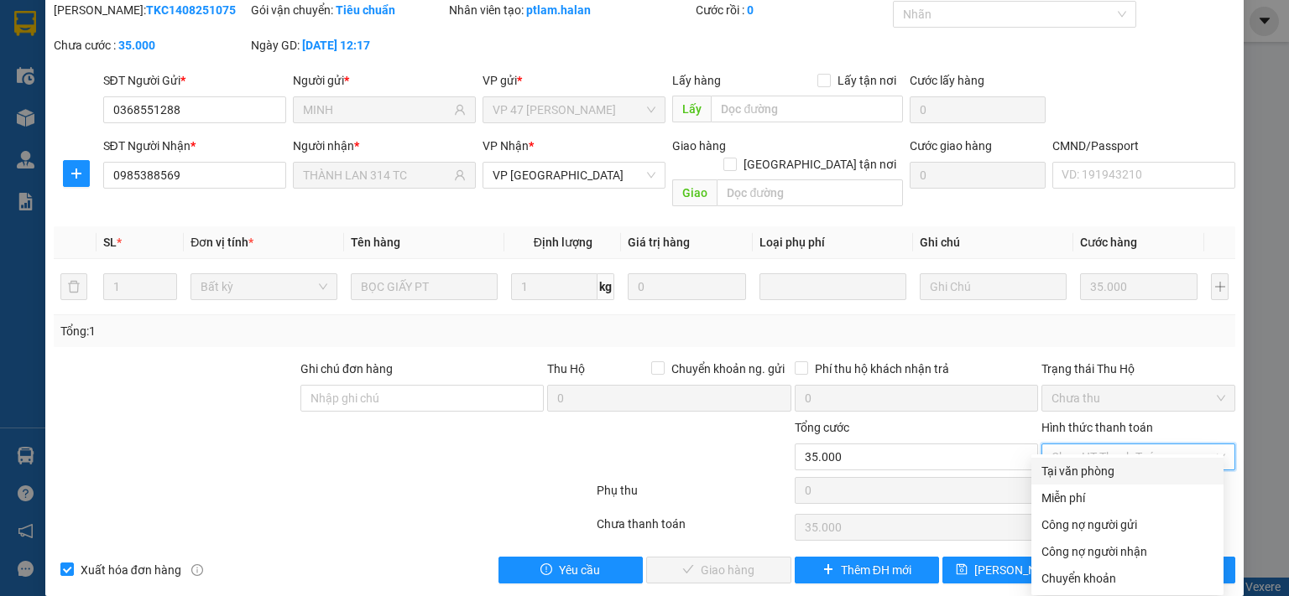
click at [1094, 472] on div "Tại văn phòng" at bounding box center [1127, 471] width 172 height 18
type input "0"
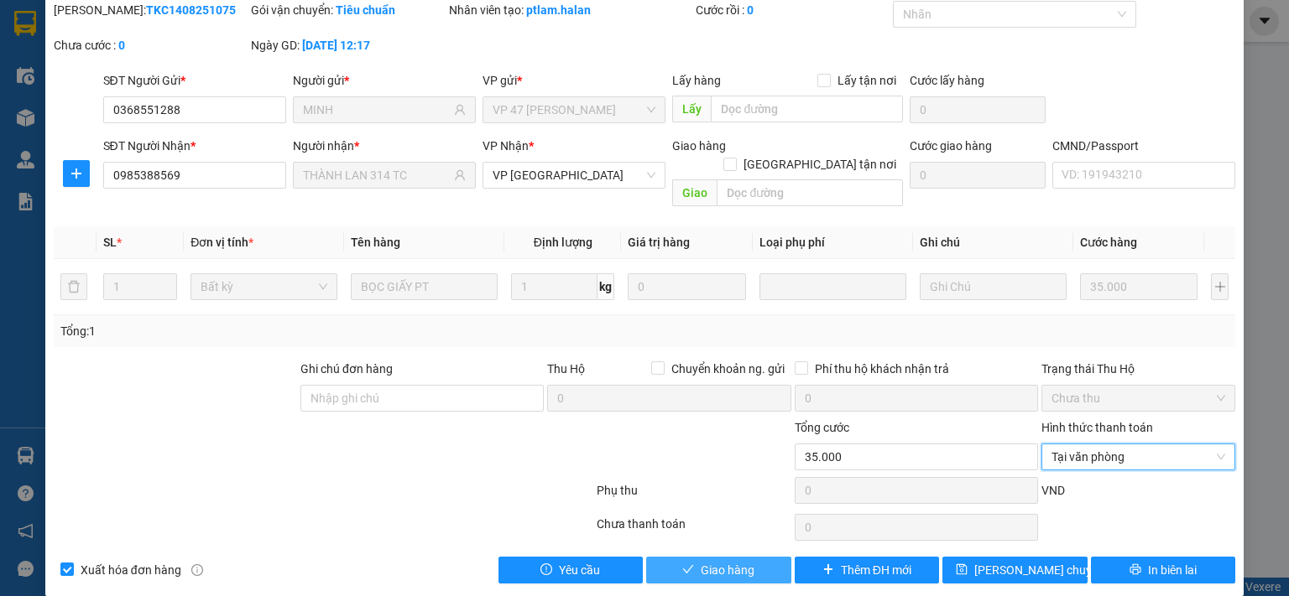
click at [753, 557] on button "Giao hàng" at bounding box center [718, 570] width 145 height 27
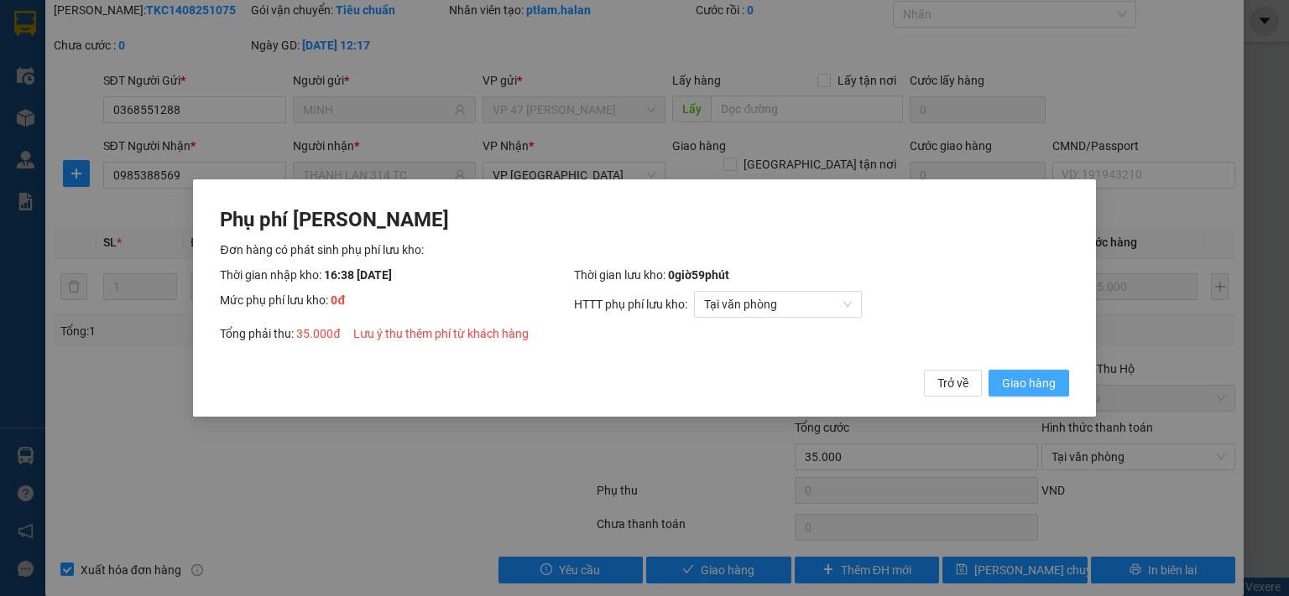
click at [1024, 388] on span "Giao hàng" at bounding box center [1029, 383] width 54 height 18
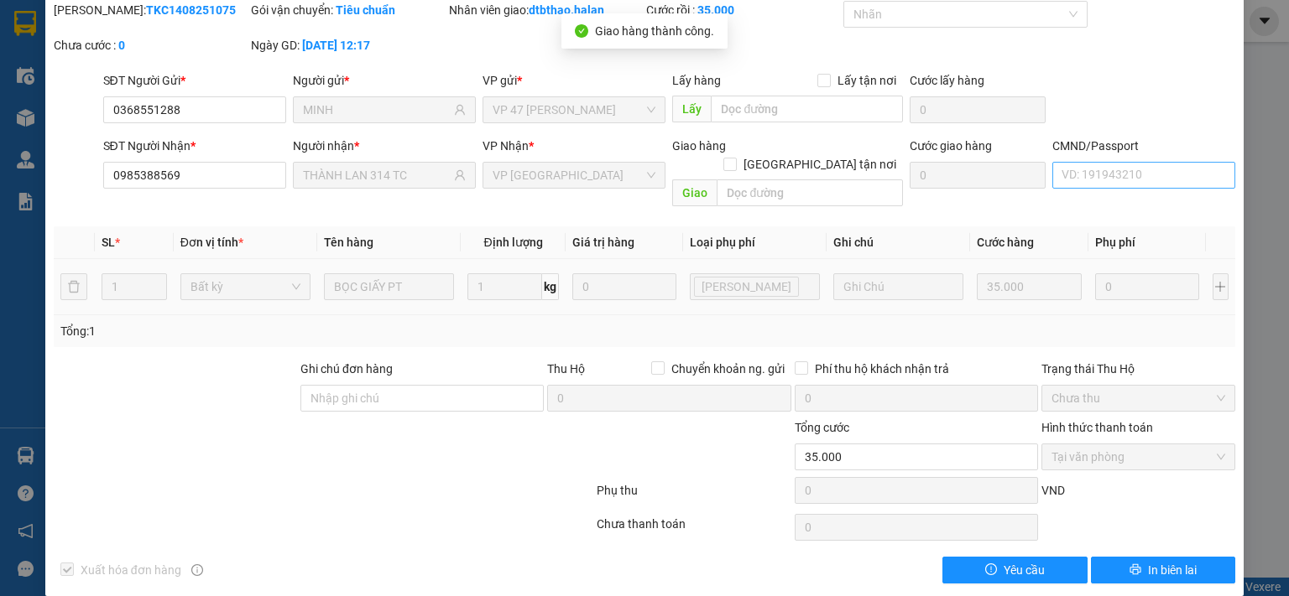
scroll to position [0, 0]
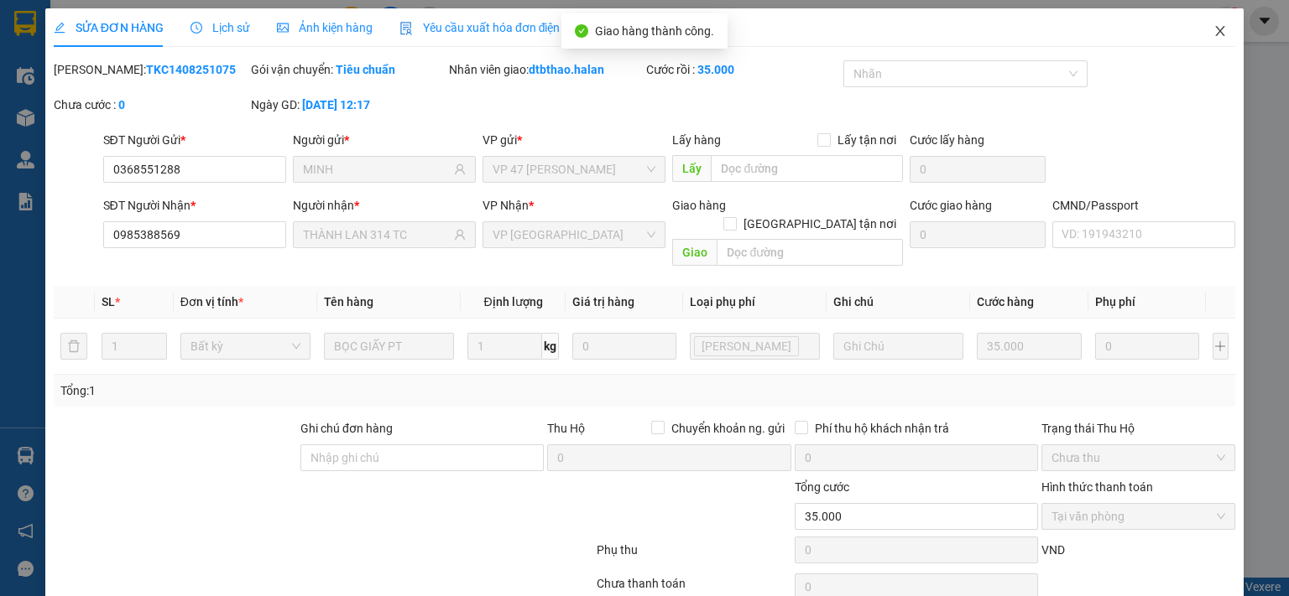
click at [1198, 36] on span "Close" at bounding box center [1219, 31] width 47 height 47
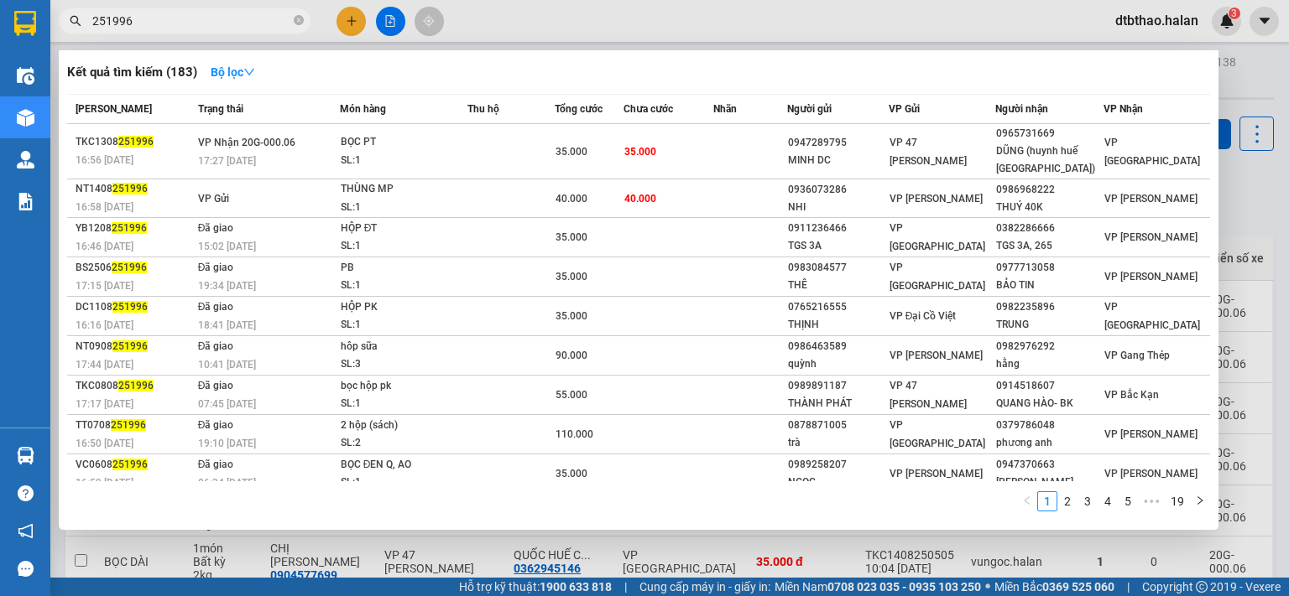
drag, startPoint x: 138, startPoint y: 23, endPoint x: 164, endPoint y: 23, distance: 26.9
click at [164, 23] on input "251996" at bounding box center [191, 21] width 198 height 18
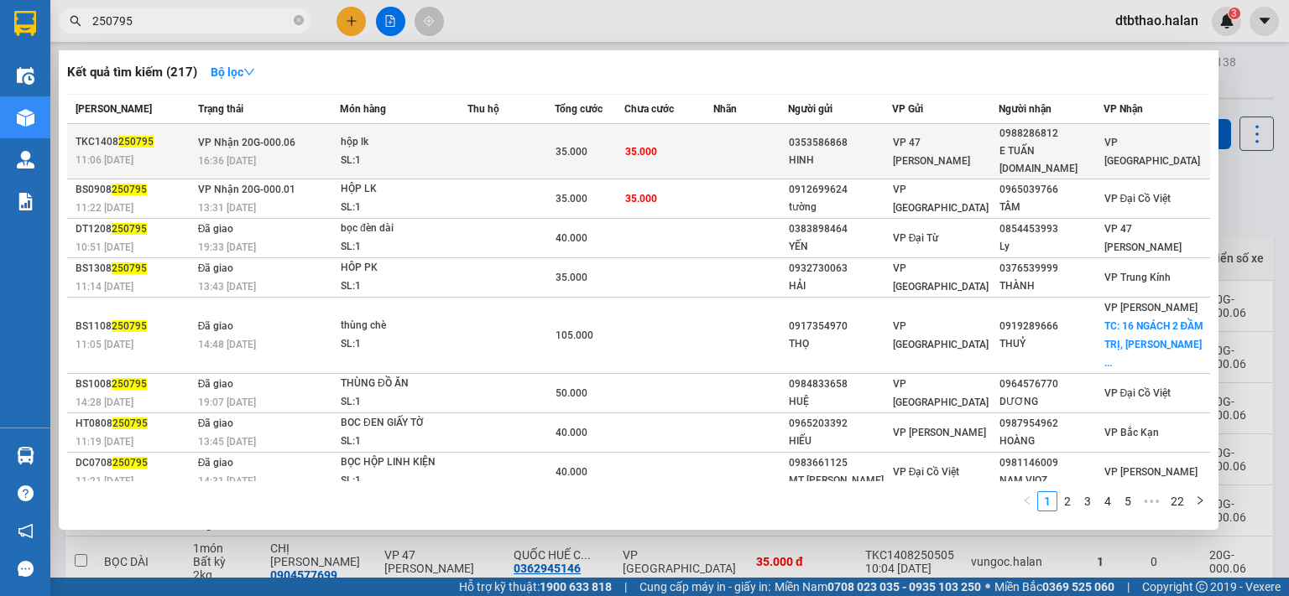
type input "250795"
click at [940, 137] on span "VP 47 [PERSON_NAME]" at bounding box center [931, 152] width 77 height 30
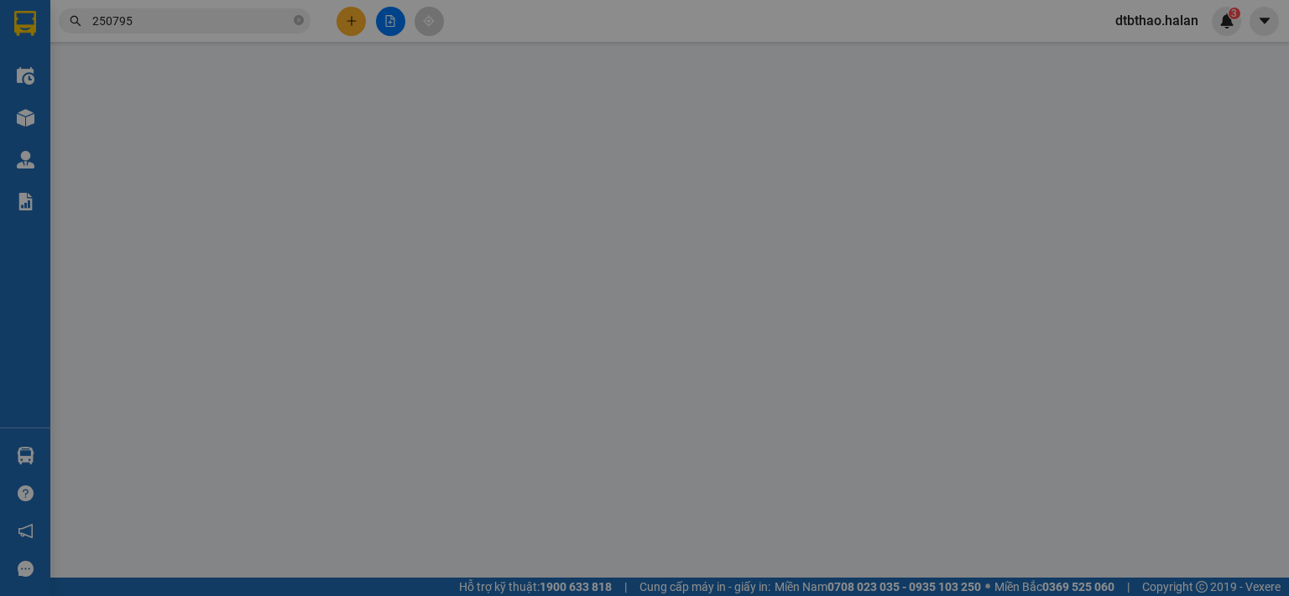
type input "0353586868"
type input "HINH"
type input "0988286812"
type input "E TUẤN 314.TC"
type input "35.000"
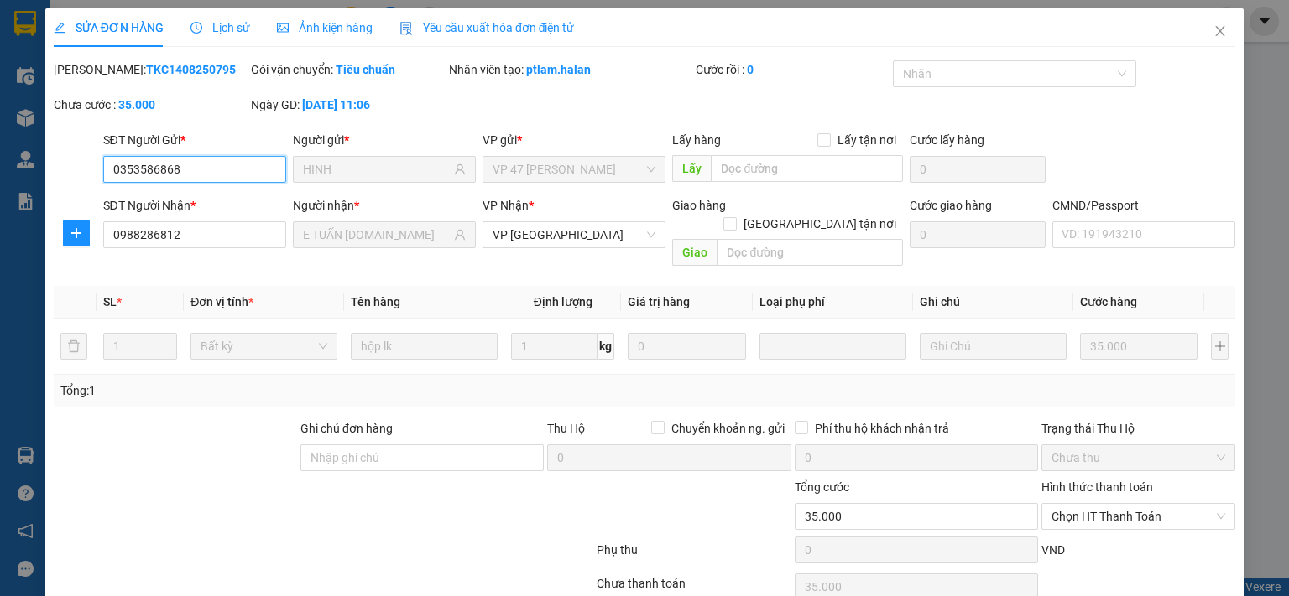
scroll to position [60, 0]
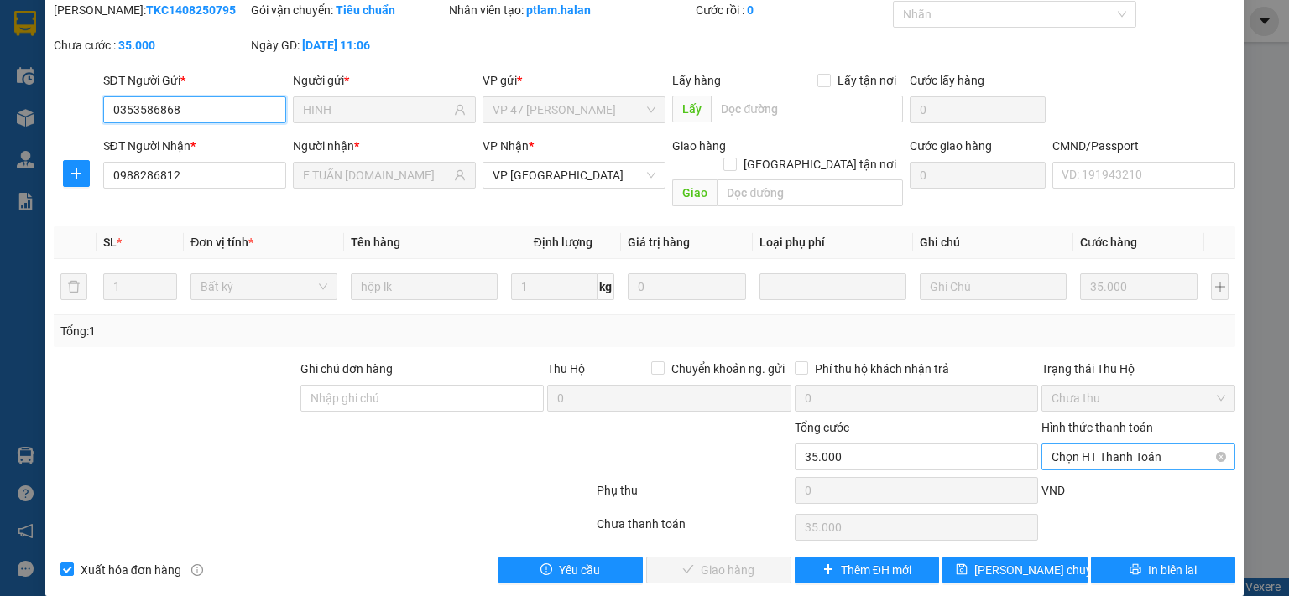
click at [1122, 445] on span "Chọn HT Thanh Toán" at bounding box center [1138, 457] width 174 height 25
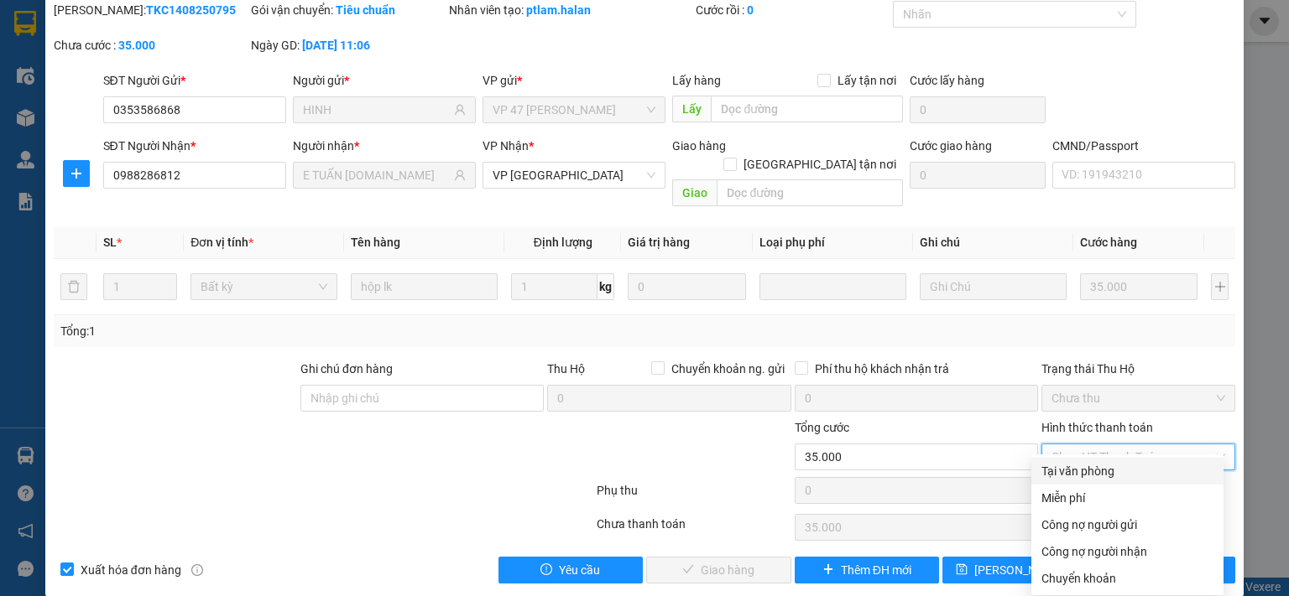
drag, startPoint x: 1106, startPoint y: 471, endPoint x: 1060, endPoint y: 485, distance: 48.3
click at [1103, 471] on div "Tại văn phòng" at bounding box center [1127, 471] width 172 height 18
type input "0"
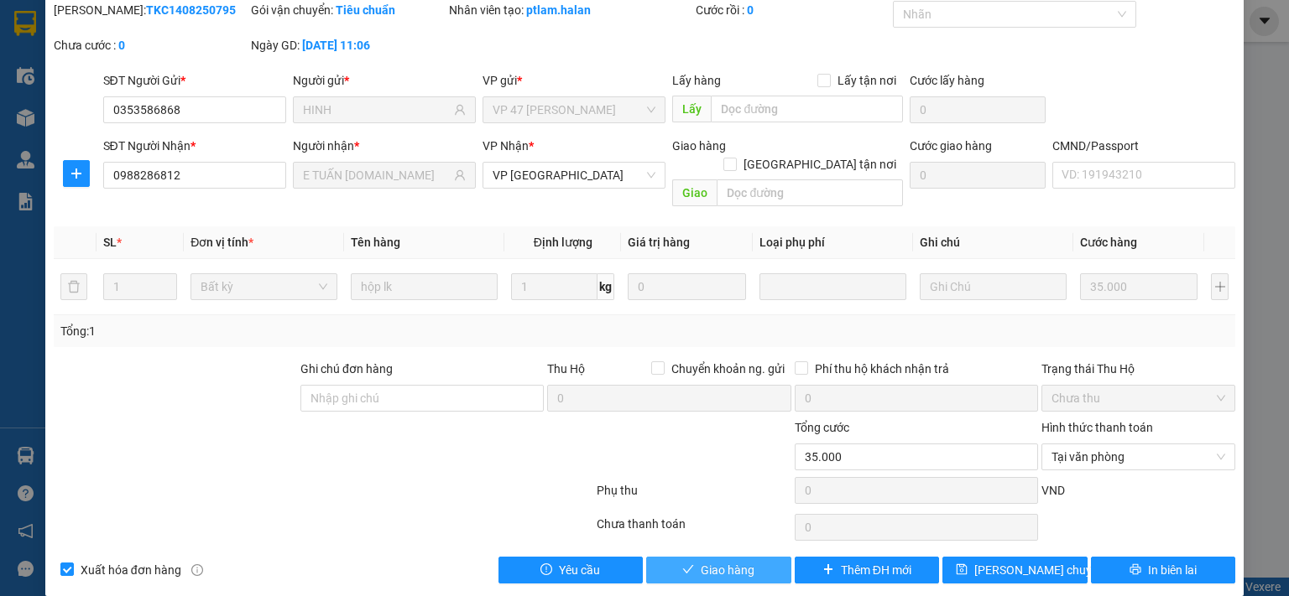
click at [682, 564] on icon "check" at bounding box center [688, 570] width 12 height 12
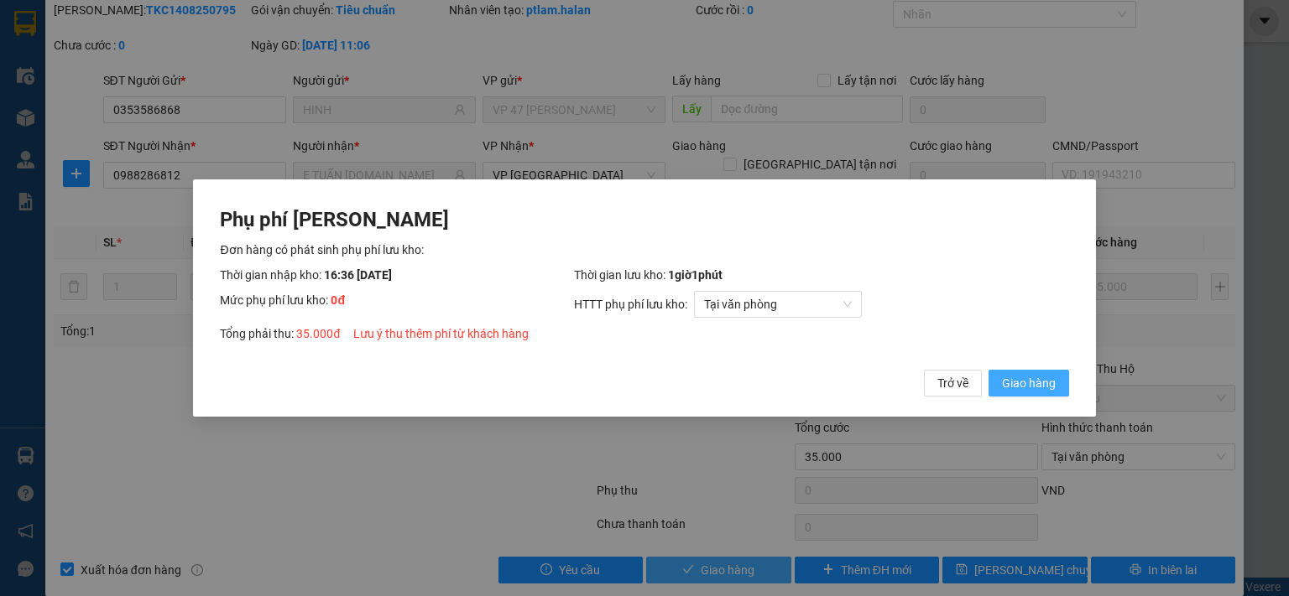
click at [1014, 383] on span "Giao hàng" at bounding box center [1029, 383] width 54 height 18
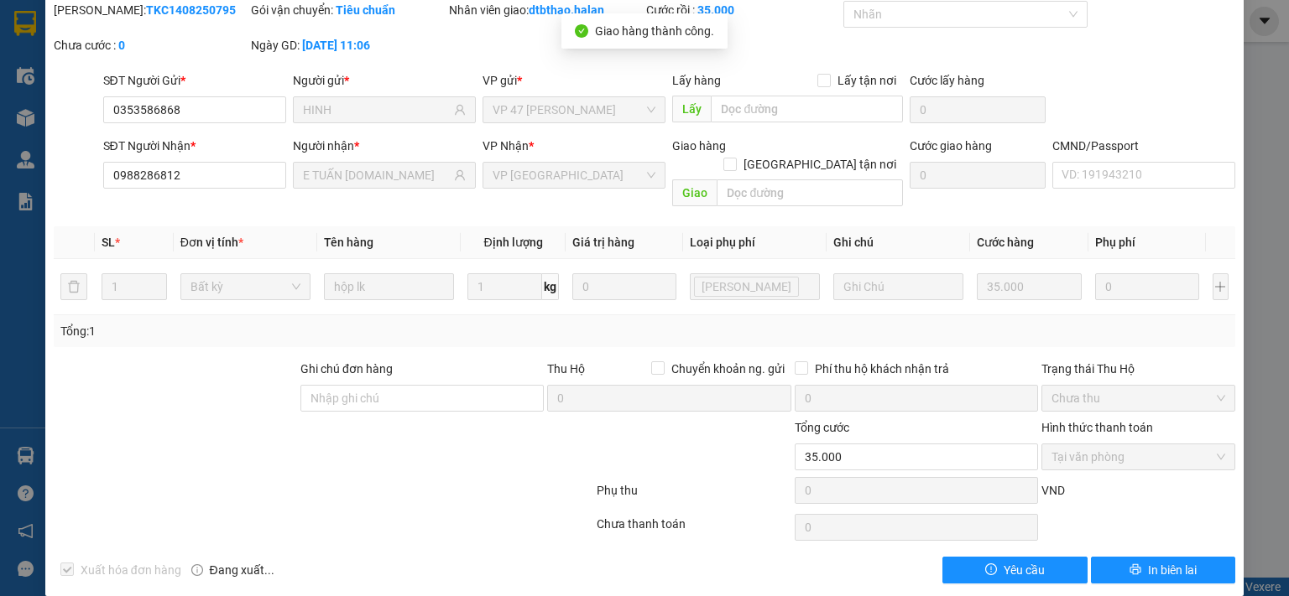
scroll to position [0, 0]
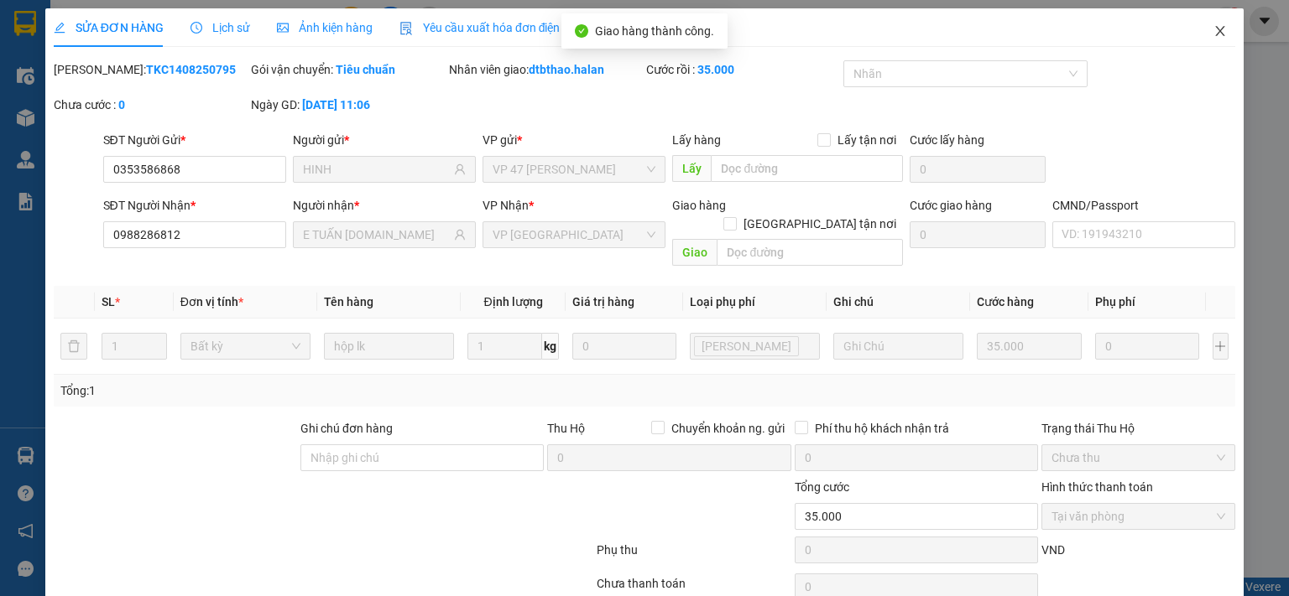
click at [1213, 29] on icon "close" at bounding box center [1219, 30] width 13 height 13
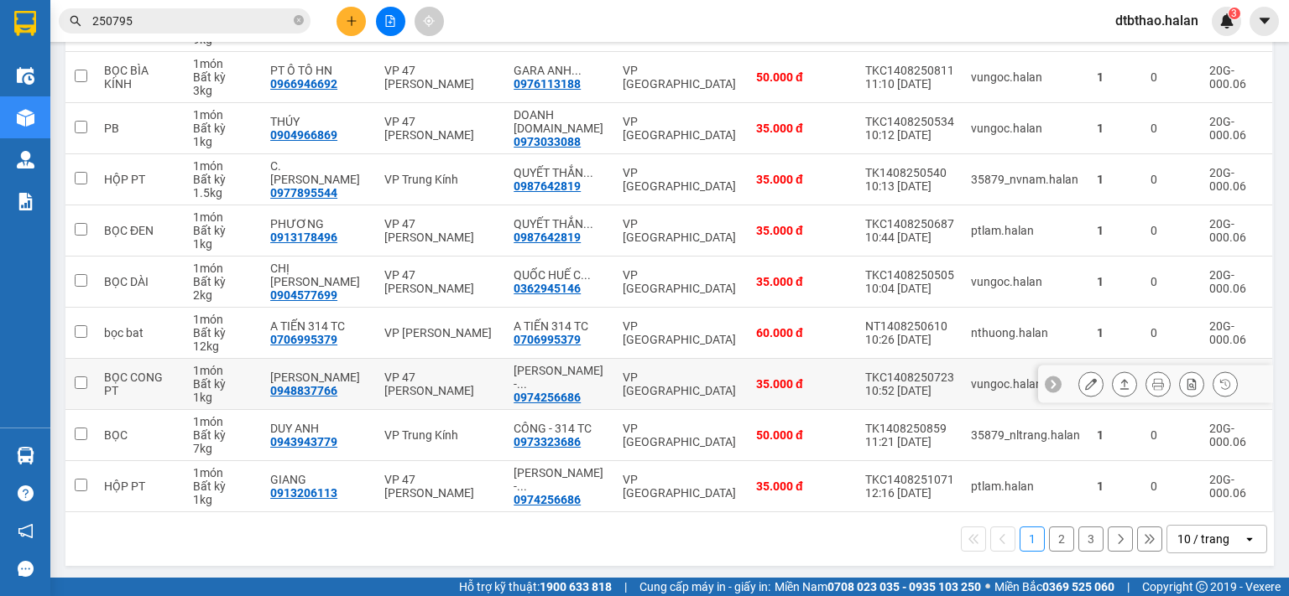
scroll to position [29, 0]
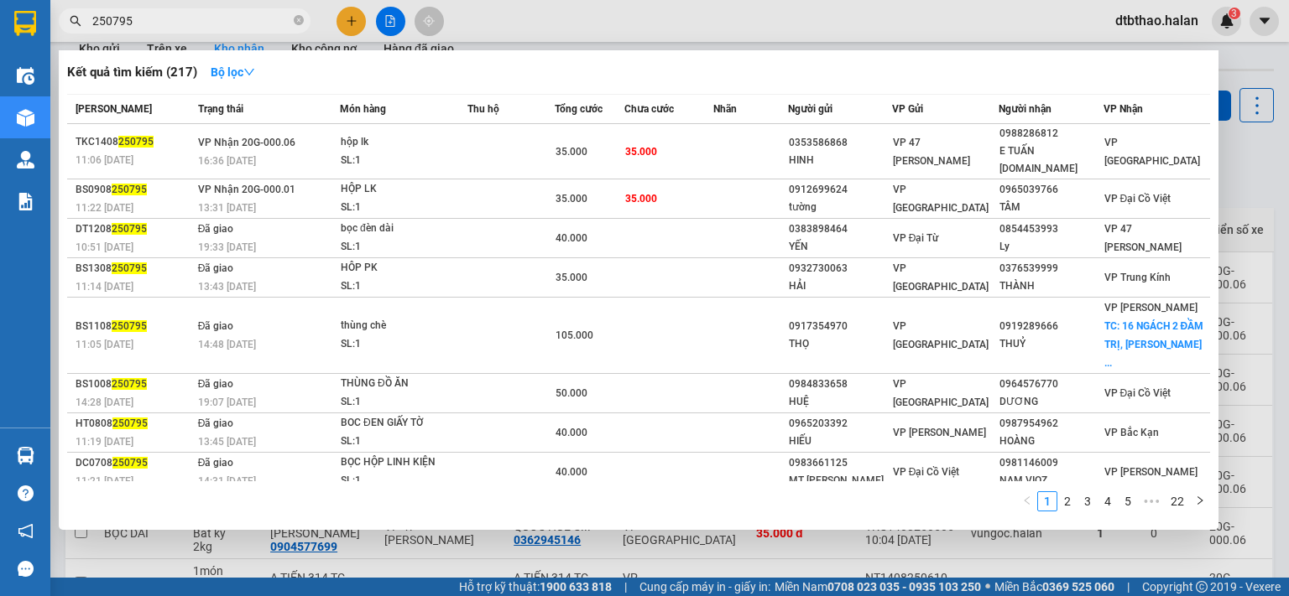
drag, startPoint x: 111, startPoint y: 20, endPoint x: 186, endPoint y: 20, distance: 75.5
click at [186, 20] on input "250795" at bounding box center [191, 21] width 198 height 18
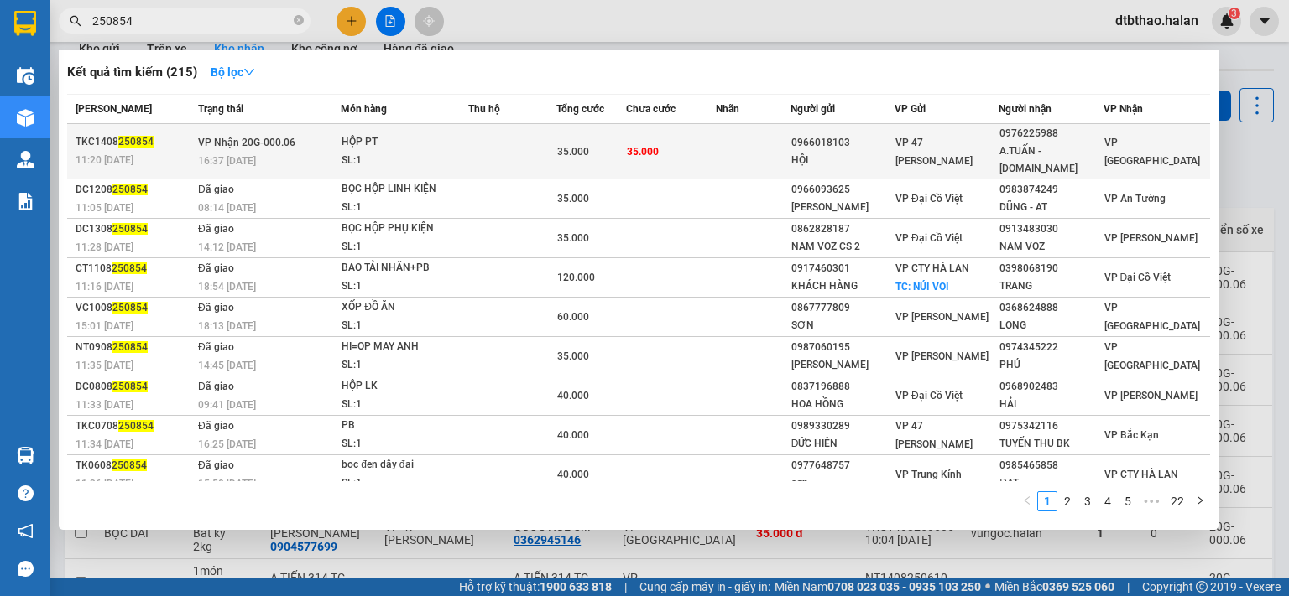
type input "250854"
click at [1007, 140] on div "0976225988" at bounding box center [1050, 134] width 102 height 18
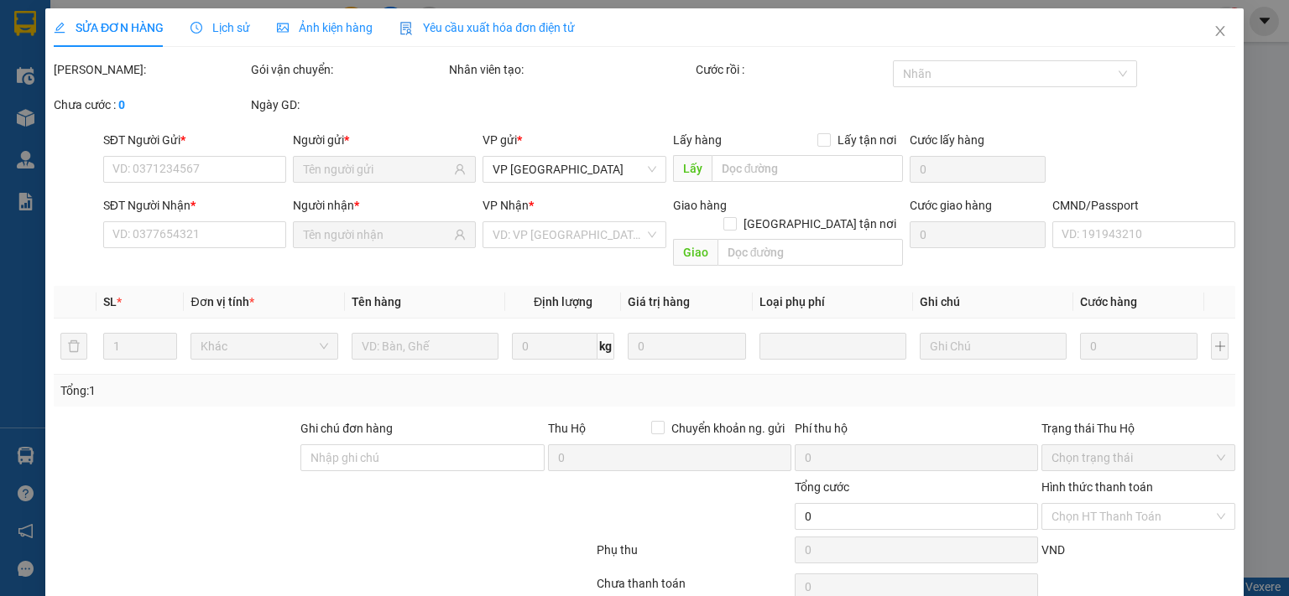
type input "0966018103"
type input "HỘI"
type input "0976225988"
type input "A.TUẤN - 314.TC"
type input "35.000"
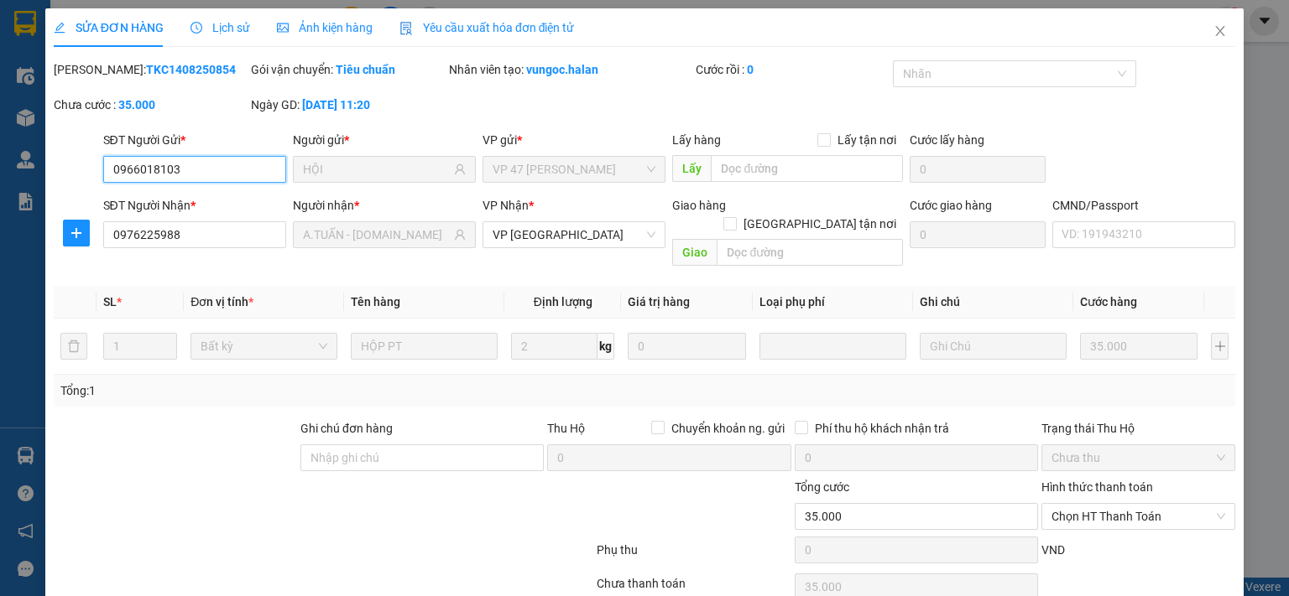
scroll to position [60, 0]
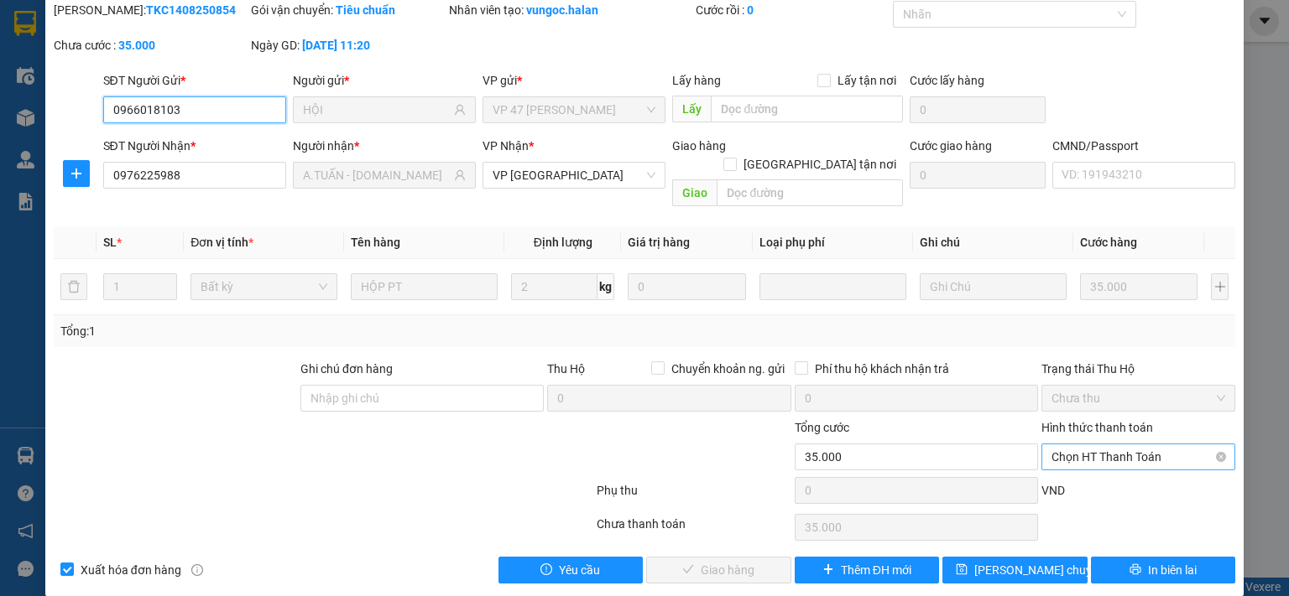
click at [1107, 445] on span "Chọn HT Thanh Toán" at bounding box center [1138, 457] width 174 height 25
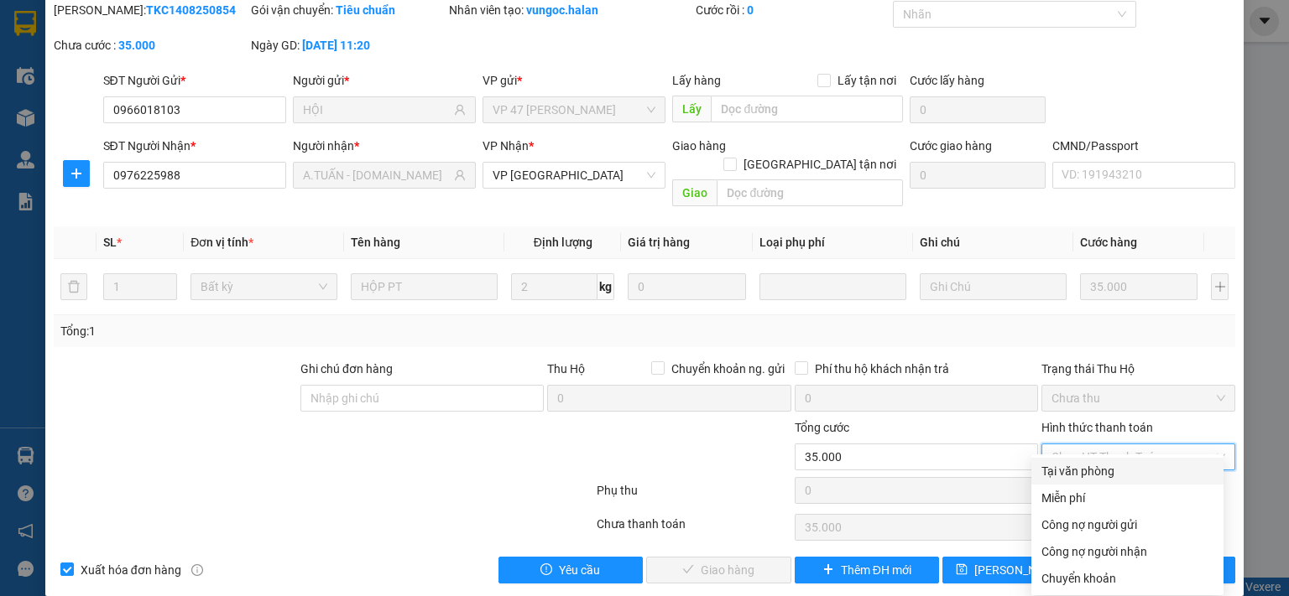
drag, startPoint x: 1104, startPoint y: 468, endPoint x: 1087, endPoint y: 479, distance: 20.0
click at [1103, 469] on div "Tại văn phòng" at bounding box center [1127, 471] width 172 height 18
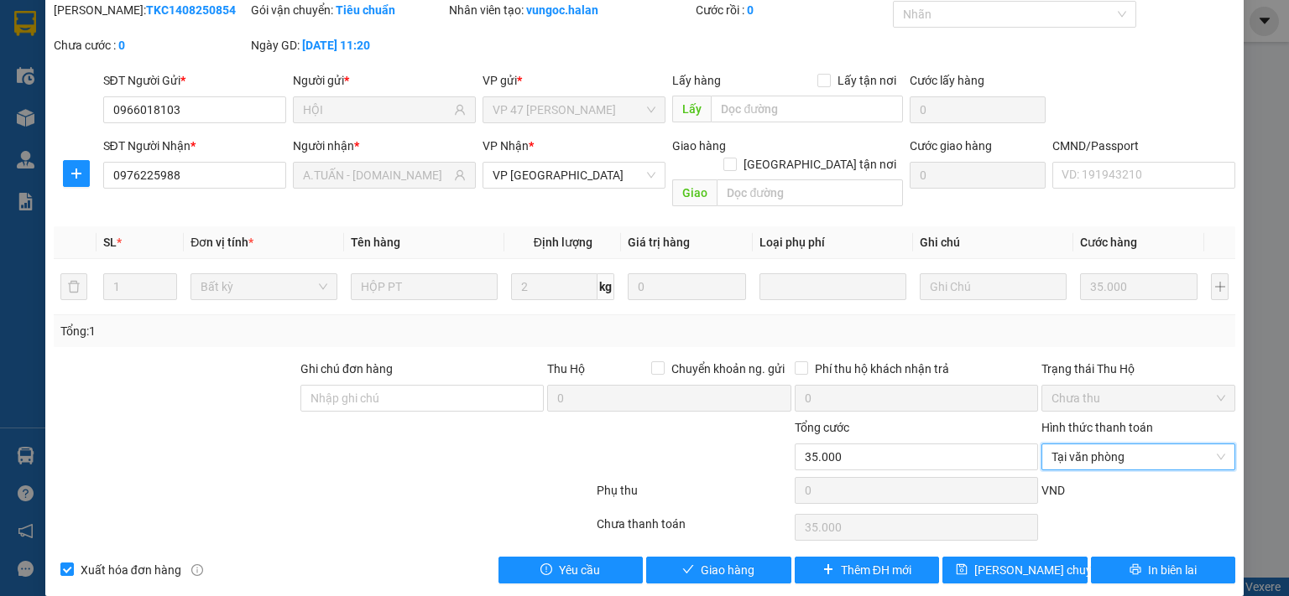
type input "0"
click at [763, 557] on button "Giao hàng" at bounding box center [718, 570] width 145 height 27
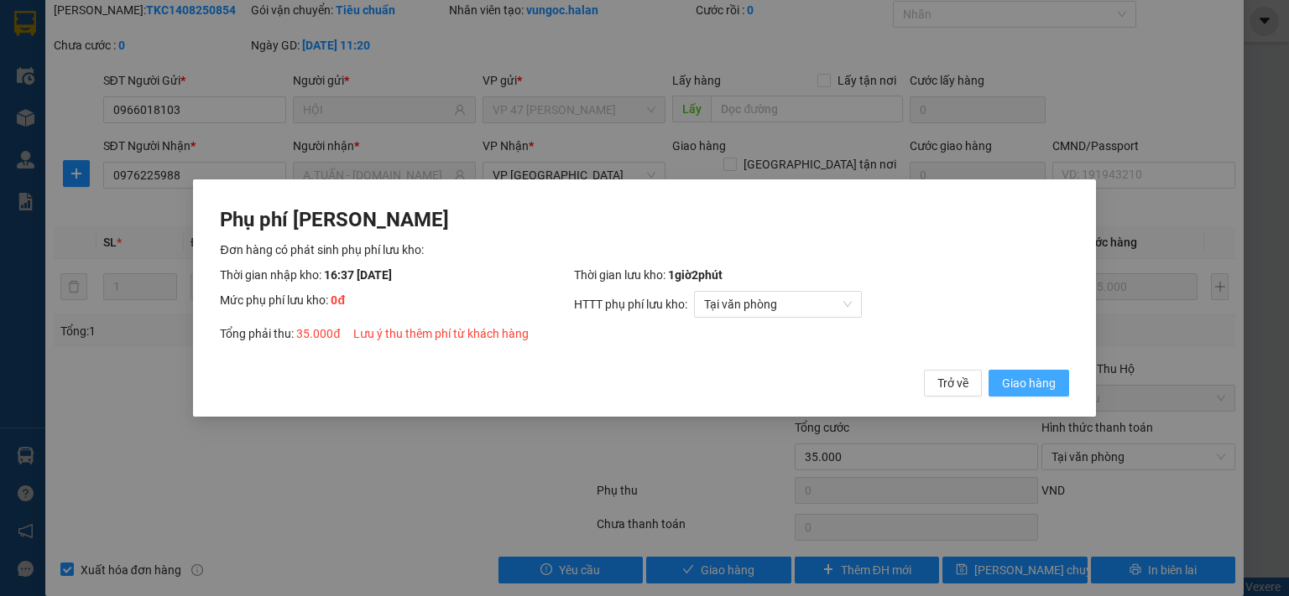
click at [1039, 389] on span "Giao hàng" at bounding box center [1029, 383] width 54 height 18
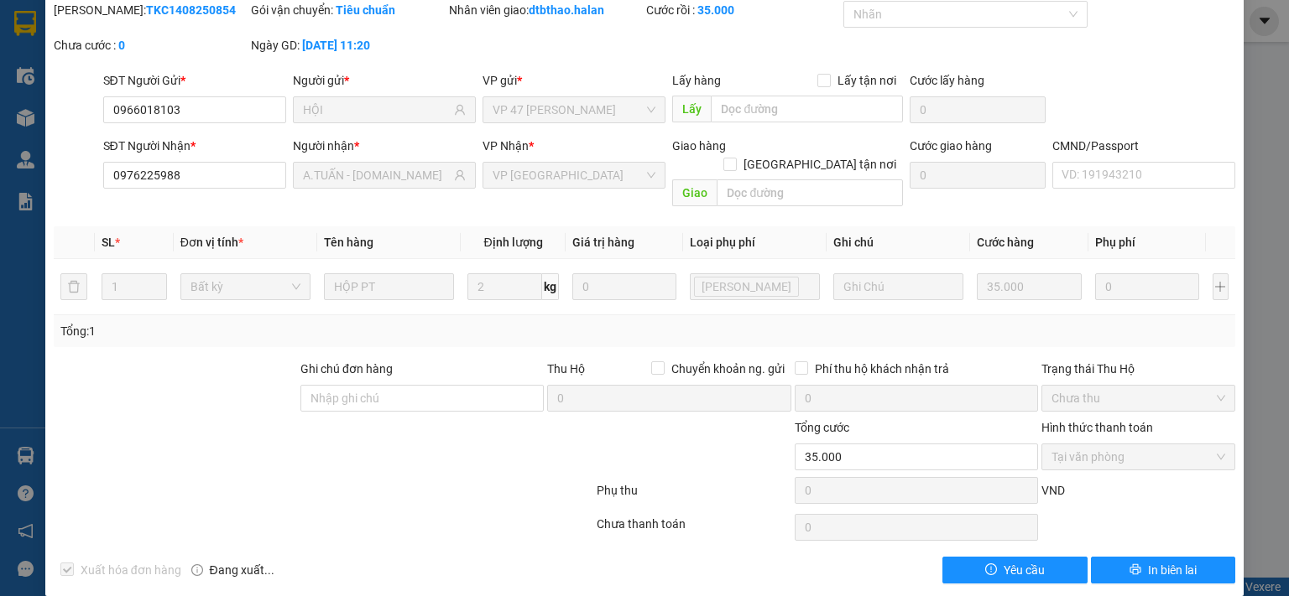
scroll to position [0, 0]
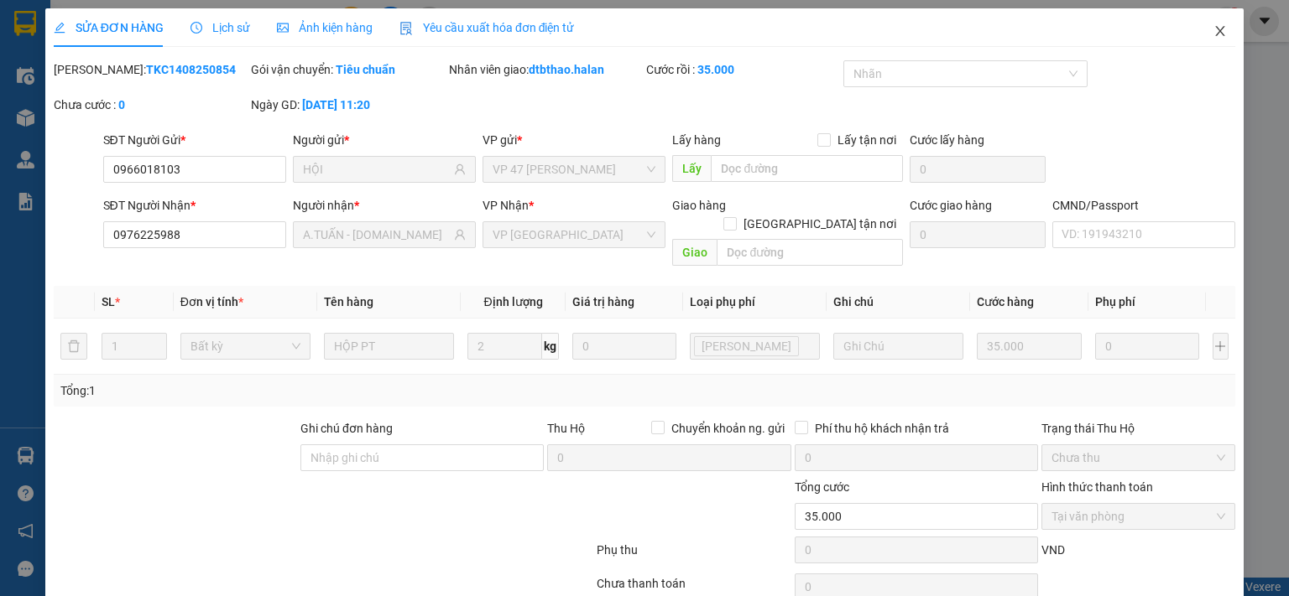
click at [1199, 29] on span "Close" at bounding box center [1219, 31] width 47 height 47
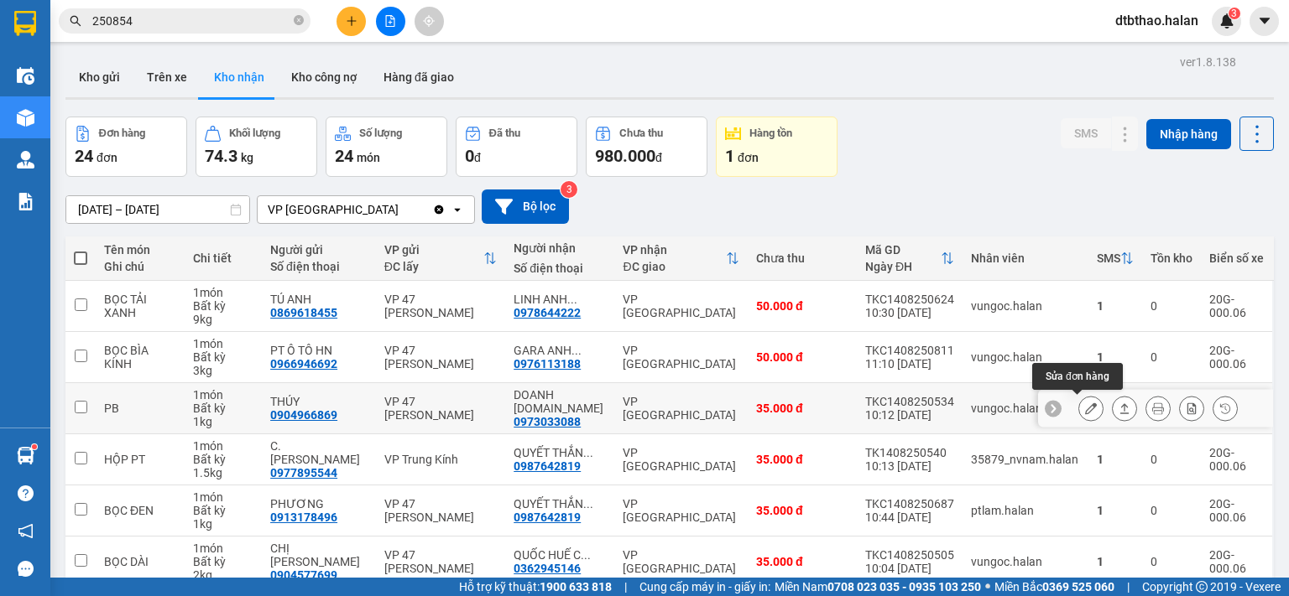
click at [1085, 406] on icon at bounding box center [1091, 409] width 12 height 12
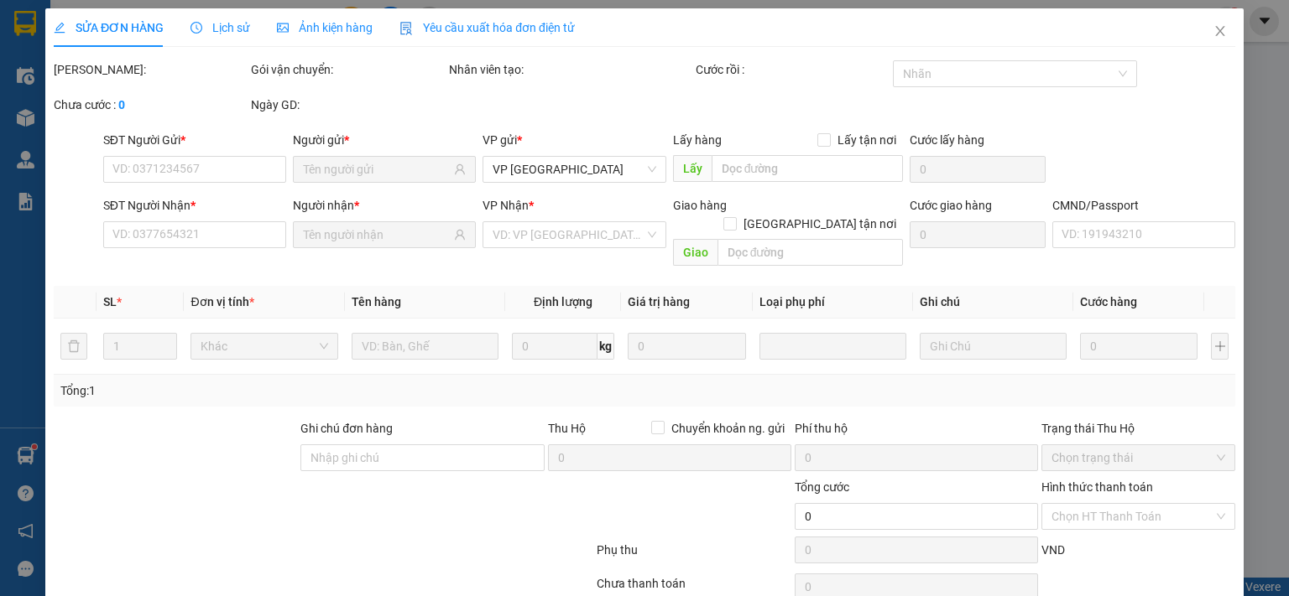
type input "0904966869"
type input "THÚY"
type input "0973033088"
type input "DOANH 314.TC"
type input "35.000"
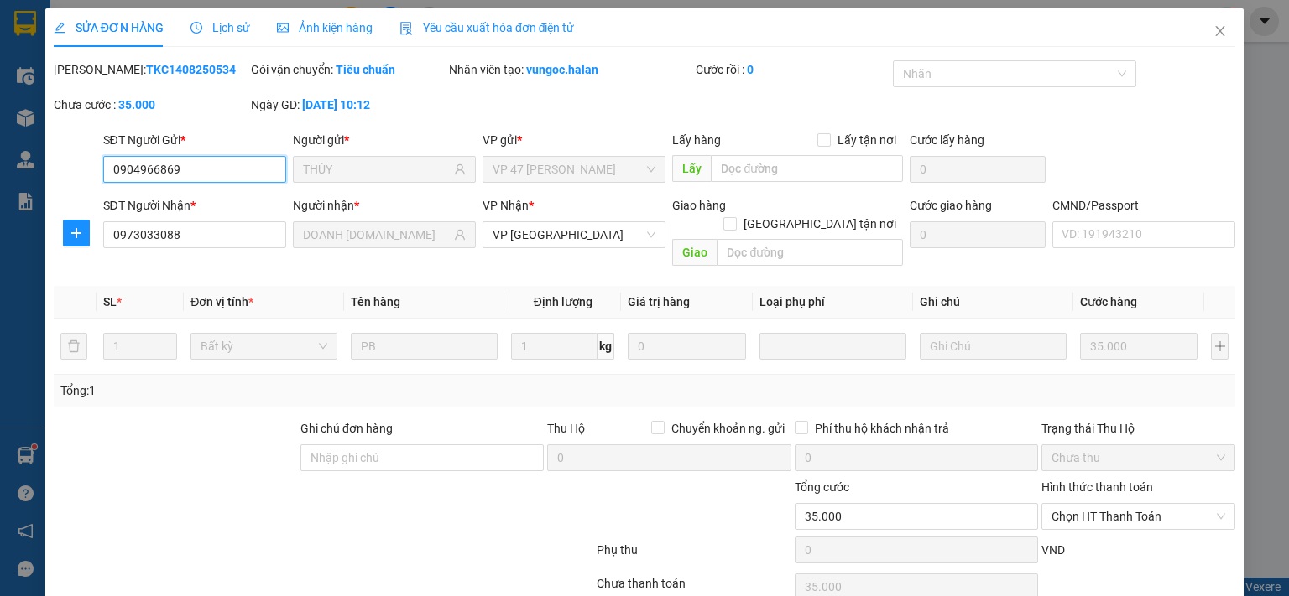
scroll to position [60, 0]
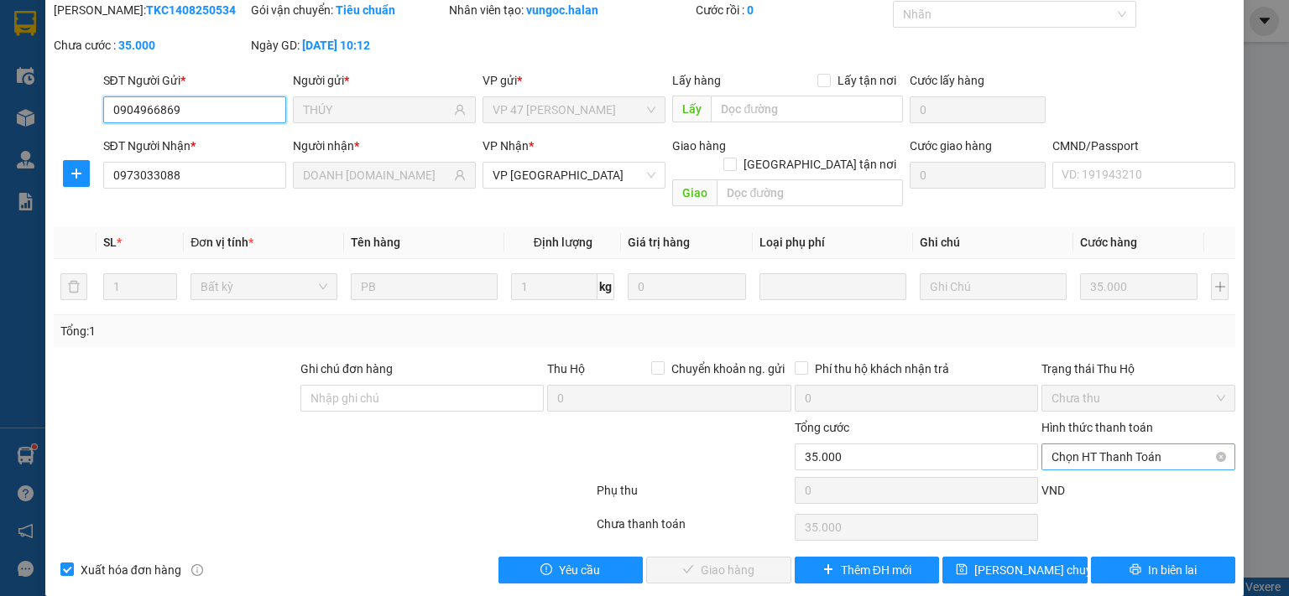
click at [1122, 445] on span "Chọn HT Thanh Toán" at bounding box center [1138, 457] width 174 height 25
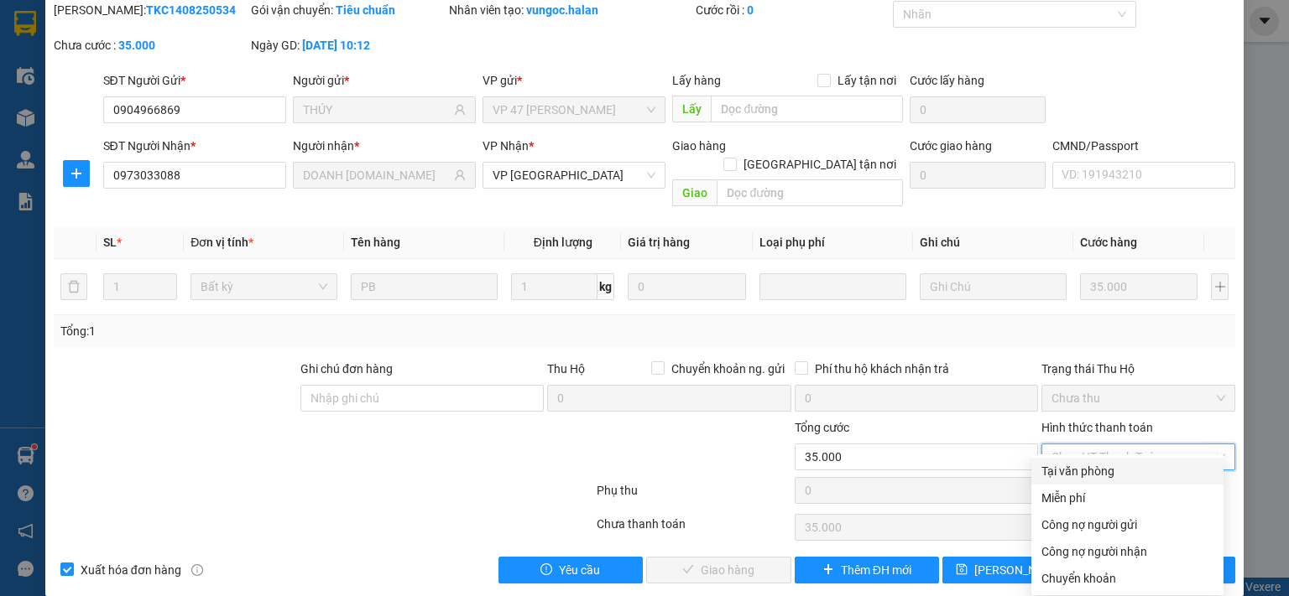
click at [1097, 472] on div "Tại văn phòng" at bounding box center [1127, 471] width 172 height 18
type input "0"
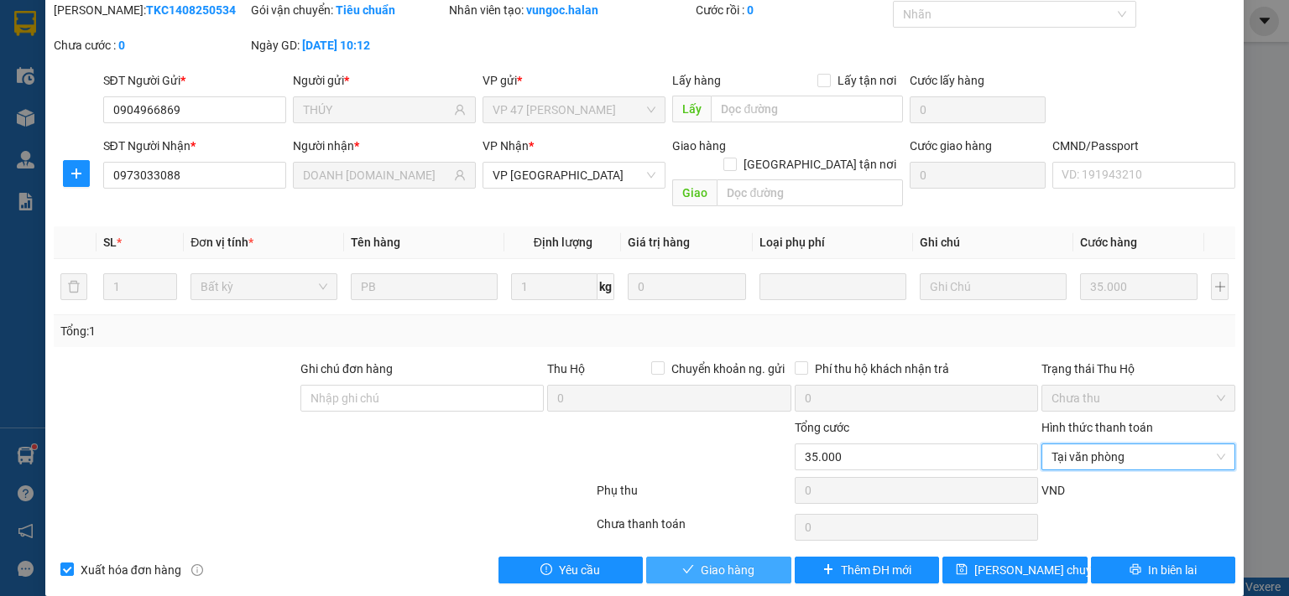
click at [731, 561] on span "Giao hàng" at bounding box center [727, 570] width 54 height 18
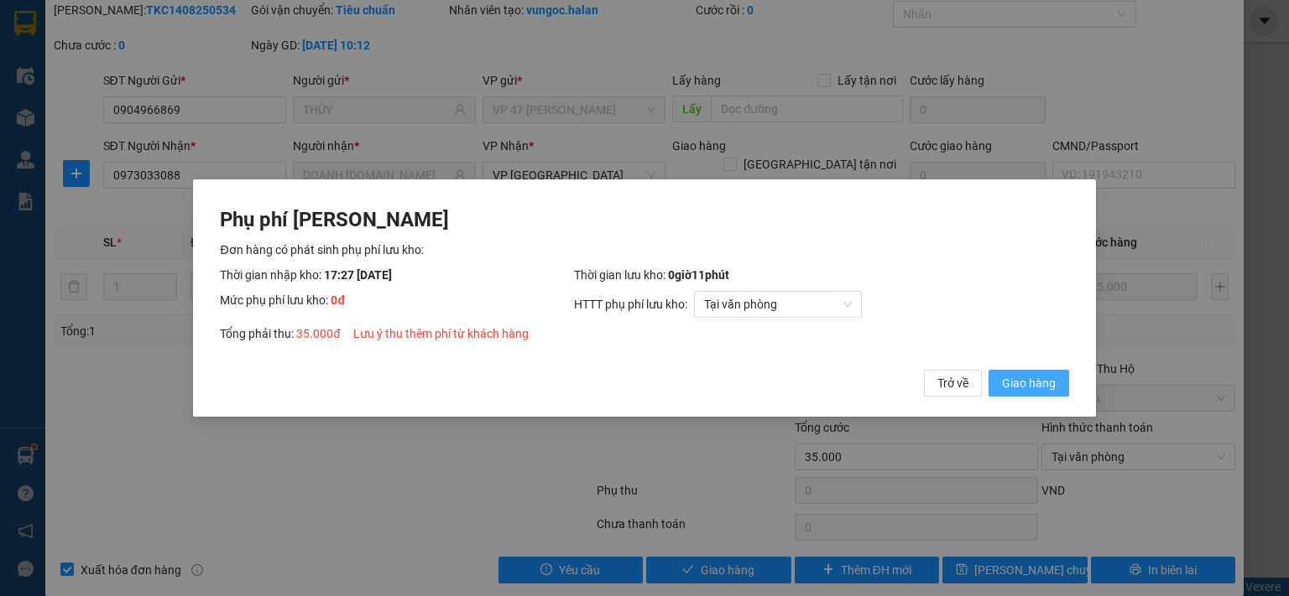
click at [1039, 384] on span "Giao hàng" at bounding box center [1029, 383] width 54 height 18
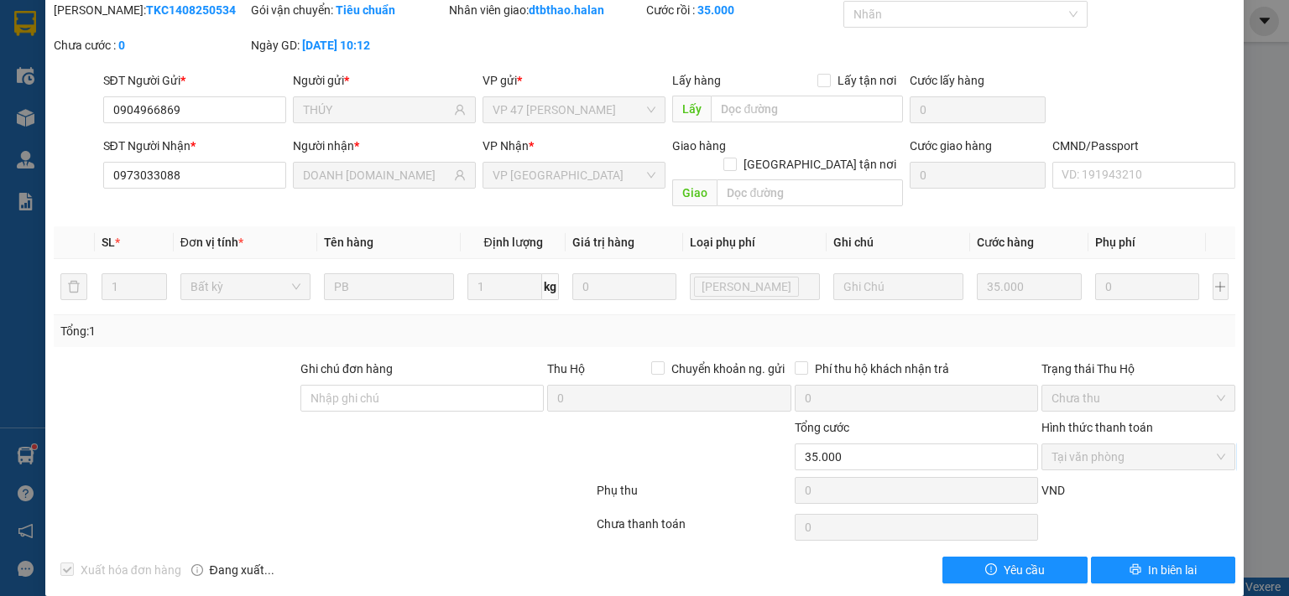
scroll to position [0, 0]
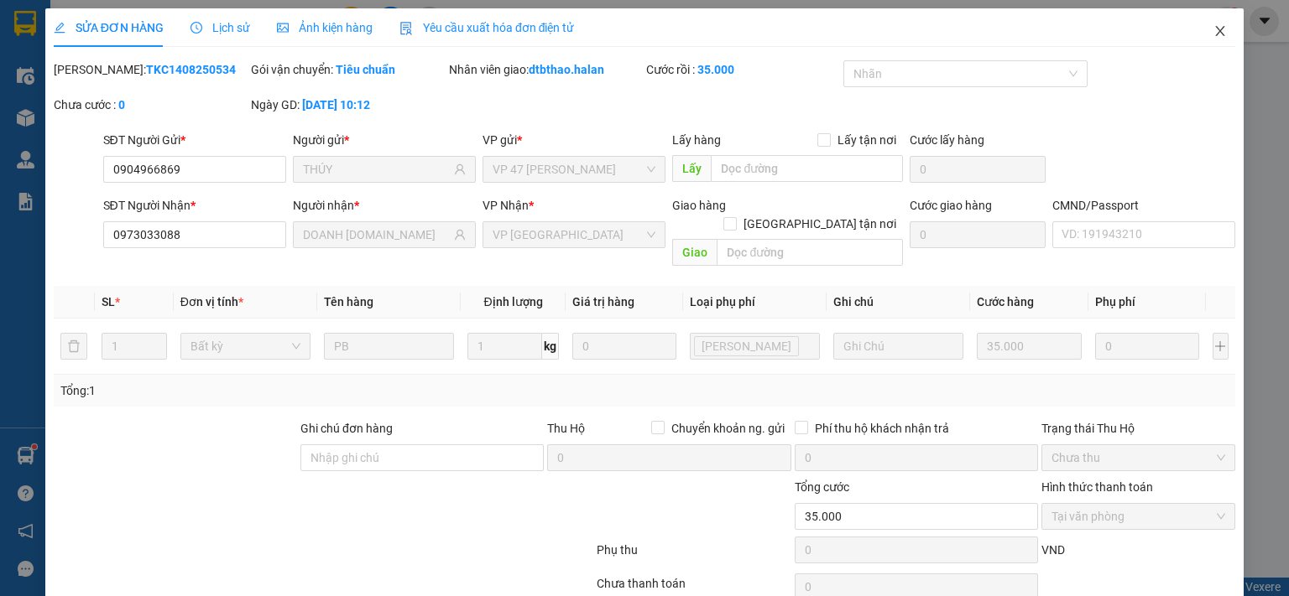
click at [1213, 29] on icon "close" at bounding box center [1219, 30] width 13 height 13
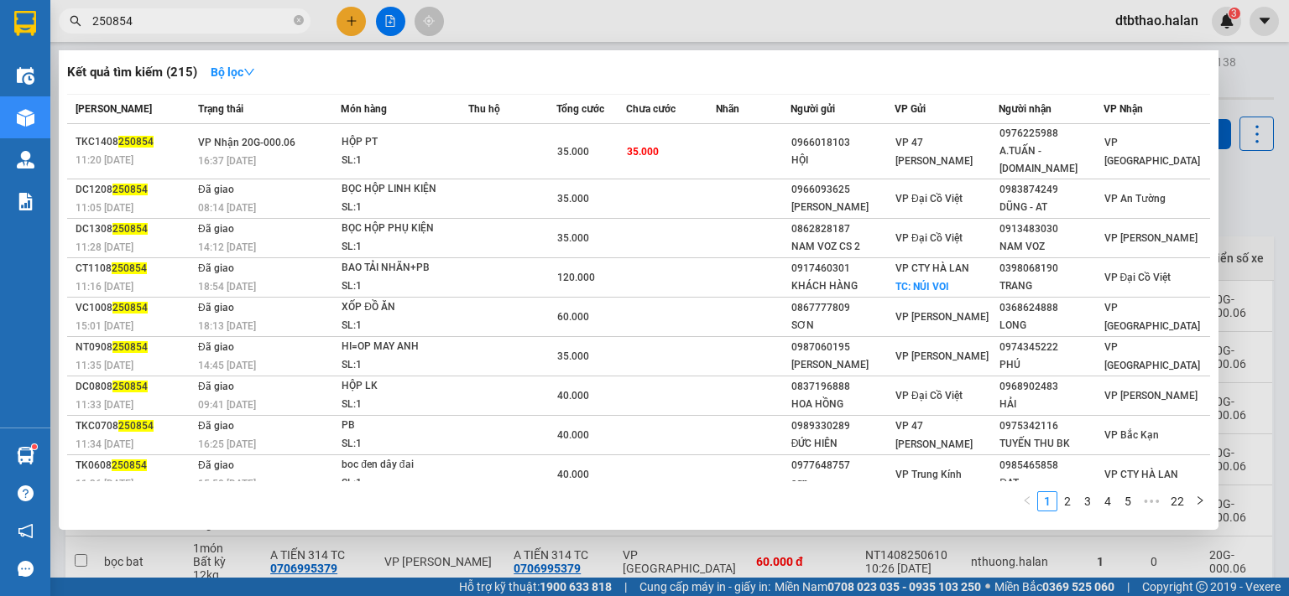
drag, startPoint x: 148, startPoint y: 18, endPoint x: 174, endPoint y: 18, distance: 26.8
click at [174, 18] on input "250854" at bounding box center [191, 21] width 198 height 18
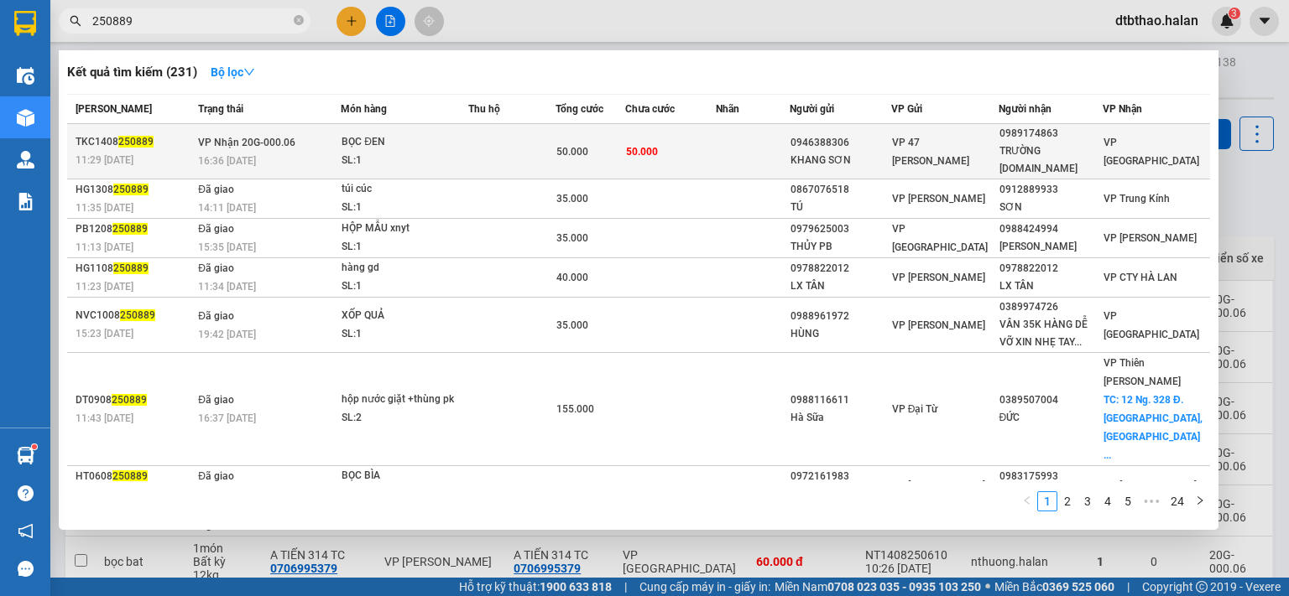
type input "250889"
click at [885, 140] on div "0946388306" at bounding box center [840, 143] width 100 height 18
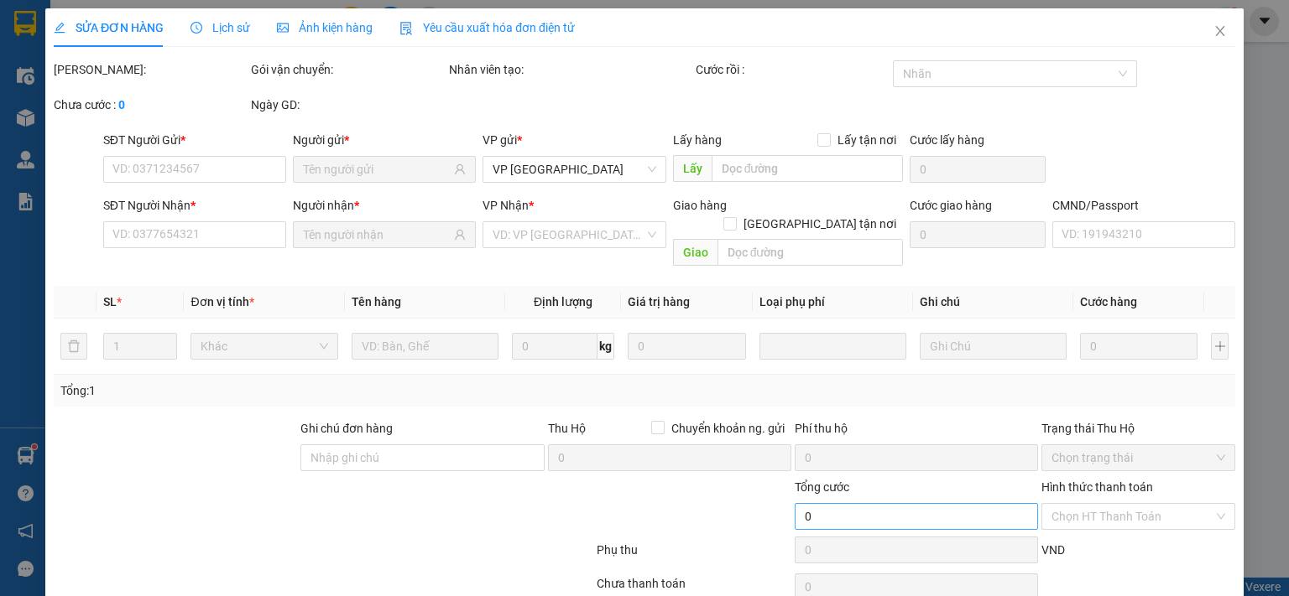
type input "0946388306"
type input "KHANG SƠN"
type input "0989174863"
type input "TRƯỜNG 314.TC"
type input "50.000"
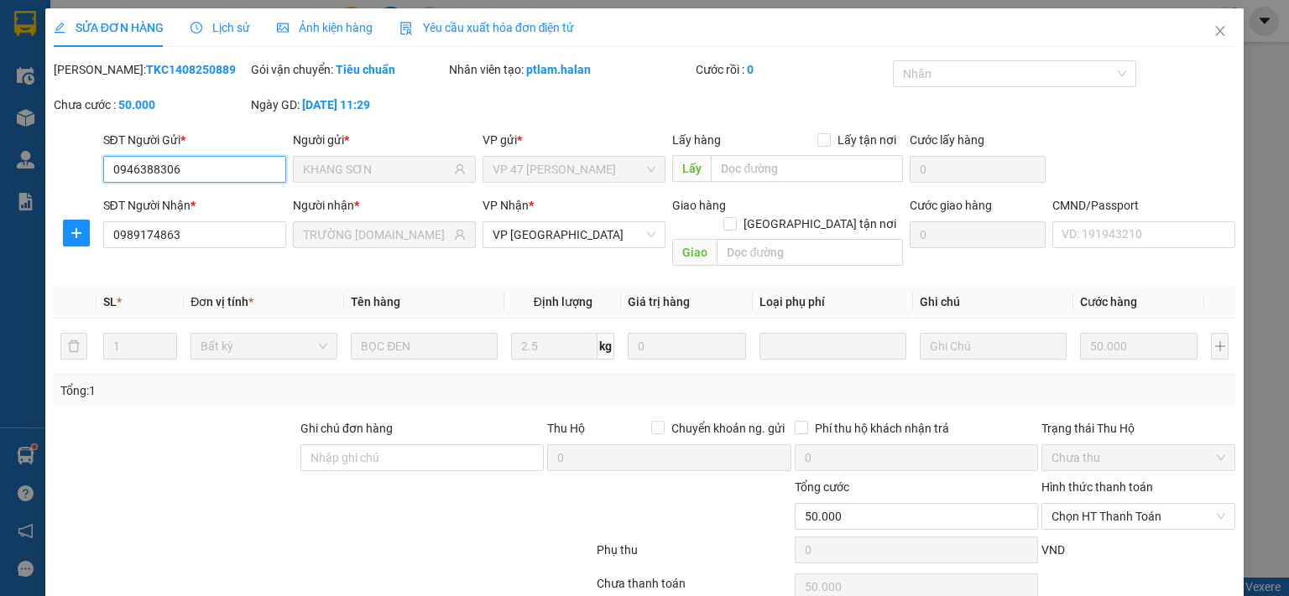
scroll to position [60, 0]
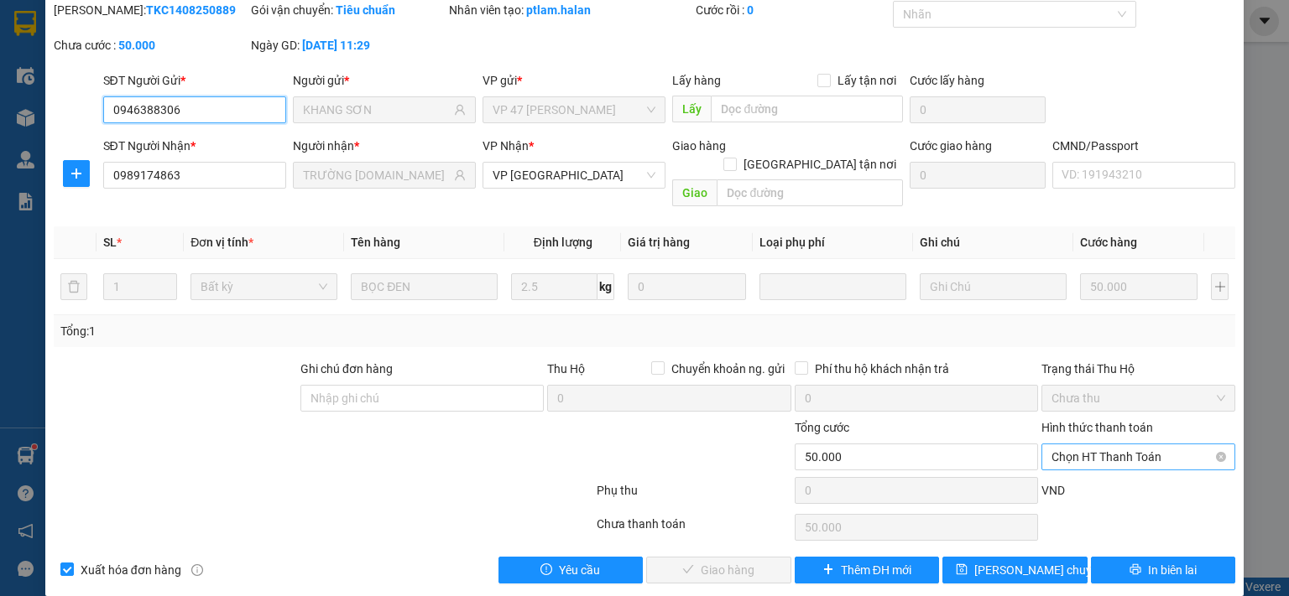
click at [1125, 445] on span "Chọn HT Thanh Toán" at bounding box center [1138, 457] width 174 height 25
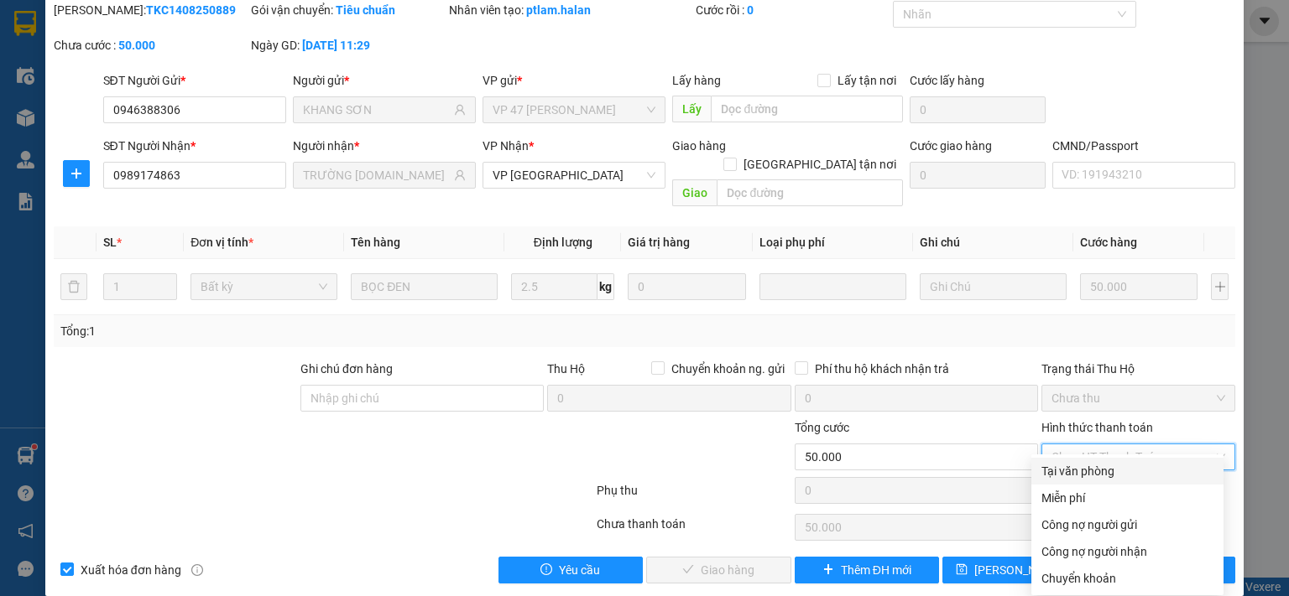
drag, startPoint x: 1091, startPoint y: 469, endPoint x: 983, endPoint y: 521, distance: 120.1
click at [1091, 469] on div "Tại văn phòng" at bounding box center [1127, 471] width 172 height 18
type input "0"
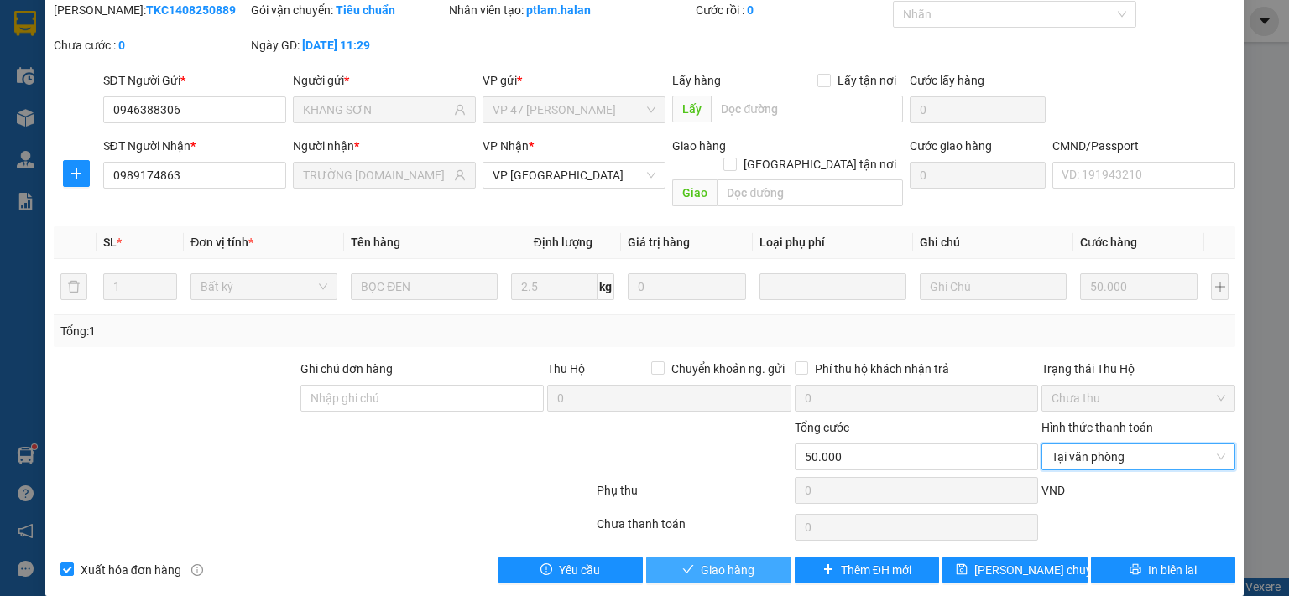
click at [708, 561] on span "Giao hàng" at bounding box center [727, 570] width 54 height 18
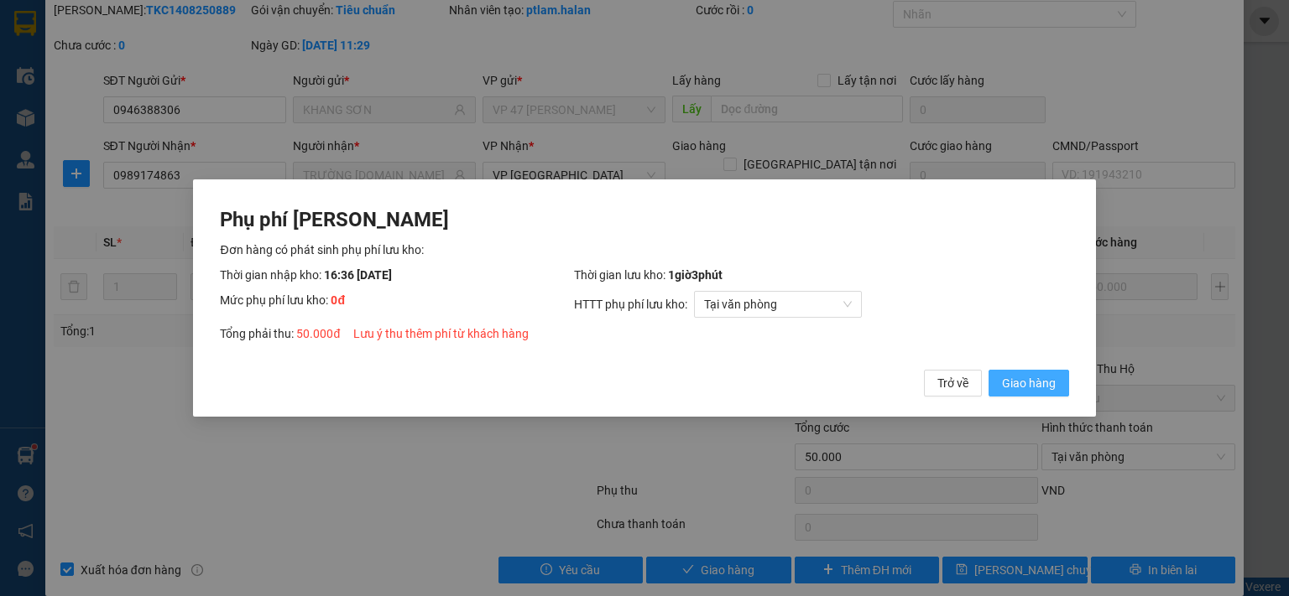
click at [1024, 382] on span "Giao hàng" at bounding box center [1029, 383] width 54 height 18
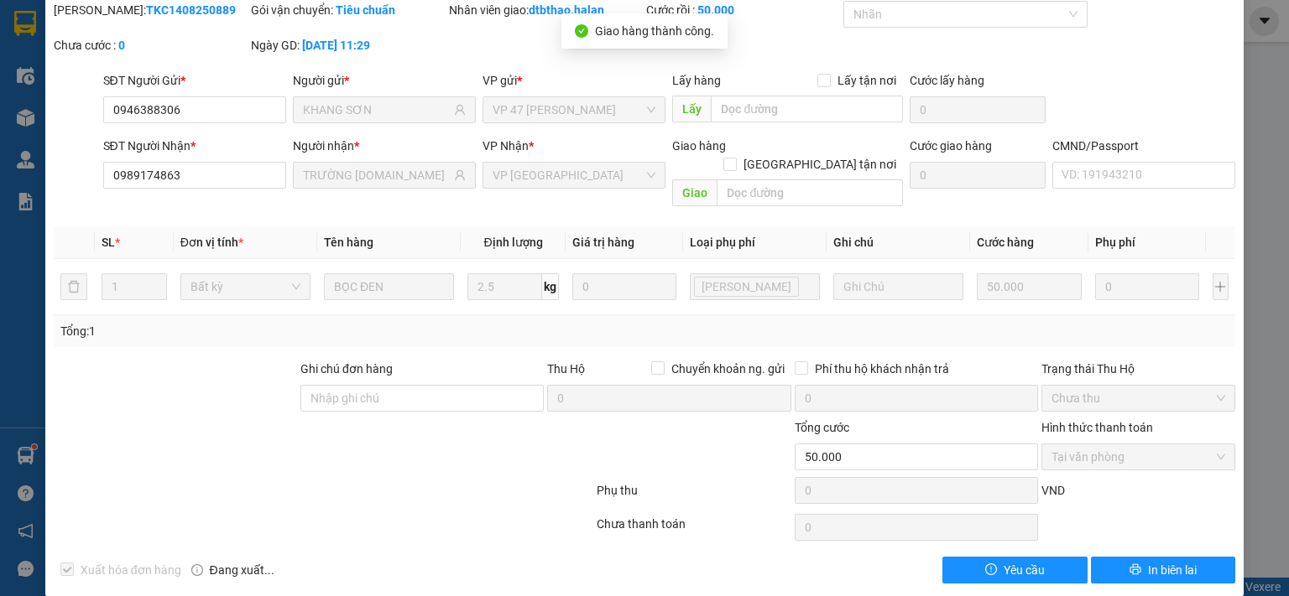
scroll to position [0, 0]
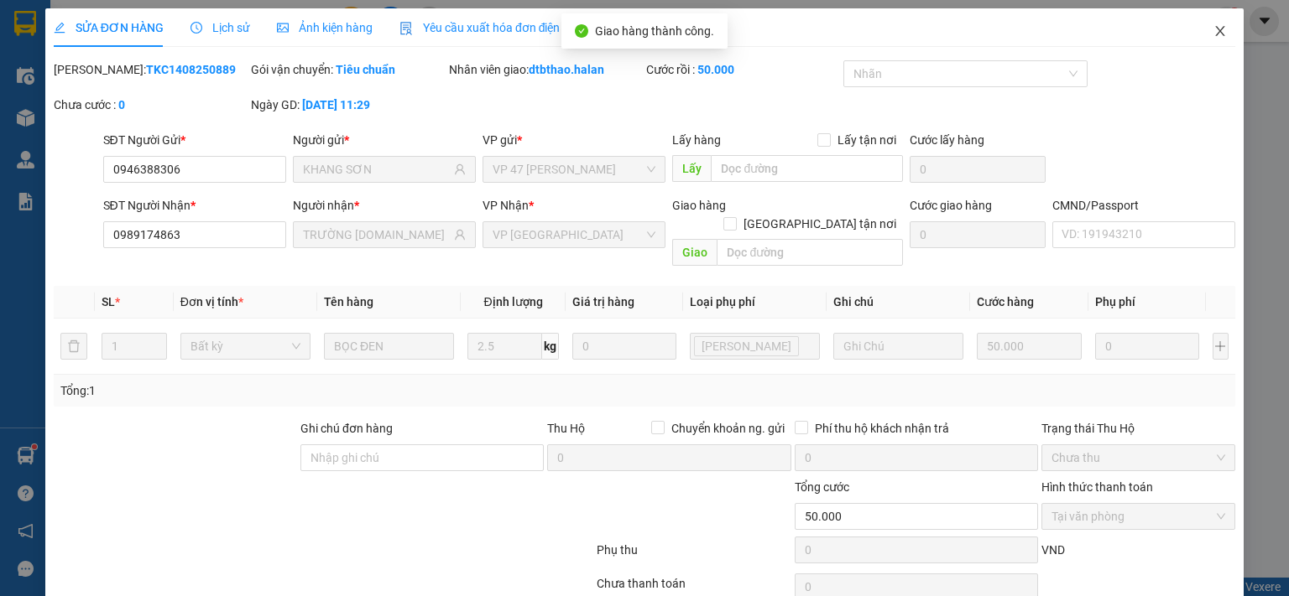
click at [1216, 29] on icon "close" at bounding box center [1220, 31] width 9 height 10
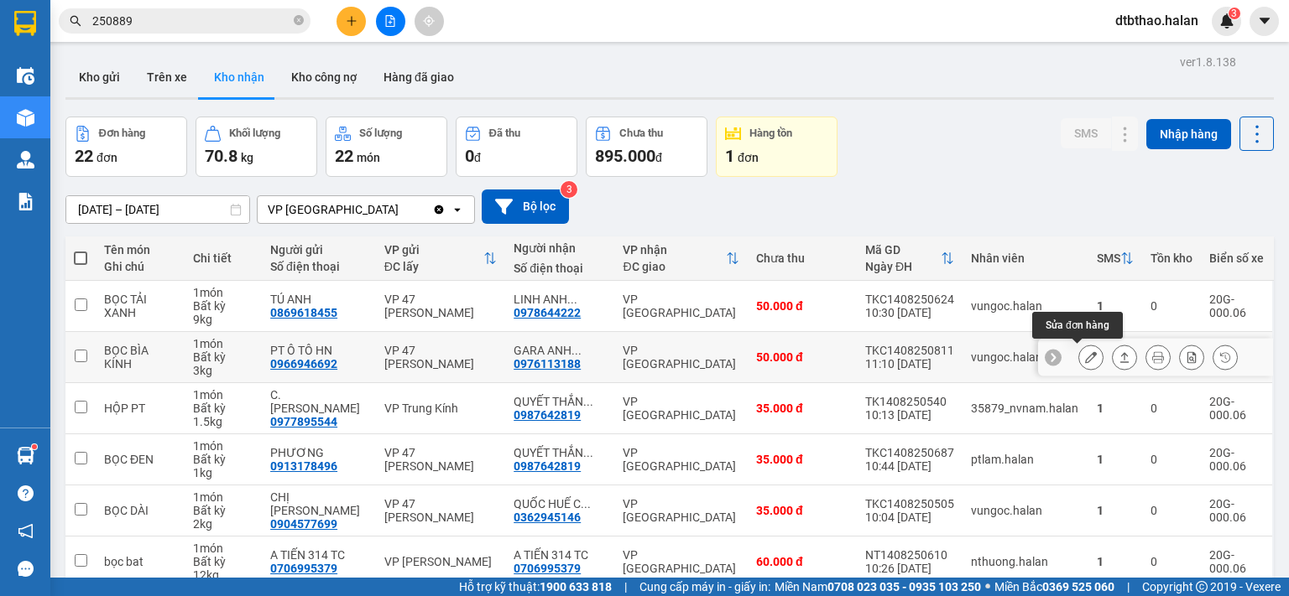
click at [1085, 358] on icon at bounding box center [1091, 358] width 12 height 12
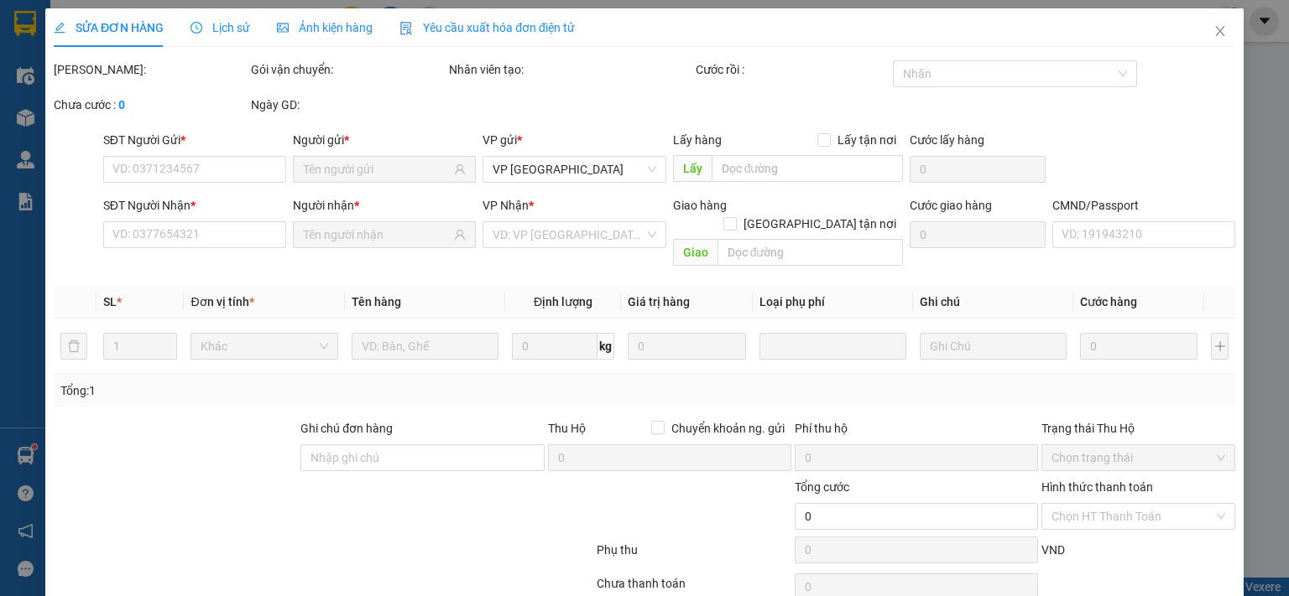
type input "0966946692"
type input "PT Ô TÔ HN"
type input "0976113188"
type input "GARA ANH TUẤN (37HY)"
type input "50.000"
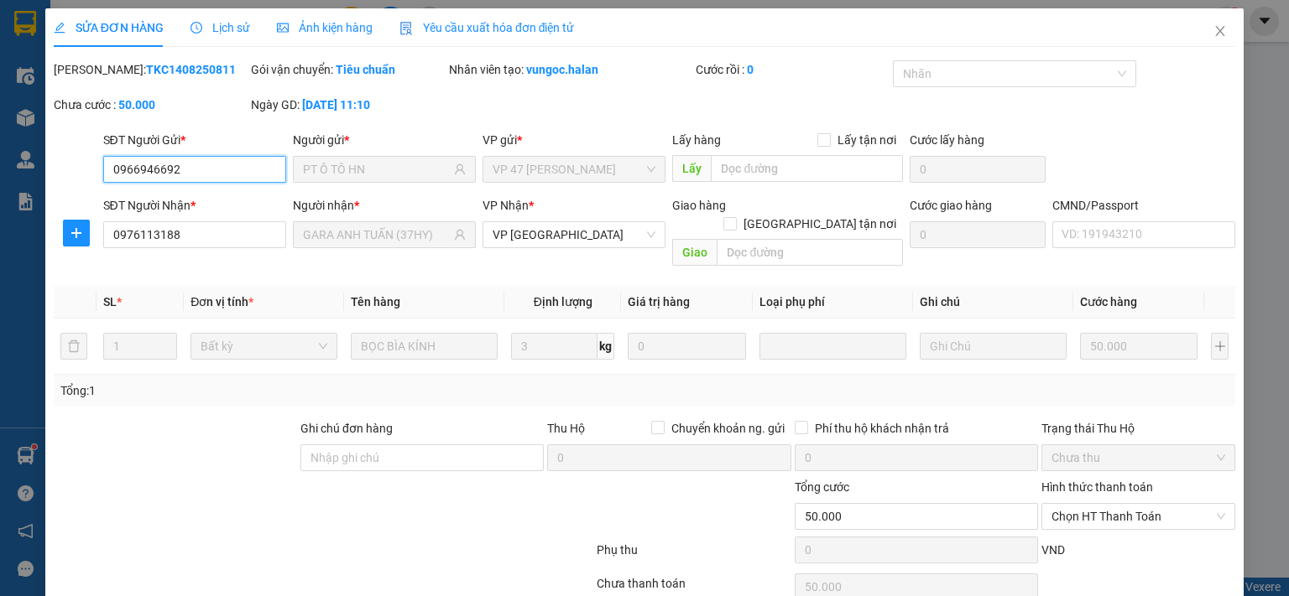
scroll to position [60, 0]
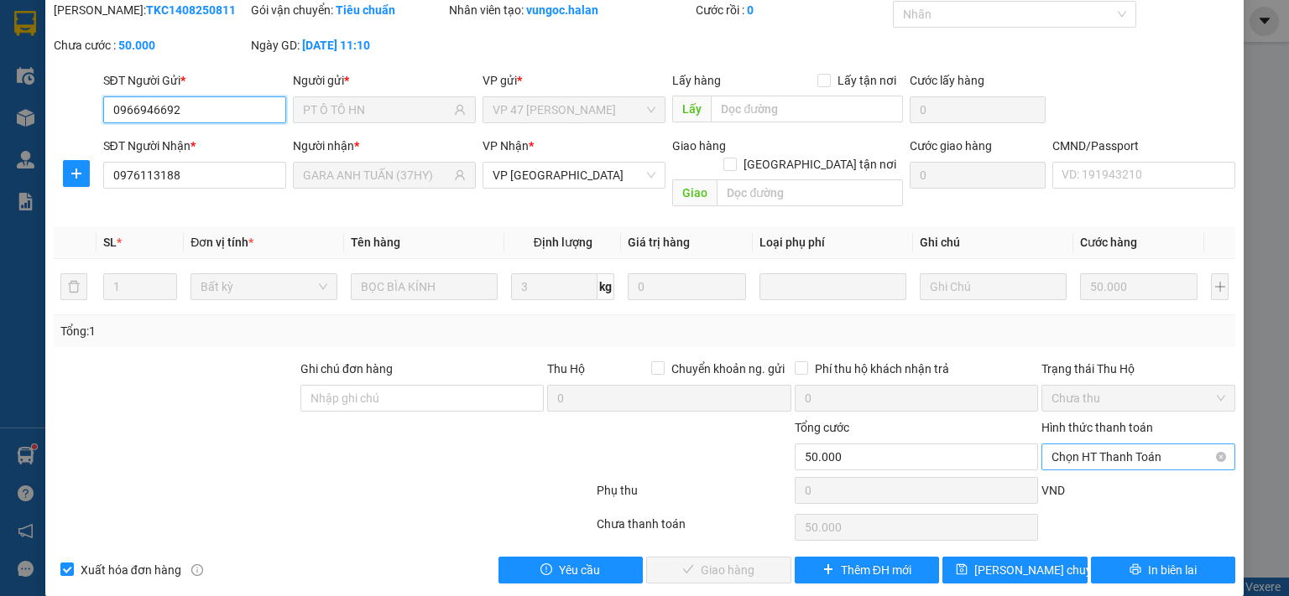
click at [1115, 445] on span "Chọn HT Thanh Toán" at bounding box center [1138, 457] width 174 height 25
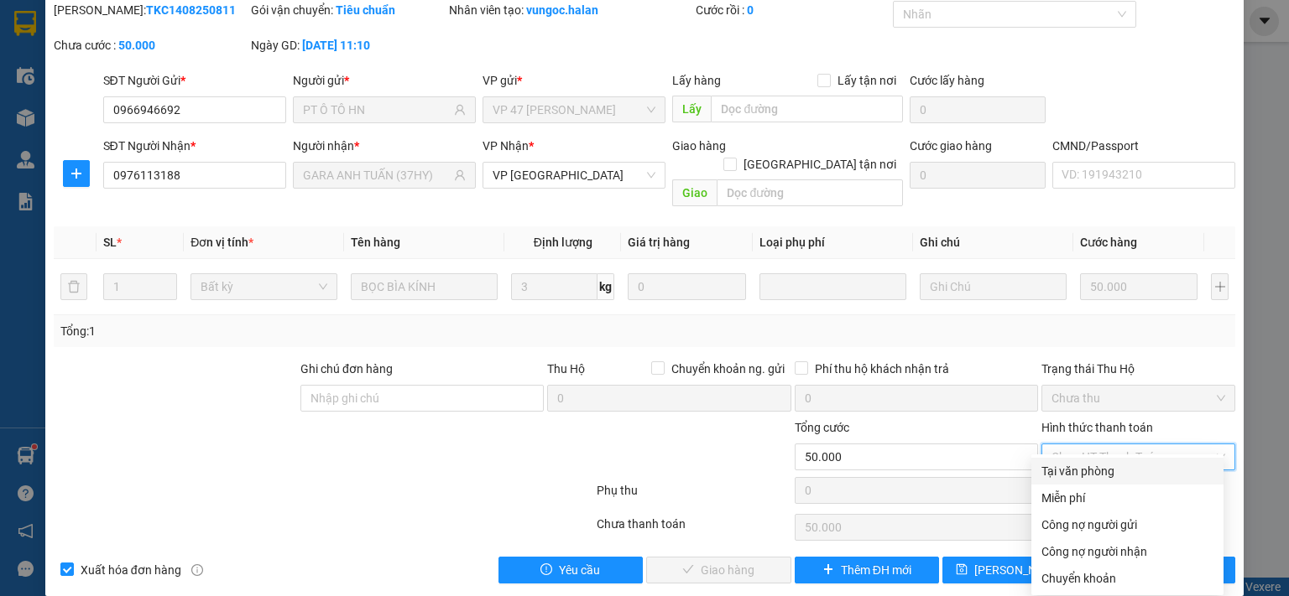
click at [1105, 479] on div "Tại văn phòng" at bounding box center [1127, 471] width 172 height 18
type input "0"
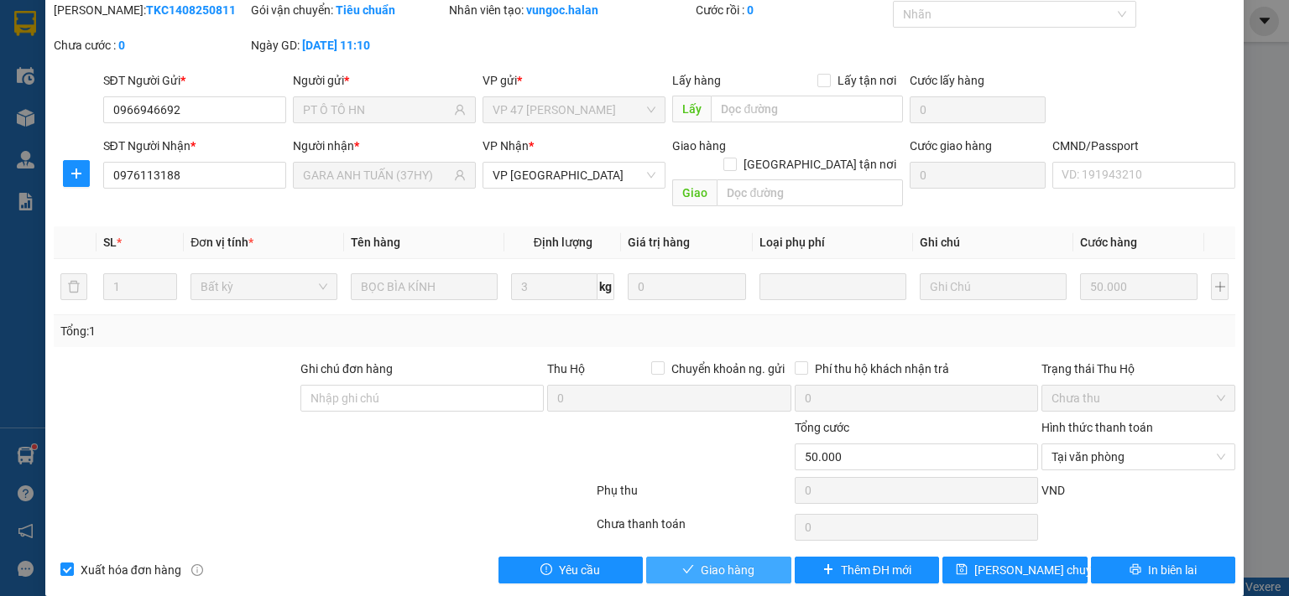
click at [721, 561] on span "Giao hàng" at bounding box center [727, 570] width 54 height 18
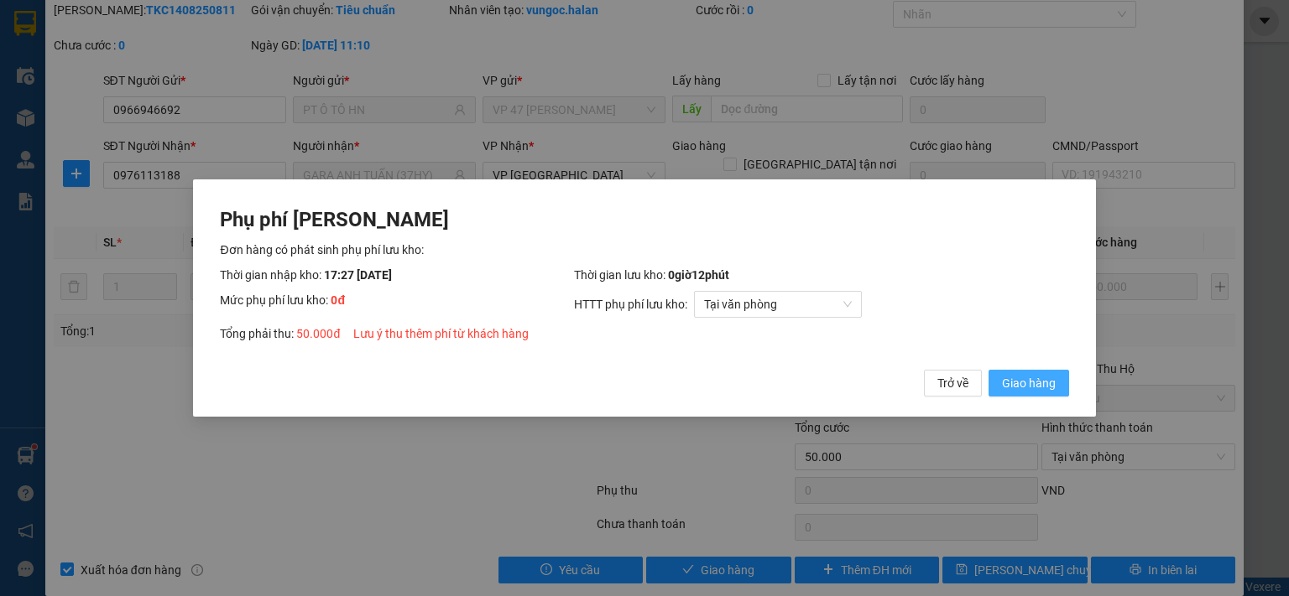
click at [1023, 380] on span "Giao hàng" at bounding box center [1029, 383] width 54 height 18
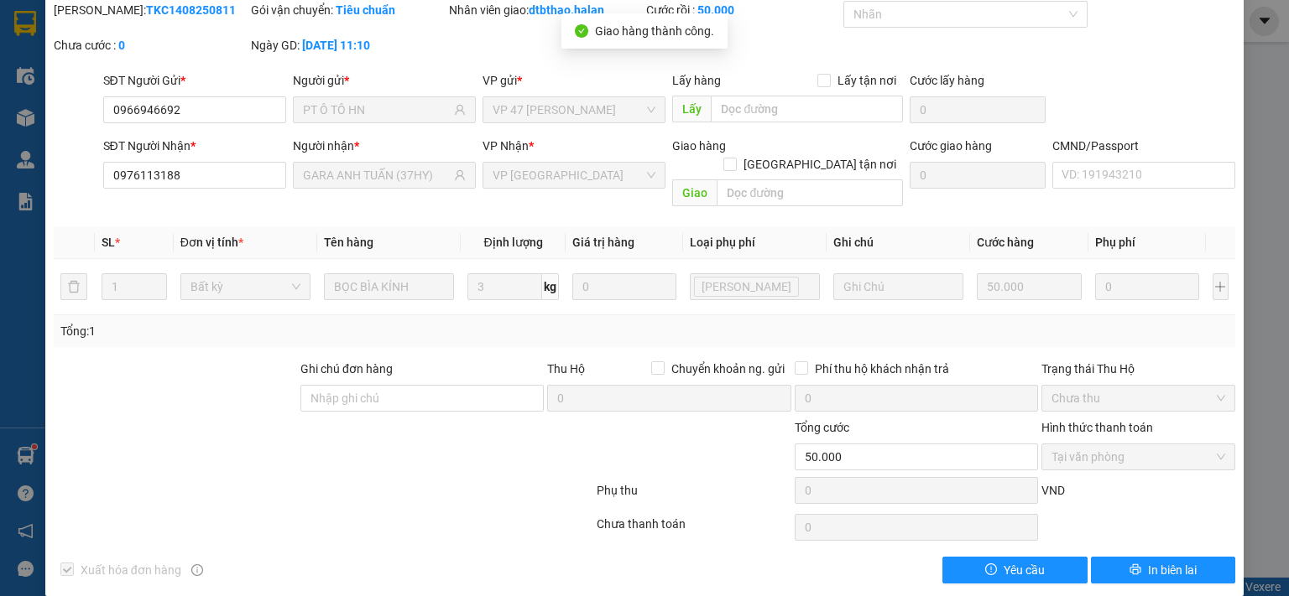
scroll to position [0, 0]
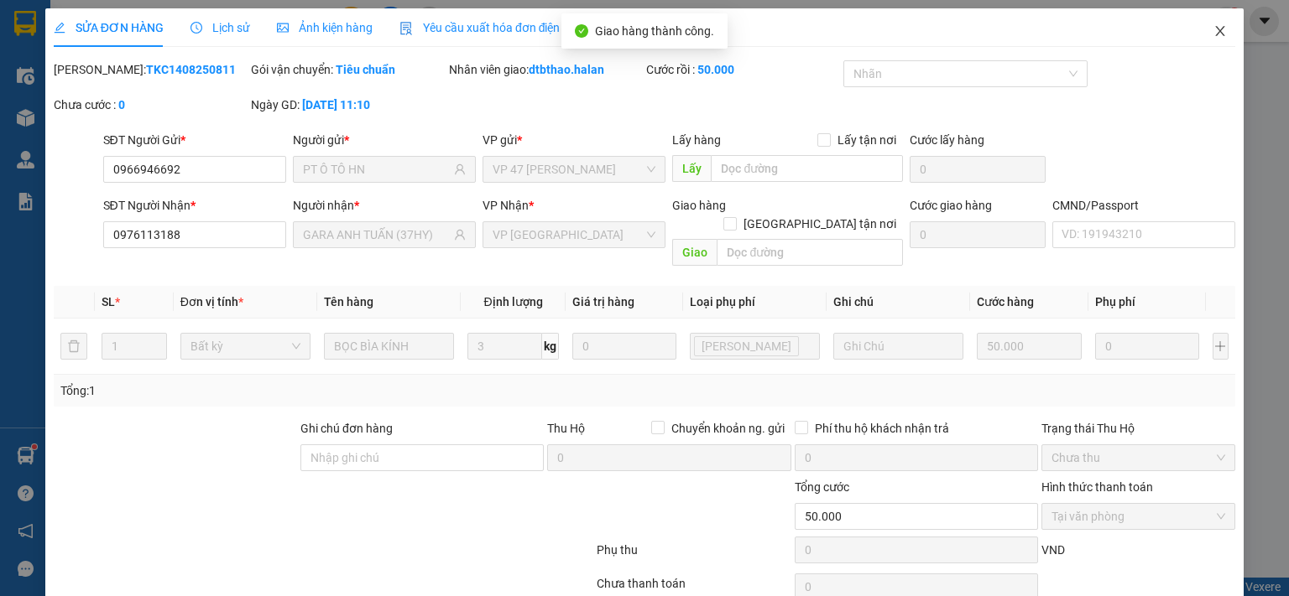
click at [1213, 29] on icon "close" at bounding box center [1219, 30] width 13 height 13
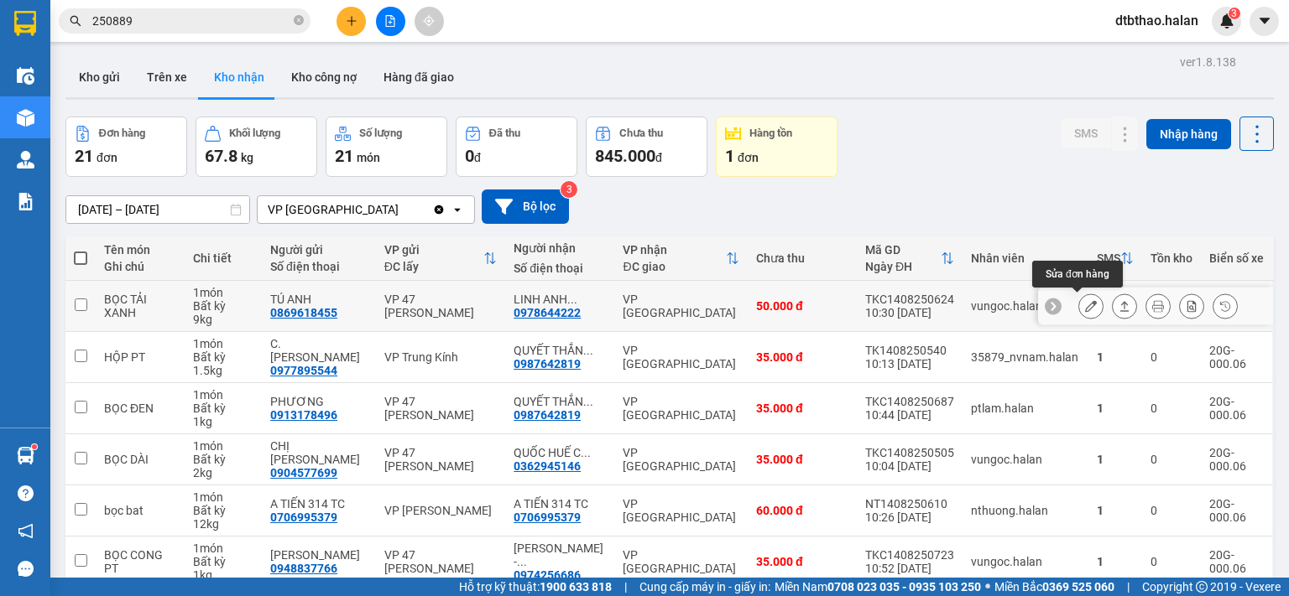
click at [1085, 305] on icon at bounding box center [1091, 306] width 12 height 12
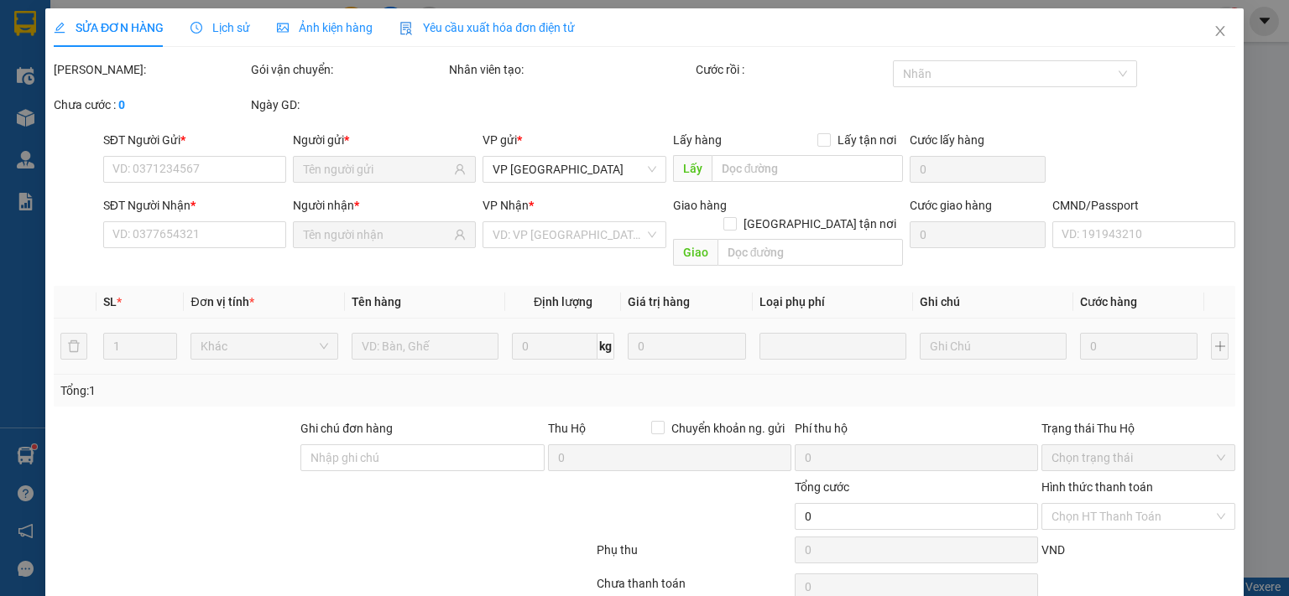
type input "0869618455"
type input "TÚ ANH"
type input "0978644222"
type input "LINH ANH 314TC- C.HÓA"
type input "50.000"
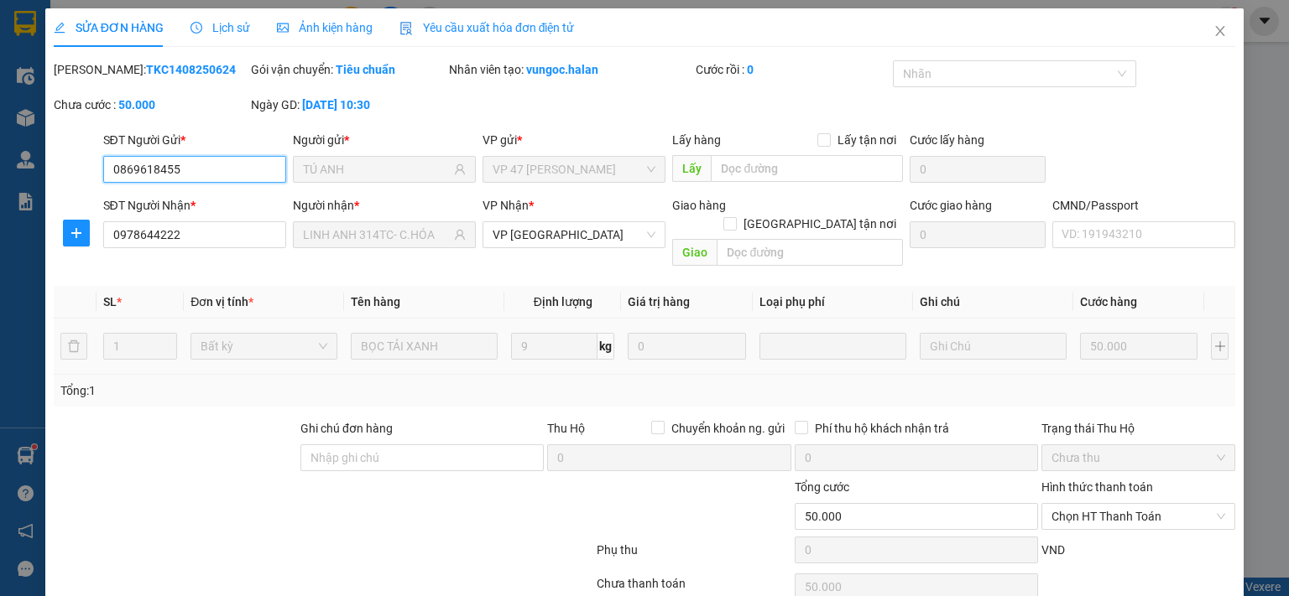
scroll to position [60, 0]
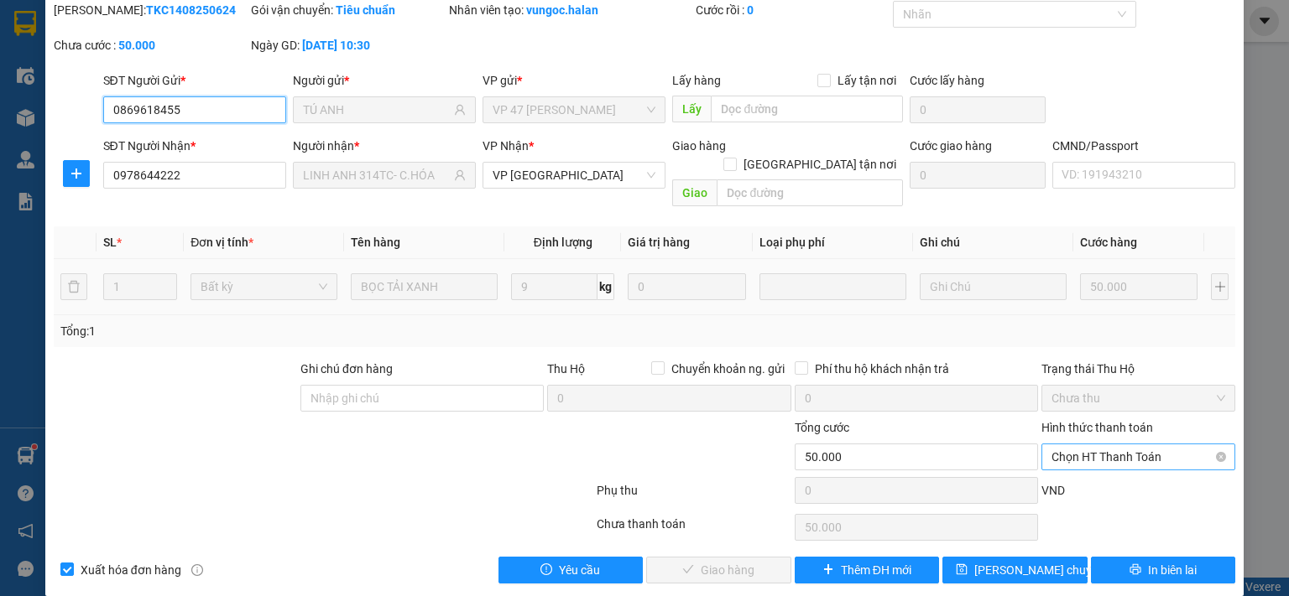
click at [1094, 445] on span "Chọn HT Thanh Toán" at bounding box center [1138, 457] width 174 height 25
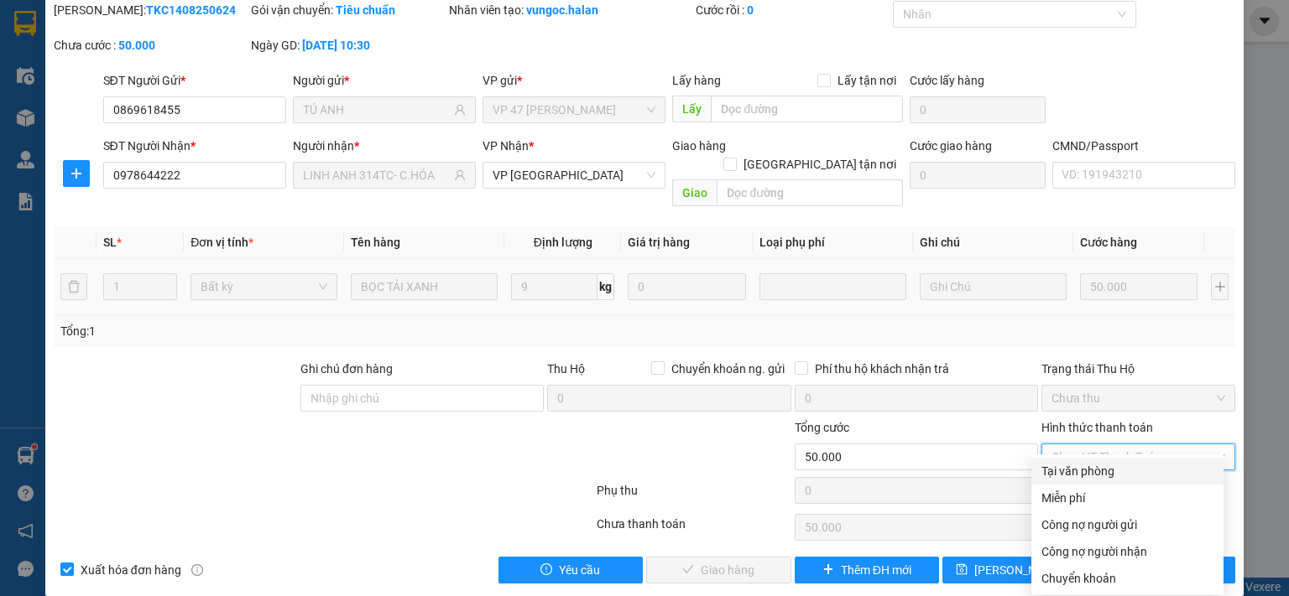
click at [1091, 468] on div "Tại văn phòng" at bounding box center [1127, 471] width 172 height 18
type input "0"
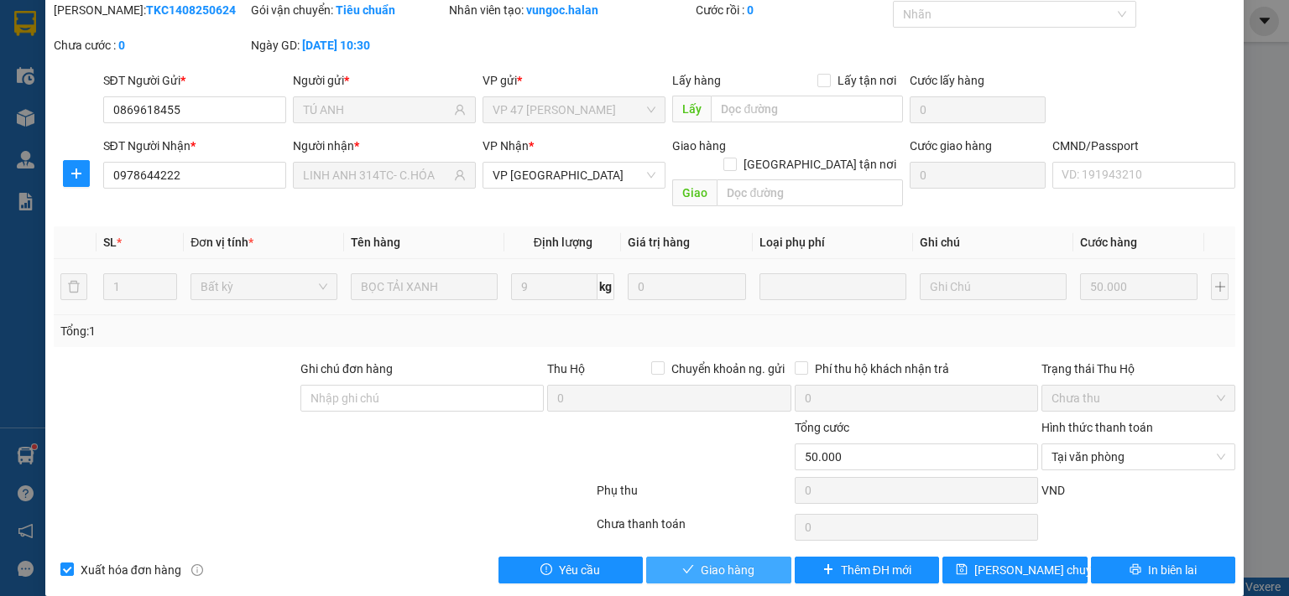
click at [763, 557] on button "Giao hàng" at bounding box center [718, 570] width 145 height 27
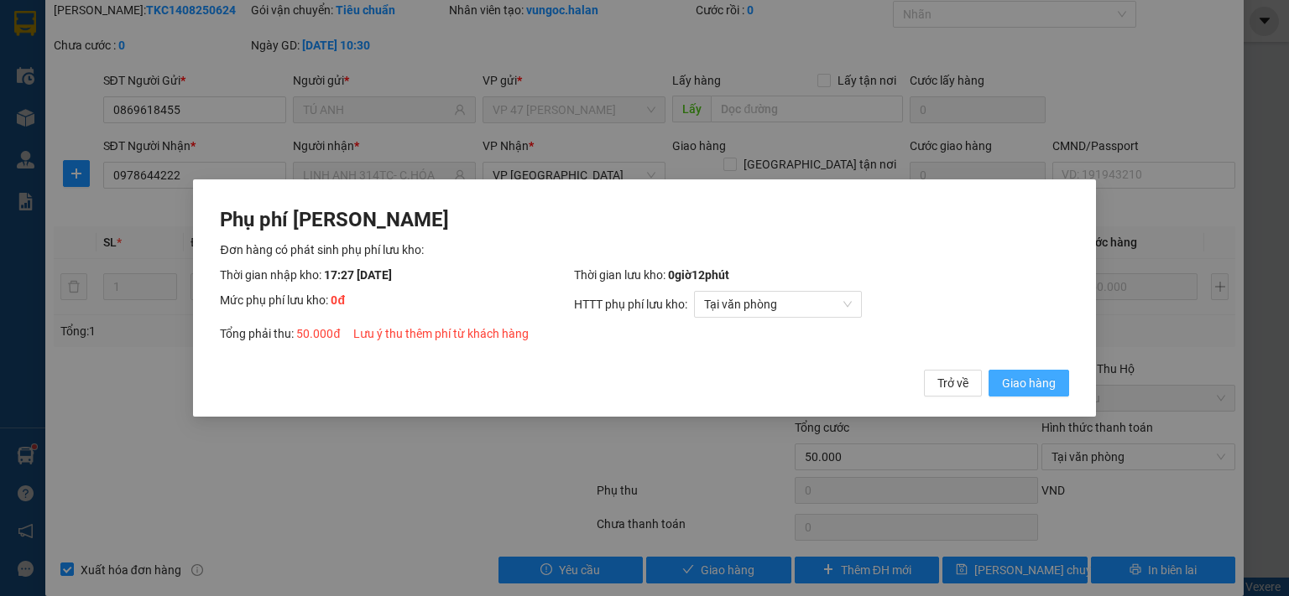
click at [1034, 390] on span "Giao hàng" at bounding box center [1029, 383] width 54 height 18
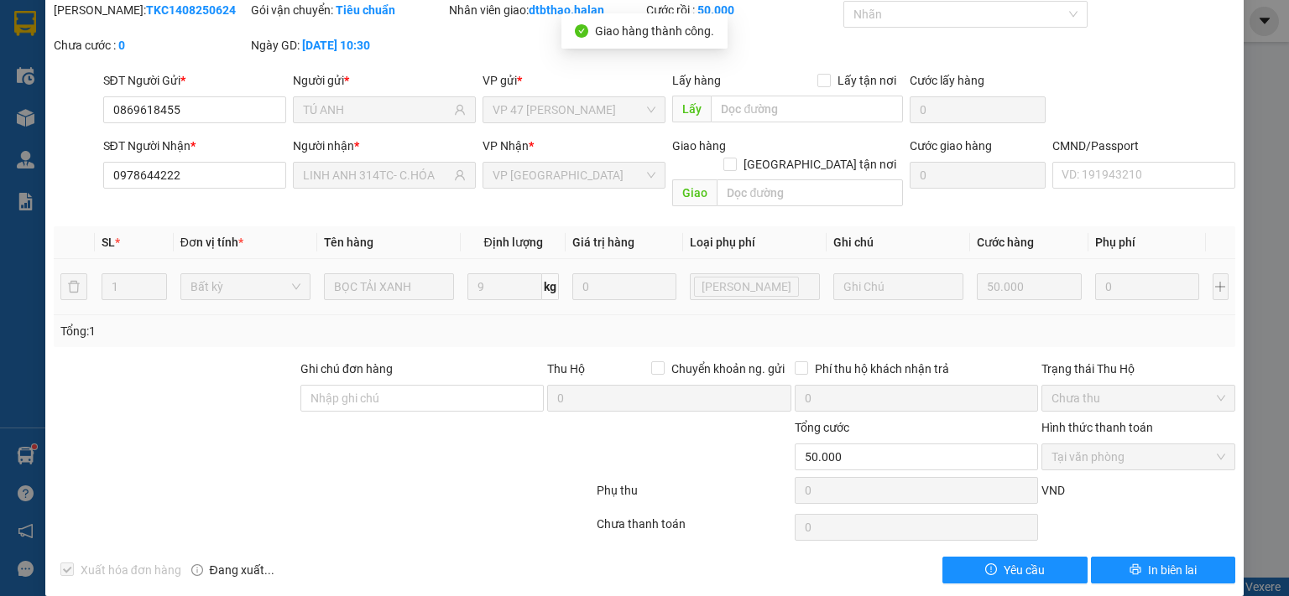
scroll to position [0, 0]
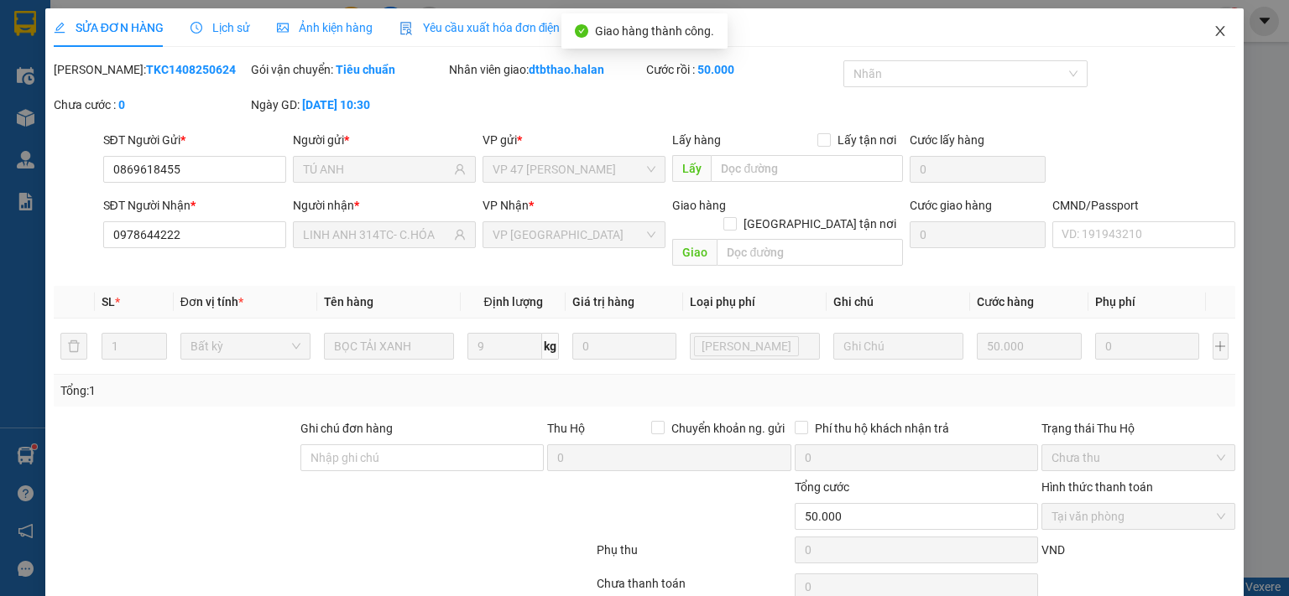
click at [1216, 34] on icon "close" at bounding box center [1220, 31] width 9 height 10
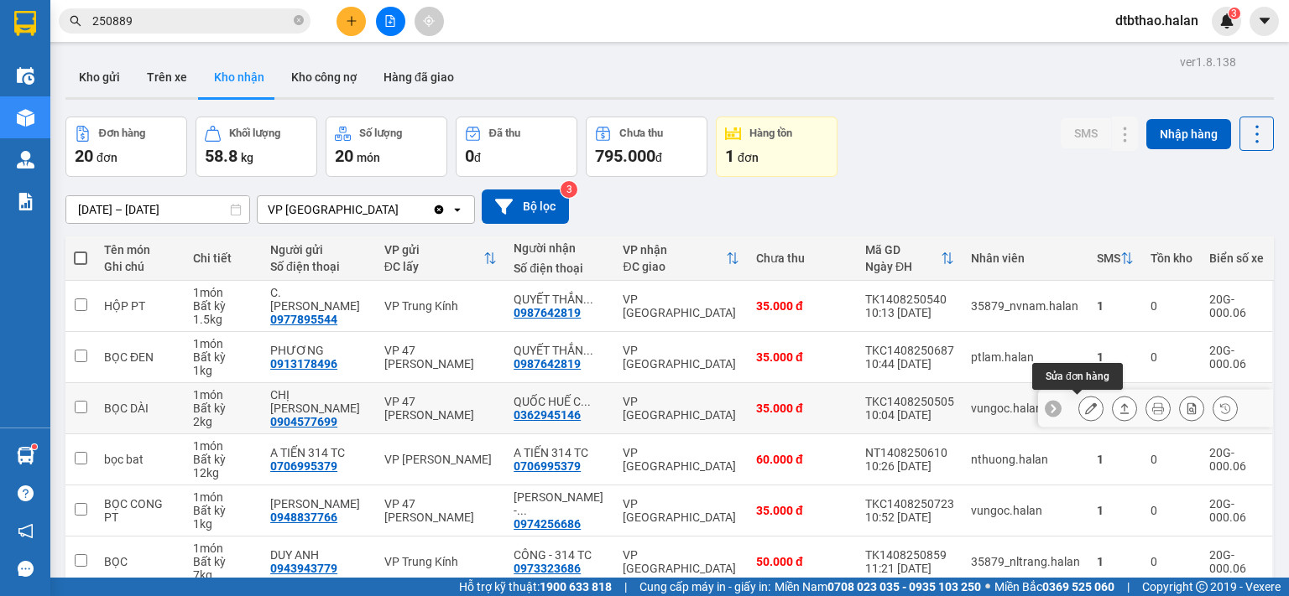
click at [1085, 405] on icon at bounding box center [1091, 409] width 12 height 12
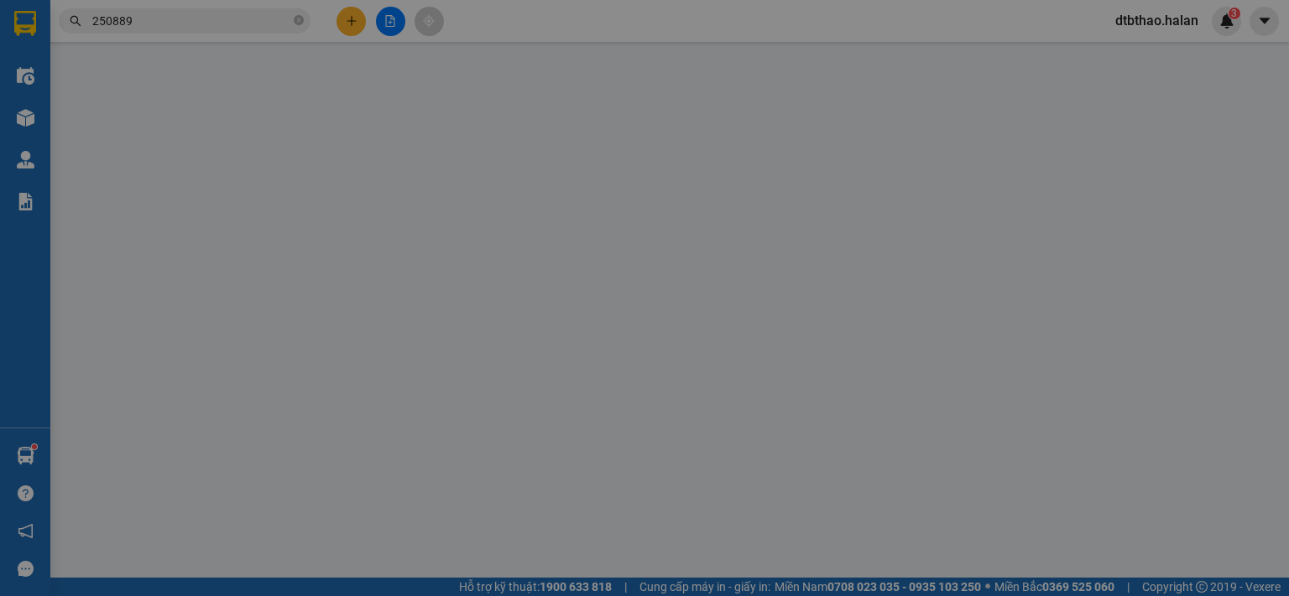
type input "0904577699"
type input "CHỊ TRANG"
type input "0362945146"
type input "QUỐC HUẾ C-HOÁ-314TC"
type input "35.000"
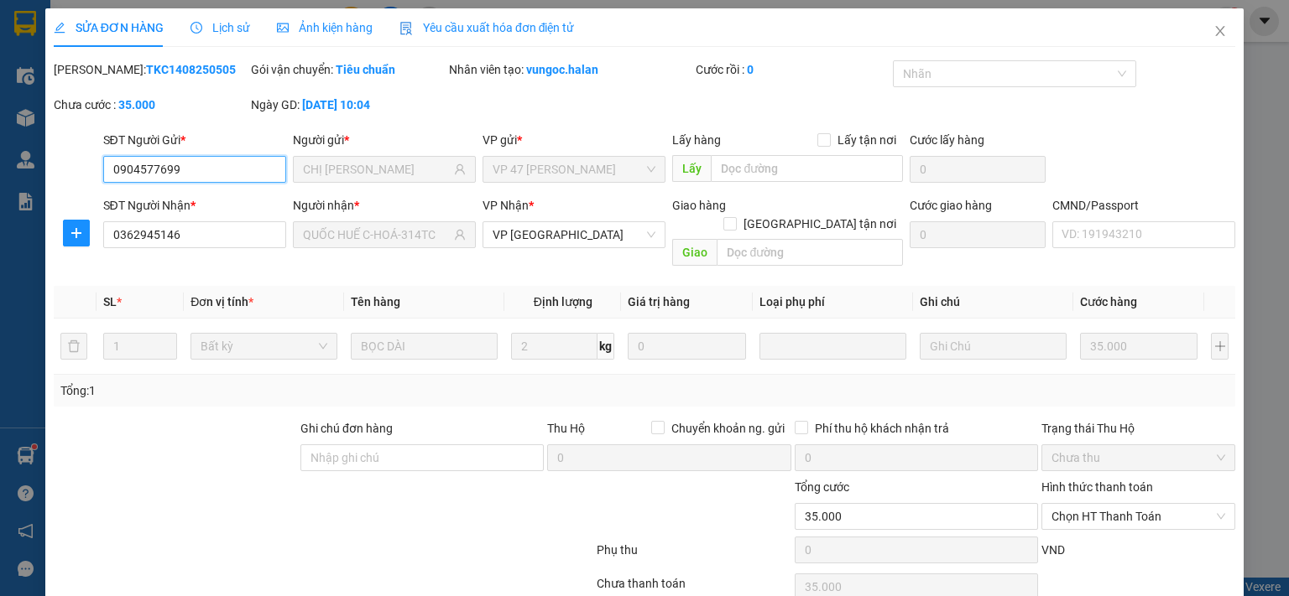
scroll to position [60, 0]
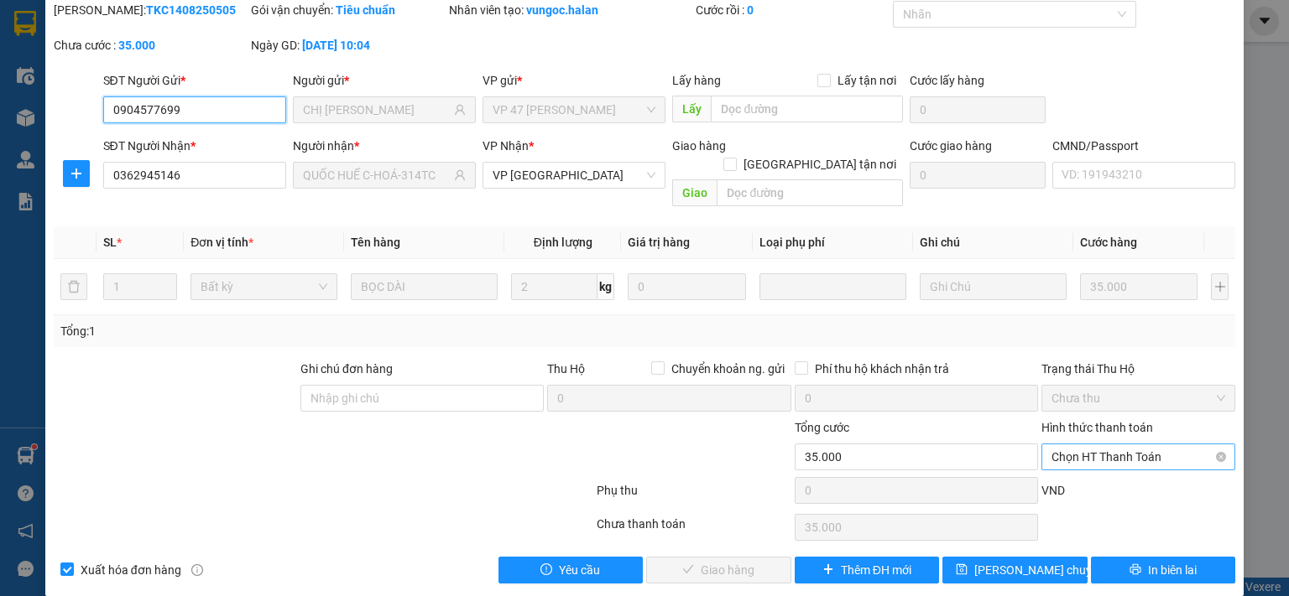
click at [1081, 445] on span "Chọn HT Thanh Toán" at bounding box center [1138, 457] width 174 height 25
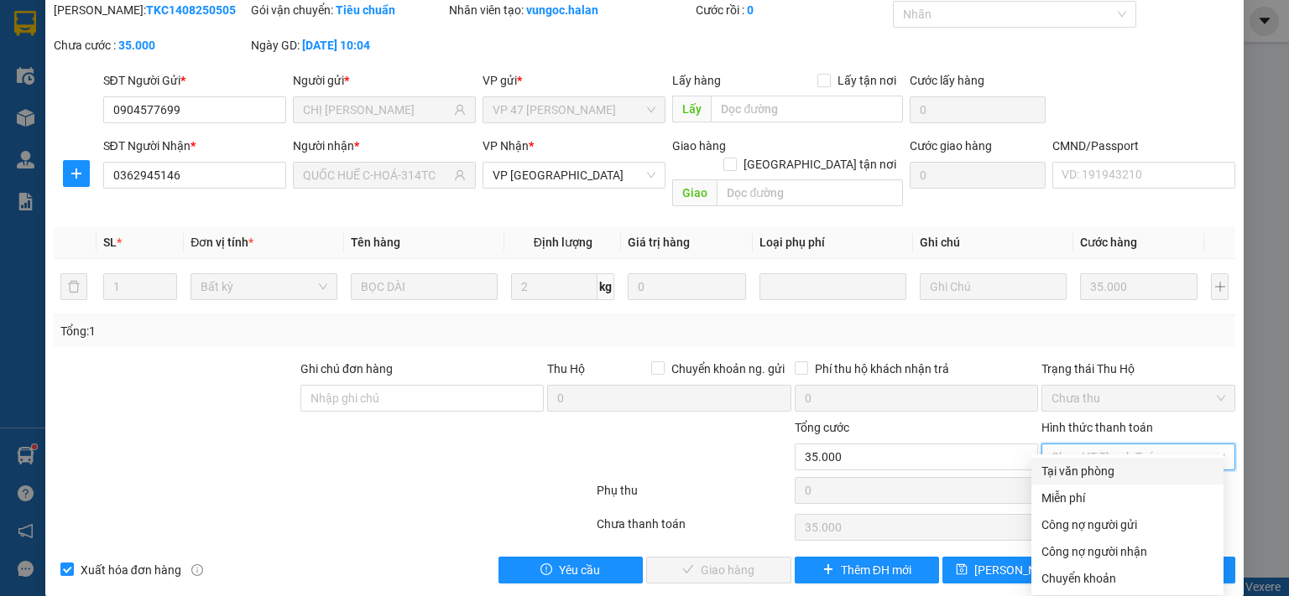
click at [1086, 477] on div "Tại văn phòng" at bounding box center [1127, 471] width 172 height 18
type input "0"
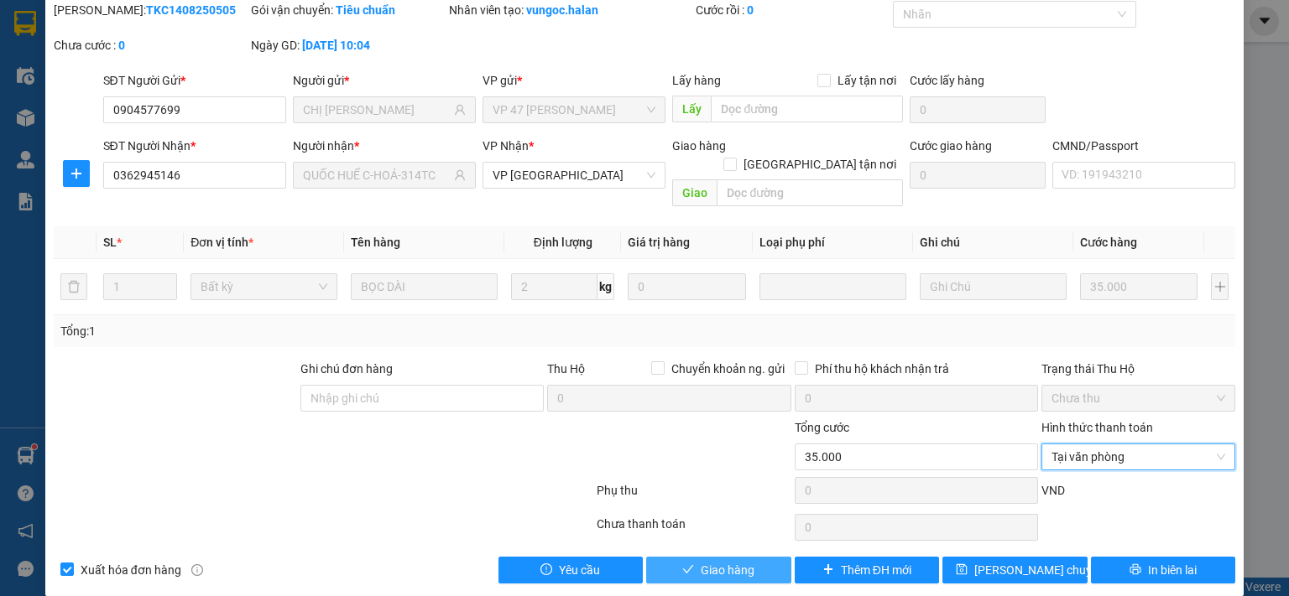
click at [714, 561] on span "Giao hàng" at bounding box center [727, 570] width 54 height 18
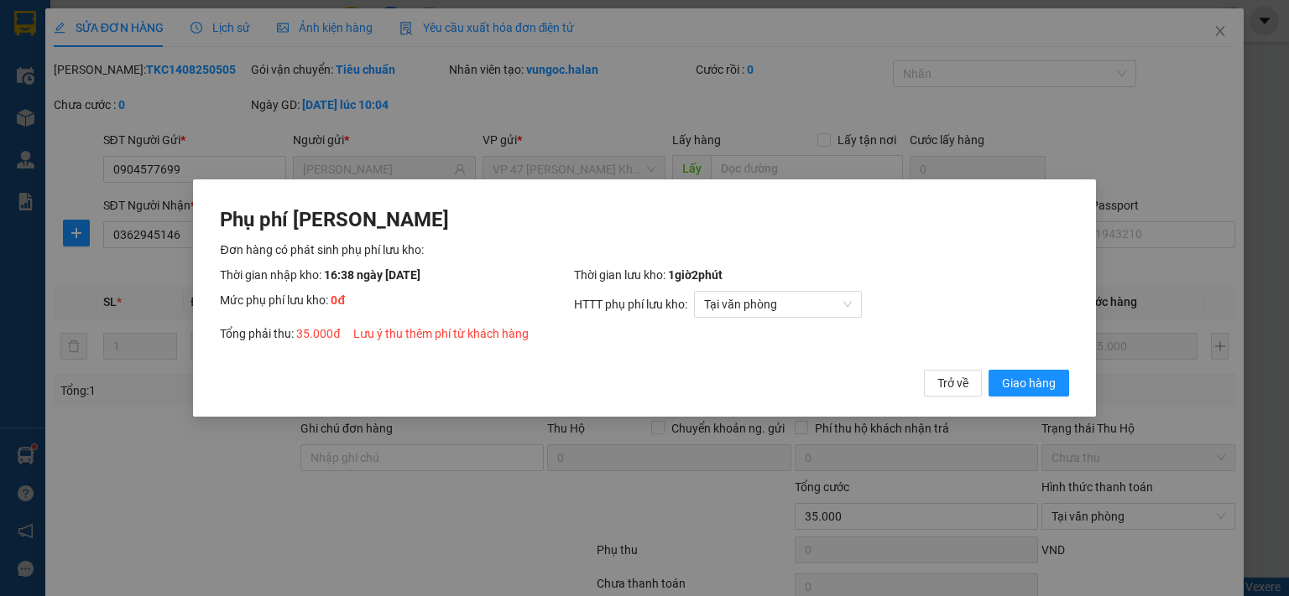
scroll to position [60, 0]
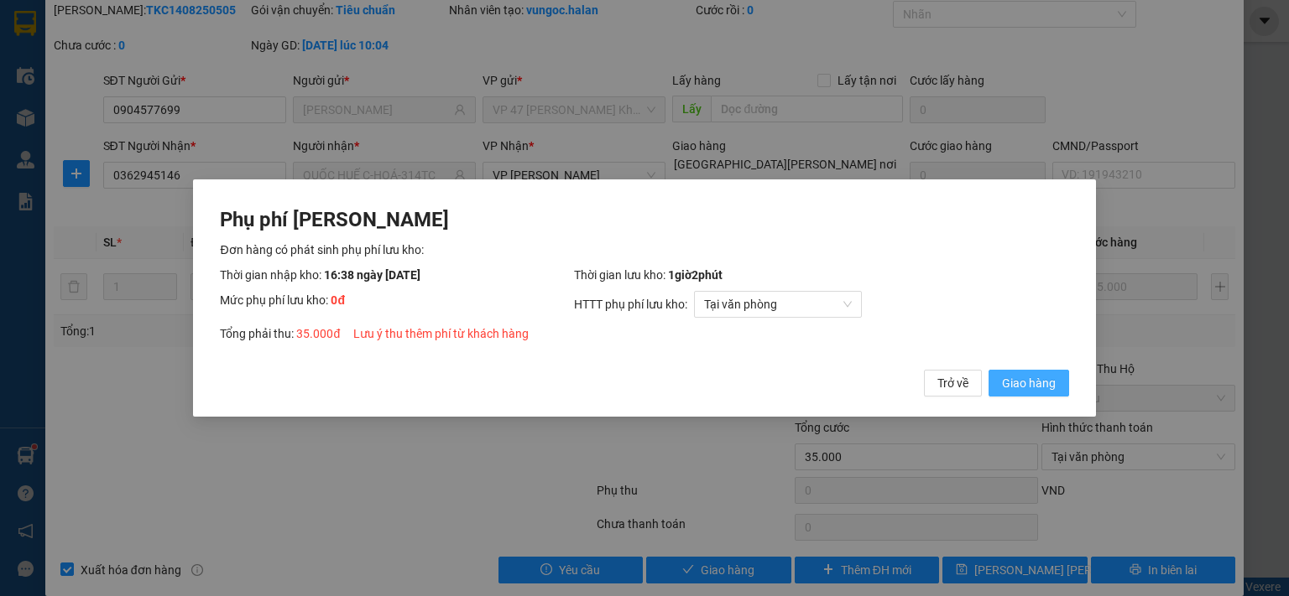
click at [1028, 378] on span "Giao hàng" at bounding box center [1029, 383] width 54 height 18
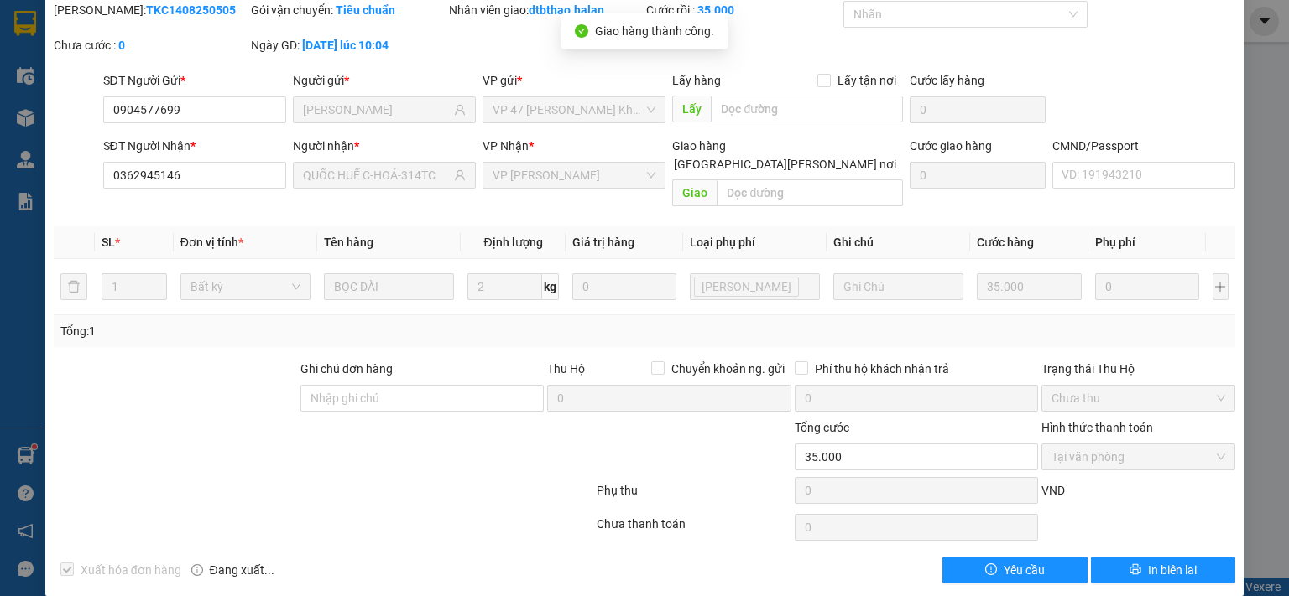
scroll to position [0, 0]
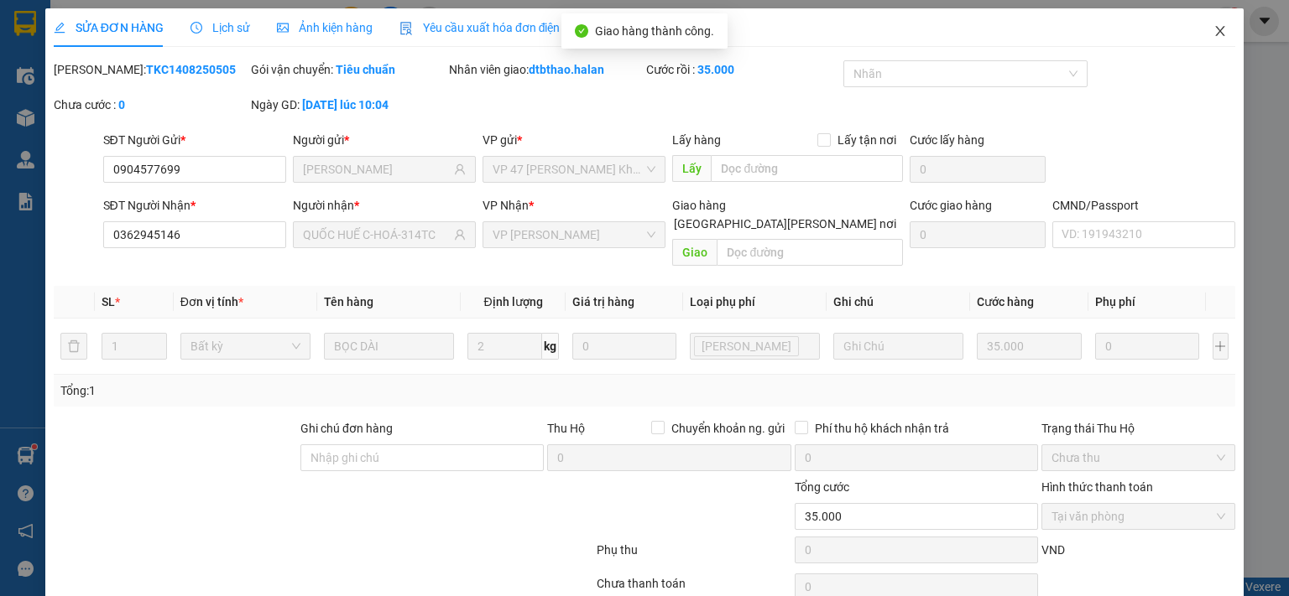
click at [1213, 34] on icon "close" at bounding box center [1219, 30] width 13 height 13
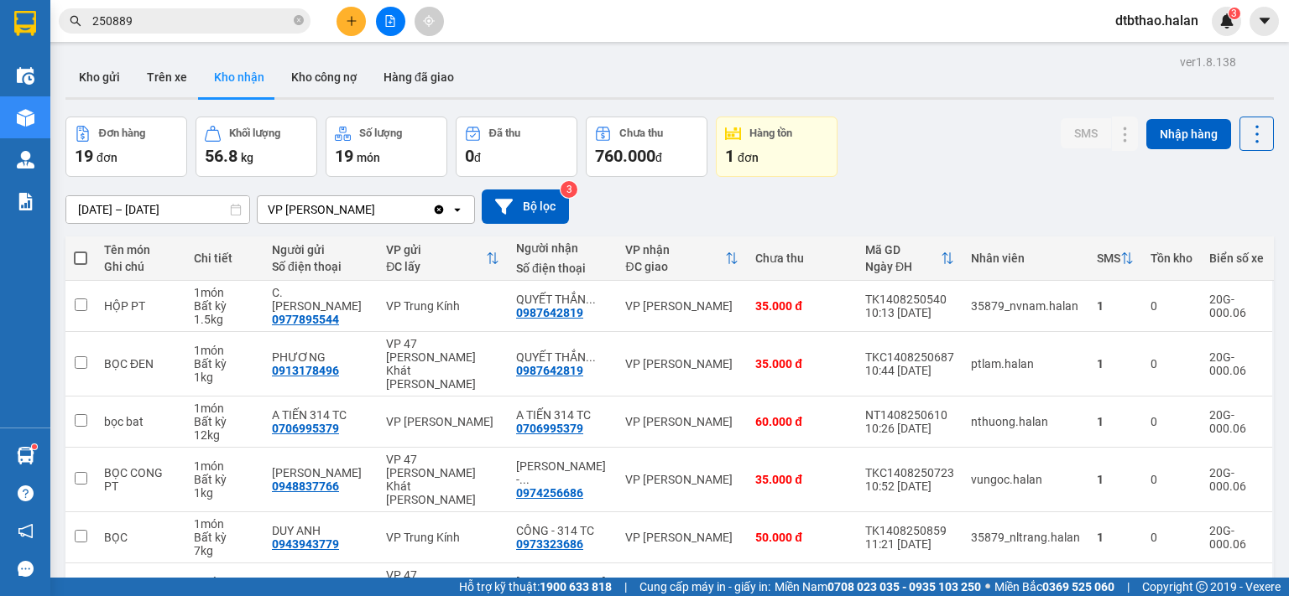
scroll to position [280, 0]
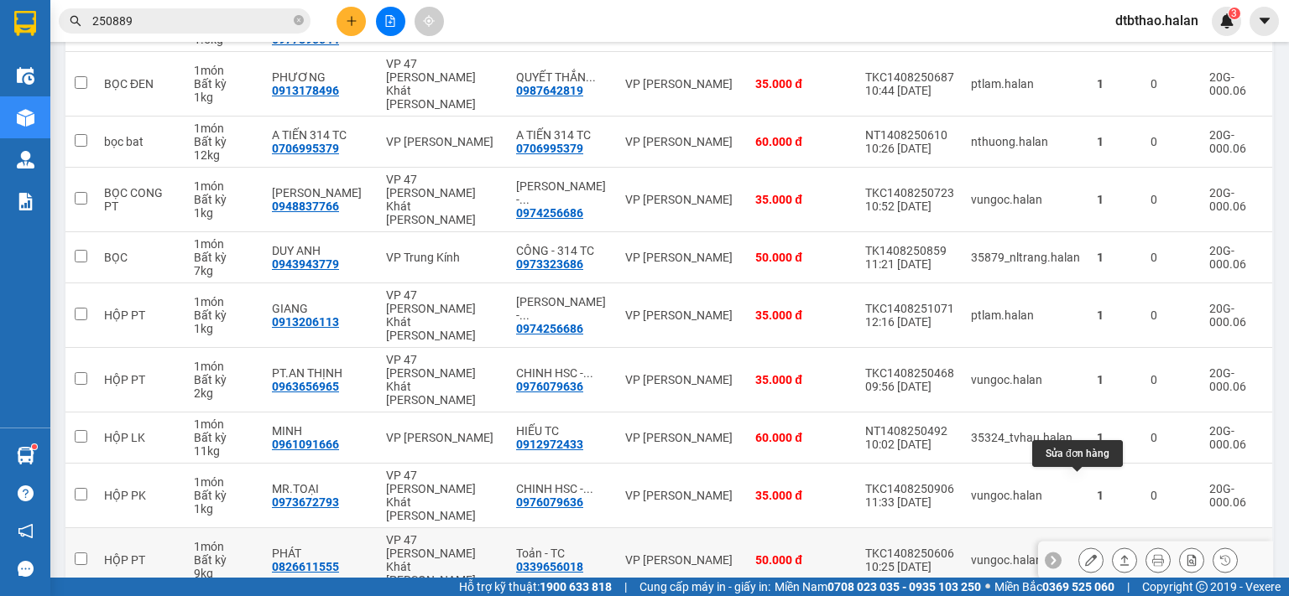
click at [1085, 555] on icon at bounding box center [1091, 561] width 12 height 12
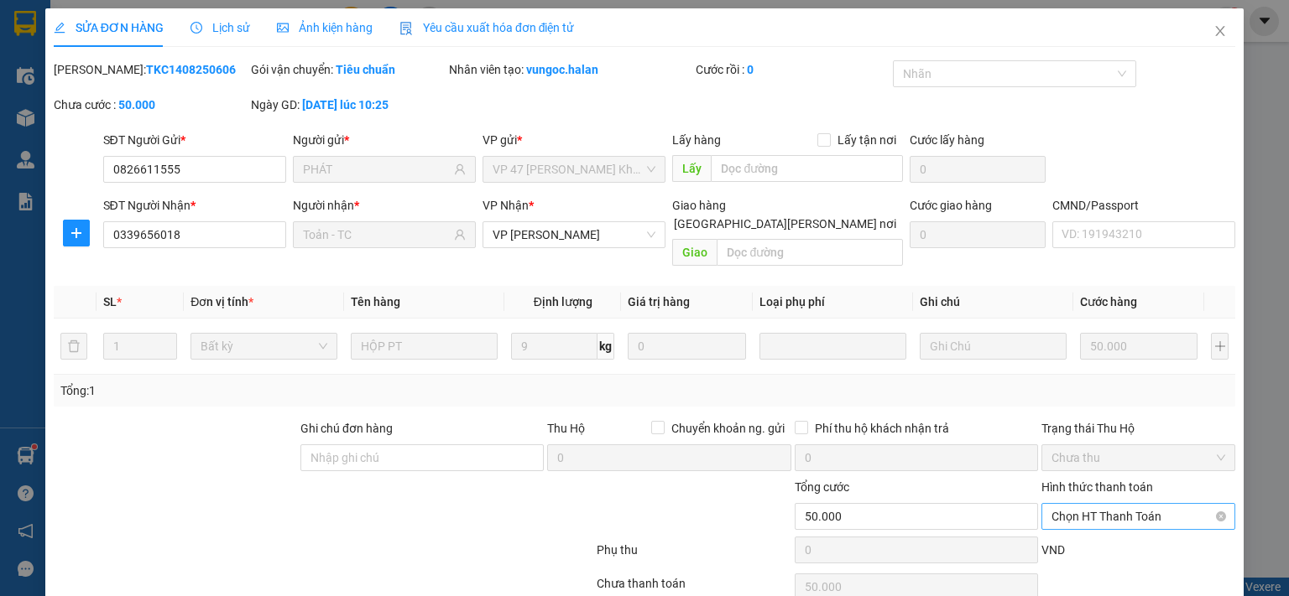
type input "0826611555"
type input "PHÁT"
type input "0339656018"
type input "Toản - TC"
type input "50.000"
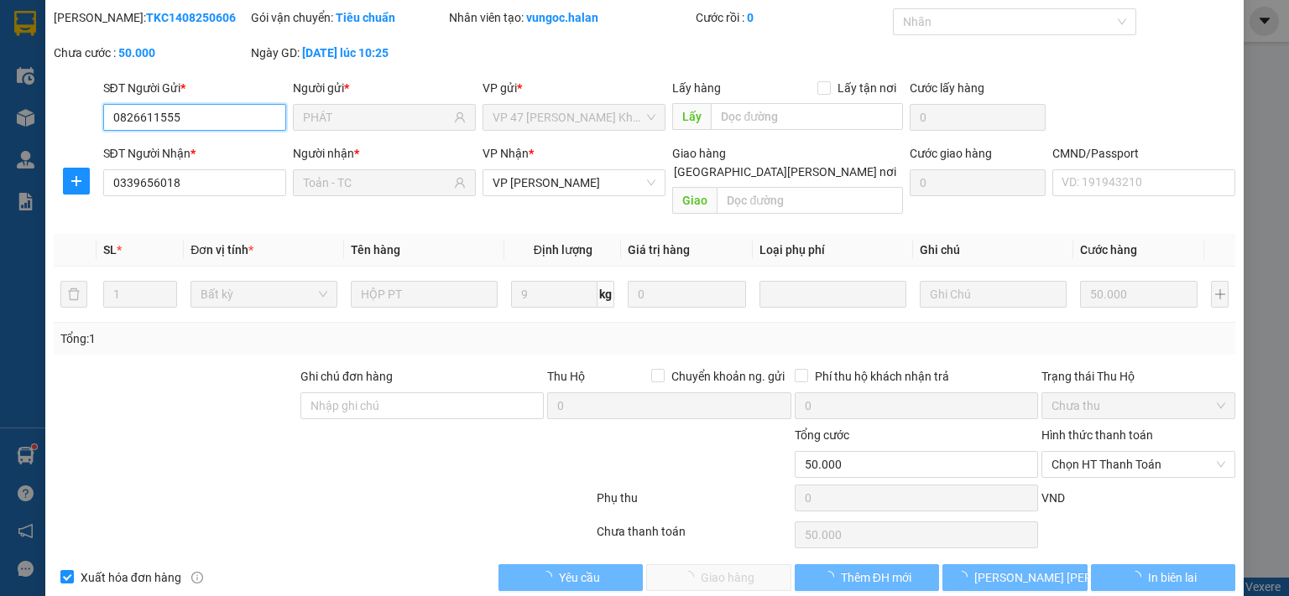
scroll to position [60, 0]
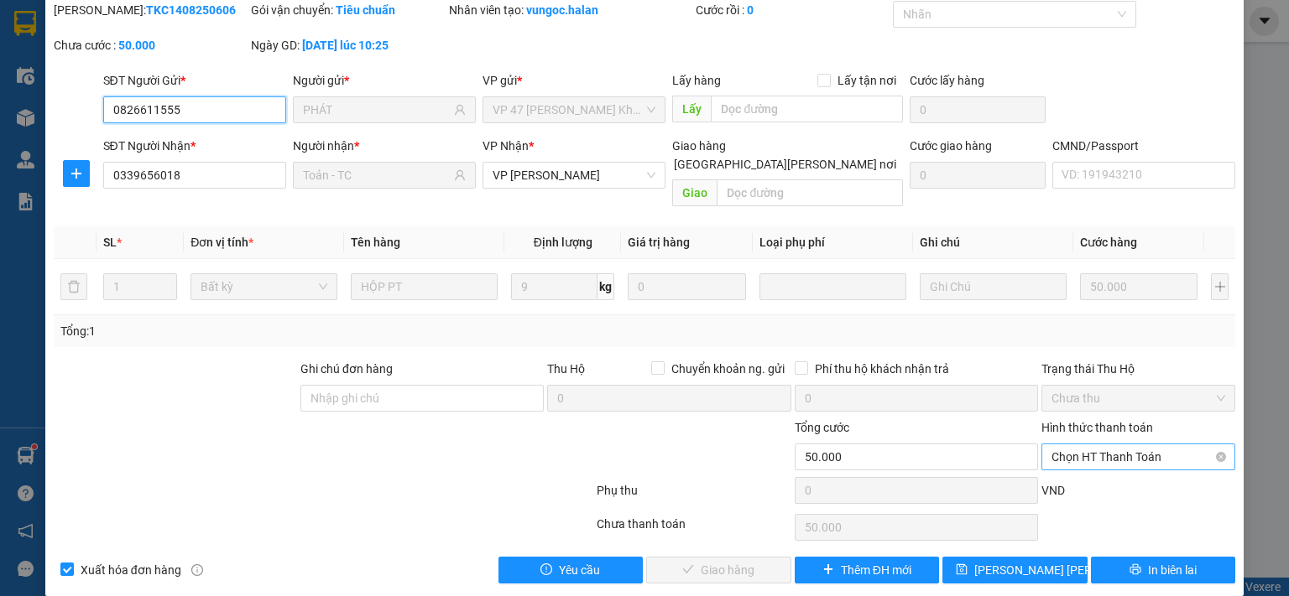
click at [1082, 445] on span "Chọn HT Thanh Toán" at bounding box center [1138, 457] width 174 height 25
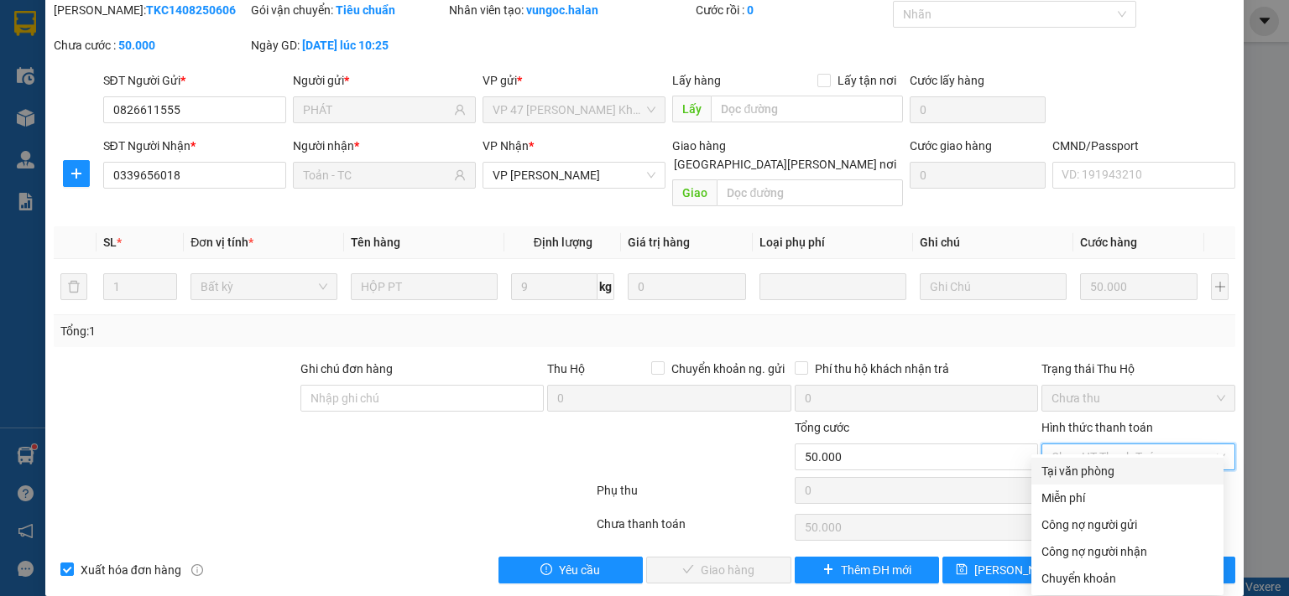
click at [1082, 476] on div "Tại văn phòng" at bounding box center [1127, 471] width 172 height 18
type input "0"
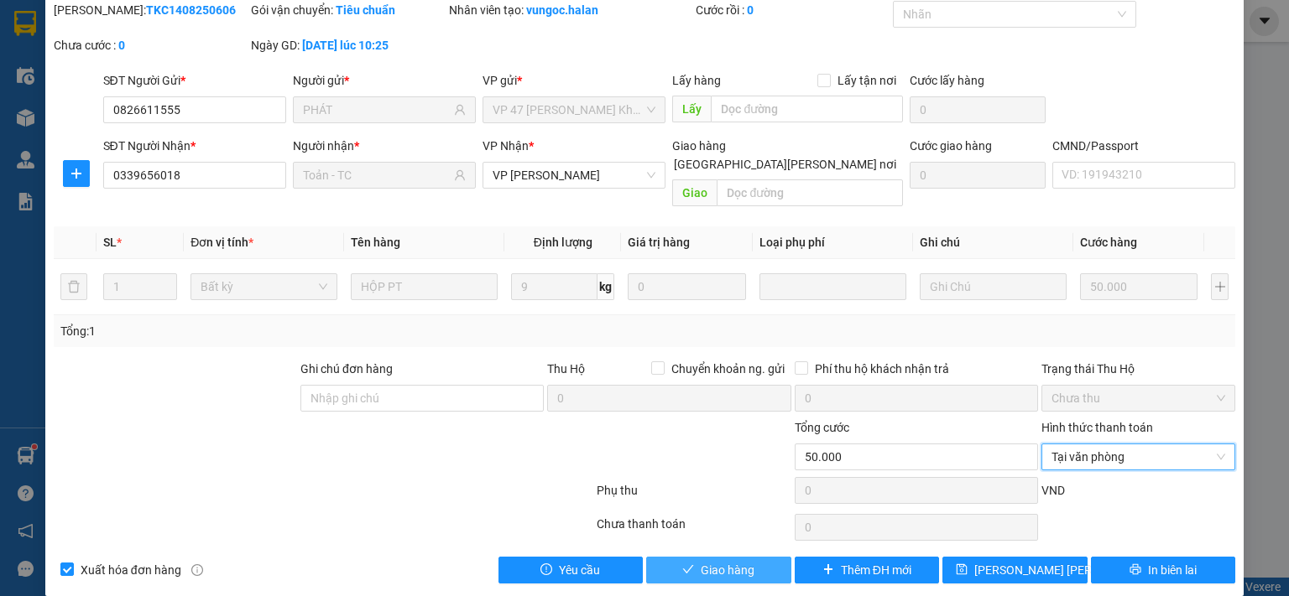
click at [763, 557] on button "Giao hàng" at bounding box center [718, 570] width 145 height 27
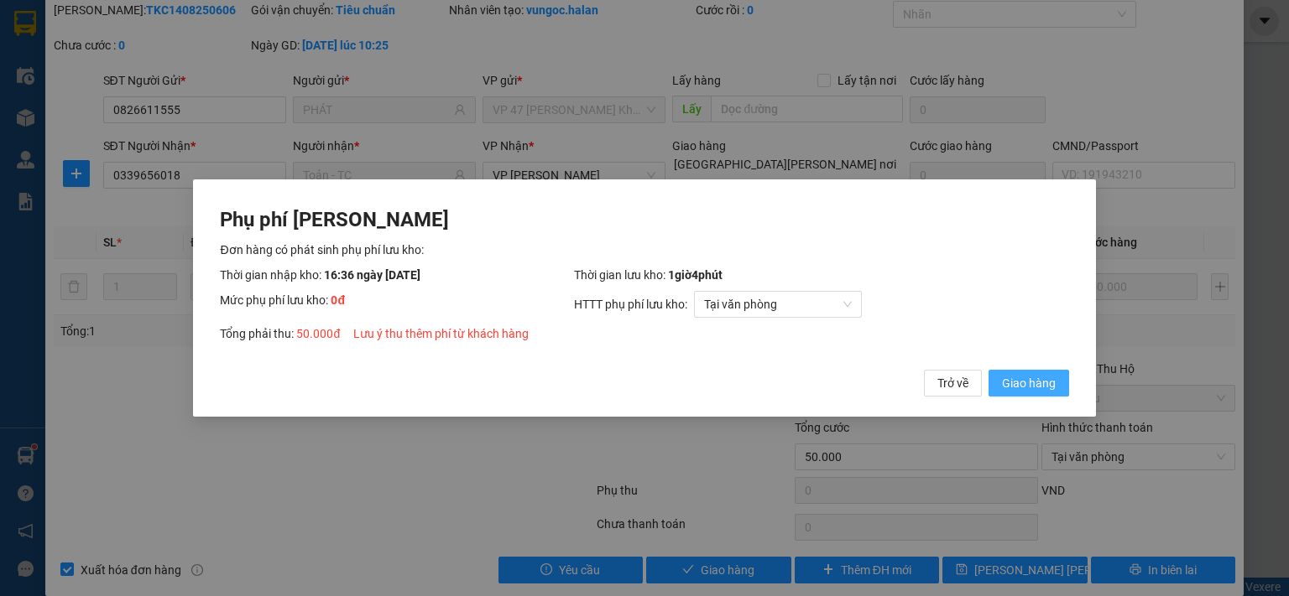
click at [1037, 387] on span "Giao hàng" at bounding box center [1029, 383] width 54 height 18
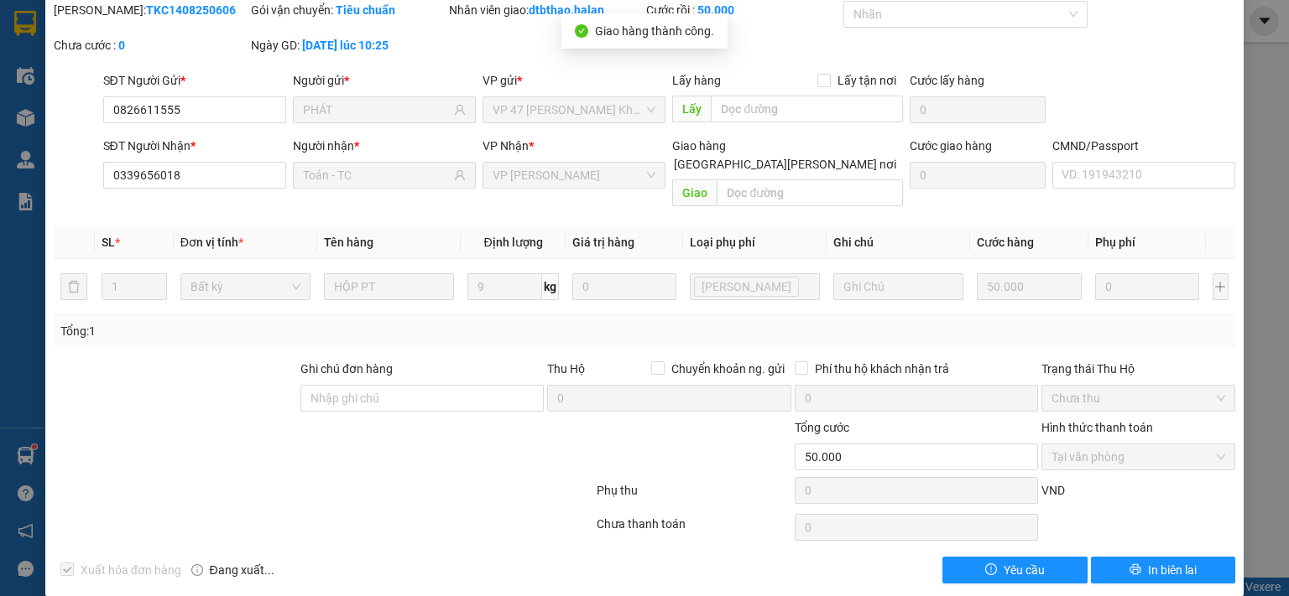
scroll to position [0, 0]
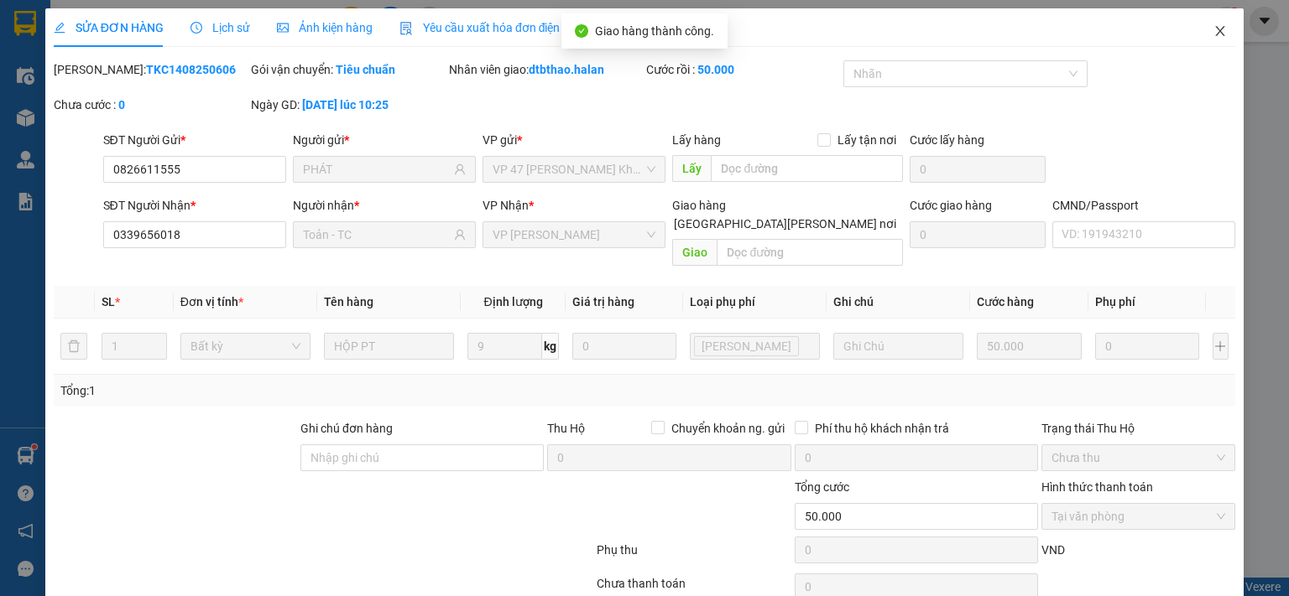
click at [1216, 27] on icon "close" at bounding box center [1220, 31] width 9 height 10
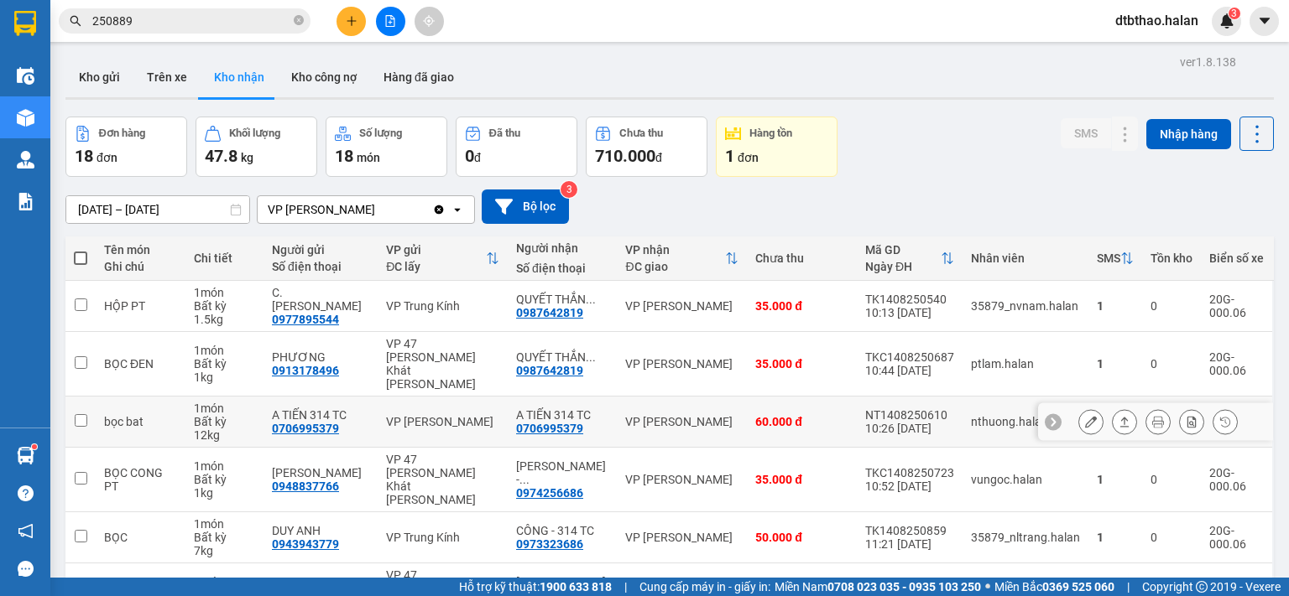
scroll to position [280, 0]
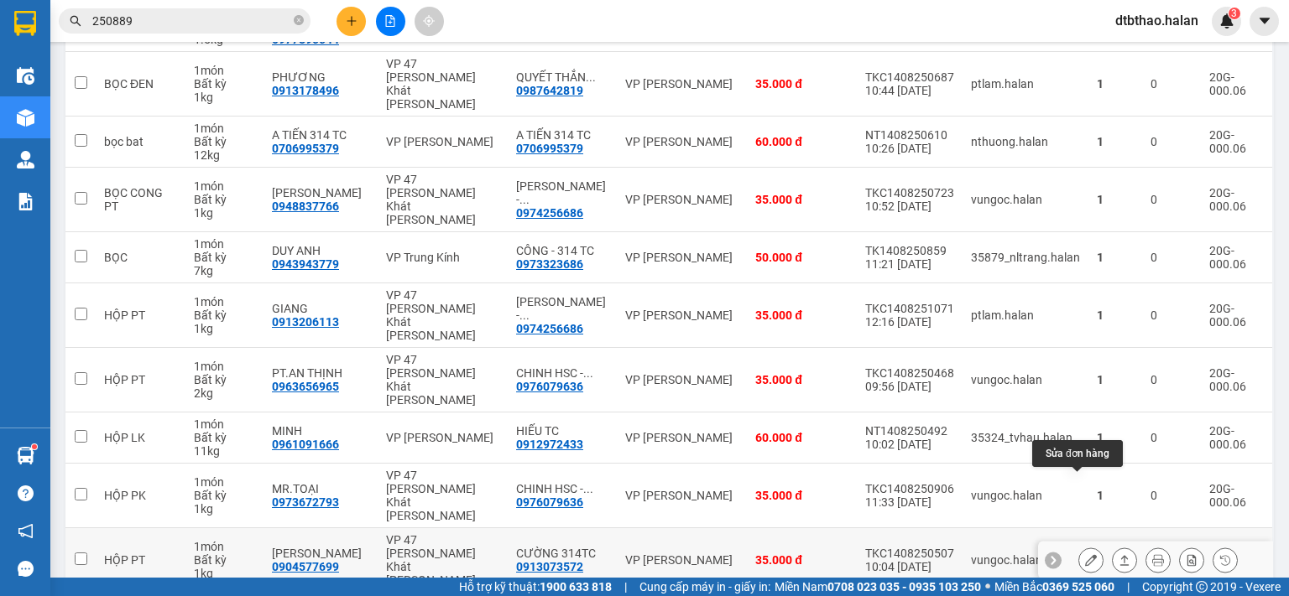
click at [1085, 555] on icon at bounding box center [1091, 561] width 12 height 12
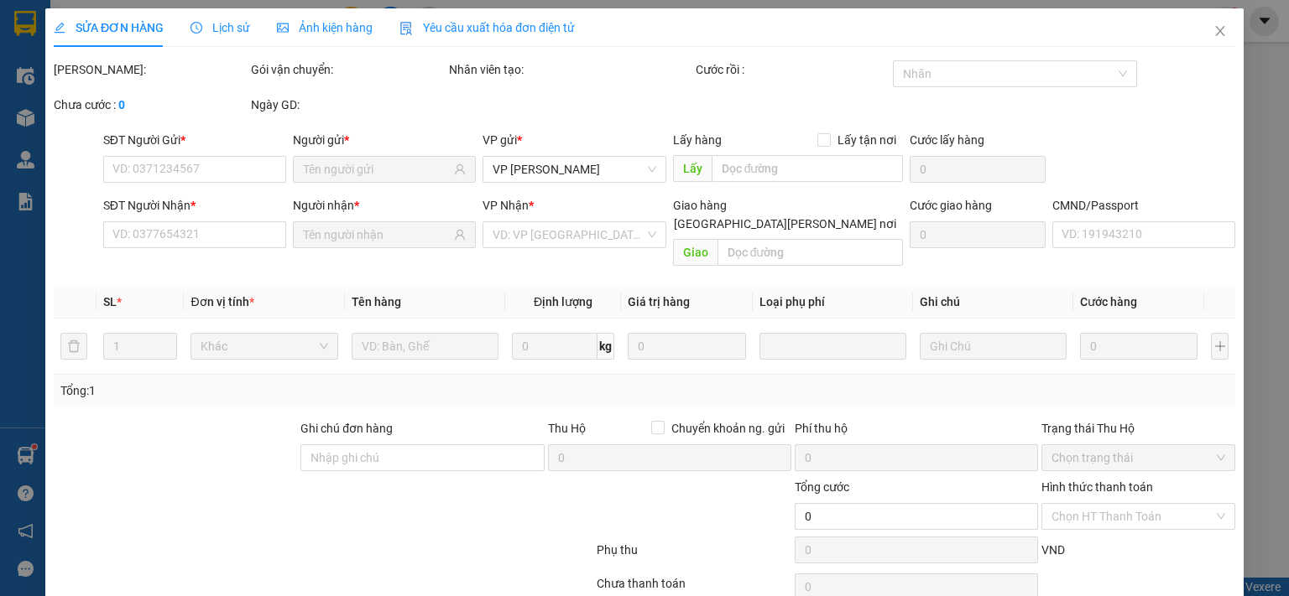
type input "0904577699"
type input "CHỊ TRANG"
type input "0913073572"
type input "CƯỜNG 314TC"
type input "35.000"
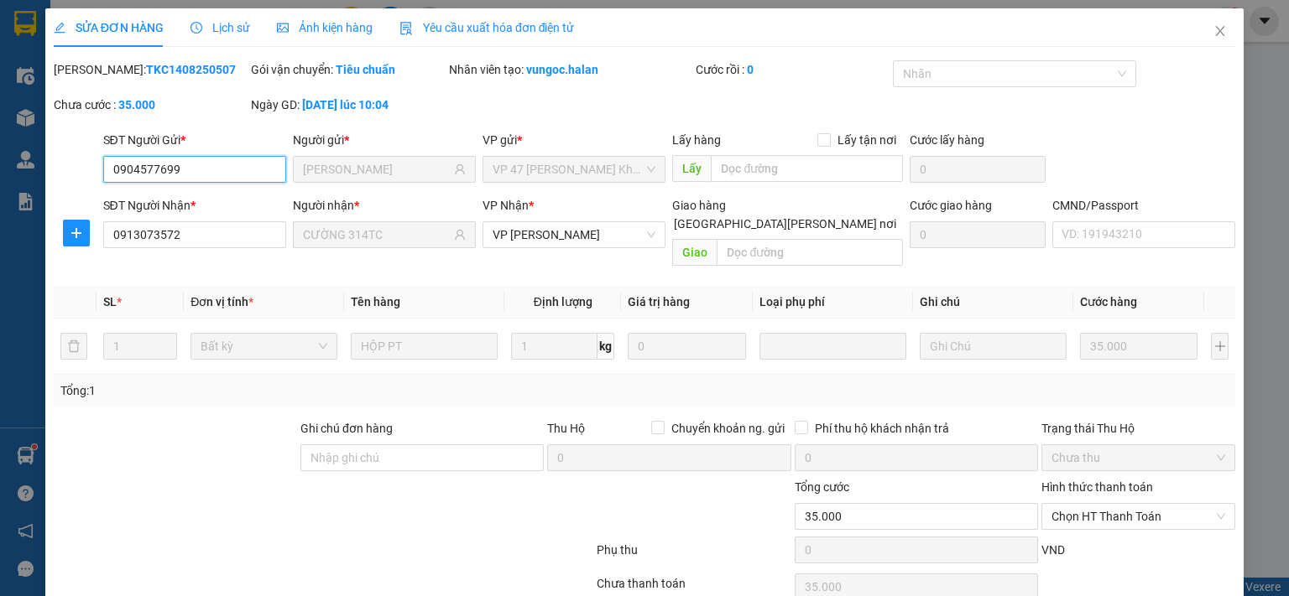
scroll to position [60, 0]
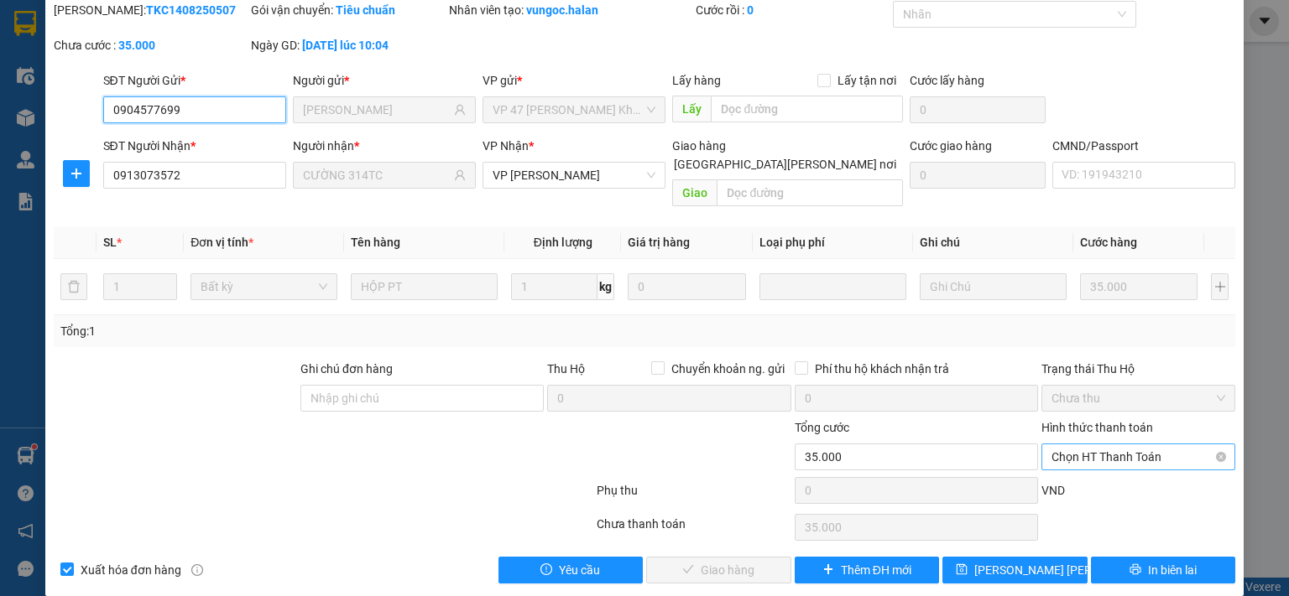
click at [1094, 445] on span "Chọn HT Thanh Toán" at bounding box center [1138, 457] width 174 height 25
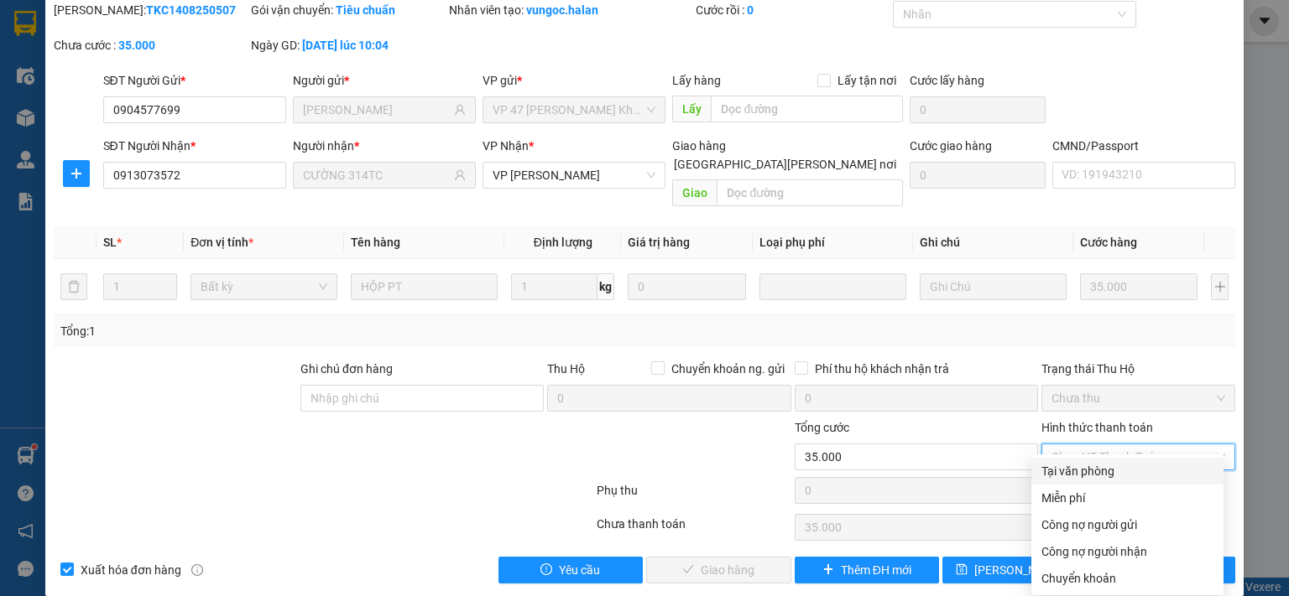
click at [1089, 472] on div "Tại văn phòng" at bounding box center [1127, 471] width 172 height 18
type input "0"
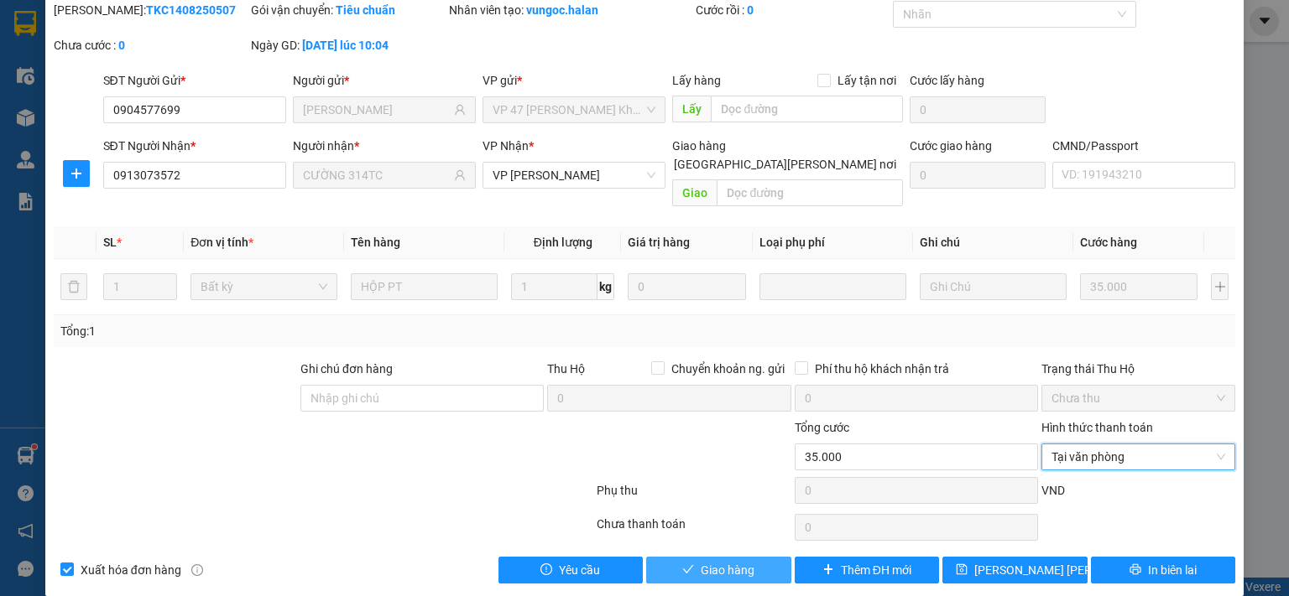
click at [732, 561] on span "Giao hàng" at bounding box center [727, 570] width 54 height 18
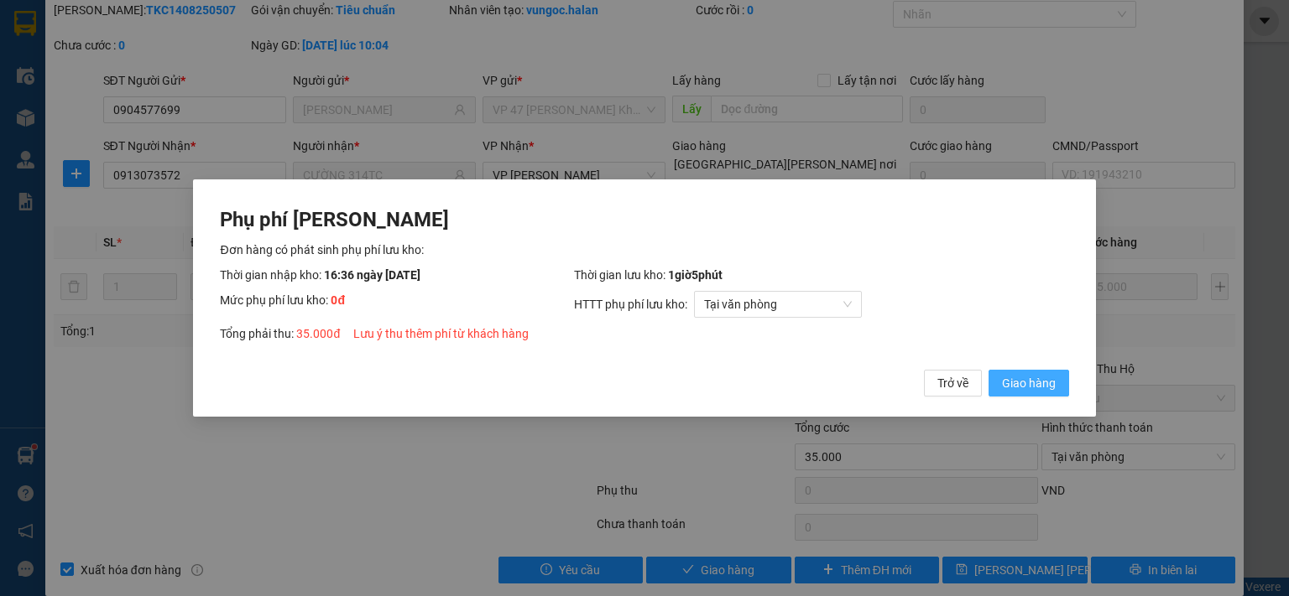
click at [1011, 384] on span "Giao hàng" at bounding box center [1029, 383] width 54 height 18
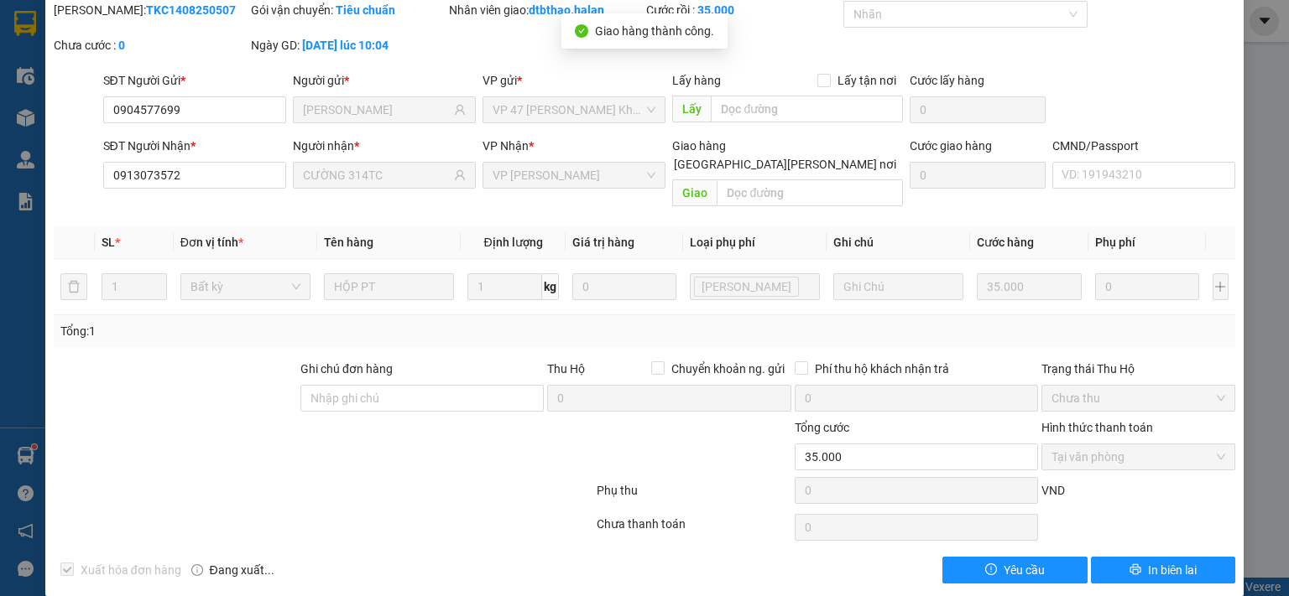
scroll to position [0, 0]
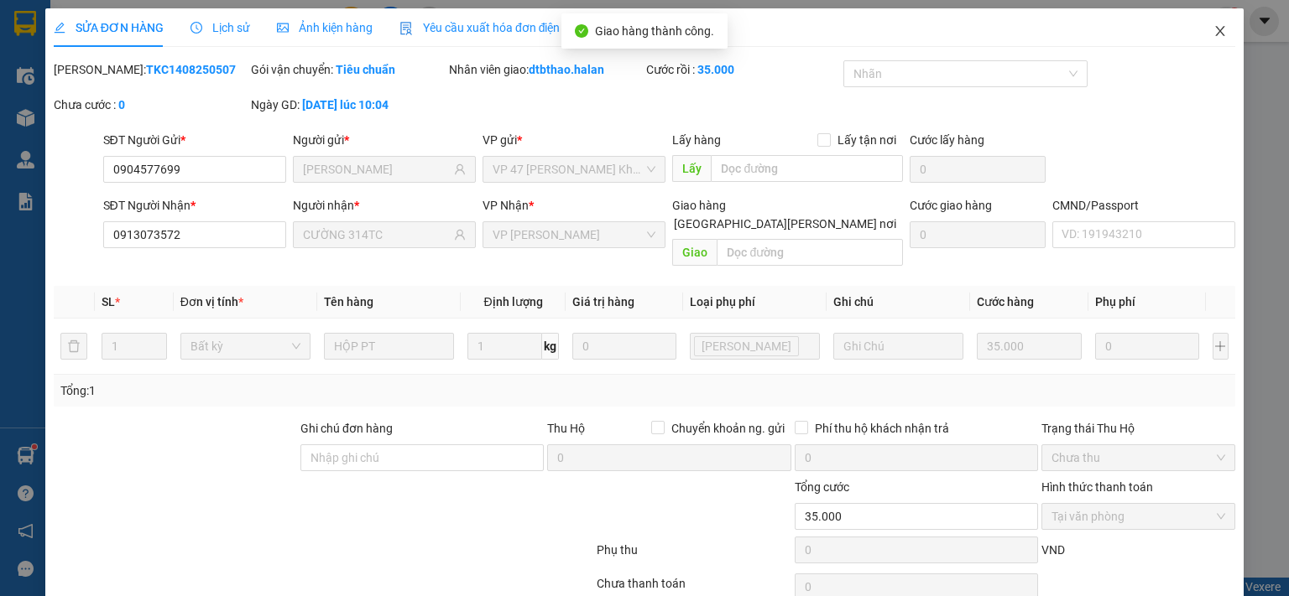
click at [1213, 30] on icon "close" at bounding box center [1219, 30] width 13 height 13
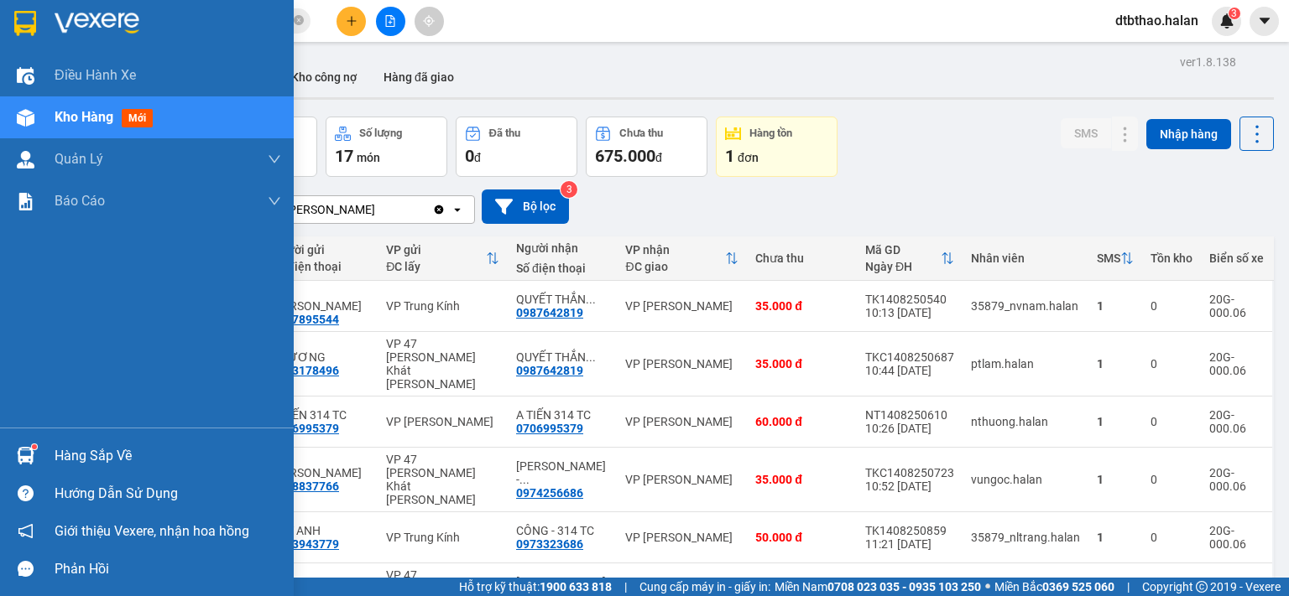
click at [64, 451] on div "Hàng sắp về" at bounding box center [168, 456] width 227 height 25
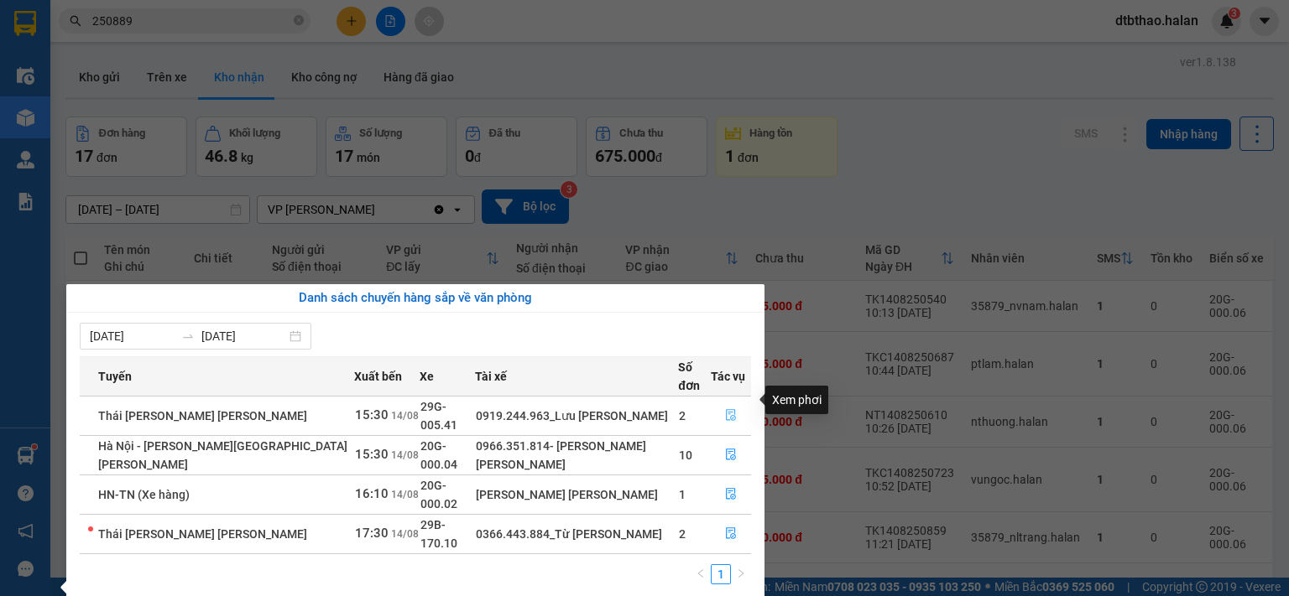
click at [726, 410] on icon "file-done" at bounding box center [731, 416] width 10 height 12
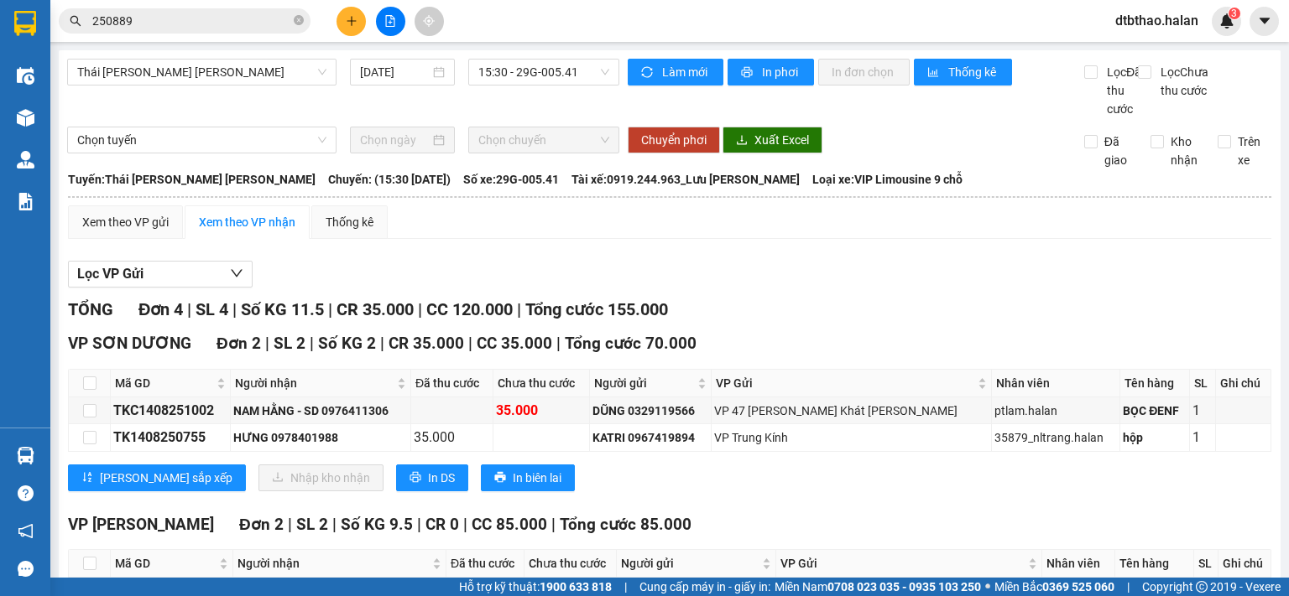
scroll to position [156, 0]
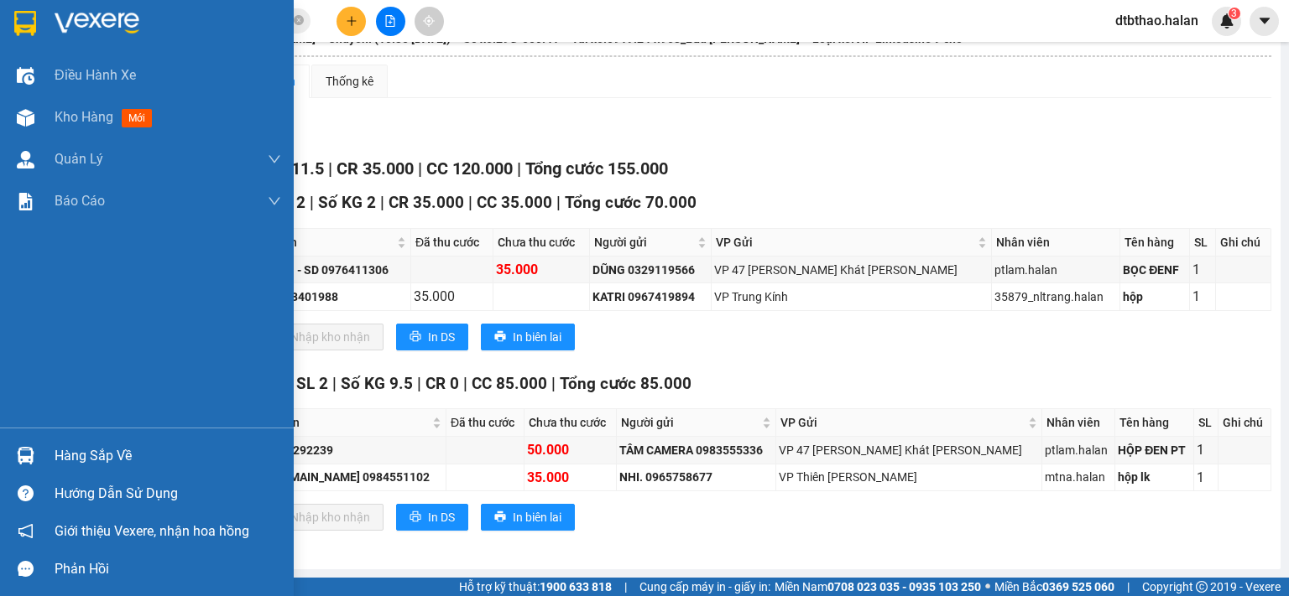
click at [62, 446] on div "Hàng sắp về" at bounding box center [168, 456] width 227 height 25
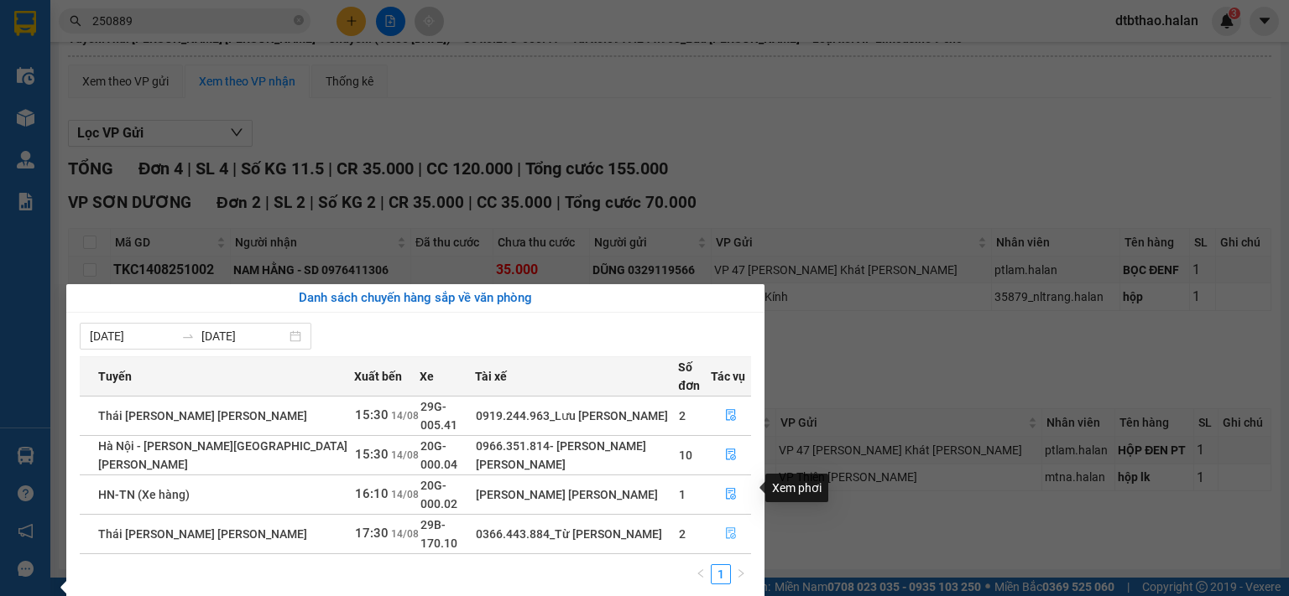
click at [726, 528] on icon "file-done" at bounding box center [731, 534] width 12 height 12
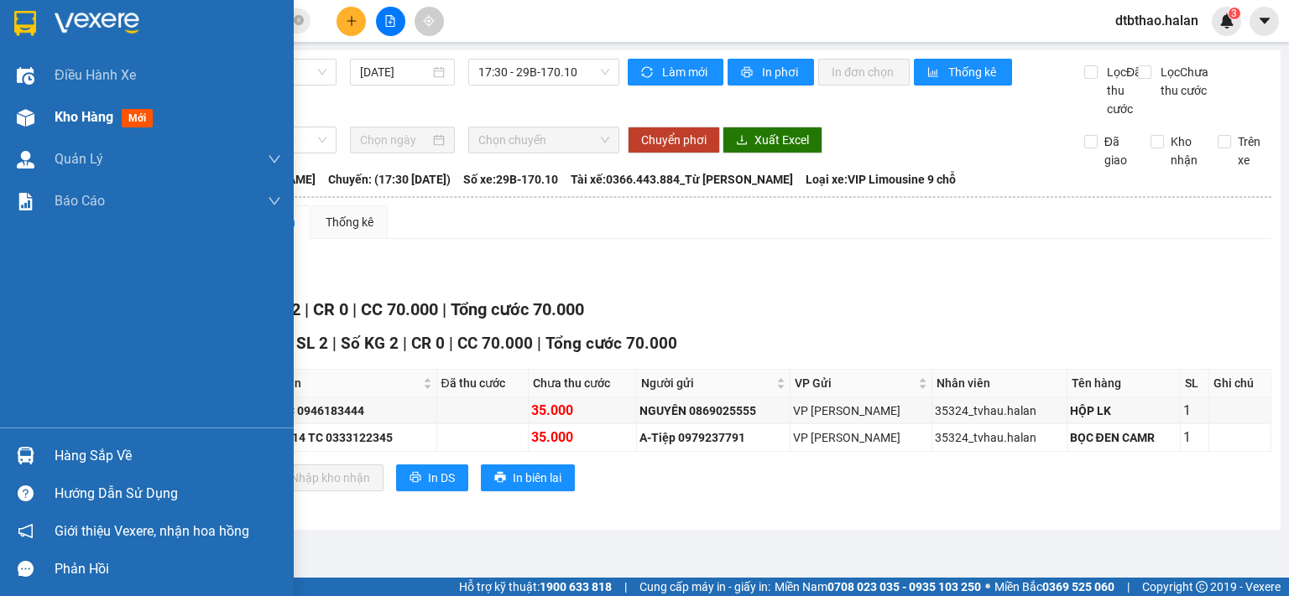
click at [96, 117] on span "Kho hàng" at bounding box center [84, 117] width 59 height 16
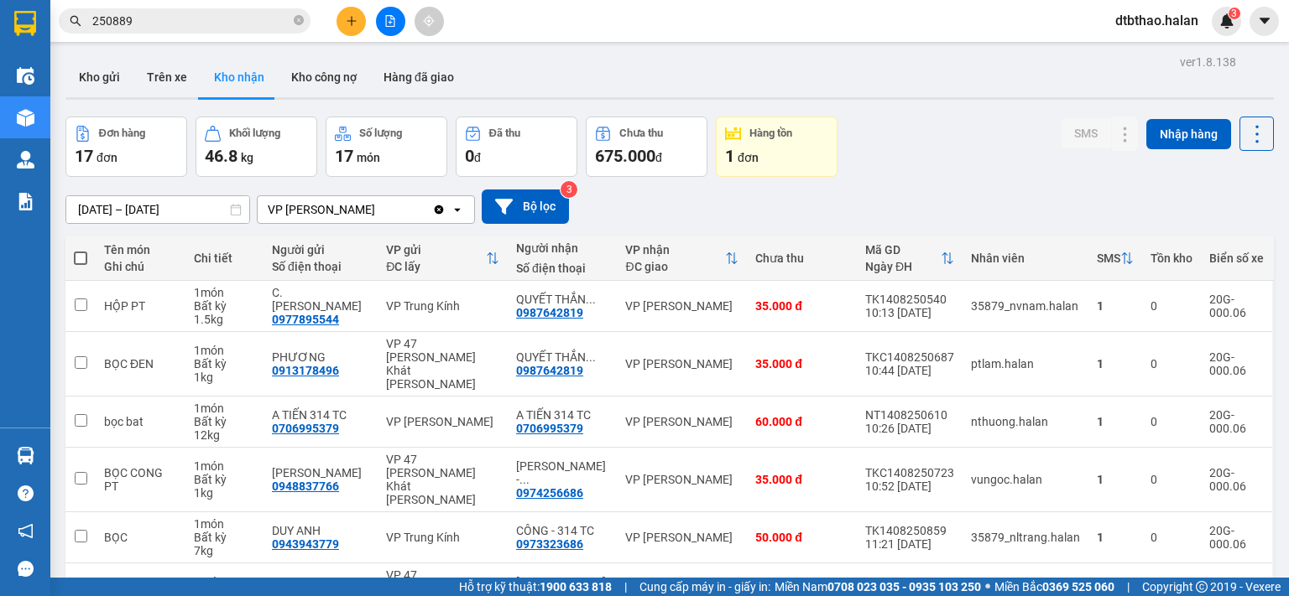
scroll to position [280, 0]
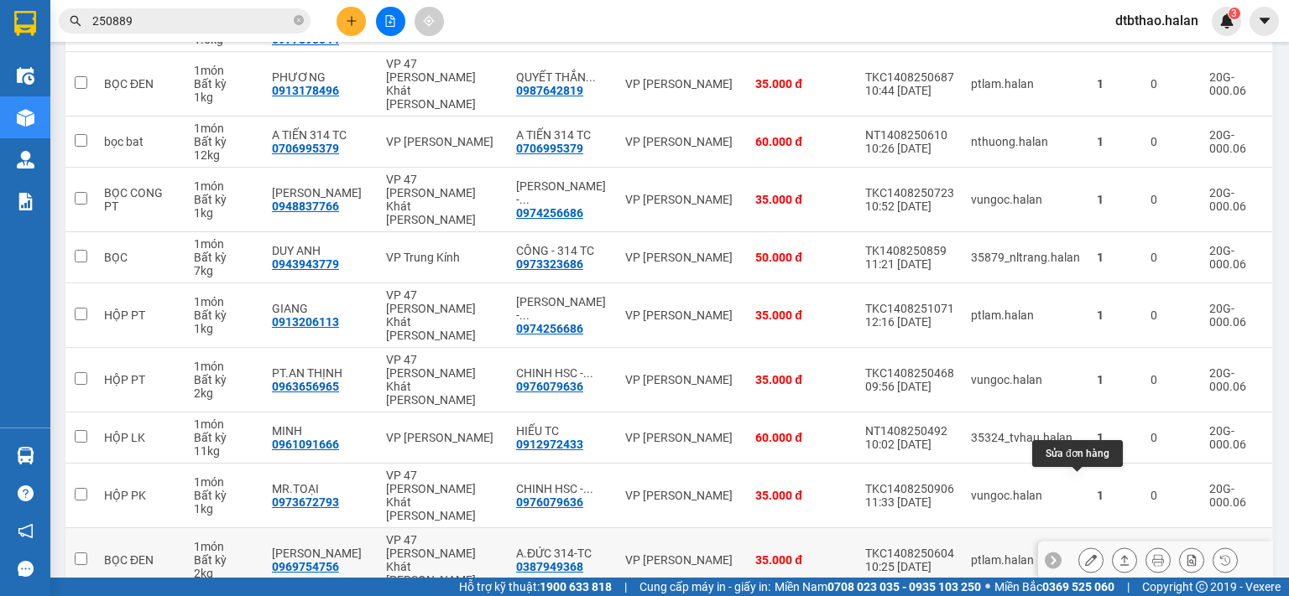
click at [1085, 555] on icon at bounding box center [1091, 561] width 12 height 12
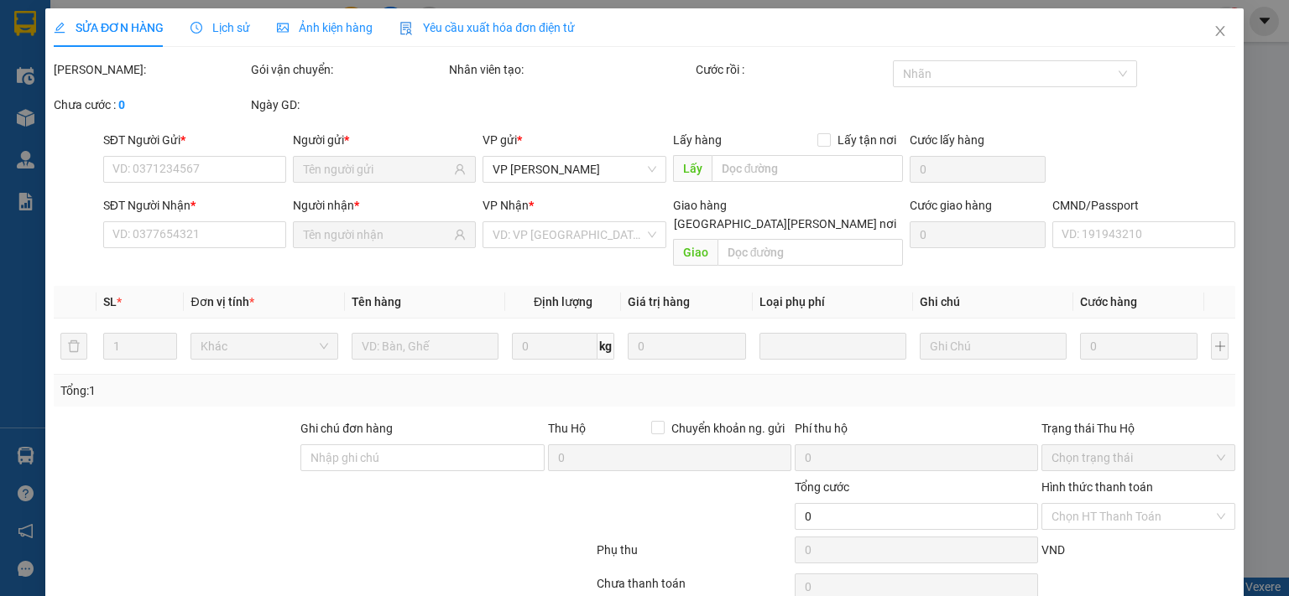
type input "0969754756"
type input "MINH ANH"
type input "0387949368"
type input "A.ĐỨC 314-TC"
type input "35.000"
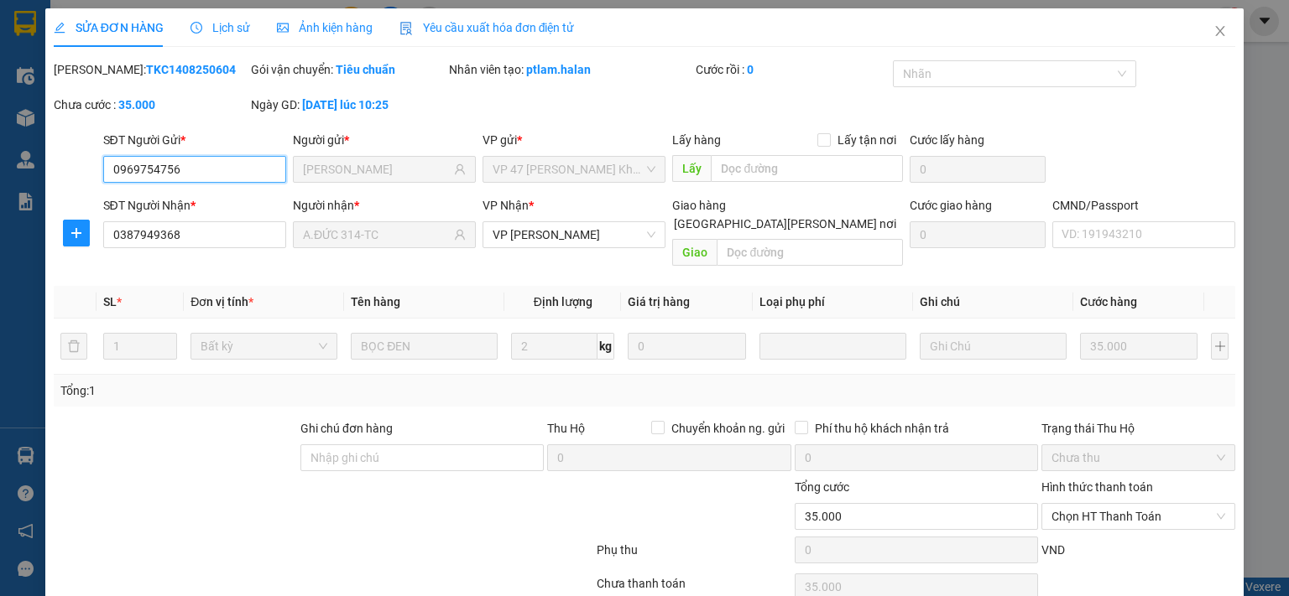
scroll to position [60, 0]
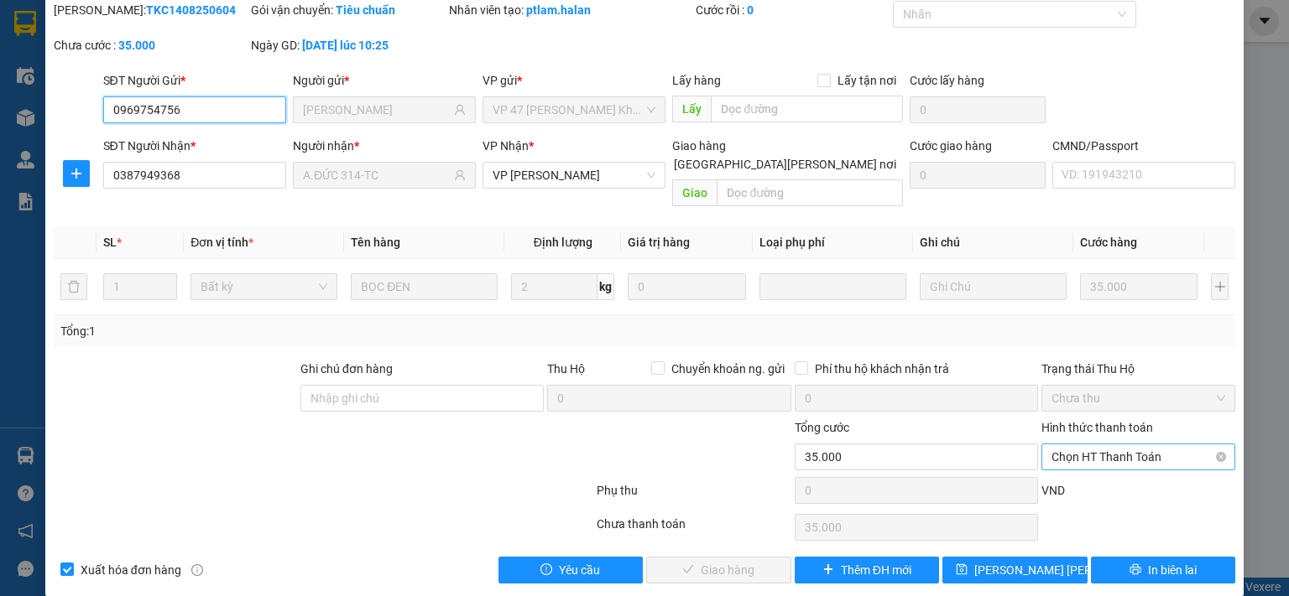
click at [1096, 445] on span "Chọn HT Thanh Toán" at bounding box center [1138, 457] width 174 height 25
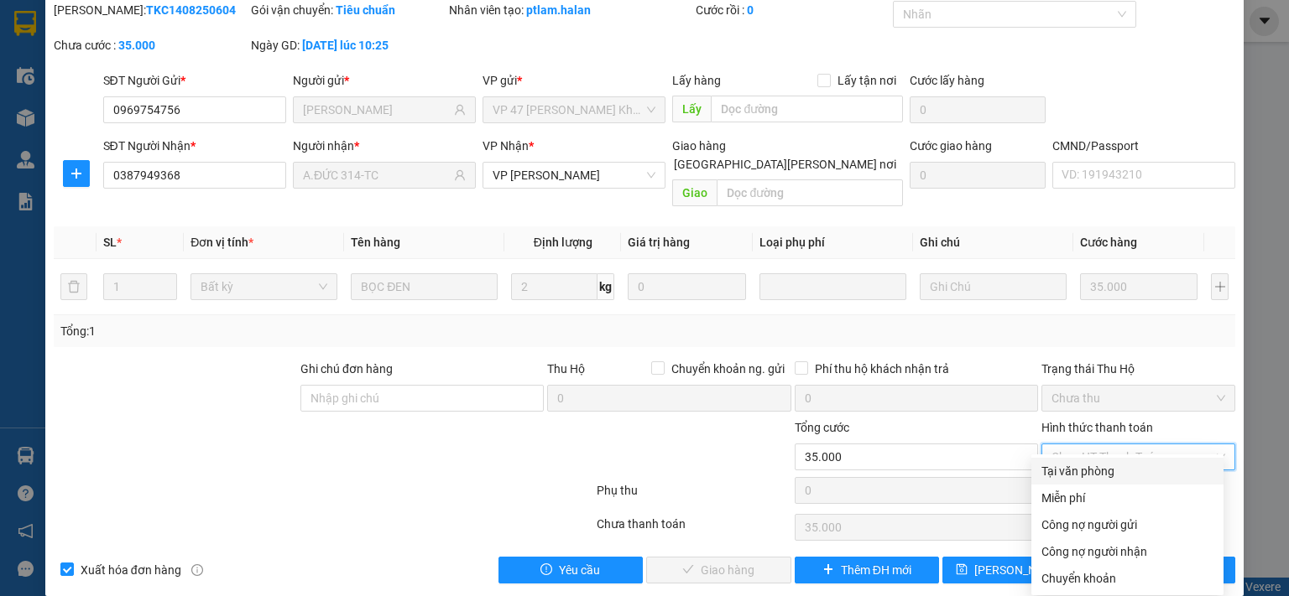
click at [1091, 471] on div "Tại văn phòng" at bounding box center [1127, 471] width 172 height 18
type input "0"
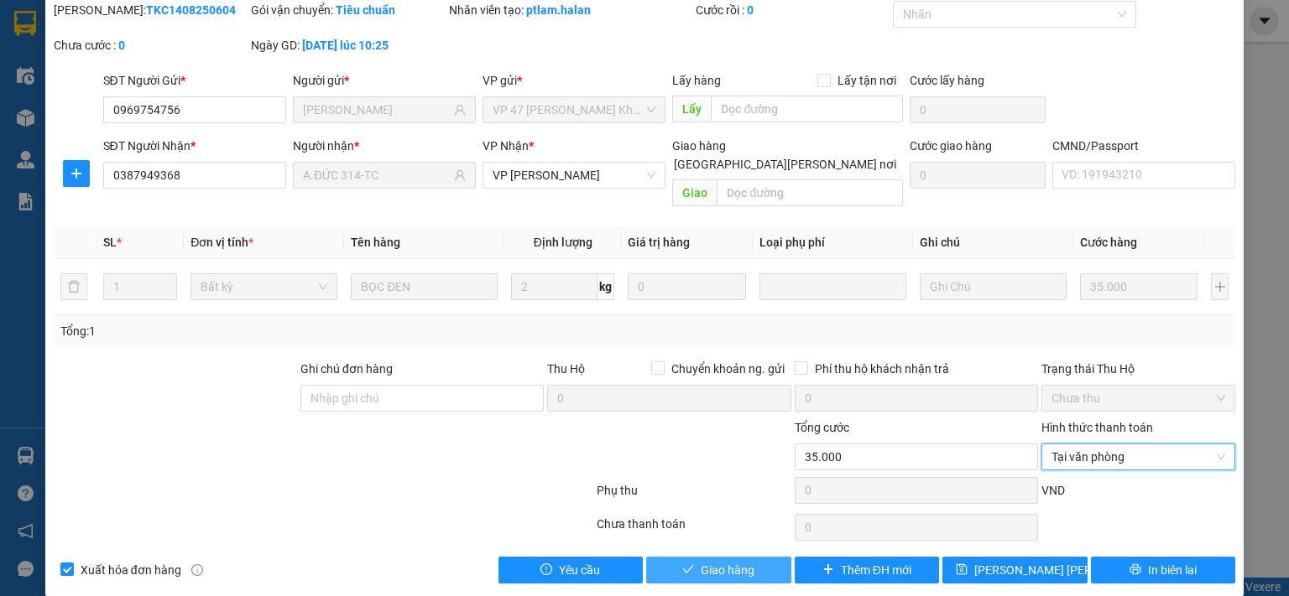
click at [742, 561] on span "Giao hàng" at bounding box center [727, 570] width 54 height 18
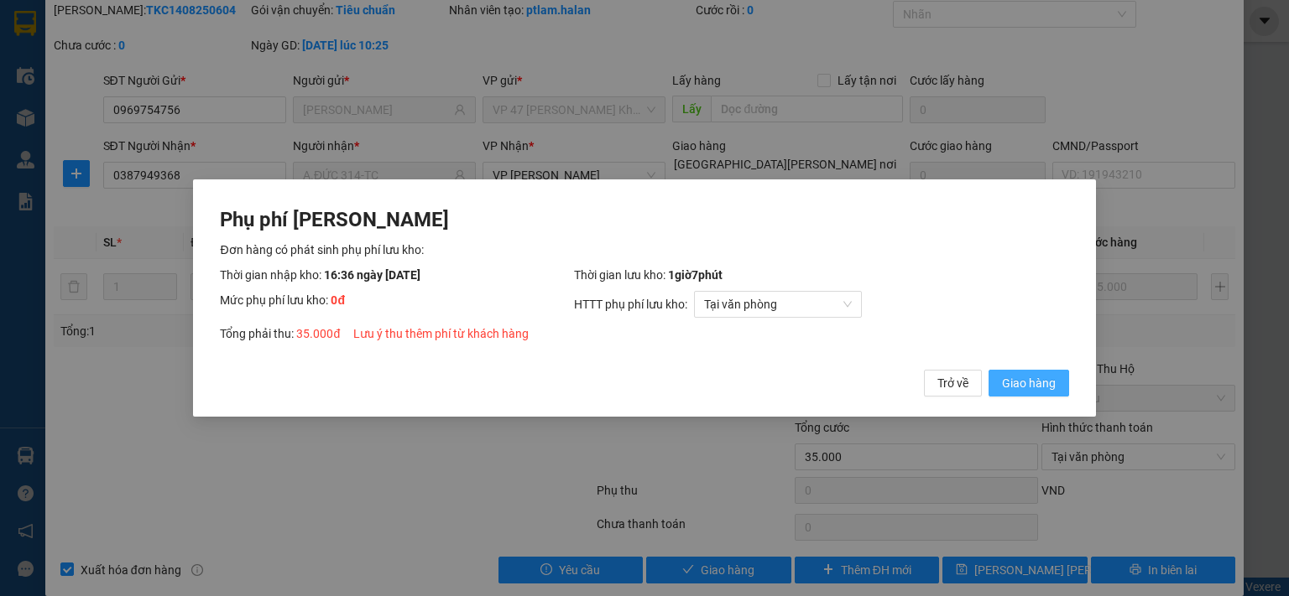
click at [1045, 386] on span "Giao hàng" at bounding box center [1029, 383] width 54 height 18
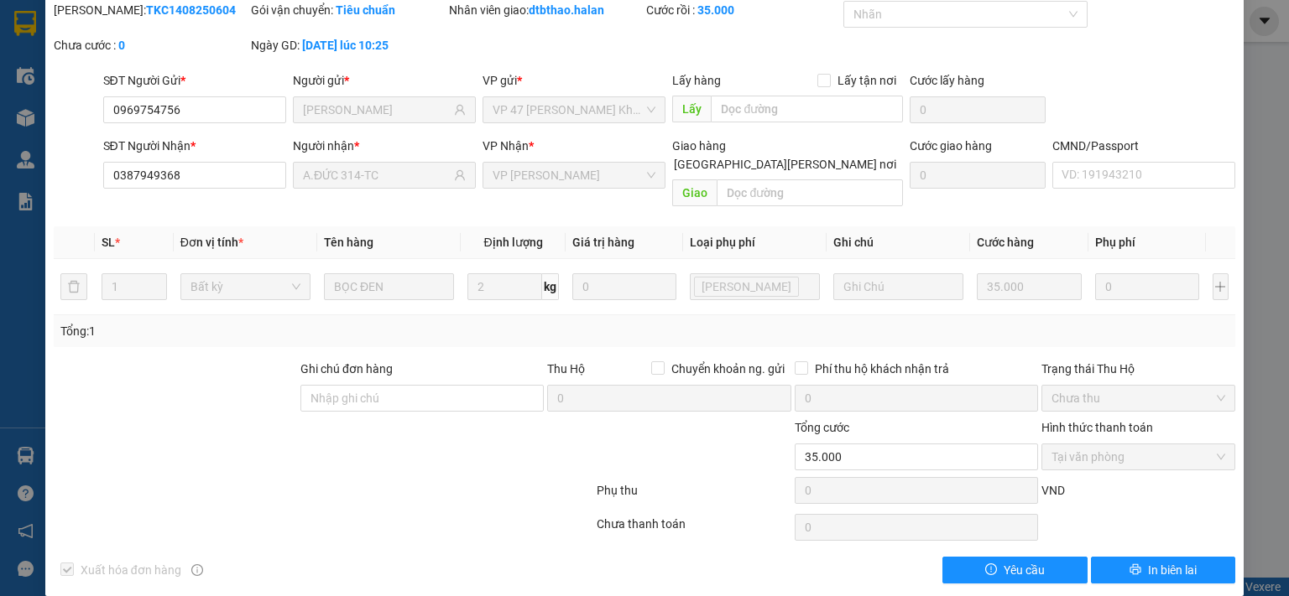
scroll to position [0, 0]
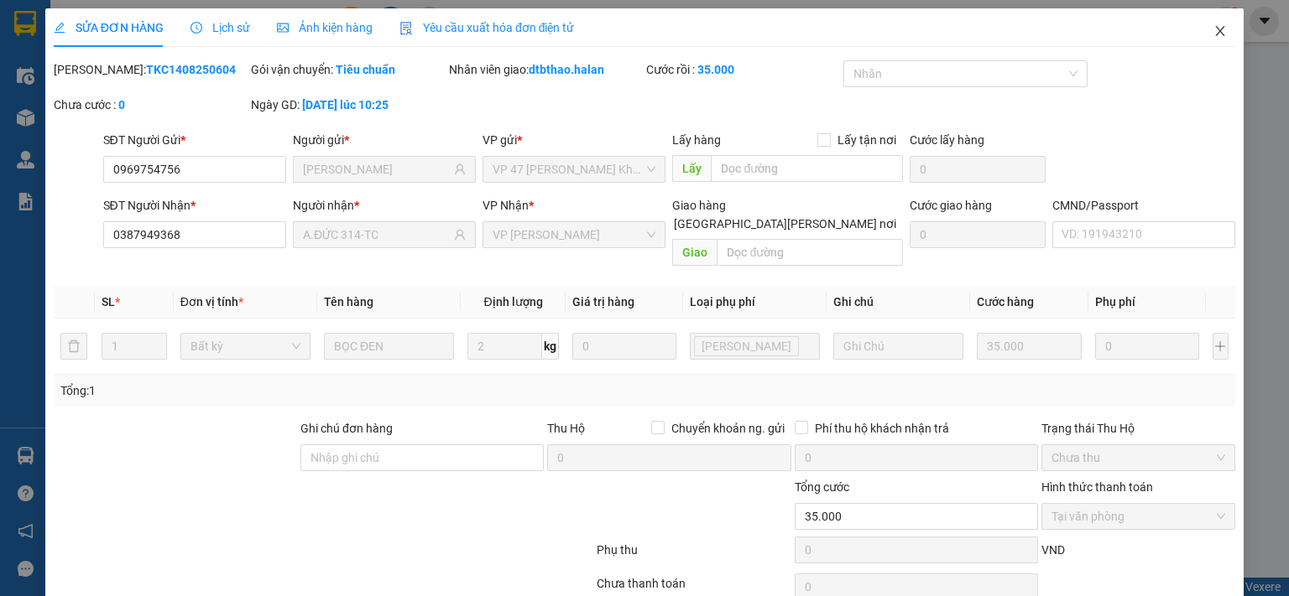
click at [1216, 33] on span "Close" at bounding box center [1219, 31] width 47 height 47
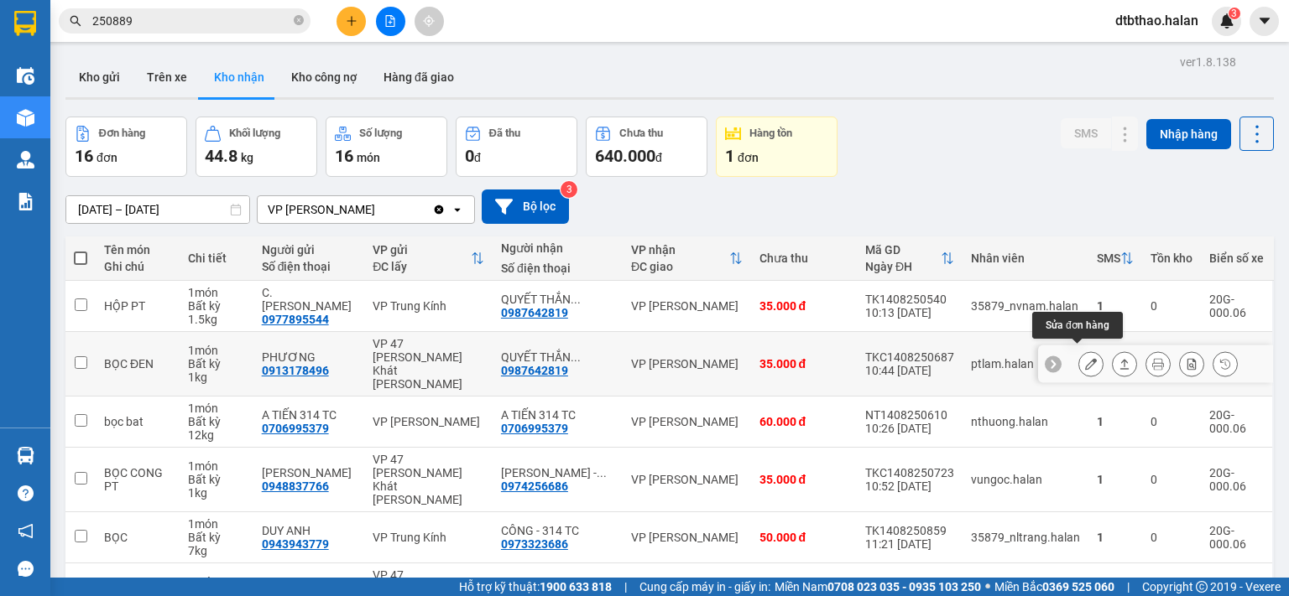
click at [1085, 358] on icon at bounding box center [1091, 364] width 12 height 12
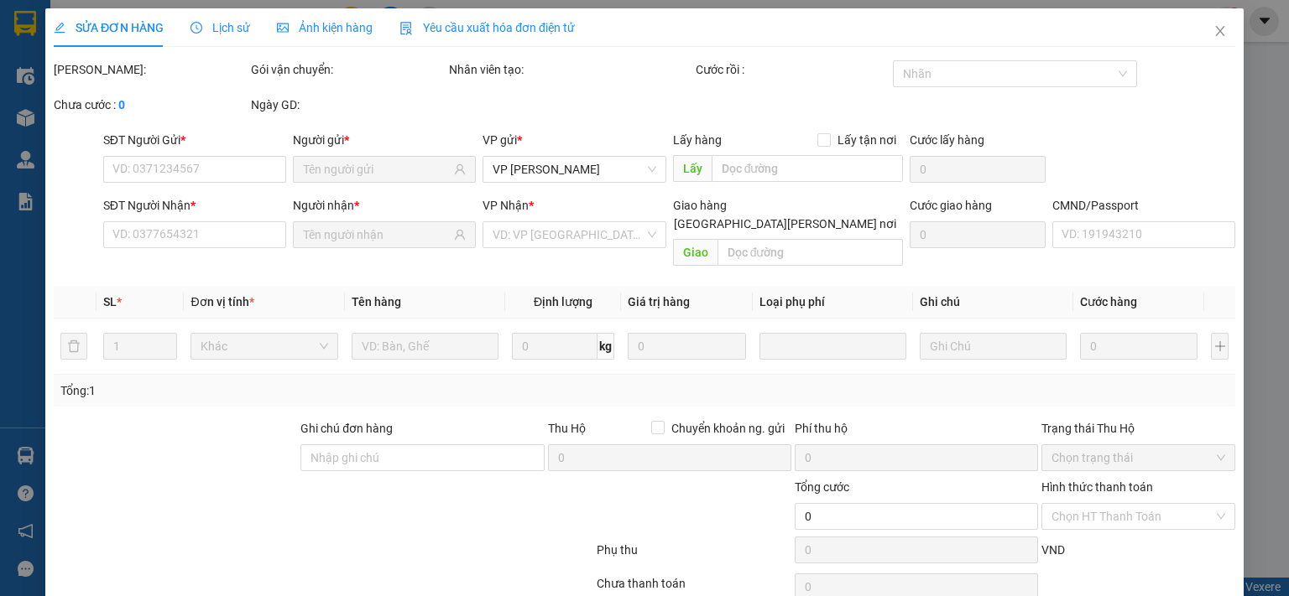
type input "0913178496"
type input "PHƯƠNG"
type input "0987642819"
type input "QUYẾT THẮNG 314.TC"
type input "35.000"
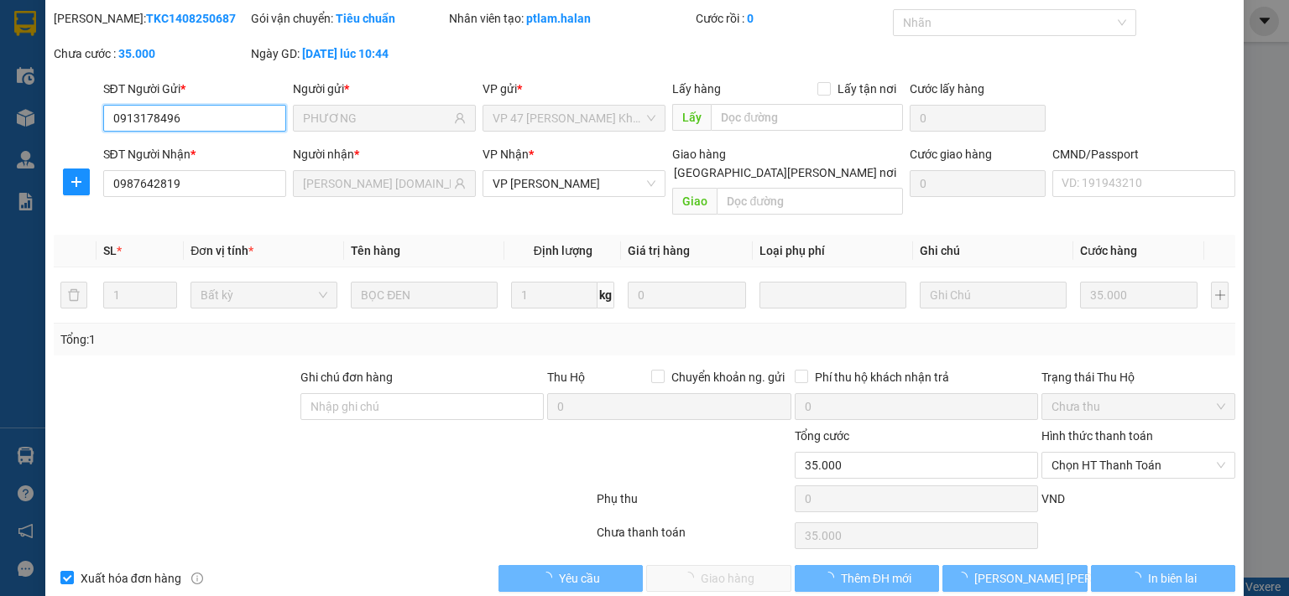
scroll to position [60, 0]
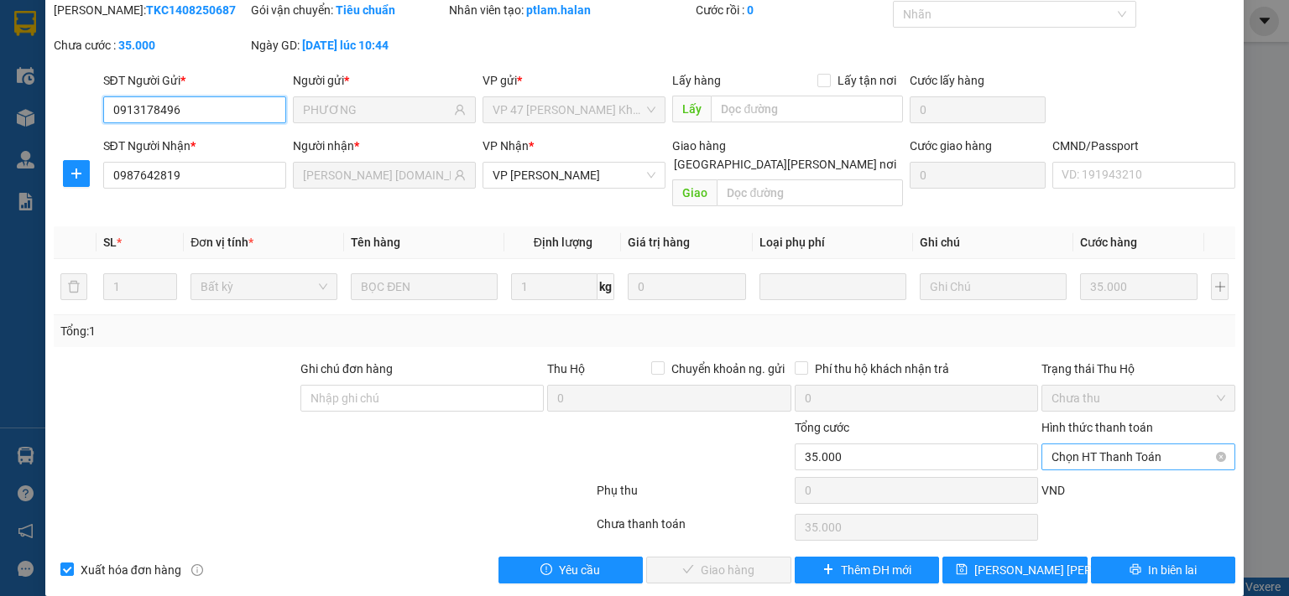
click at [1121, 445] on span "Chọn HT Thanh Toán" at bounding box center [1138, 457] width 174 height 25
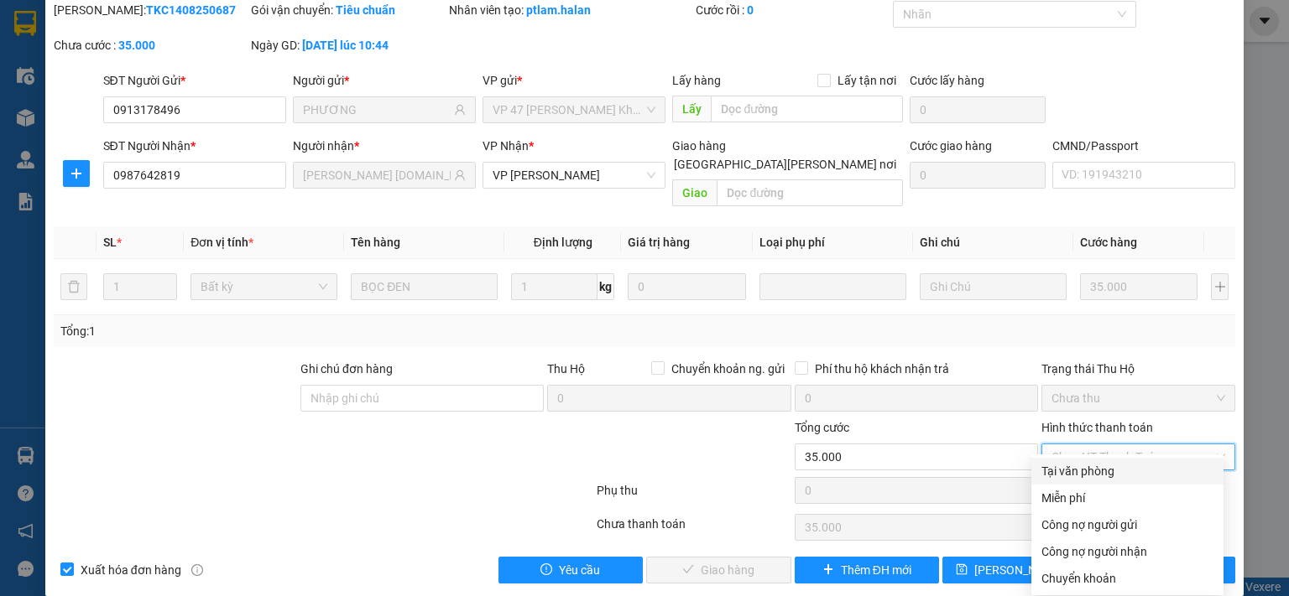
click at [1119, 470] on div "Tại văn phòng" at bounding box center [1127, 471] width 172 height 18
type input "0"
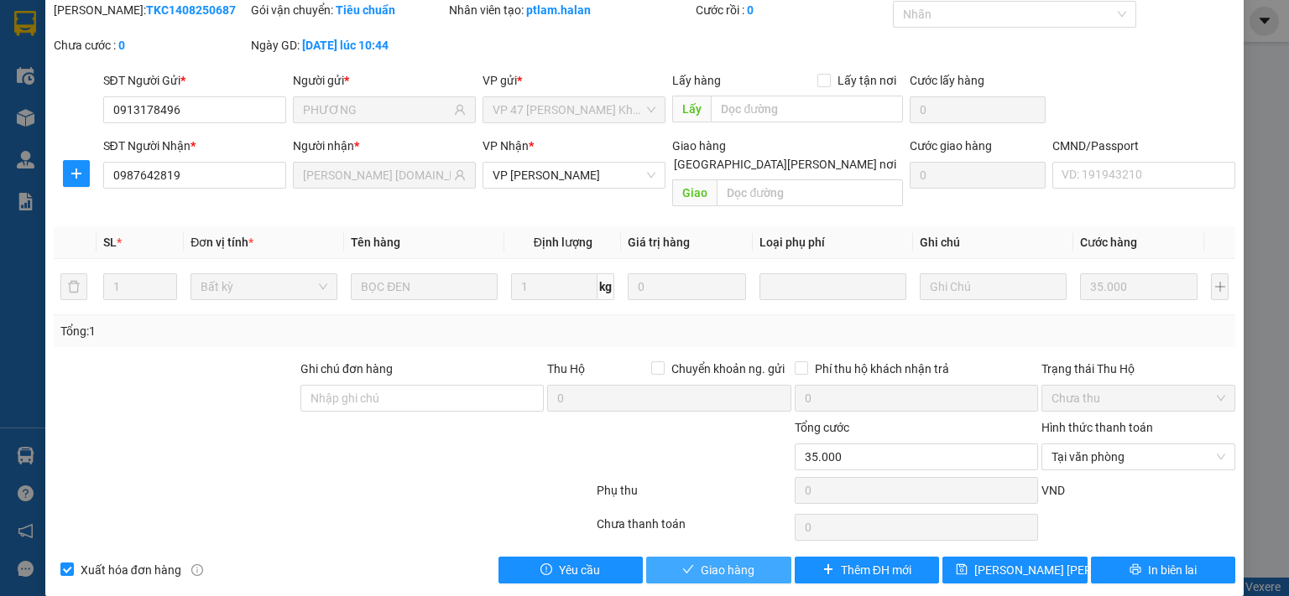
click at [707, 561] on span "Giao hàng" at bounding box center [727, 570] width 54 height 18
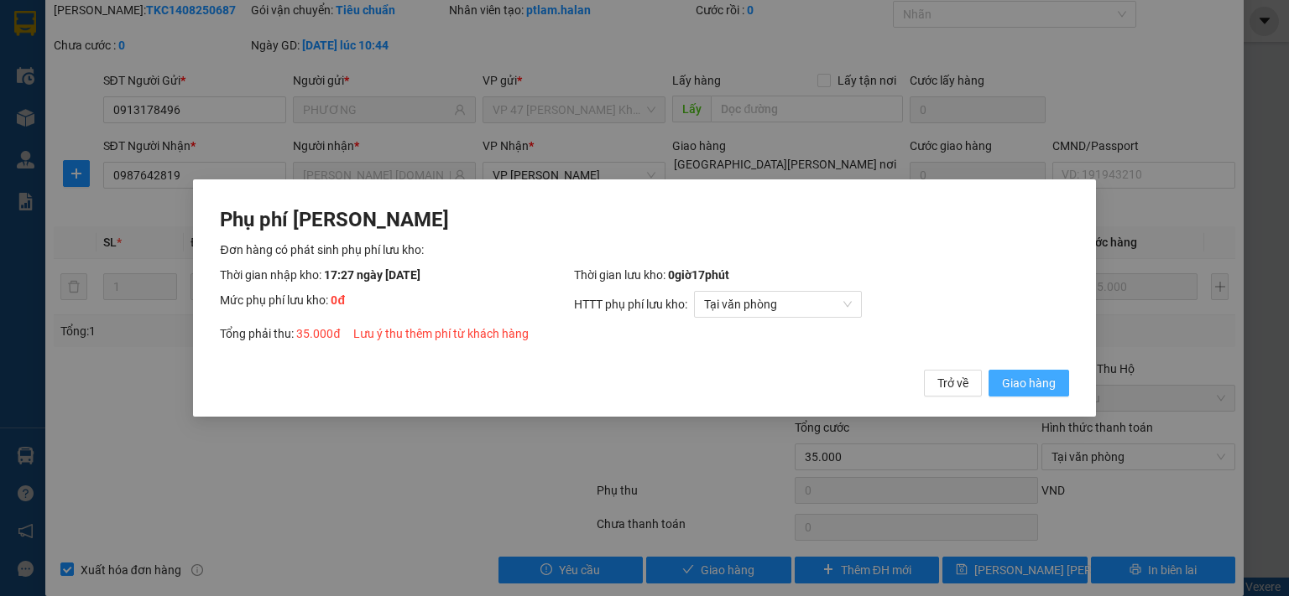
click at [1008, 389] on span "Giao hàng" at bounding box center [1029, 383] width 54 height 18
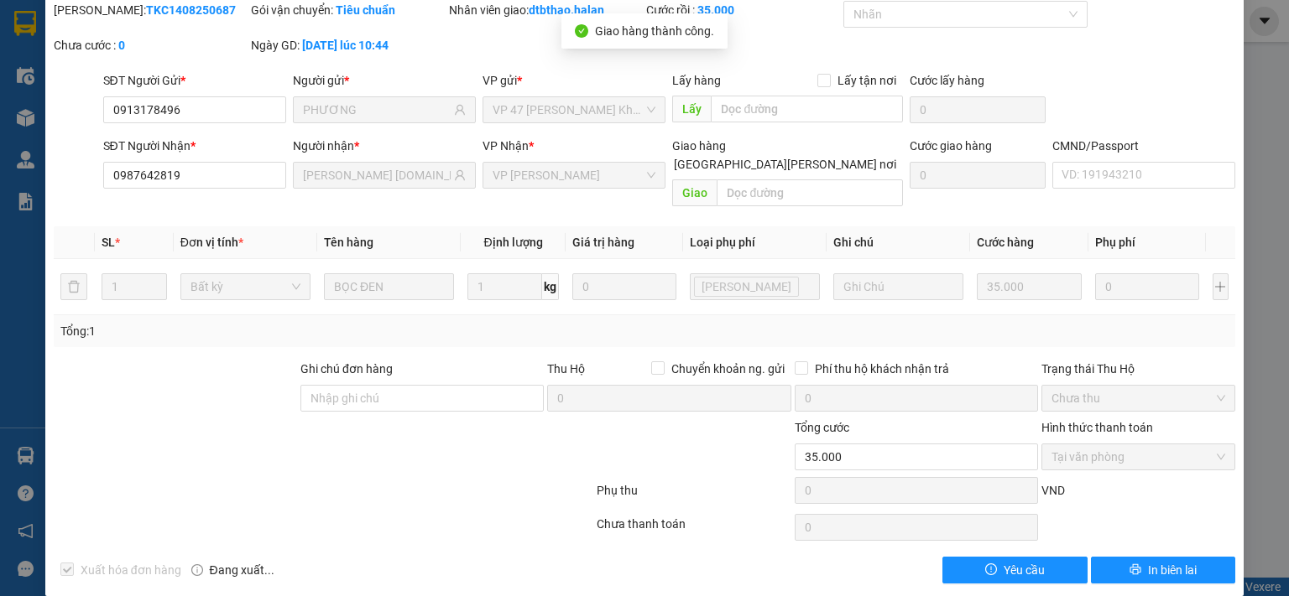
scroll to position [0, 0]
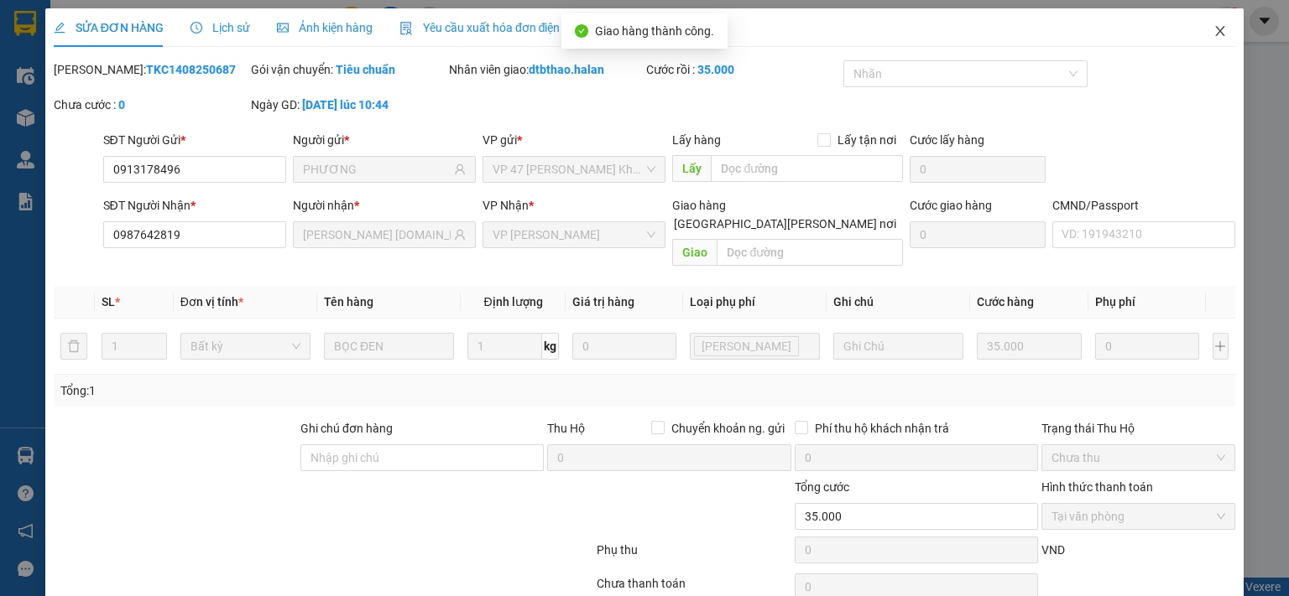
click at [1213, 29] on icon "close" at bounding box center [1219, 30] width 13 height 13
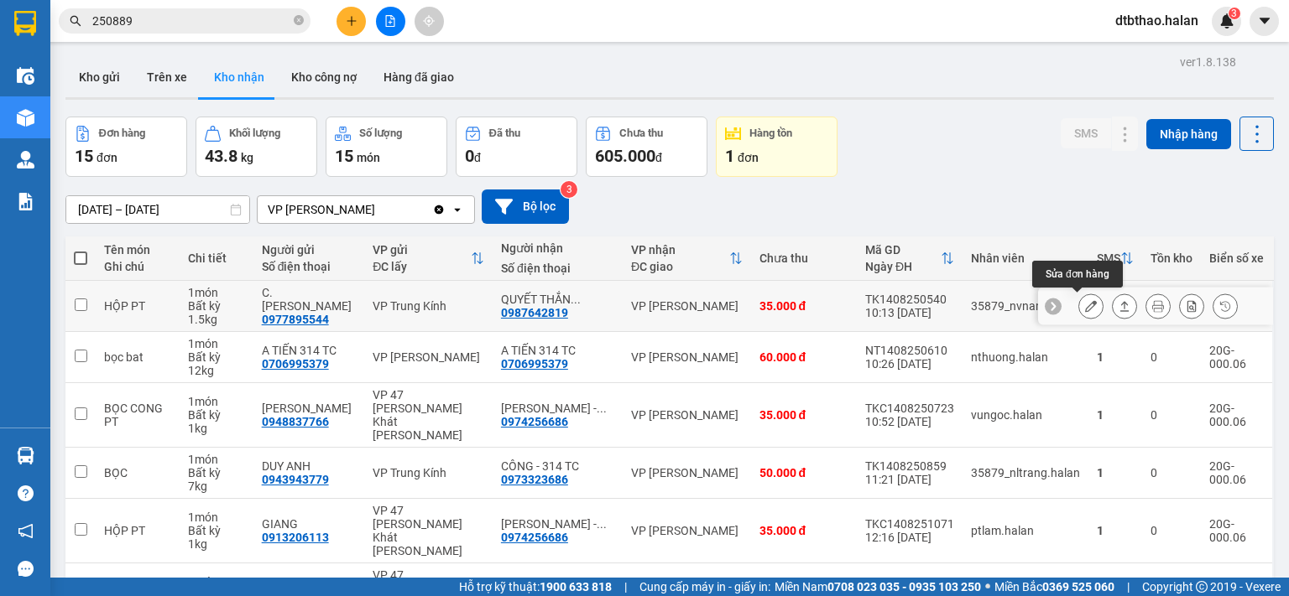
click at [1085, 308] on icon at bounding box center [1091, 306] width 12 height 12
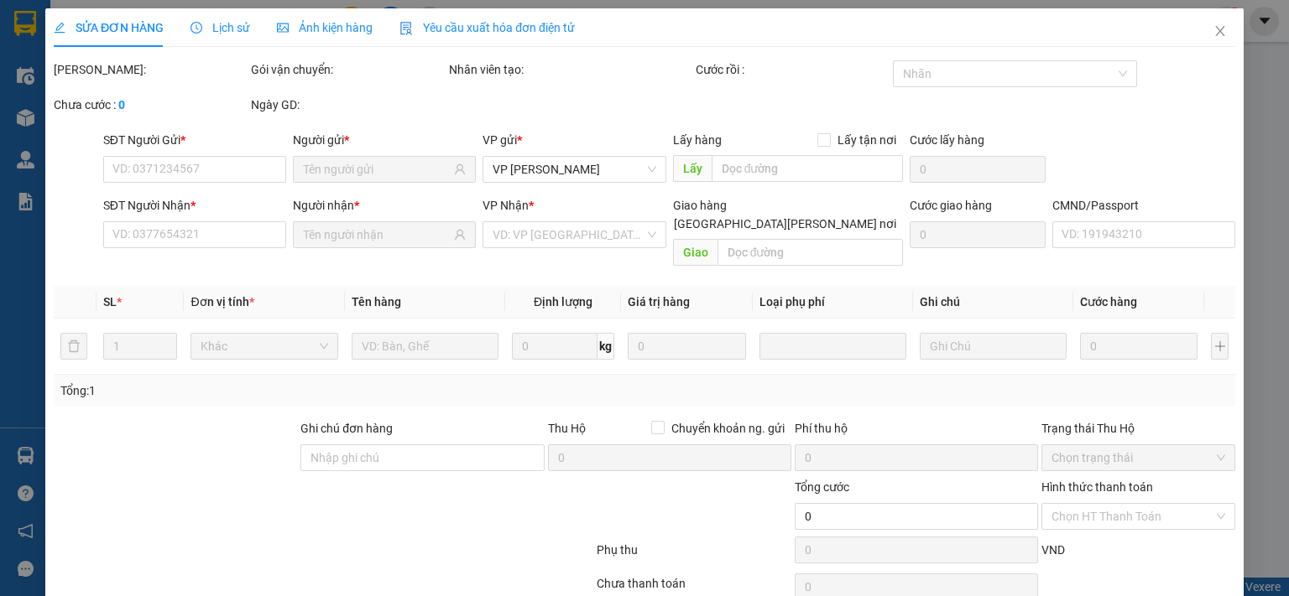
type input "0977895544"
type input "C.TY GIANG NAM"
type input "0987642819"
type input "QUYẾT THẮNG 314.TC"
type input "35.000"
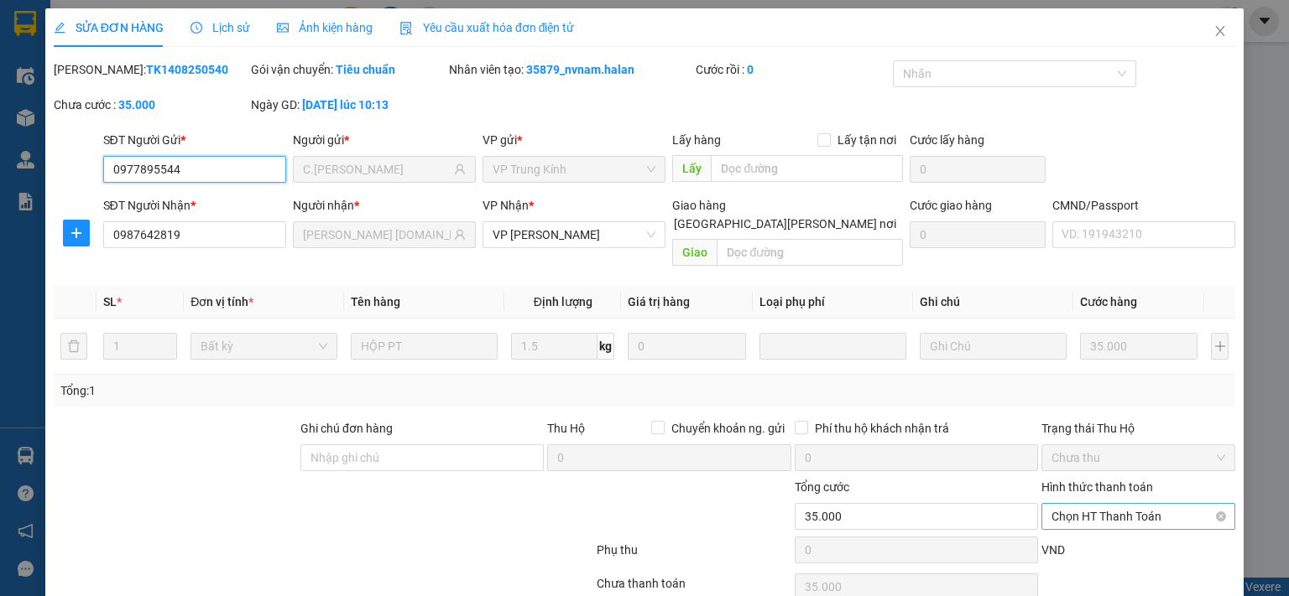
scroll to position [60, 0]
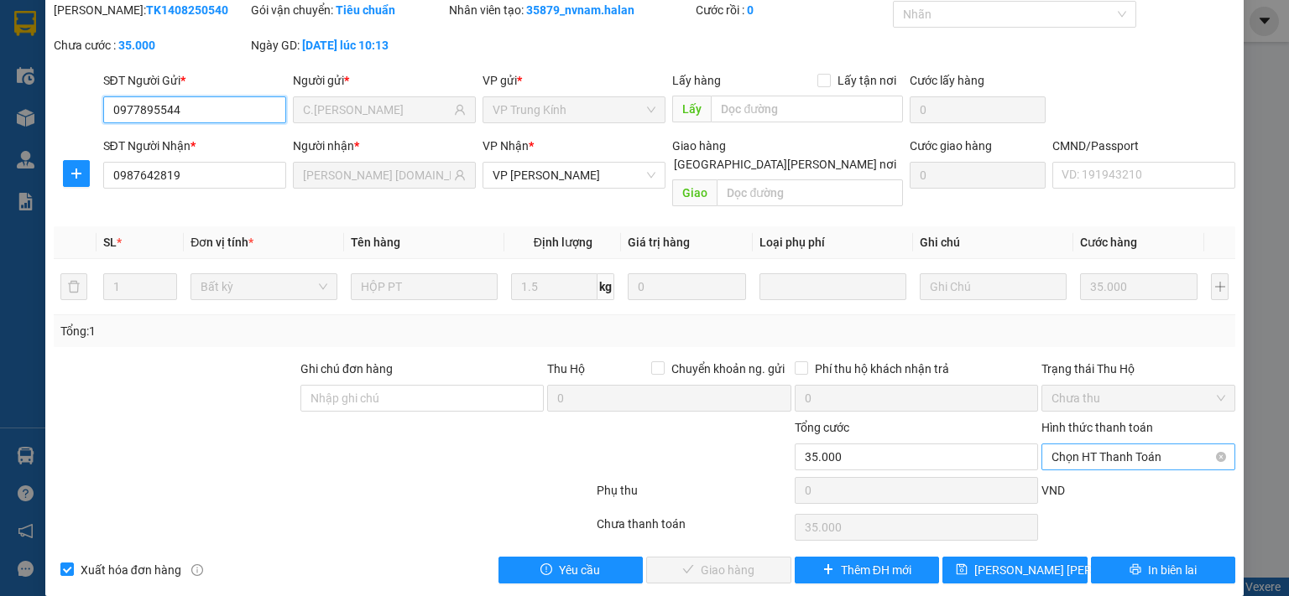
drag, startPoint x: 1094, startPoint y: 437, endPoint x: 1096, endPoint y: 450, distance: 12.8
click at [1095, 445] on span "Chọn HT Thanh Toán" at bounding box center [1138, 457] width 174 height 25
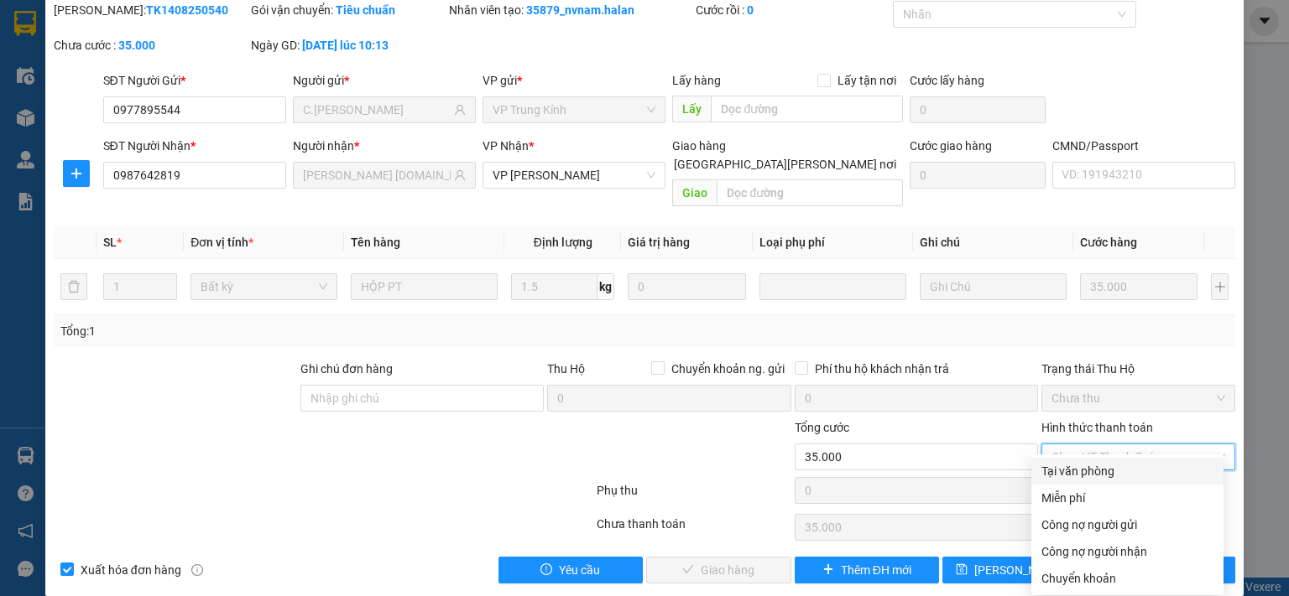
drag, startPoint x: 1096, startPoint y: 470, endPoint x: 1074, endPoint y: 479, distance: 24.5
click at [1096, 471] on div "Tại văn phòng" at bounding box center [1127, 471] width 172 height 18
type input "0"
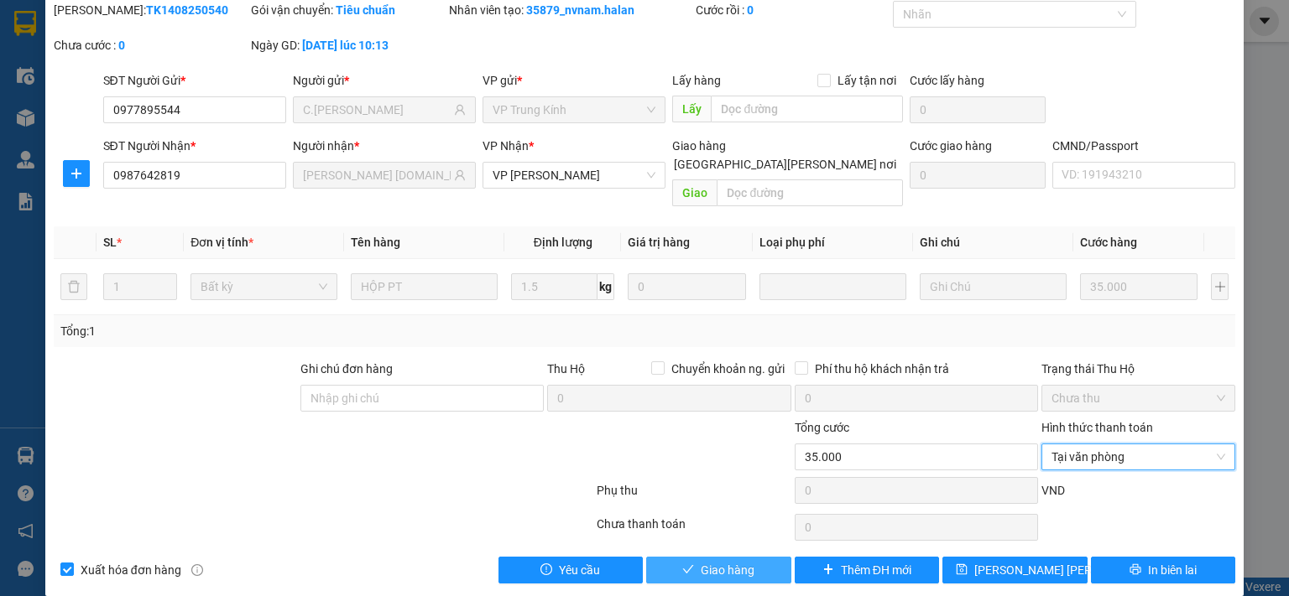
click at [756, 557] on button "Giao hàng" at bounding box center [718, 570] width 145 height 27
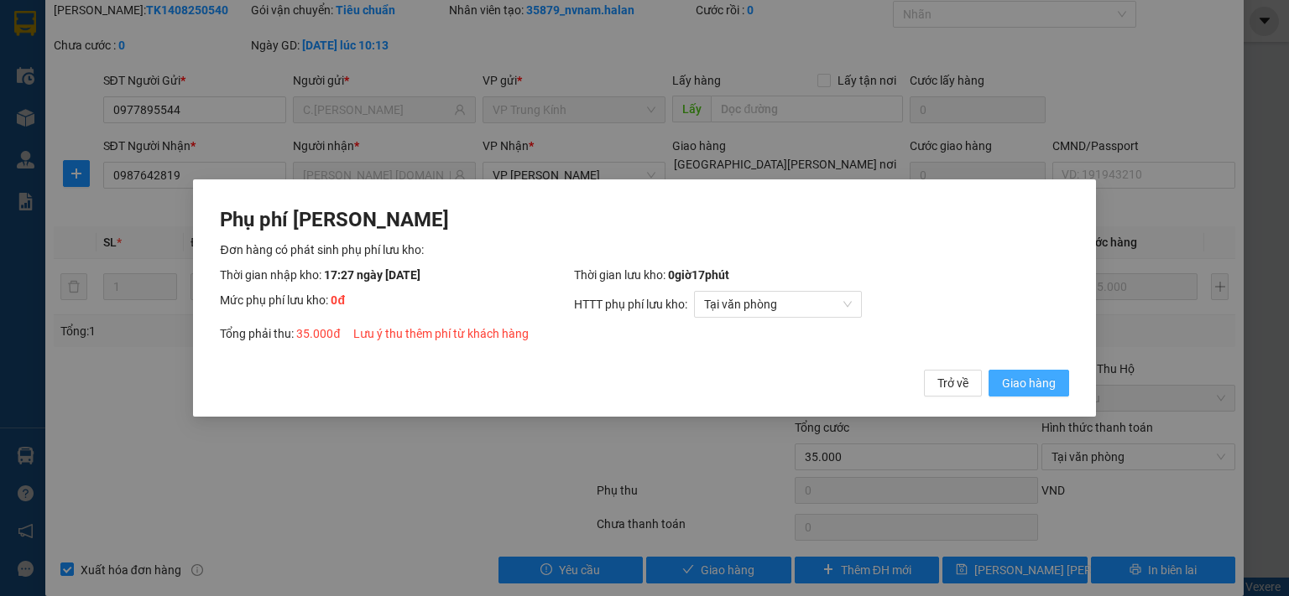
click at [1022, 385] on span "Giao hàng" at bounding box center [1029, 383] width 54 height 18
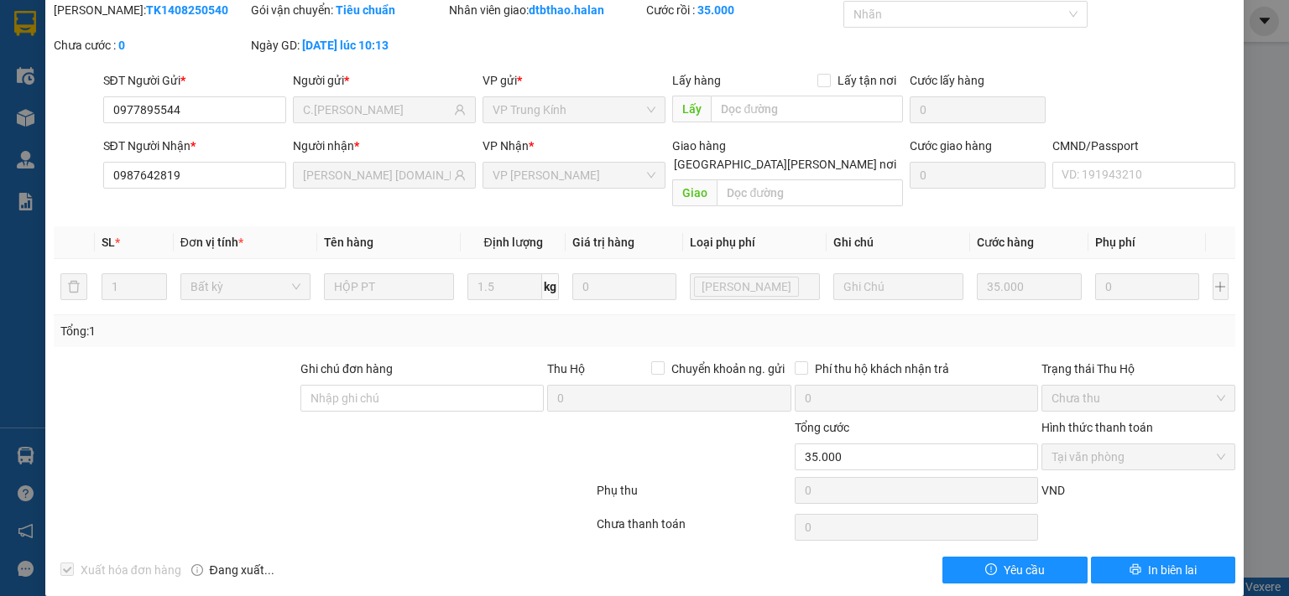
scroll to position [0, 0]
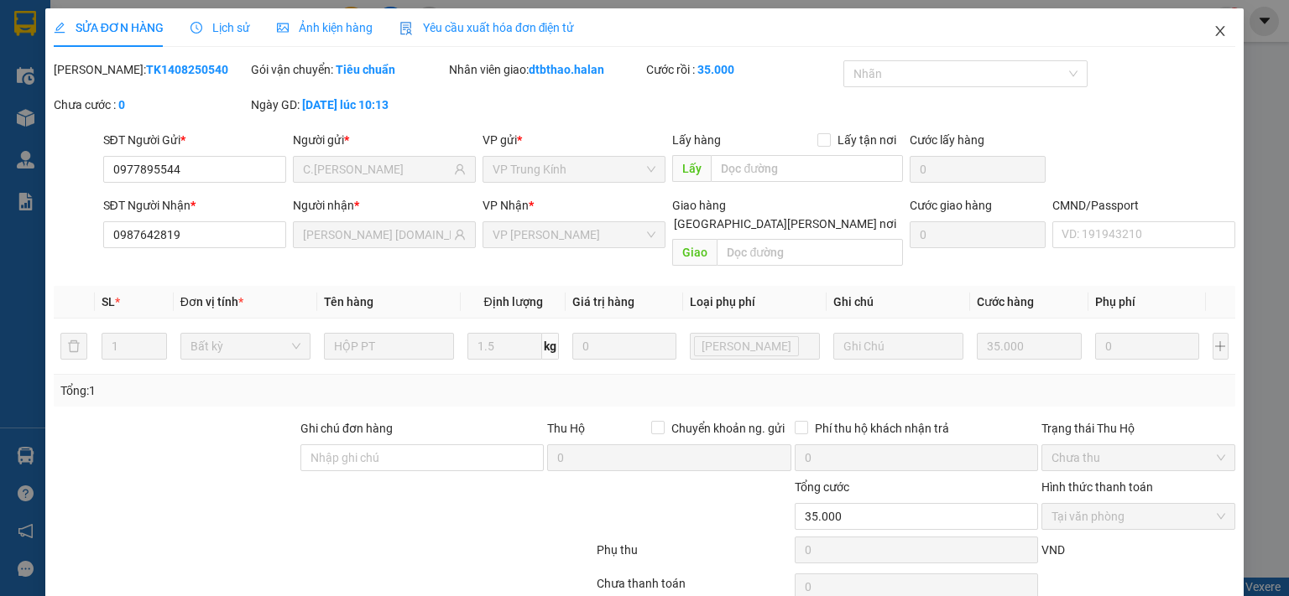
click at [1213, 28] on icon "close" at bounding box center [1219, 30] width 13 height 13
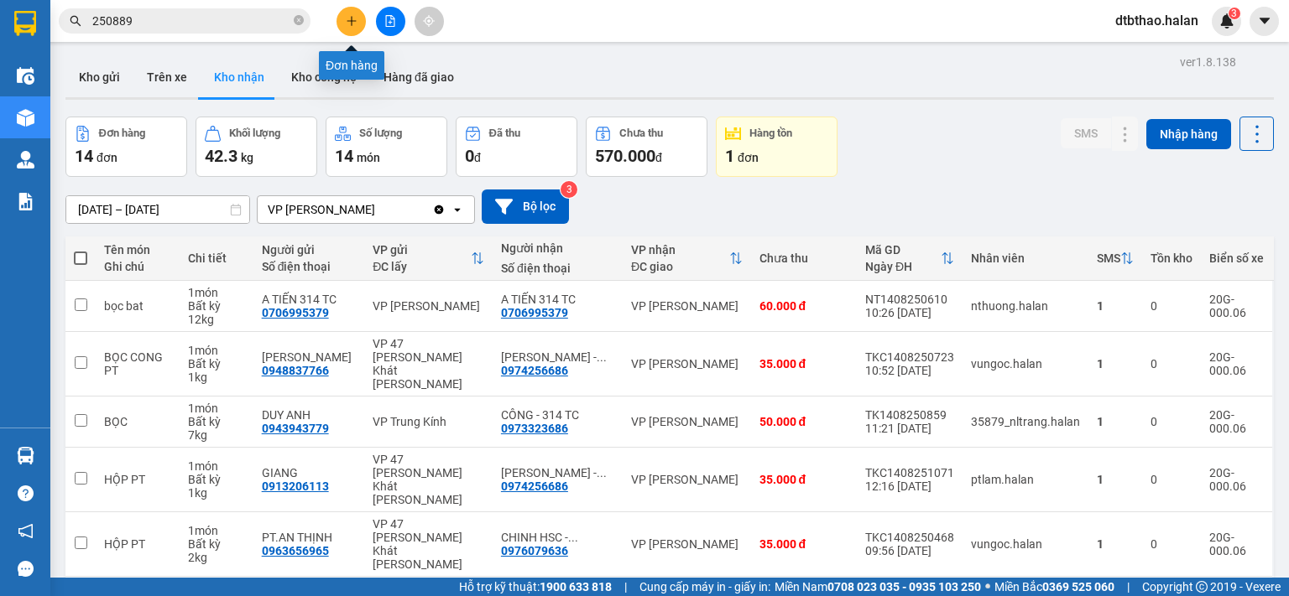
click at [351, 22] on icon "plus" at bounding box center [351, 20] width 1 height 9
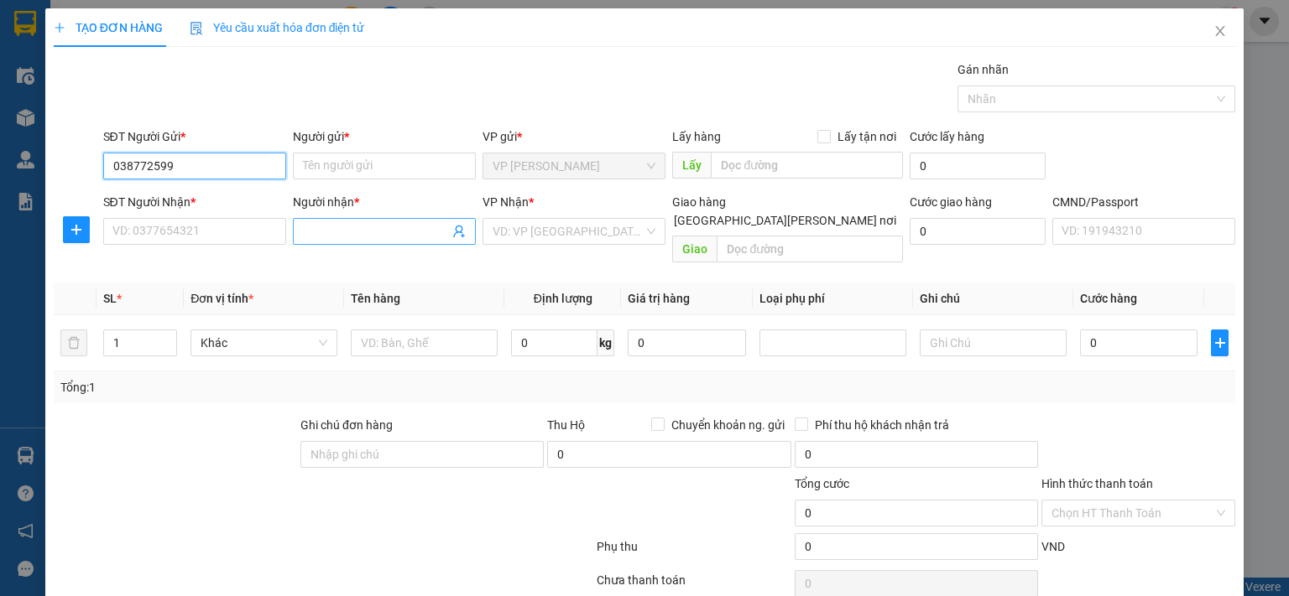
type input "0387725999"
click at [211, 195] on div "0387725999 - THẢO 314.TC" at bounding box center [241, 199] width 258 height 18
type input "THẢO [DOMAIN_NAME]"
type input "0387725999"
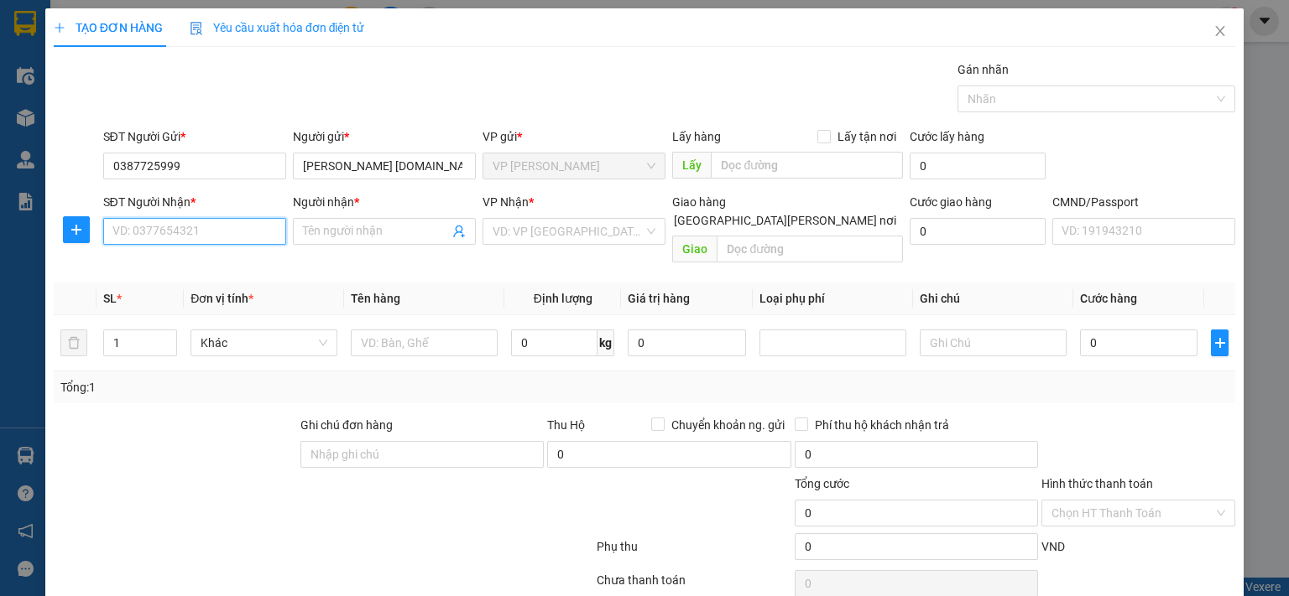
click at [216, 227] on input "SĐT Người Nhận *" at bounding box center [194, 231] width 183 height 27
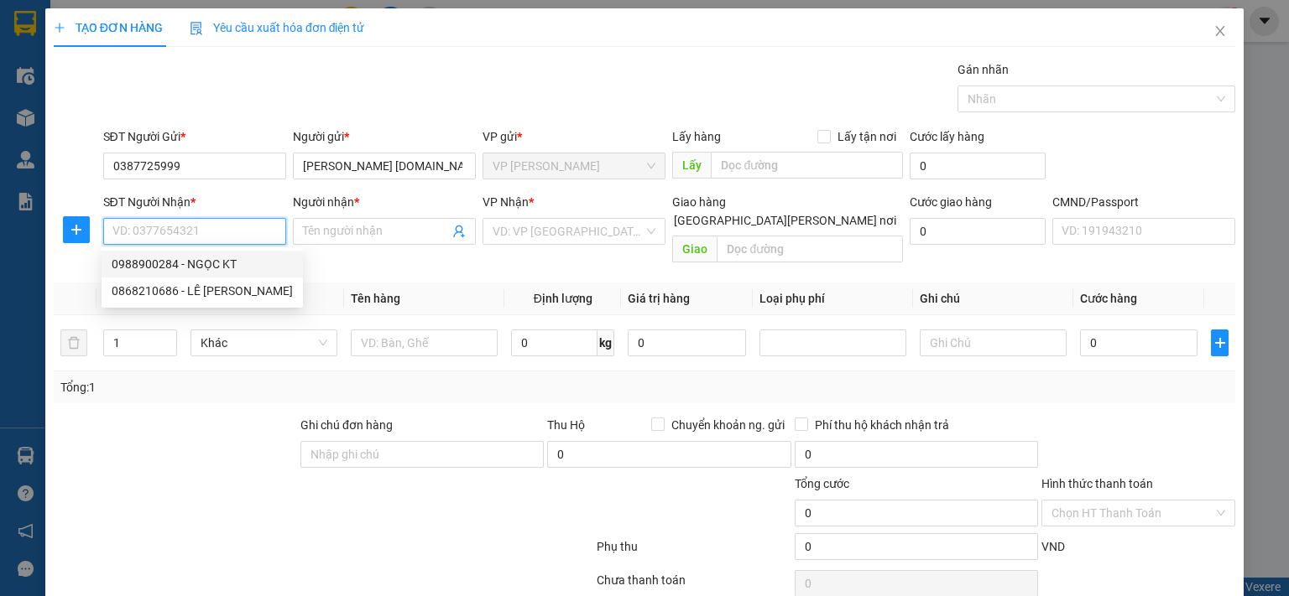
click at [216, 264] on div "0988900284 - NGỌC KT" at bounding box center [202, 264] width 181 height 18
type input "0988900284"
type input "NGỌC KT"
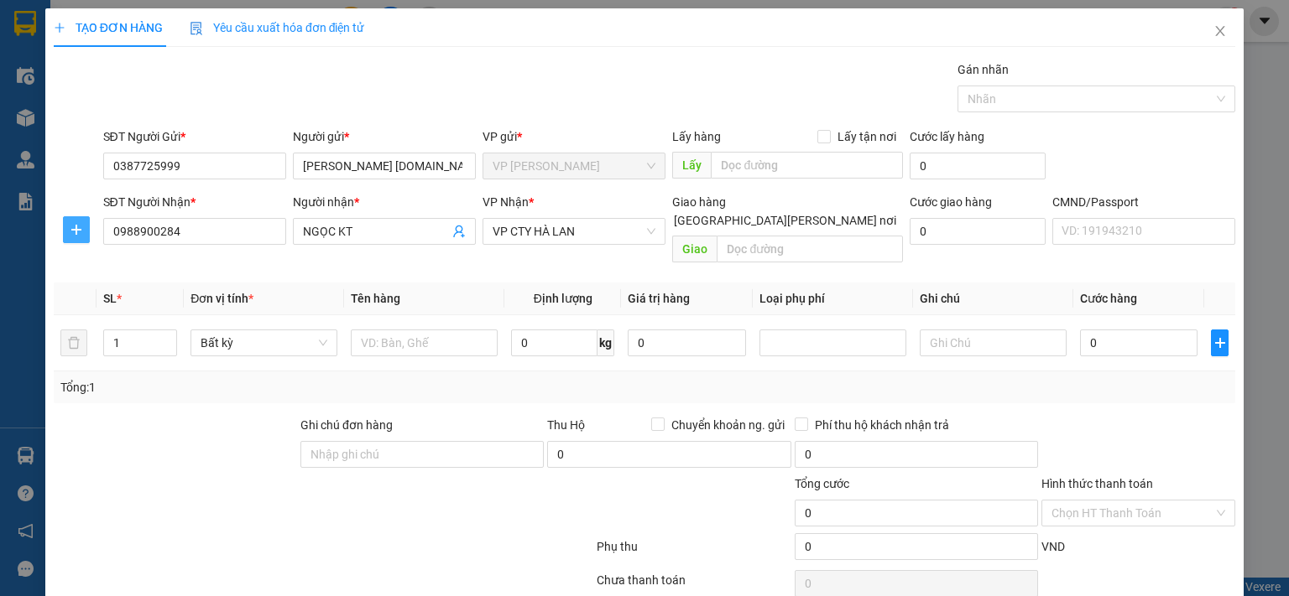
click at [73, 233] on icon "plus" at bounding box center [76, 229] width 13 height 13
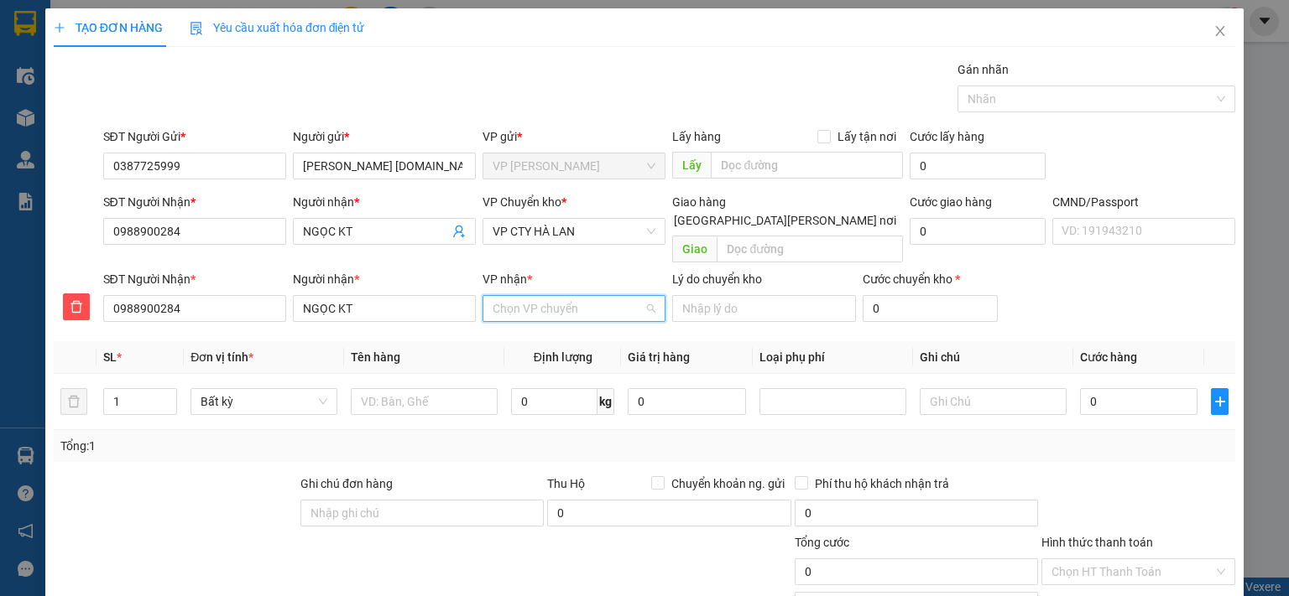
click at [569, 296] on input "VP nhận *" at bounding box center [567, 308] width 151 height 25
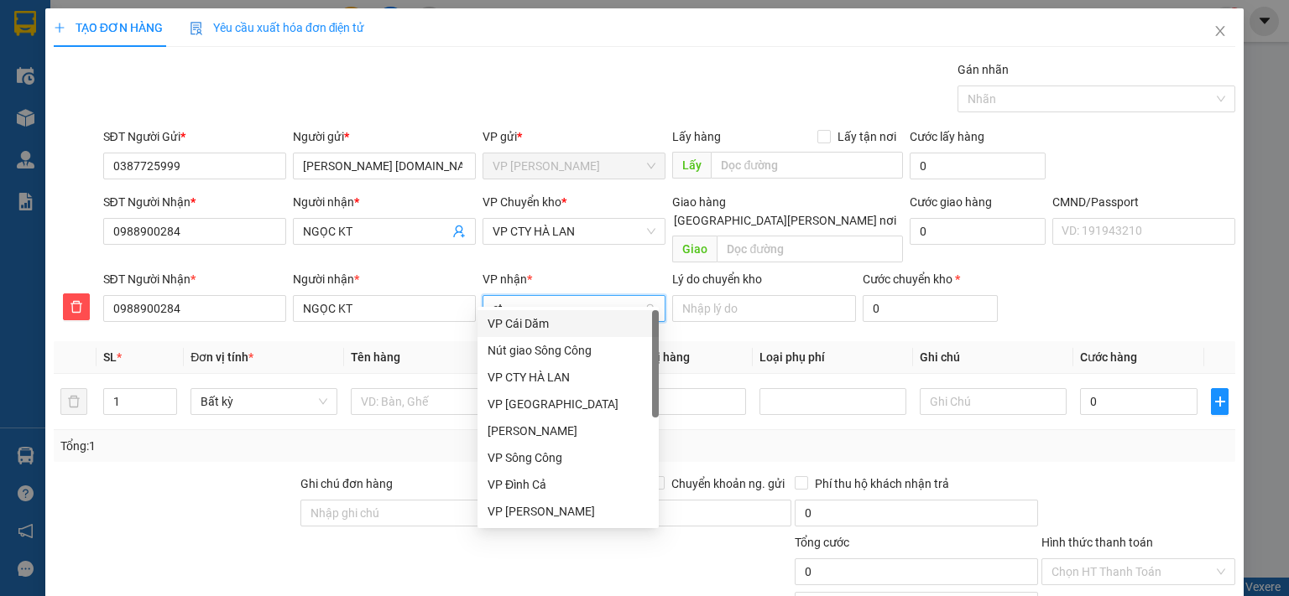
type input "cty"
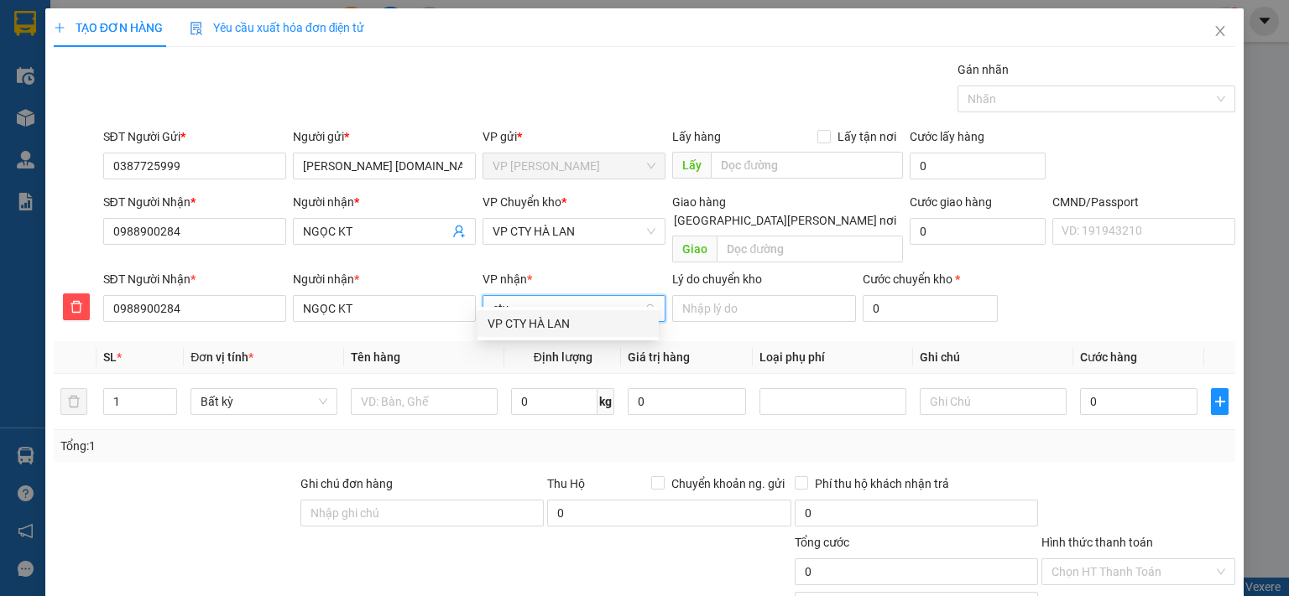
click at [546, 326] on div "VP CTY HÀ LAN" at bounding box center [567, 324] width 161 height 18
click at [581, 234] on span "VP CTY HÀ LAN" at bounding box center [573, 231] width 163 height 25
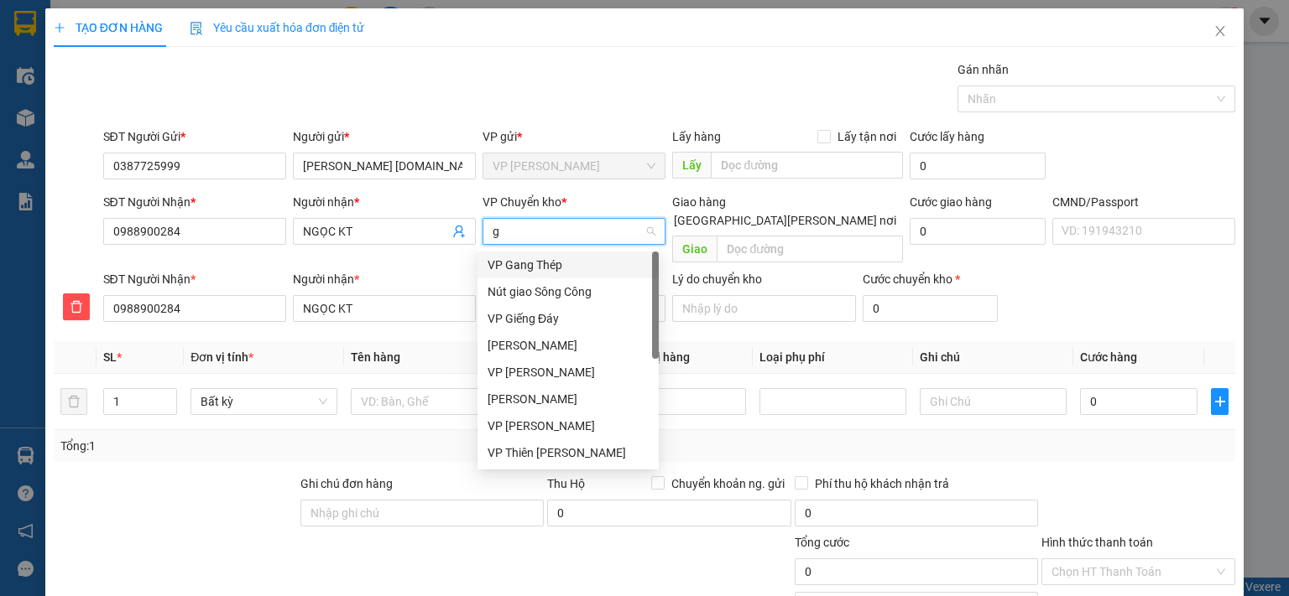
type input "gi"
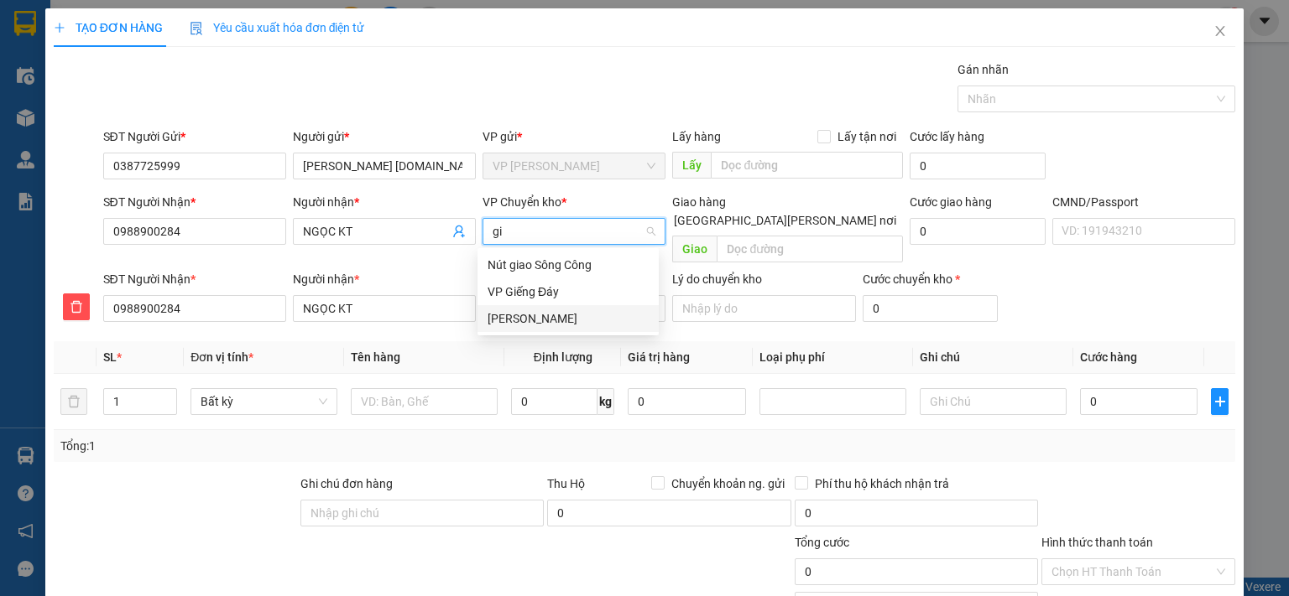
click at [540, 319] on div "VP [PERSON_NAME]" at bounding box center [567, 319] width 161 height 18
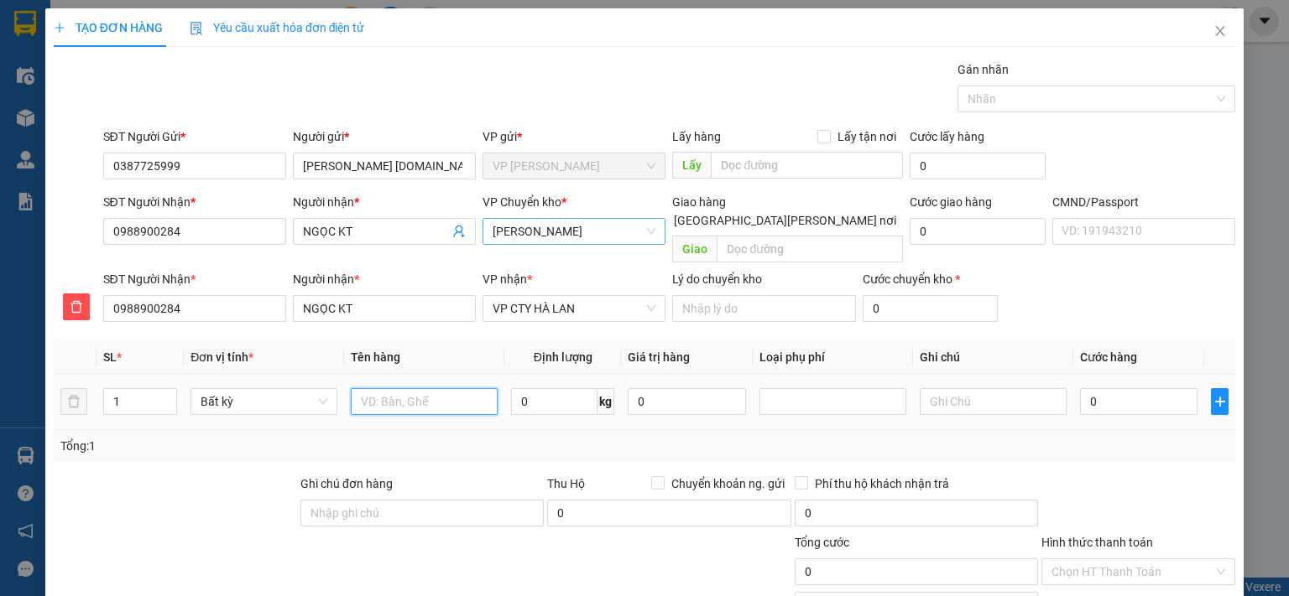
click at [426, 388] on input "text" at bounding box center [424, 401] width 147 height 27
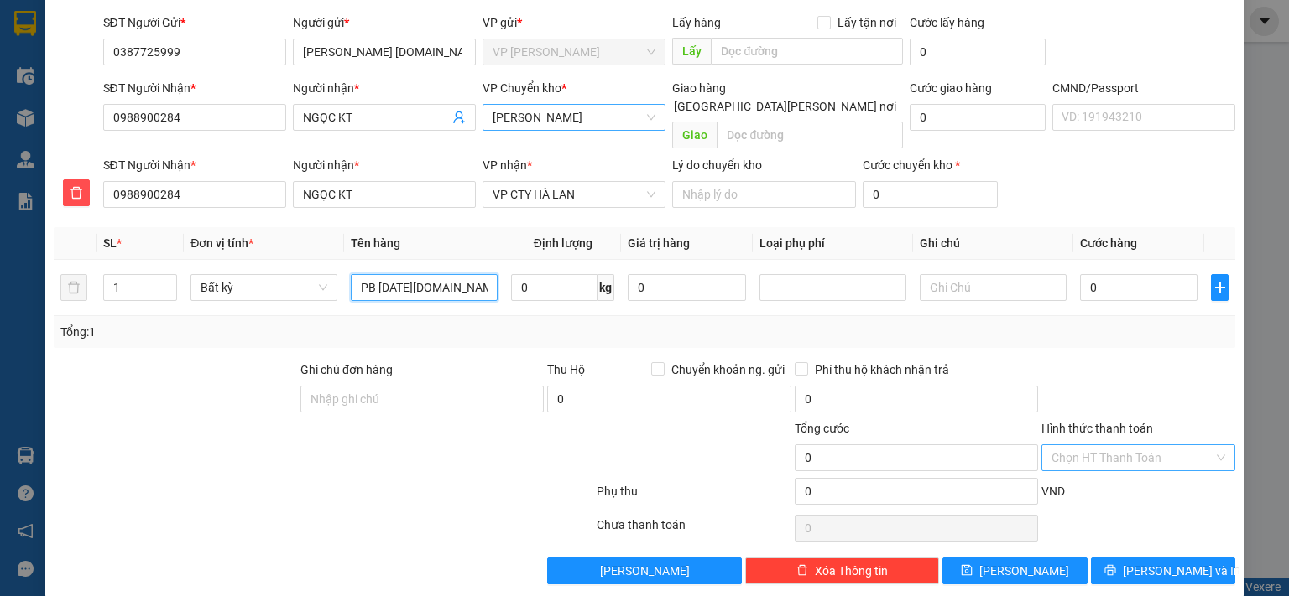
type input "PB [DATE][DOMAIN_NAME] 14/8"
click at [1131, 445] on input "Hình thức thanh toán" at bounding box center [1132, 457] width 162 height 25
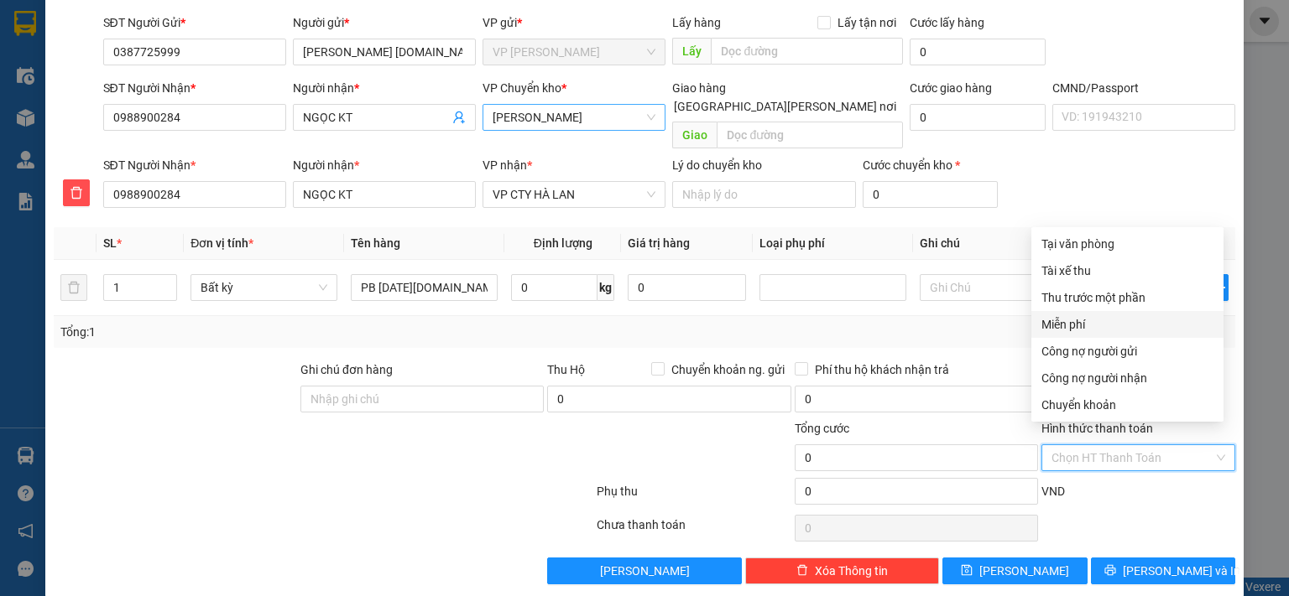
click at [1063, 322] on div "Miễn phí" at bounding box center [1127, 324] width 172 height 18
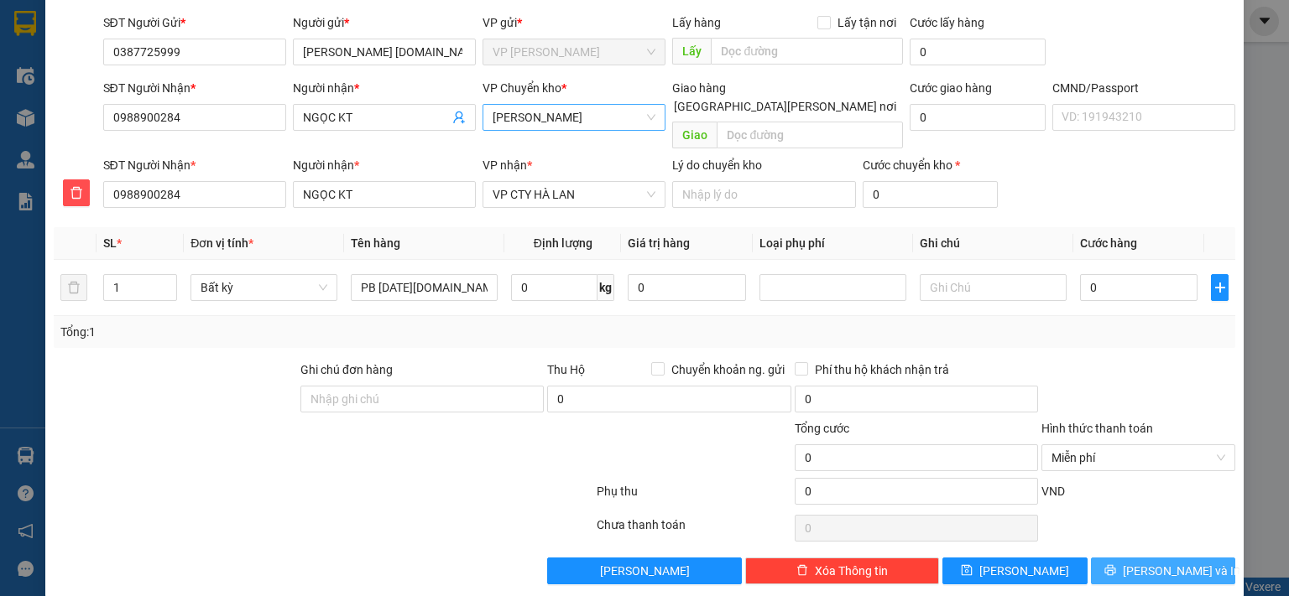
click at [1116, 565] on icon "printer" at bounding box center [1110, 571] width 12 height 12
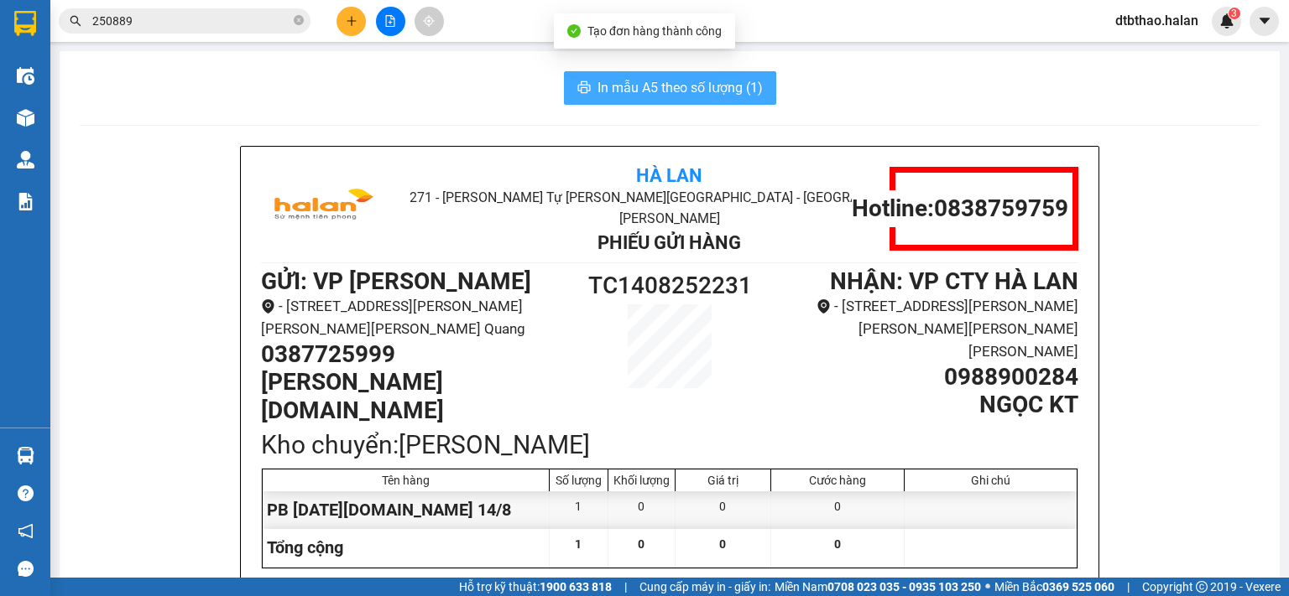
click at [726, 85] on span "In mẫu A5 theo số lượng (1)" at bounding box center [679, 87] width 165 height 21
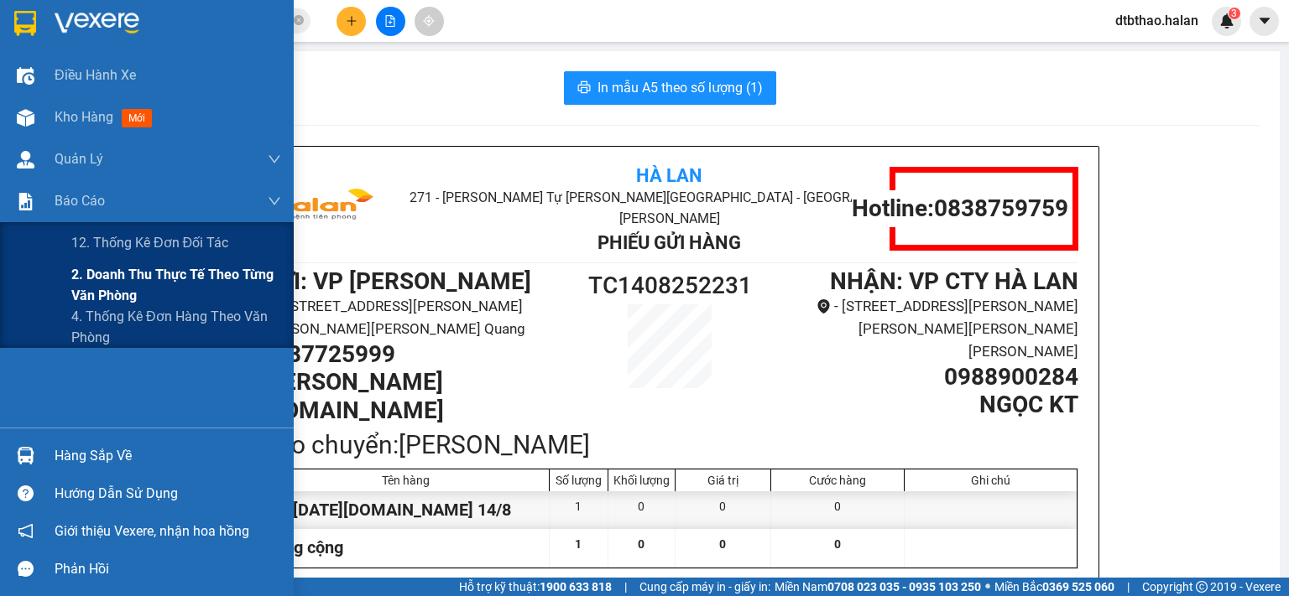
click at [105, 278] on span "2. Doanh thu thực tế theo từng văn phòng" at bounding box center [176, 285] width 210 height 42
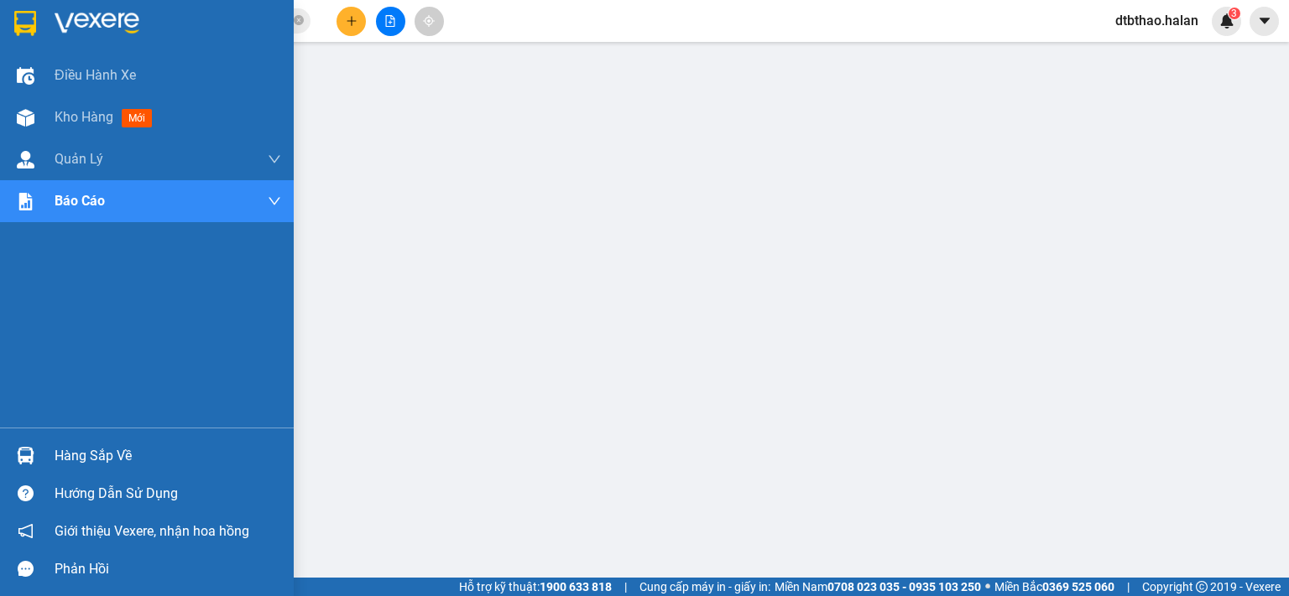
click at [97, 463] on div "Hàng sắp về" at bounding box center [168, 456] width 227 height 25
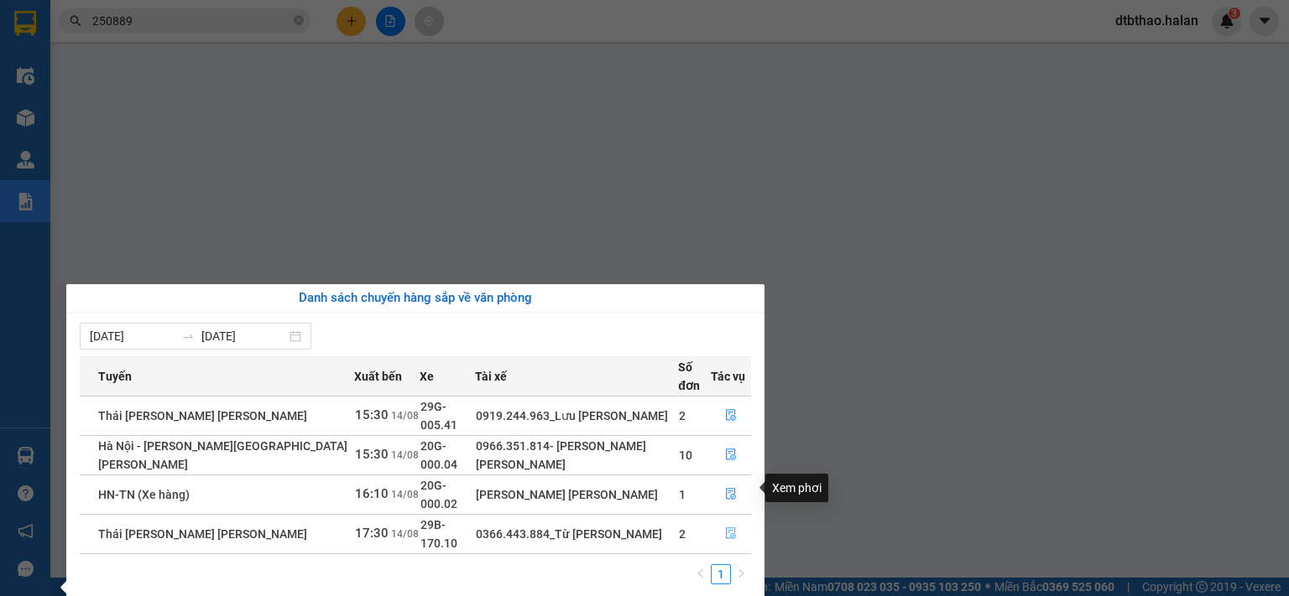
click at [734, 521] on button "button" at bounding box center [730, 534] width 39 height 27
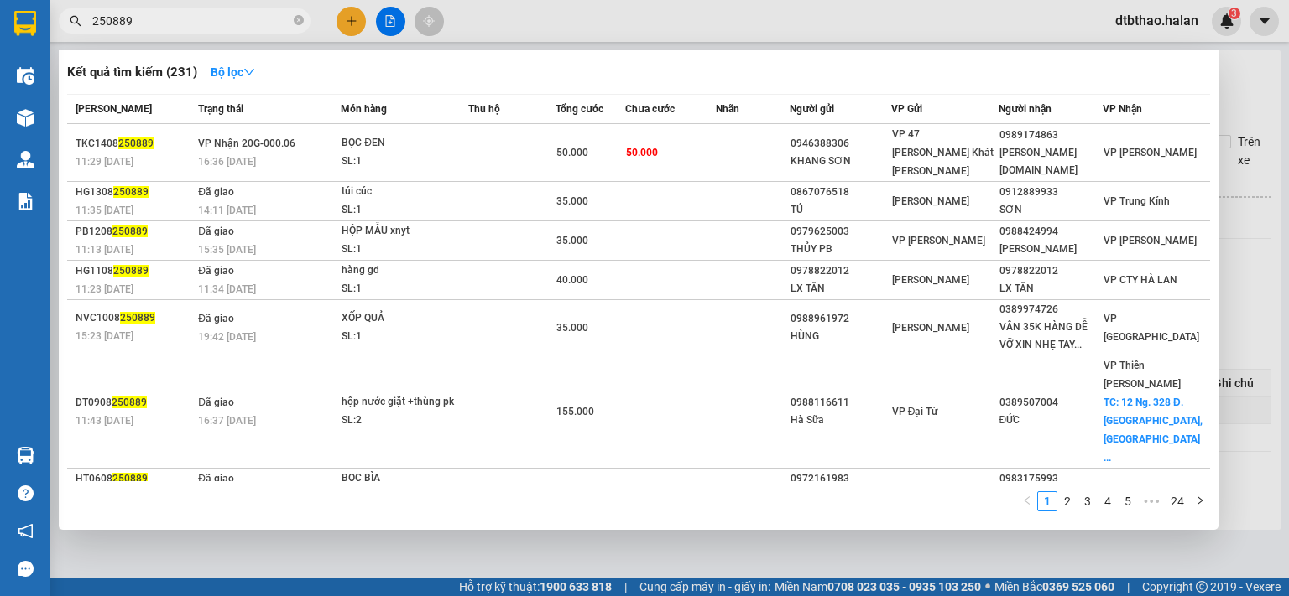
drag, startPoint x: 144, startPoint y: 19, endPoint x: 64, endPoint y: 24, distance: 80.7
click at [64, 24] on span "250889" at bounding box center [185, 20] width 252 height 25
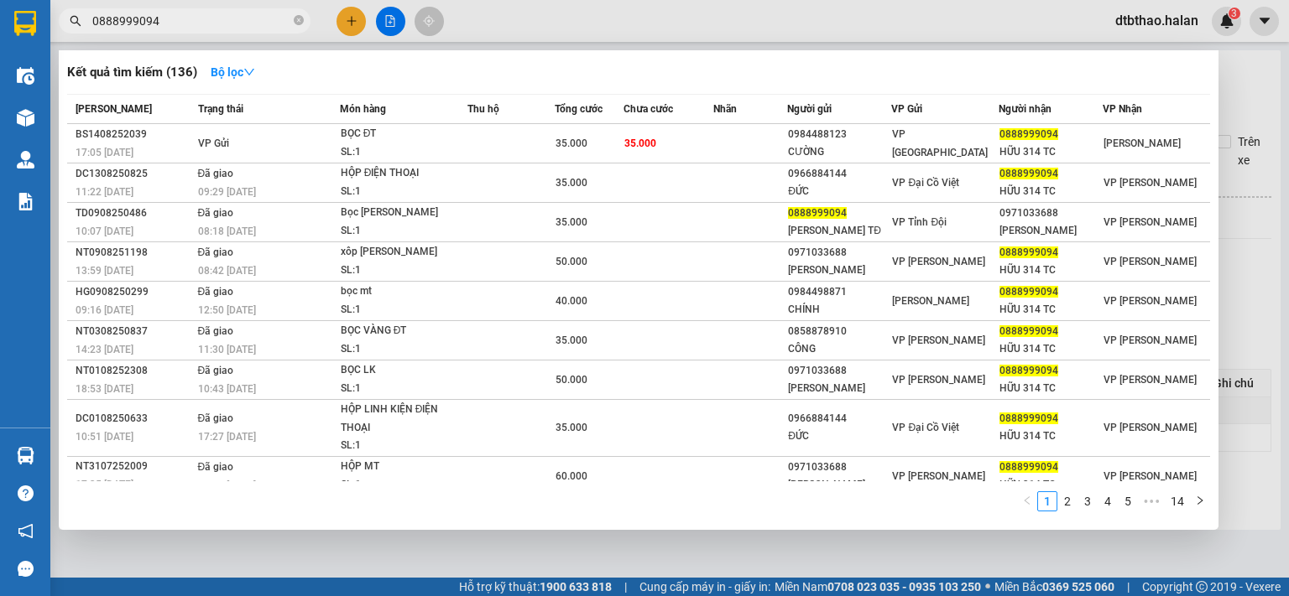
type input "0888999094"
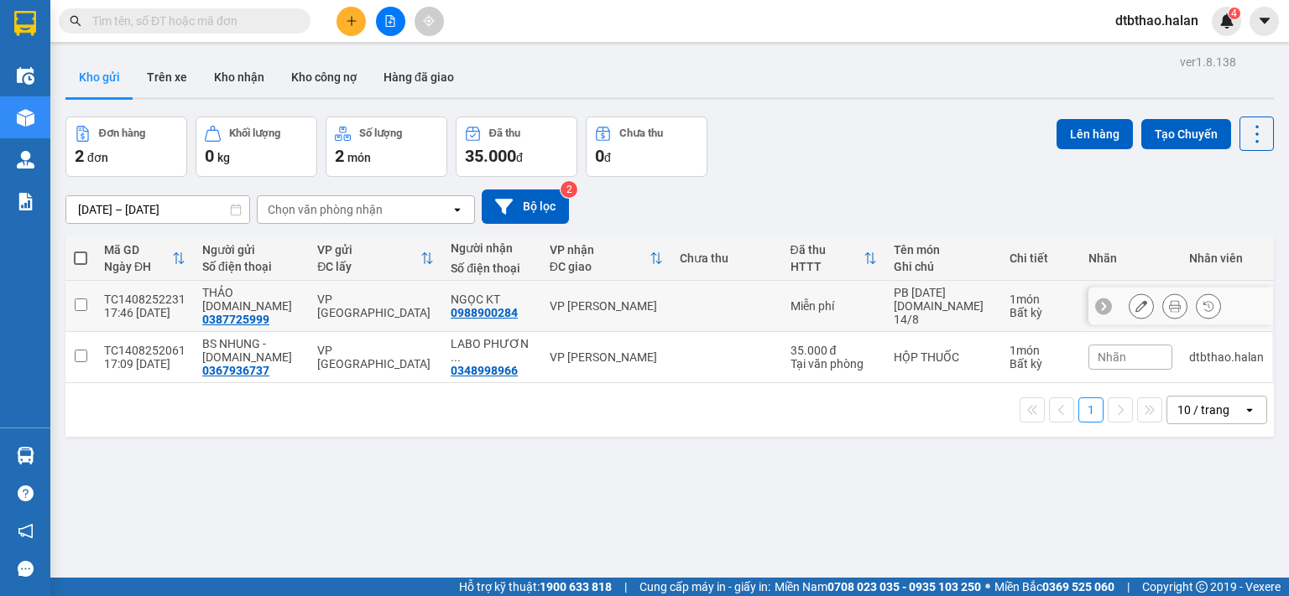
click at [80, 299] on input "checkbox" at bounding box center [81, 305] width 13 height 13
checkbox input "true"
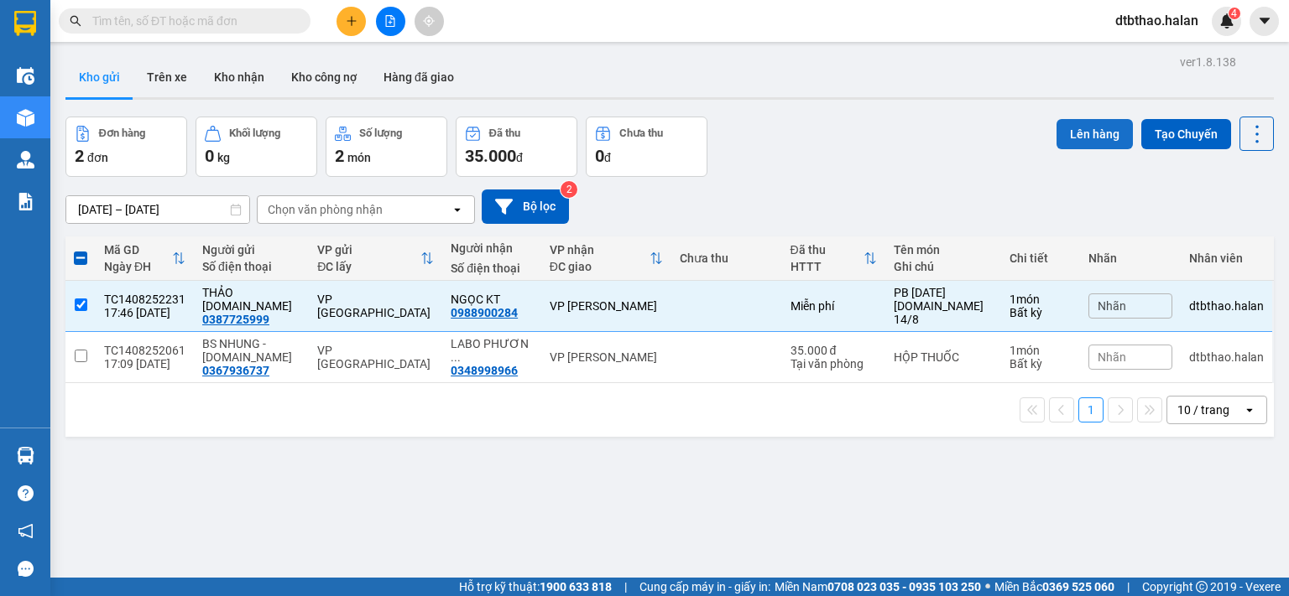
click at [1083, 133] on button "Lên hàng" at bounding box center [1094, 134] width 76 height 30
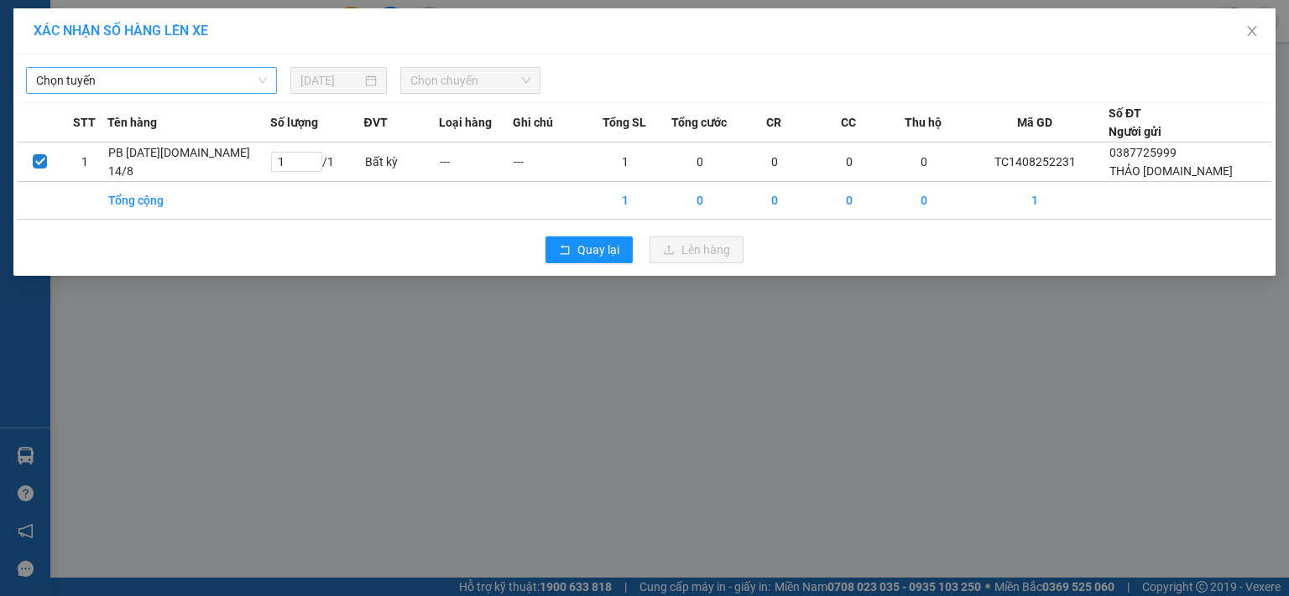
drag, startPoint x: 160, startPoint y: 76, endPoint x: 164, endPoint y: 91, distance: 16.3
click at [161, 76] on span "Chọn tuyến" at bounding box center [151, 80] width 231 height 25
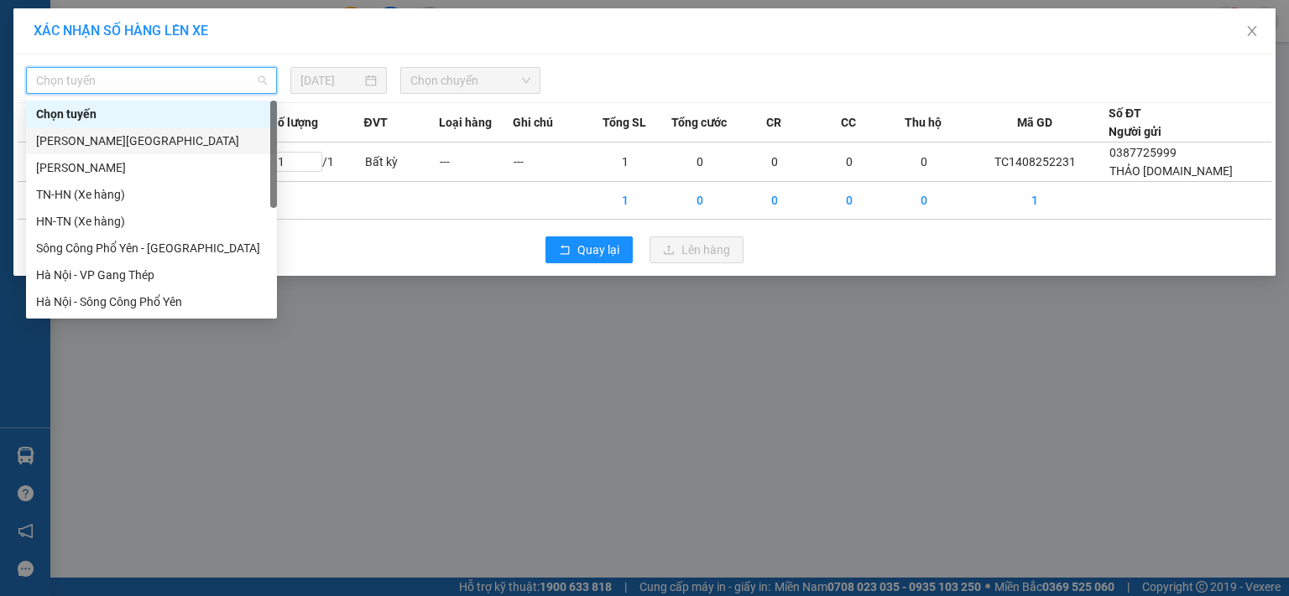
click at [171, 144] on div "[PERSON_NAME][GEOGRAPHIC_DATA]" at bounding box center [151, 141] width 231 height 18
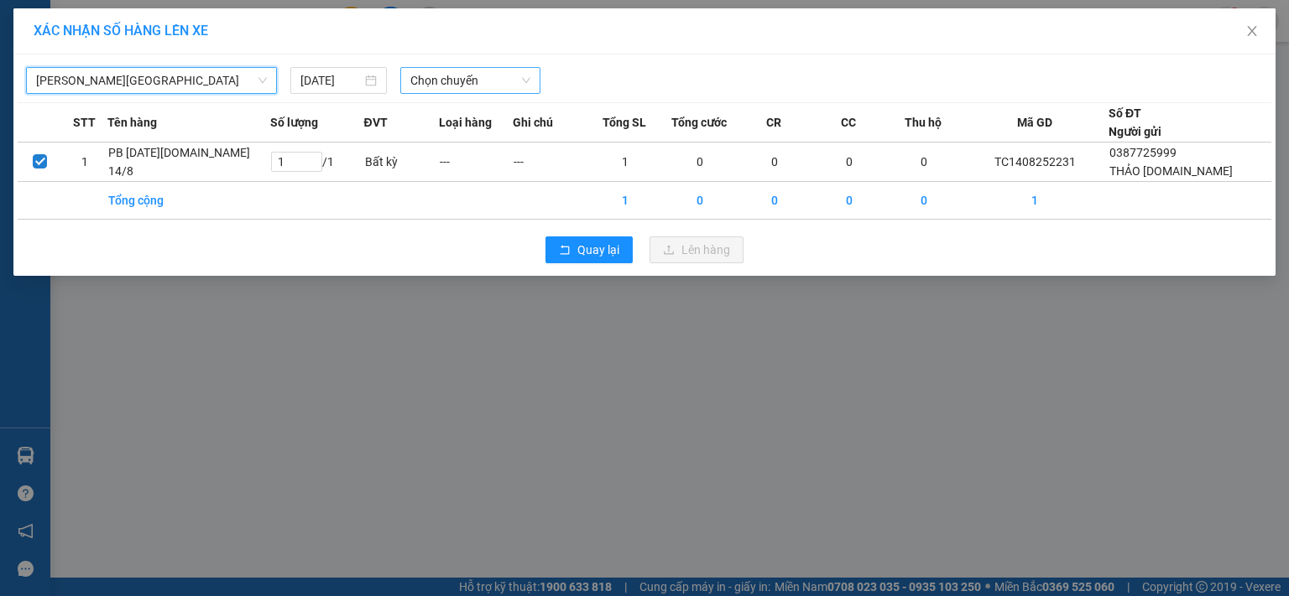
click at [470, 80] on span "Chọn chuyến" at bounding box center [470, 80] width 121 height 25
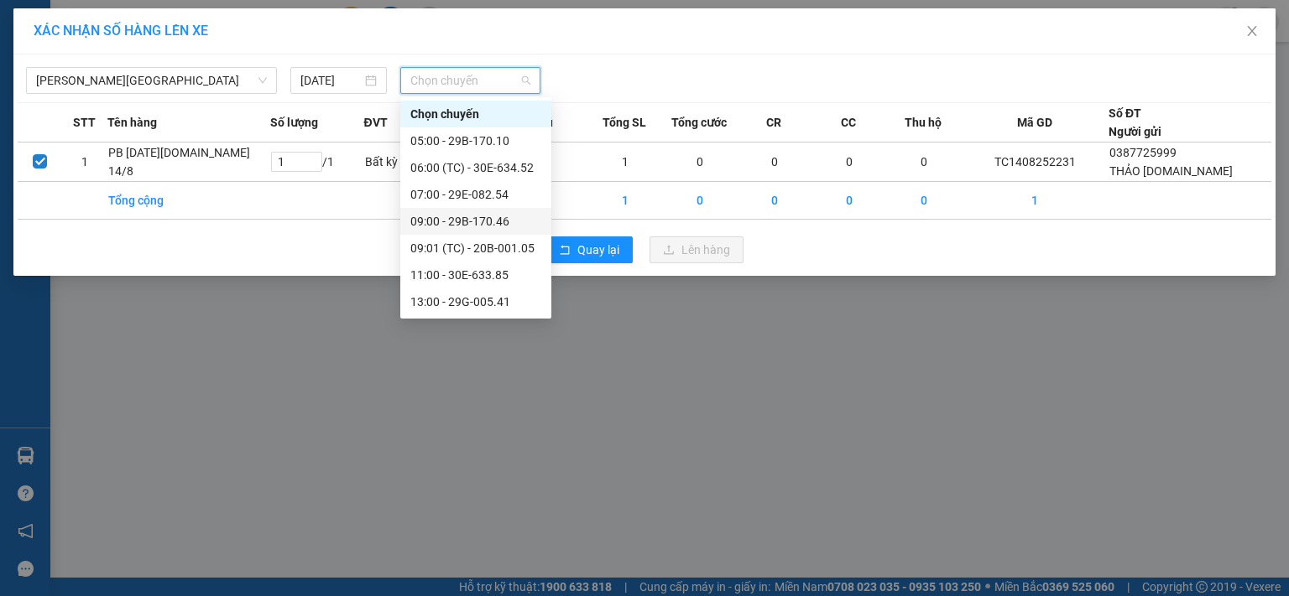
scroll to position [107, 0]
click at [497, 279] on div "17:00 - 30E-633.85" at bounding box center [475, 275] width 131 height 18
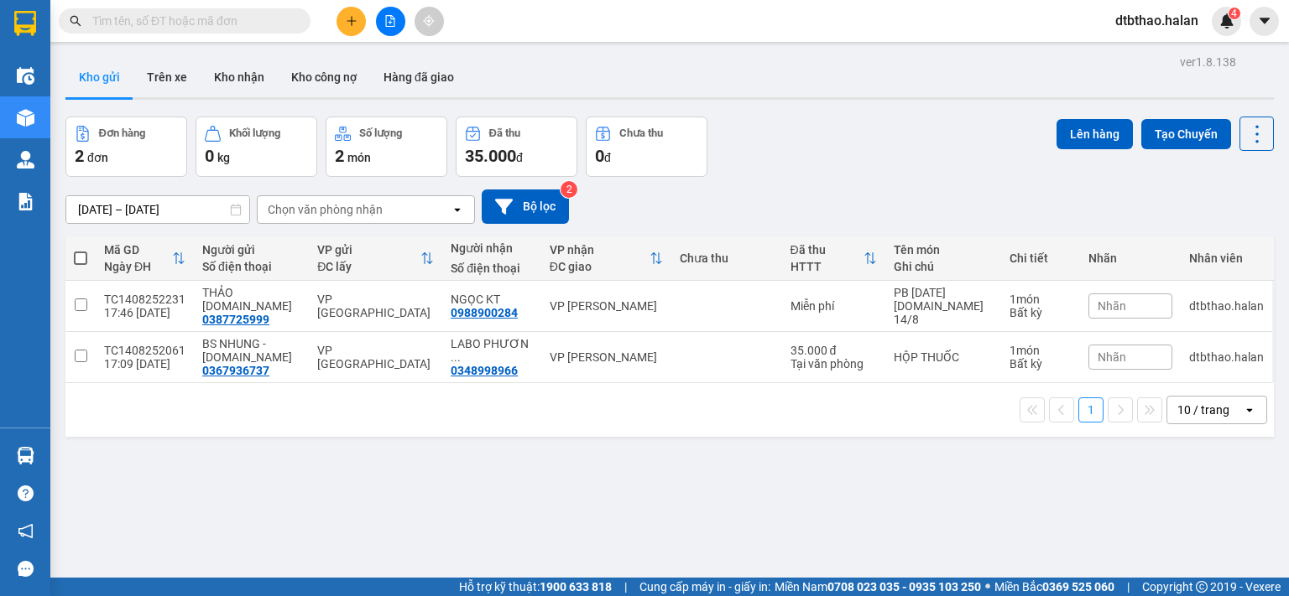
click at [343, 18] on button at bounding box center [350, 21] width 29 height 29
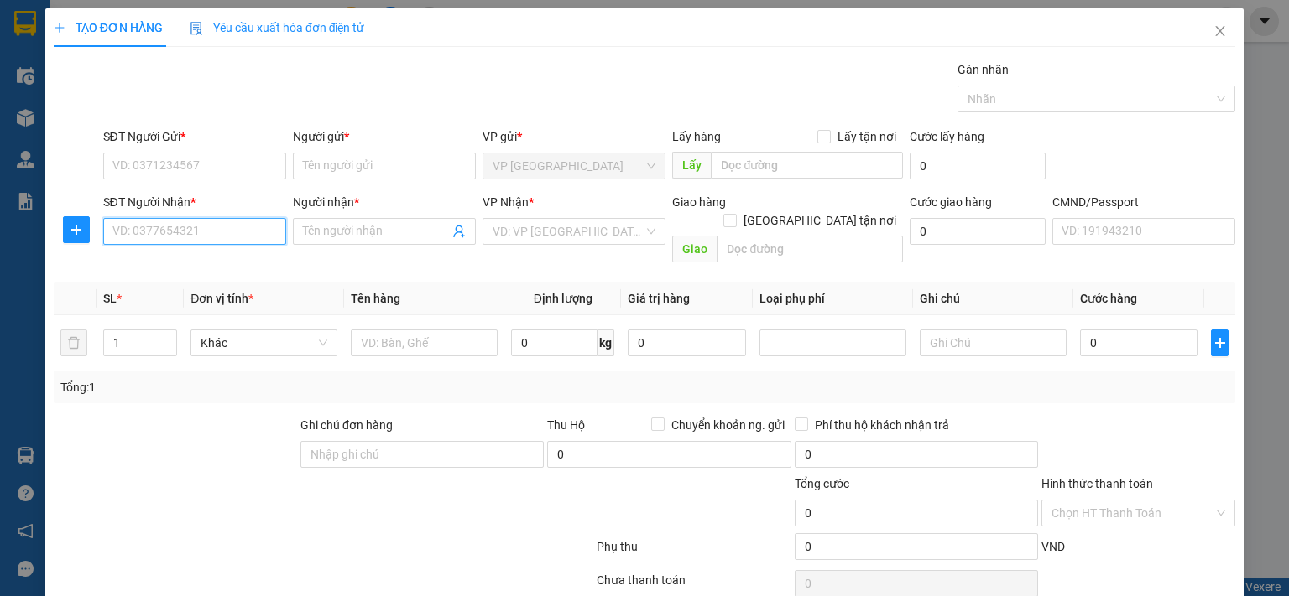
click at [216, 238] on input "SĐT Người Nhận *" at bounding box center [194, 231] width 183 height 27
type input "0975146792"
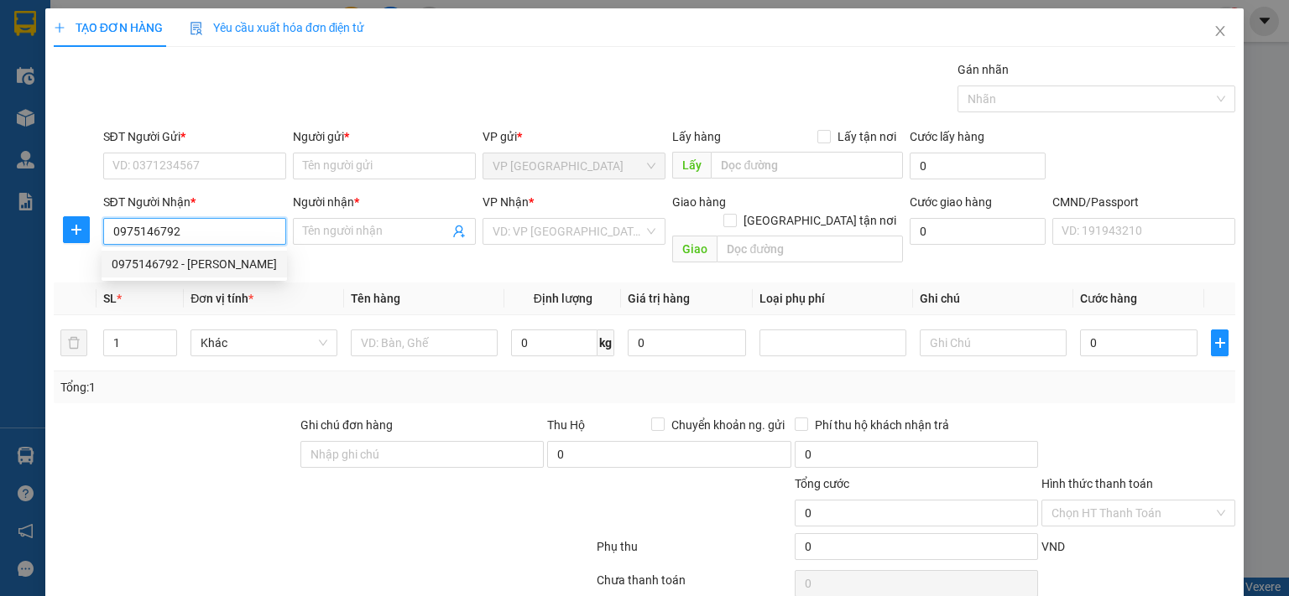
click at [199, 265] on div "0975146792 - LỘC KÍNH" at bounding box center [194, 264] width 165 height 18
type input "LỘC KÍNH"
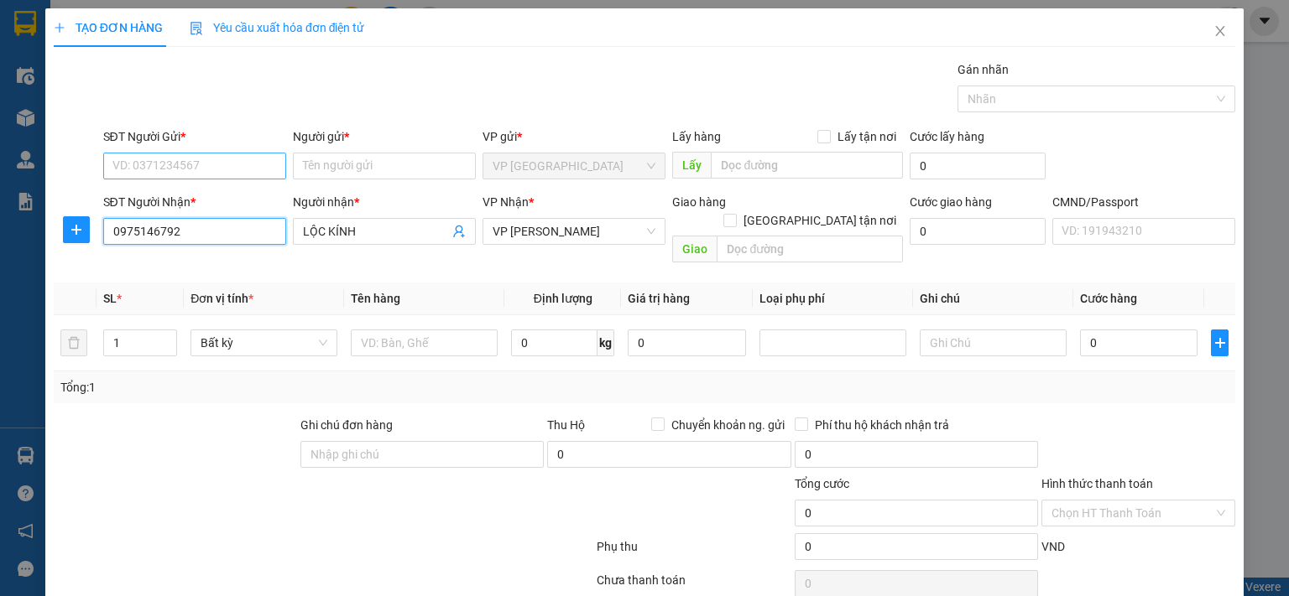
type input "0975146792"
click at [194, 157] on input "SĐT Người Gửi *" at bounding box center [194, 166] width 183 height 27
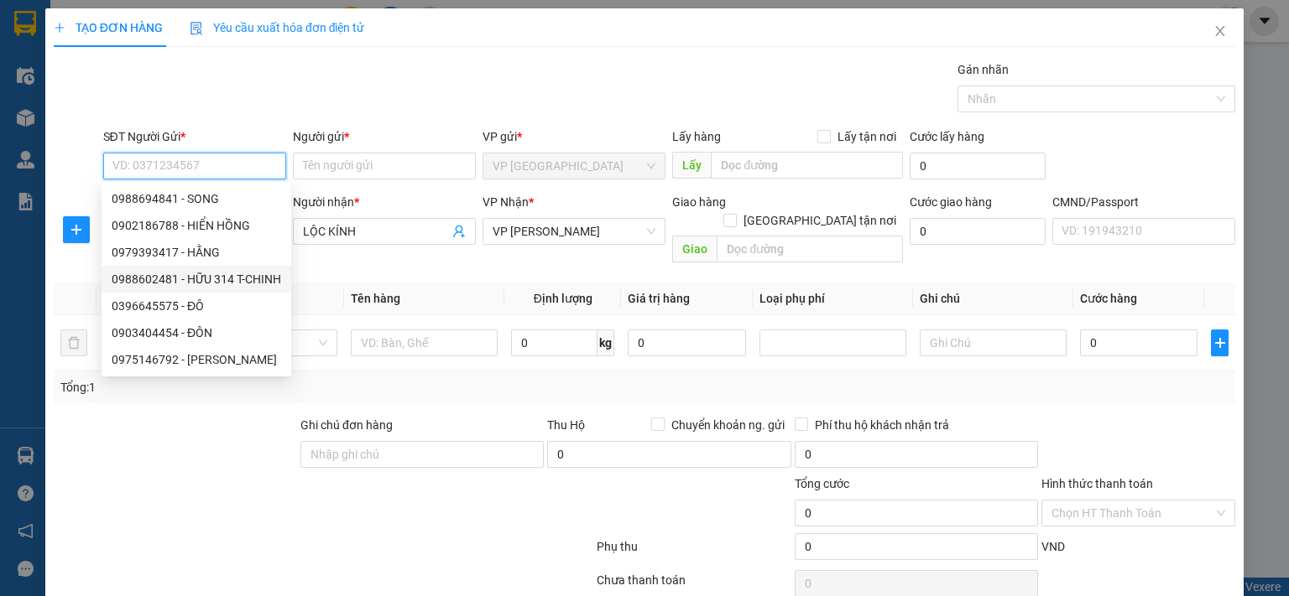
drag, startPoint x: 257, startPoint y: 281, endPoint x: 315, endPoint y: 352, distance: 91.7
click at [257, 281] on div "0988602481 - HỮU 314 T-CHINH" at bounding box center [196, 279] width 169 height 18
type input "0988602481"
type input "HỮU 314 T-CHINH"
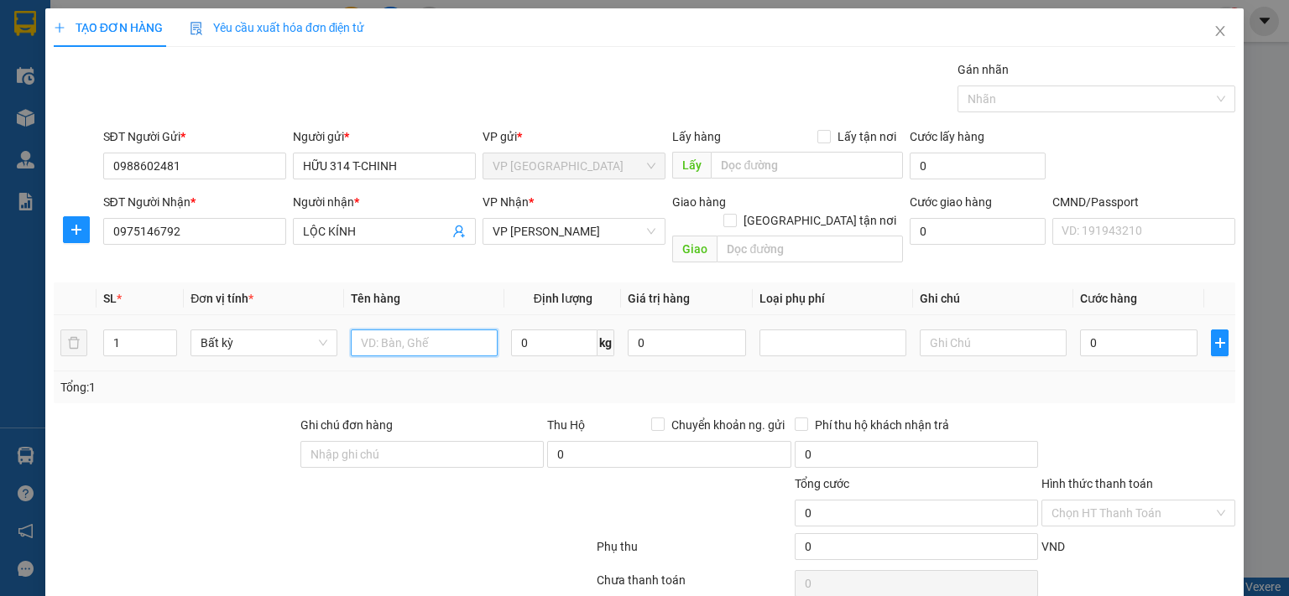
click at [456, 332] on input "text" at bounding box center [424, 343] width 147 height 27
type input "TẤM KÍNH"
click at [580, 330] on input "0" at bounding box center [554, 343] width 86 height 27
type input "5"
click at [1117, 330] on input "0" at bounding box center [1138, 343] width 117 height 27
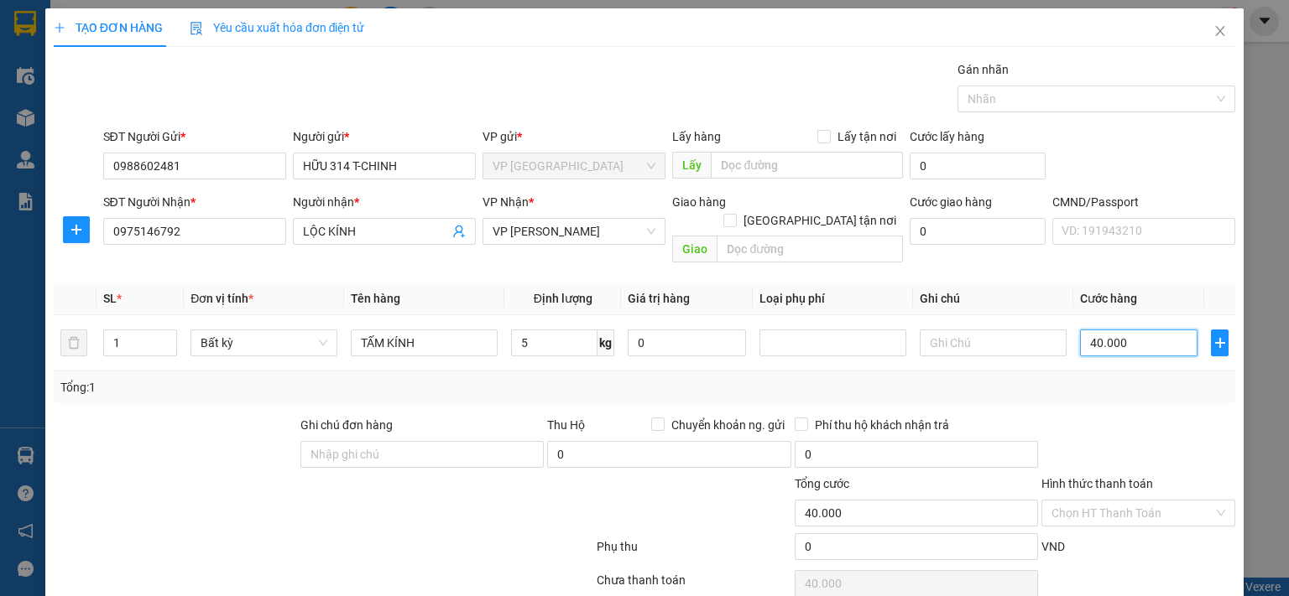
type input "40.000"
click at [1085, 501] on input "Hình thức thanh toán" at bounding box center [1132, 513] width 162 height 25
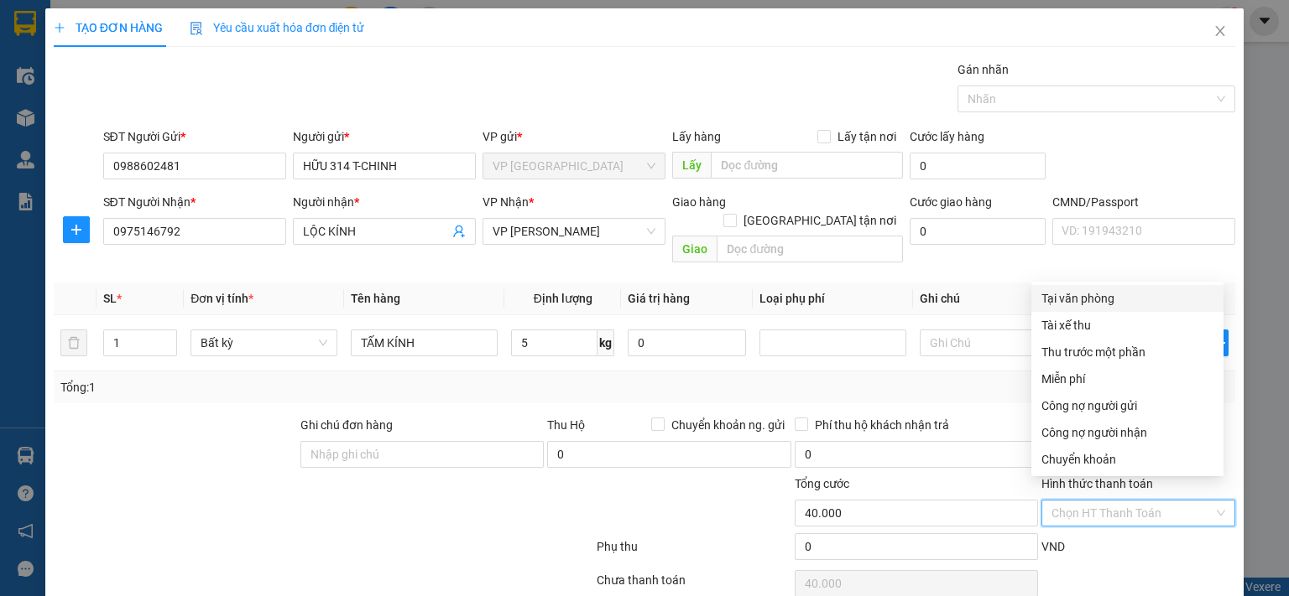
click at [1084, 301] on div "Tại văn phòng" at bounding box center [1127, 298] width 172 height 18
type input "0"
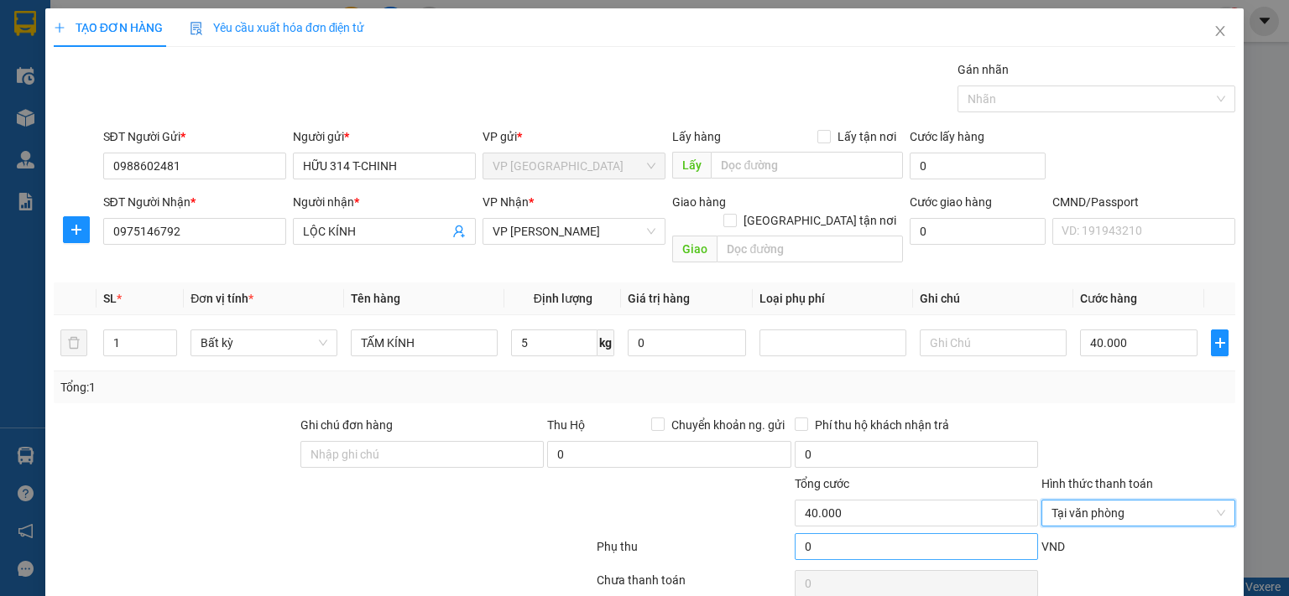
scroll to position [55, 0]
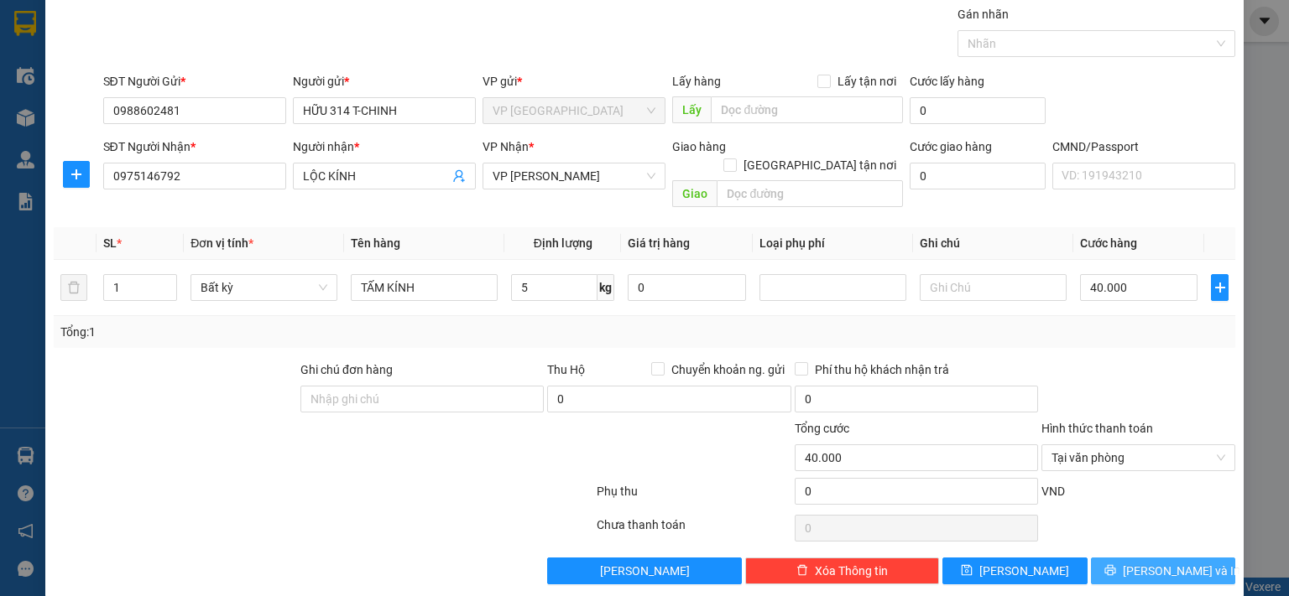
click at [1158, 562] on span "[PERSON_NAME] và In" at bounding box center [1180, 571] width 117 height 18
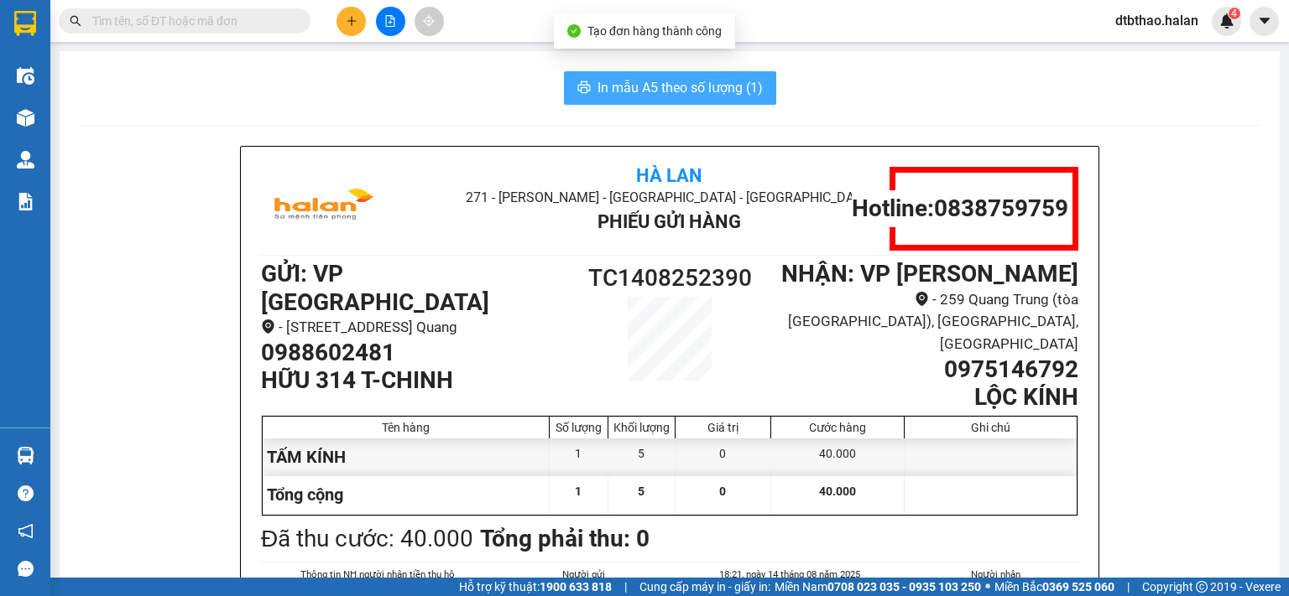
click at [701, 90] on span "In mẫu A5 theo số lượng (1)" at bounding box center [679, 87] width 165 height 21
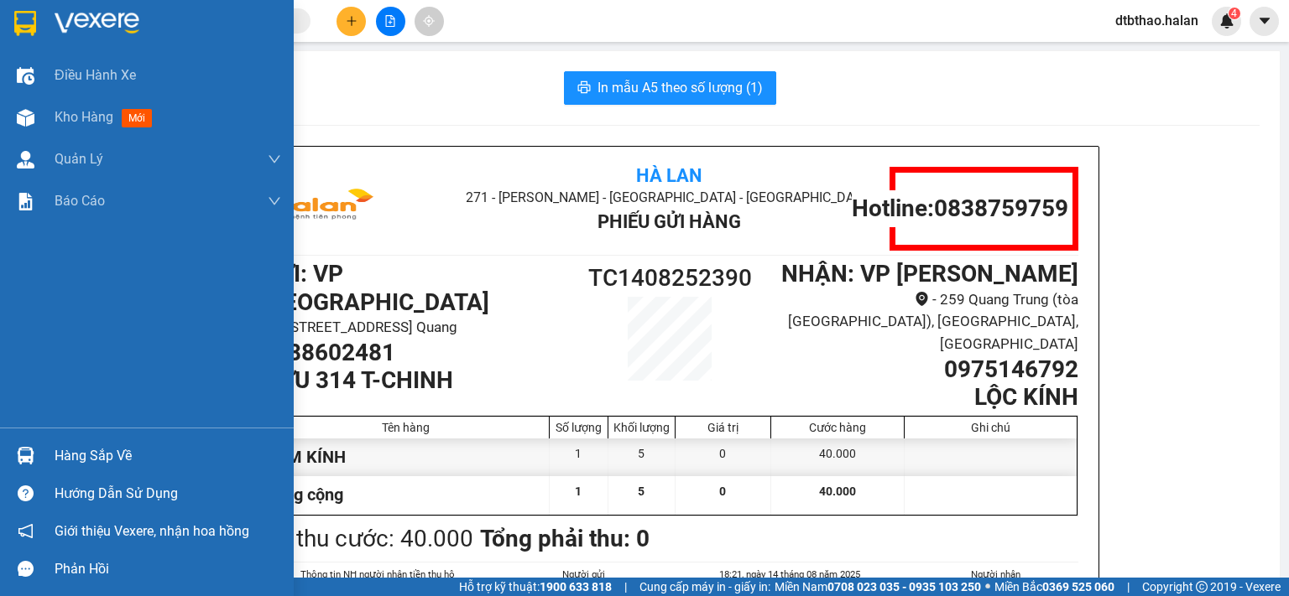
click at [86, 457] on div "Hàng sắp về" at bounding box center [168, 456] width 227 height 25
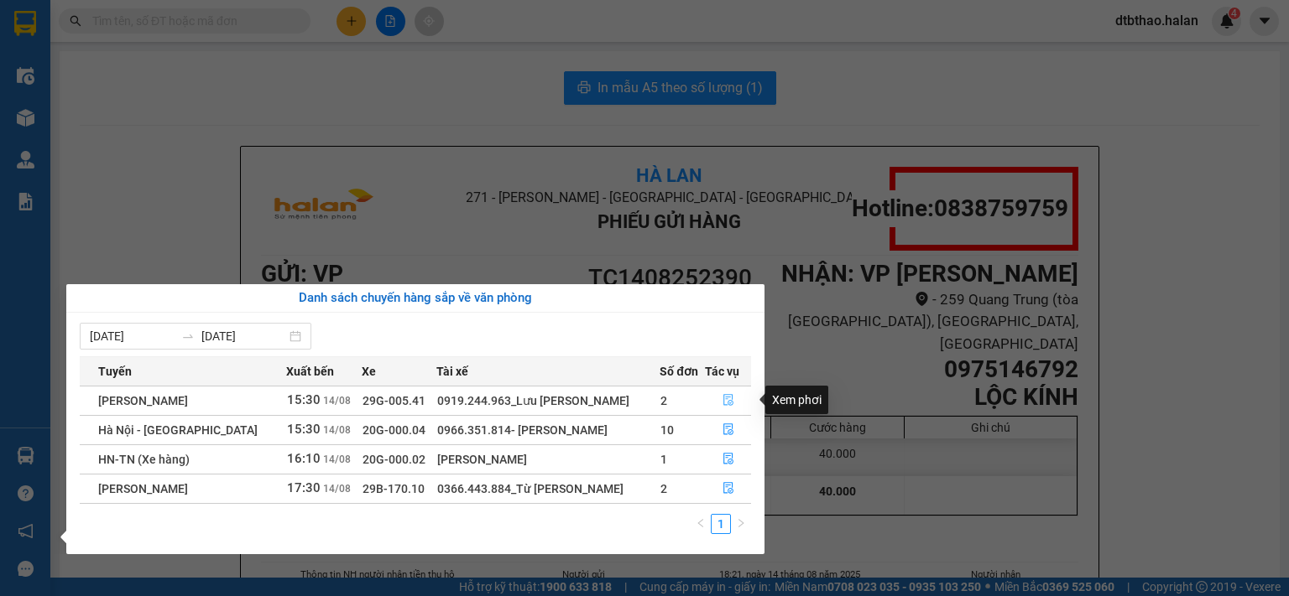
click at [732, 402] on button "button" at bounding box center [728, 401] width 44 height 27
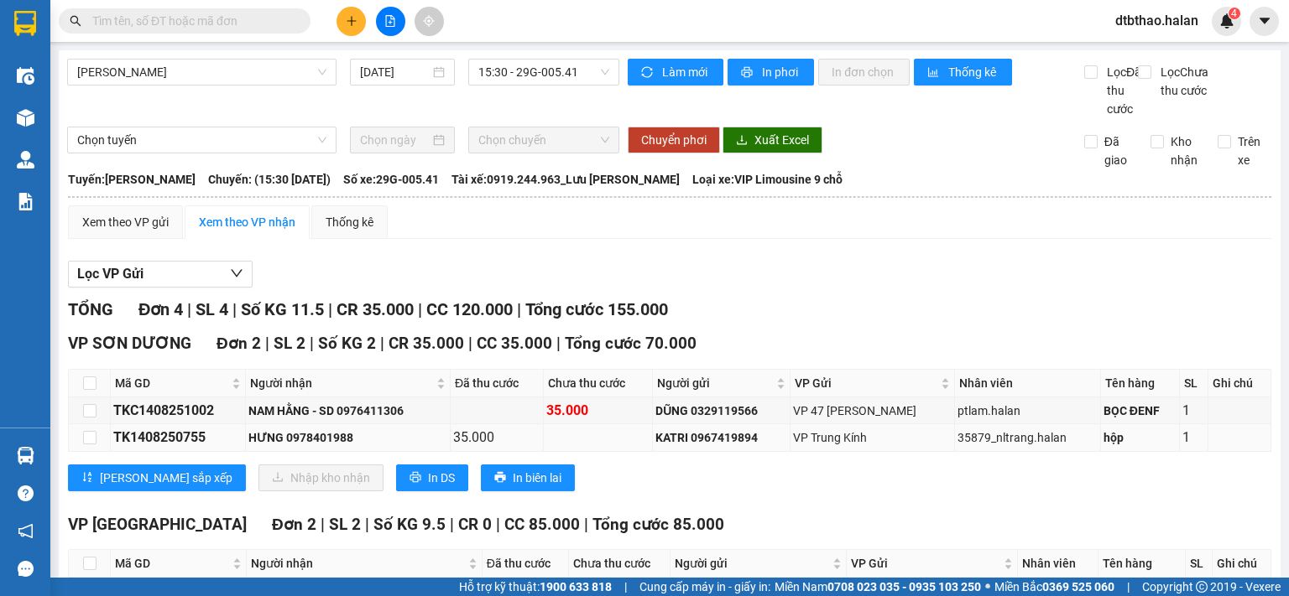
scroll to position [156, 0]
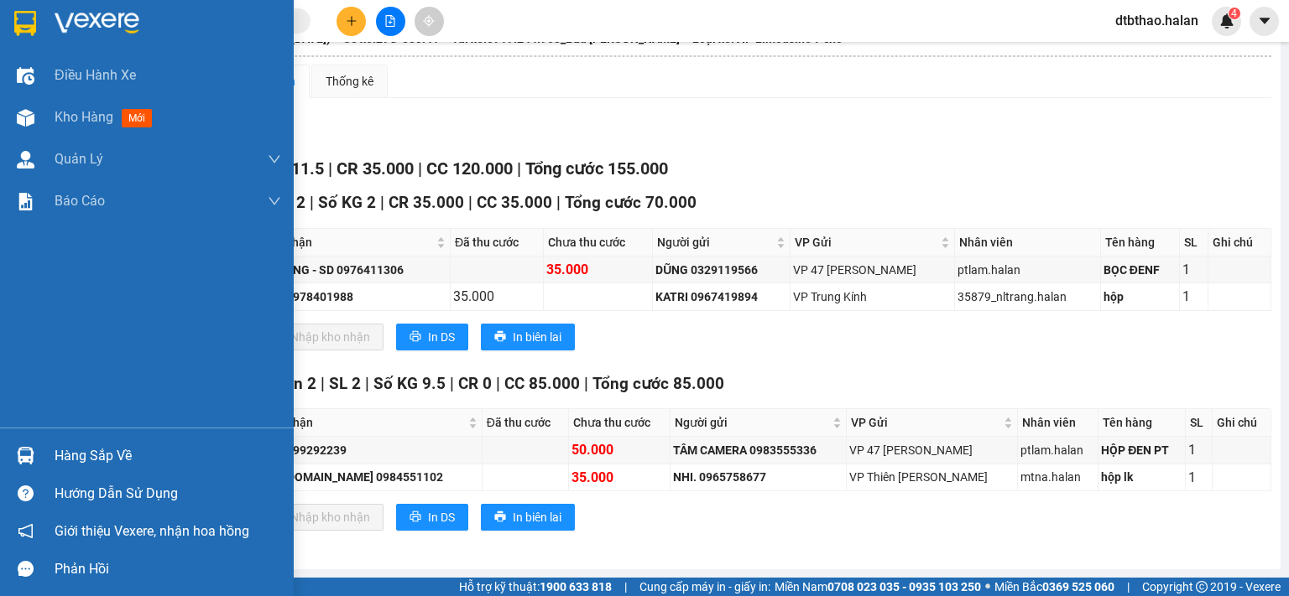
click at [82, 457] on div "Hàng sắp về" at bounding box center [168, 456] width 227 height 25
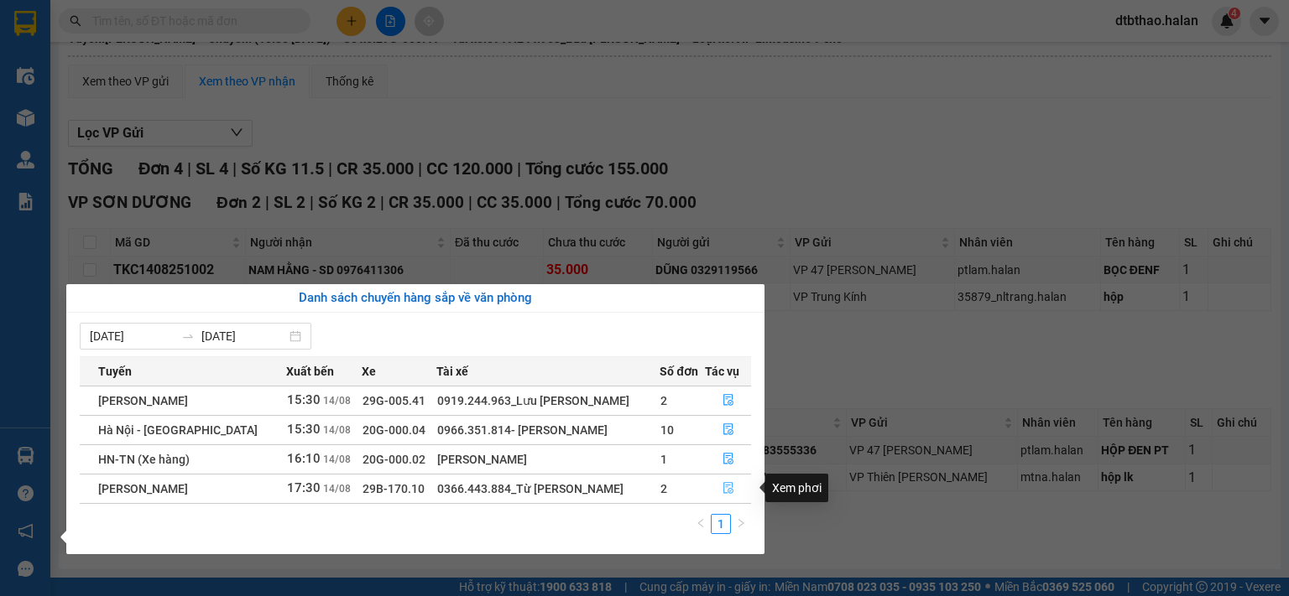
click at [725, 489] on icon "file-done" at bounding box center [728, 488] width 12 height 12
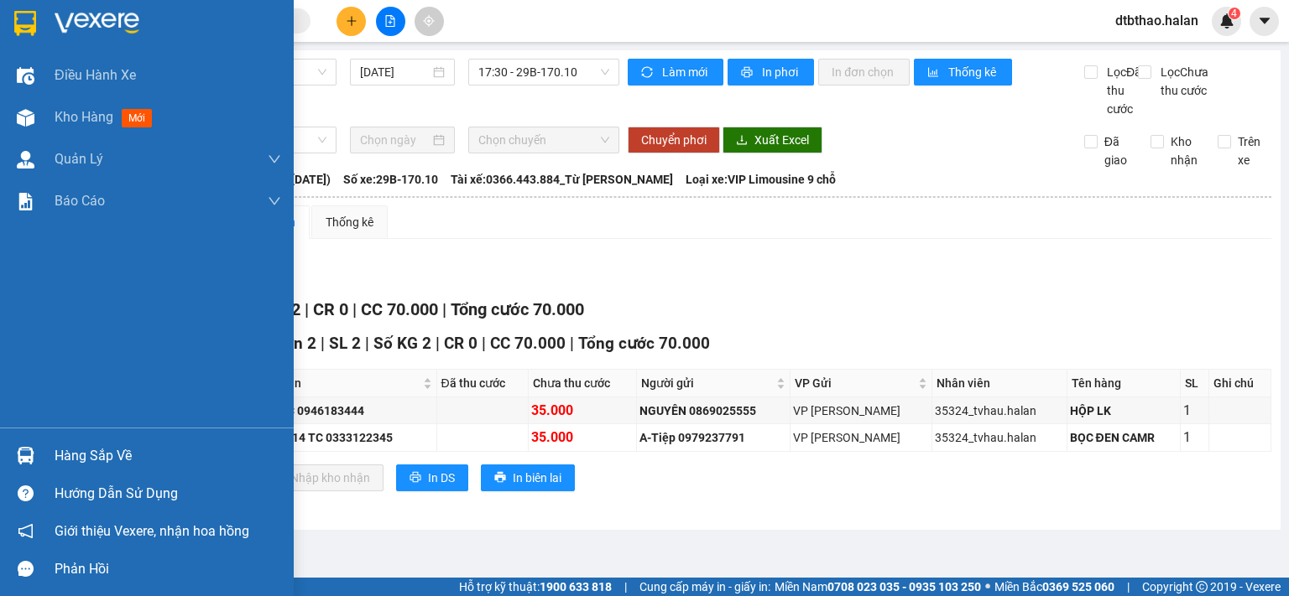
click at [66, 457] on div "Hàng sắp về" at bounding box center [168, 456] width 227 height 25
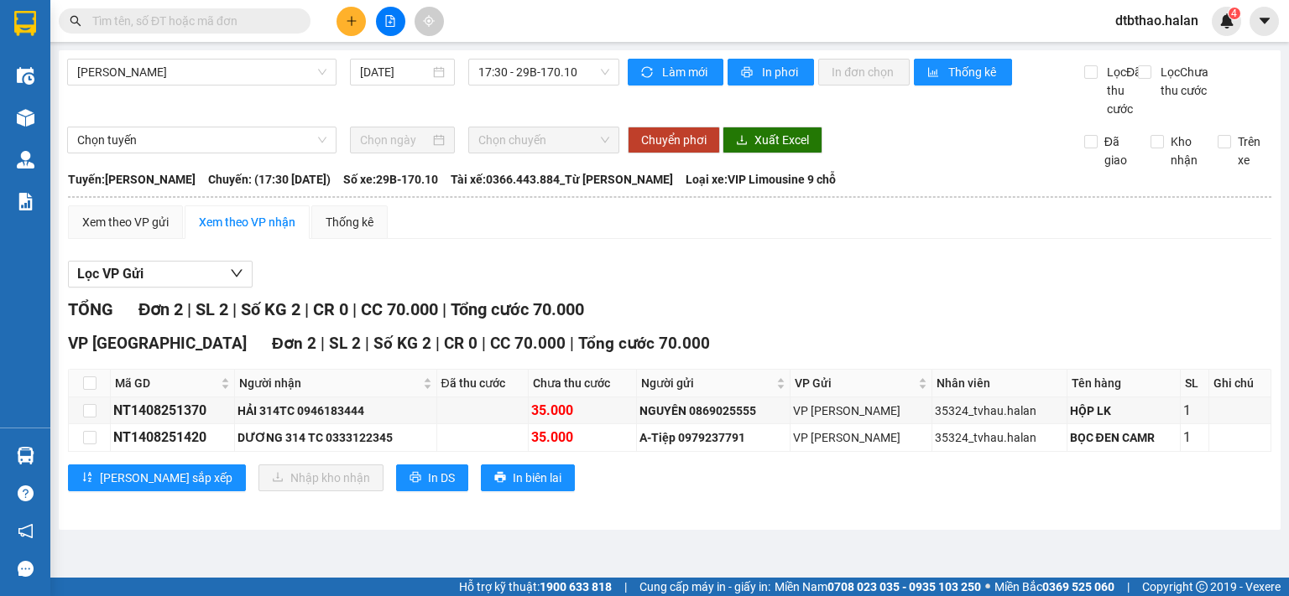
click at [310, 128] on section "Kết quả tìm kiếm ( 0 ) Bộ lọc No Data dtbthao.halan 4 Điều hành xe Kho hàng mới…" at bounding box center [644, 298] width 1289 height 596
click at [180, 21] on input "text" at bounding box center [191, 21] width 198 height 18
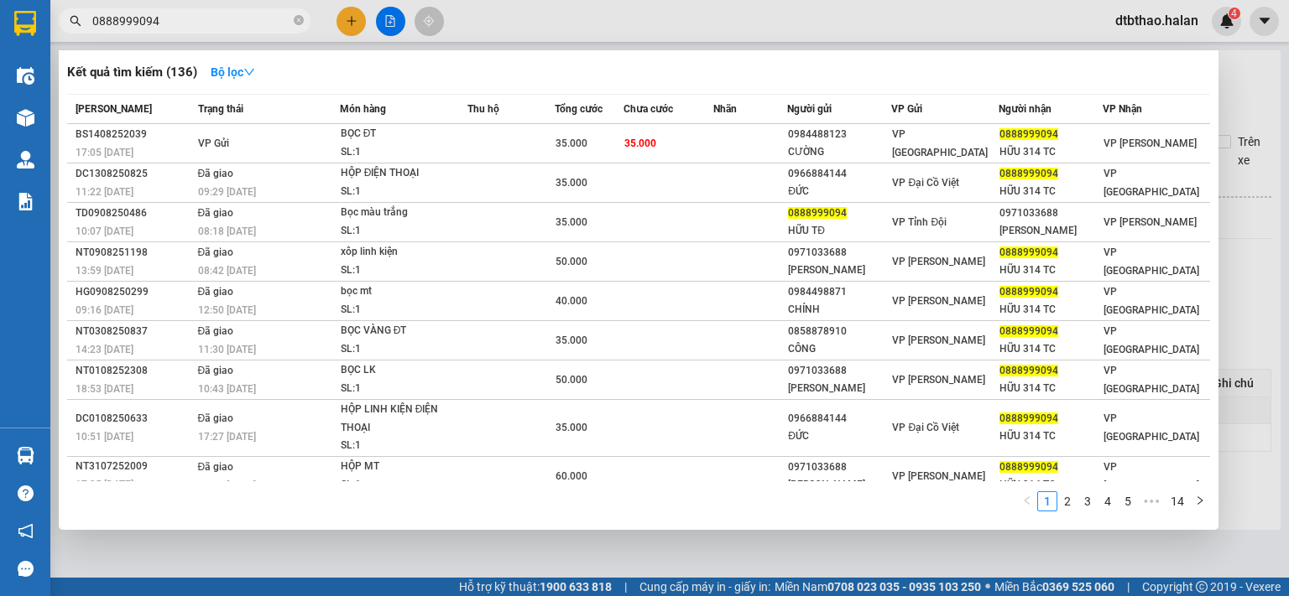
type input "0888999094"
click at [636, 546] on div at bounding box center [644, 298] width 1289 height 596
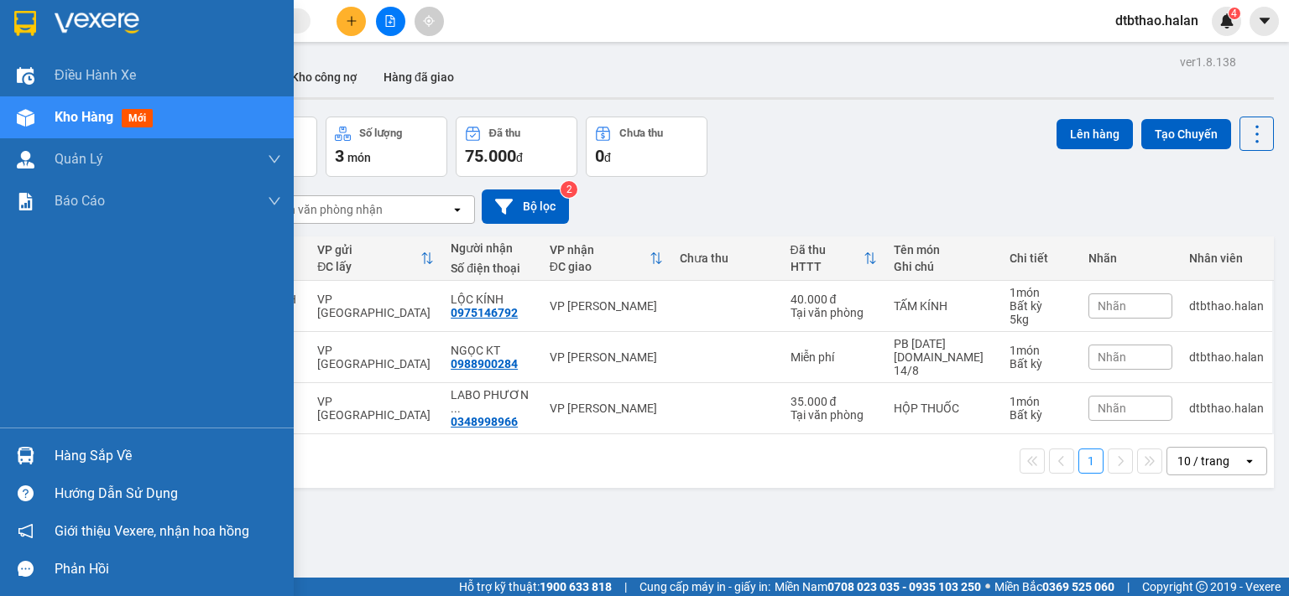
click at [65, 456] on div "Hàng sắp về" at bounding box center [168, 456] width 227 height 25
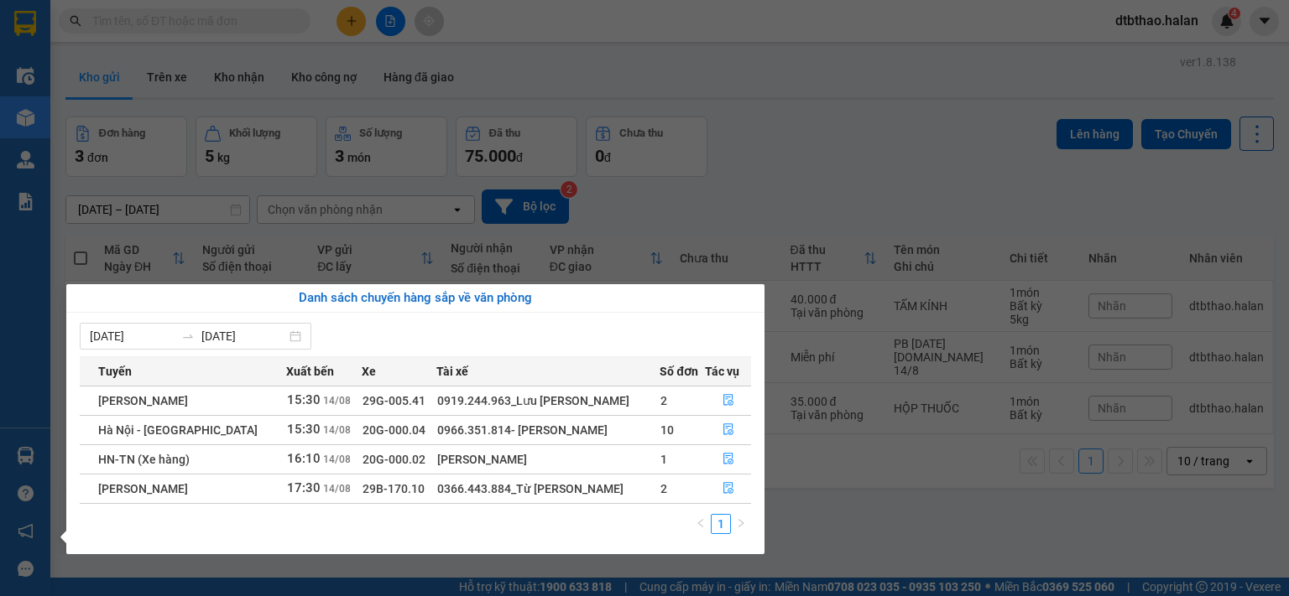
click at [874, 538] on section "Kết quả tìm kiếm ( 0 ) Bộ lọc No Data dtbthao.halan 4 Điều hành xe Kho hàng mới…" at bounding box center [644, 298] width 1289 height 596
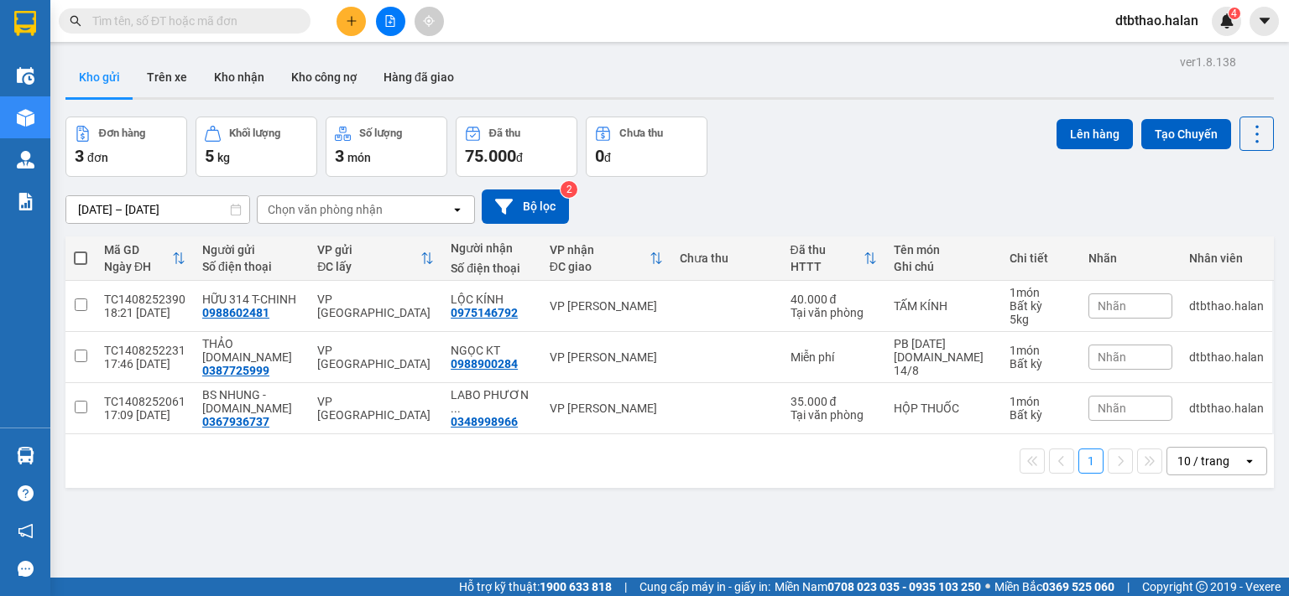
click at [247, 23] on input "text" at bounding box center [191, 21] width 198 height 18
click at [78, 255] on span at bounding box center [80, 258] width 13 height 13
click at [81, 250] on input "checkbox" at bounding box center [81, 250] width 0 height 0
checkbox input "true"
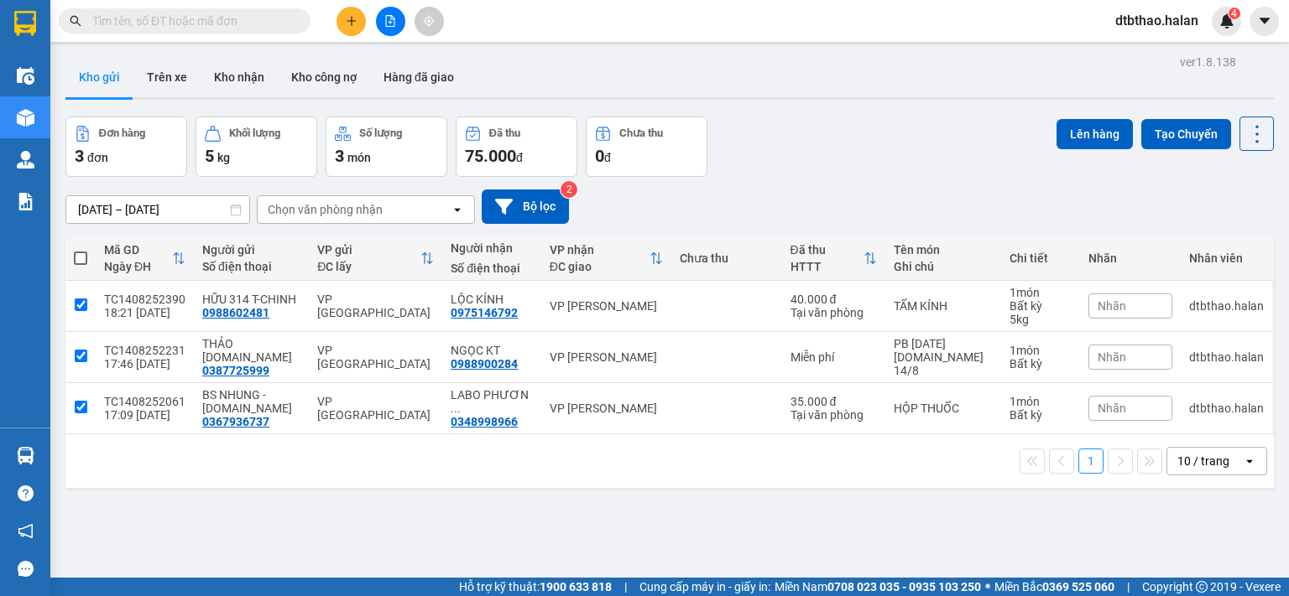
checkbox input "true"
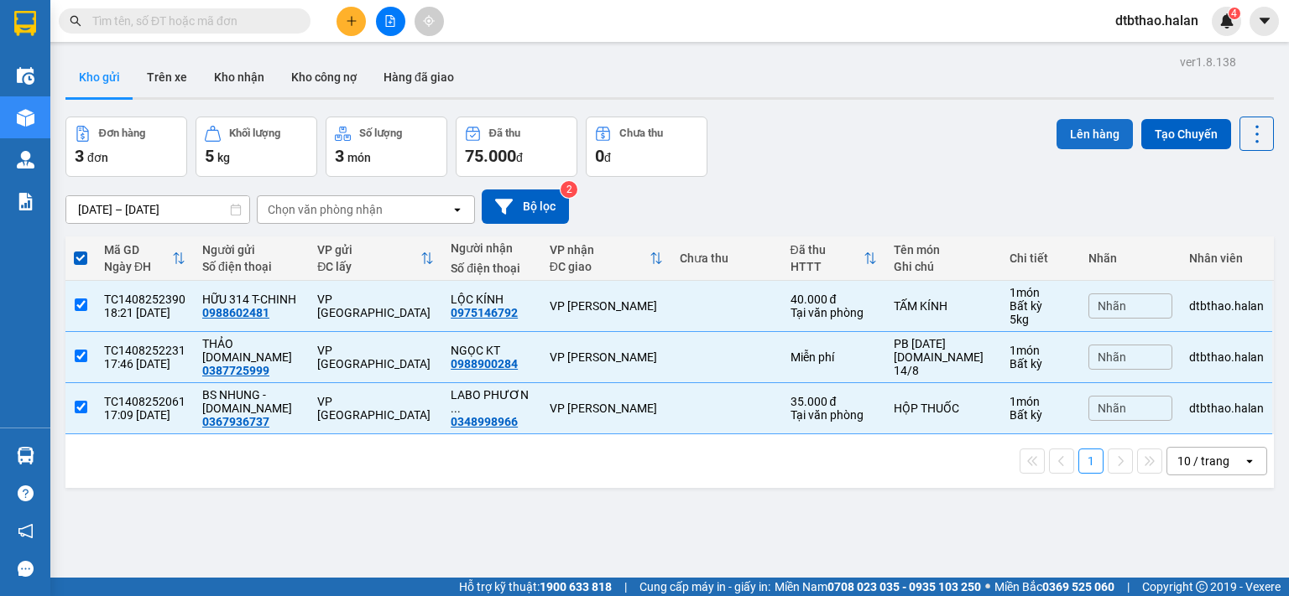
click at [1093, 133] on button "Lên hàng" at bounding box center [1094, 134] width 76 height 30
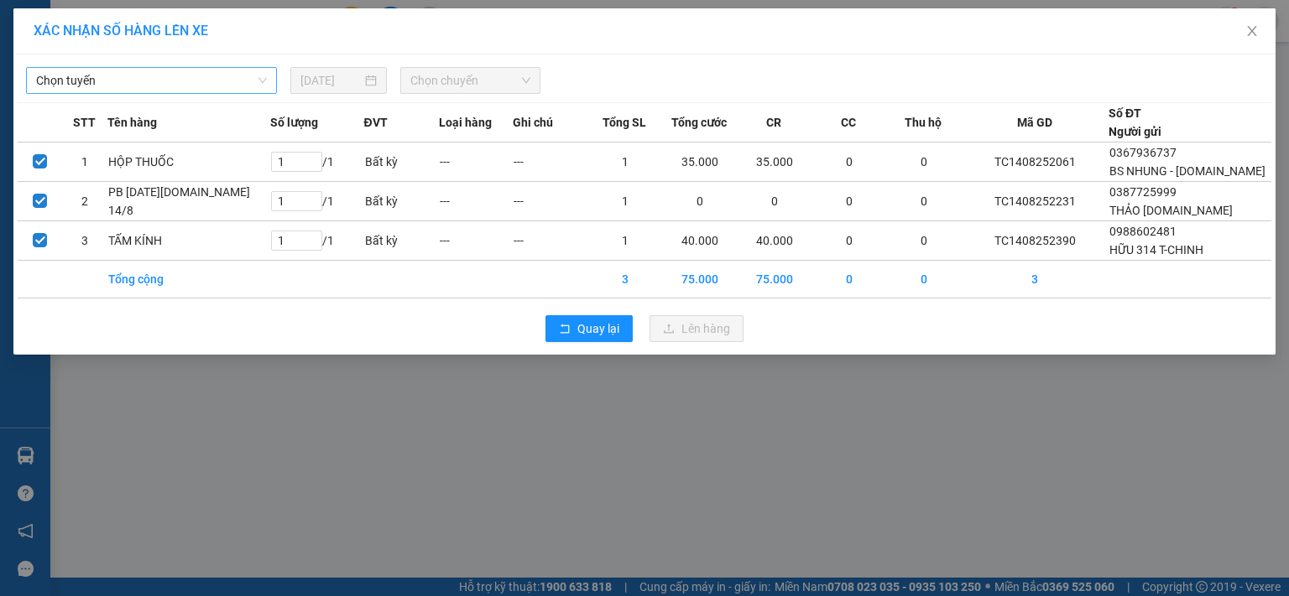
click at [247, 78] on span "Chọn tuyến" at bounding box center [151, 80] width 231 height 25
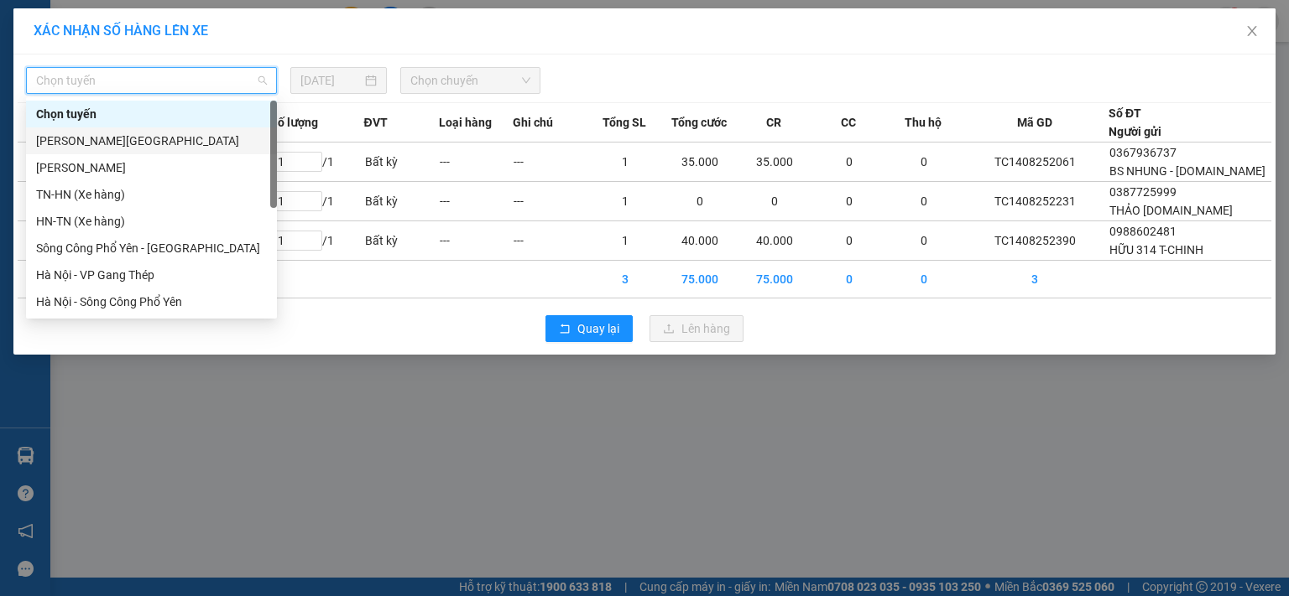
click at [167, 138] on div "[PERSON_NAME][GEOGRAPHIC_DATA]" at bounding box center [151, 141] width 231 height 18
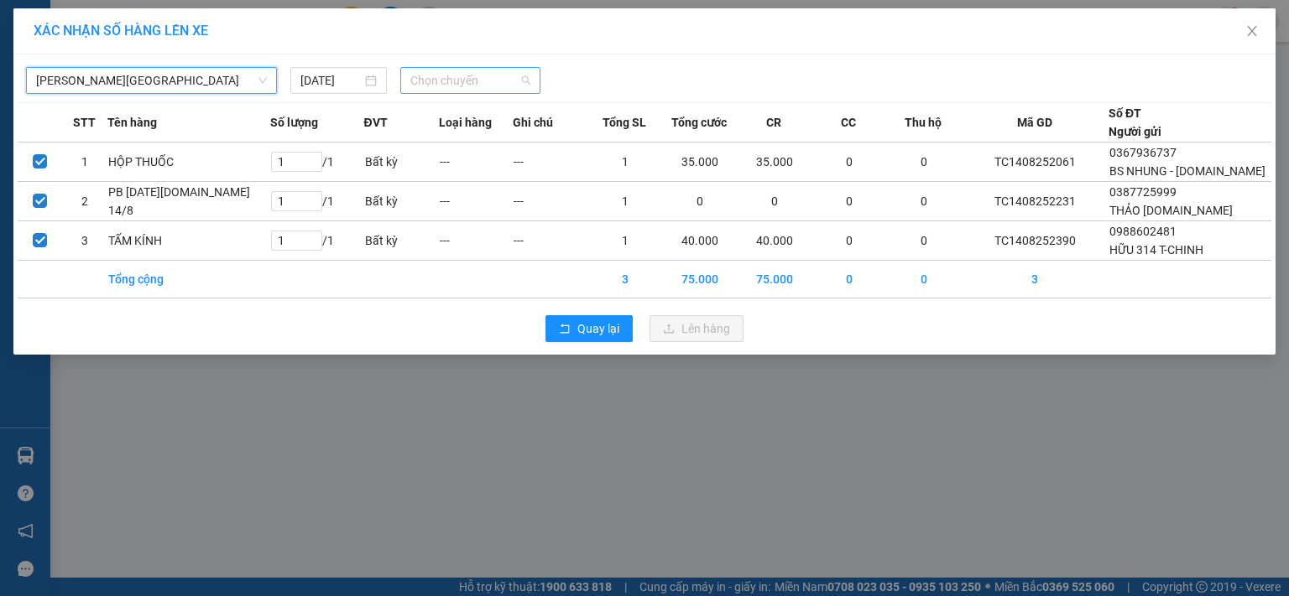
click at [430, 77] on span "Chọn chuyến" at bounding box center [470, 80] width 121 height 25
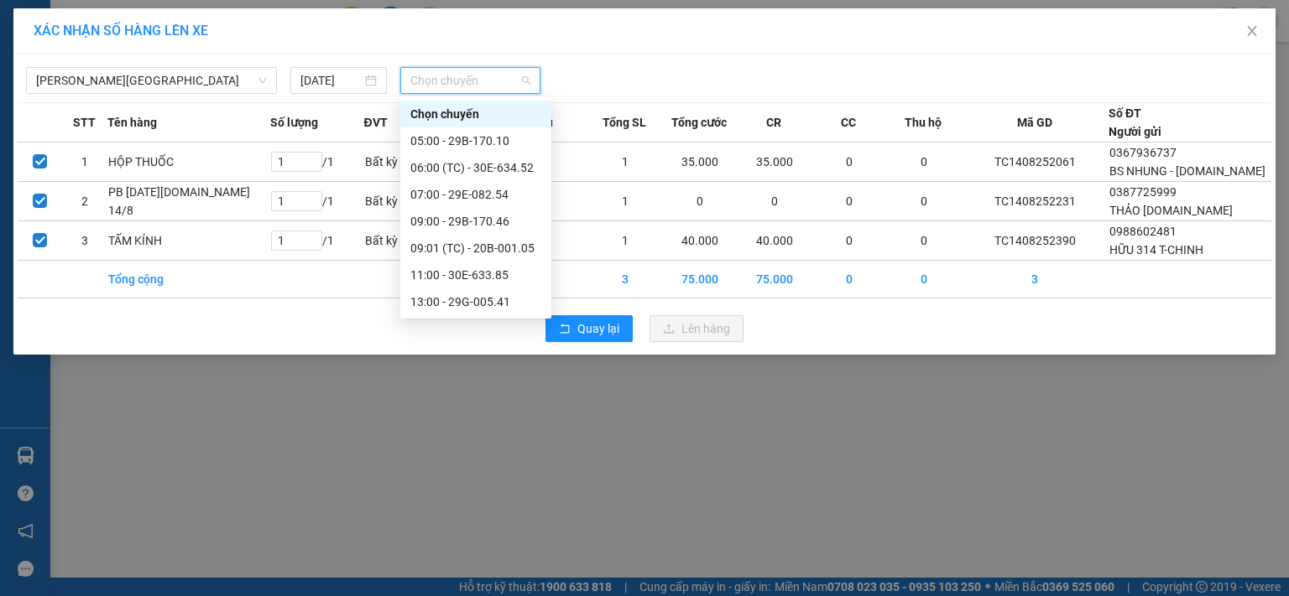
scroll to position [134, 0]
click at [470, 308] on div "19:00 - 29B-170.46" at bounding box center [475, 302] width 131 height 18
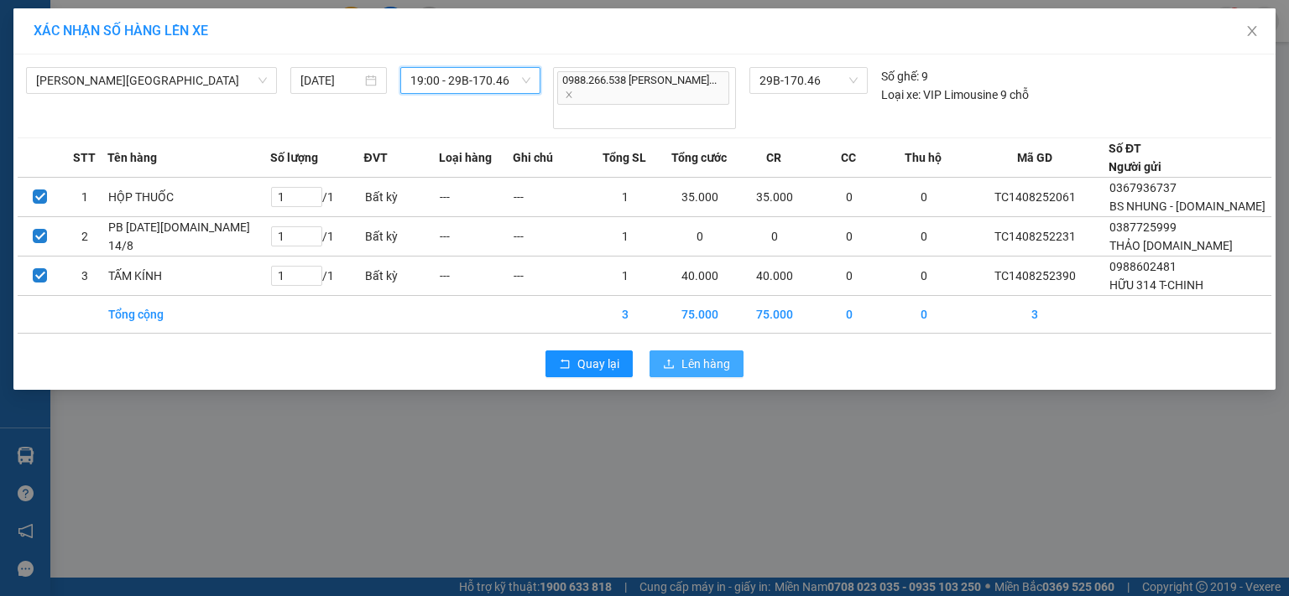
click at [698, 355] on span "Lên hàng" at bounding box center [705, 364] width 49 height 18
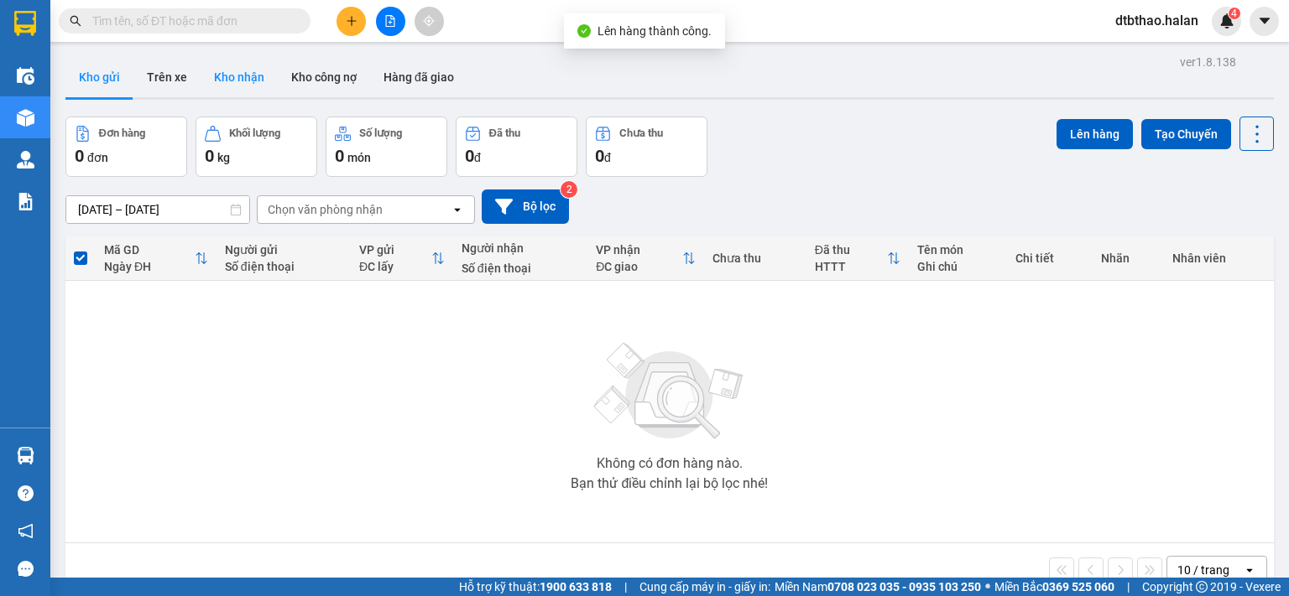
click at [242, 75] on button "Kho nhận" at bounding box center [239, 77] width 77 height 40
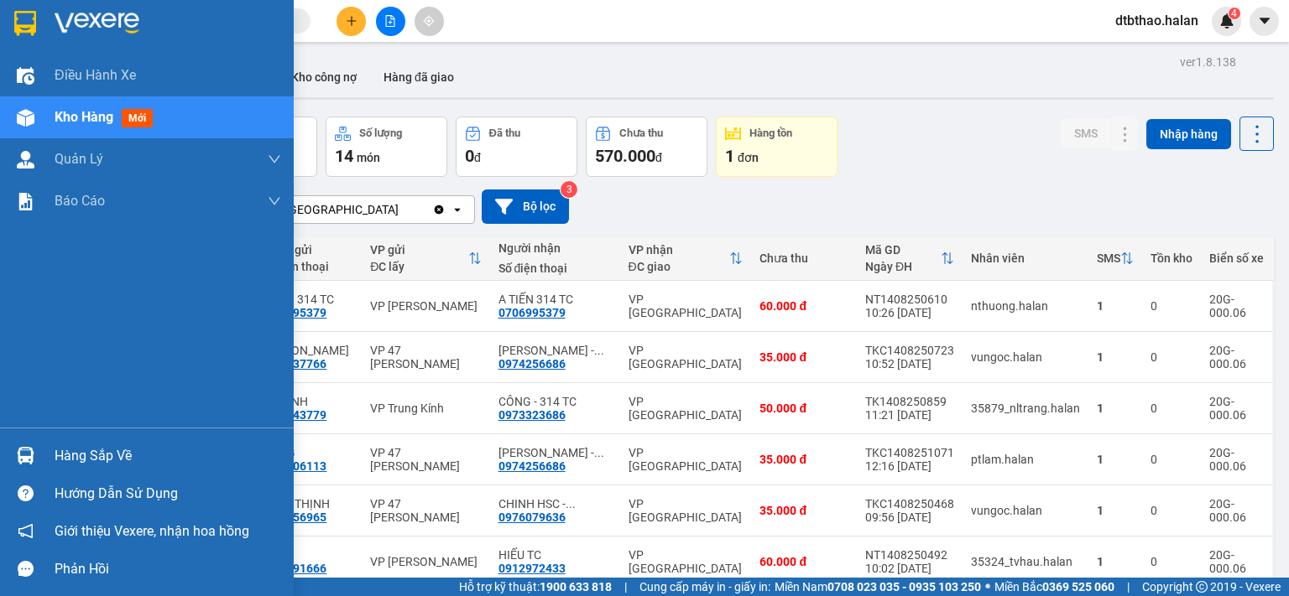
click at [76, 455] on div "Hàng sắp về" at bounding box center [168, 456] width 227 height 25
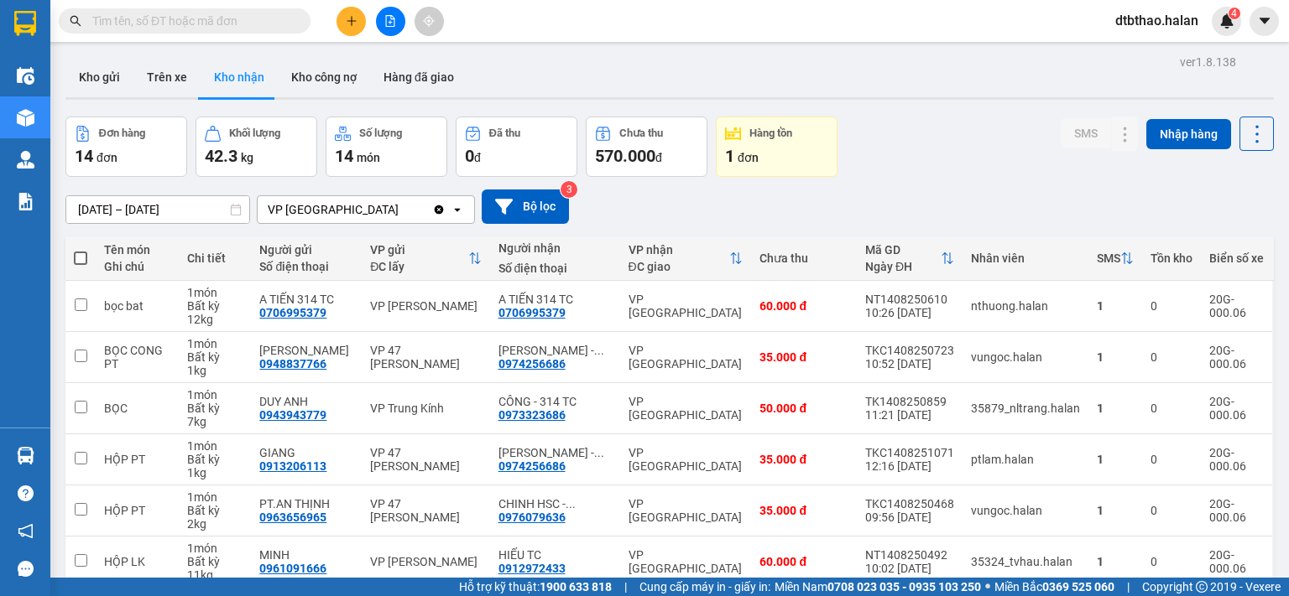
click at [192, 20] on section "Kết quả tìm kiếm ( 0 ) Bộ lọc No Data dtbthao.halan 4 Điều hành xe Kho hàng mới…" at bounding box center [644, 298] width 1289 height 596
click at [207, 20] on input "text" at bounding box center [191, 21] width 198 height 18
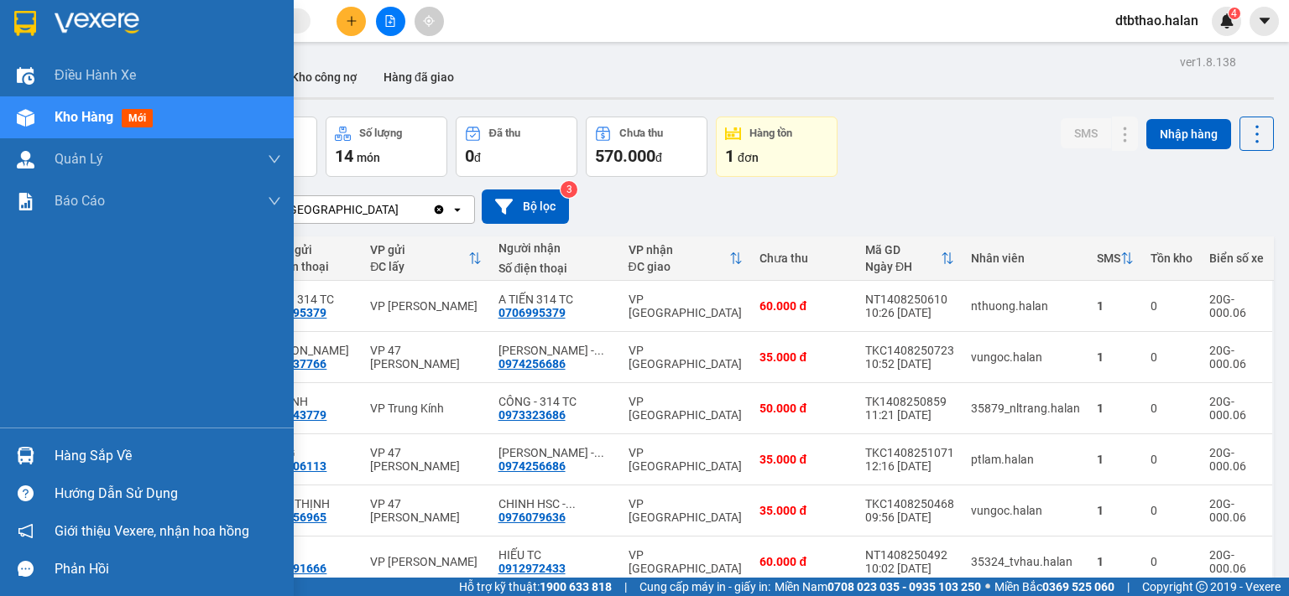
click at [64, 454] on div "Hàng sắp về" at bounding box center [168, 456] width 227 height 25
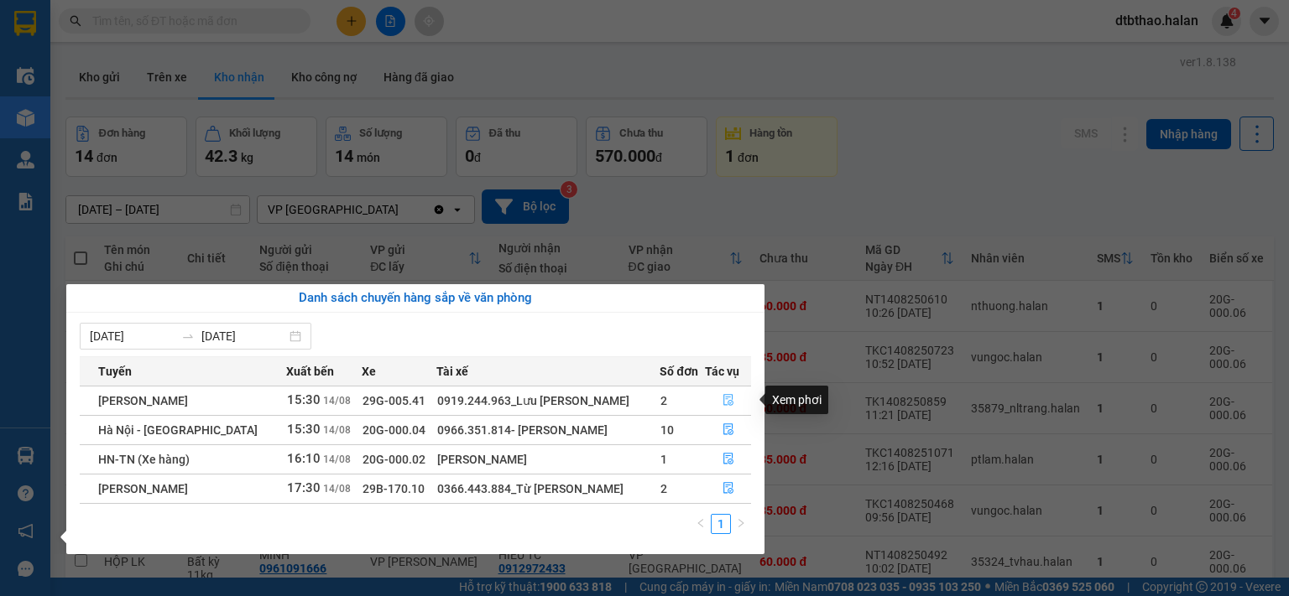
click at [727, 401] on icon "file-done" at bounding box center [728, 401] width 10 height 12
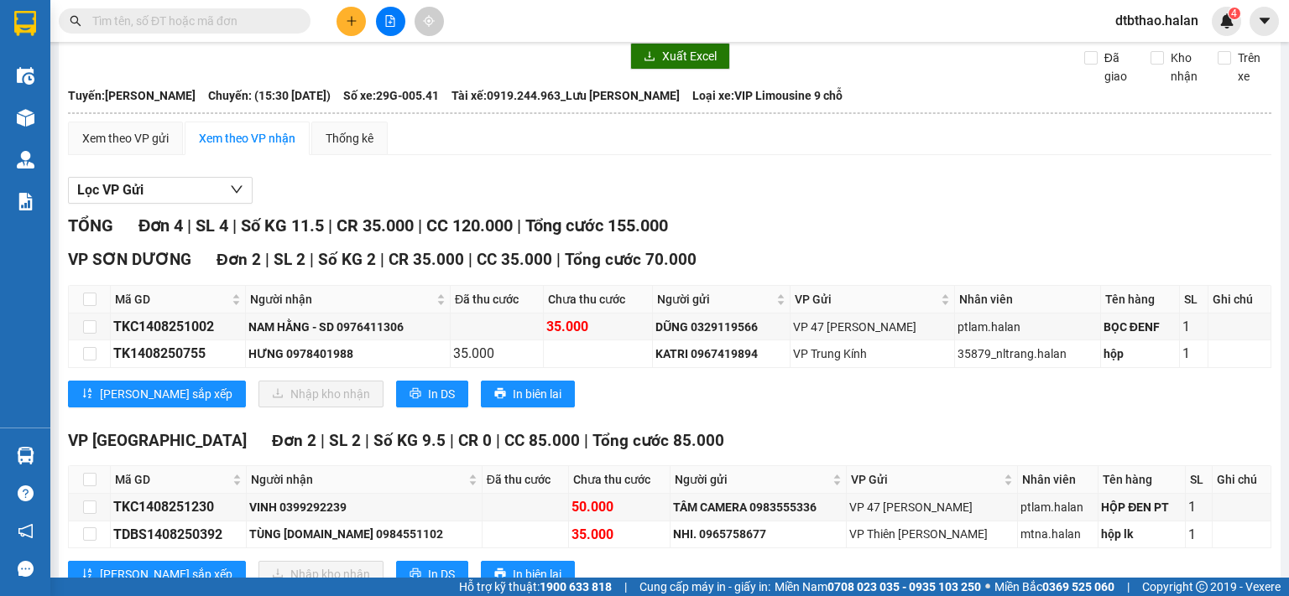
scroll to position [156, 0]
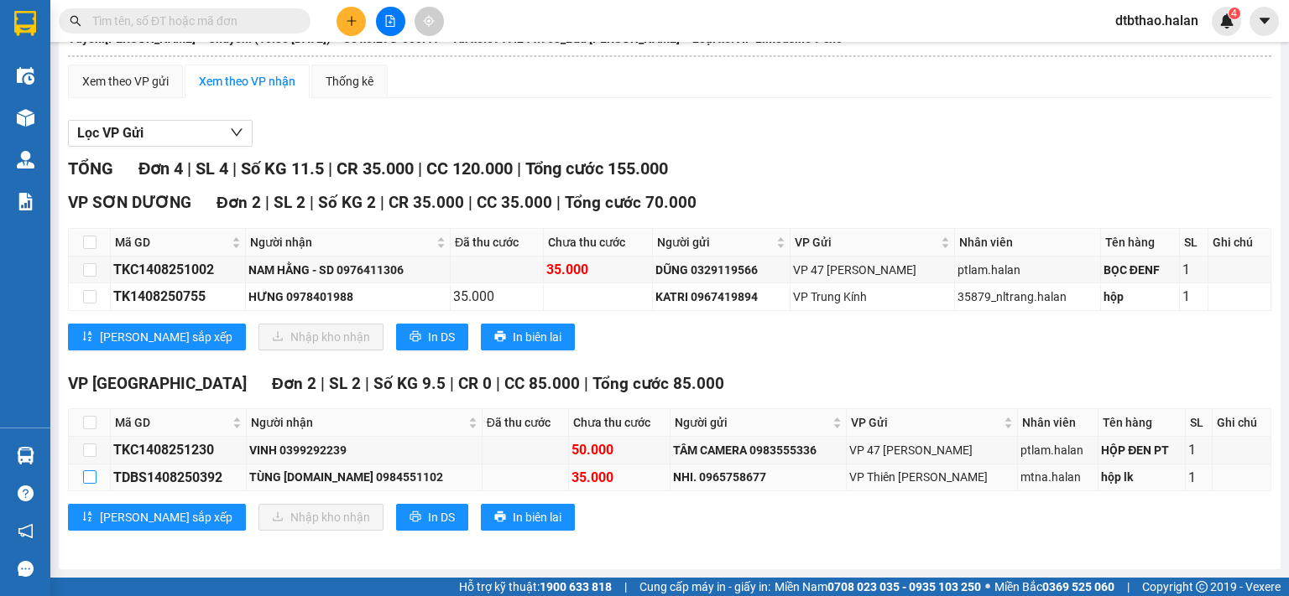
click at [84, 483] on input "checkbox" at bounding box center [89, 477] width 13 height 13
checkbox input "true"
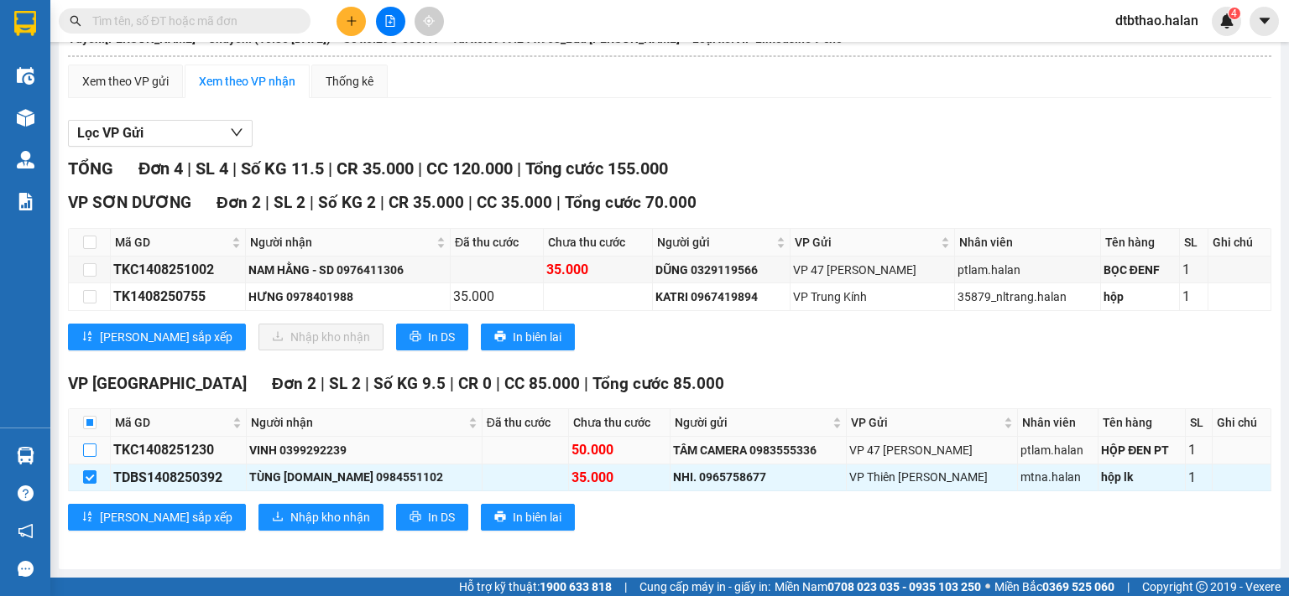
click at [90, 456] on input "checkbox" at bounding box center [89, 450] width 13 height 13
checkbox input "true"
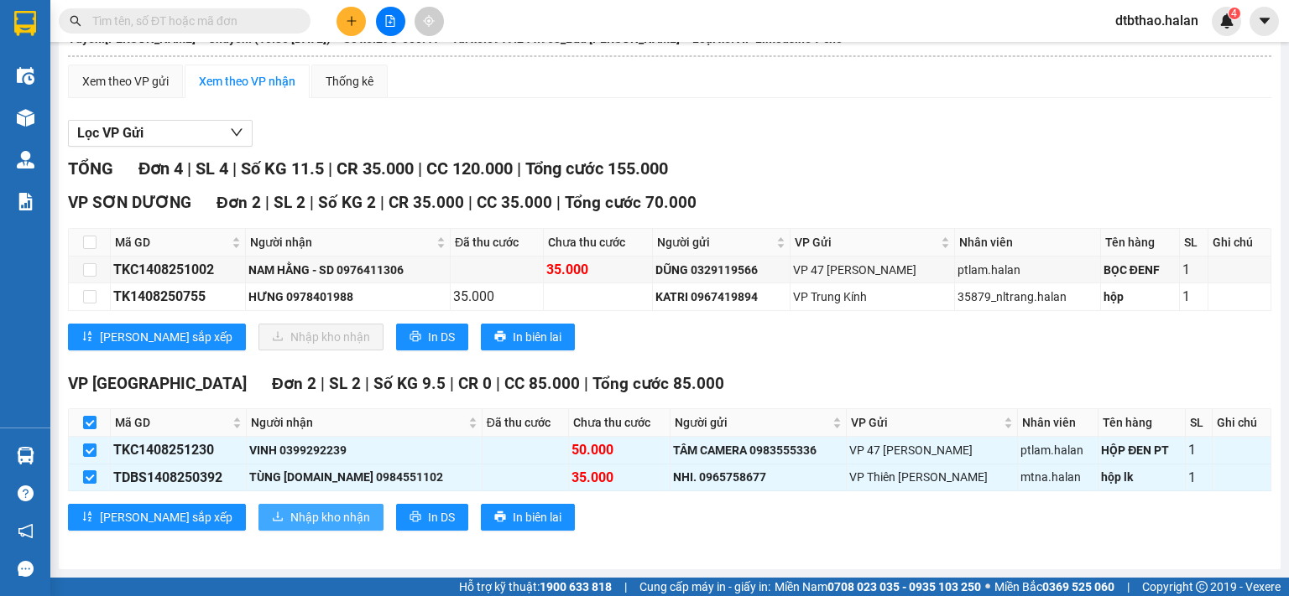
click at [290, 518] on span "Nhập kho nhận" at bounding box center [330, 517] width 80 height 18
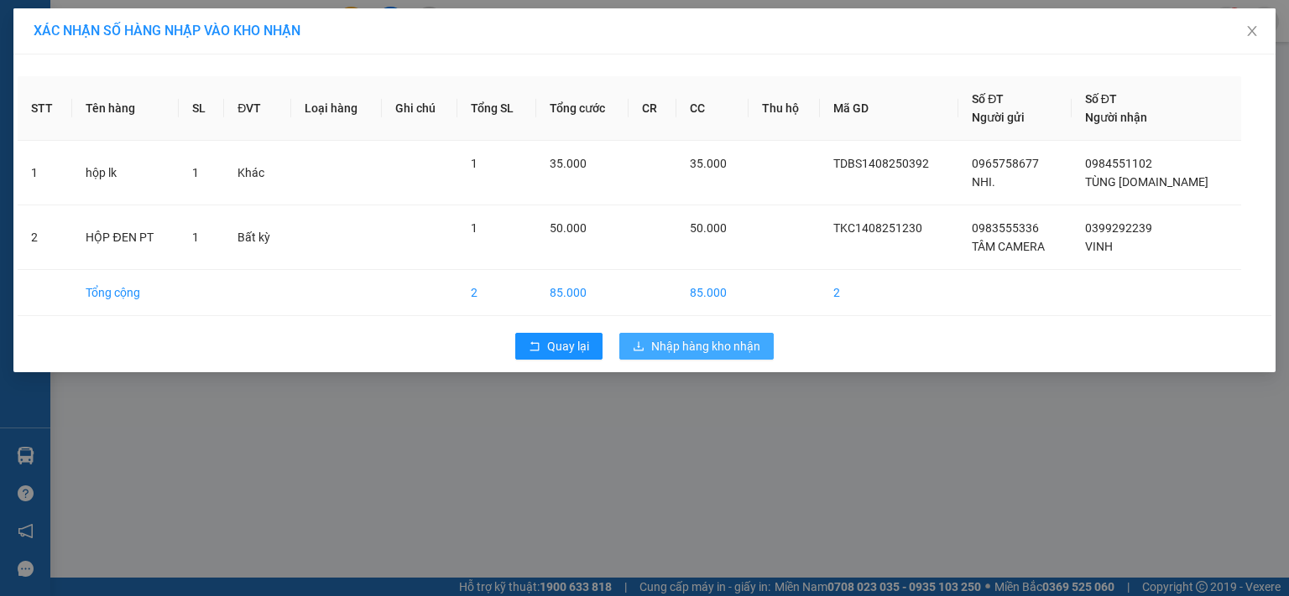
click at [672, 341] on span "Nhập hàng kho nhận" at bounding box center [705, 346] width 109 height 18
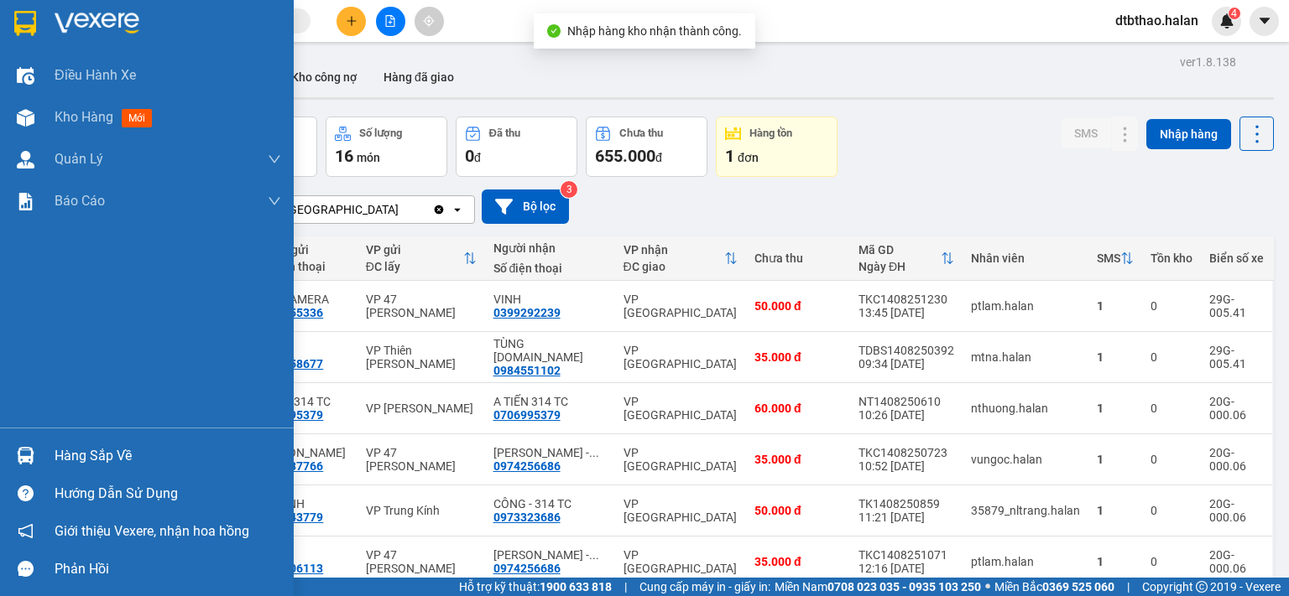
click at [92, 459] on div "Hàng sắp về" at bounding box center [168, 456] width 227 height 25
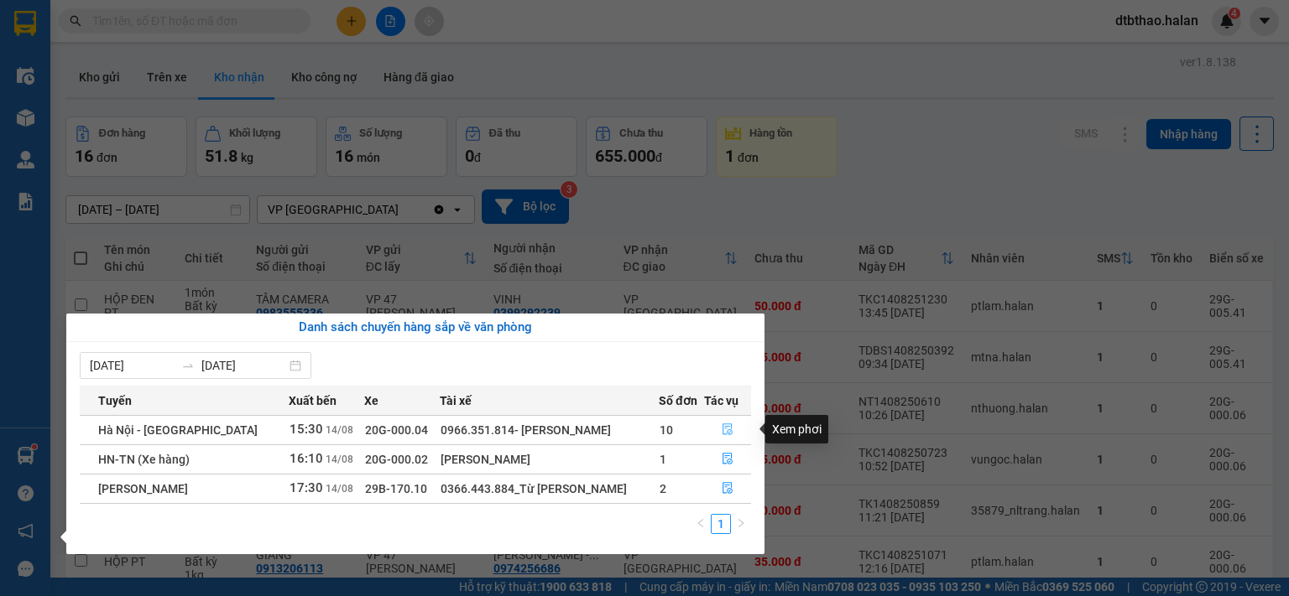
click at [725, 431] on icon "file-done" at bounding box center [727, 430] width 12 height 12
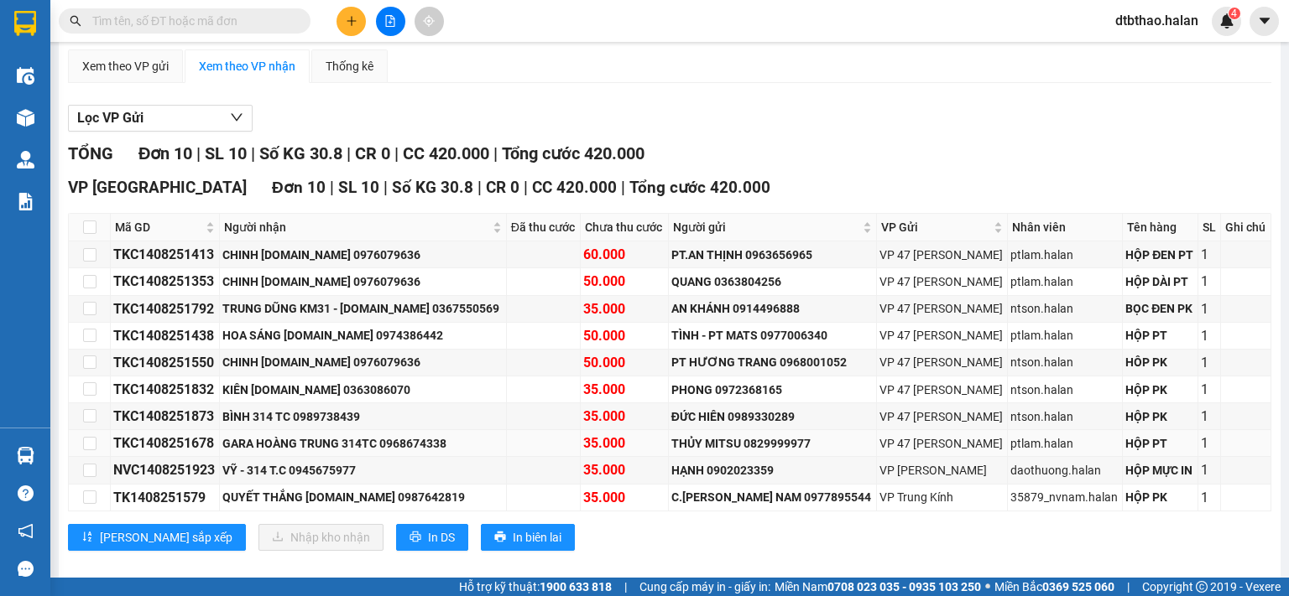
scroll to position [191, 0]
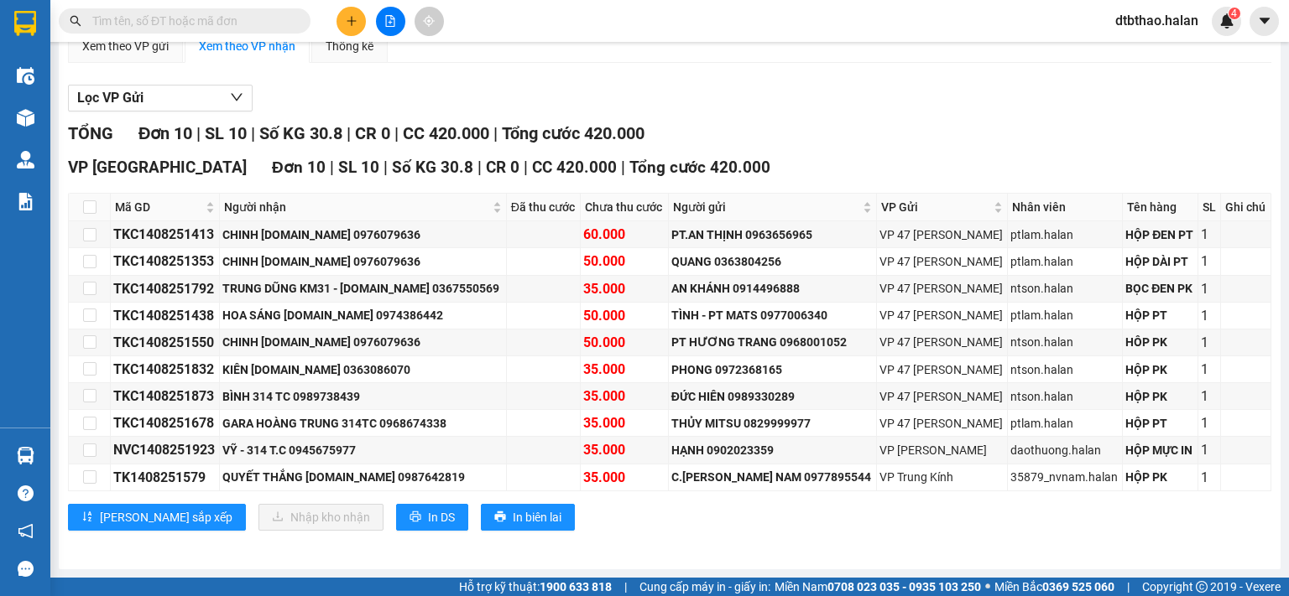
click at [191, 18] on input "text" at bounding box center [191, 21] width 198 height 18
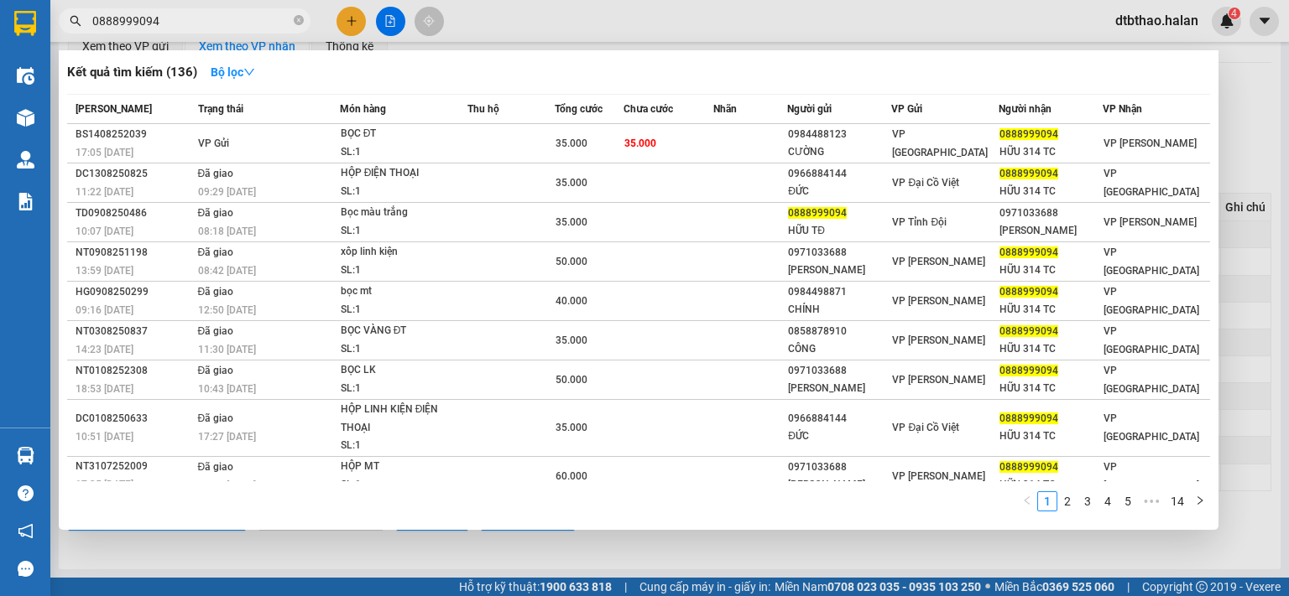
type input "0888999094"
click at [978, 552] on div at bounding box center [644, 298] width 1289 height 596
